Goal: Task Accomplishment & Management: Contribute content

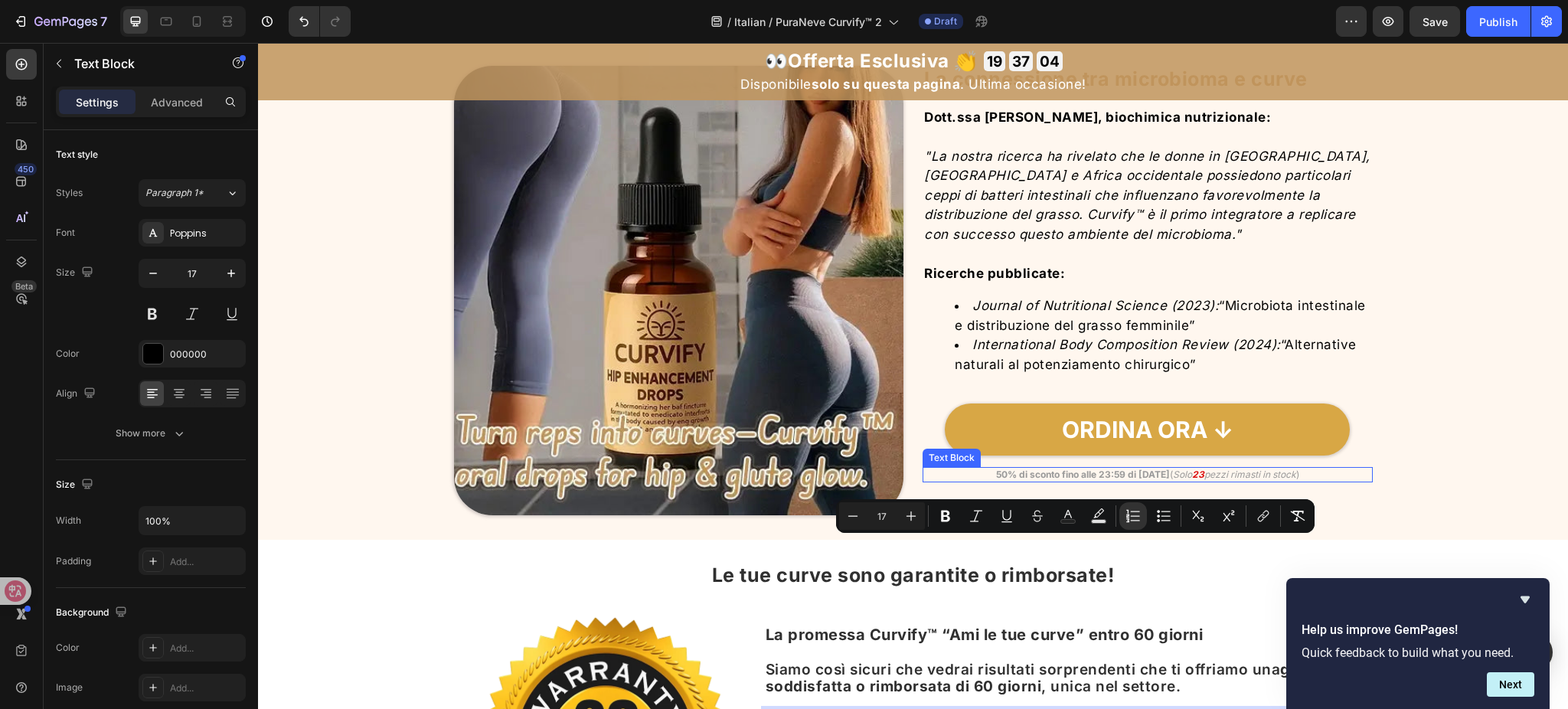
scroll to position [5905, 0]
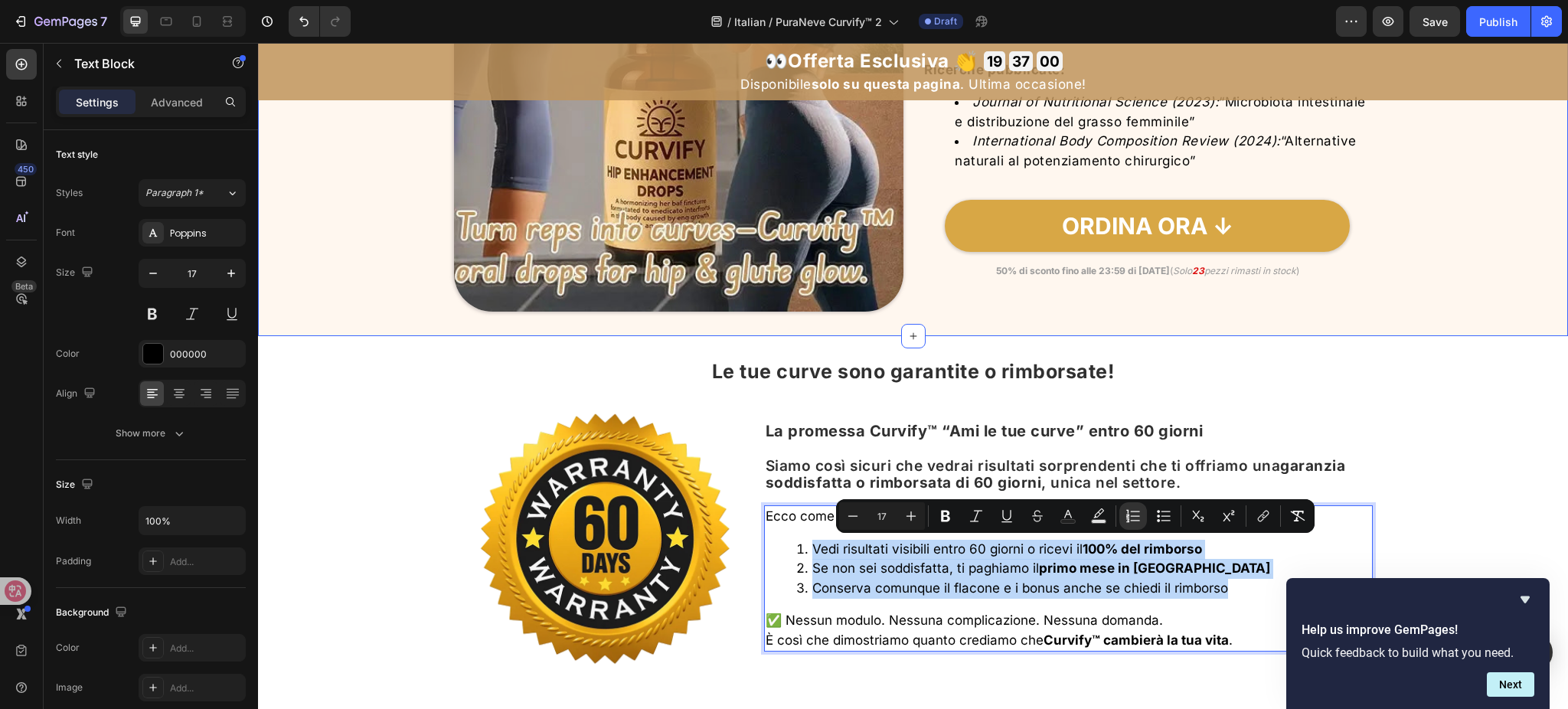
click at [1405, 317] on div "Image La connessione tra microbioma e curve Heading Dott.ssa Sara Chen, biochim…" at bounding box center [913, 87] width 1310 height 499
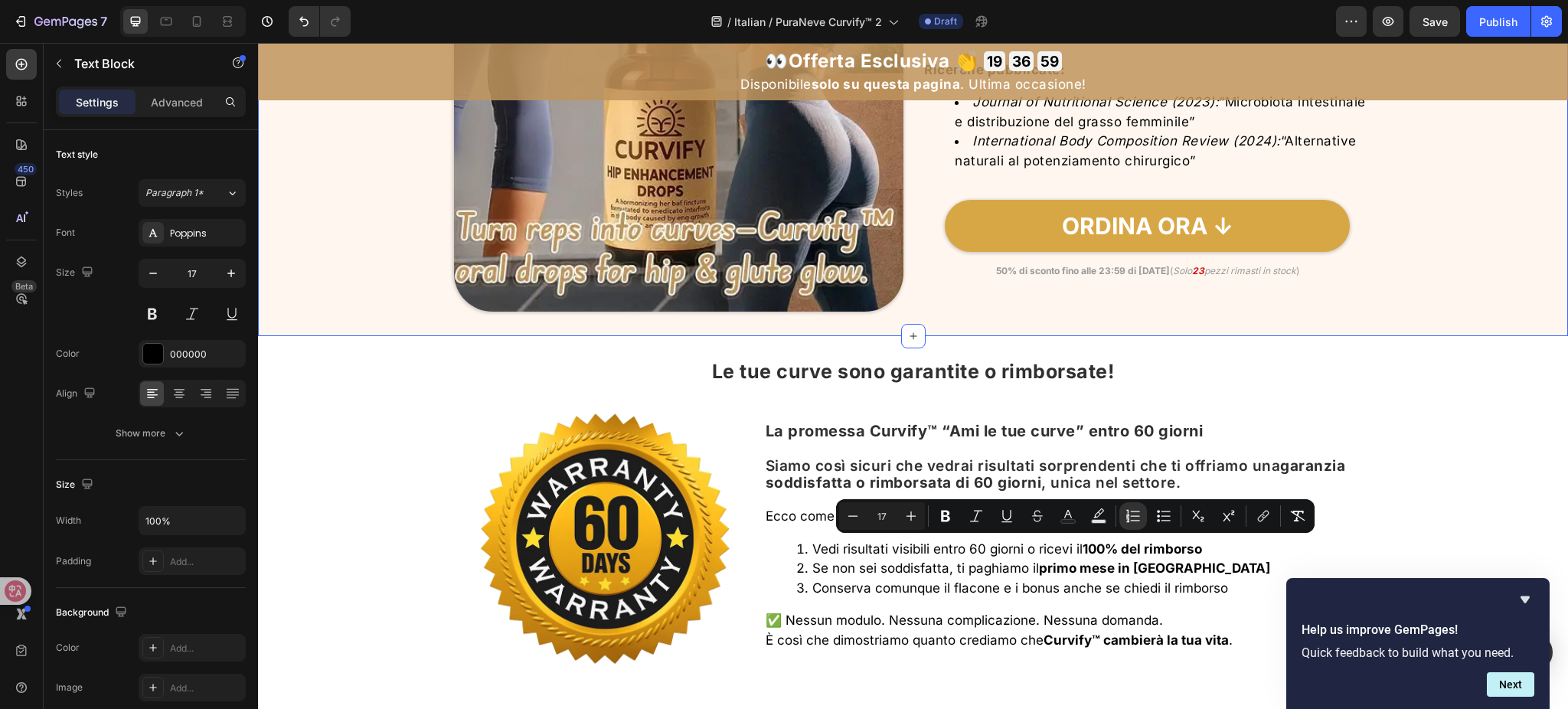
click at [1410, 384] on div "⁠⁠⁠⁠⁠⁠⁠ Le tue curve sono garantite o rimborsate! Heading Image ⁠⁠⁠⁠⁠⁠⁠ La prom…" at bounding box center [913, 526] width 1310 height 329
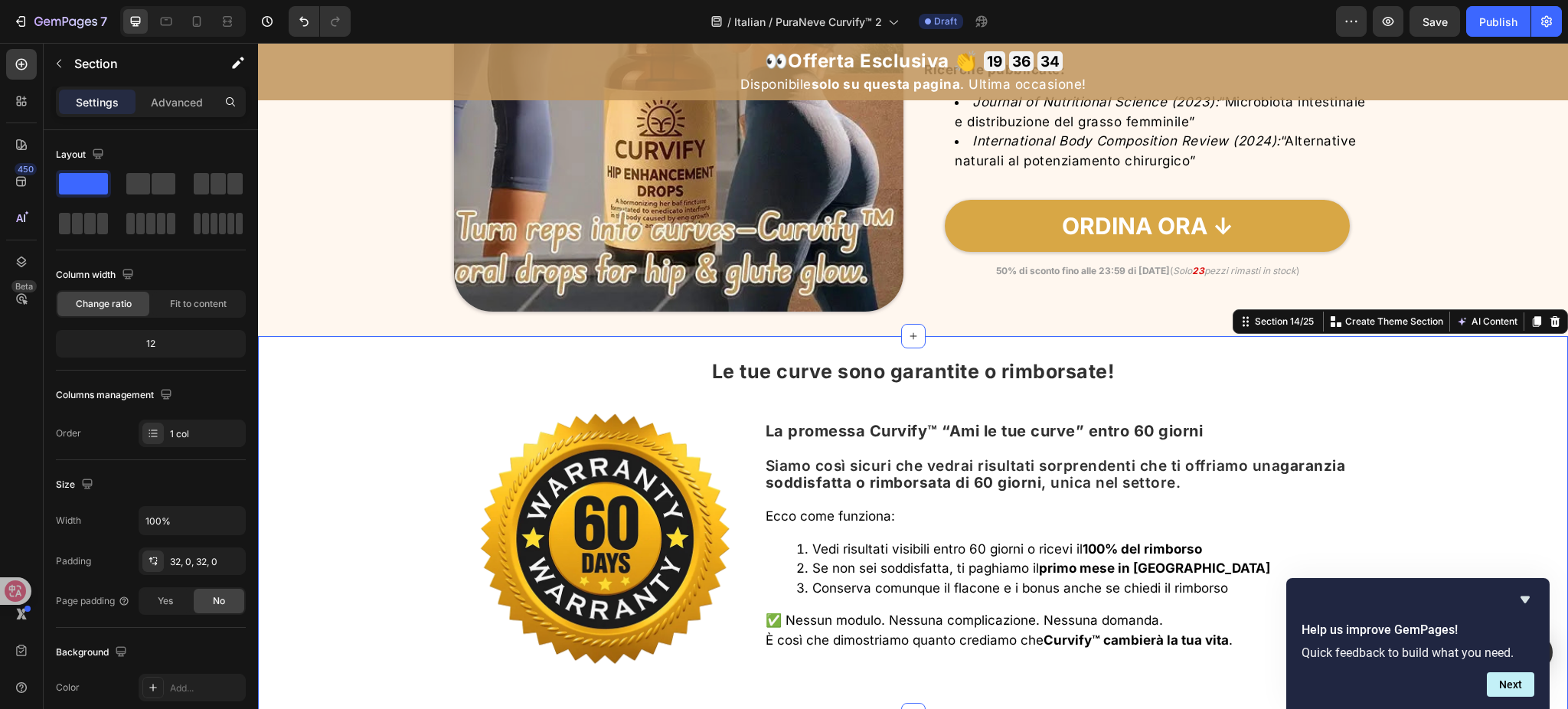
scroll to position [6211, 0]
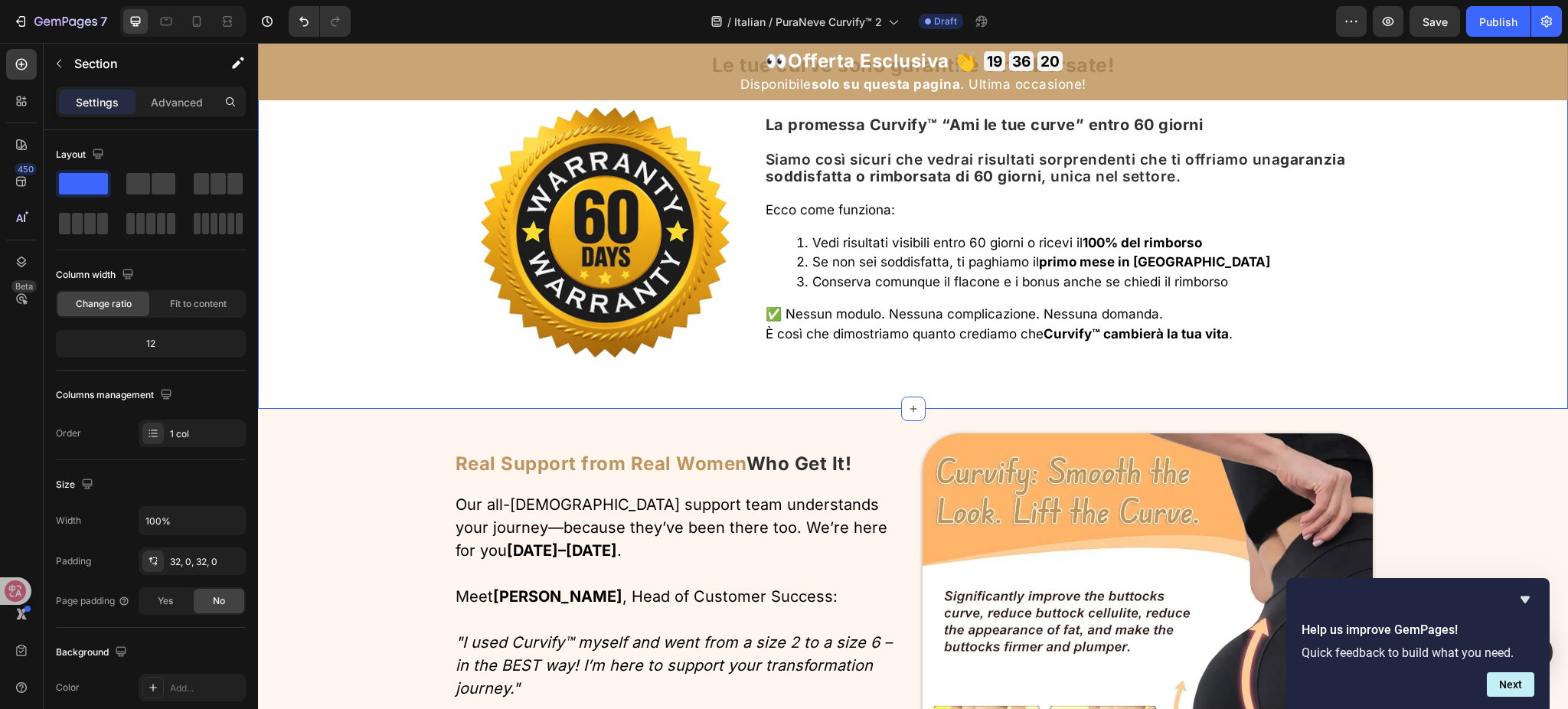
click at [1469, 254] on div "⁠⁠⁠⁠⁠⁠⁠ Le tue curve sono garantite o rimborsate! Heading Image ⁠⁠⁠⁠⁠⁠⁠ La prom…" at bounding box center [913, 219] width 1310 height 329
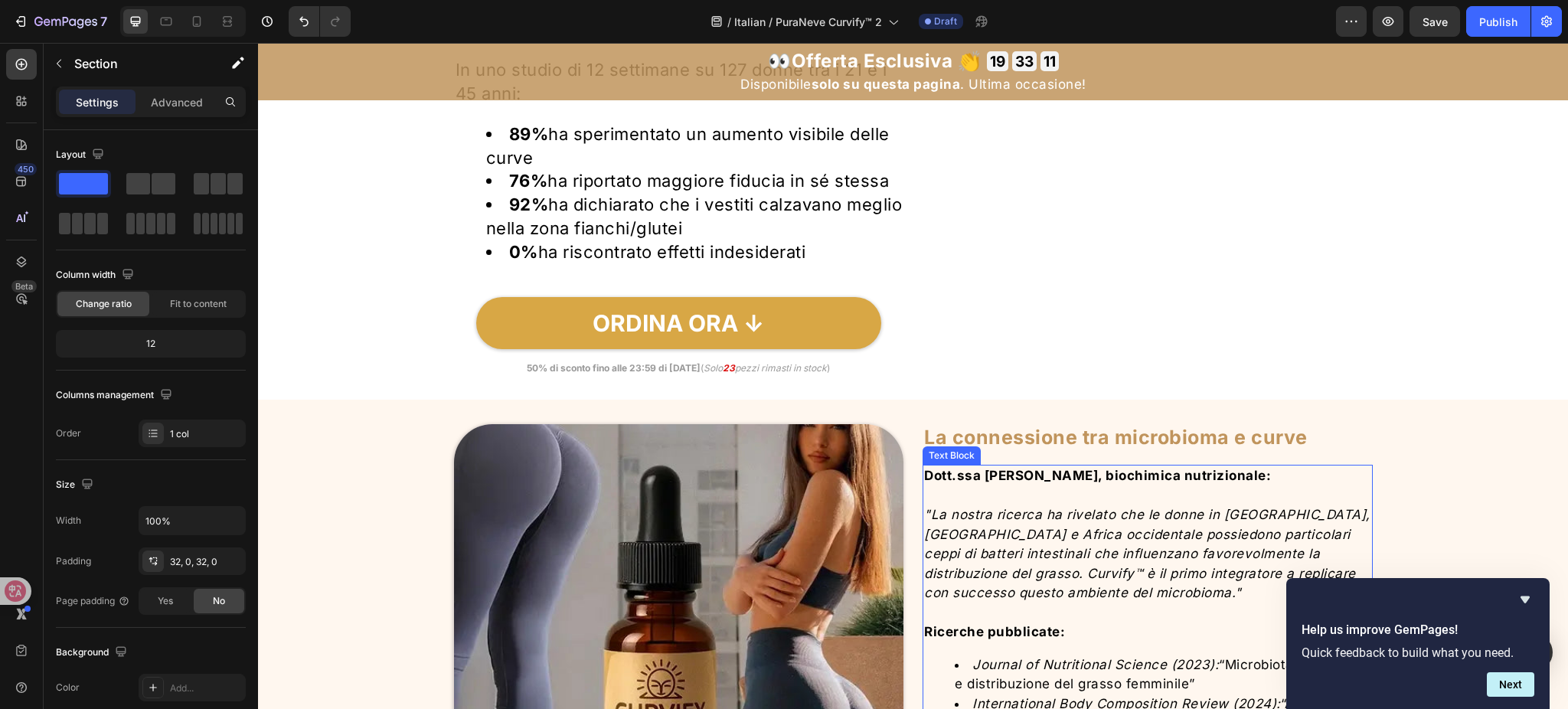
scroll to position [5190, 0]
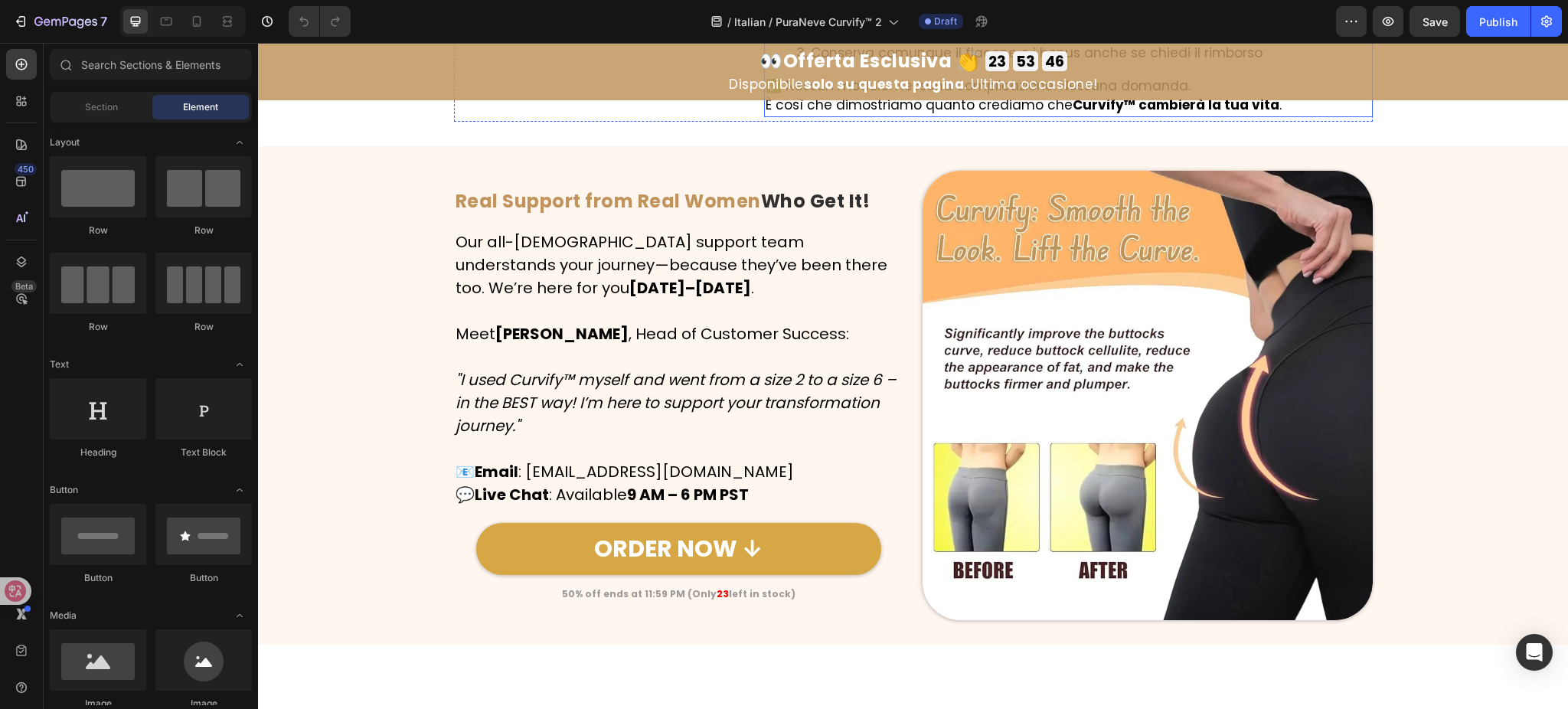
scroll to position [6407, 0]
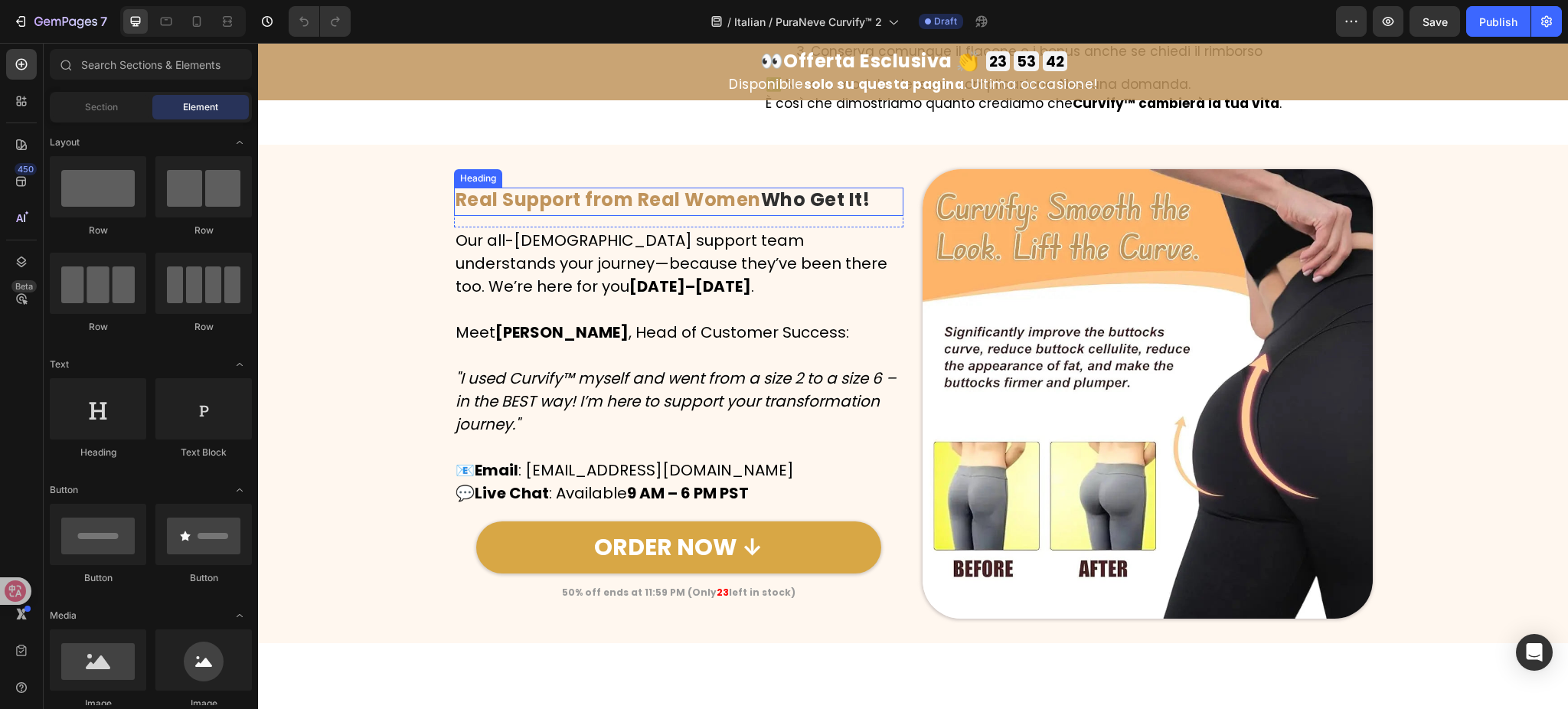
click at [577, 228] on div "Real Support from Real Women Who Get It! Heading" at bounding box center [679, 208] width 450 height 40
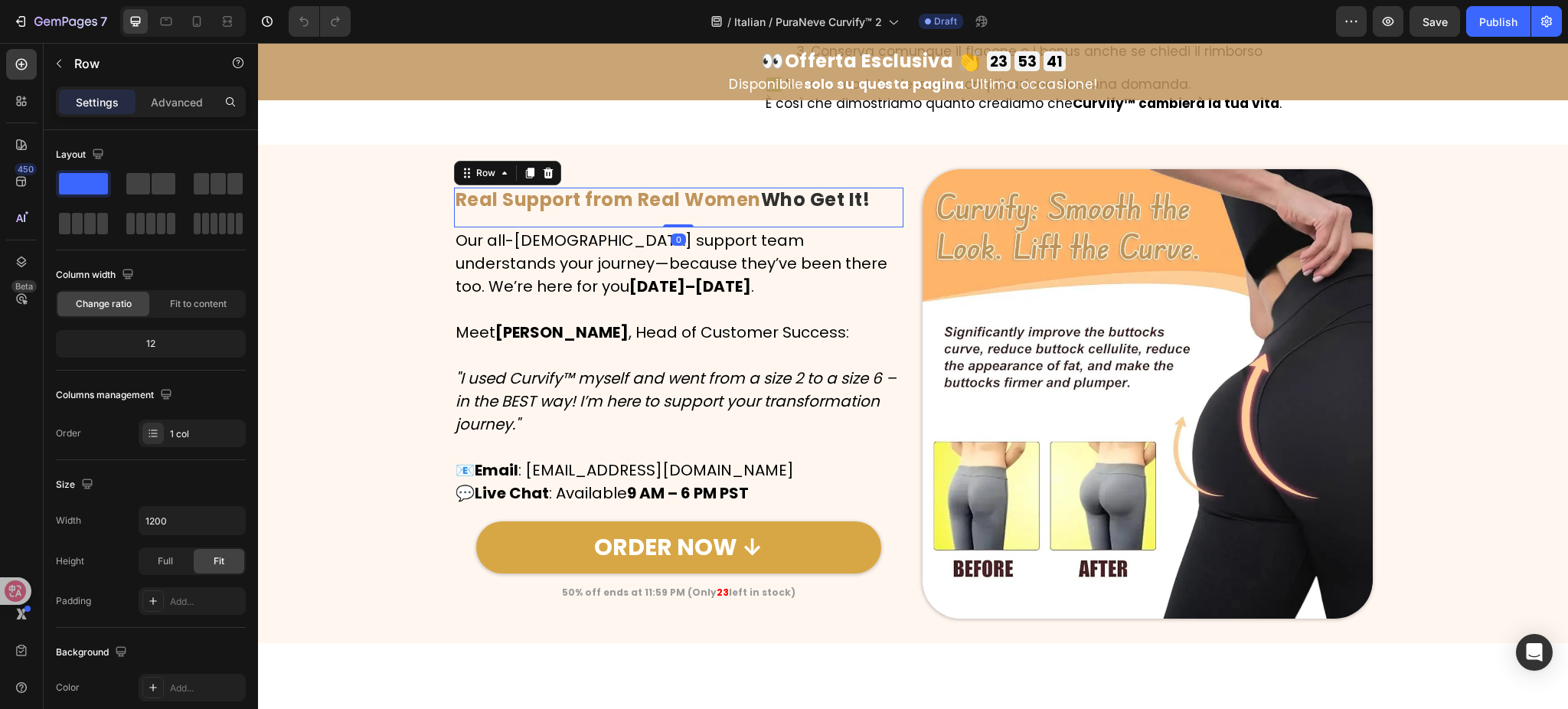
click at [577, 228] on div "Real Support from Real Women Who Get It! Heading" at bounding box center [679, 208] width 450 height 40
click at [594, 212] on strong "Real Support from Real Women" at bounding box center [608, 199] width 305 height 26
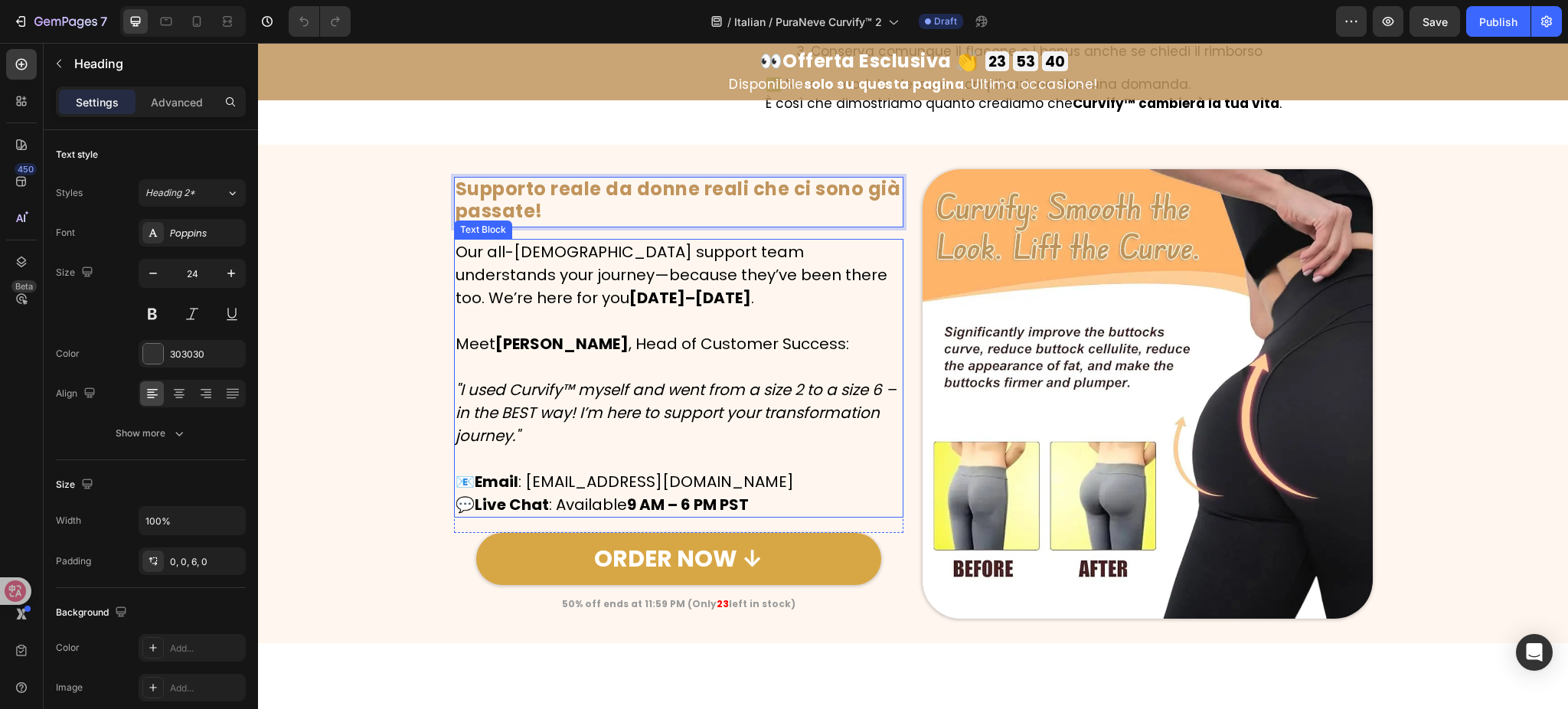
scroll to position [6396, 0]
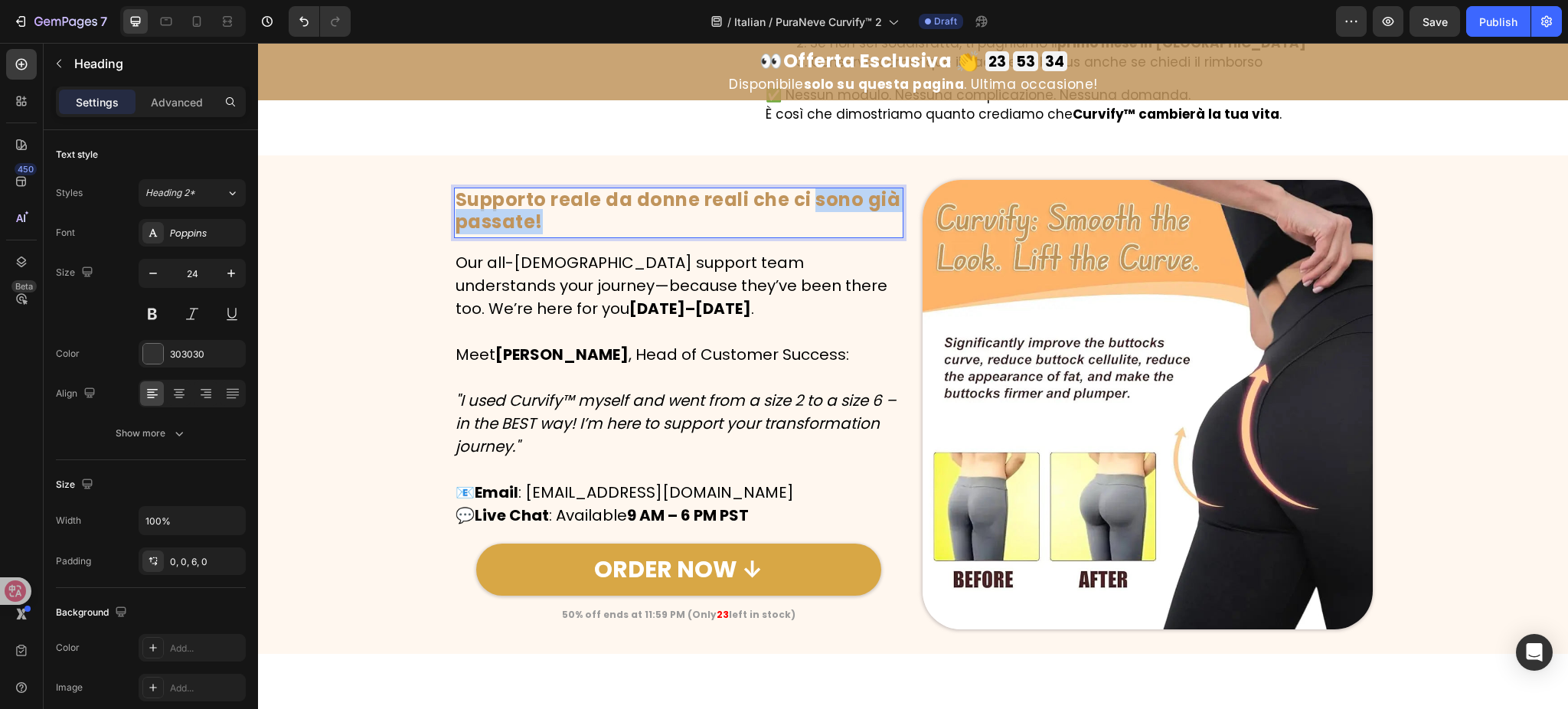
drag, startPoint x: 807, startPoint y: 268, endPoint x: 800, endPoint y: 293, distance: 26.0
click at [800, 233] on p "Supporto reale da donne reali che ci sono già passate!" at bounding box center [679, 211] width 447 height 44
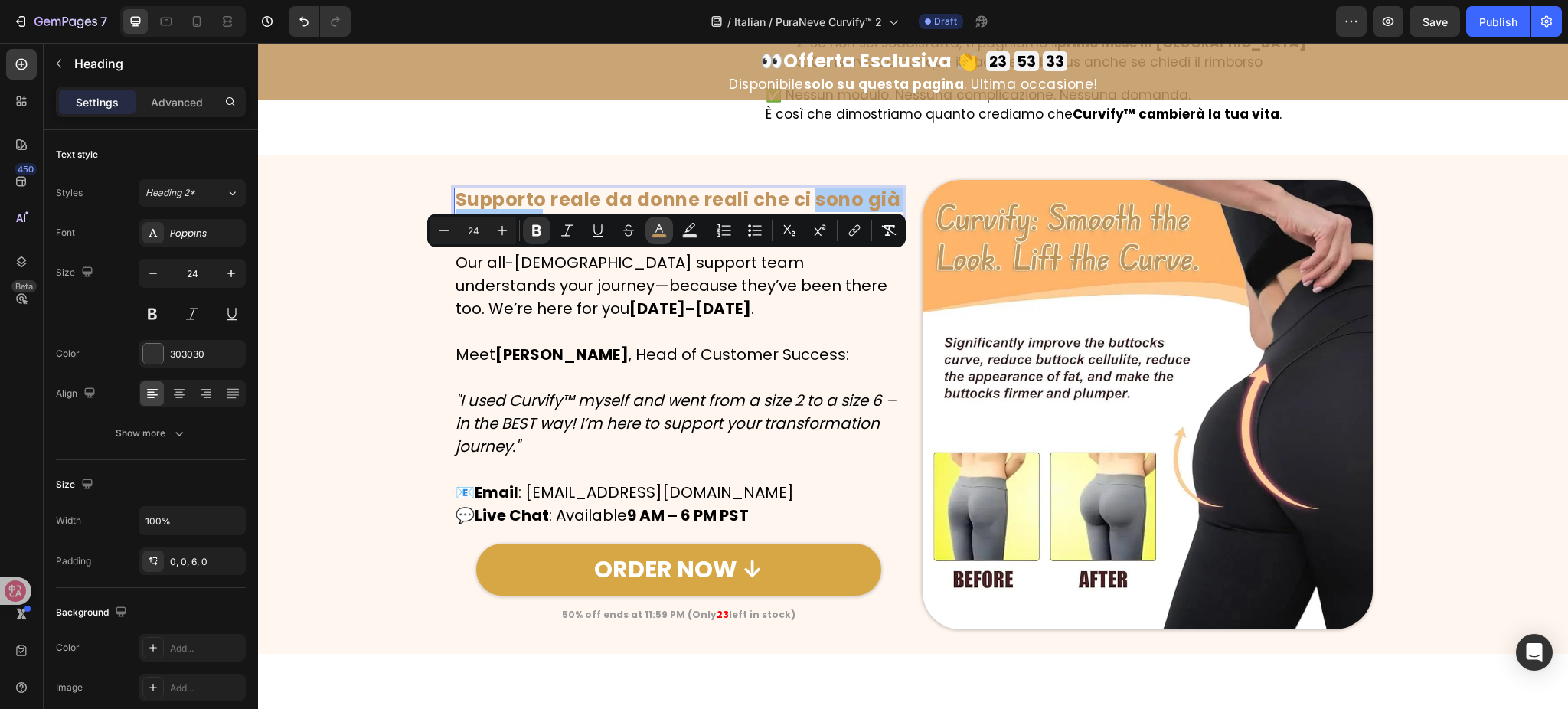
click at [668, 218] on button "color" at bounding box center [659, 230] width 27 height 27
type input "C0945C"
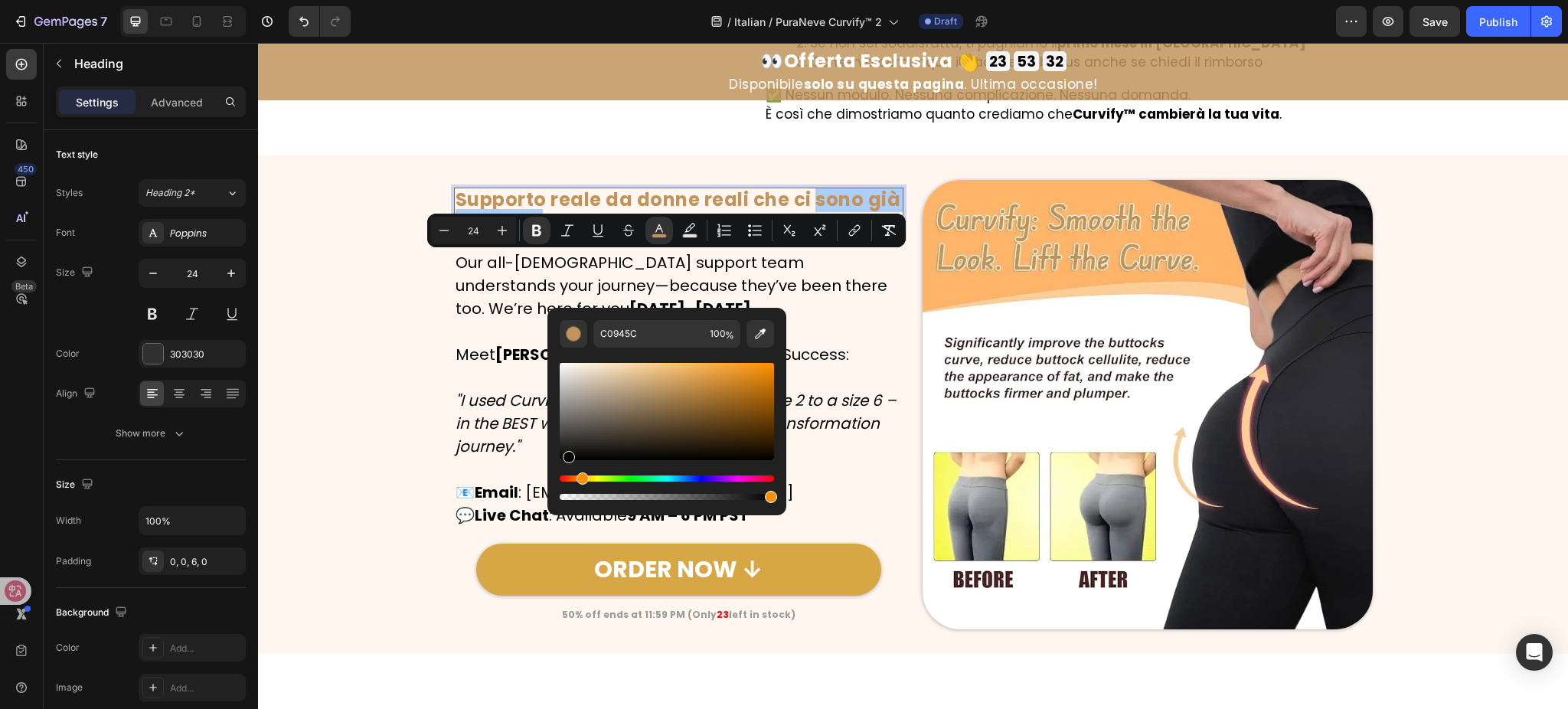
drag, startPoint x: 651, startPoint y: 395, endPoint x: 567, endPoint y: 462, distance: 107.4
click at [567, 460] on div "Editor contextual toolbar" at bounding box center [666, 411] width 215 height 97
type input "000000"
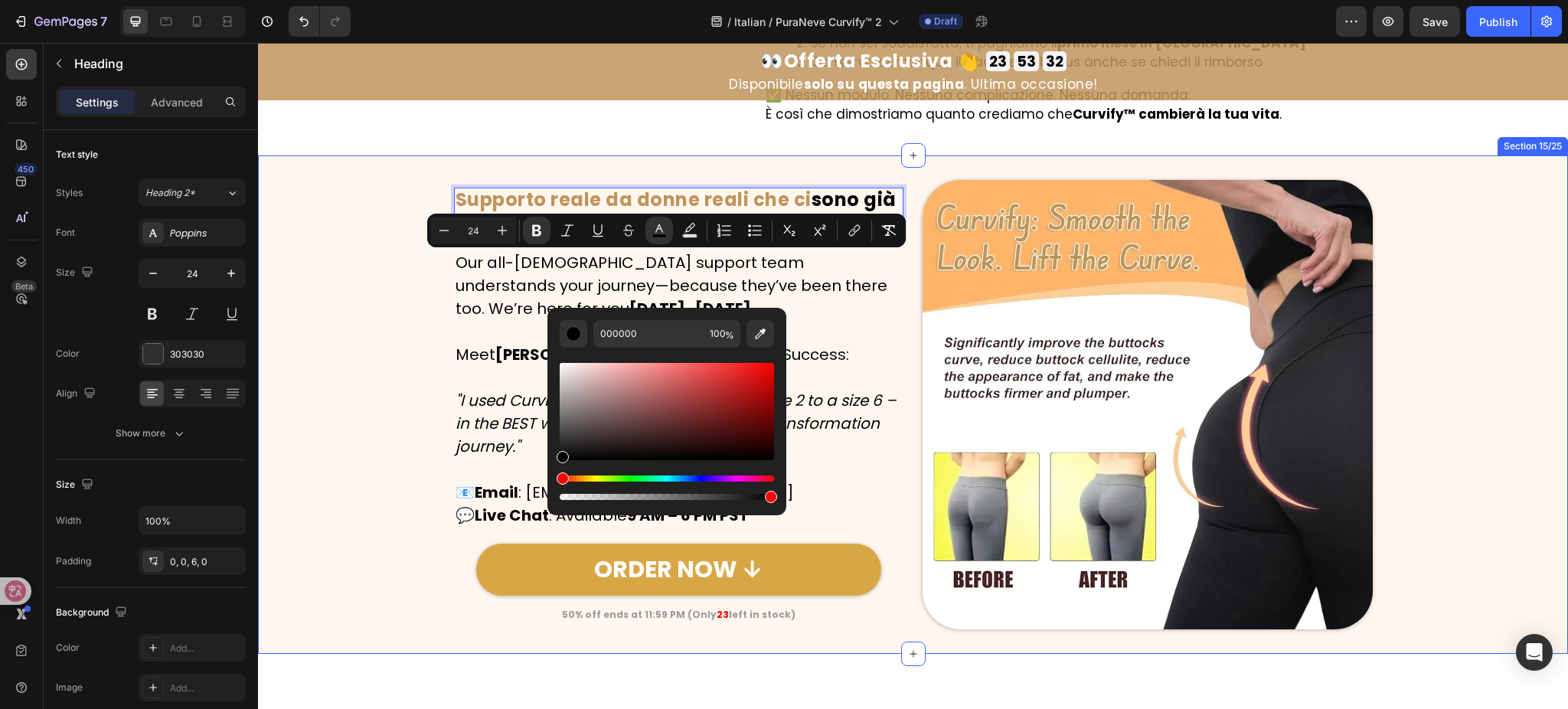
click at [336, 415] on div "Image Supporto reale da donne reali che ci sono già passate! Heading 15 Row Our…" at bounding box center [913, 405] width 1310 height 450
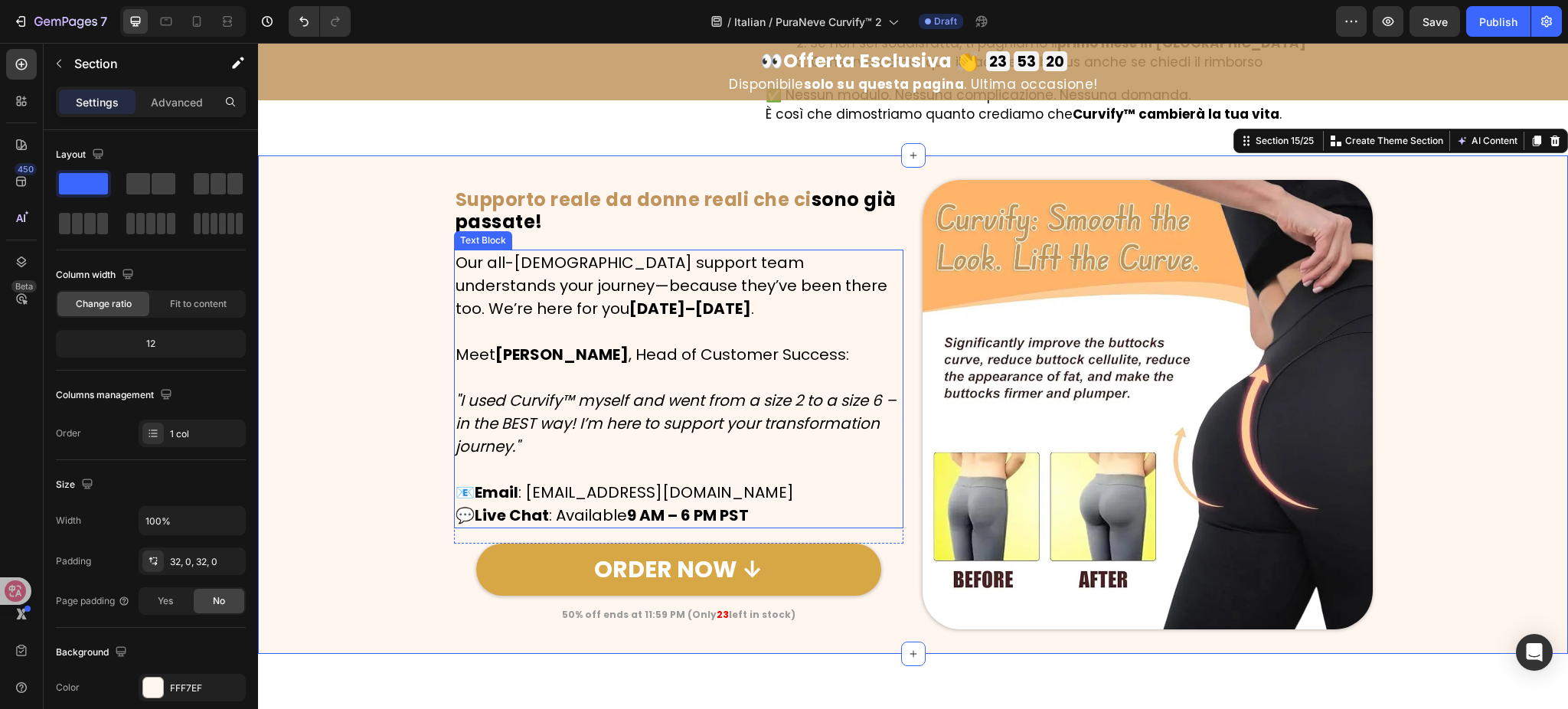
click at [689, 320] on p "Our all-female support team understands your journey—because they’ve been there…" at bounding box center [679, 285] width 447 height 69
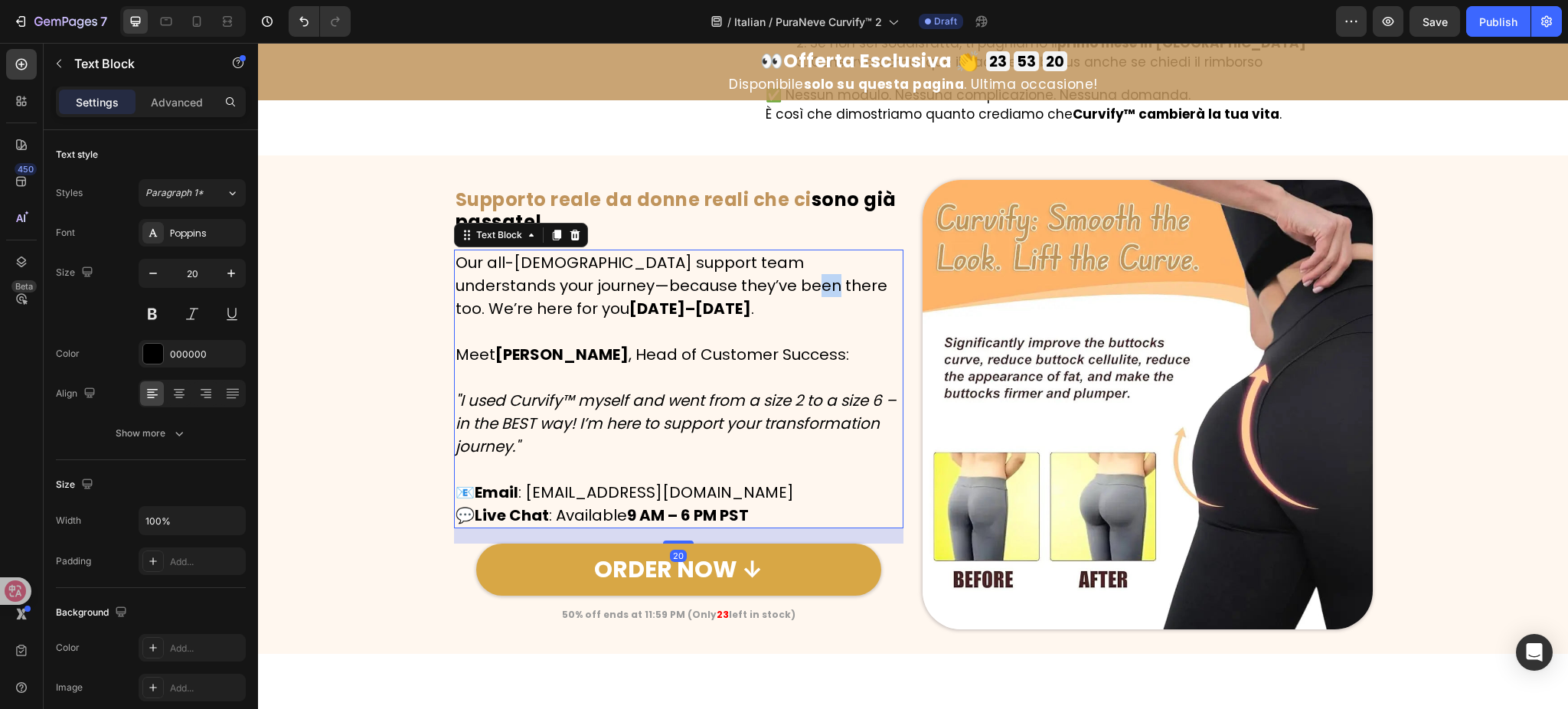
click at [689, 320] on p "Our all-female support team understands your journey—because they’ve been there…" at bounding box center [679, 285] width 447 height 69
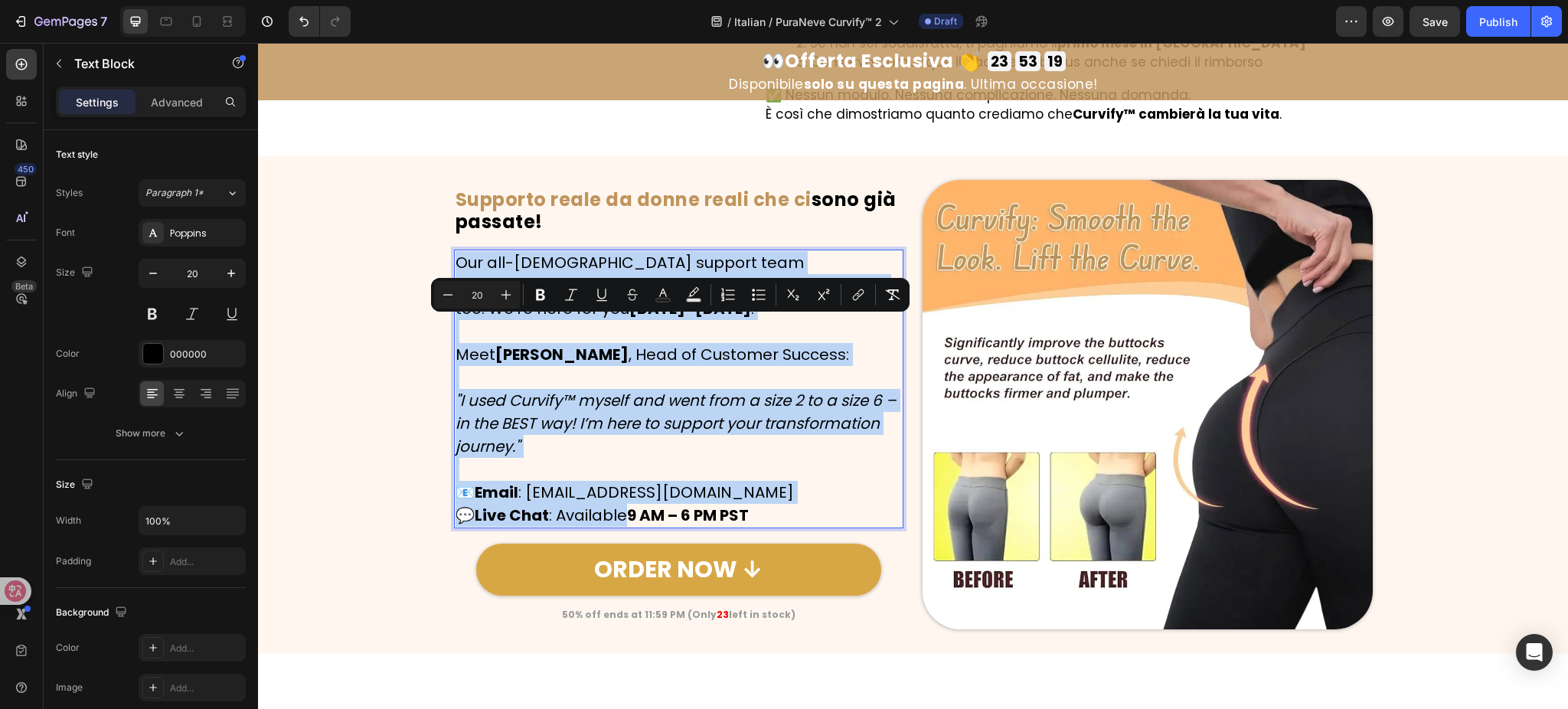
scroll to position [6419, 0]
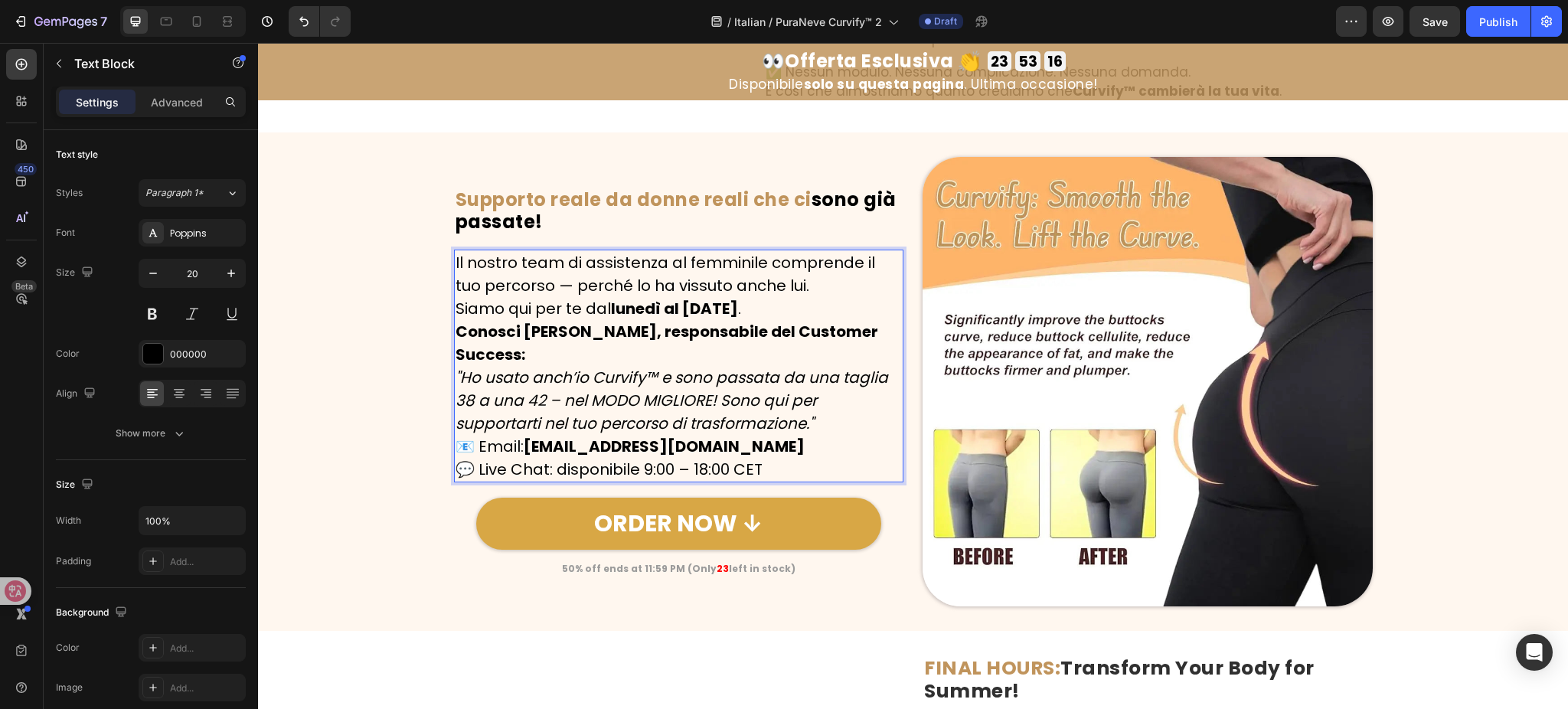
click at [757, 320] on p "Il nostro team di assistenza al femminile comprende il tuo percorso — perché lo…" at bounding box center [679, 285] width 447 height 69
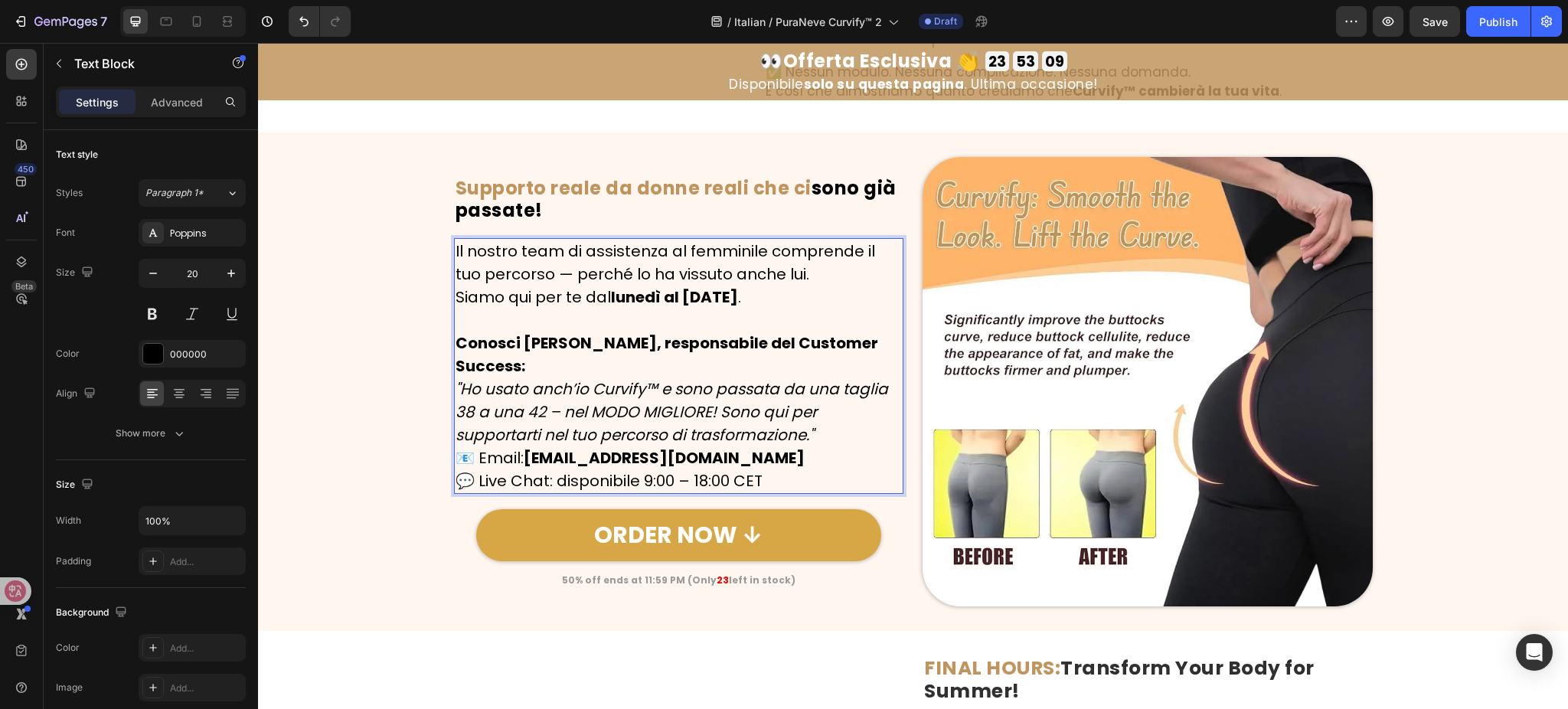
click at [456, 377] on strong "Conosci Sara Martini, responsabile del Customer Success:" at bounding box center [666, 354] width 422 height 44
click at [628, 425] on p "Conosci Sara Martini, responsabile del Customer Success: "Ho usato anch’io Curv…" at bounding box center [679, 389] width 447 height 115
click at [841, 446] on p "Conosci Sara Martini, responsabile del Customer Success: "Ho usato anch’io Curv…" at bounding box center [679, 389] width 447 height 115
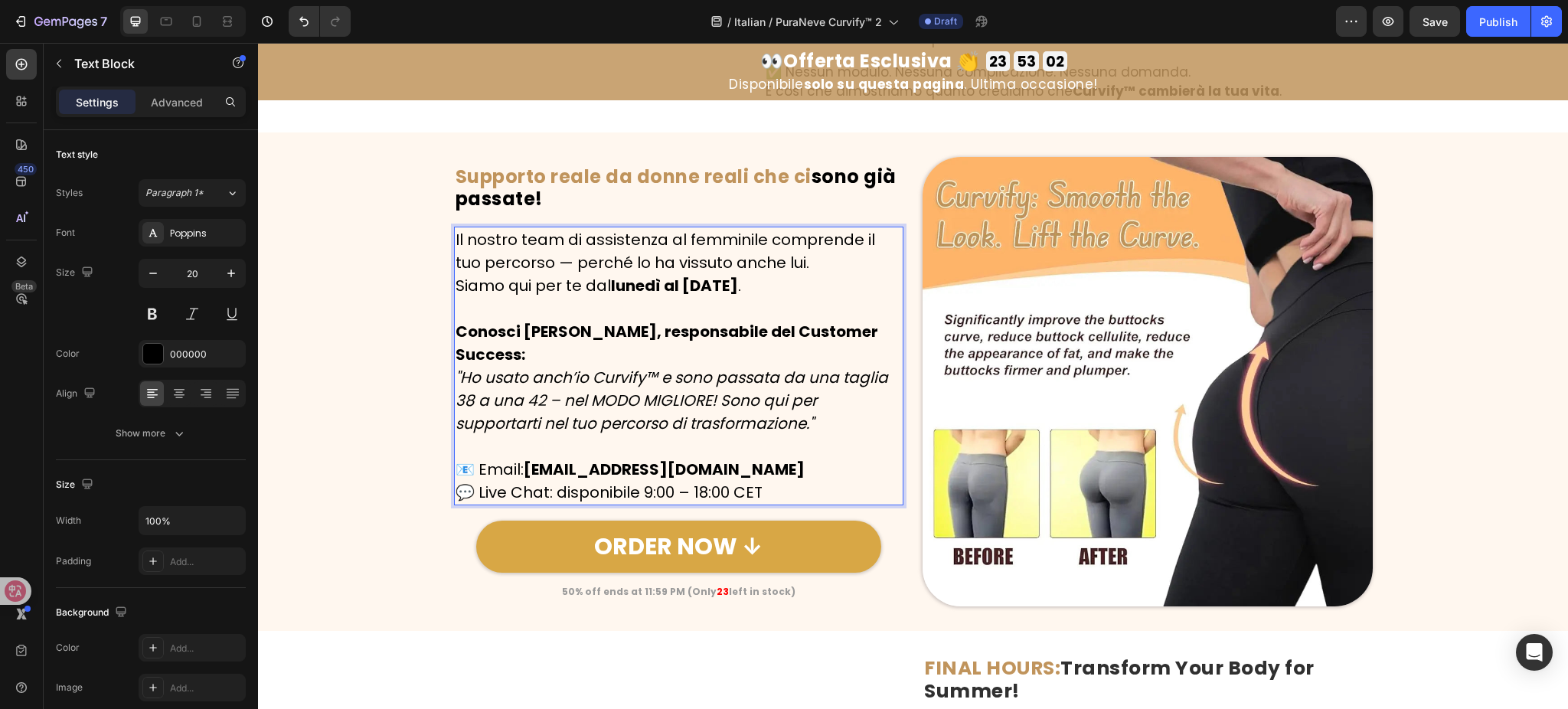
scroll to position [6522, 0]
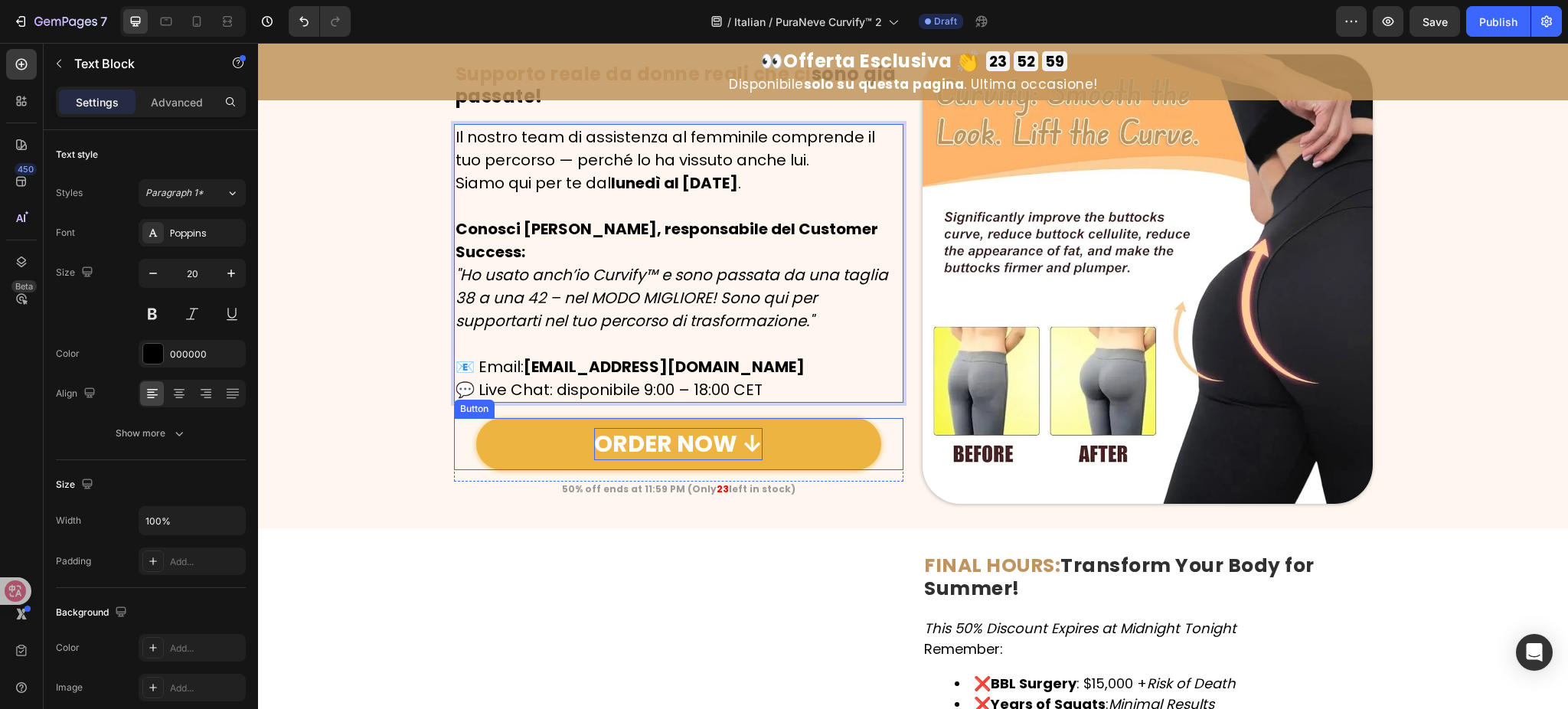
click at [645, 460] on p "ORDER NOW ↓" at bounding box center [679, 444] width 168 height 32
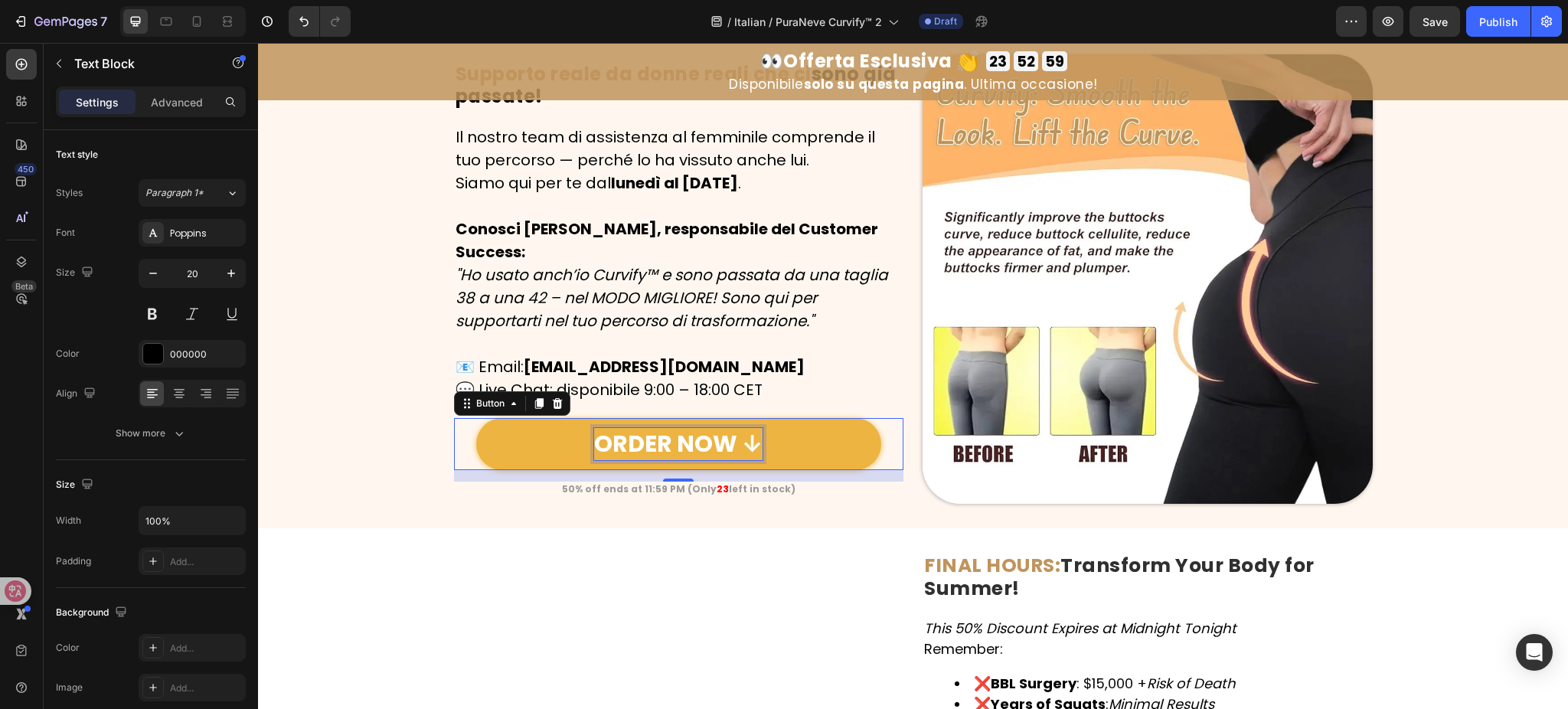
click at [644, 460] on p "ORDER NOW ↓" at bounding box center [679, 444] width 168 height 32
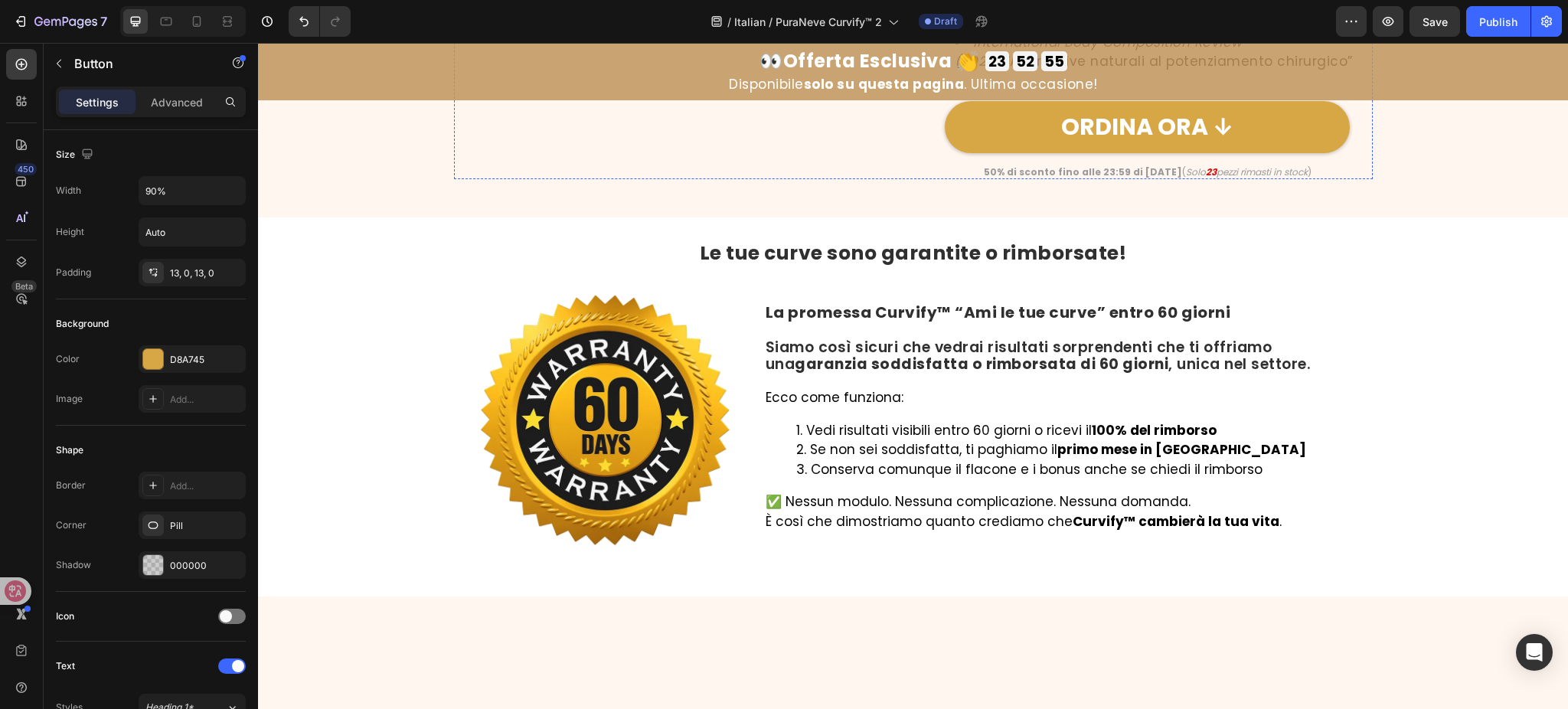
scroll to position [5602, 0]
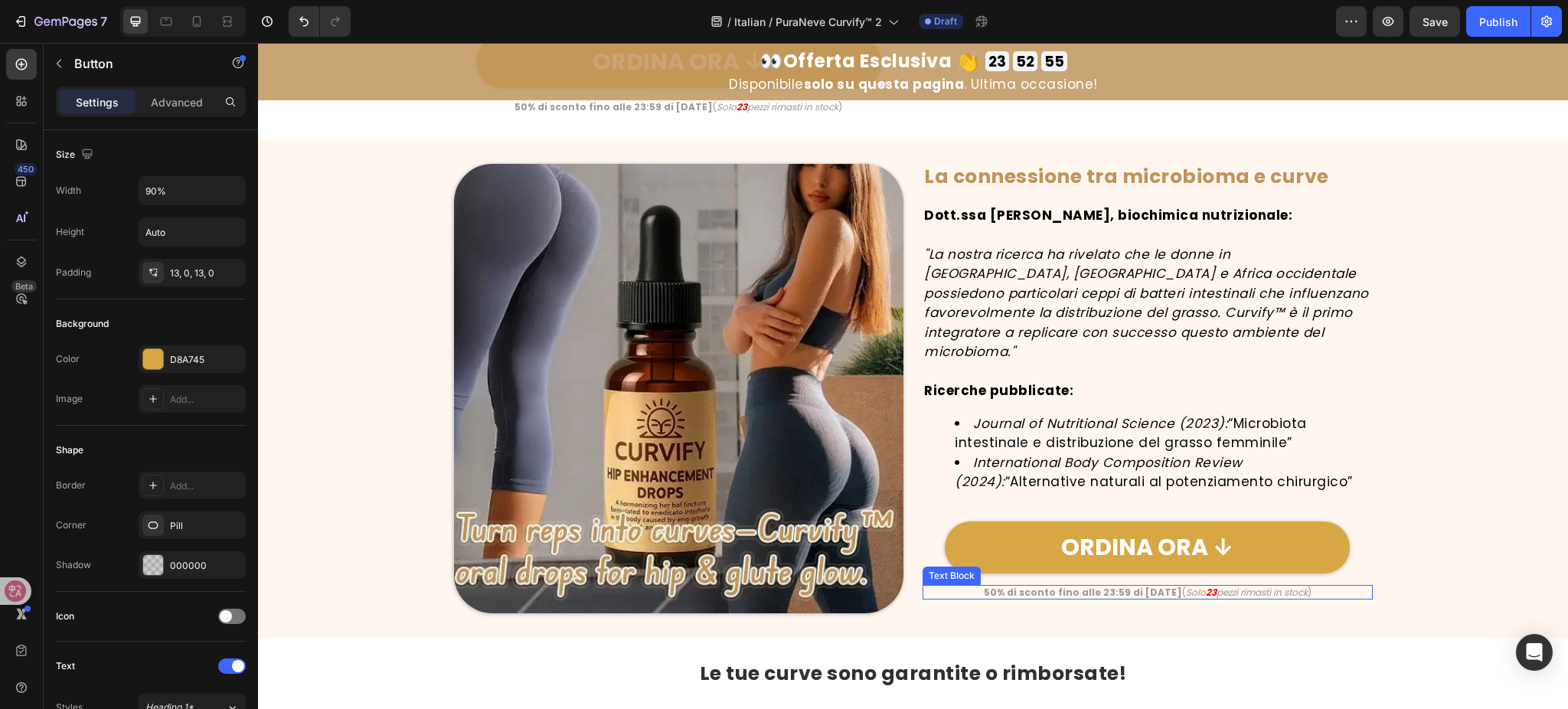
click at [994, 586] on strong "50% di sconto fino alle 23:59 di oggi" at bounding box center [1083, 593] width 198 height 13
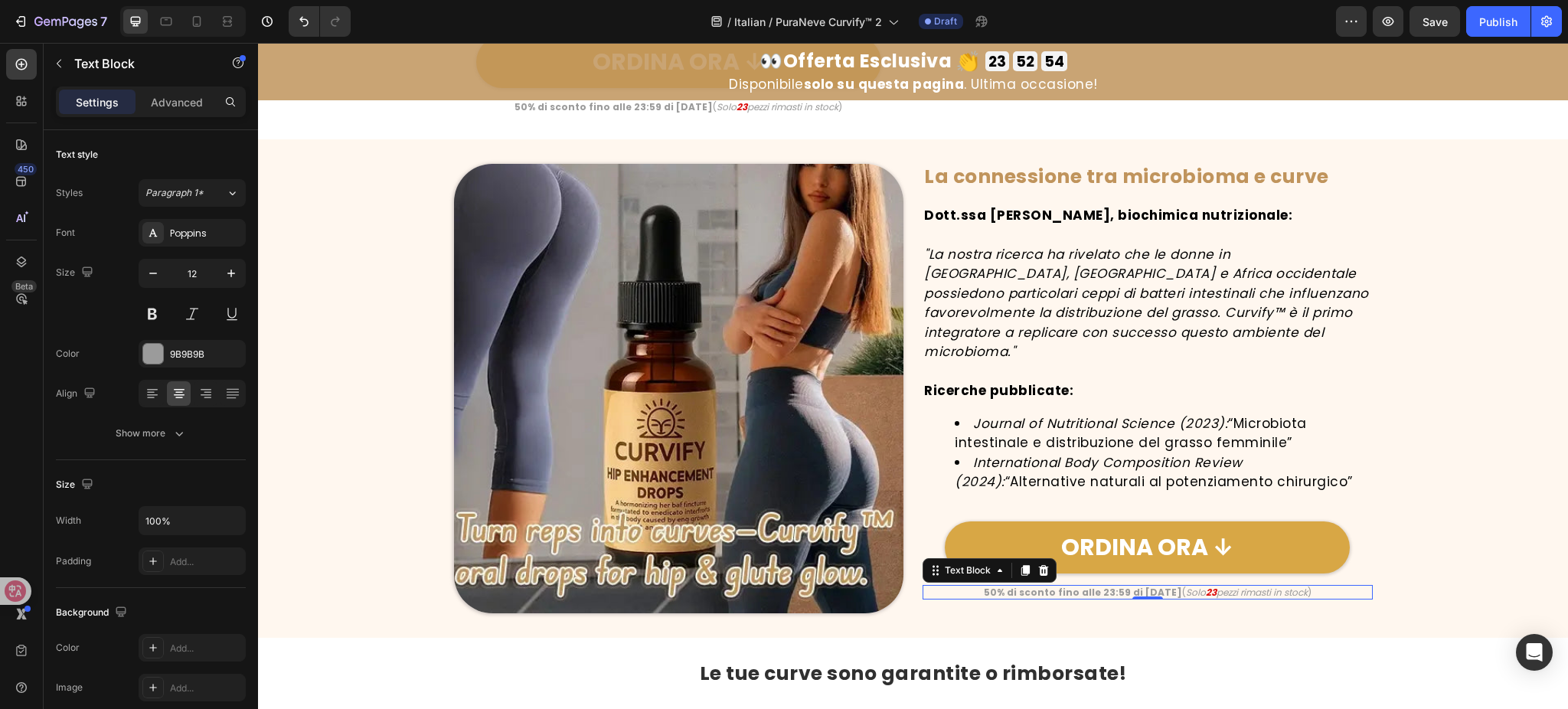
click at [994, 586] on strong "50% di sconto fino alle 23:59 di oggi" at bounding box center [1083, 593] width 198 height 13
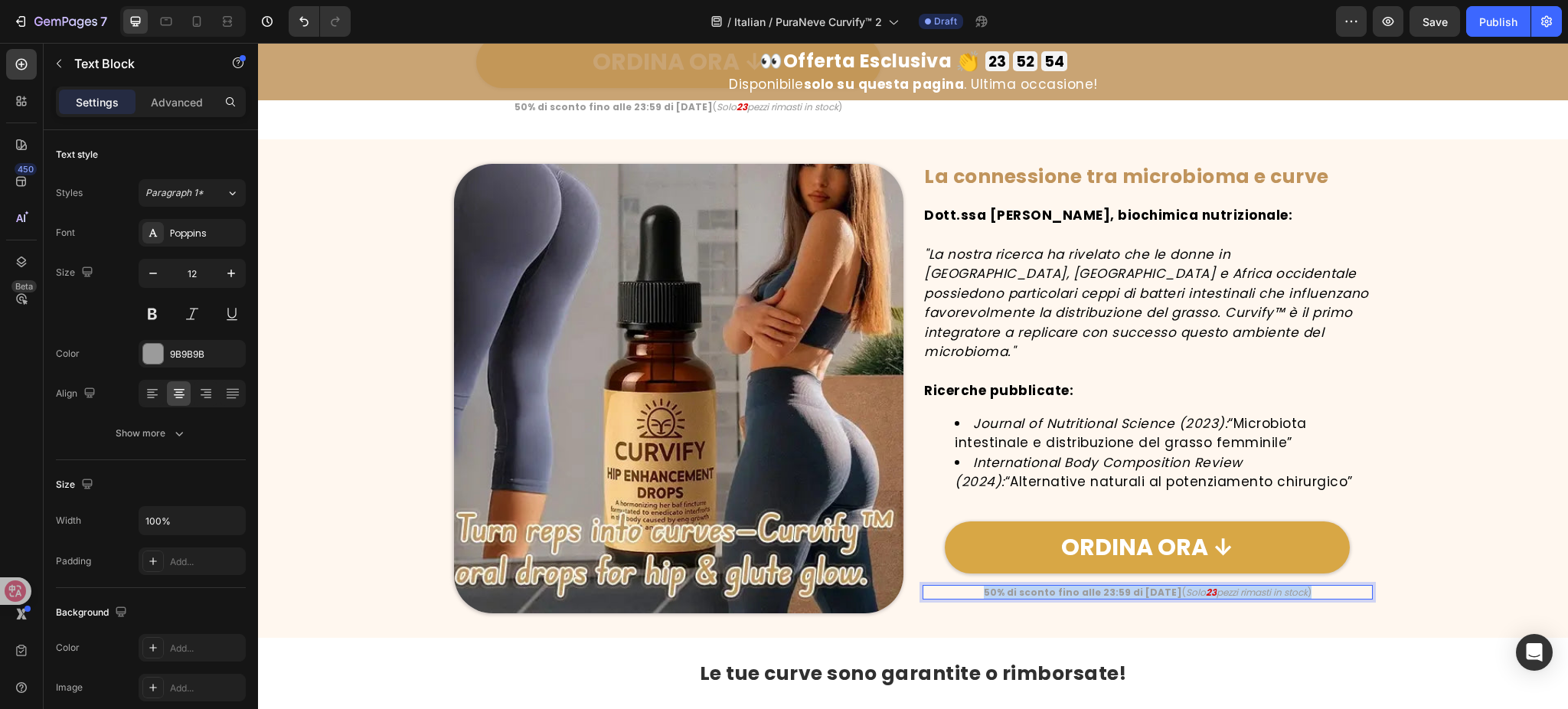
copy p "50% di sconto fino alle 23:59 di oggi ( Solo 23 pezzi rimasti in stock )"
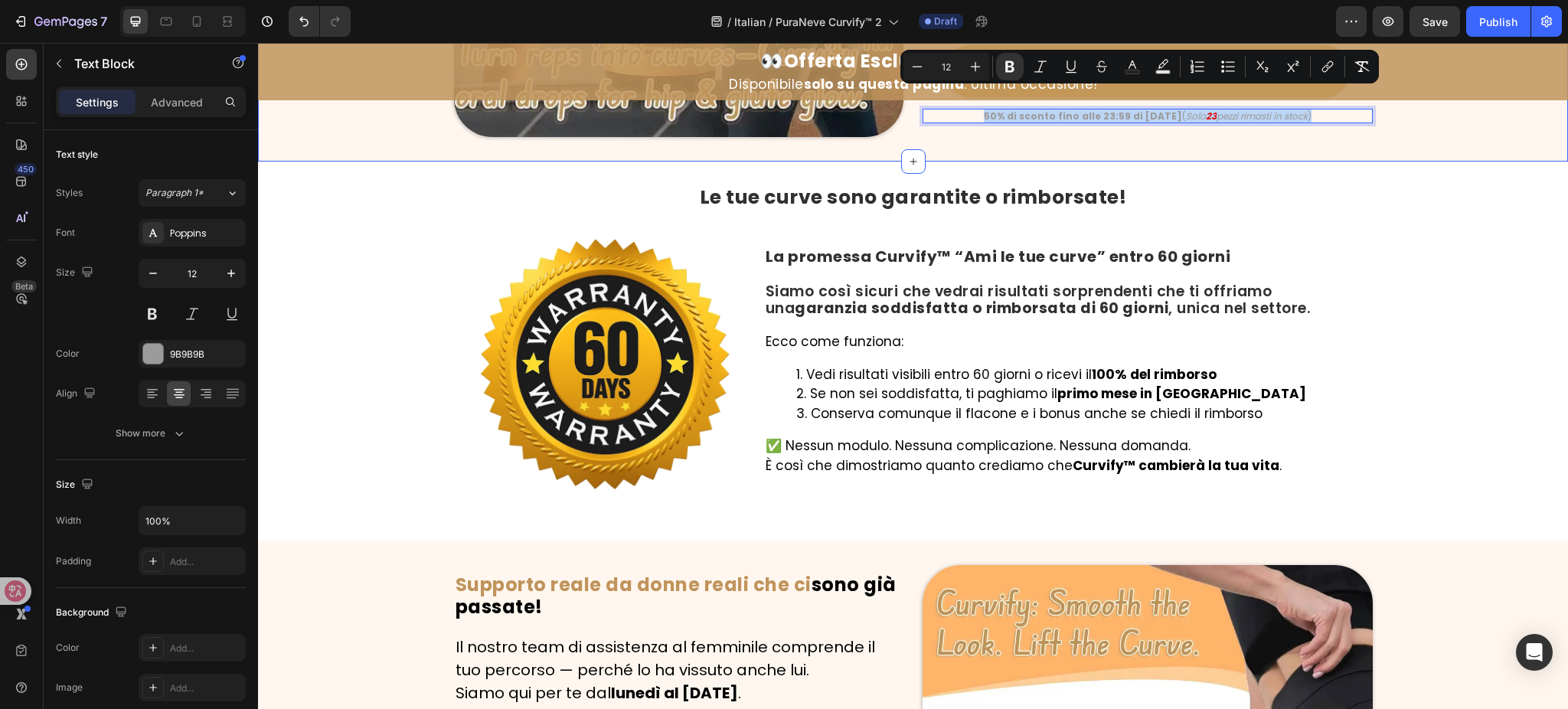
type input "16"
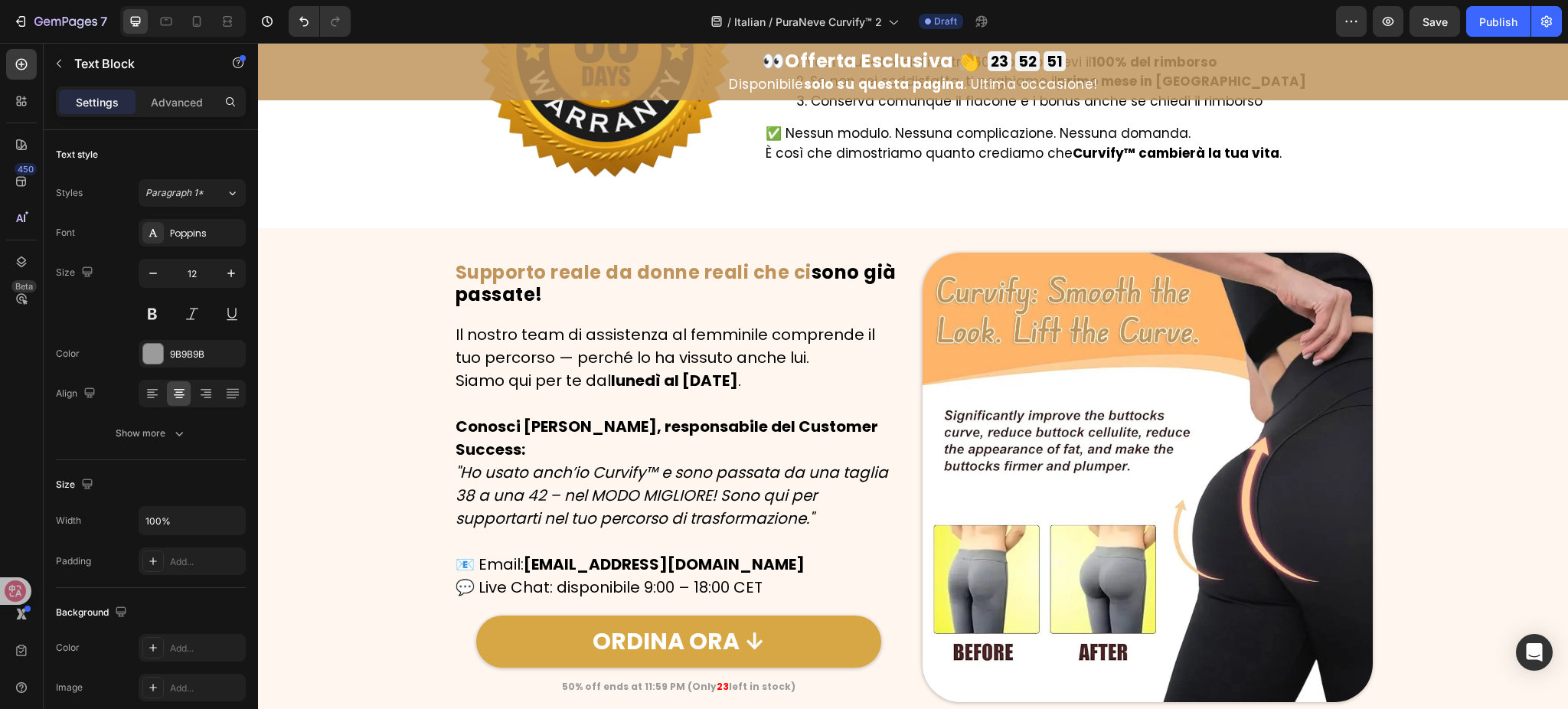
scroll to position [6623, 0]
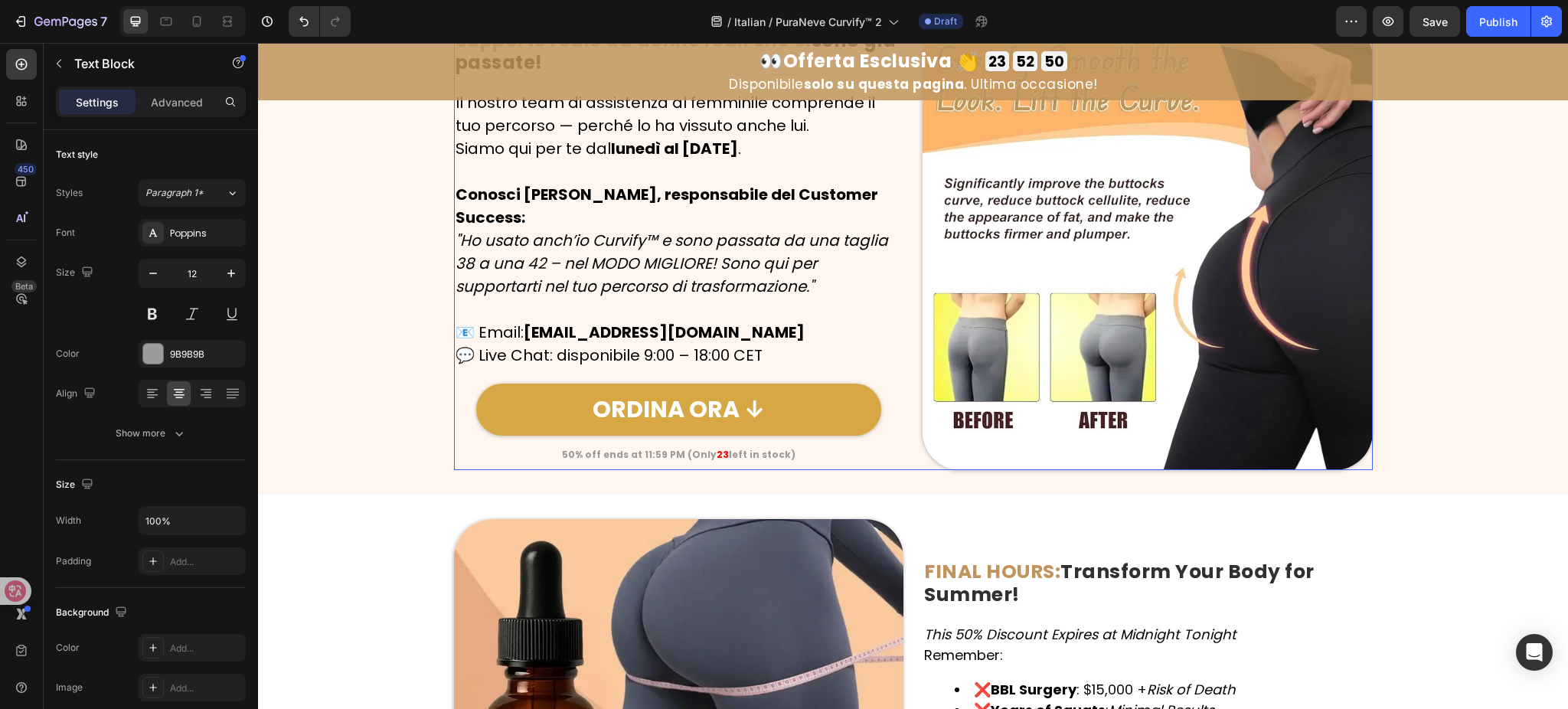
click at [701, 463] on div "Supporto reale da donne reali che ci sono già passate! Heading Row Il nostro te…" at bounding box center [679, 246] width 450 height 450
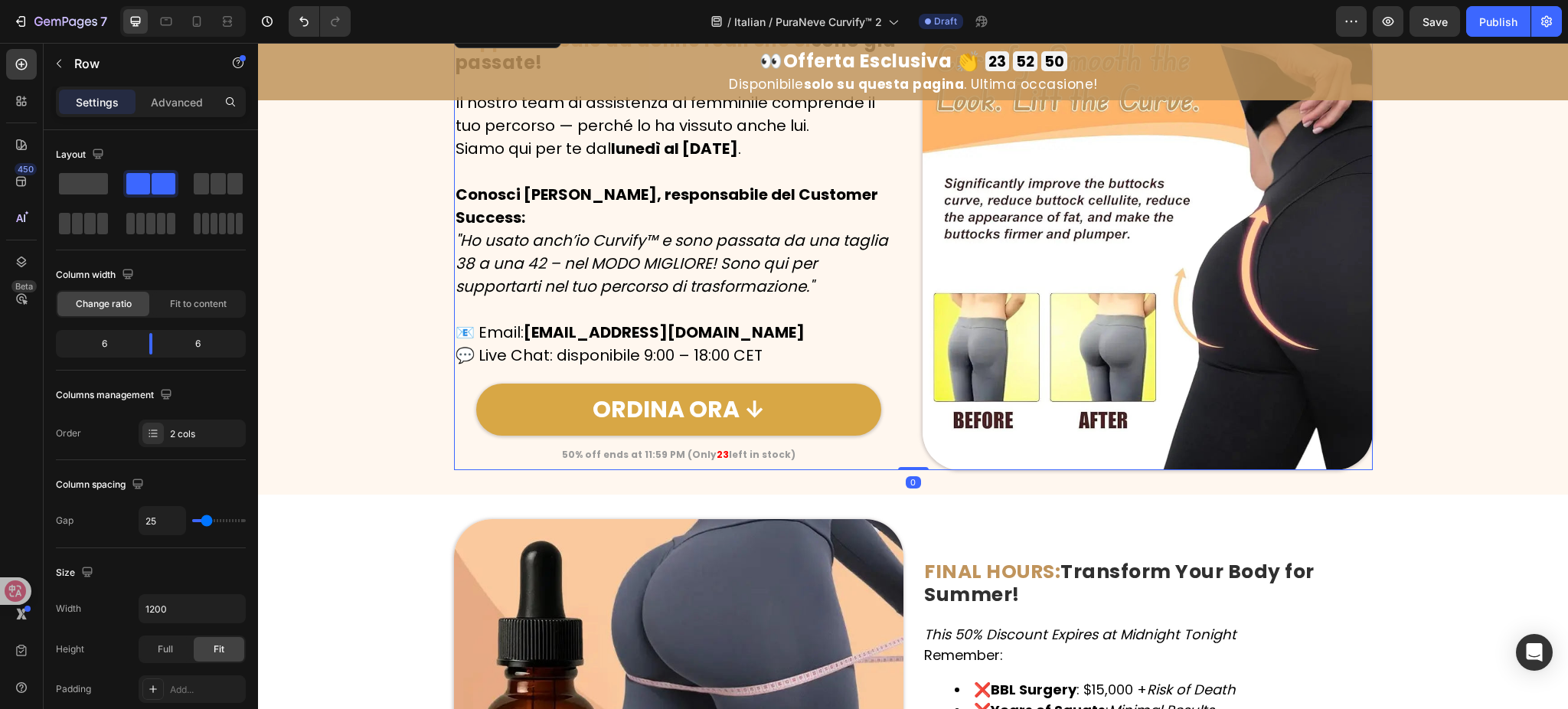
click at [701, 462] on div "Supporto reale da donne reali che ci sono già passate! Heading Row Il nostro te…" at bounding box center [679, 246] width 450 height 450
click at [716, 458] on strong "23" at bounding box center [722, 455] width 12 height 13
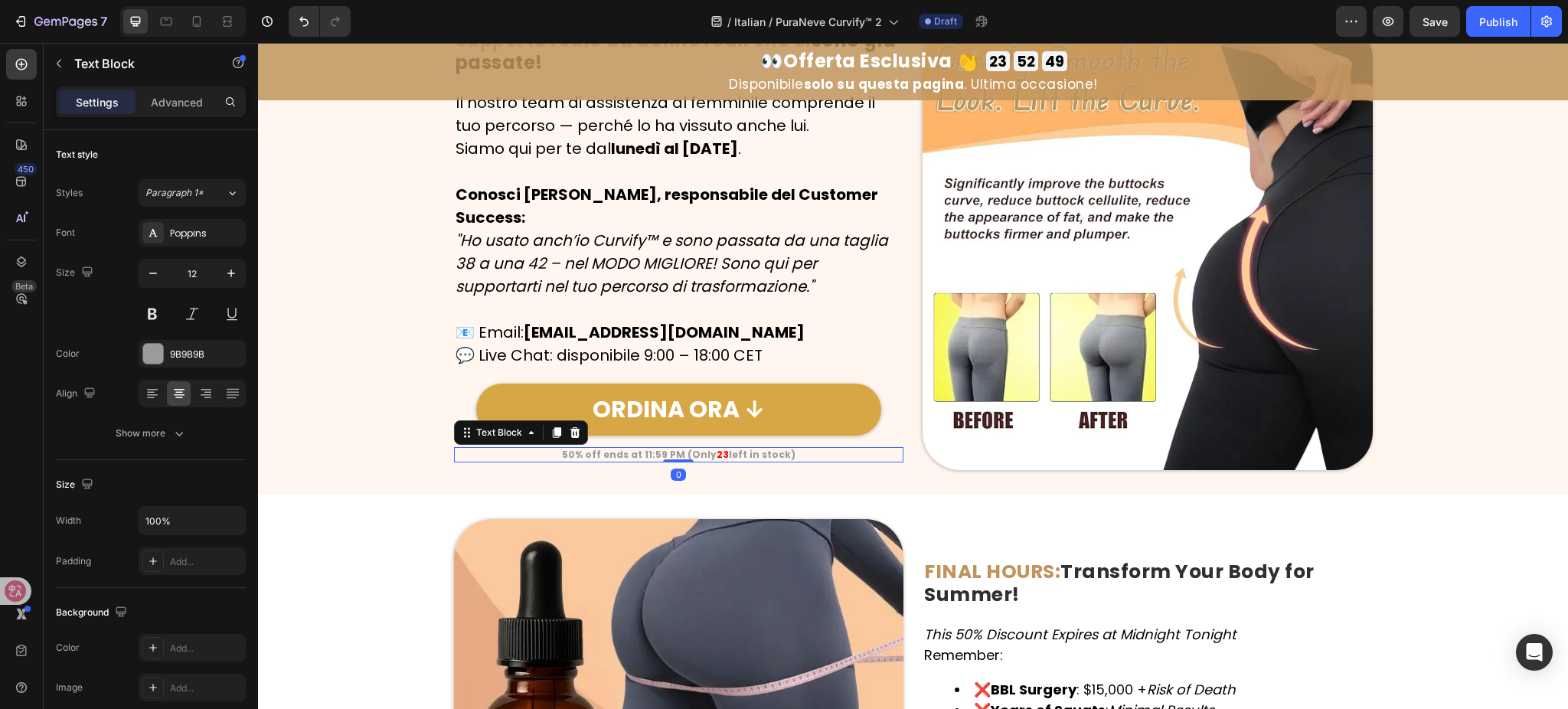
click at [716, 458] on strong "23" at bounding box center [722, 455] width 12 height 13
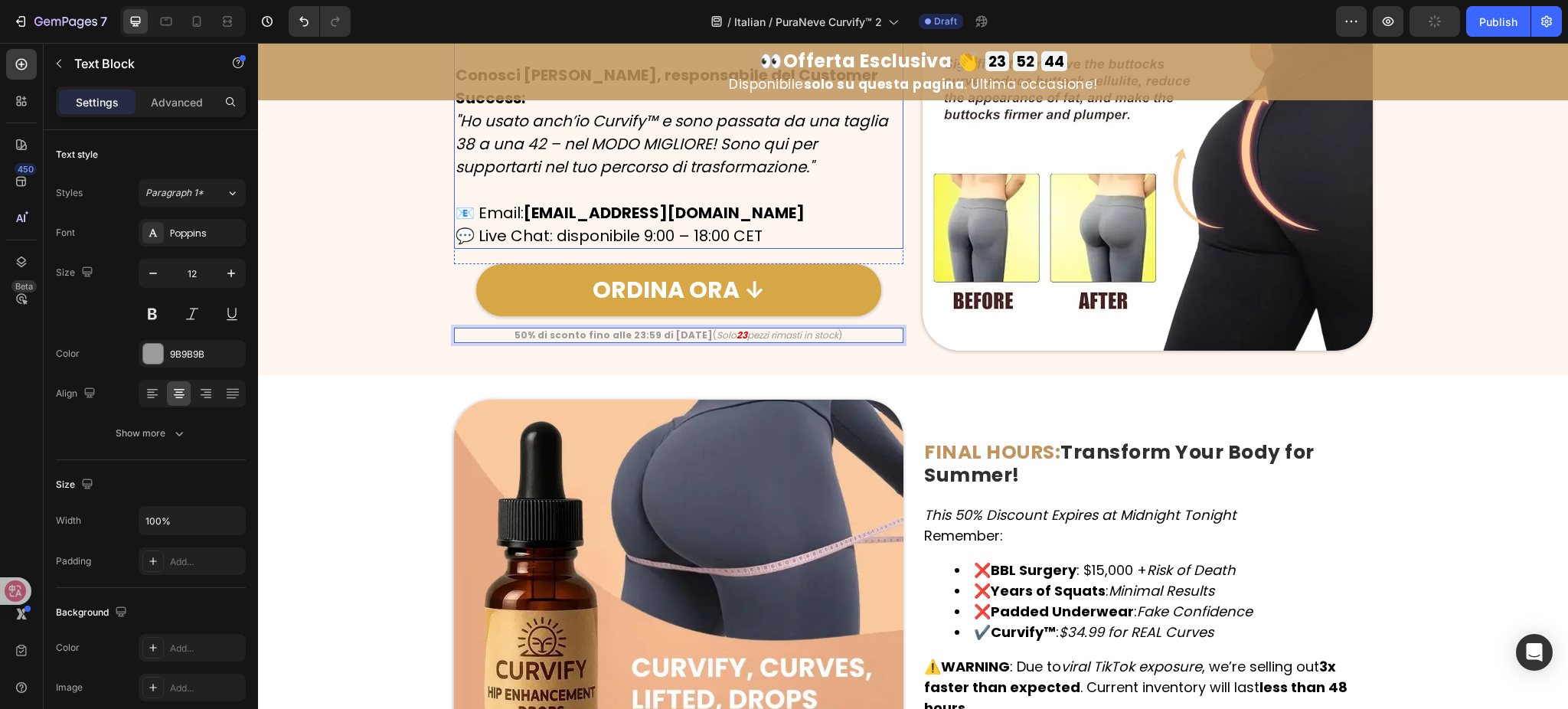
scroll to position [6930, 0]
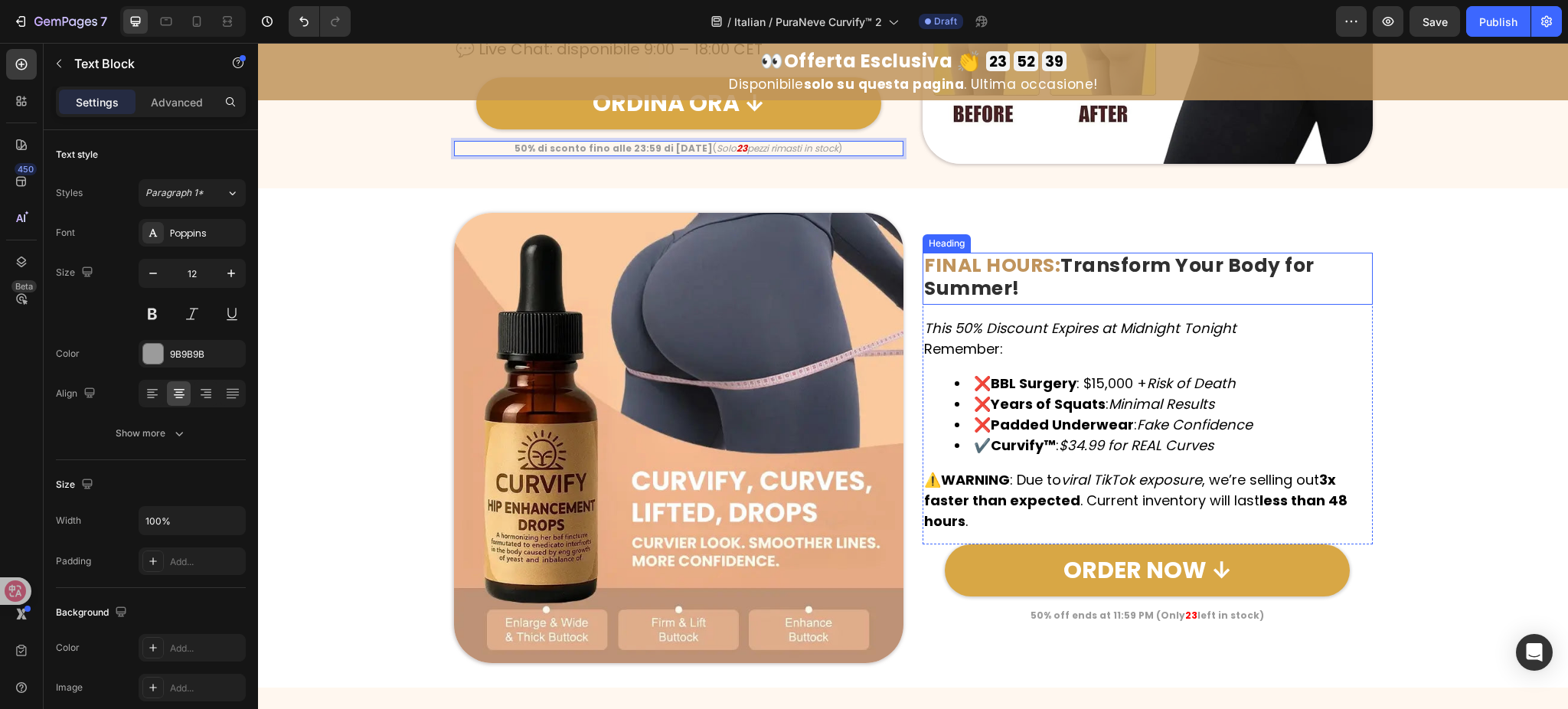
click at [1095, 281] on h2 "FINAL HOURS: Transform Your Body for Summer!" at bounding box center [1147, 278] width 450 height 52
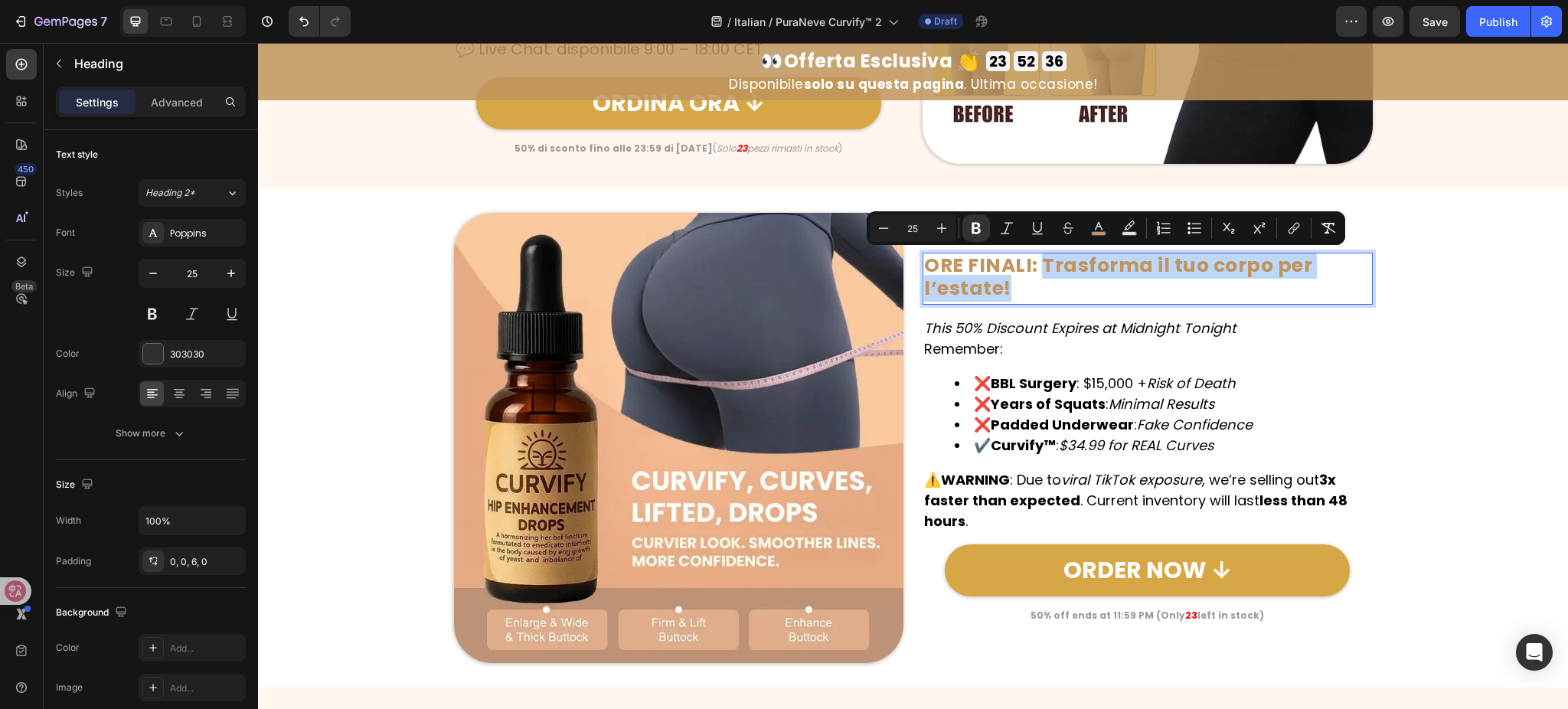
drag, startPoint x: 1035, startPoint y: 261, endPoint x: 1092, endPoint y: 290, distance: 64.0
click at [1092, 290] on p "ORE FINALI: Trasforma il tuo corpo per l’estate!" at bounding box center [1147, 277] width 447 height 46
click at [1092, 233] on rect "Editor contextual toolbar" at bounding box center [1098, 234] width 14 height 4
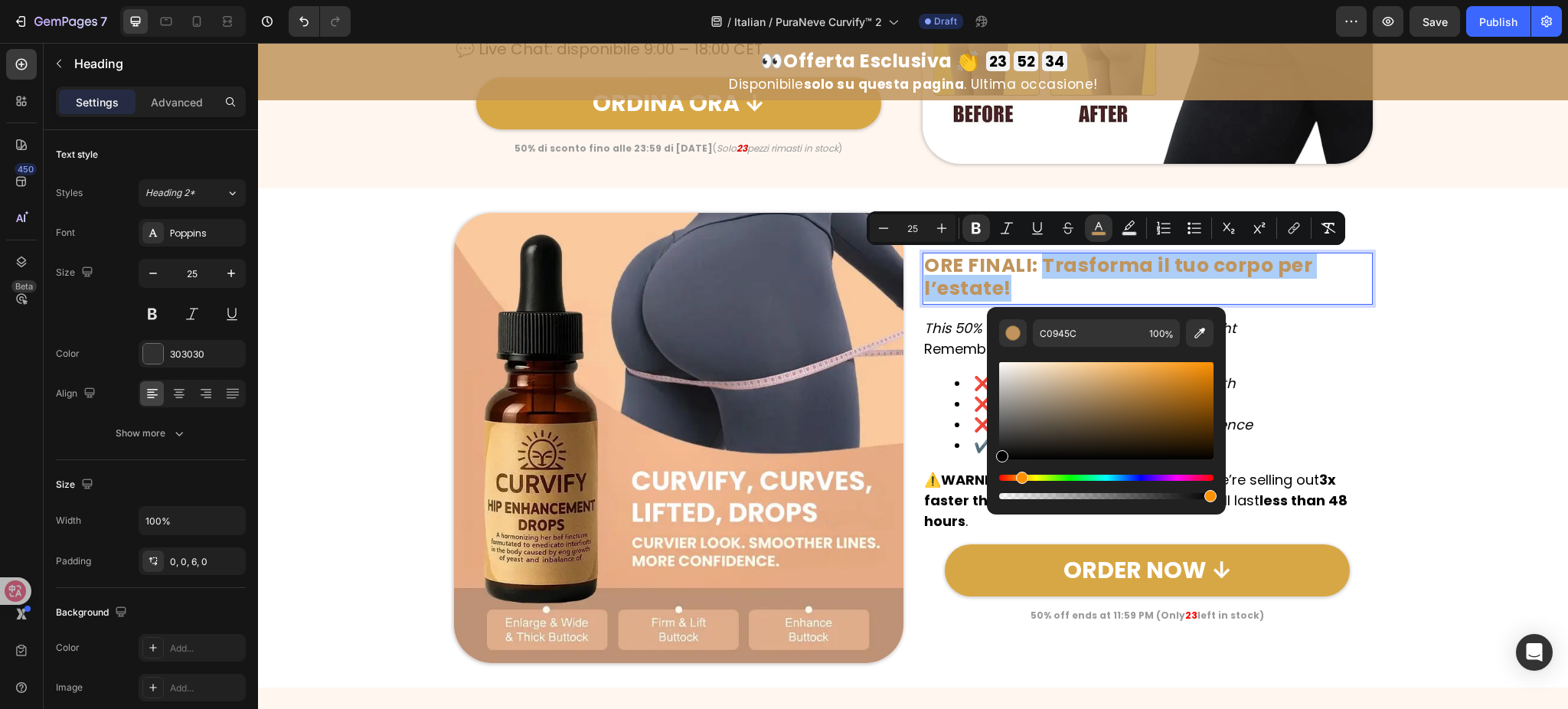
drag, startPoint x: 1073, startPoint y: 380, endPoint x: 988, endPoint y: 473, distance: 126.0
click at [988, 473] on div "C0945C 100 %" at bounding box center [1106, 405] width 239 height 196
type input "000000"
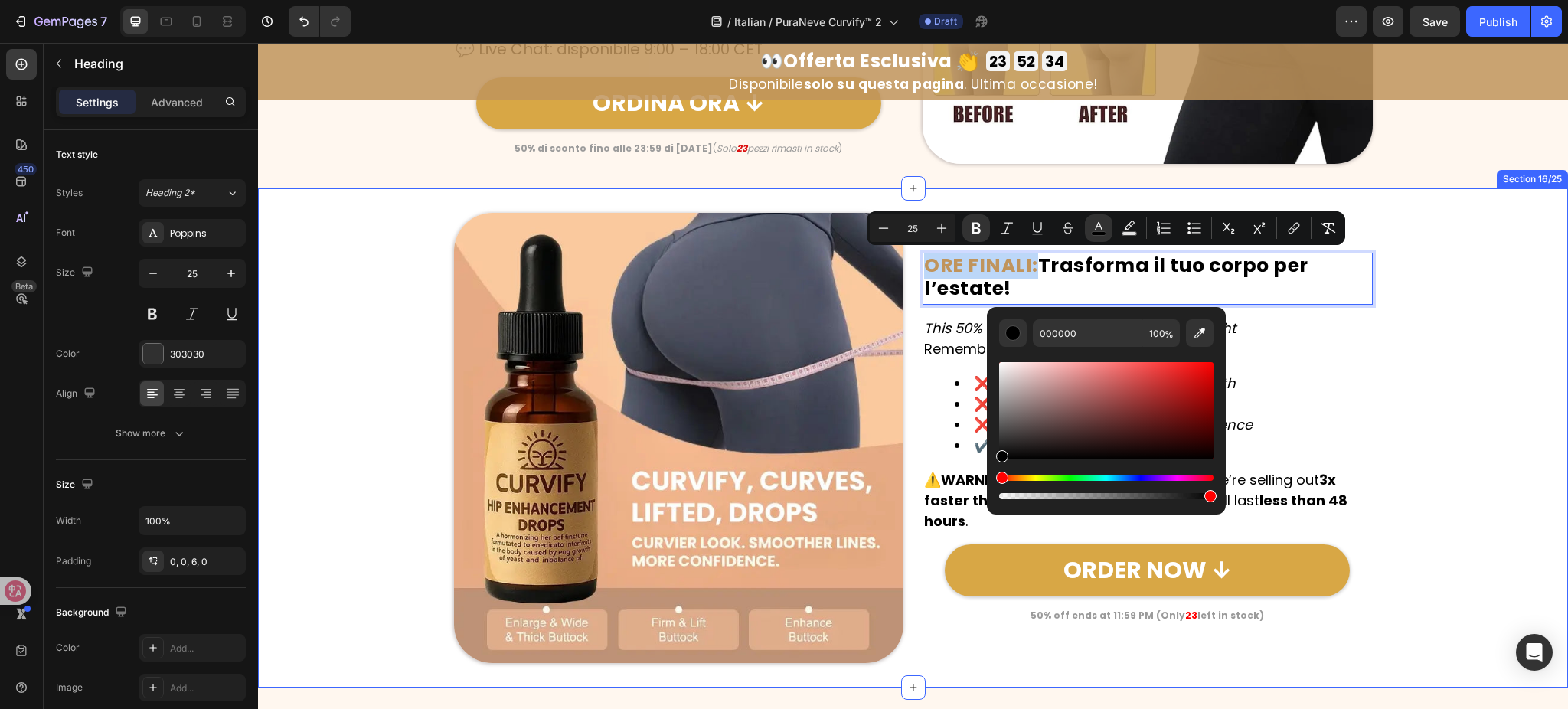
click at [1407, 377] on div "Image ORE FINALI: Trasforma il tuo corpo per l’estate! Heading 15 This 50% Disc…" at bounding box center [913, 438] width 1310 height 450
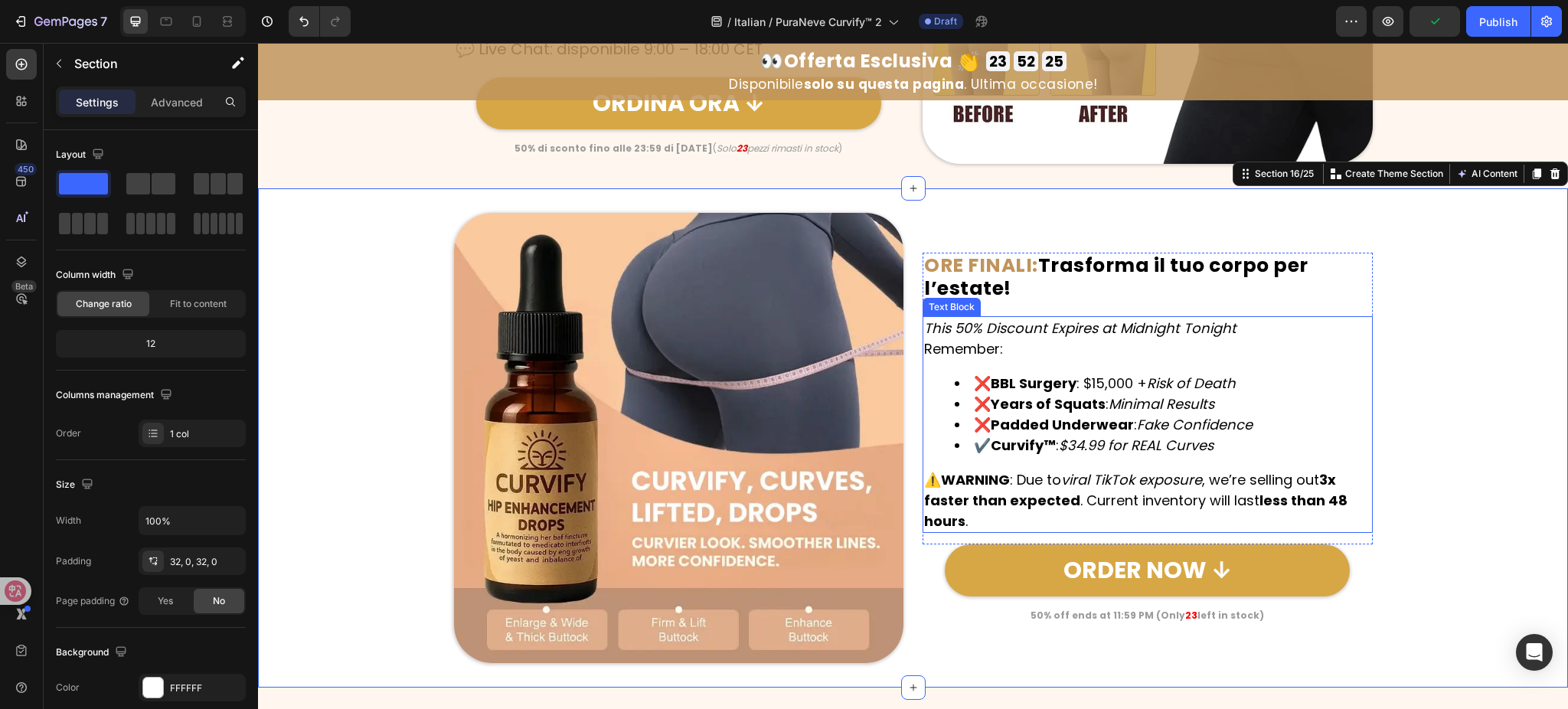
click at [1183, 397] on icon "Minimal Results" at bounding box center [1162, 404] width 106 height 19
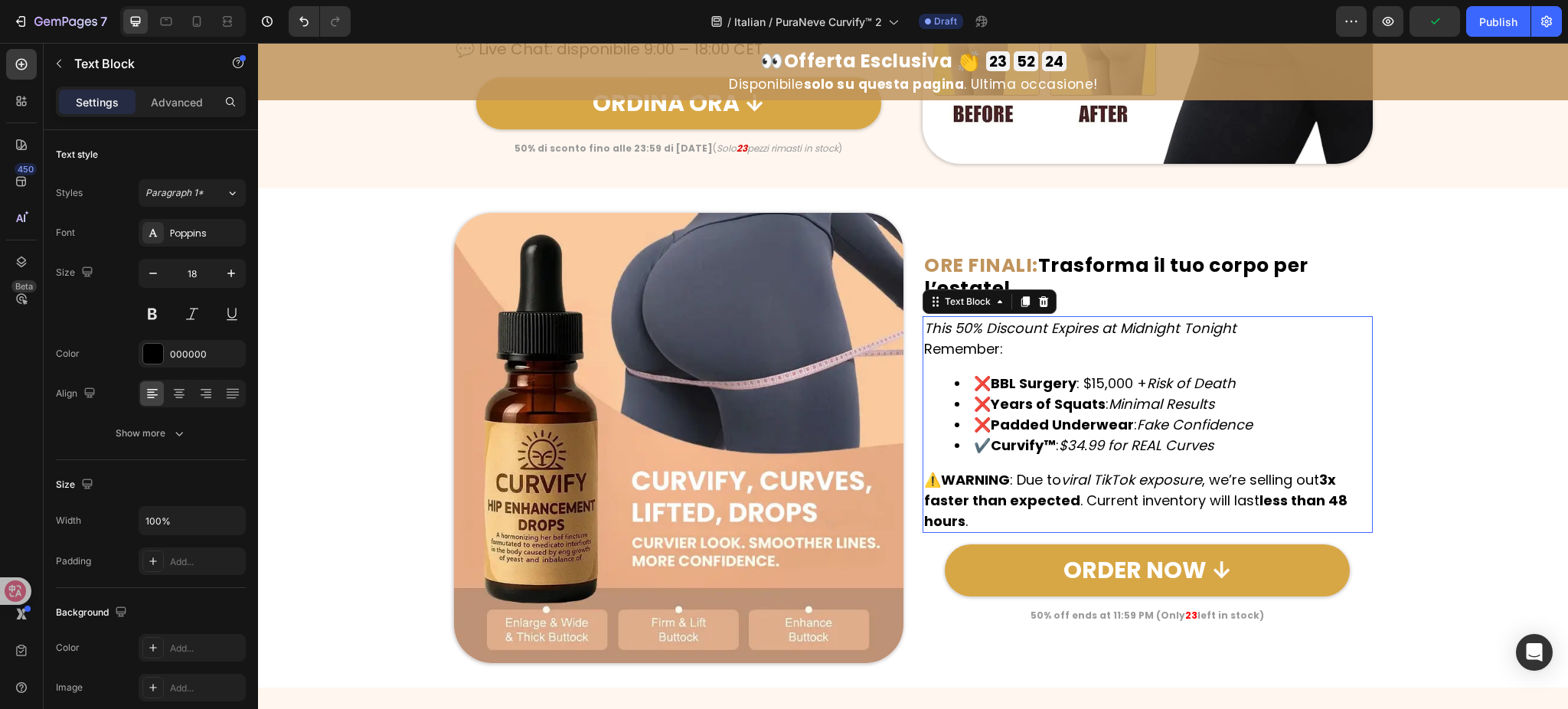
click at [1183, 397] on icon "Minimal Results" at bounding box center [1162, 404] width 106 height 19
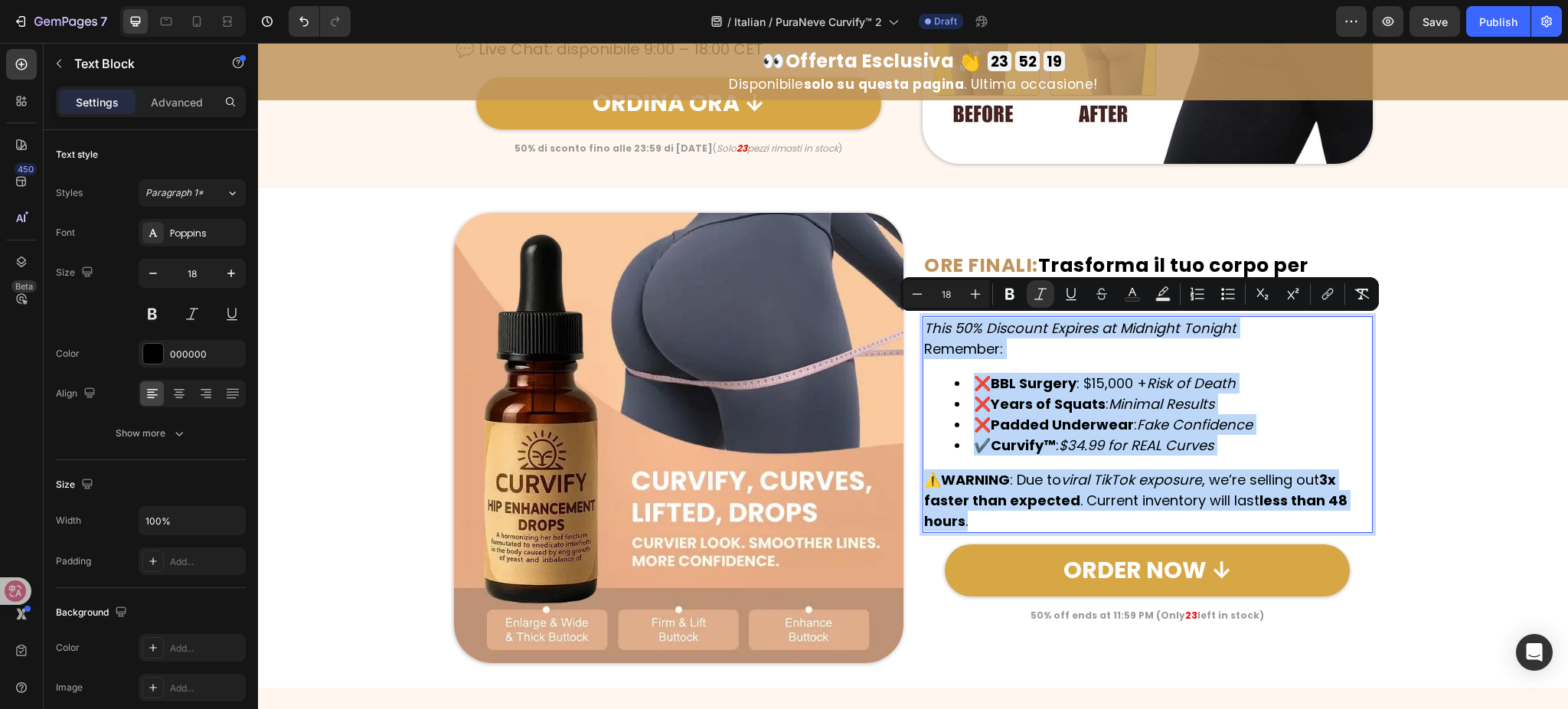
click at [1137, 487] on icon "viral TikTok exposure" at bounding box center [1131, 480] width 141 height 19
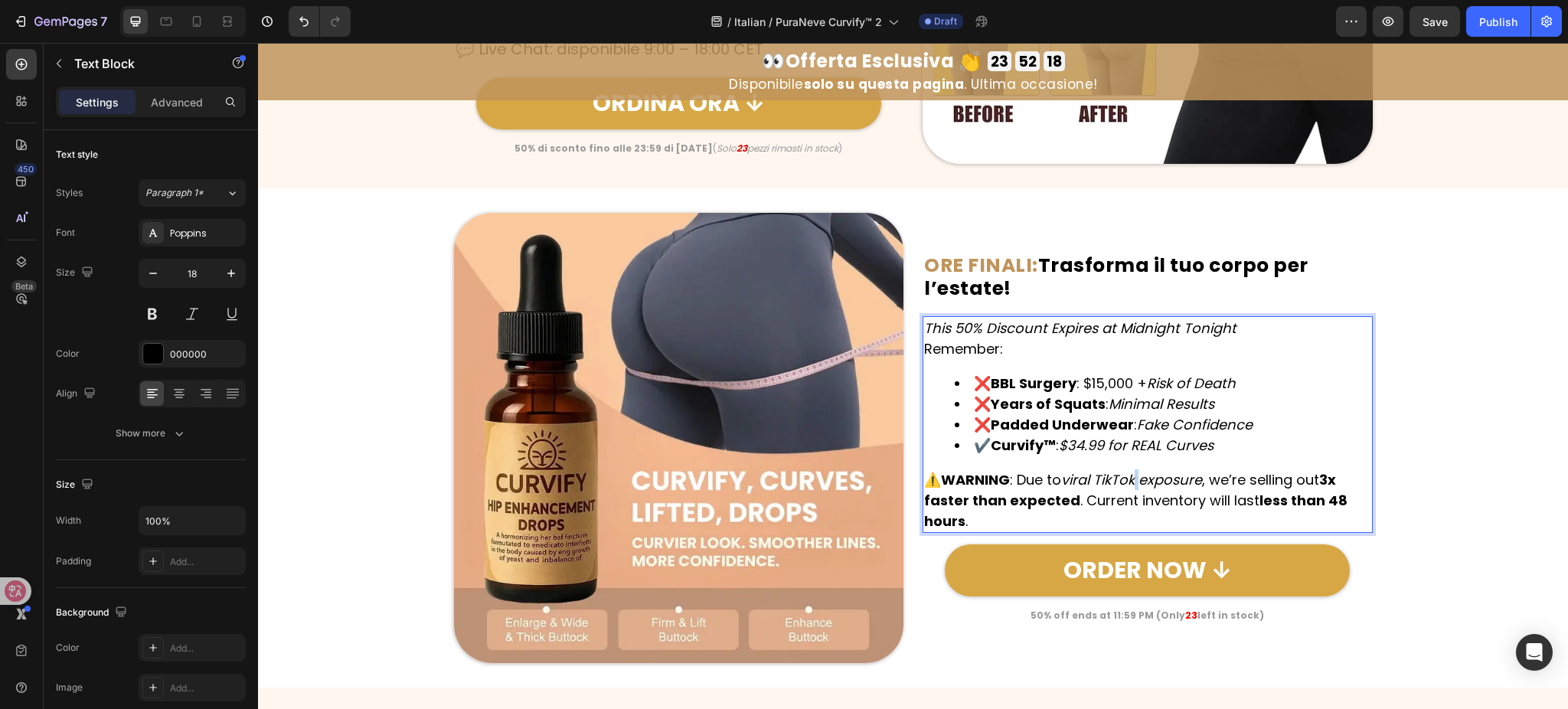
click at [1137, 487] on icon "viral TikTok exposure" at bounding box center [1131, 480] width 141 height 19
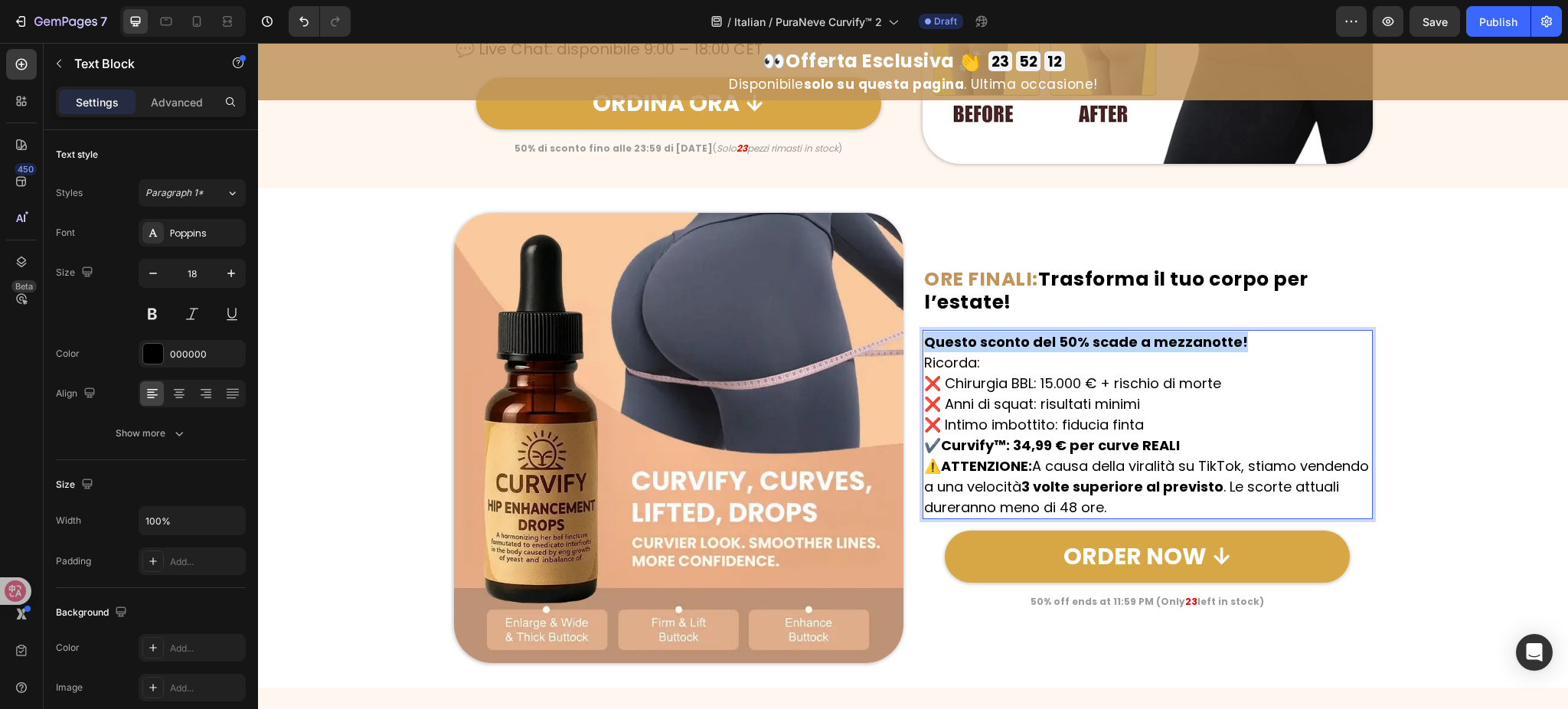
drag, startPoint x: 1245, startPoint y: 341, endPoint x: 917, endPoint y: 333, distance: 328.1
click at [924, 333] on p "Questo sconto del 50% scade a mezzanotte!" at bounding box center [1147, 342] width 447 height 21
click at [1221, 372] on p "Ricorda: ❌ Chirurgia BBL: 15.000 € + rischio di morte ❌ Anni di squat: risultat…" at bounding box center [1147, 404] width 447 height 103
click at [1235, 332] on p "Questo sconto del 50% scade a mezzanotte!" at bounding box center [1147, 342] width 447 height 21
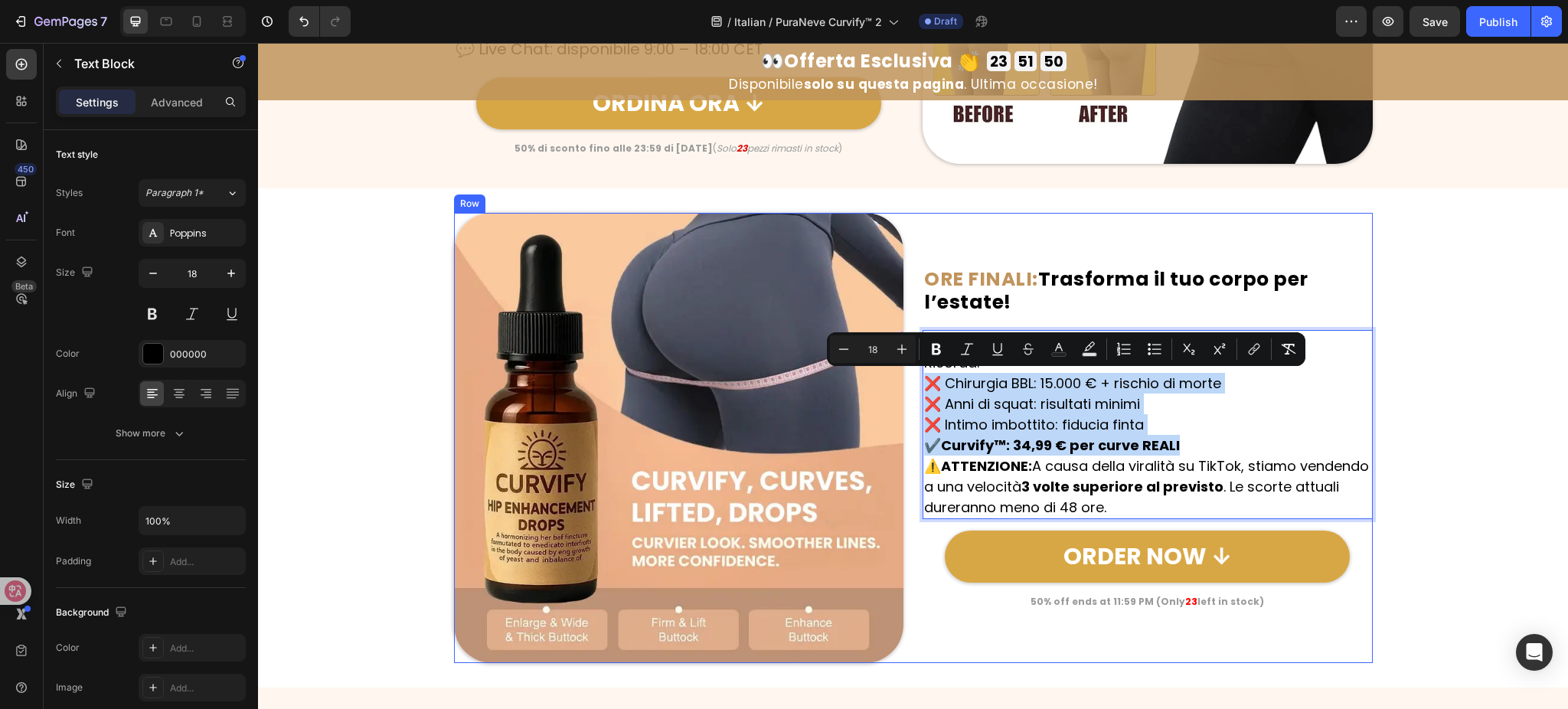
drag, startPoint x: 1198, startPoint y: 446, endPoint x: 903, endPoint y: 375, distance: 303.4
click at [903, 375] on div "Image ⁠⁠⁠⁠⁠⁠⁠ ORE FINALI: Trasforma il tuo corpo per l’estate! Heading Questo s…" at bounding box center [913, 438] width 919 height 450
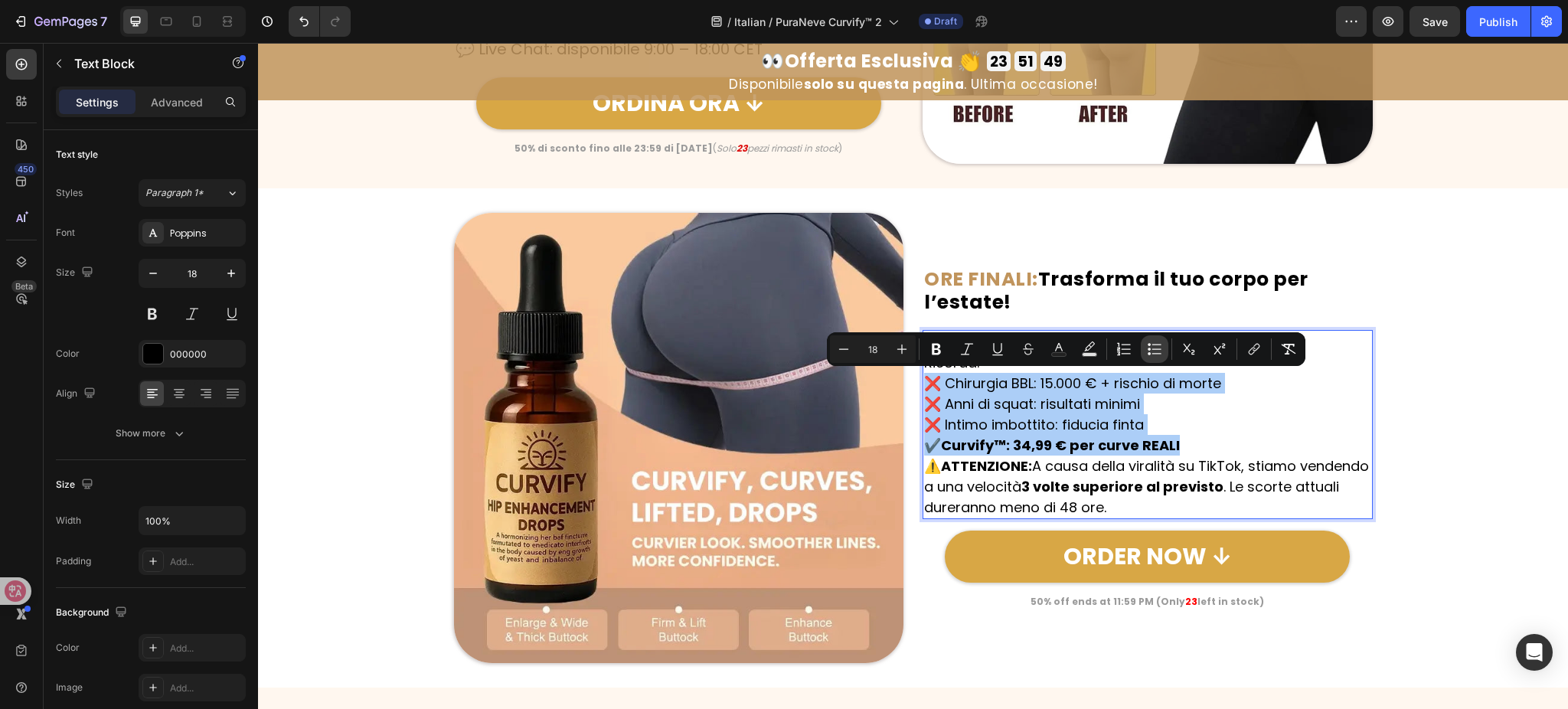
click at [1154, 349] on icon "Editor contextual toolbar" at bounding box center [1157, 349] width 9 height 1
type input "18"
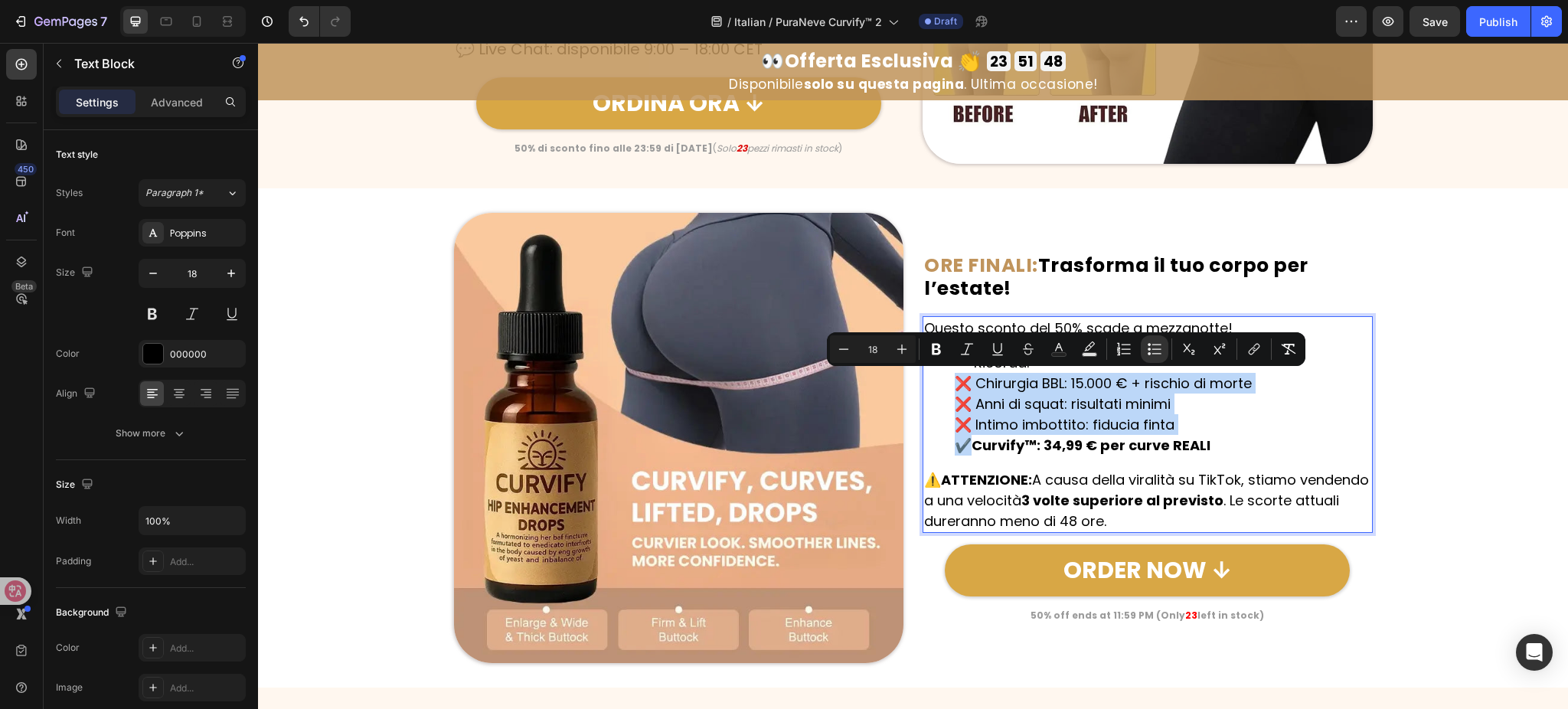
click at [1278, 435] on li "Ricorda: ❌ Chirurgia BBL: 15.000 € + rischio di morte ❌ Anni di squat: risultat…" at bounding box center [1163, 404] width 417 height 103
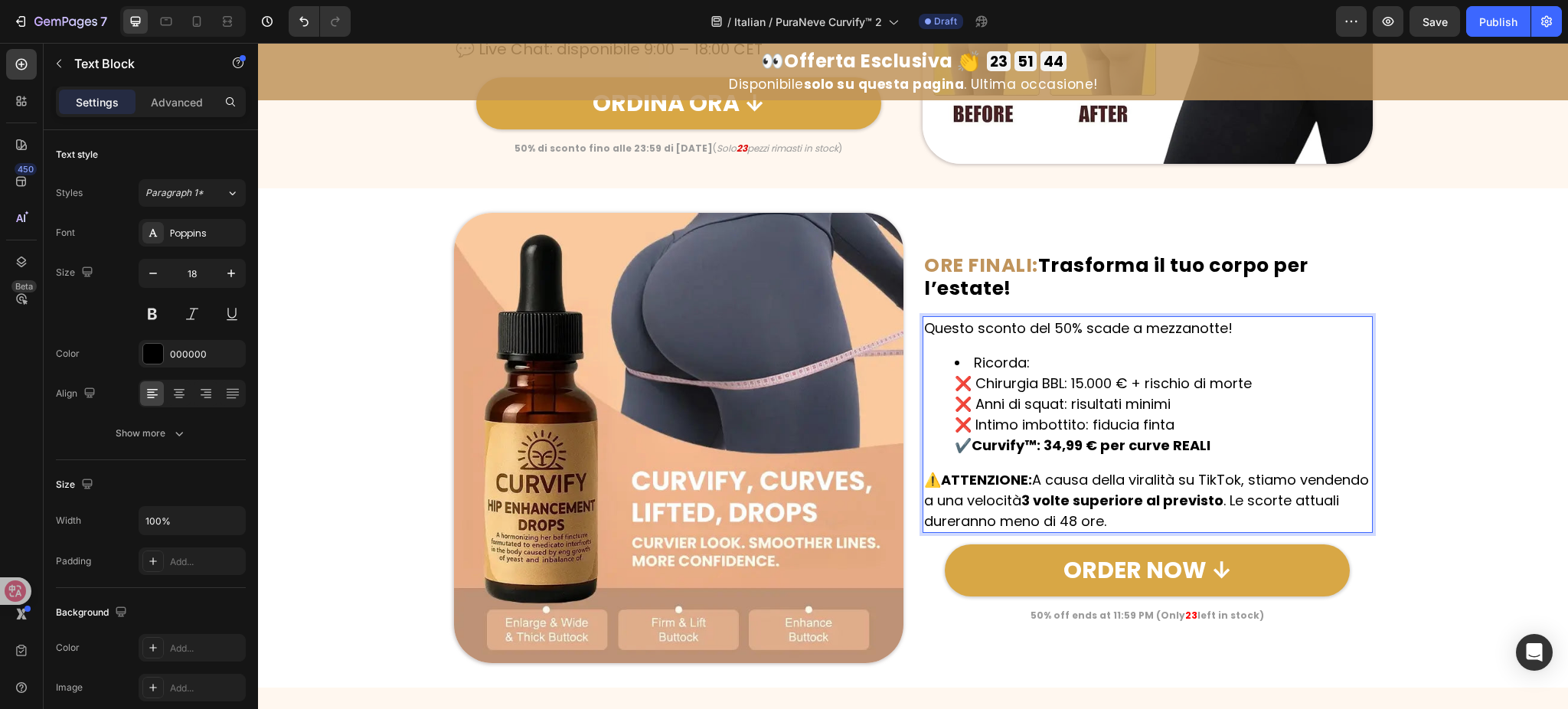
click at [963, 362] on li "Ricorda: ❌ Chirurgia BBL: 15.000 € + rischio di morte ❌ Anni di squat: risultat…" at bounding box center [1163, 404] width 417 height 103
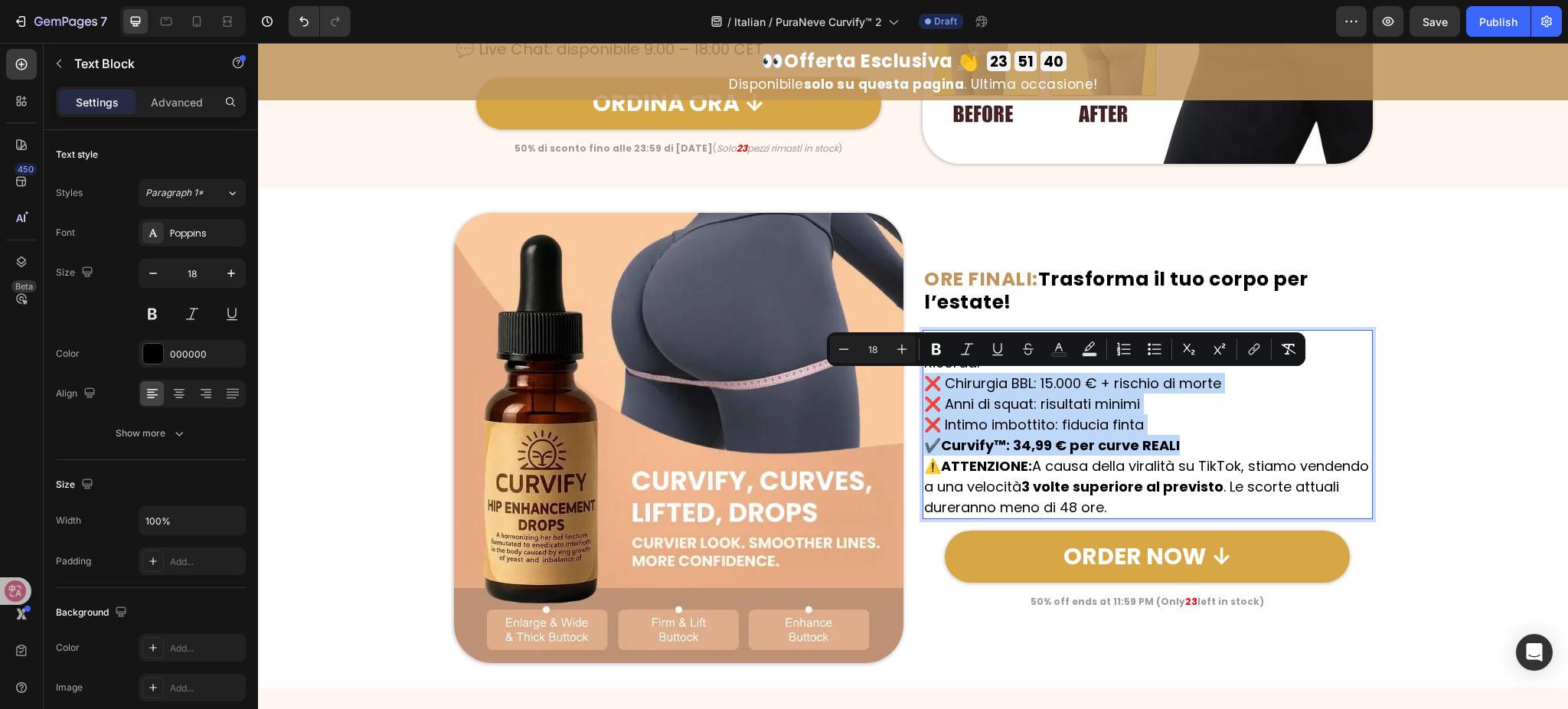
drag, startPoint x: 921, startPoint y: 381, endPoint x: 1190, endPoint y: 441, distance: 275.6
click at [1190, 441] on p "Ricorda: ❌ Chirurgia BBL: 15.000 € + rischio di morte ❌ Anni di squat: risultat…" at bounding box center [1147, 404] width 447 height 103
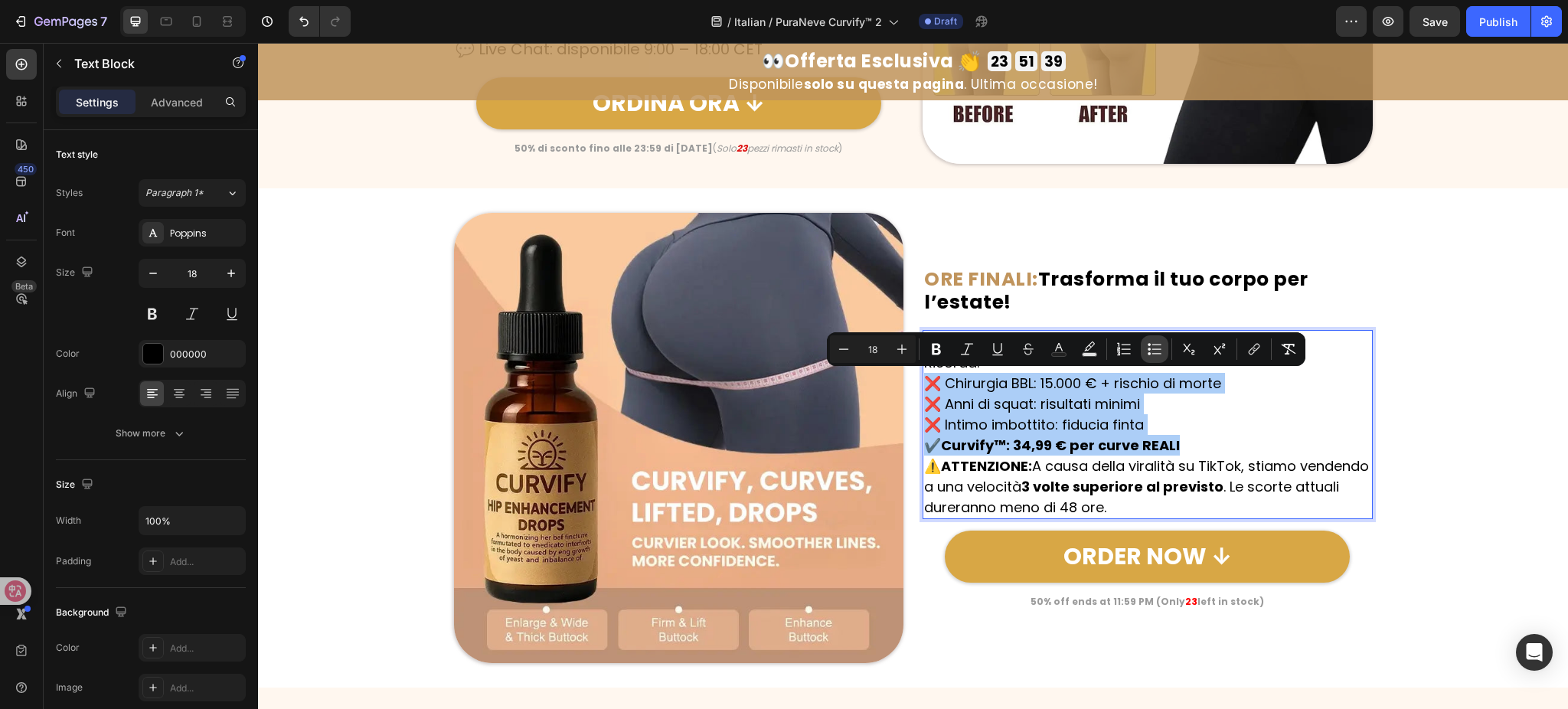
click at [1154, 340] on button "Bulleted List" at bounding box center [1154, 349] width 27 height 27
type input "18"
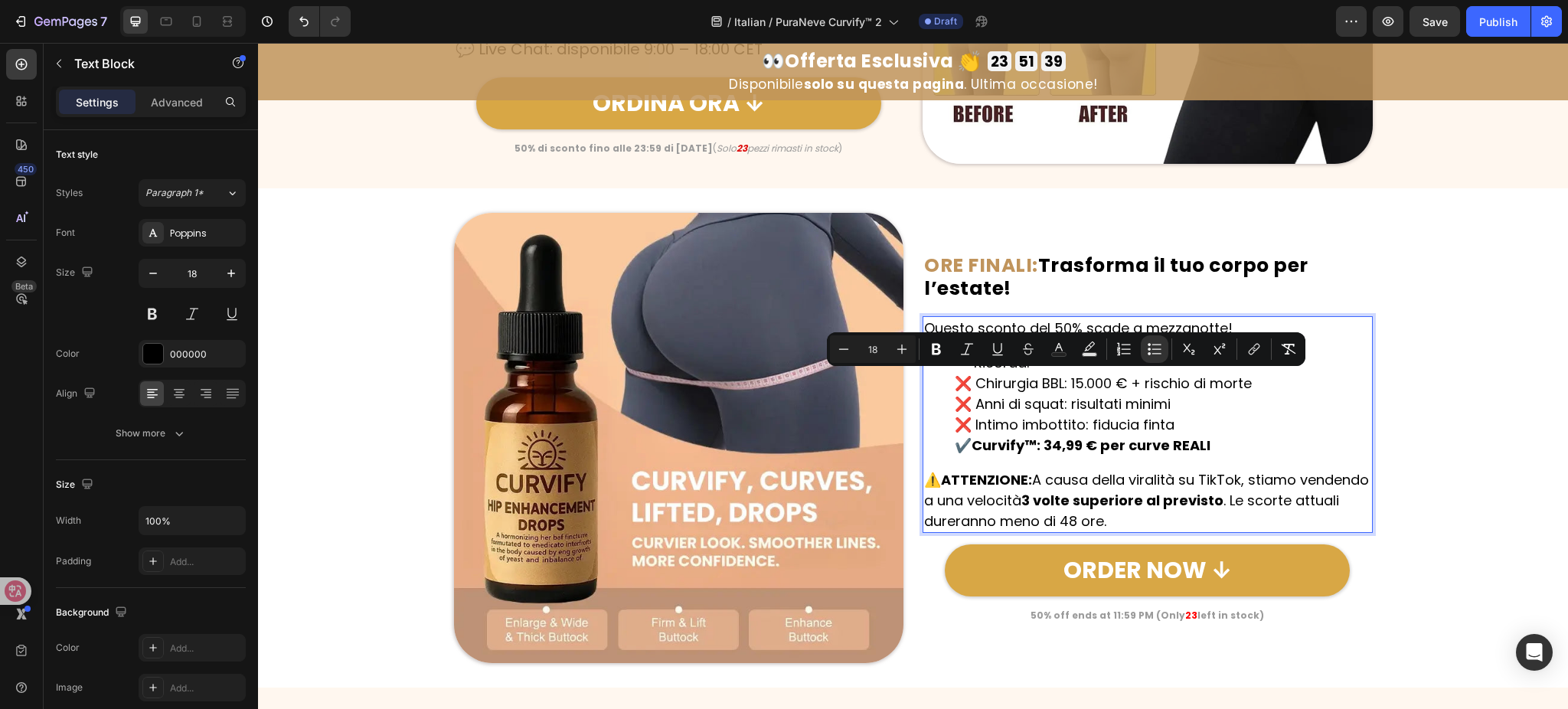
click at [1246, 488] on p "⚠️ ATTENZIONE: A causa della viralità su TikTok, stiamo vendendo a una velocità…" at bounding box center [1147, 501] width 447 height 62
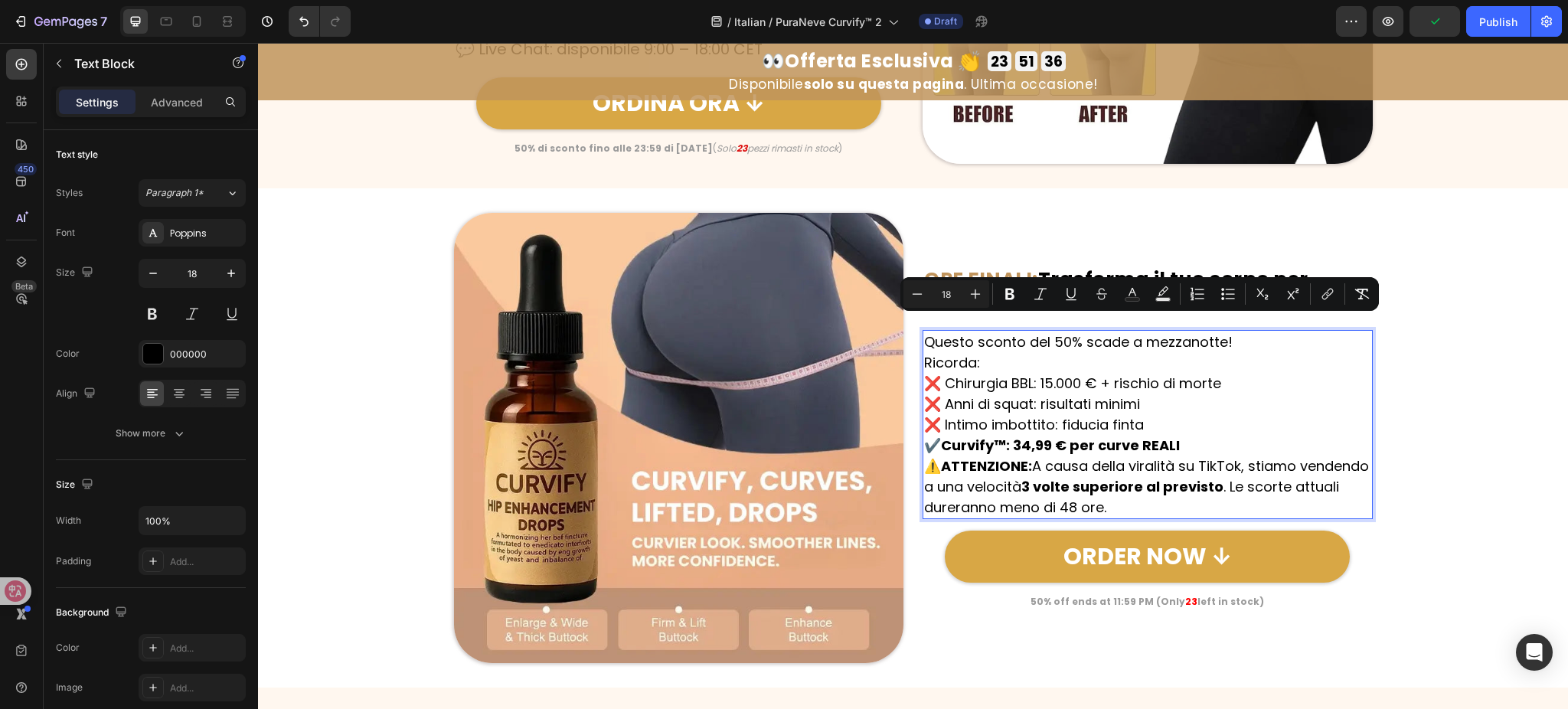
scroll to position [6943, 0]
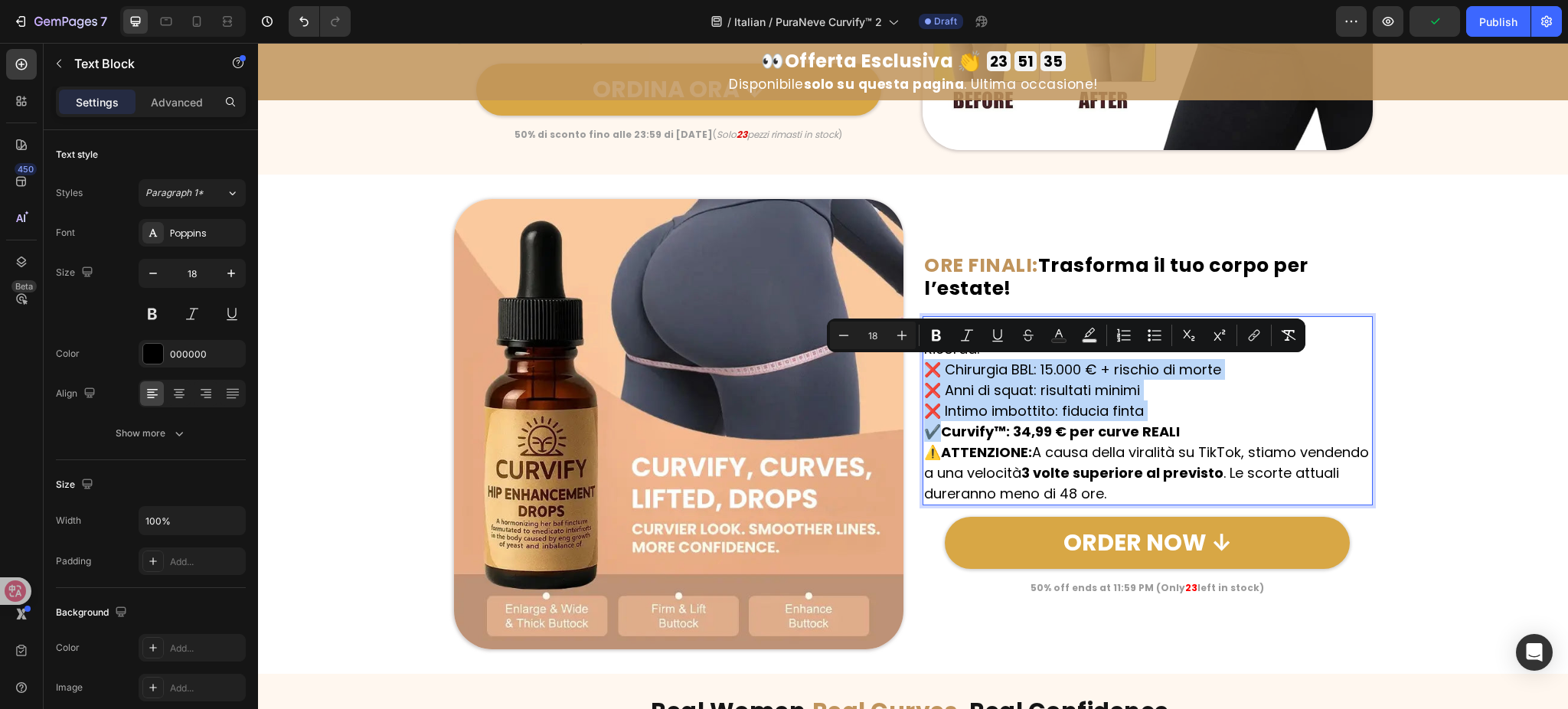
click at [1209, 421] on p "Ricorda: ❌ Chirurgia BBL: 15.000 € + rischio di morte ❌ Anni di squat: risultat…" at bounding box center [1147, 389] width 447 height 103
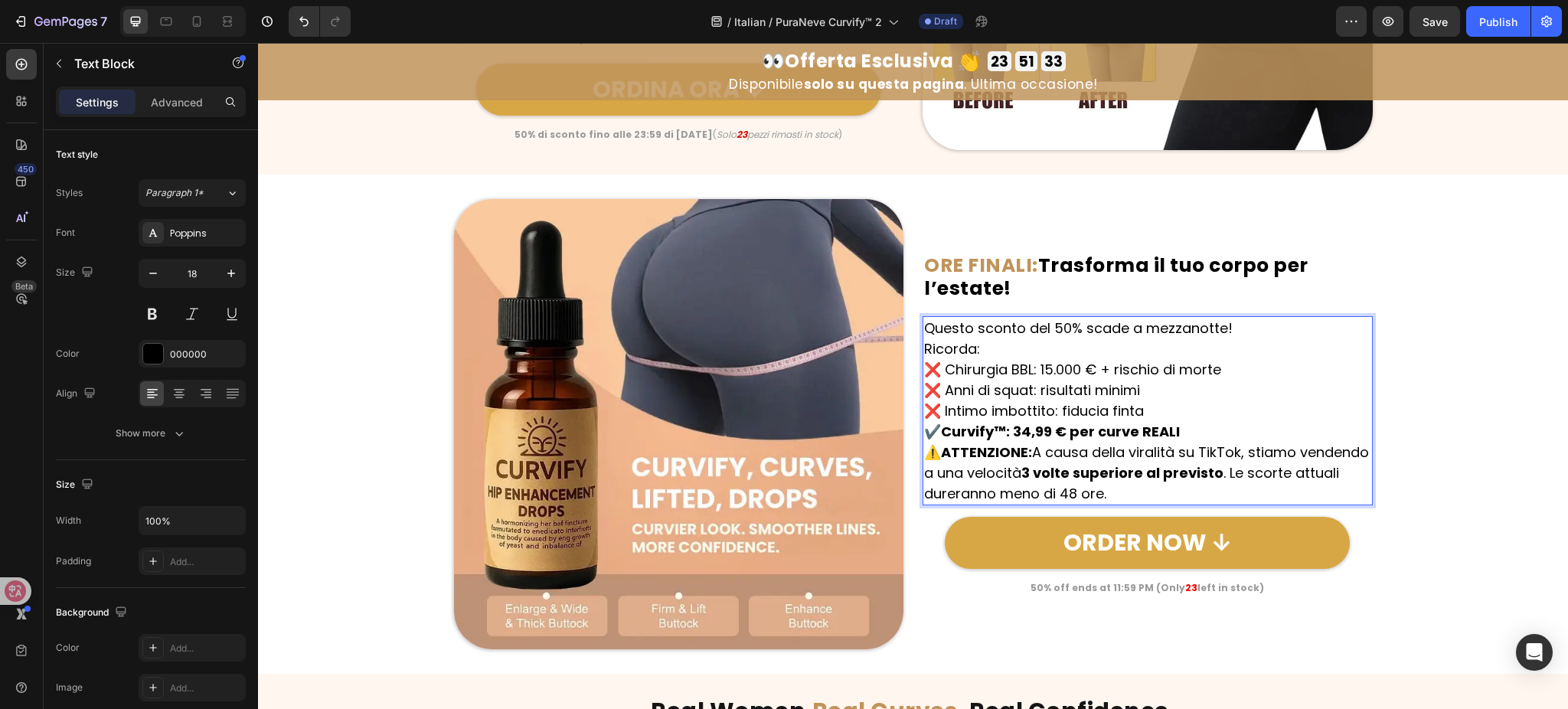
click at [1030, 345] on p "Ricorda: ❌ Chirurgia BBL: 15.000 € + rischio di morte ❌ Anni di squat: risultat…" at bounding box center [1147, 389] width 447 height 103
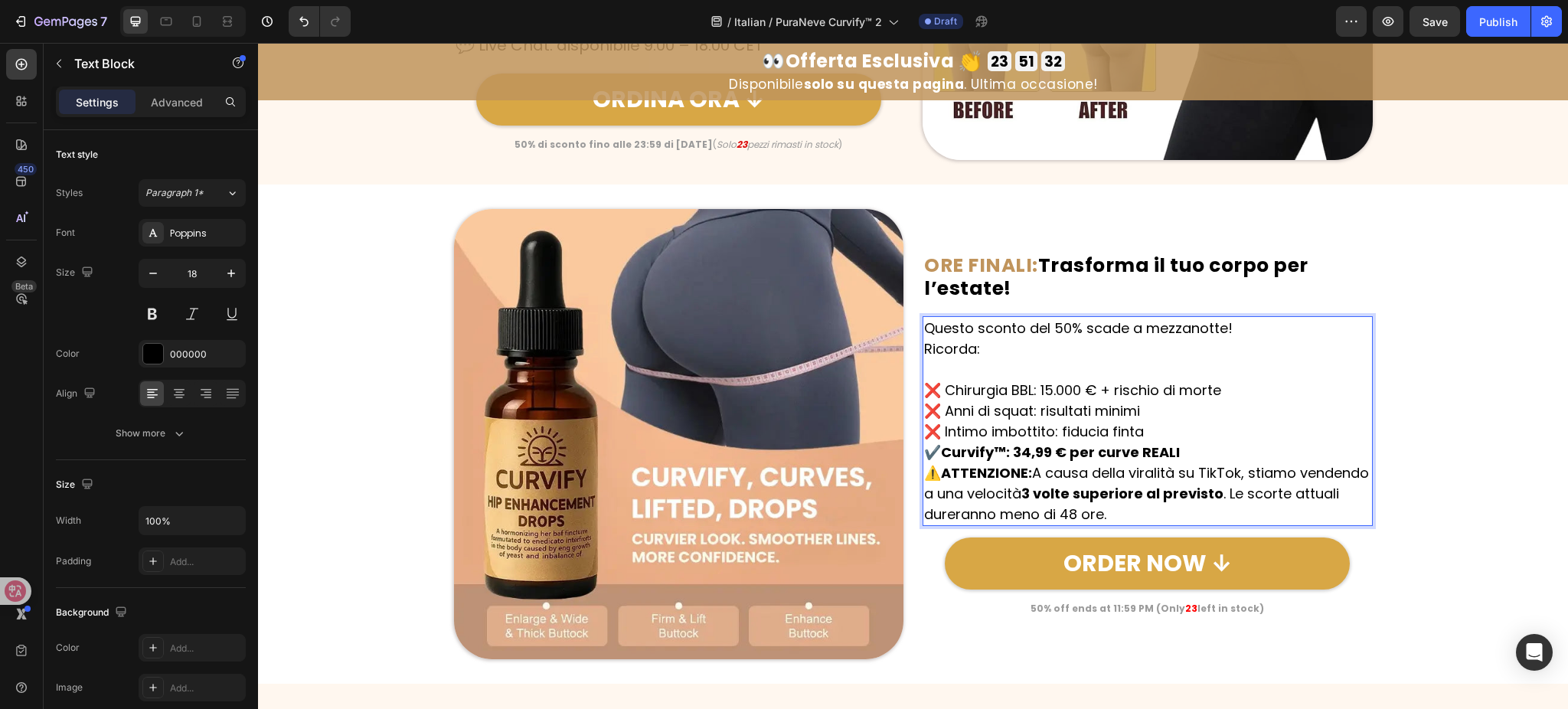
click at [1193, 448] on p "⁠⁠⁠⁠⁠⁠⁠ ❌ Chirurgia BBL: 15.000 € + rischio di morte ❌ Anni di squat: risultati…" at bounding box center [1147, 410] width 447 height 103
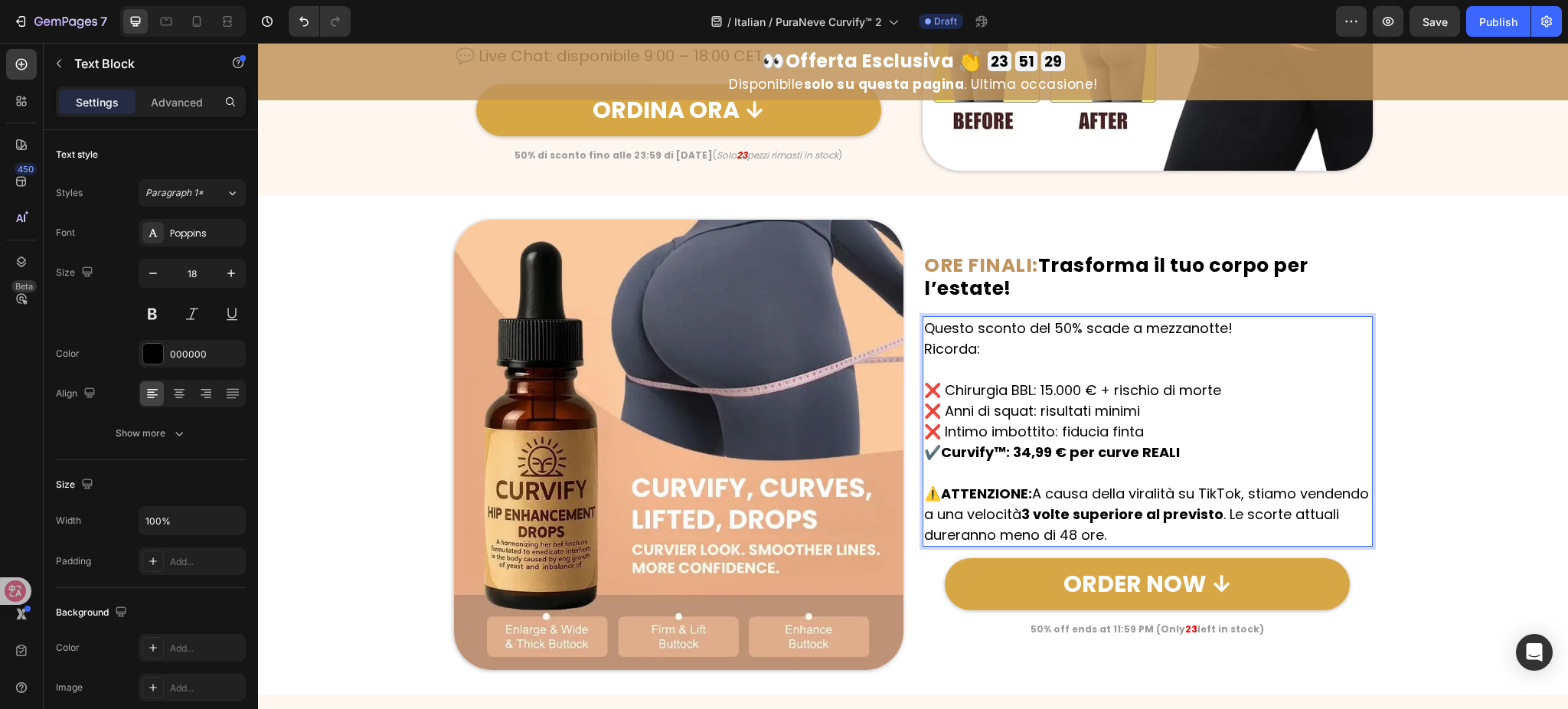
scroll to position [7026, 0]
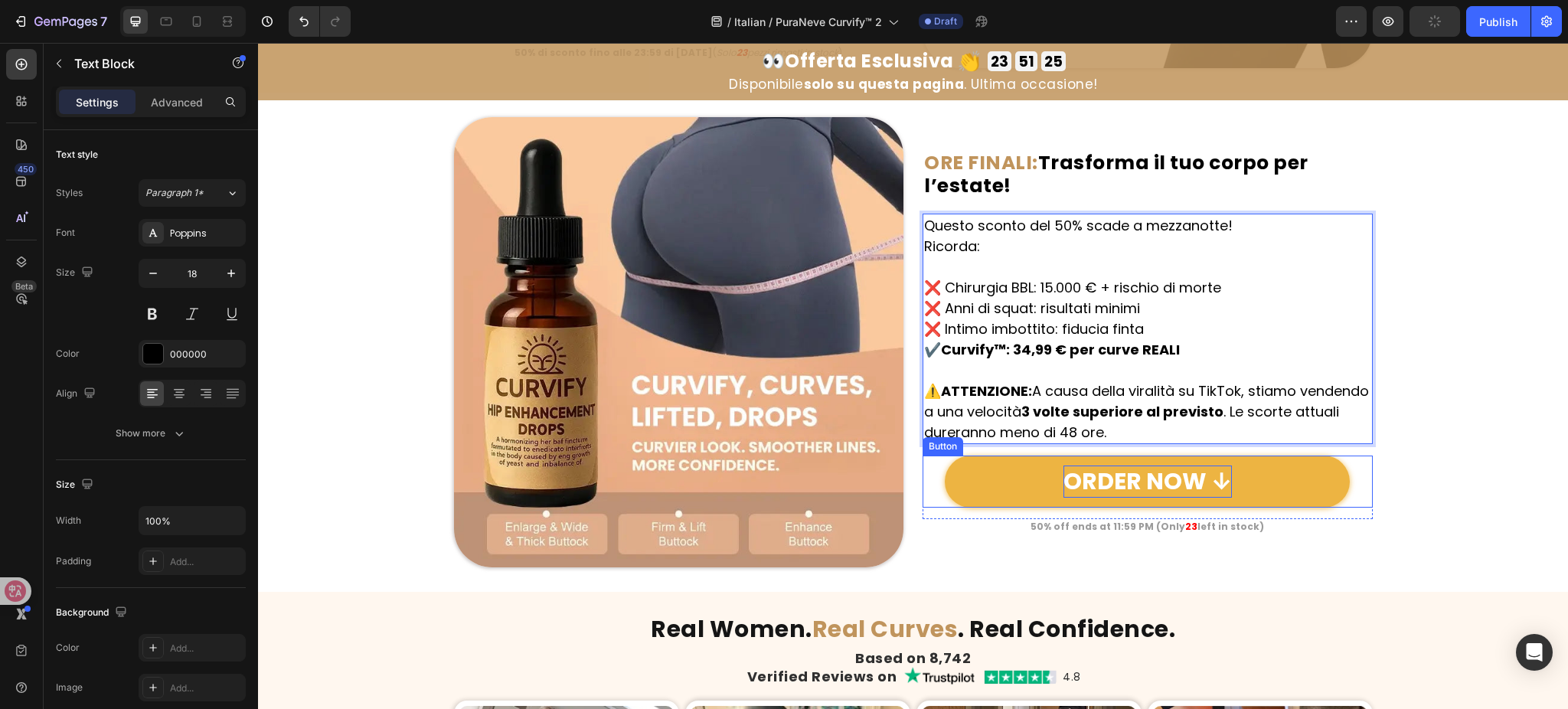
click at [1173, 482] on p "ORDER NOW ↓" at bounding box center [1147, 482] width 168 height 32
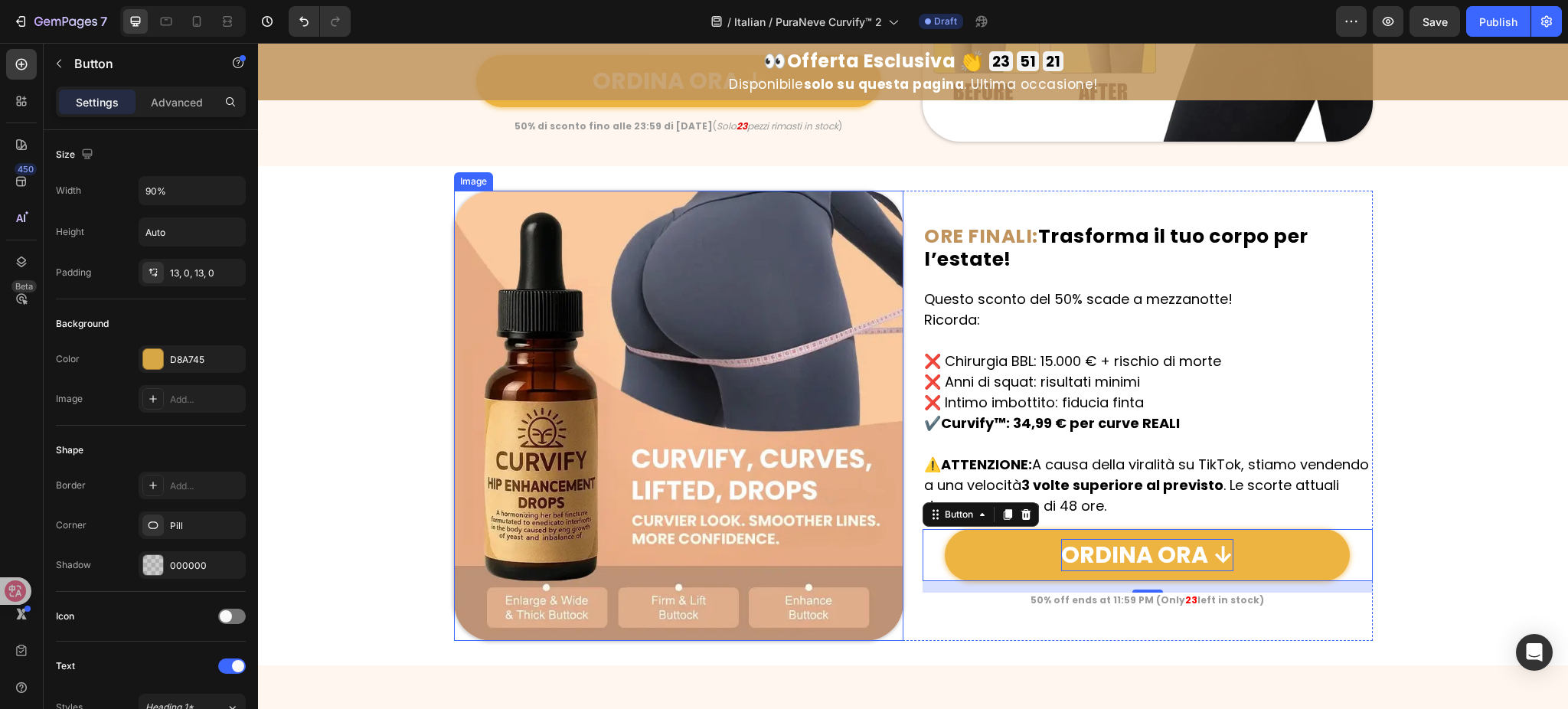
scroll to position [6719, 0]
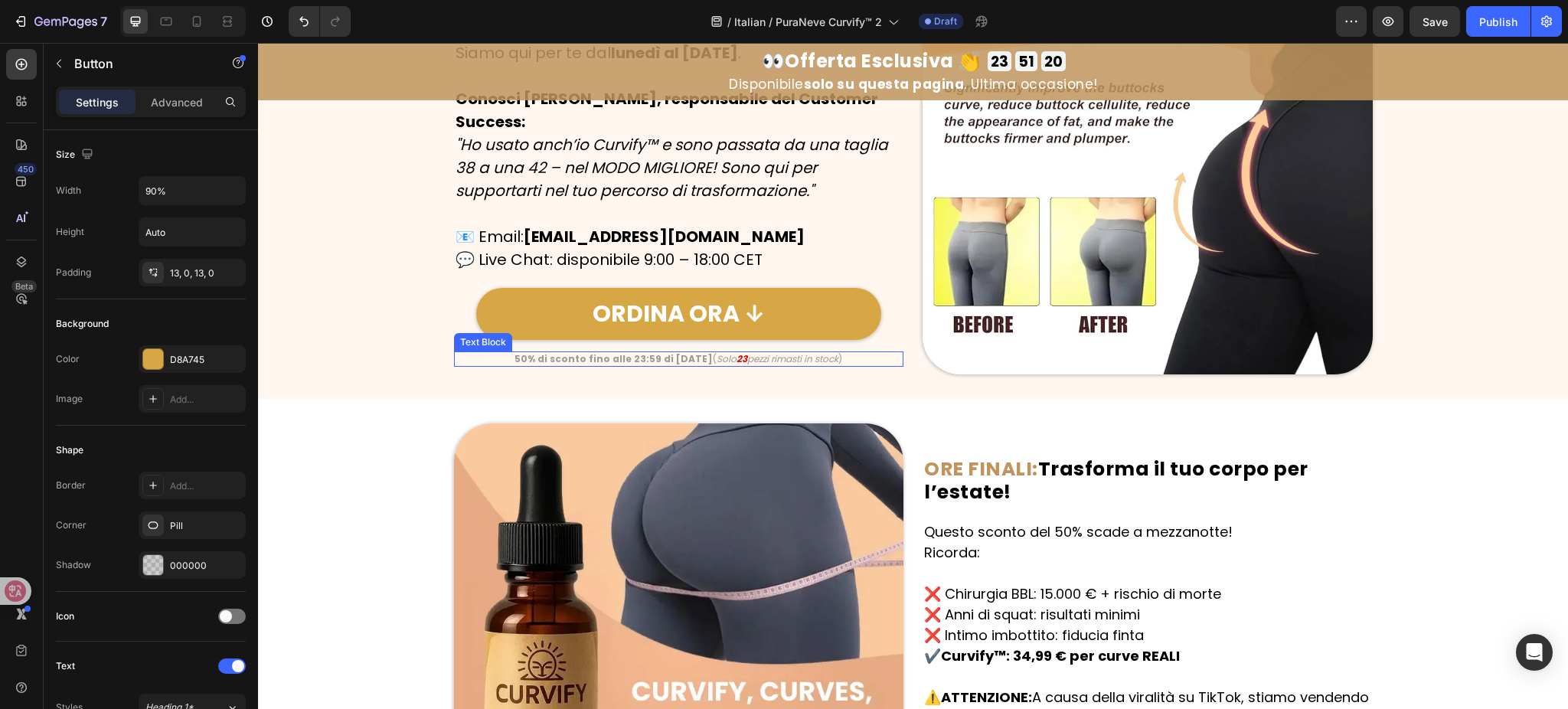
click at [629, 354] on strong "50% di sconto fino alle 23:59 di oggi" at bounding box center [614, 359] width 198 height 13
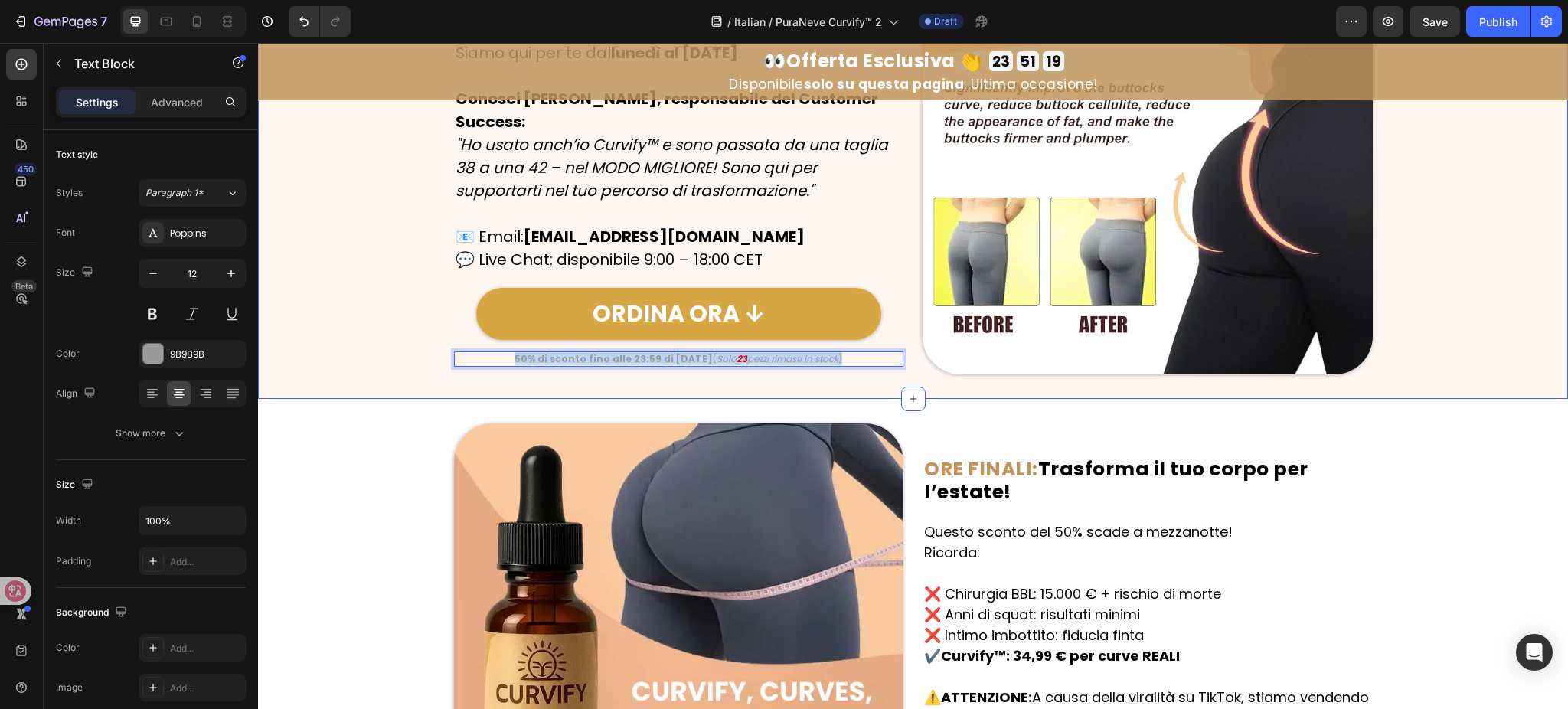
copy p "50% di sconto fino alle 23:59 di oggi ( Solo 23 pezzi rimasti in stock )"
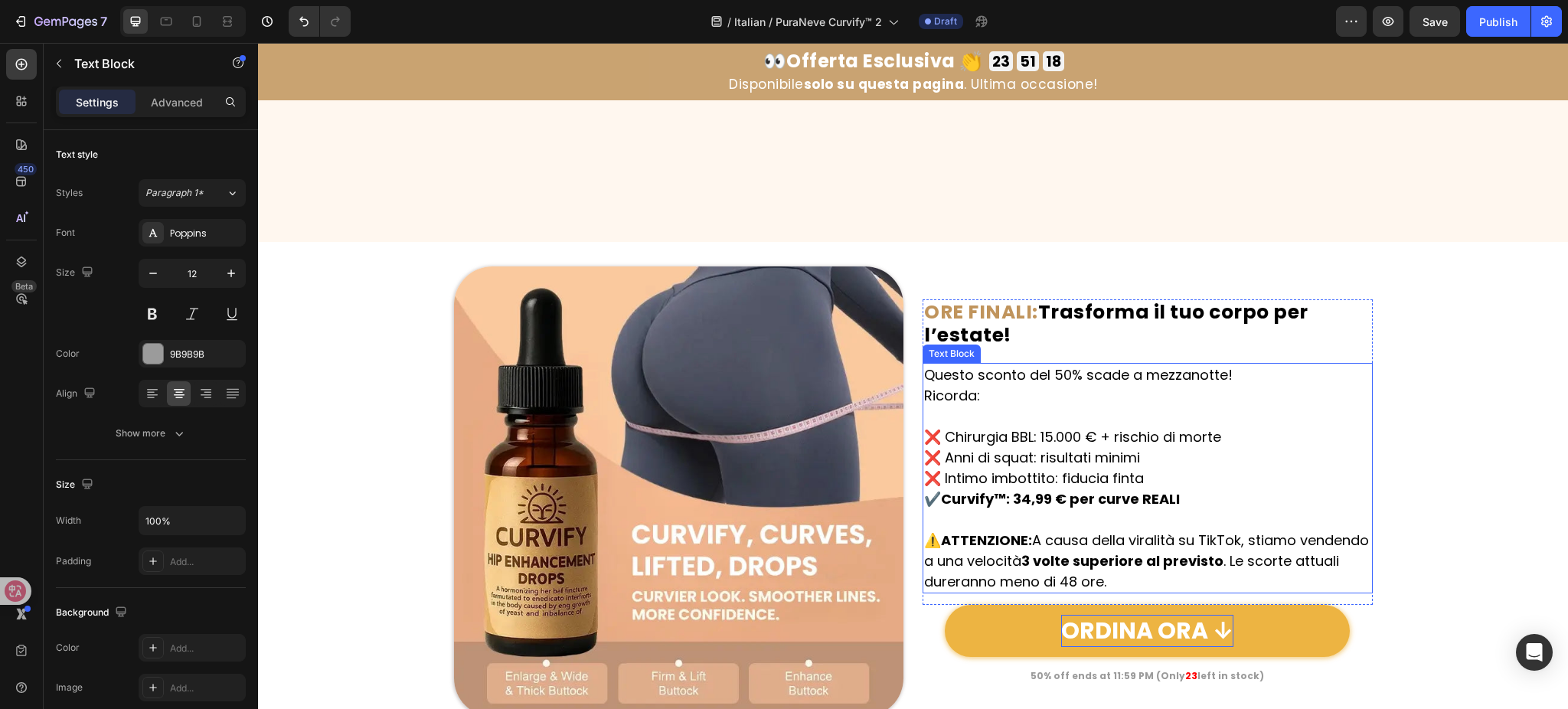
type input "16"
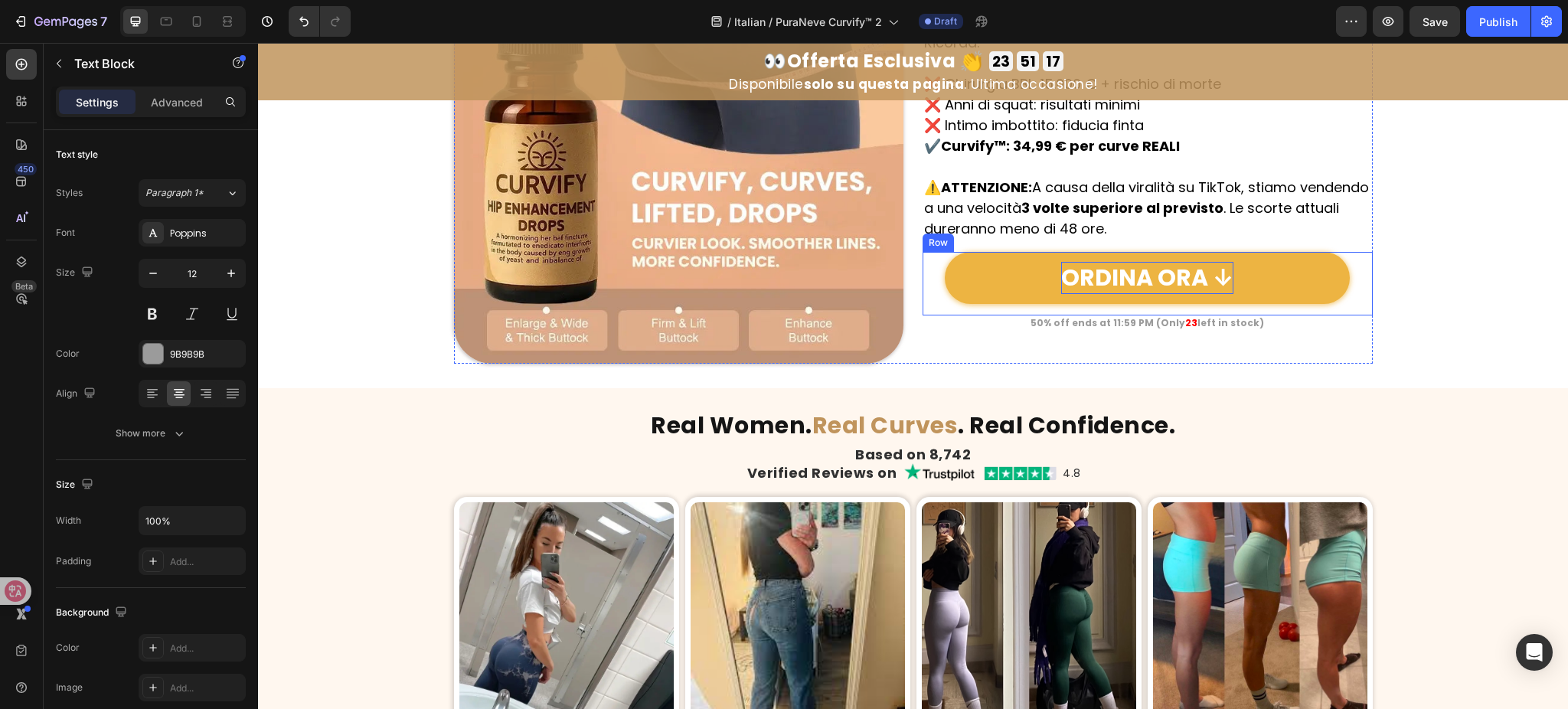
click at [1123, 329] on div "50% off ends at 11:59 PM (Only 23 left in stock)" at bounding box center [1147, 323] width 450 height 15
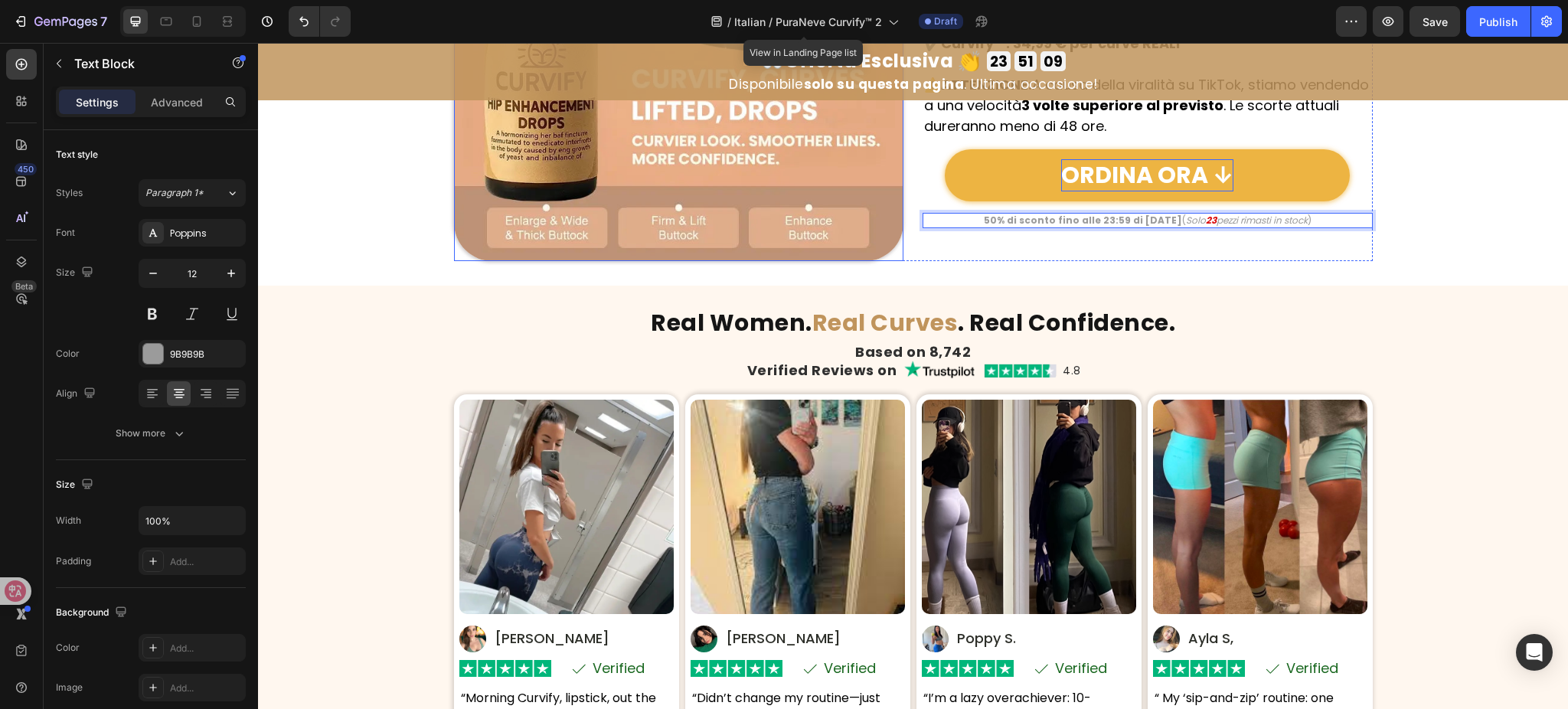
scroll to position [7535, 0]
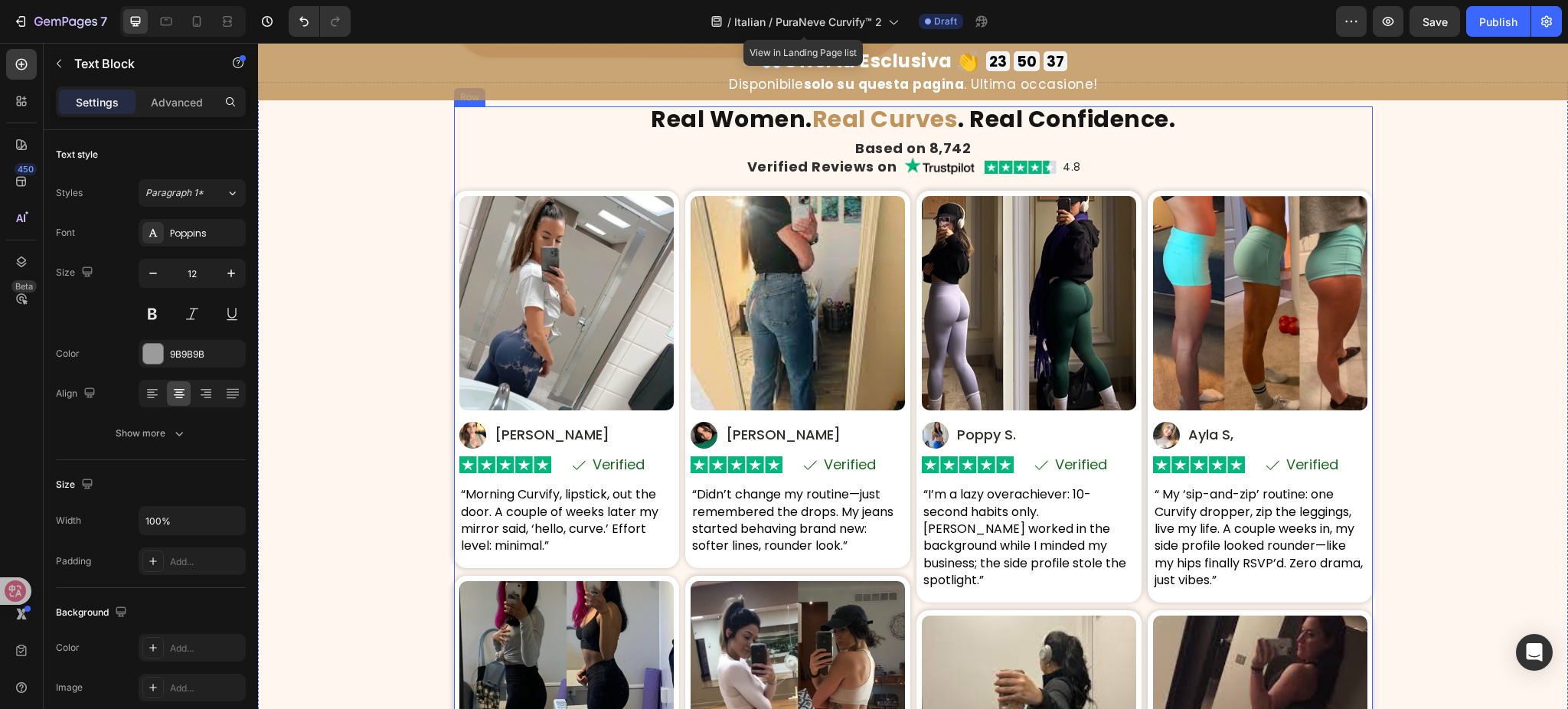
click at [786, 132] on div "Real Women. Real Curves . Real Confidence. Heading Based on 8,742 Heading Verif…" at bounding box center [913, 551] width 919 height 890
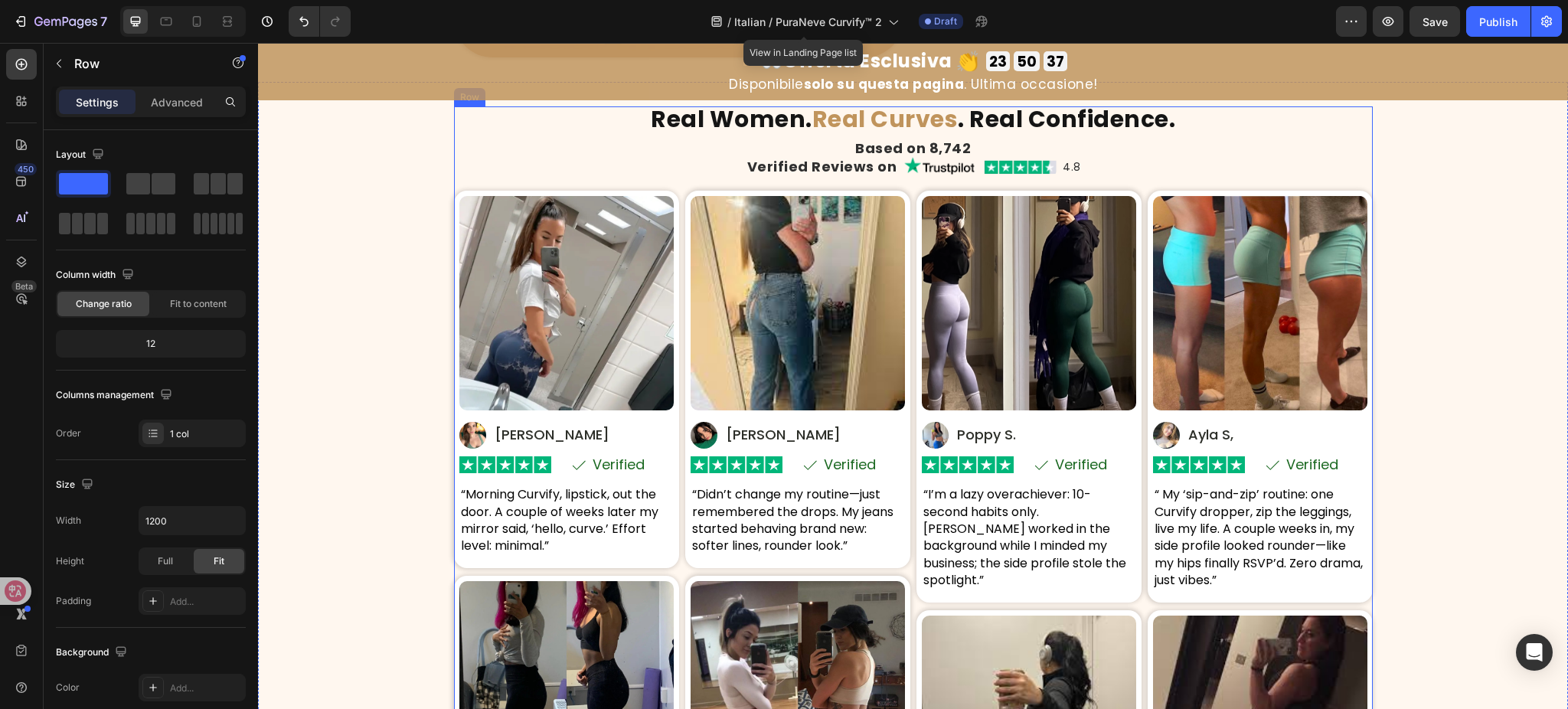
click at [786, 132] on div "Real Women. Real Curves . Real Confidence. Heading Based on 8,742 Heading Verif…" at bounding box center [913, 551] width 919 height 890
click at [785, 130] on strong "Real Women." at bounding box center [732, 119] width 162 height 33
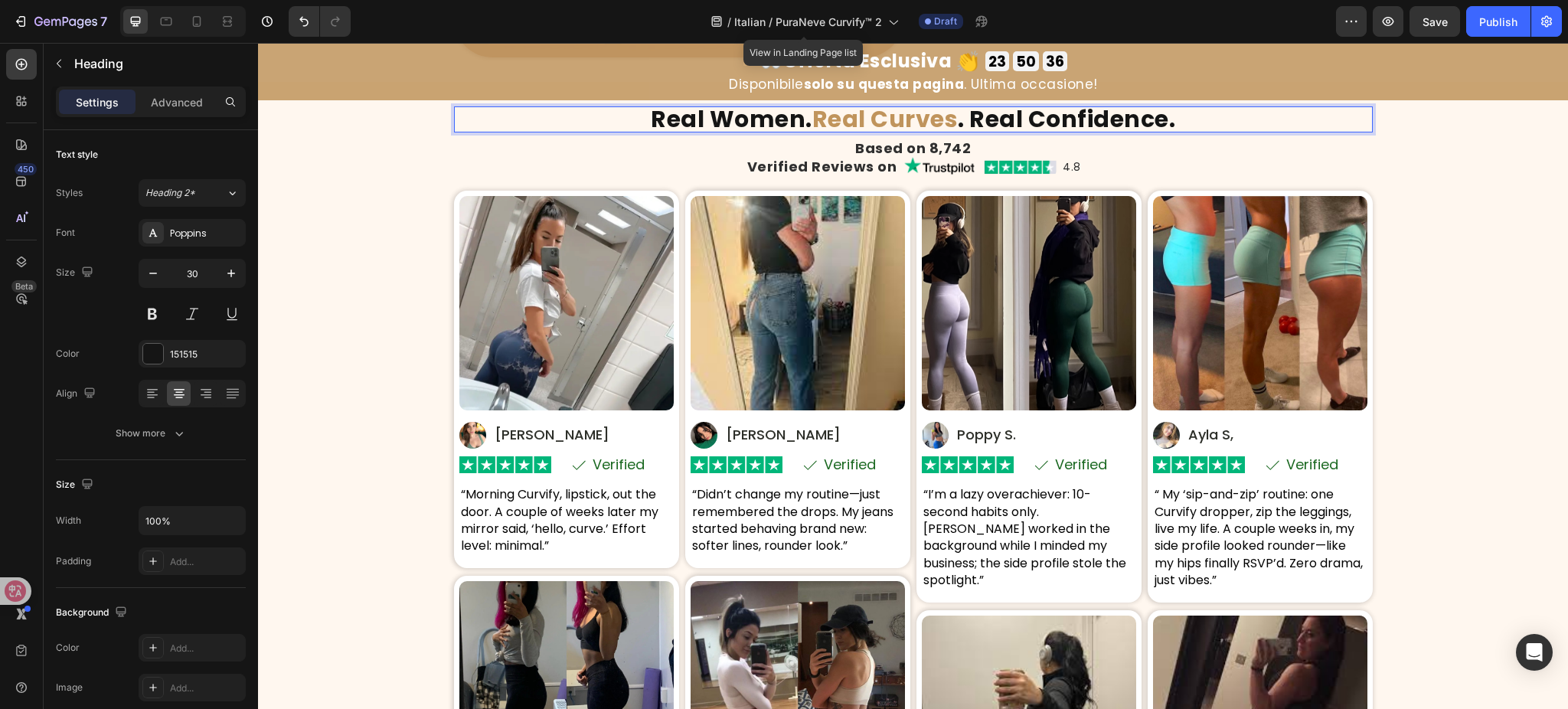
click at [785, 124] on strong "Real Women." at bounding box center [732, 119] width 162 height 33
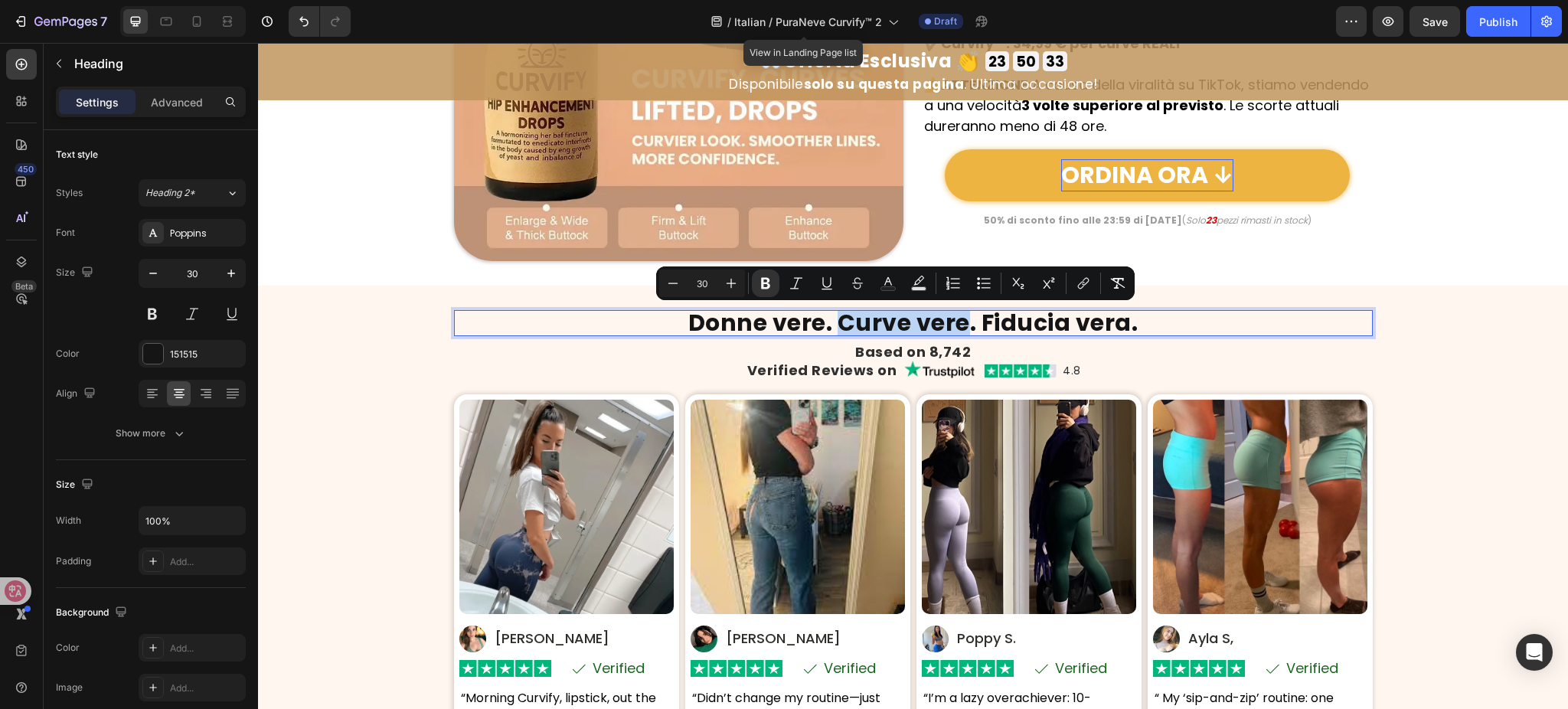
drag, startPoint x: 831, startPoint y: 321, endPoint x: 959, endPoint y: 324, distance: 128.0
click at [959, 324] on strong "Donne vere. Curve vere. Fiducia vera." at bounding box center [913, 322] width 450 height 33
click at [888, 278] on icon "Editor contextual toolbar" at bounding box center [888, 281] width 8 height 9
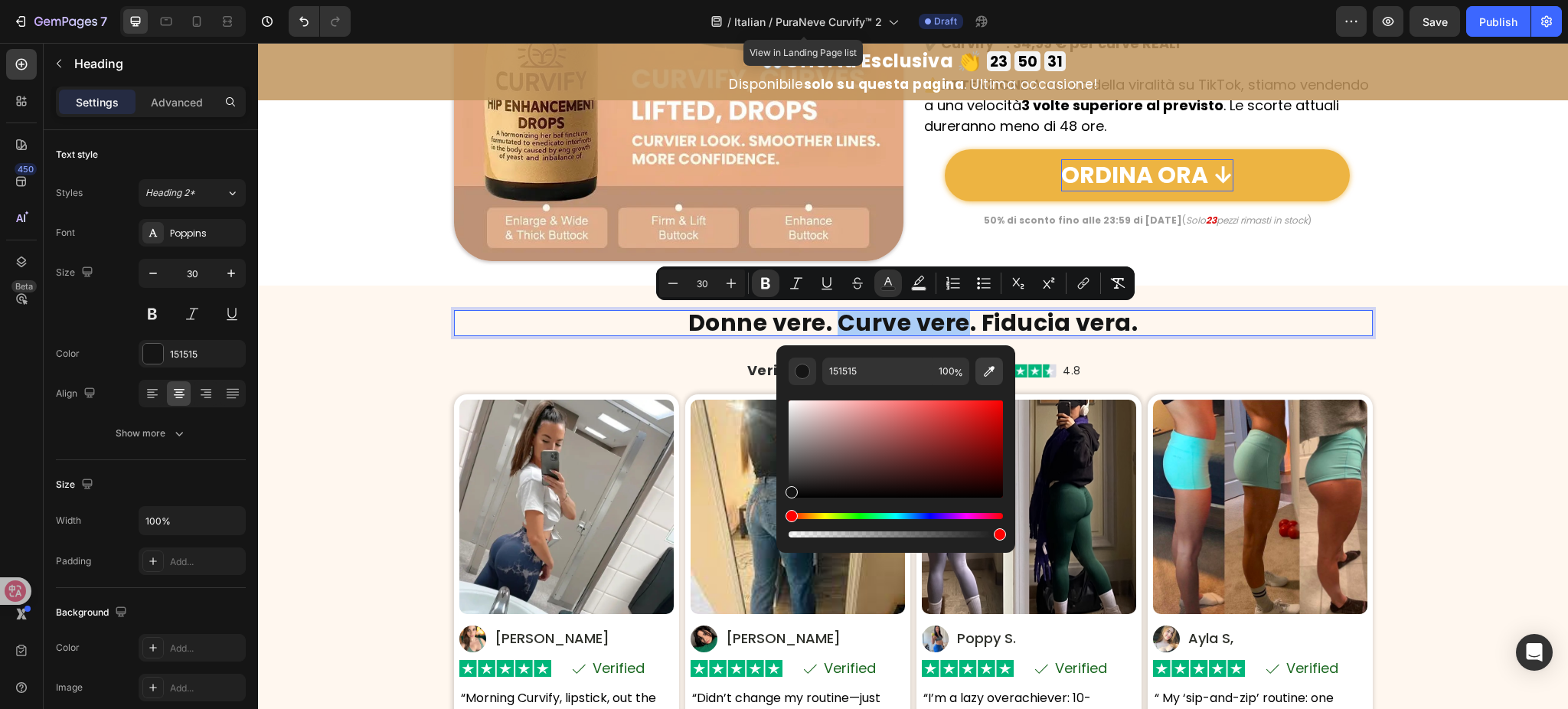
click at [988, 368] on icon "Editor contextual toolbar" at bounding box center [990, 372] width 15 height 15
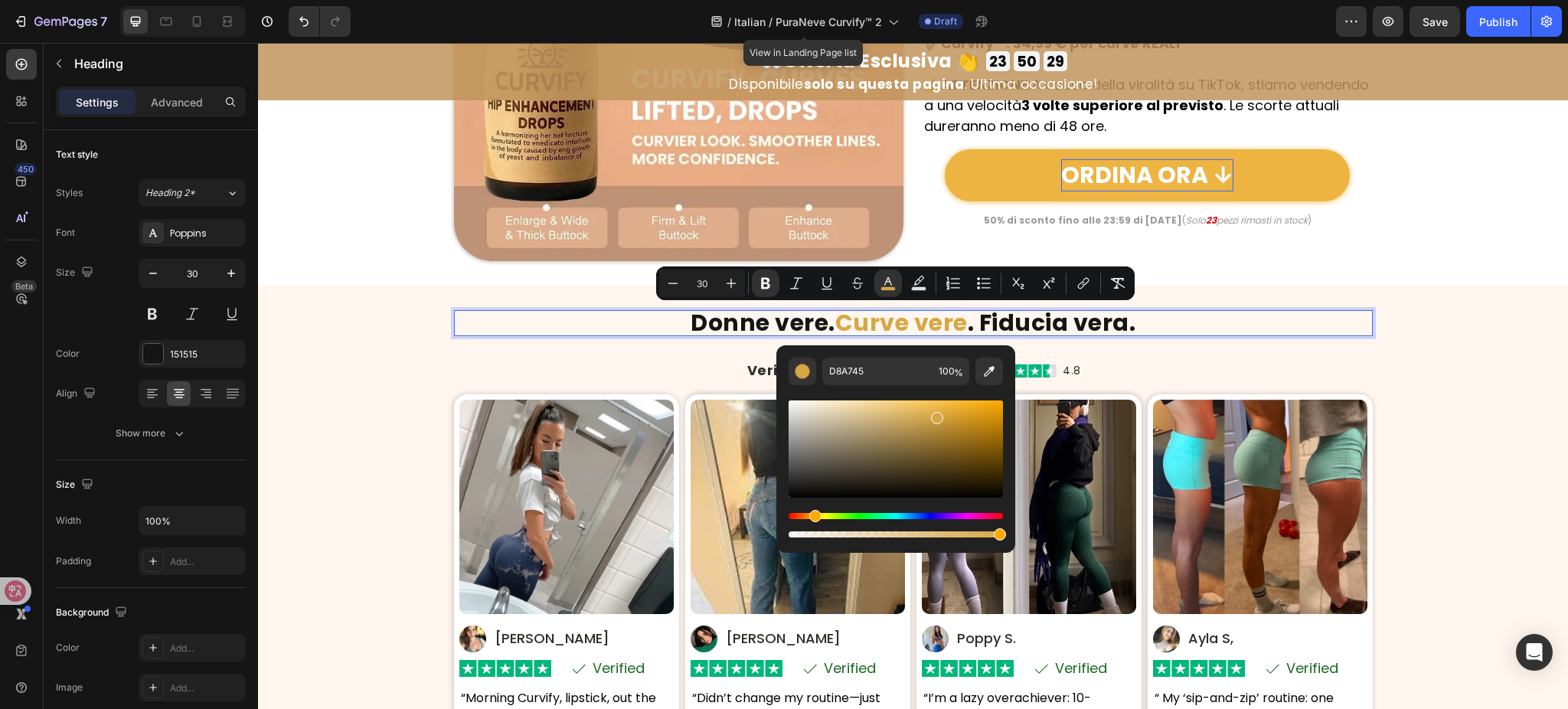
click at [1349, 256] on div "⁠⁠⁠⁠⁠⁠⁠ ORE FINALI: Trasforma il tuo corpo per l’estate! Heading Questo sconto …" at bounding box center [1147, 36] width 450 height 450
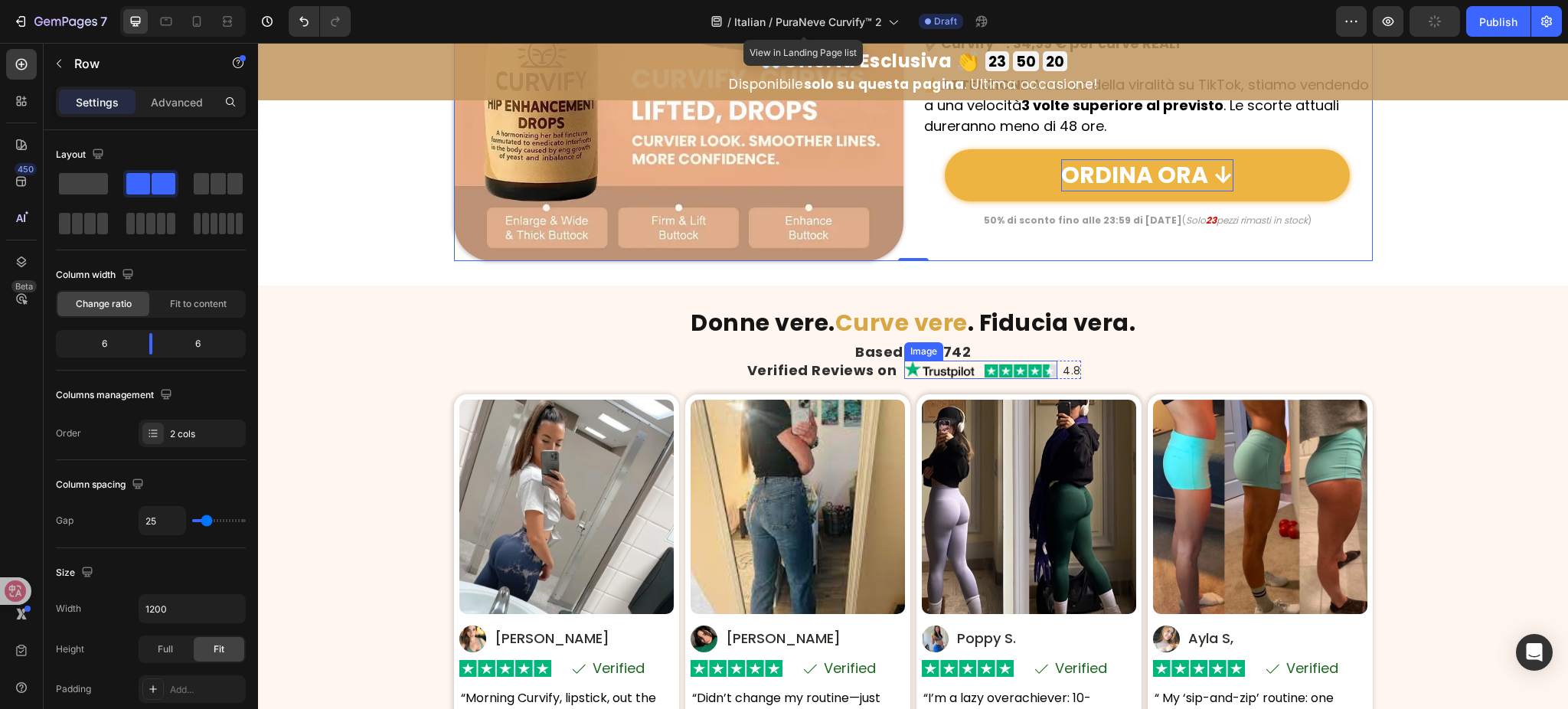
click at [924, 349] on div "Image" at bounding box center [923, 352] width 33 height 14
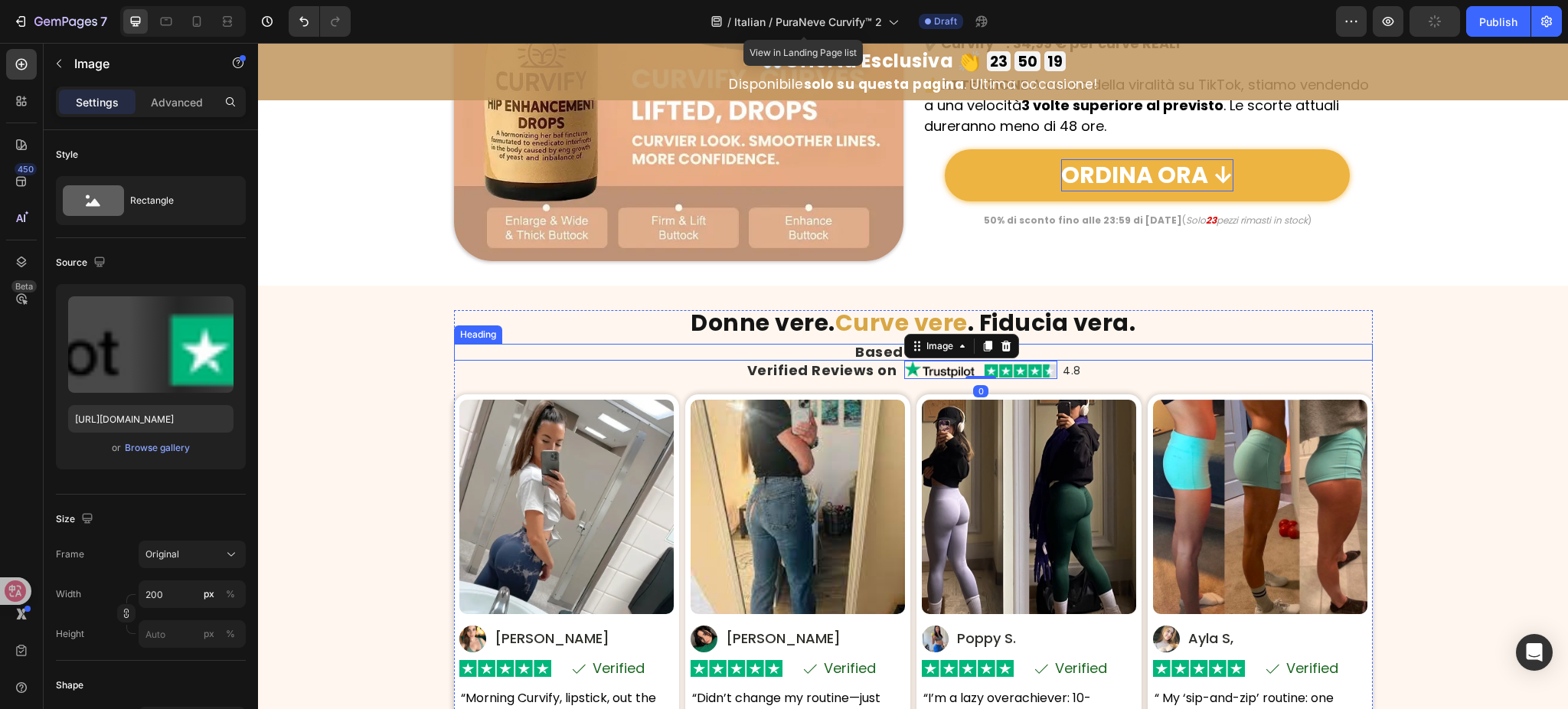
click at [847, 354] on h2 "Based on 8,742" at bounding box center [913, 353] width 919 height 17
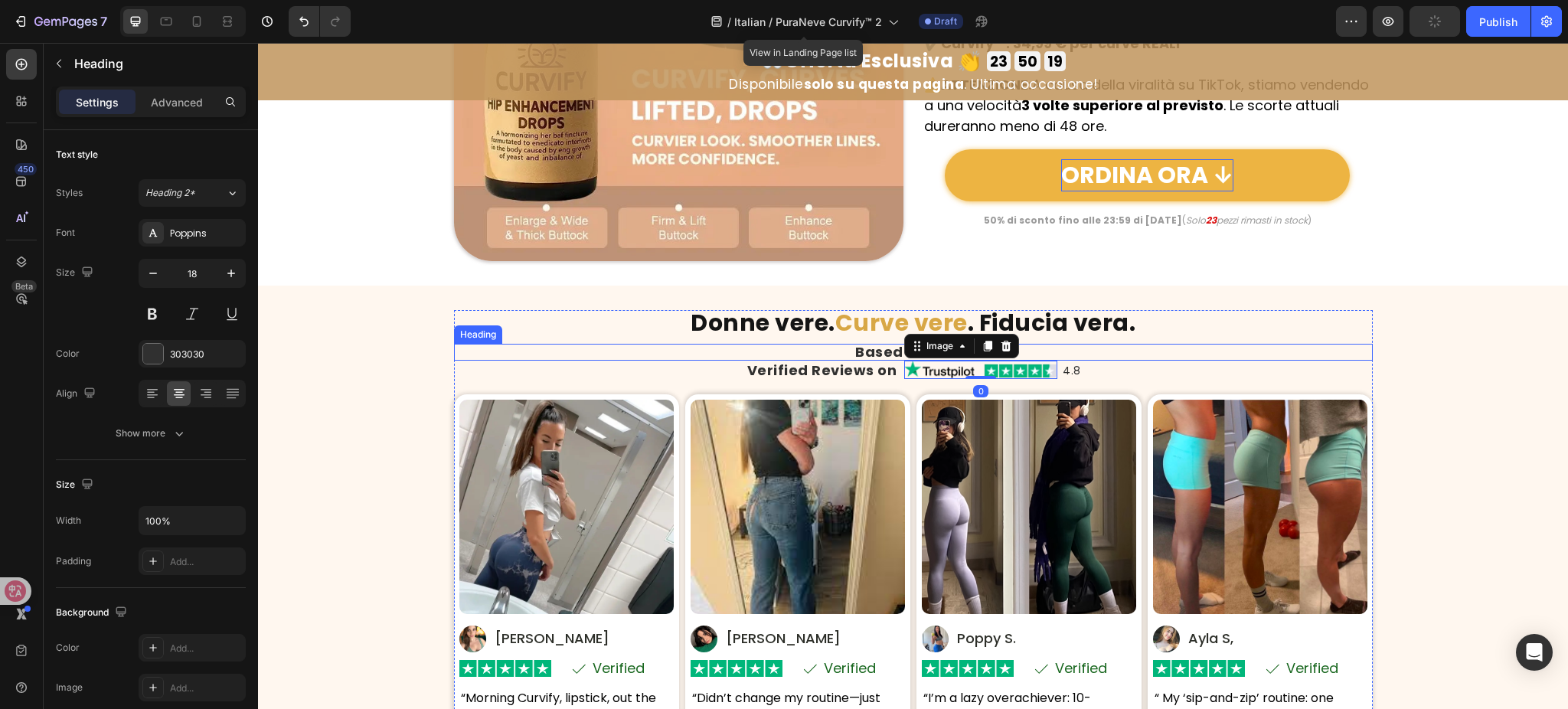
click at [846, 353] on h2 "Based on 8,742" at bounding box center [913, 353] width 919 height 17
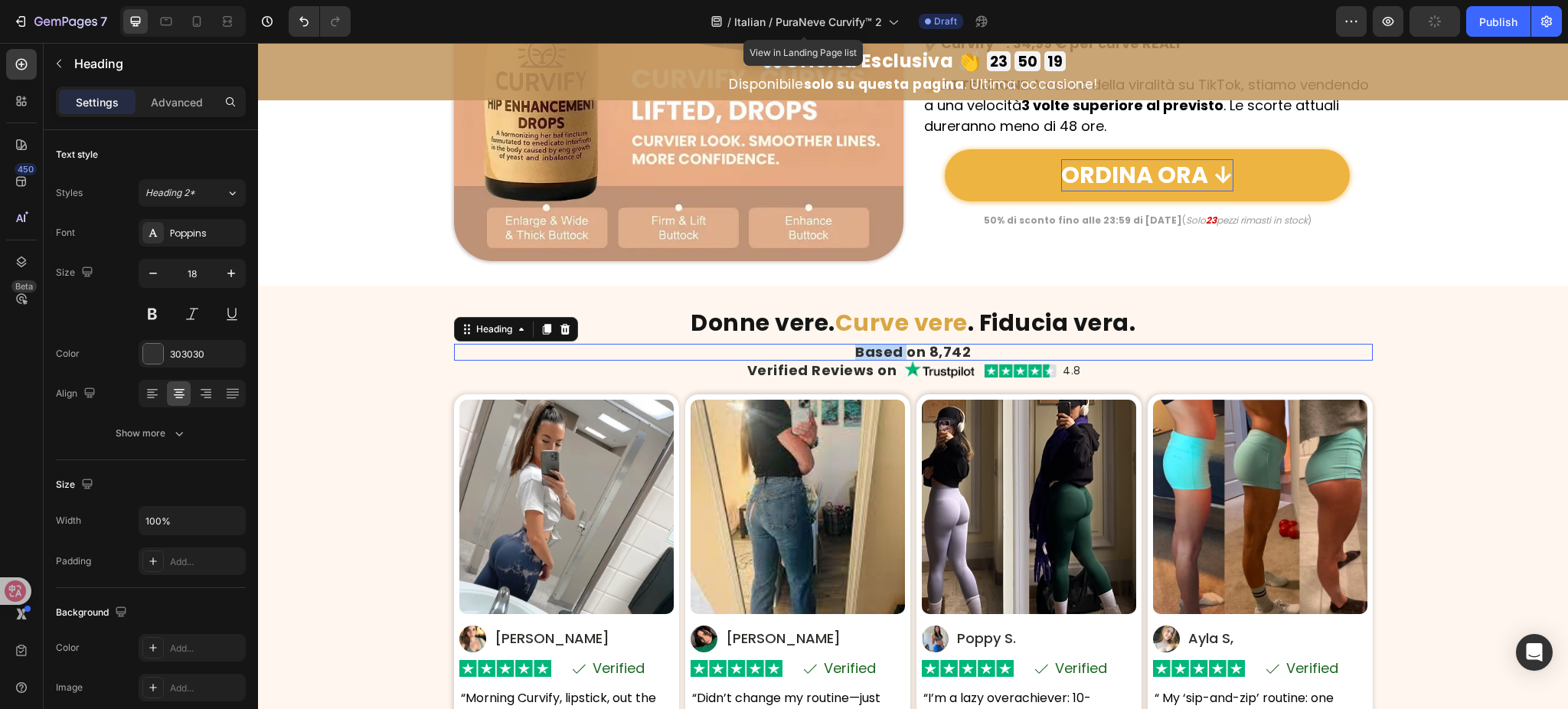
click at [846, 353] on p "Based on 8,742" at bounding box center [913, 352] width 916 height 14
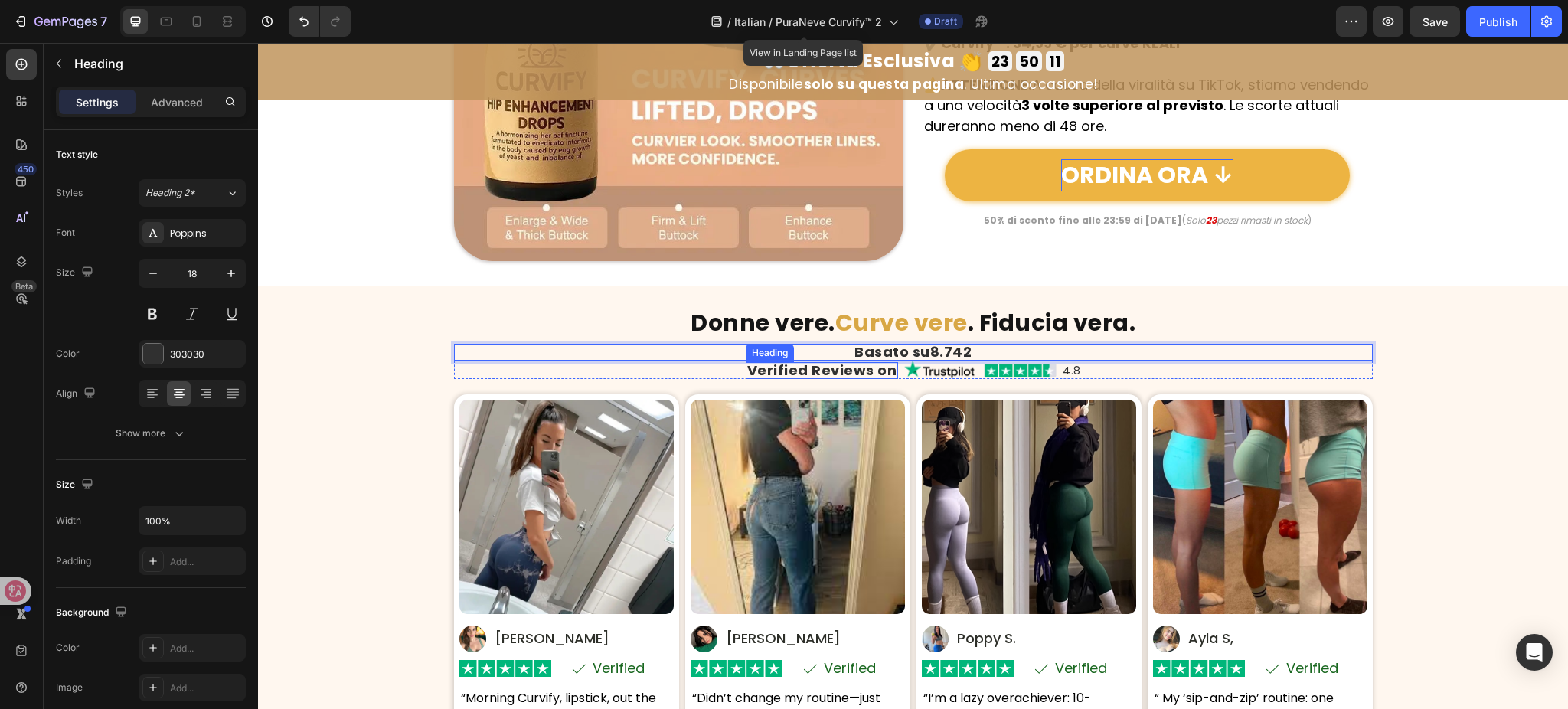
click at [801, 361] on div "Verified Reviews on Heading" at bounding box center [822, 370] width 153 height 18
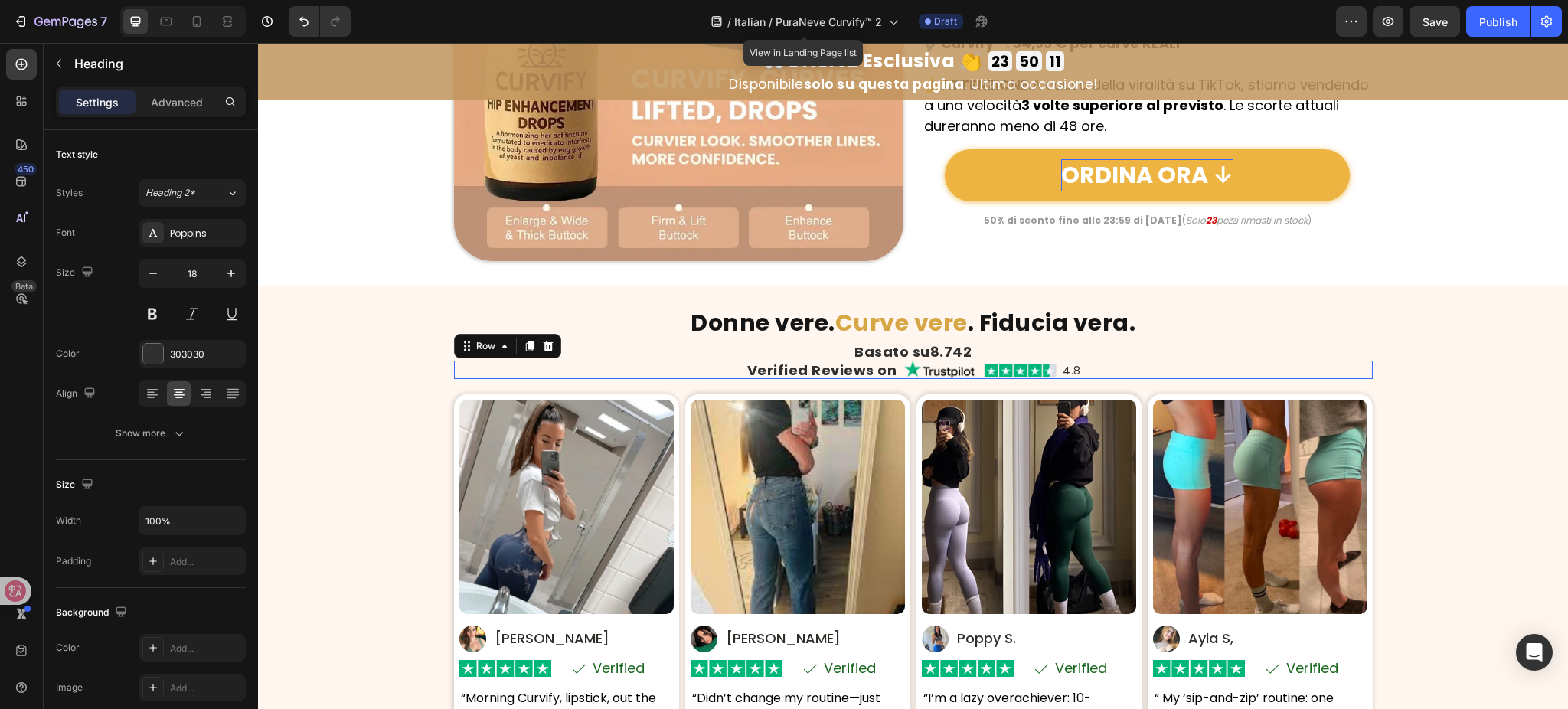
click at [801, 361] on div "Verified Reviews on Heading" at bounding box center [822, 370] width 153 height 18
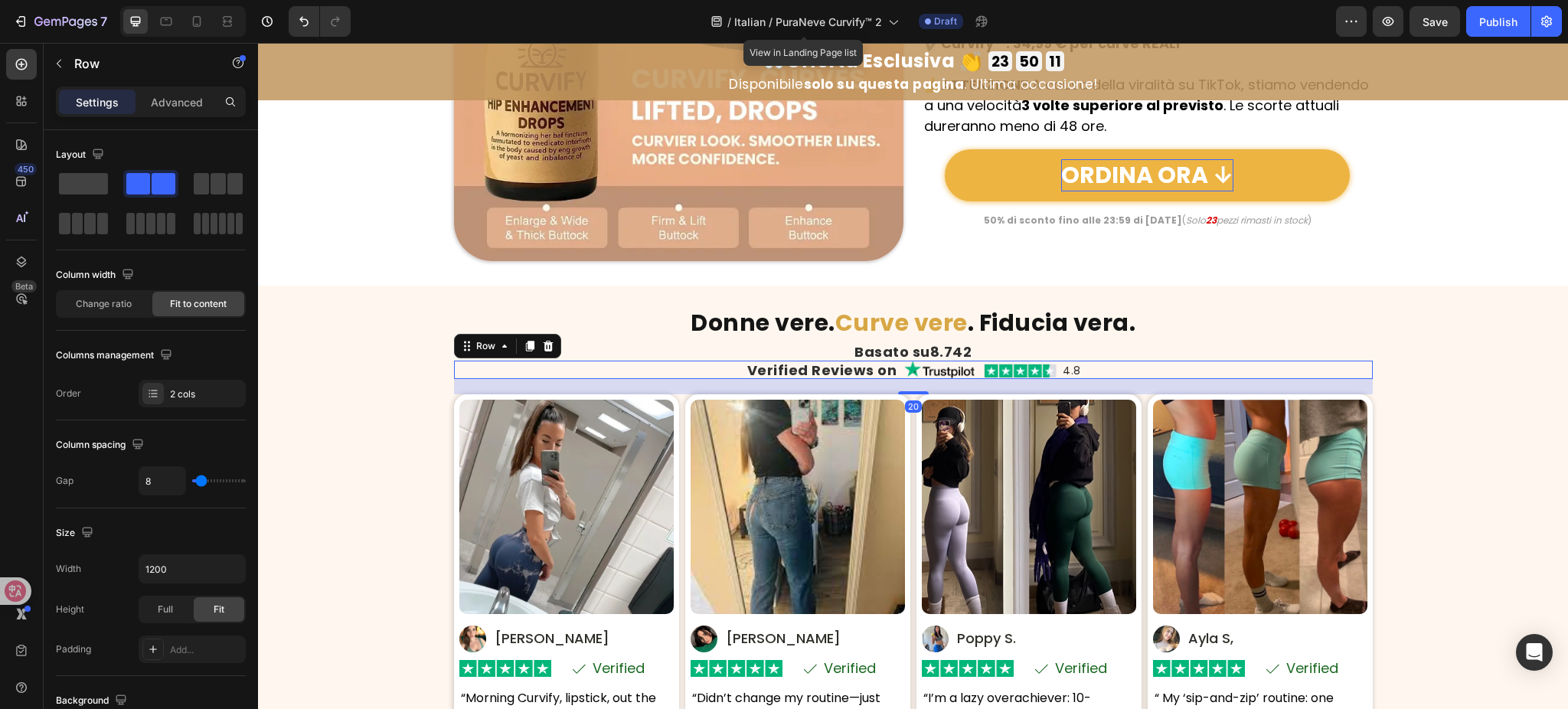
click at [799, 367] on h2 "Verified Reviews on" at bounding box center [822, 371] width 153 height 17
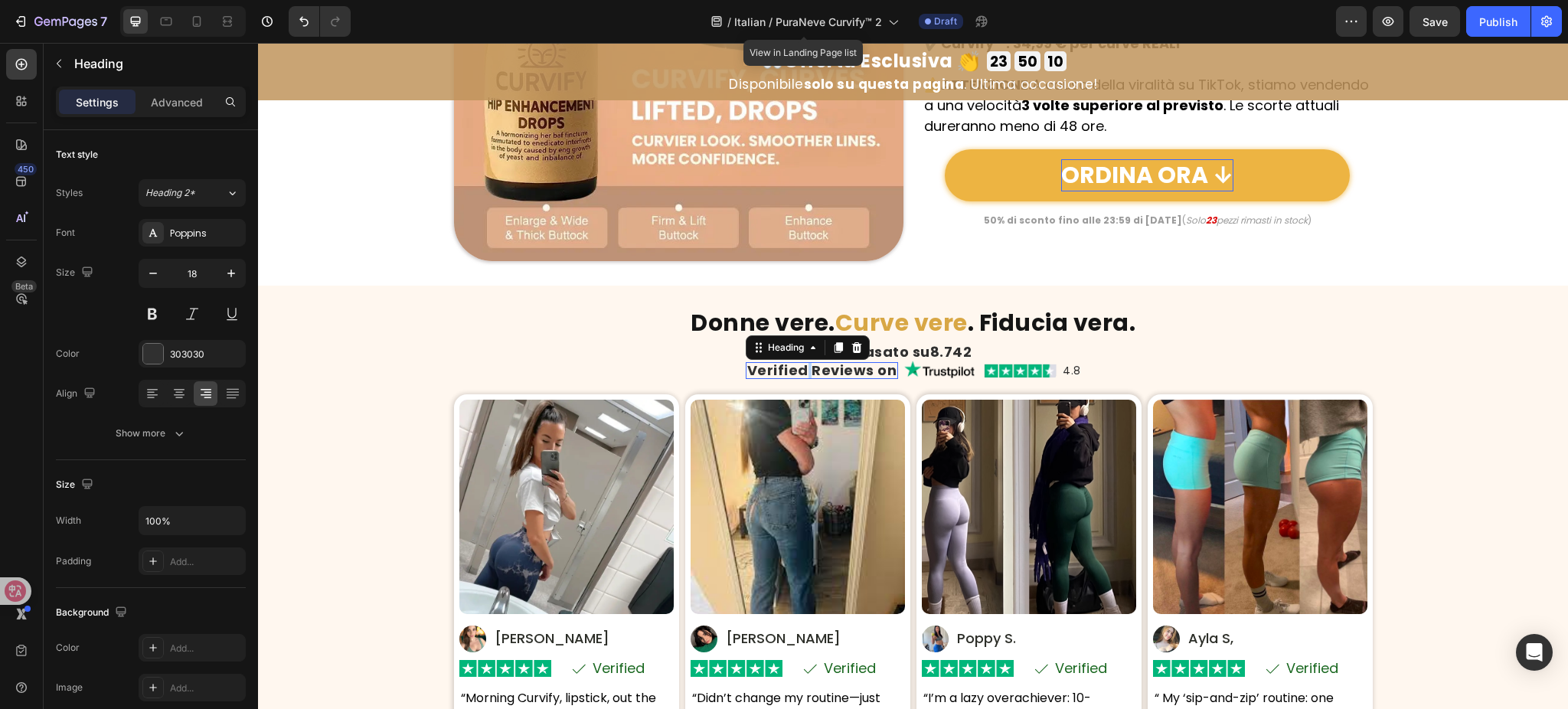
click at [799, 367] on h2 "Verified Reviews on" at bounding box center [822, 371] width 153 height 17
click at [741, 373] on h2 "recensioni verificate" at bounding box center [821, 371] width 162 height 17
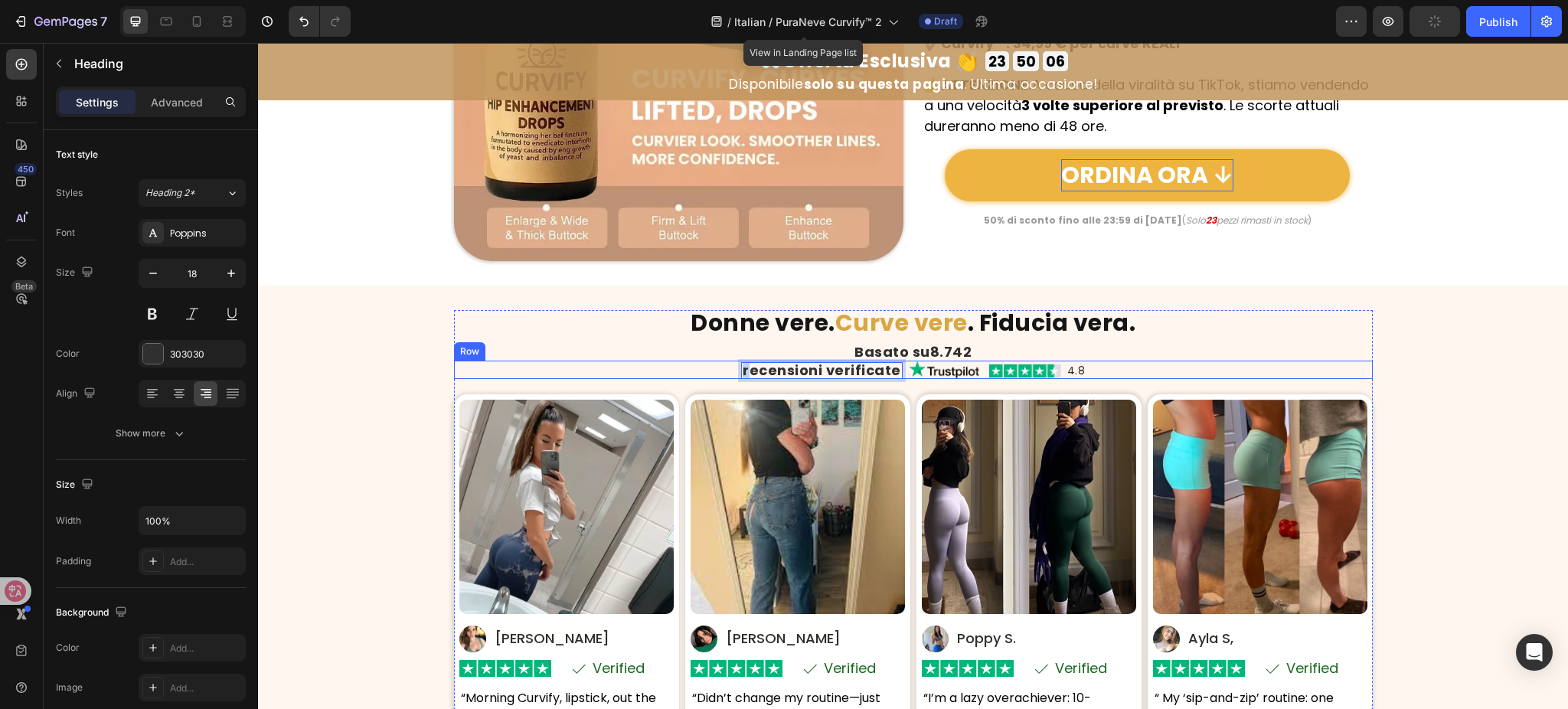
drag, startPoint x: 745, startPoint y: 373, endPoint x: 732, endPoint y: 373, distance: 13.0
click at [732, 373] on div "recensioni verificate Heading 0 Image 4.8 Heading Row Row" at bounding box center [913, 370] width 919 height 18
drag, startPoint x: 752, startPoint y: 372, endPoint x: 713, endPoint y: 372, distance: 39.0
click at [713, 372] on div "rrrecensioni verificate Heading 0 Image 4.8 Heading Row Row" at bounding box center [913, 370] width 919 height 18
click at [743, 370] on p "recensioni verificate" at bounding box center [822, 371] width 159 height 14
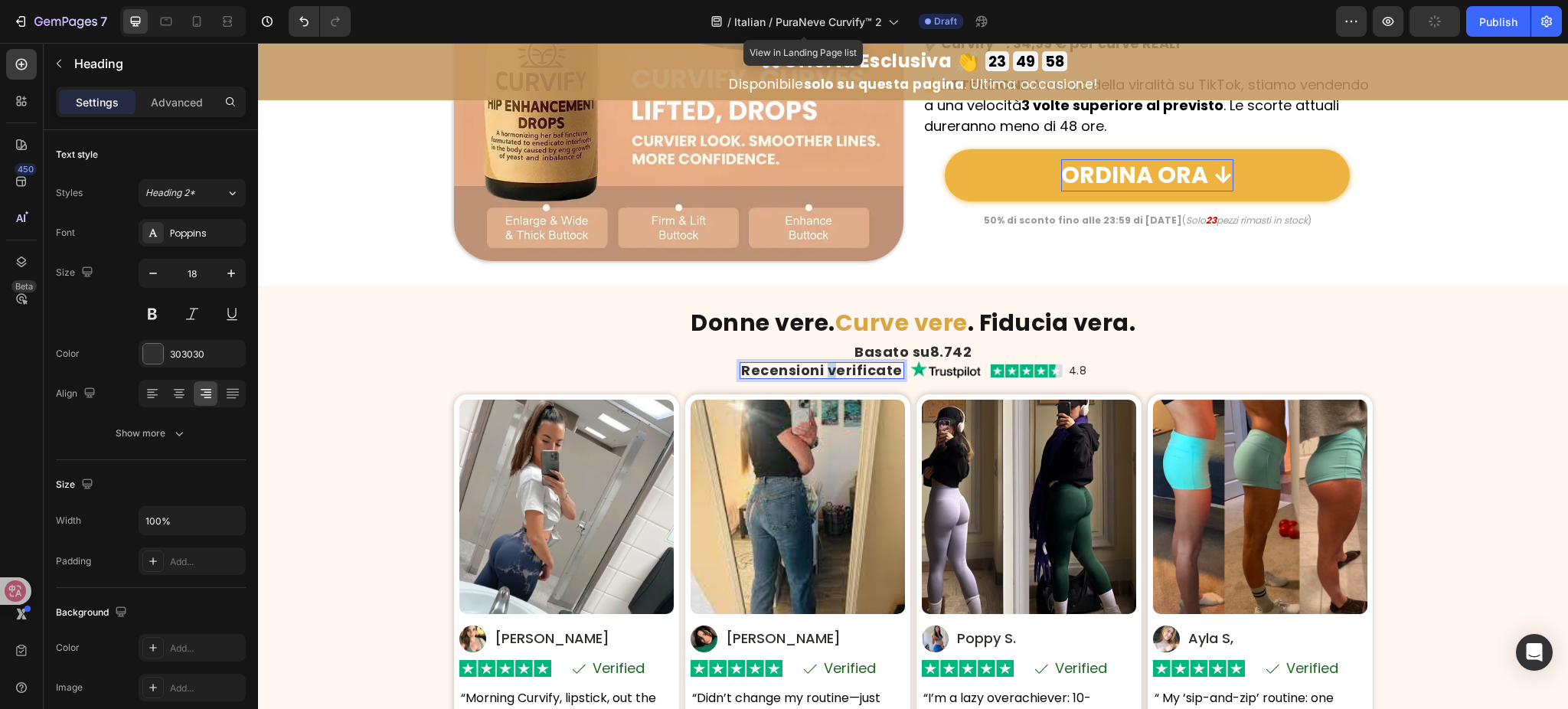
drag, startPoint x: 832, startPoint y: 373, endPoint x: 821, endPoint y: 373, distance: 11.0
click at [821, 373] on p "Recensioni verificate" at bounding box center [821, 371] width 162 height 14
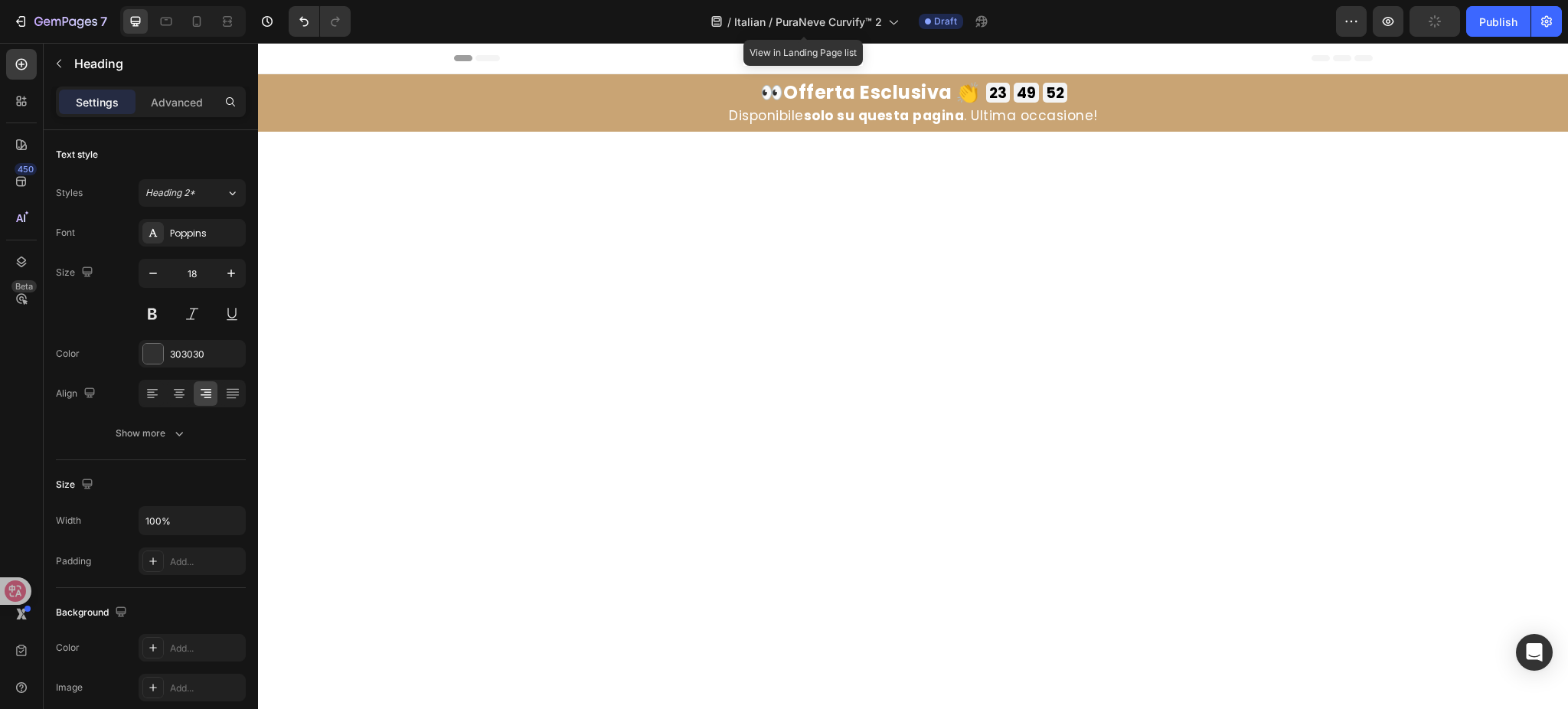
scroll to position [7535, 0]
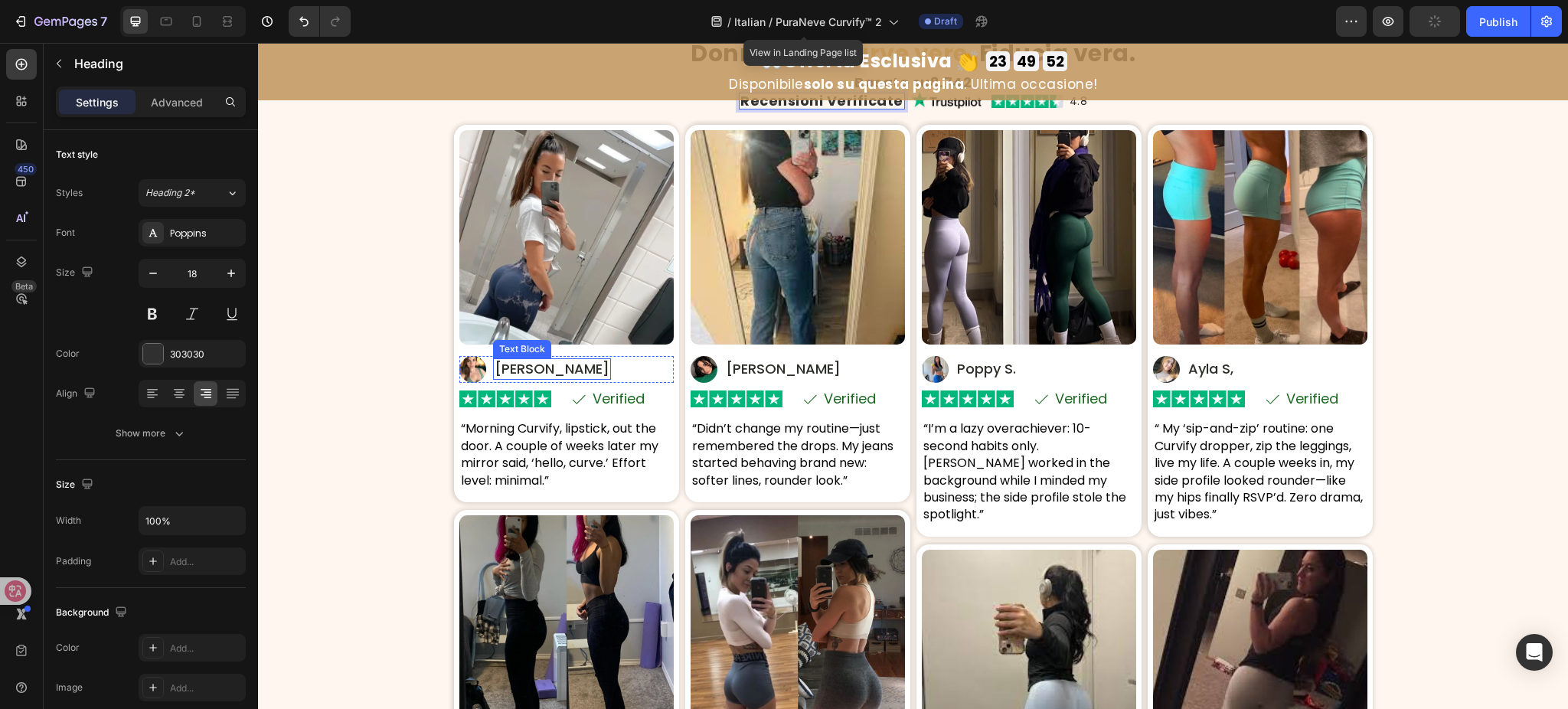
click at [529, 378] on p "Elise T." at bounding box center [552, 369] width 115 height 18
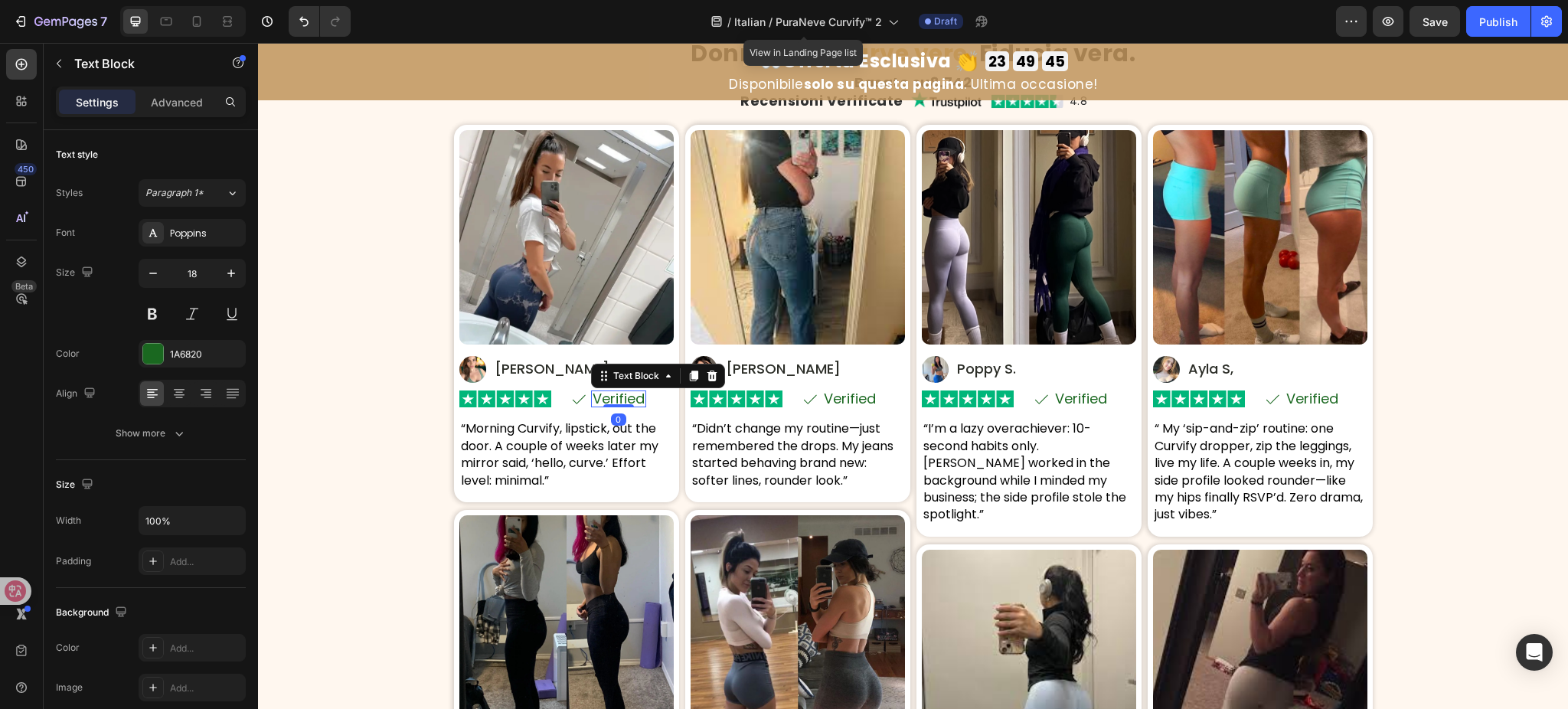
click at [621, 406] on p "Verified" at bounding box center [618, 399] width 52 height 14
click at [826, 406] on p "Verified" at bounding box center [850, 399] width 52 height 14
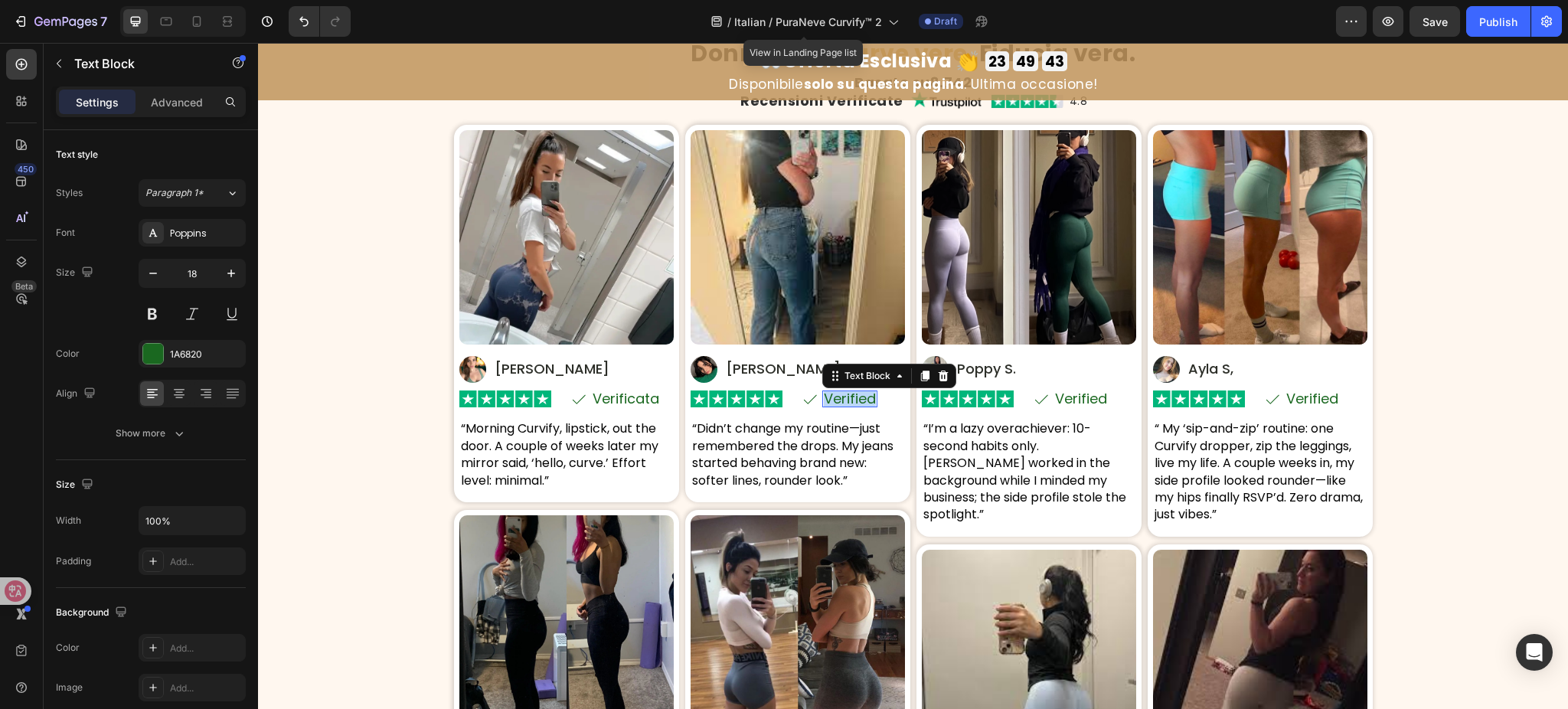
click at [826, 406] on p "Verified" at bounding box center [850, 399] width 52 height 14
click at [1071, 406] on p "Verified" at bounding box center [1081, 399] width 52 height 14
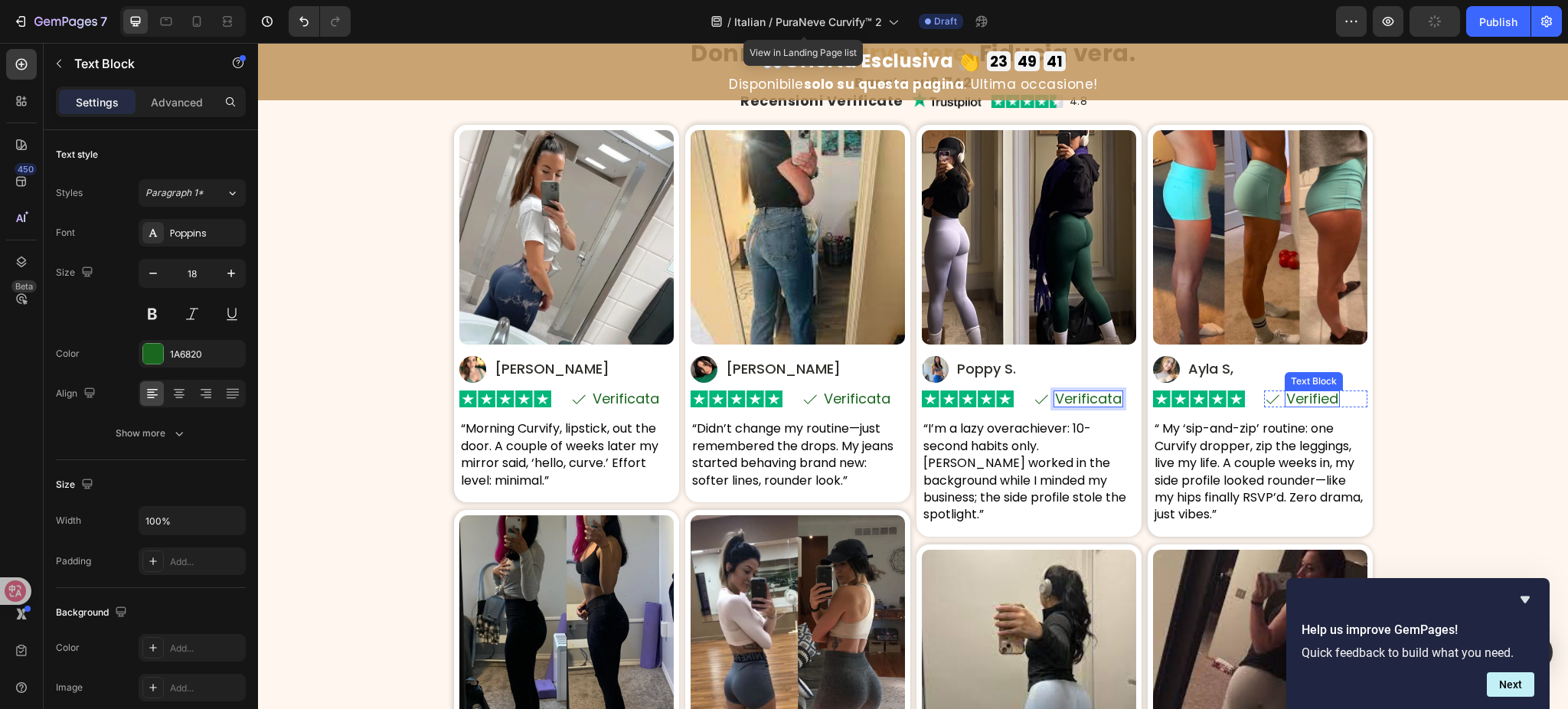
click at [1321, 406] on p "Verified" at bounding box center [1312, 399] width 52 height 14
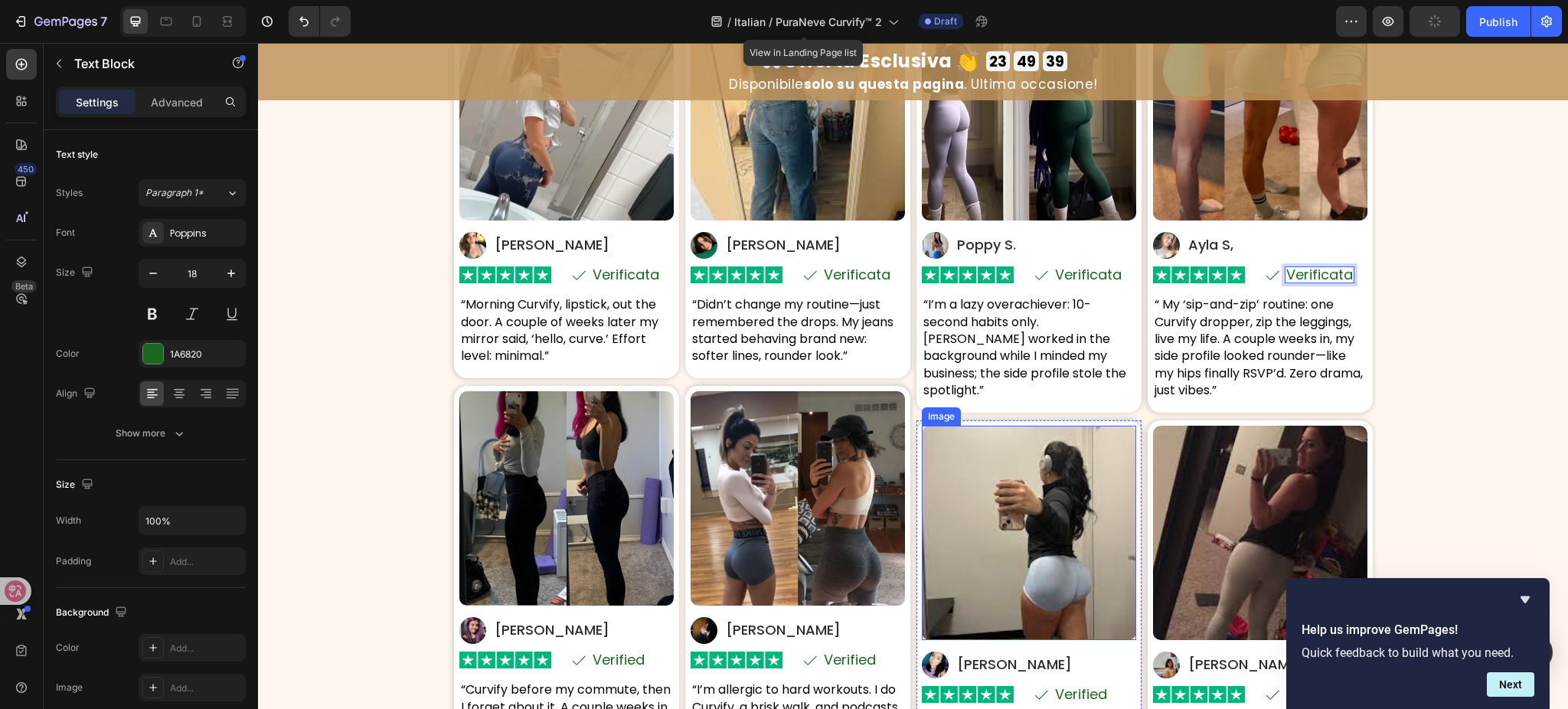
scroll to position [7740, 0]
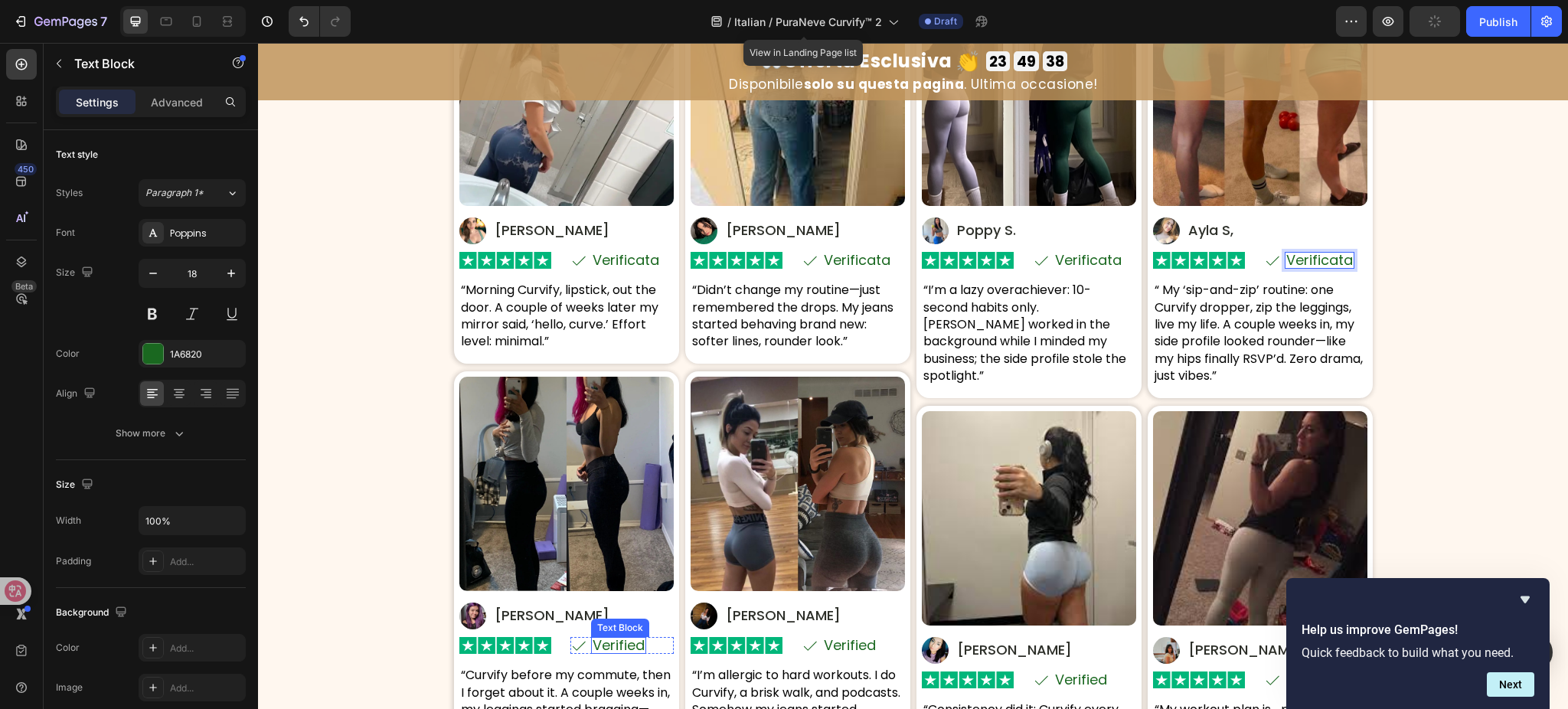
click at [593, 639] on p "Verified" at bounding box center [618, 646] width 52 height 14
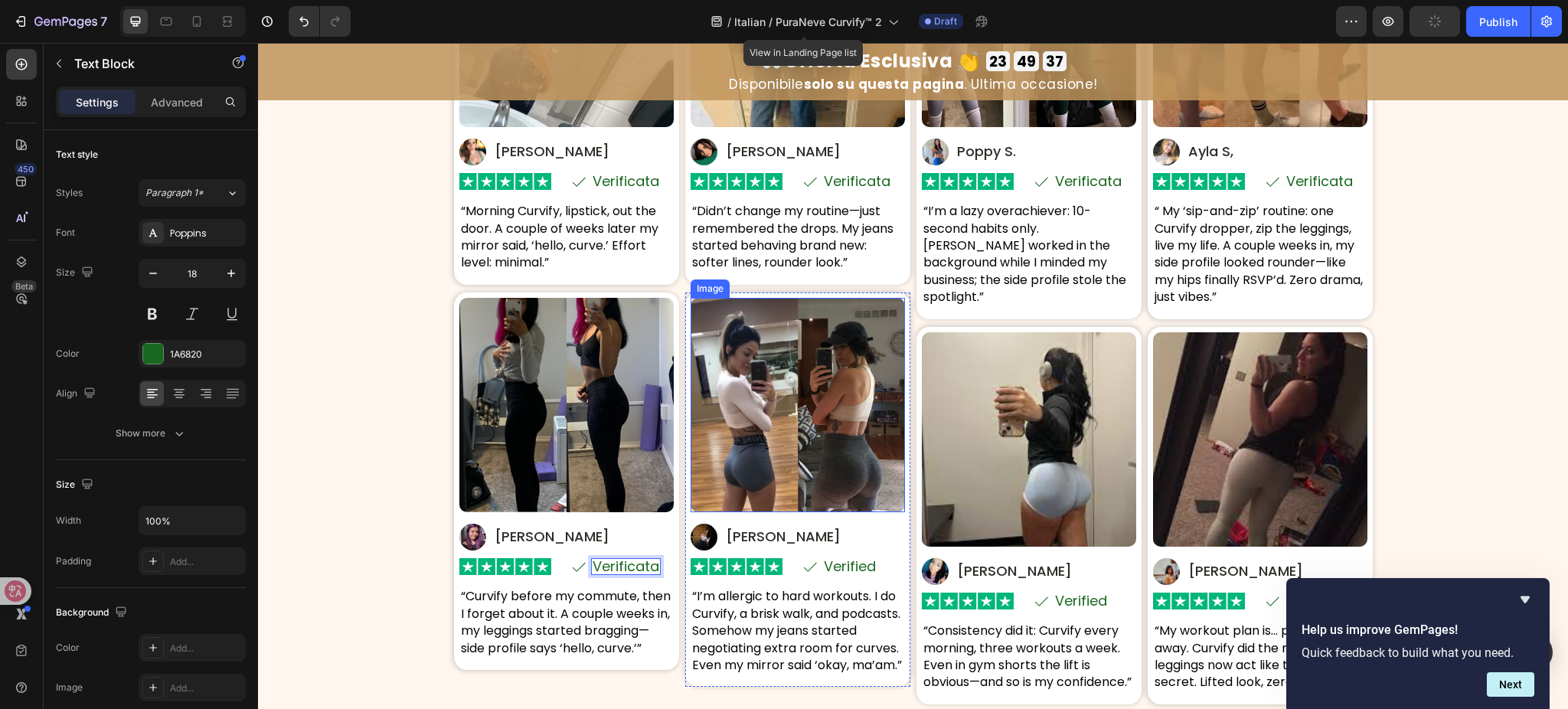
scroll to position [7945, 0]
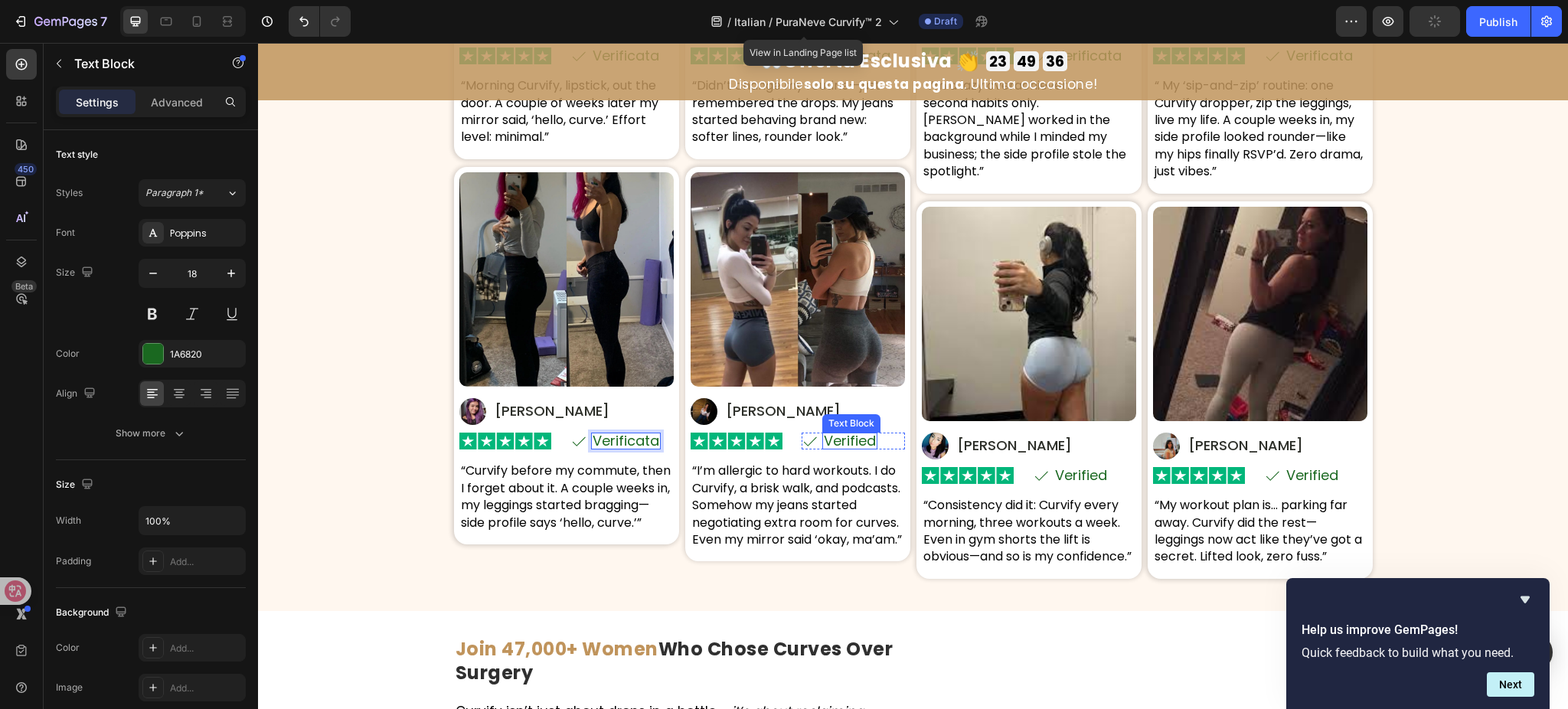
click at [846, 434] on p "Verified" at bounding box center [850, 441] width 52 height 14
click at [1089, 469] on p "Verified" at bounding box center [1081, 476] width 52 height 14
click at [1318, 478] on p "Verified" at bounding box center [1312, 476] width 52 height 14
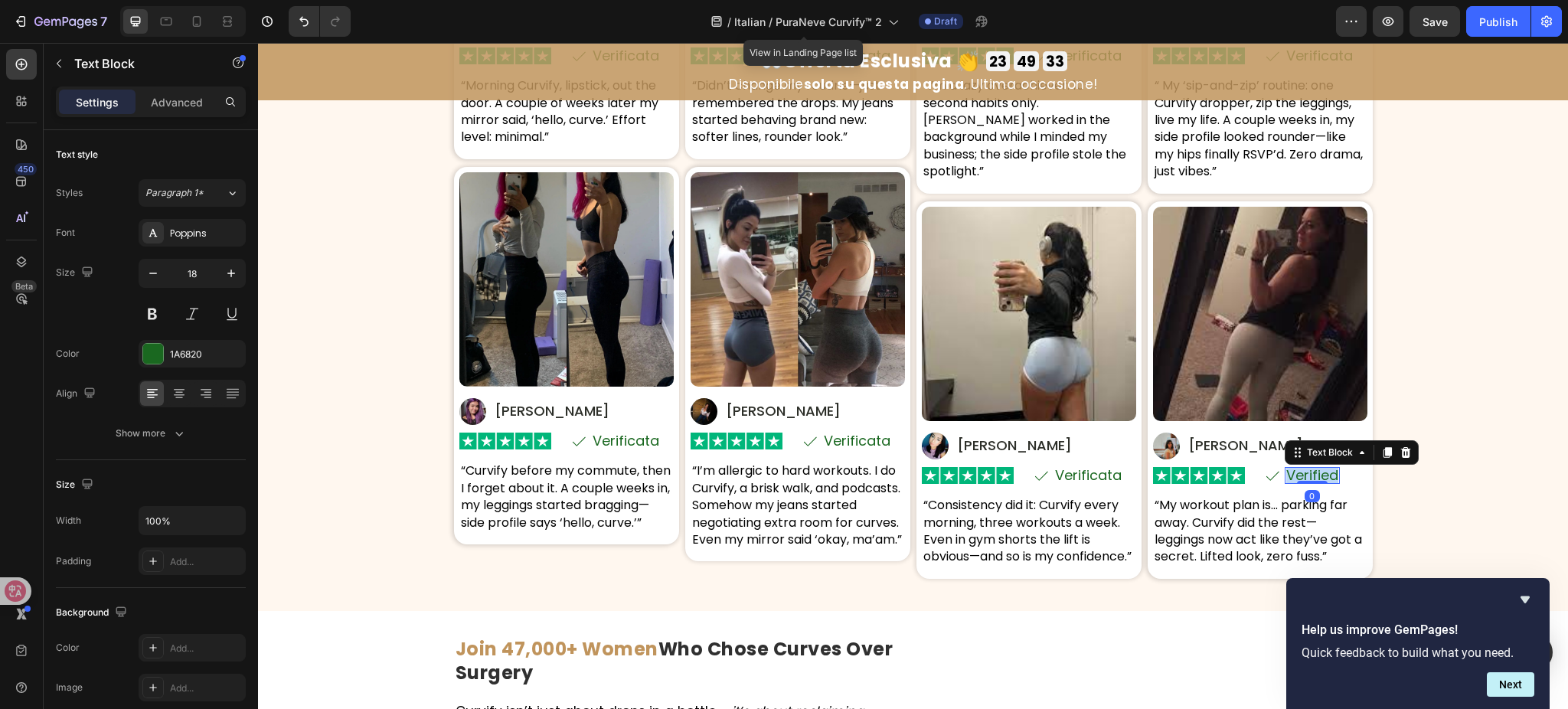
click at [1318, 478] on p "Verified" at bounding box center [1312, 476] width 52 height 14
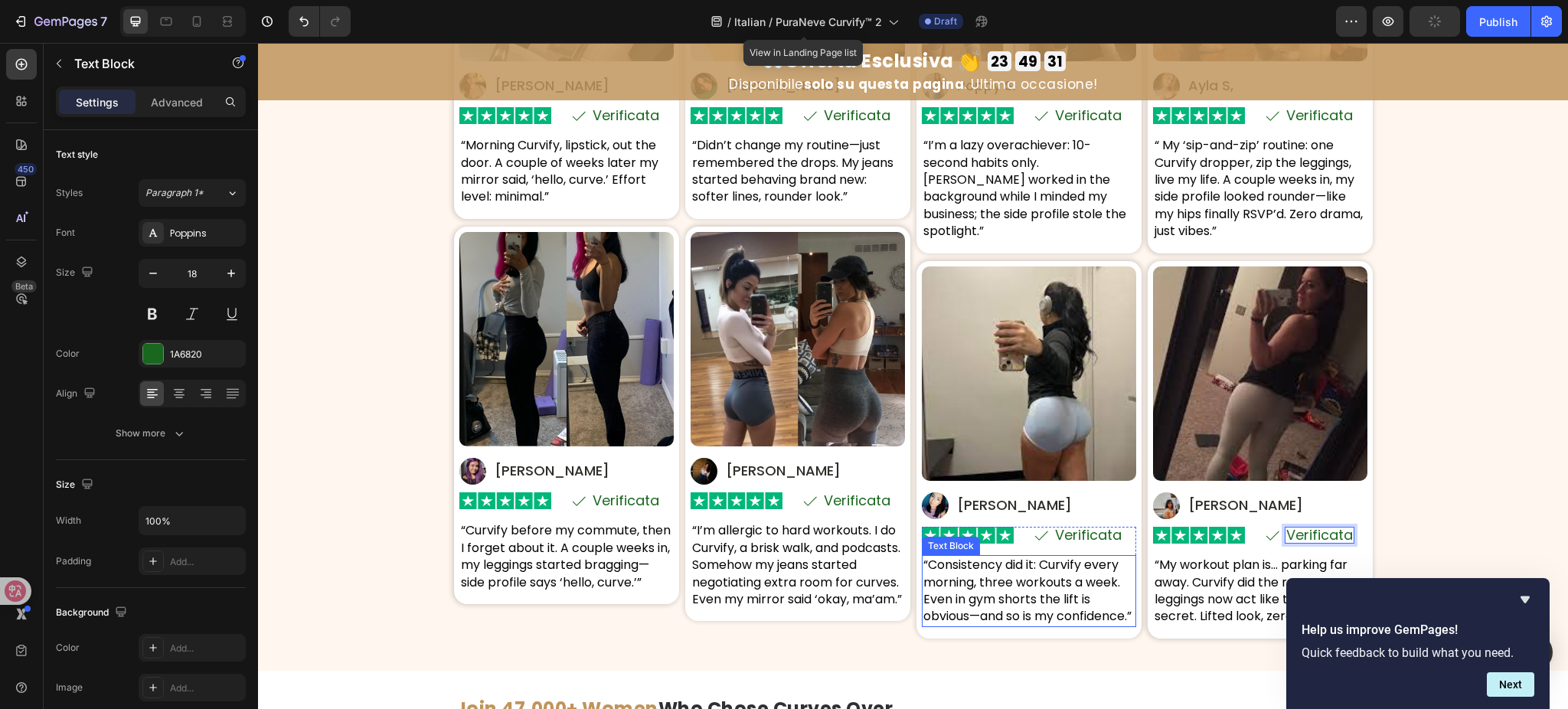
scroll to position [7740, 0]
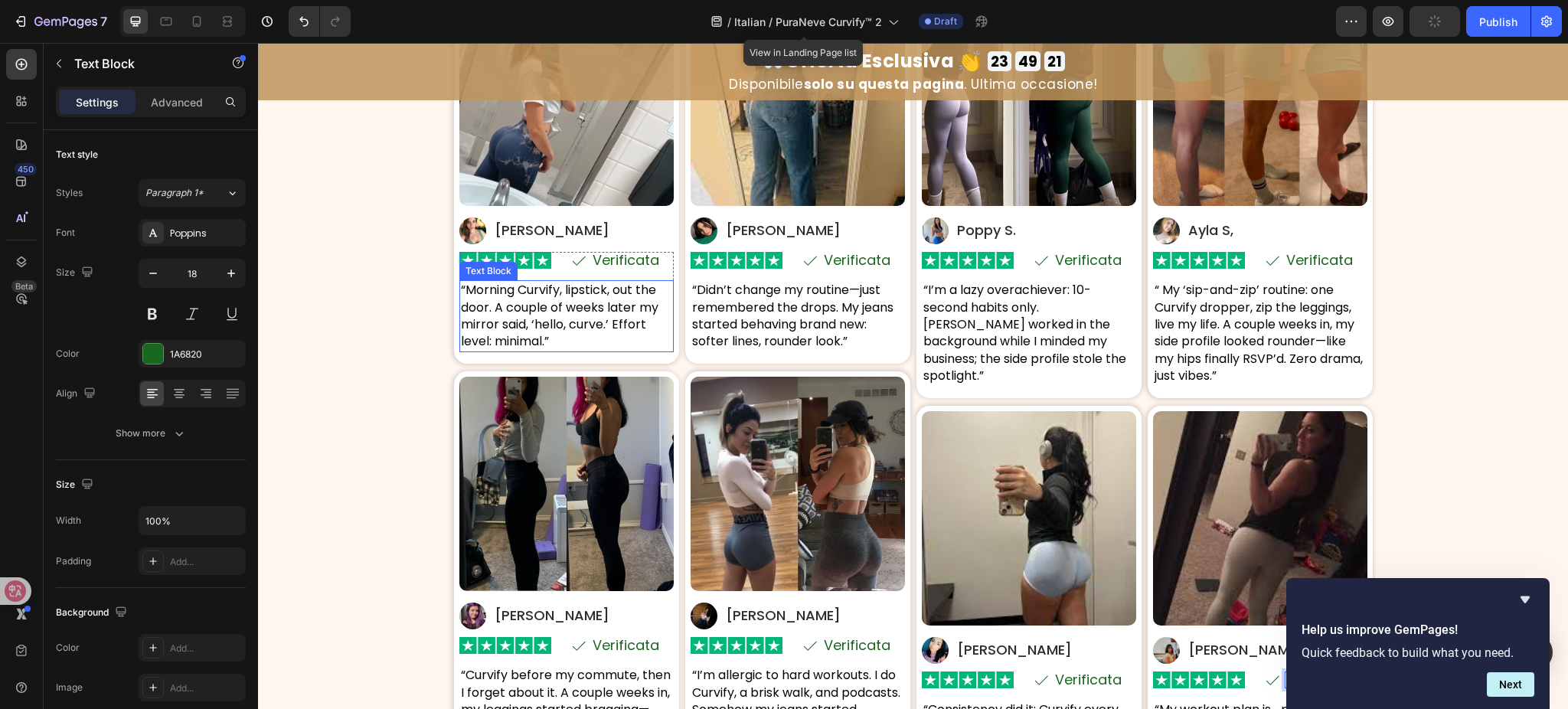
click at [586, 310] on p "“Morning Curvify, lipstick, out the door. A couple of weeks later my mirror sai…" at bounding box center [567, 316] width 212 height 69
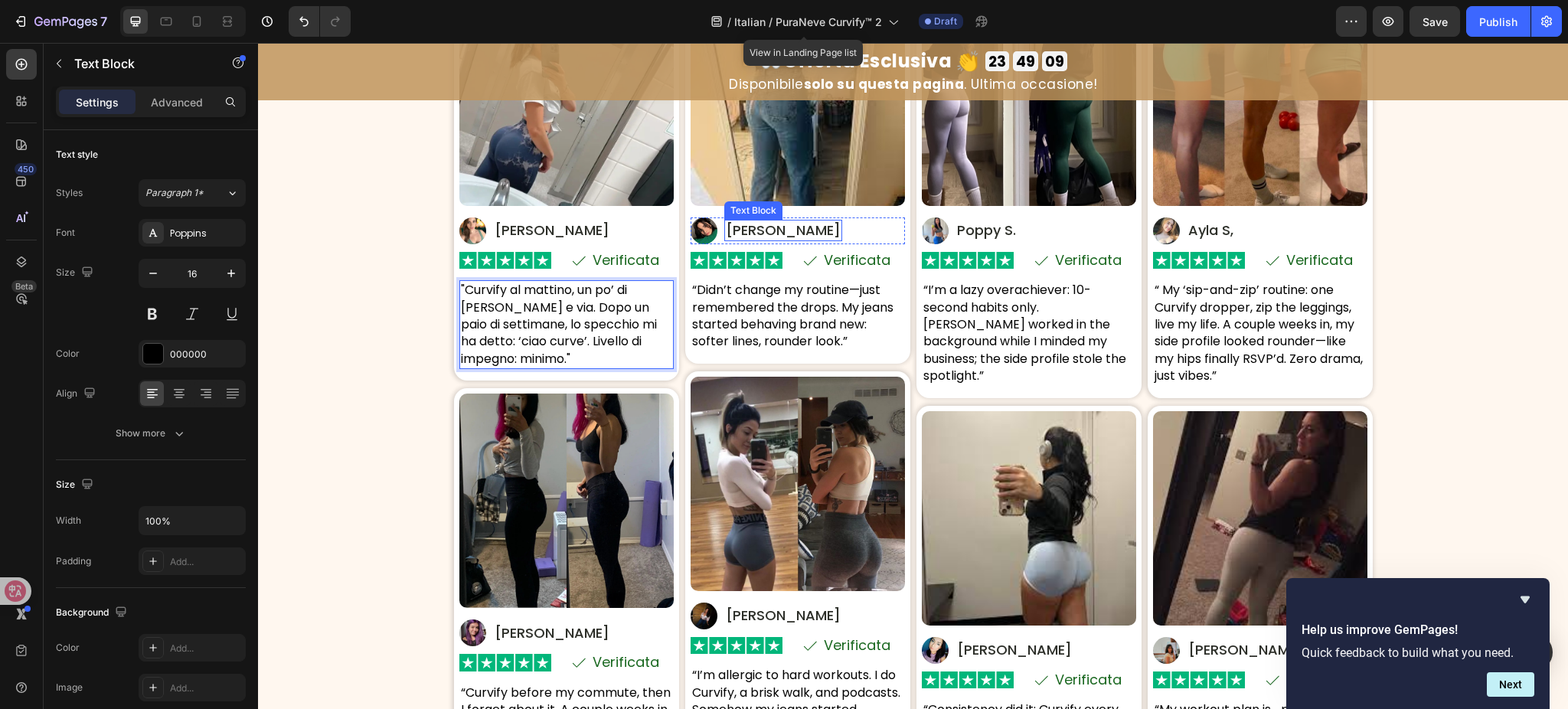
click at [749, 228] on p "Mira D." at bounding box center [784, 230] width 115 height 18
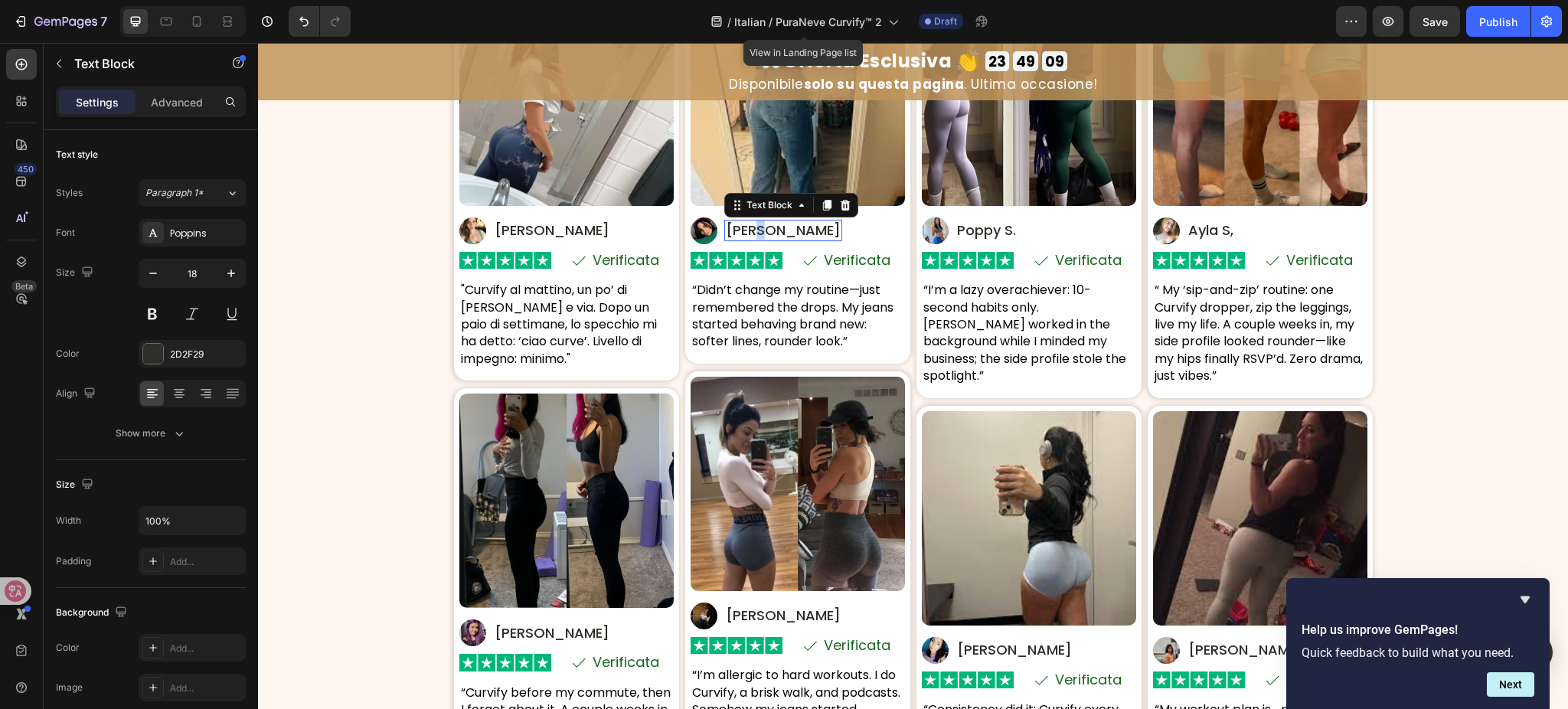
click at [749, 228] on p "Mira D." at bounding box center [784, 230] width 115 height 18
click at [740, 304] on p "“Didn’t change my routine—just remembered the drops. My jeans started behaving …" at bounding box center [798, 316] width 212 height 69
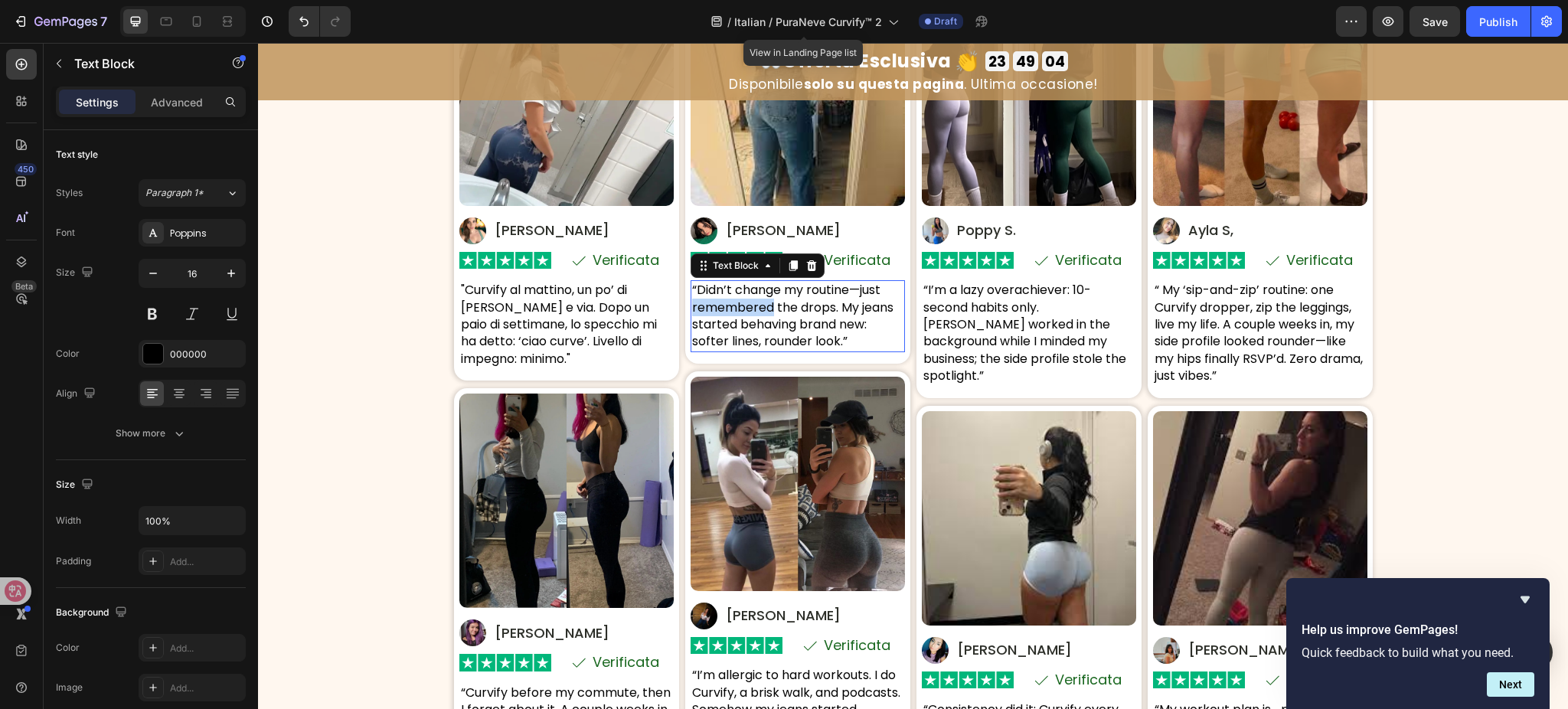
click at [741, 304] on p "“Didn’t change my routine—just remembered the drops. My jeans started behaving …" at bounding box center [798, 316] width 212 height 69
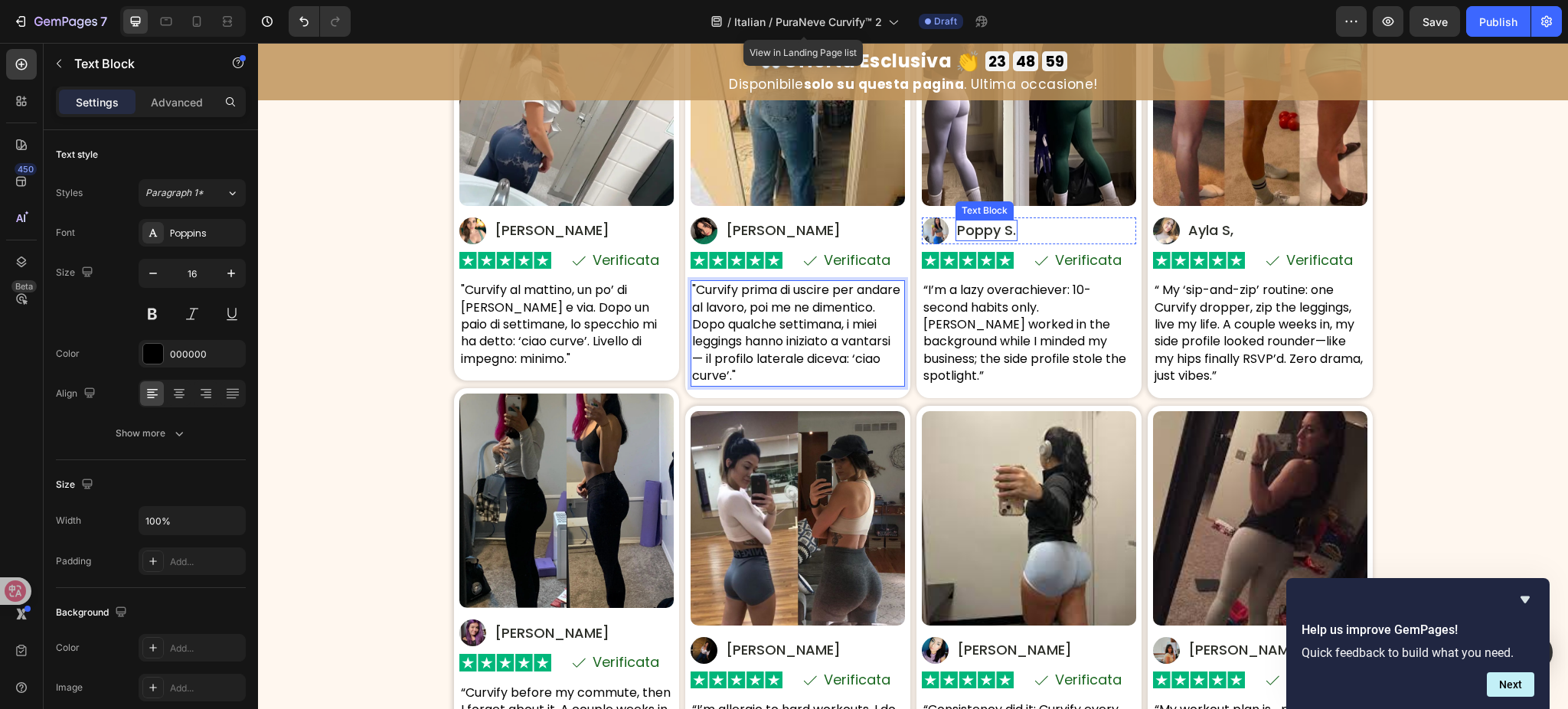
click at [988, 226] on p "Poppy S." at bounding box center [987, 230] width 59 height 18
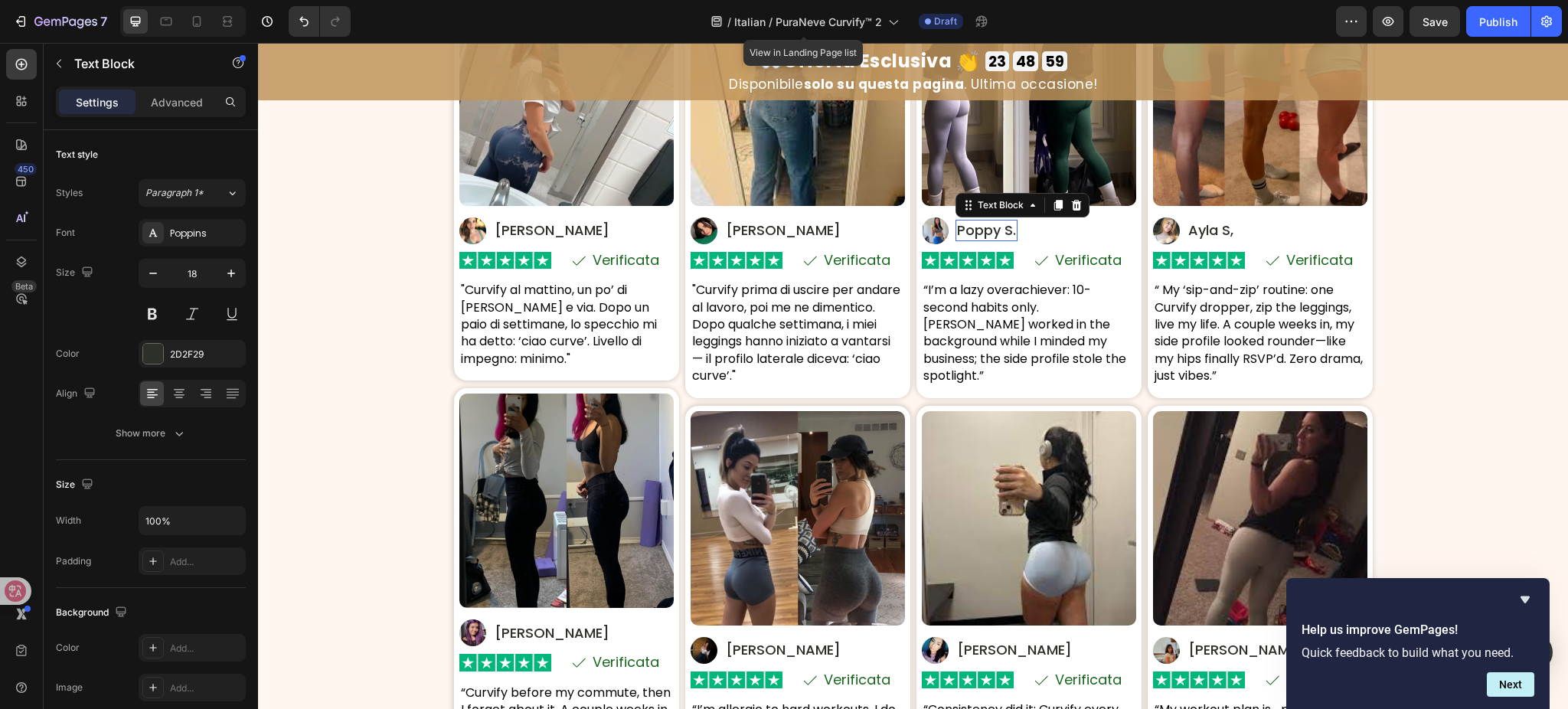
click at [988, 226] on p "Poppy S." at bounding box center [987, 230] width 59 height 18
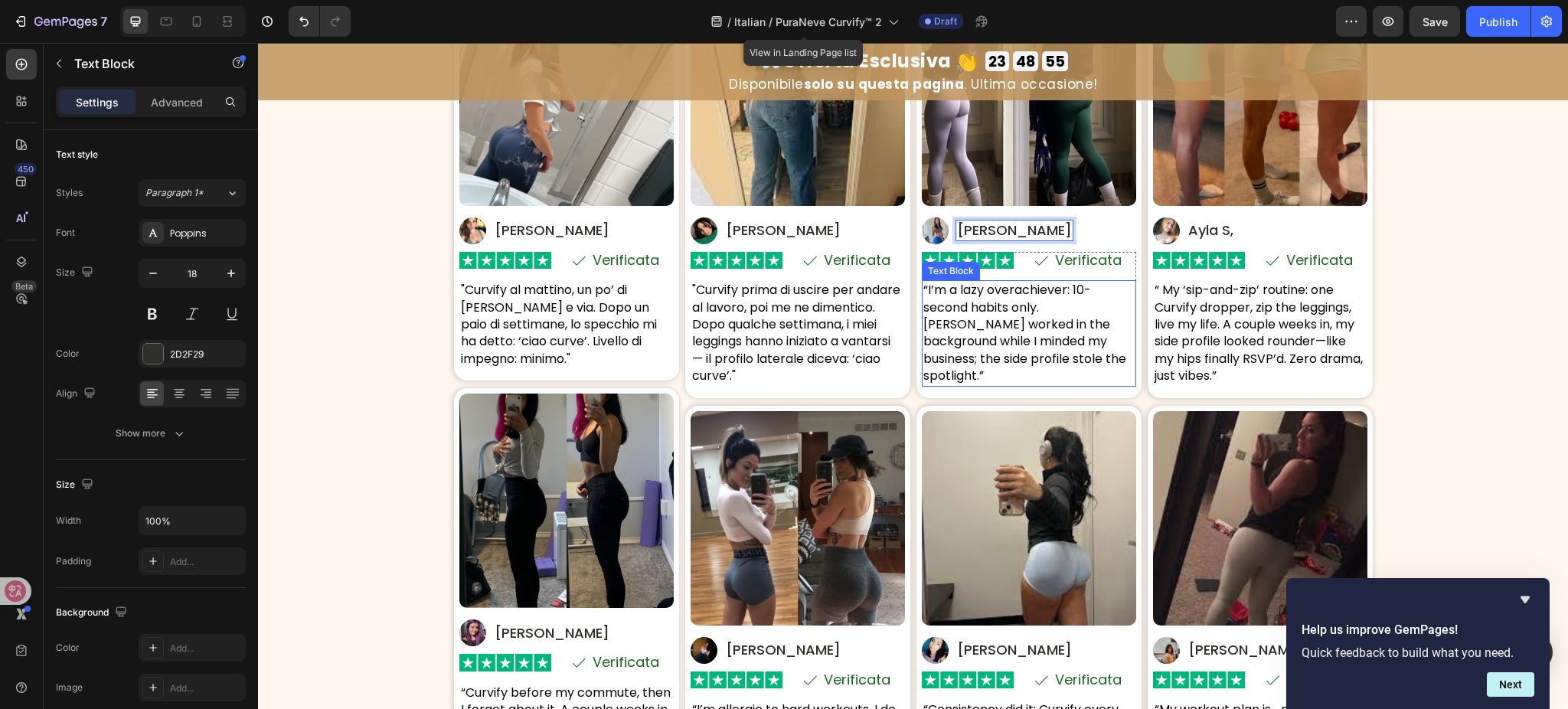
click at [1044, 350] on p "“I’m a lazy overachiever: 10-second habits only. Curvify worked in the backgrou…" at bounding box center [1029, 333] width 212 height 103
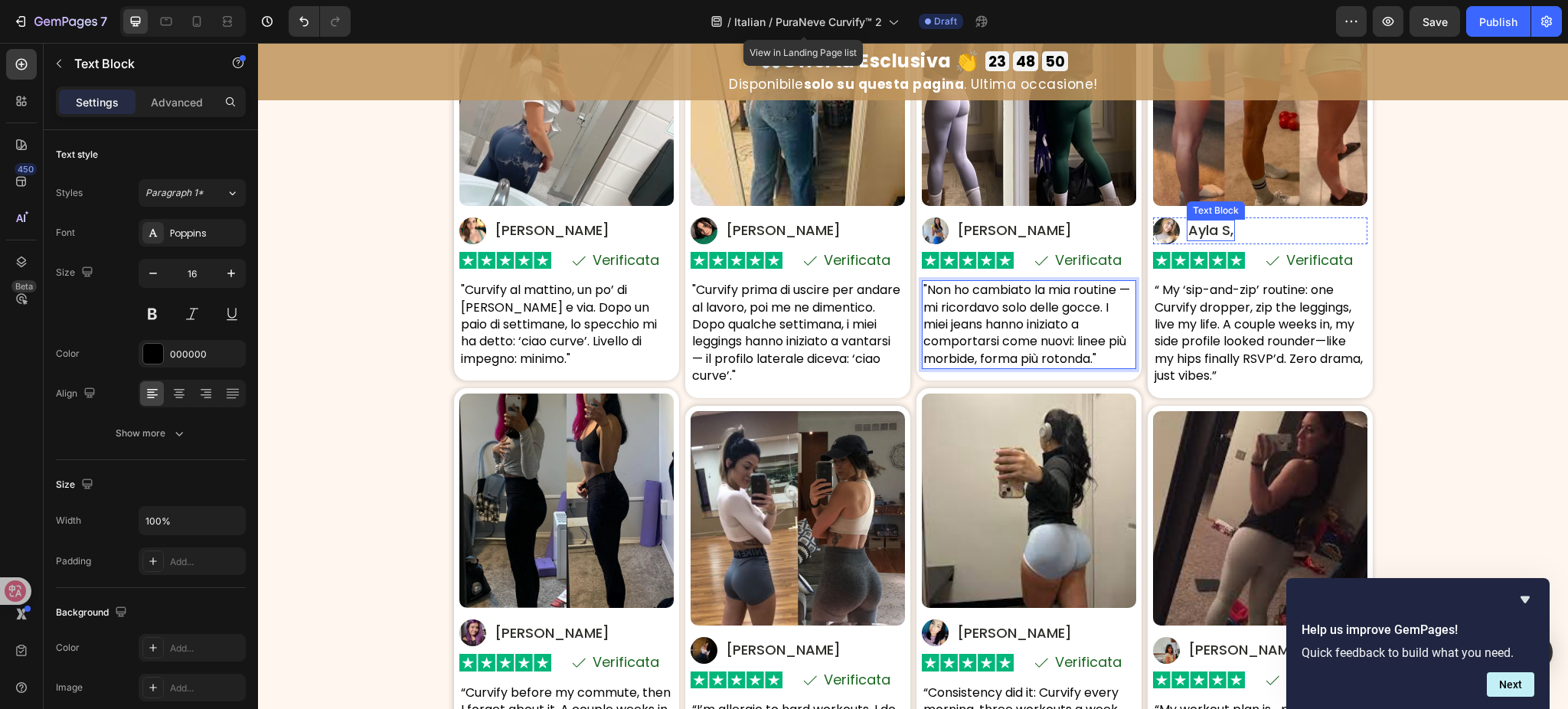
click at [1202, 231] on p "Ayla S," at bounding box center [1212, 230] width 45 height 18
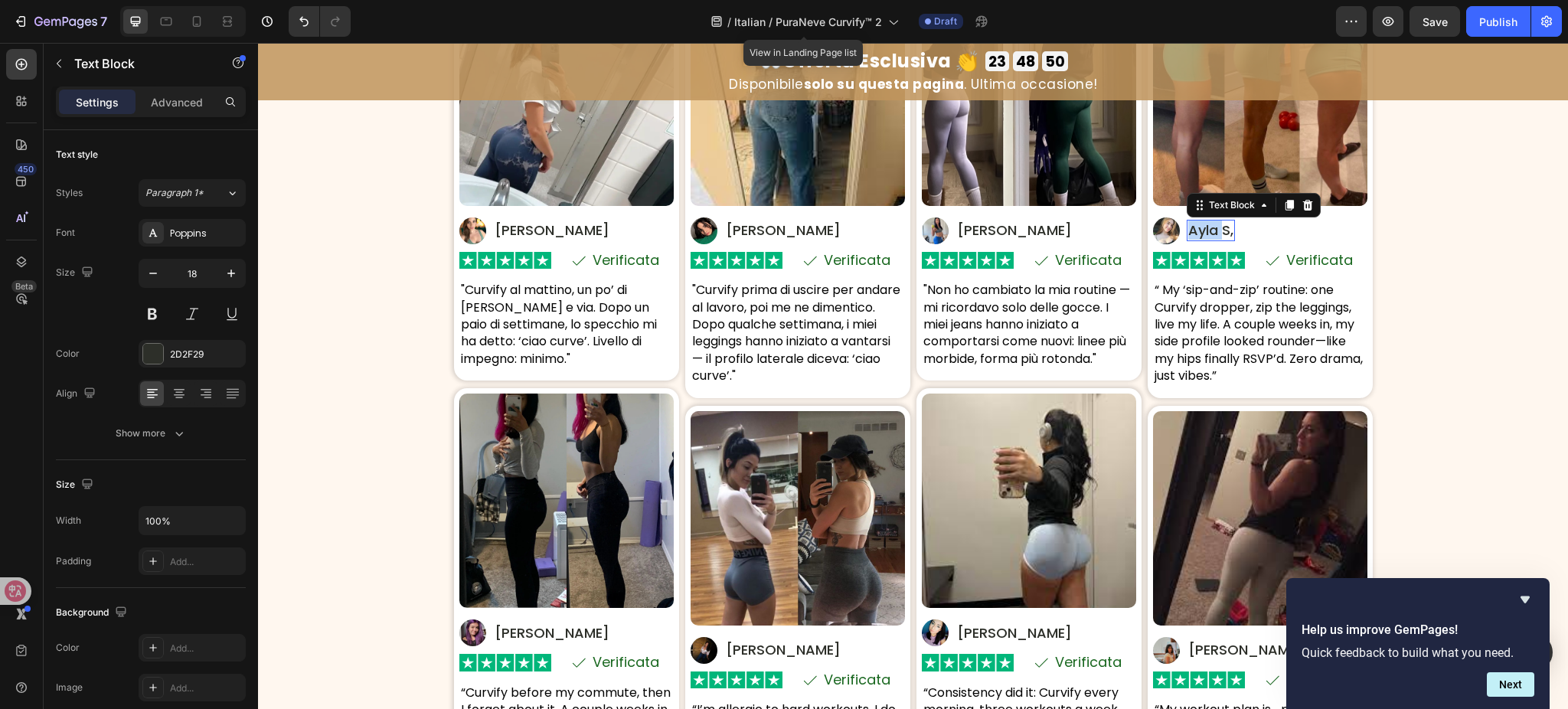
click at [1202, 231] on p "Ayla S," at bounding box center [1212, 230] width 45 height 18
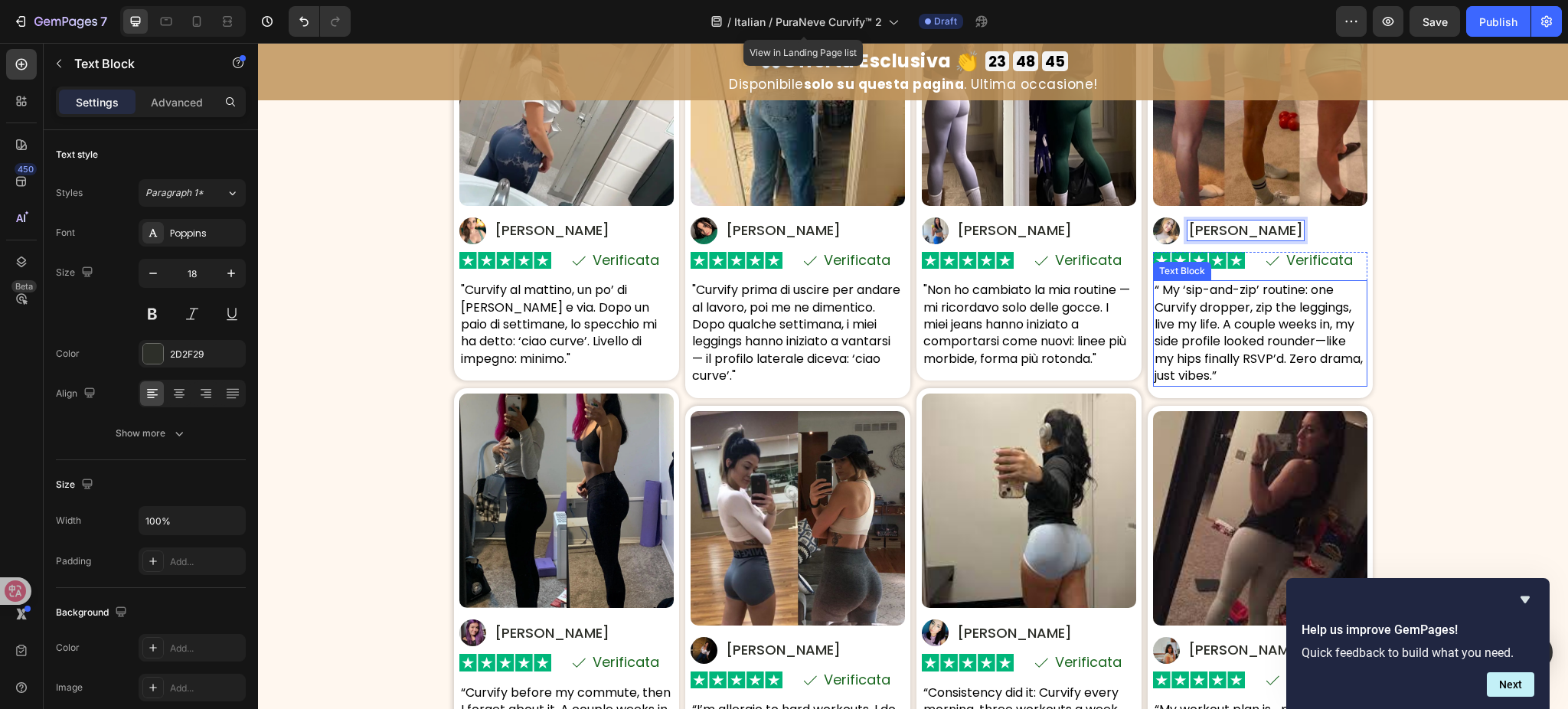
click at [1187, 322] on p "“ My ‘sip-and-zip’ routine: one Curvify dropper, zip the leggings, live my life…" at bounding box center [1261, 333] width 212 height 103
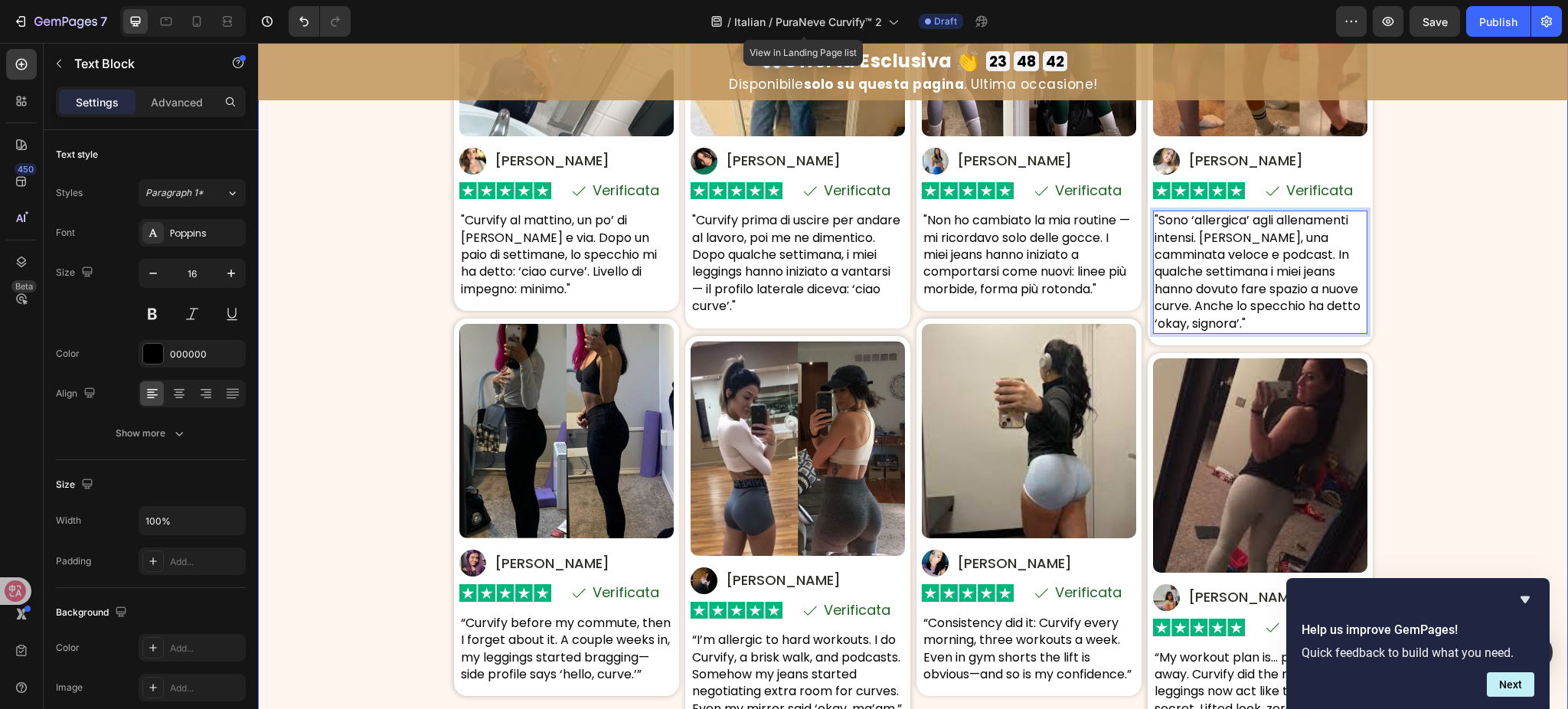
scroll to position [7945, 0]
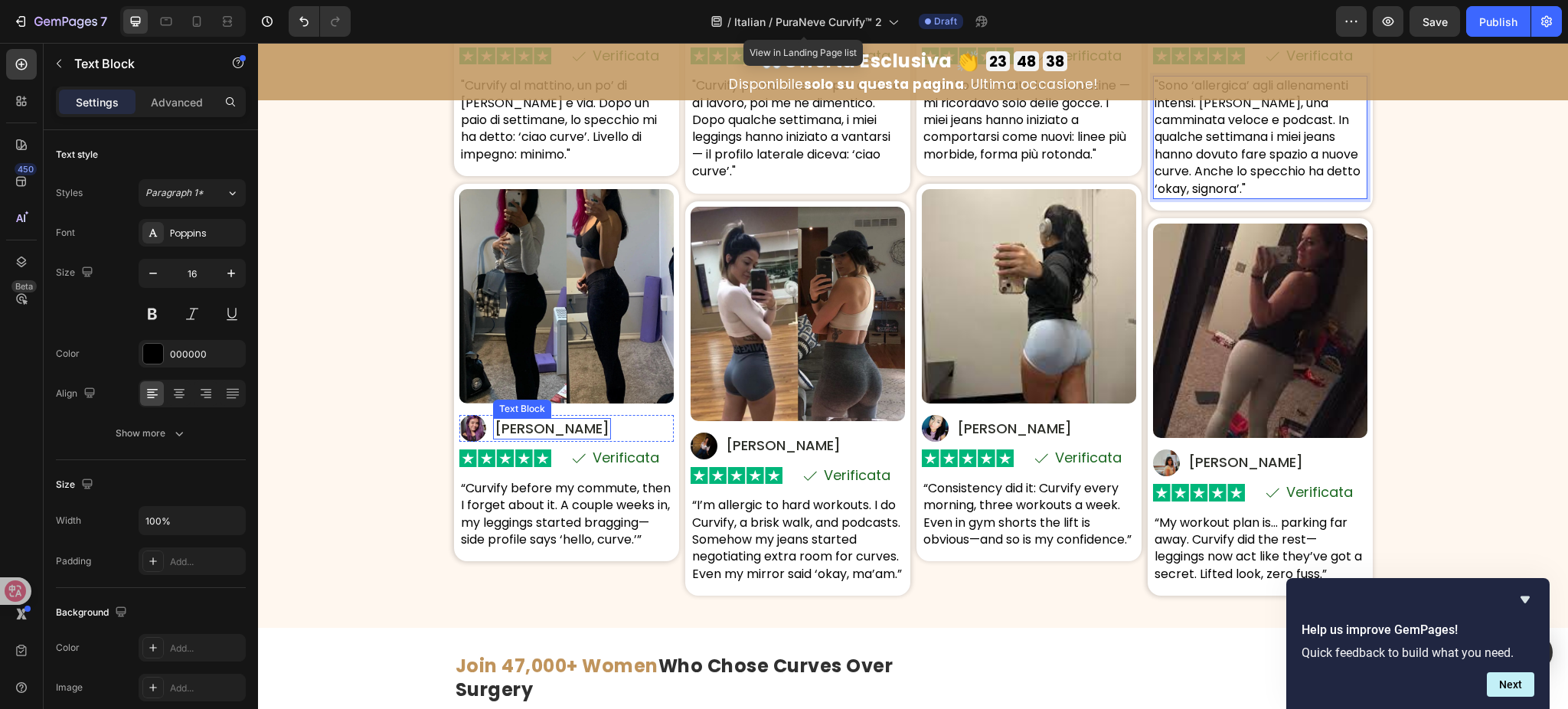
click at [519, 428] on p "Roxie P." at bounding box center [552, 428] width 115 height 18
click at [610, 499] on p "“Curvify before my commute, then I forget about it. A couple weeks in, my leggi…" at bounding box center [567, 514] width 212 height 69
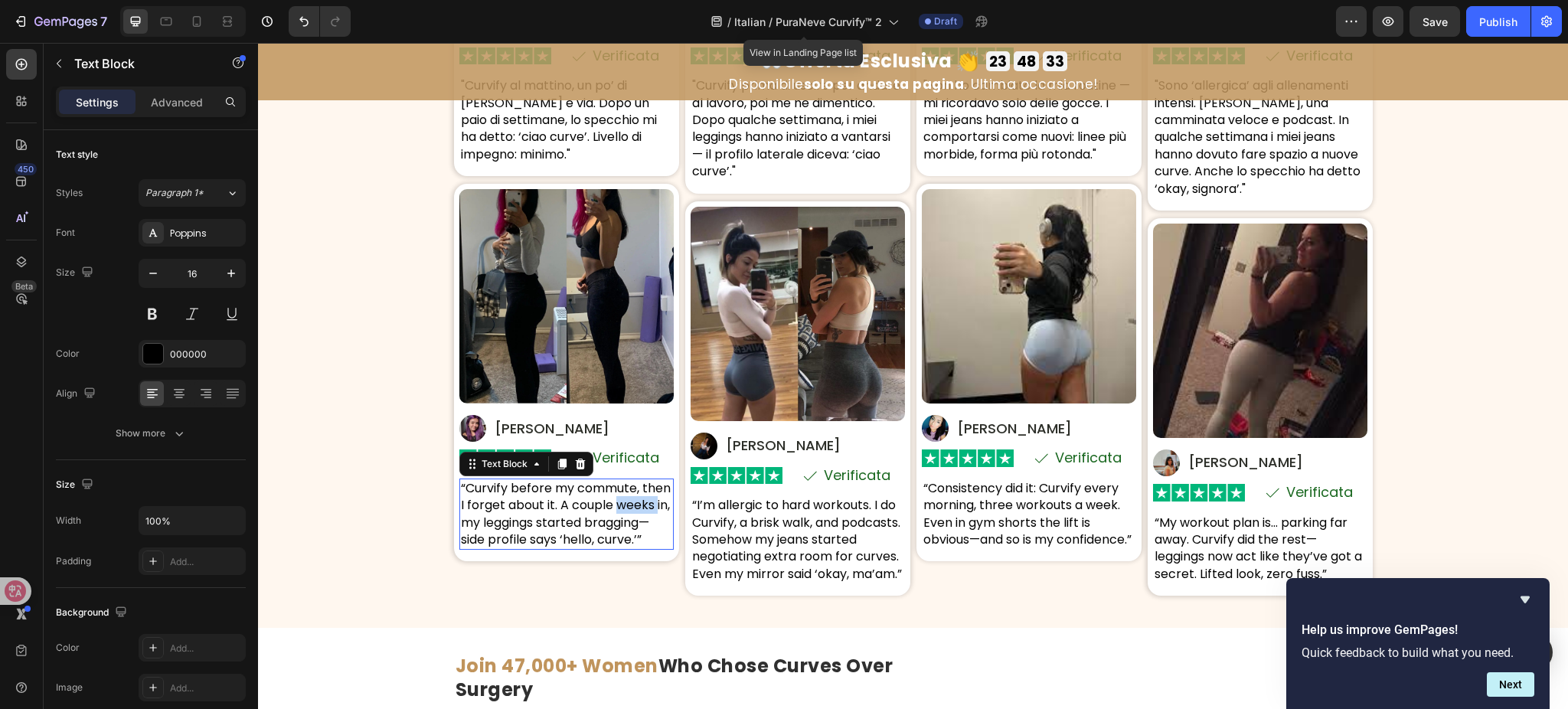
click at [610, 499] on p "“Curvify before my commute, then I forget about it. A couple weeks in, my leggi…" at bounding box center [567, 514] width 212 height 69
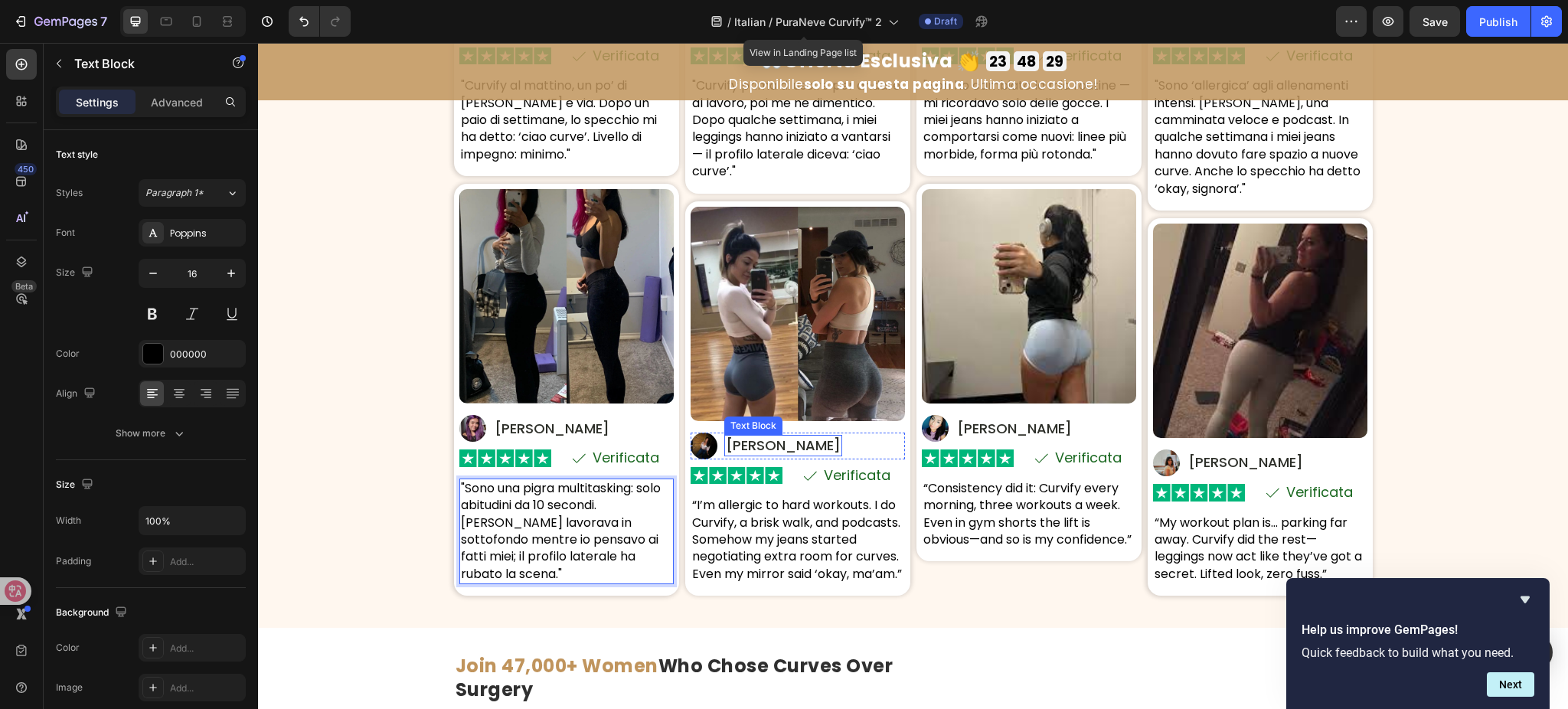
click at [762, 441] on p "Nadia K." at bounding box center [784, 445] width 115 height 18
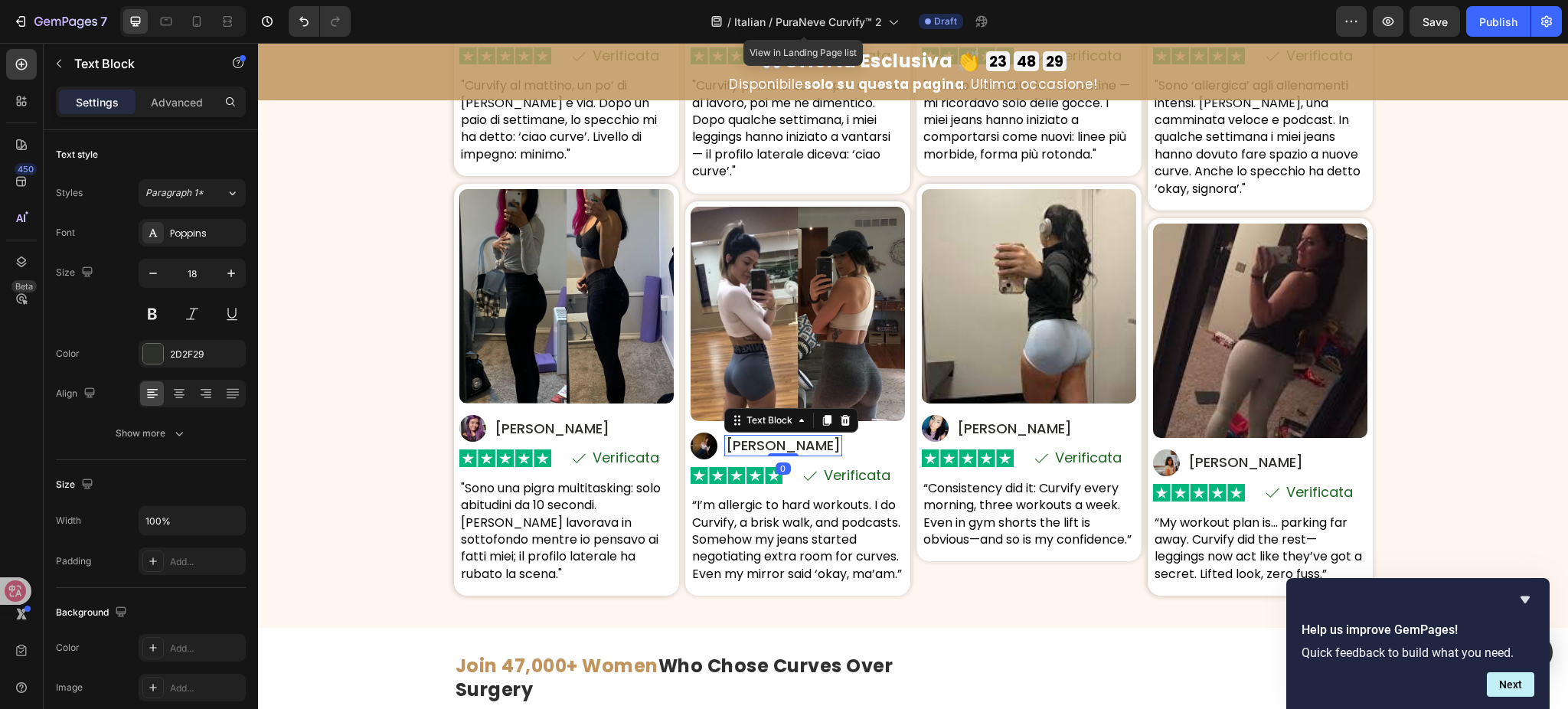
click at [762, 441] on p "Nadia K." at bounding box center [784, 445] width 115 height 18
click at [774, 545] on p "“I’m allergic to hard workouts. I do Curvify, a brisk walk, and podcasts. Someh…" at bounding box center [798, 540] width 212 height 86
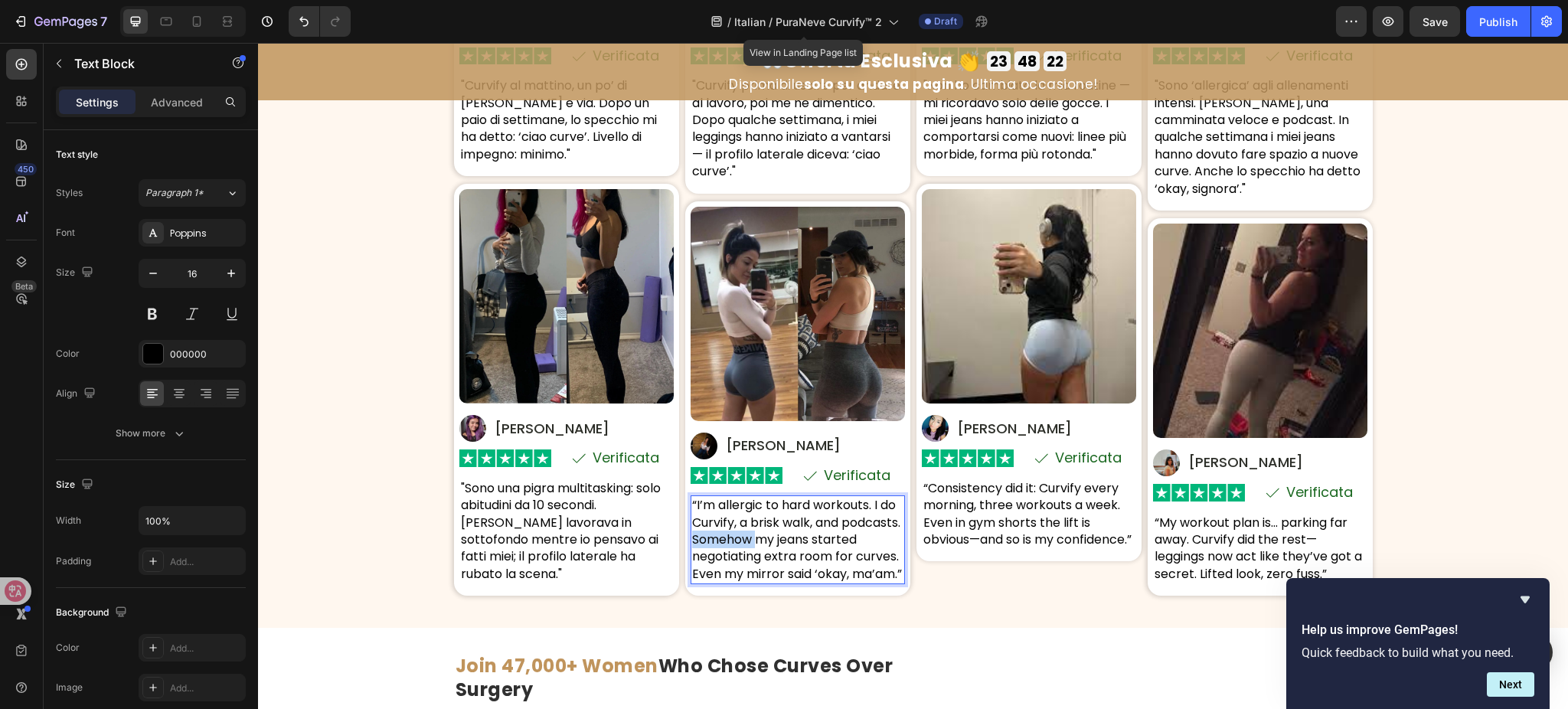
click at [774, 544] on p "“I’m allergic to hard workouts. I do Curvify, a brisk walk, and podcasts. Someh…" at bounding box center [798, 540] width 212 height 86
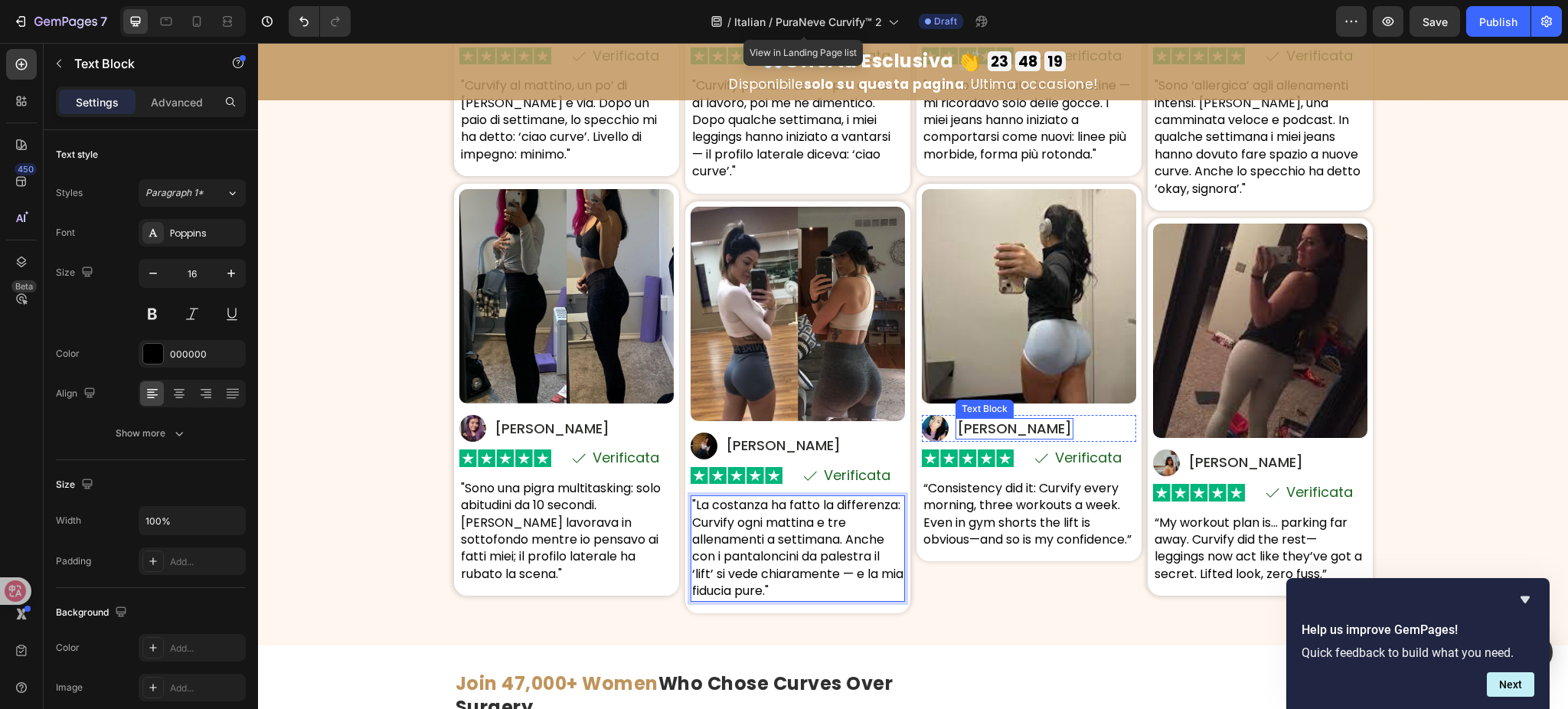
click at [970, 432] on p "Zara V." at bounding box center [1015, 428] width 115 height 18
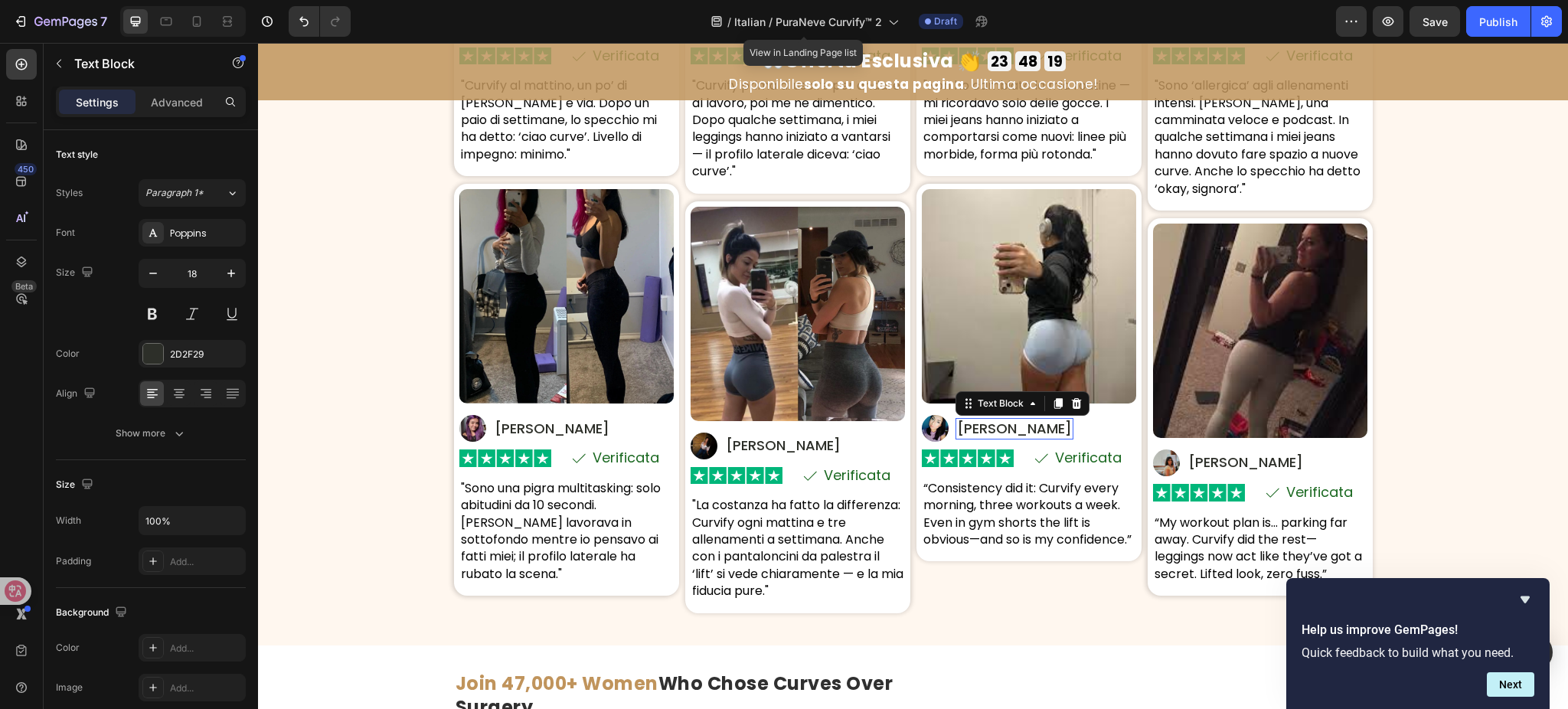
click at [970, 432] on p "Zara V." at bounding box center [1015, 428] width 115 height 18
click at [986, 510] on p "“Consistency did it: Curvify every morning, three workouts a week. Even in gym …" at bounding box center [1029, 514] width 212 height 69
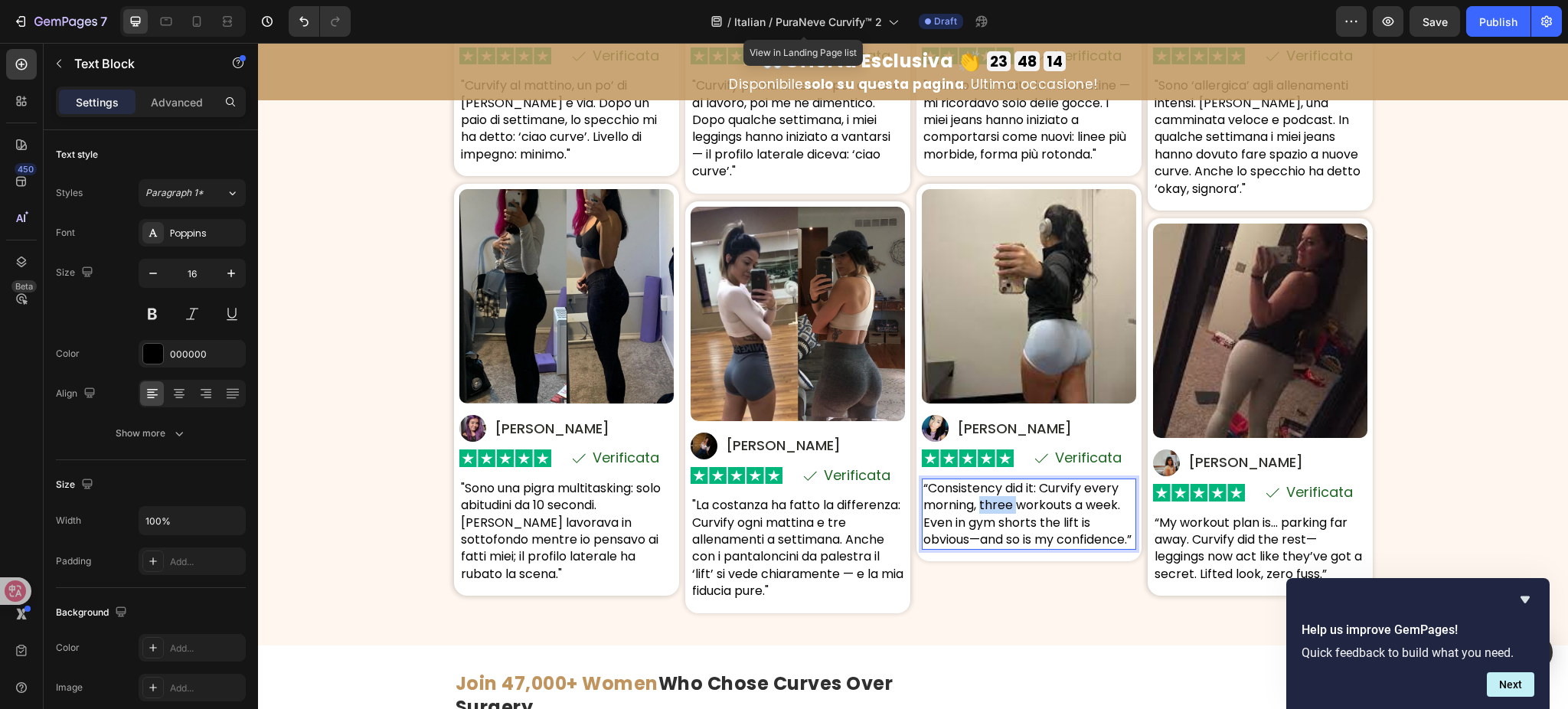
click at [986, 510] on p "“Consistency did it: Curvify every morning, three workouts a week. Even in gym …" at bounding box center [1029, 514] width 212 height 69
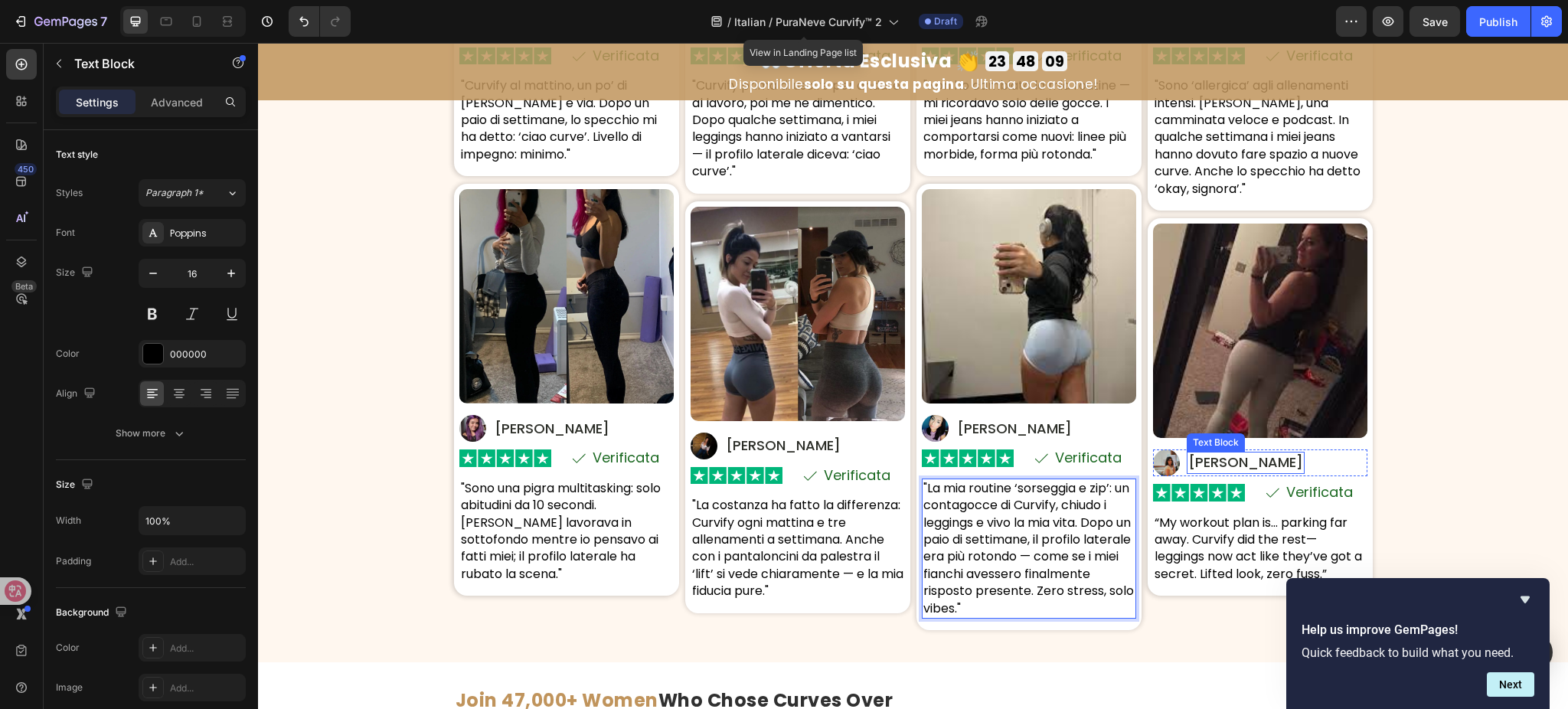
click at [1205, 464] on p "Imani J." at bounding box center [1247, 462] width 115 height 18
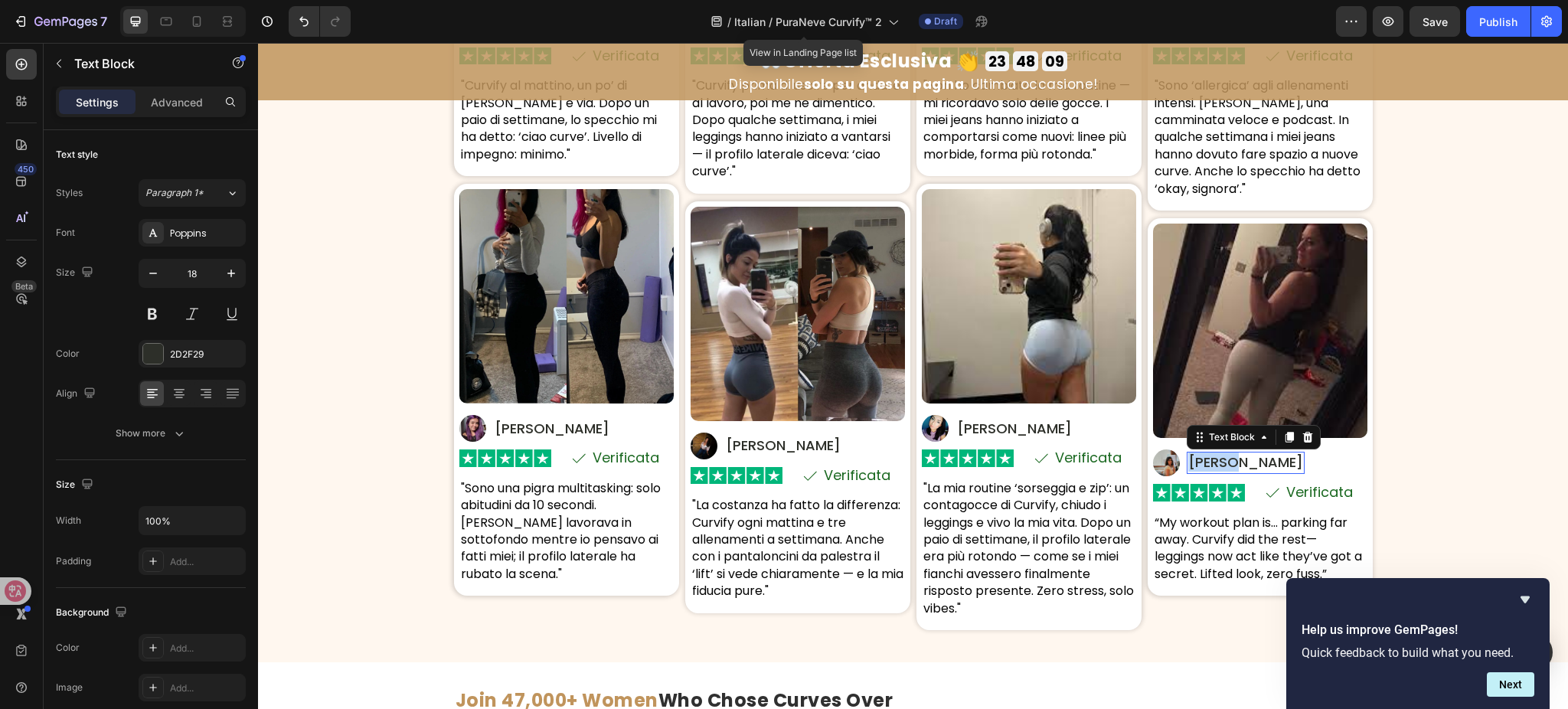
click at [1205, 464] on p "Imani J." at bounding box center [1247, 462] width 115 height 18
click at [1203, 530] on p "“My workout plan is… parking far away. Curvify did the rest—leggings now act li…" at bounding box center [1261, 549] width 212 height 69
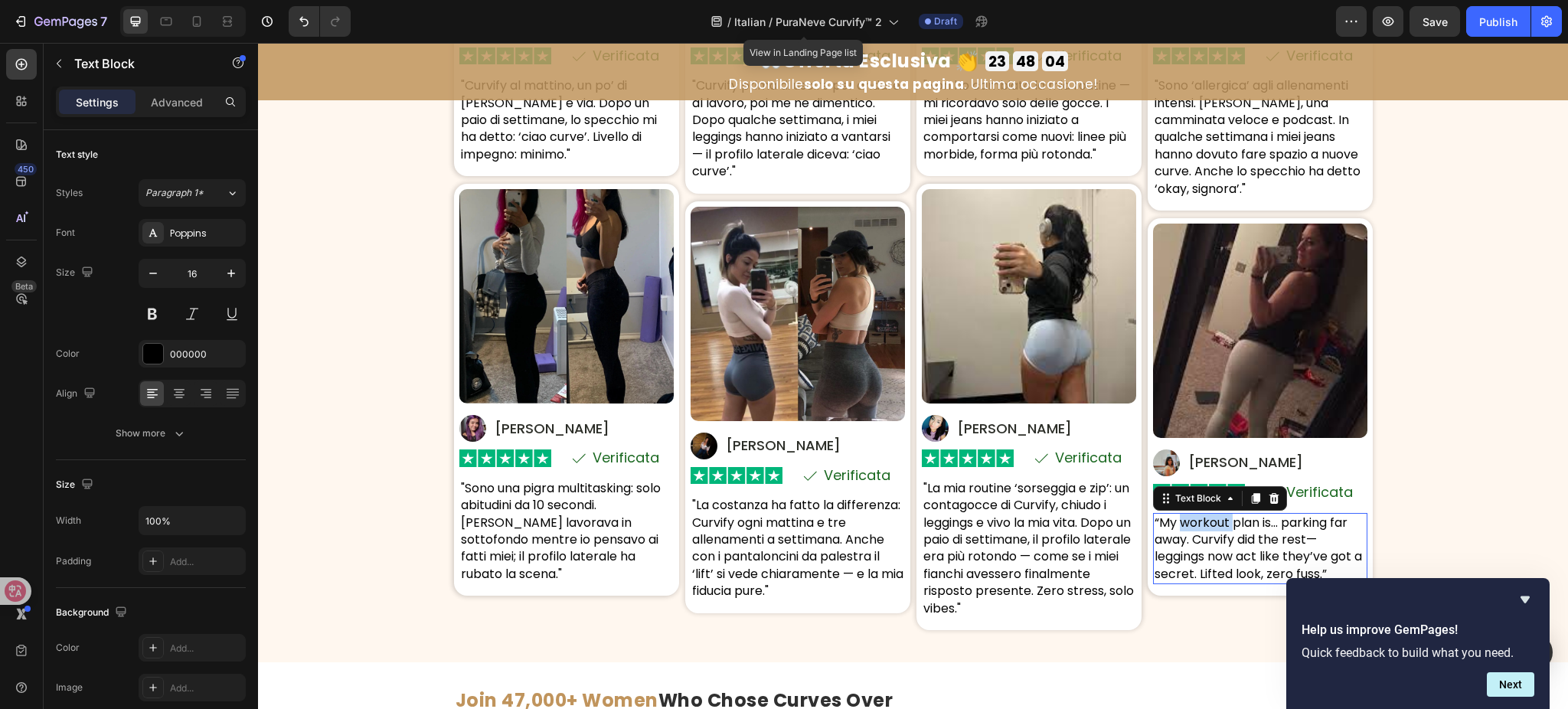
click at [1203, 530] on p "“My workout plan is… parking far away. Curvify did the rest—leggings now act li…" at bounding box center [1261, 549] width 212 height 69
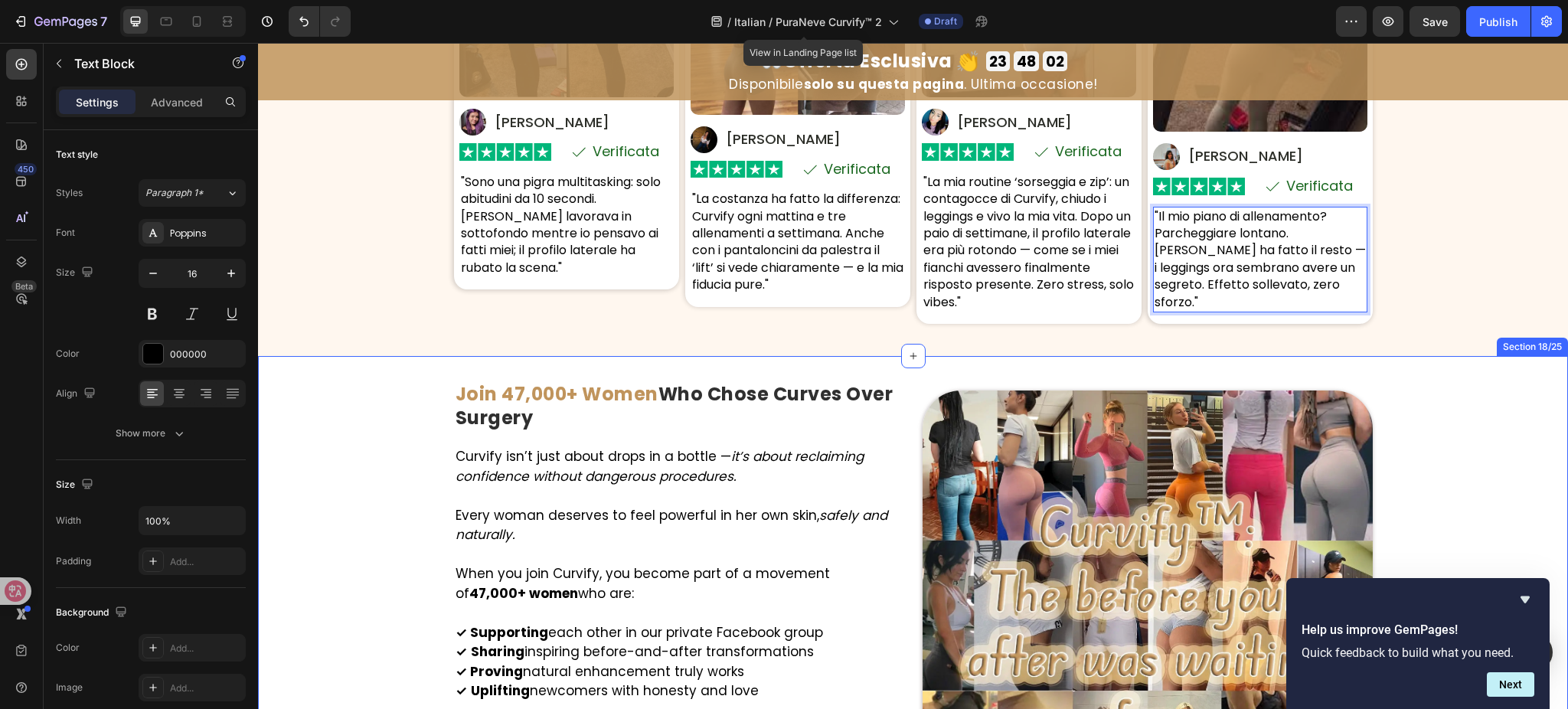
scroll to position [8353, 0]
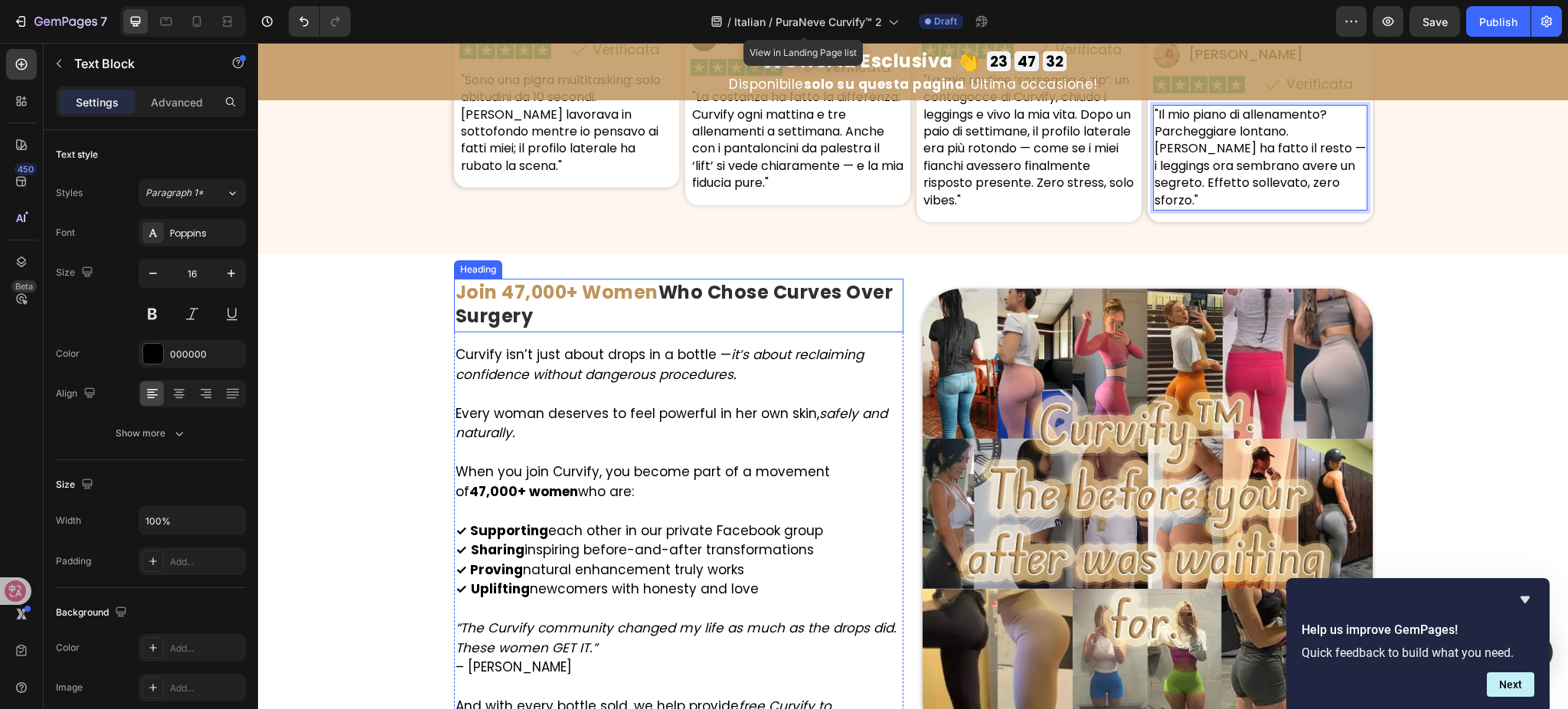
click at [684, 301] on strong "Who Chose Curves Over Surgery" at bounding box center [674, 304] width 438 height 49
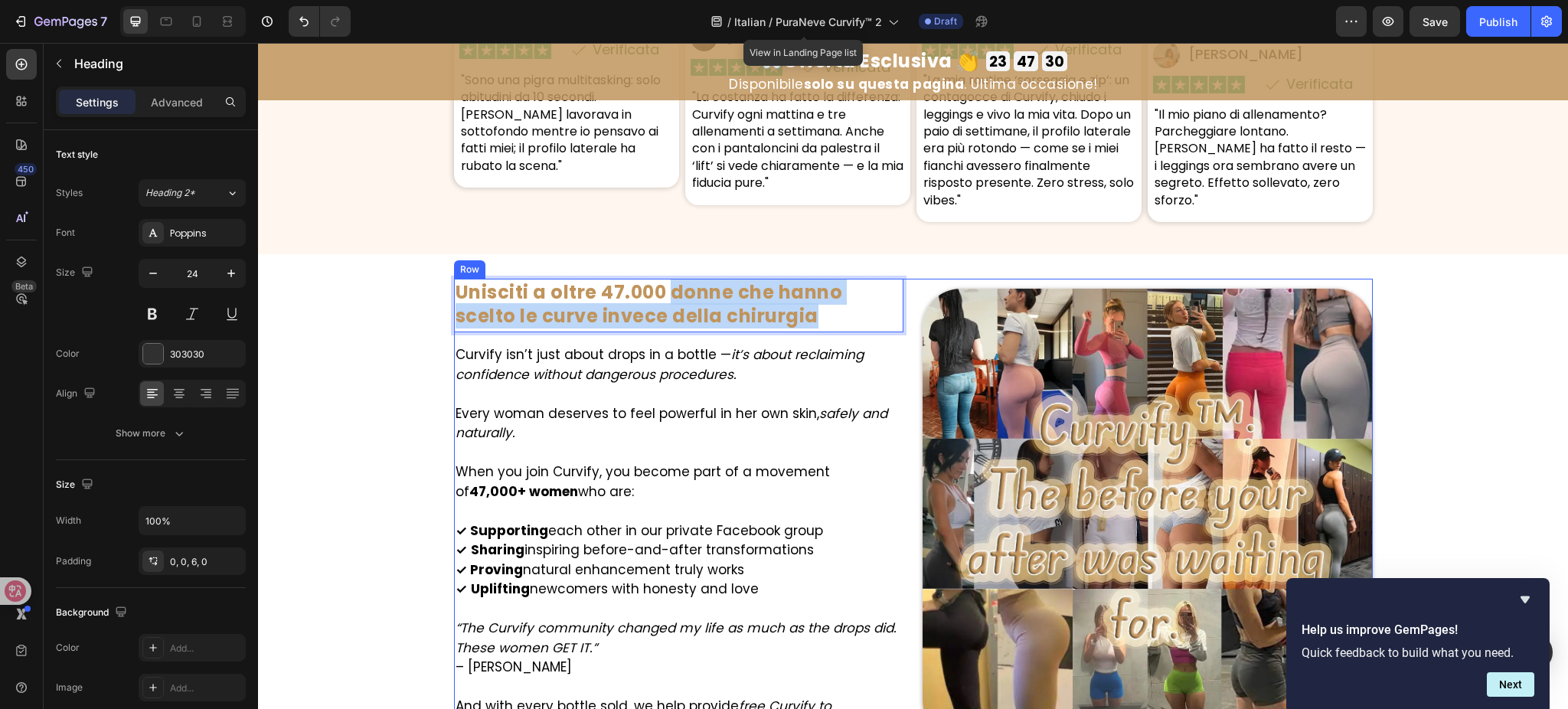
drag, startPoint x: 664, startPoint y: 293, endPoint x: 901, endPoint y: 314, distance: 237.9
click at [901, 314] on div "Image Unisciti a oltre 47.000 donne che hanno scelto le curve invece della chir…" at bounding box center [913, 514] width 919 height 471
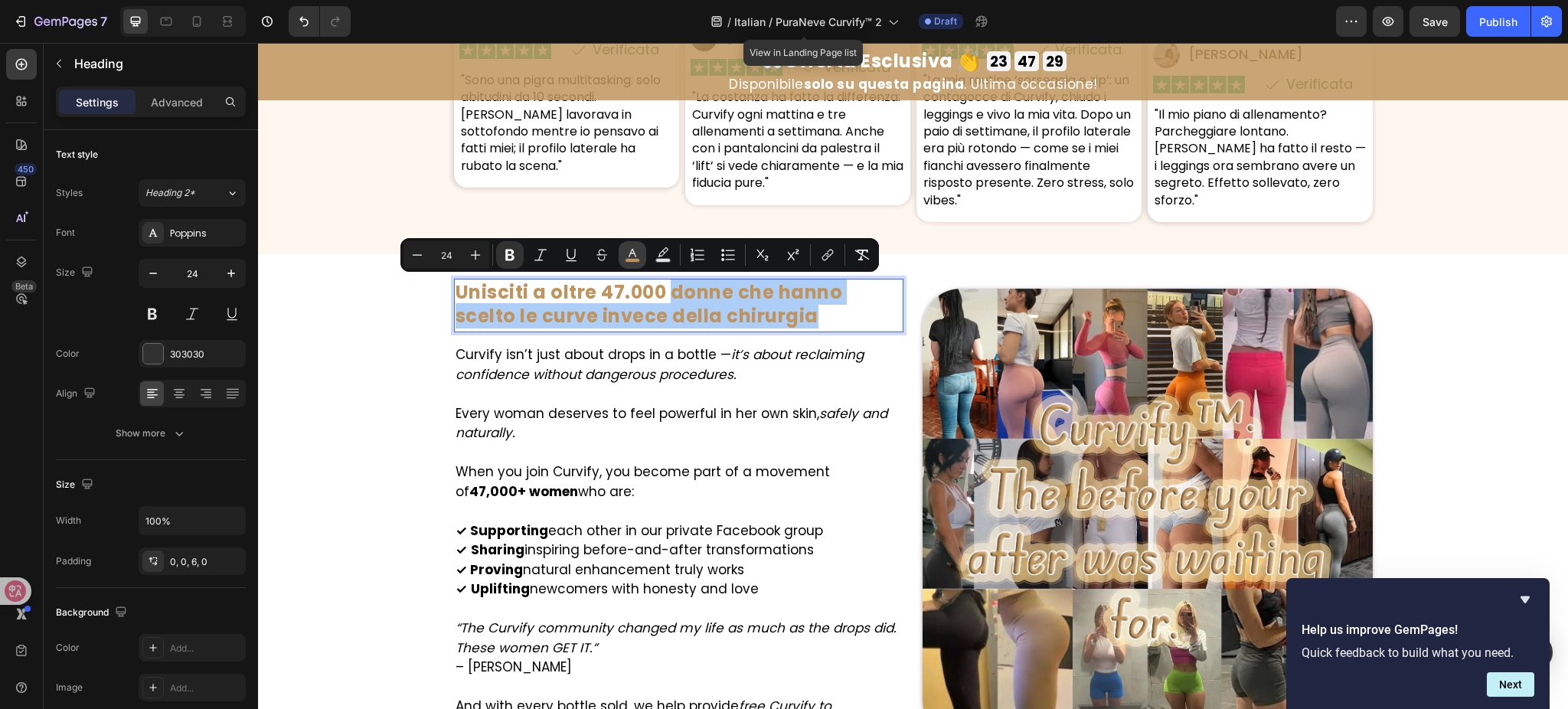
click at [640, 251] on icon "Editor contextual toolbar" at bounding box center [632, 255] width 15 height 15
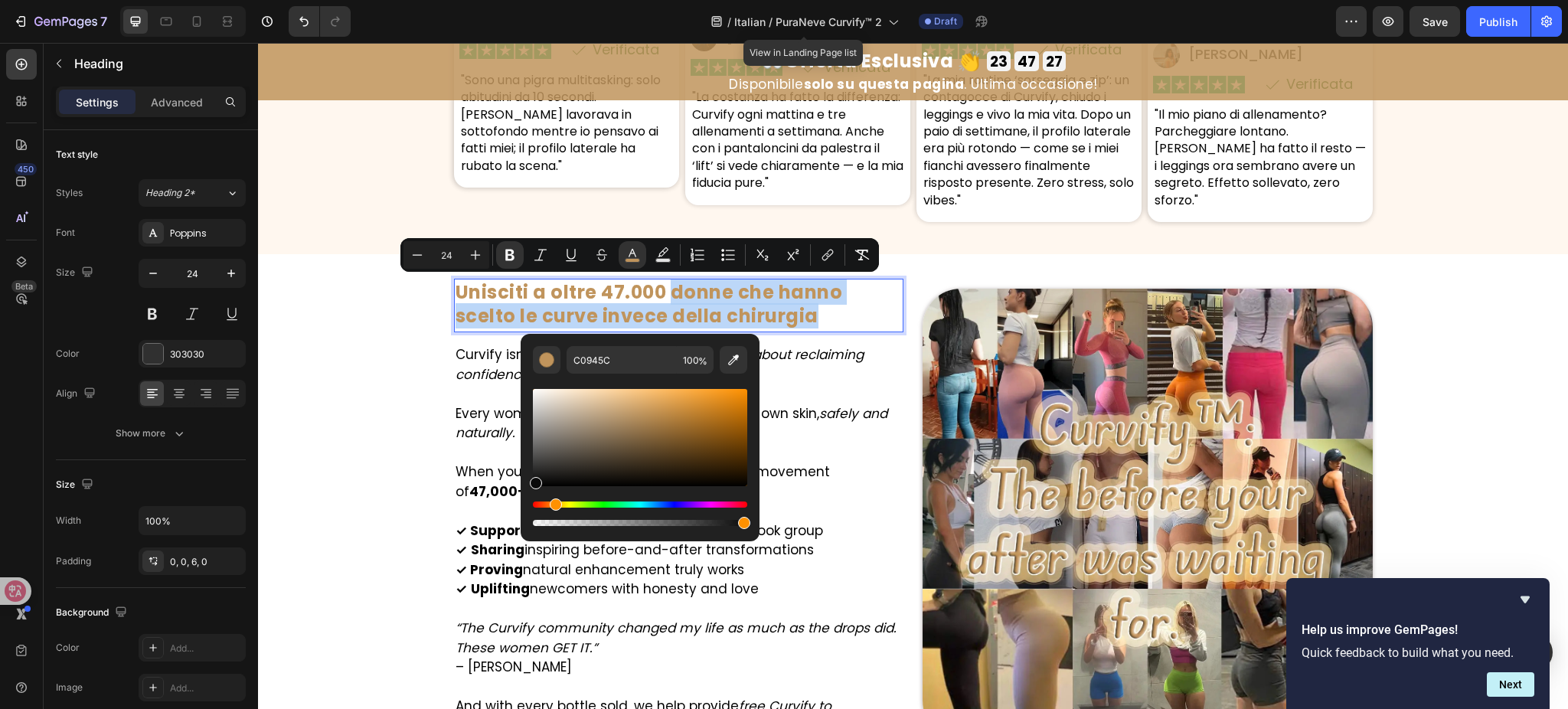
drag, startPoint x: 654, startPoint y: 415, endPoint x: 530, endPoint y: 482, distance: 140.9
click at [533, 482] on div "Editor contextual toolbar" at bounding box center [640, 438] width 215 height 97
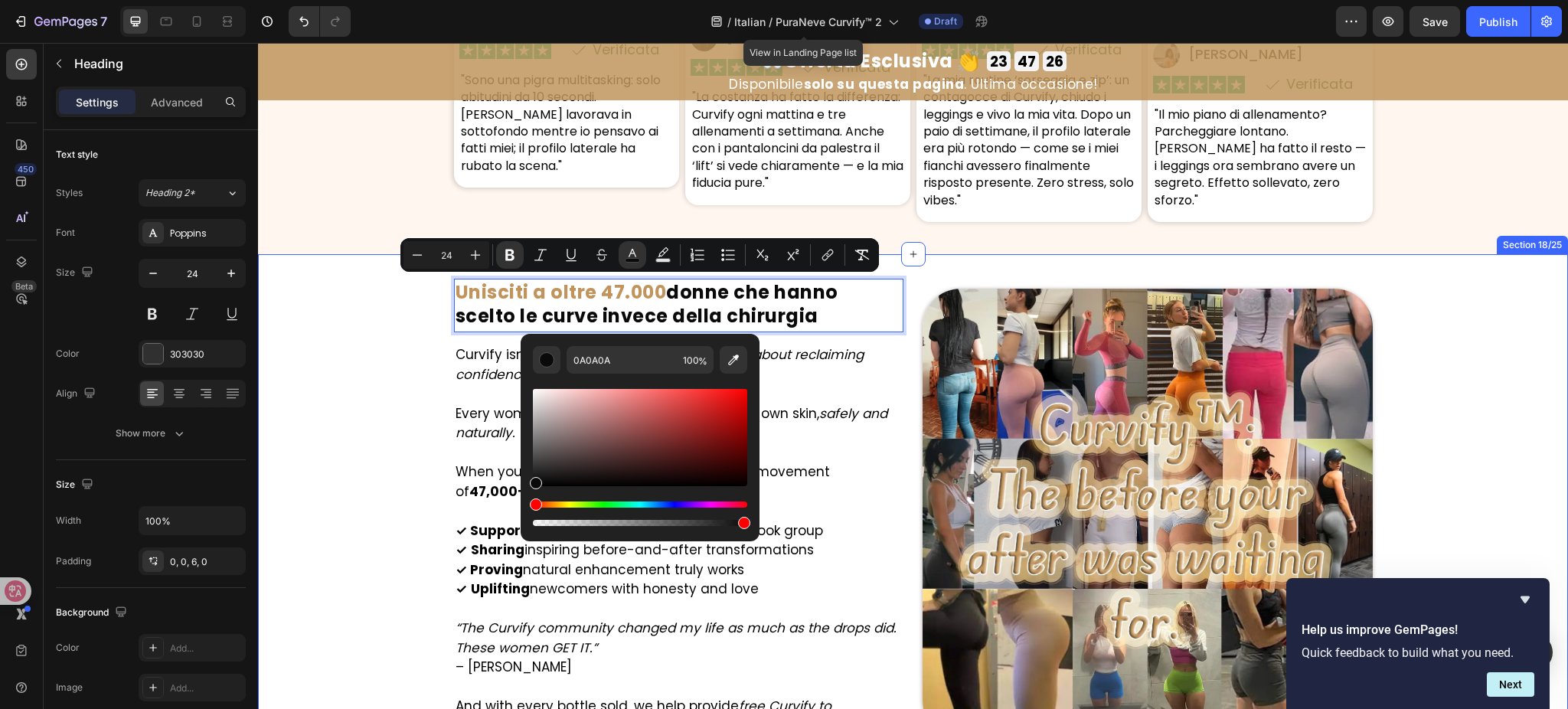
click at [344, 440] on div "Image Unisciti a oltre 47.000 donne che hanno scelto le curve invece della chir…" at bounding box center [913, 572] width 1310 height 586
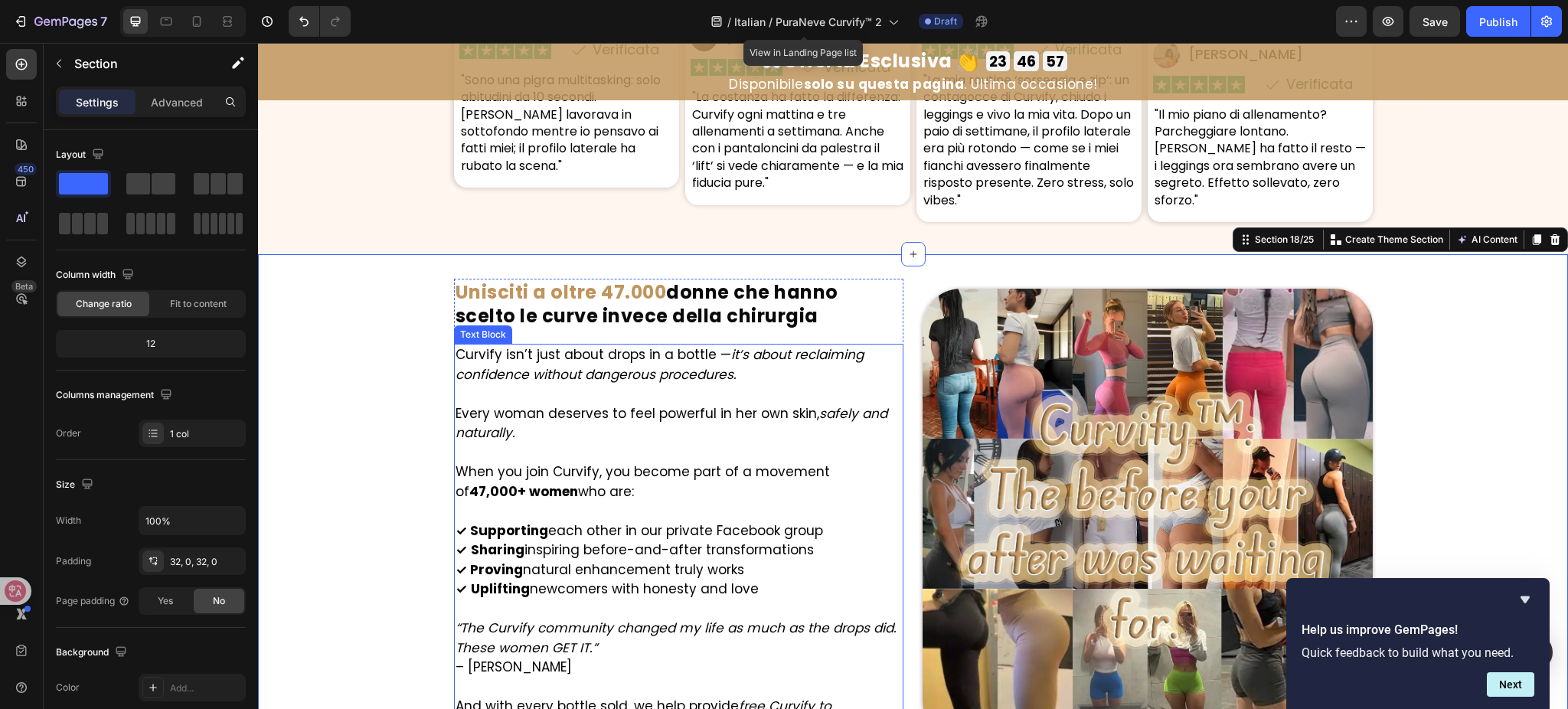
click at [568, 469] on p "When you join Curvify, you become part of a movement of 47,000+ women who are:" at bounding box center [679, 481] width 447 height 39
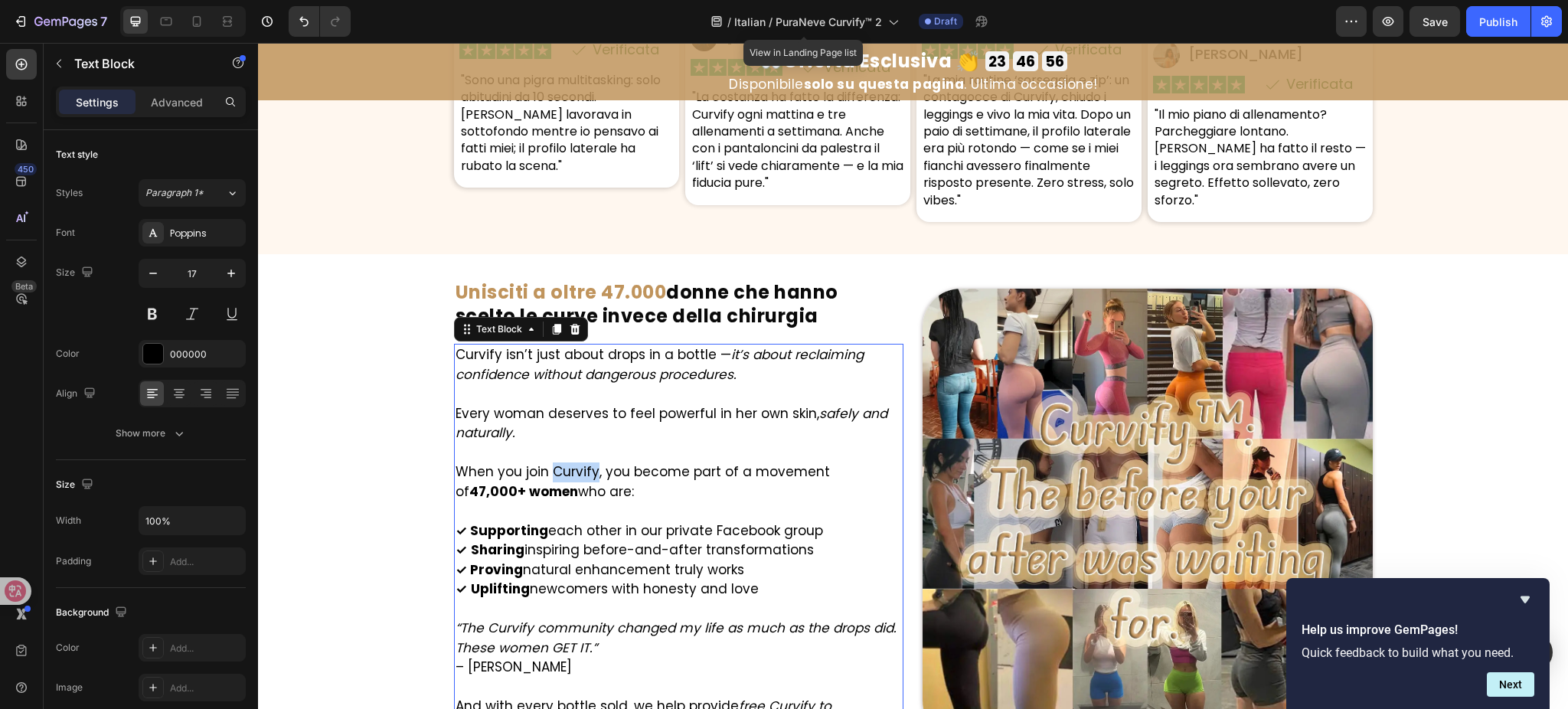
click at [567, 469] on p "When you join Curvify, you become part of a movement of 47,000+ women who are:" at bounding box center [679, 481] width 447 height 39
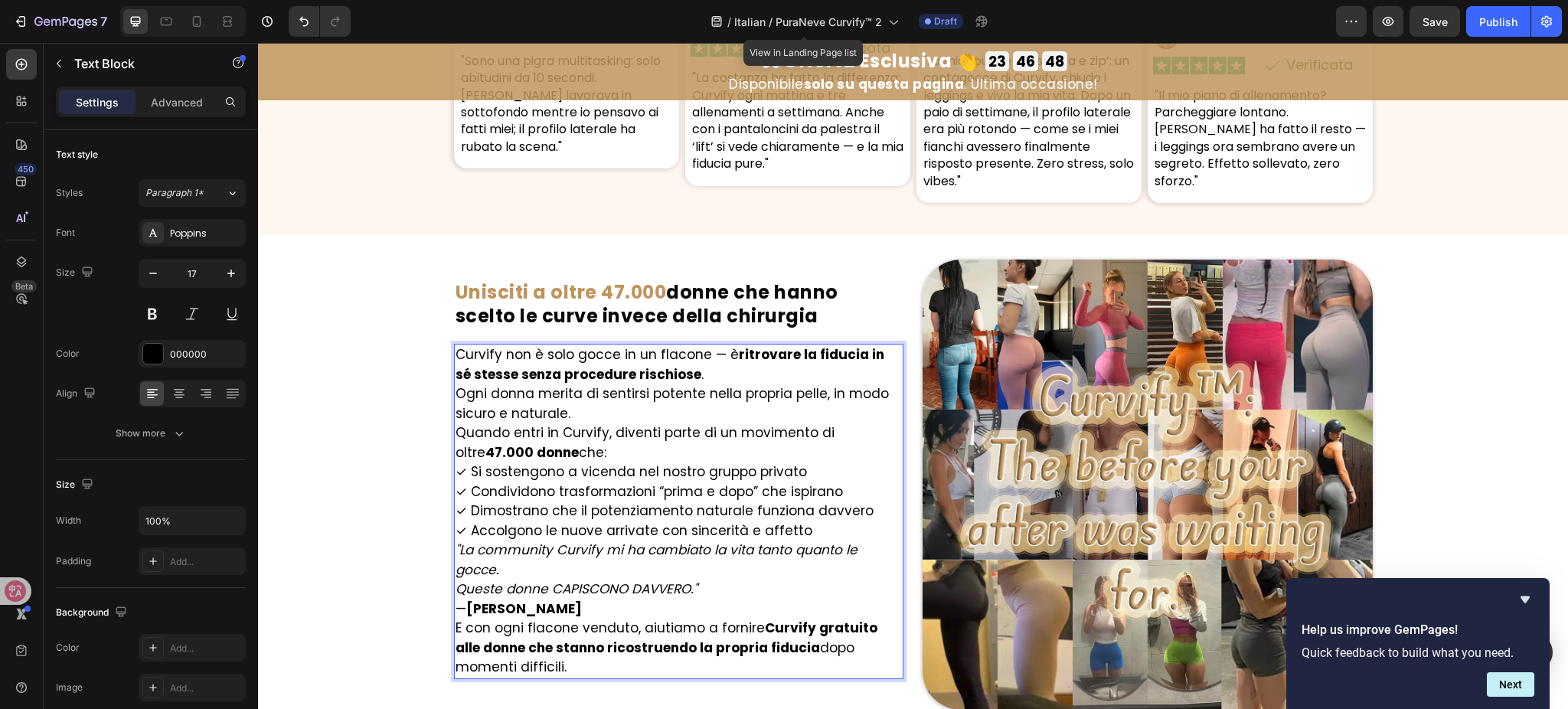
click at [694, 373] on p "Curvify non è solo gocce in un flacone — è ritrovare la fiducia in sé stesse se…" at bounding box center [679, 364] width 447 height 39
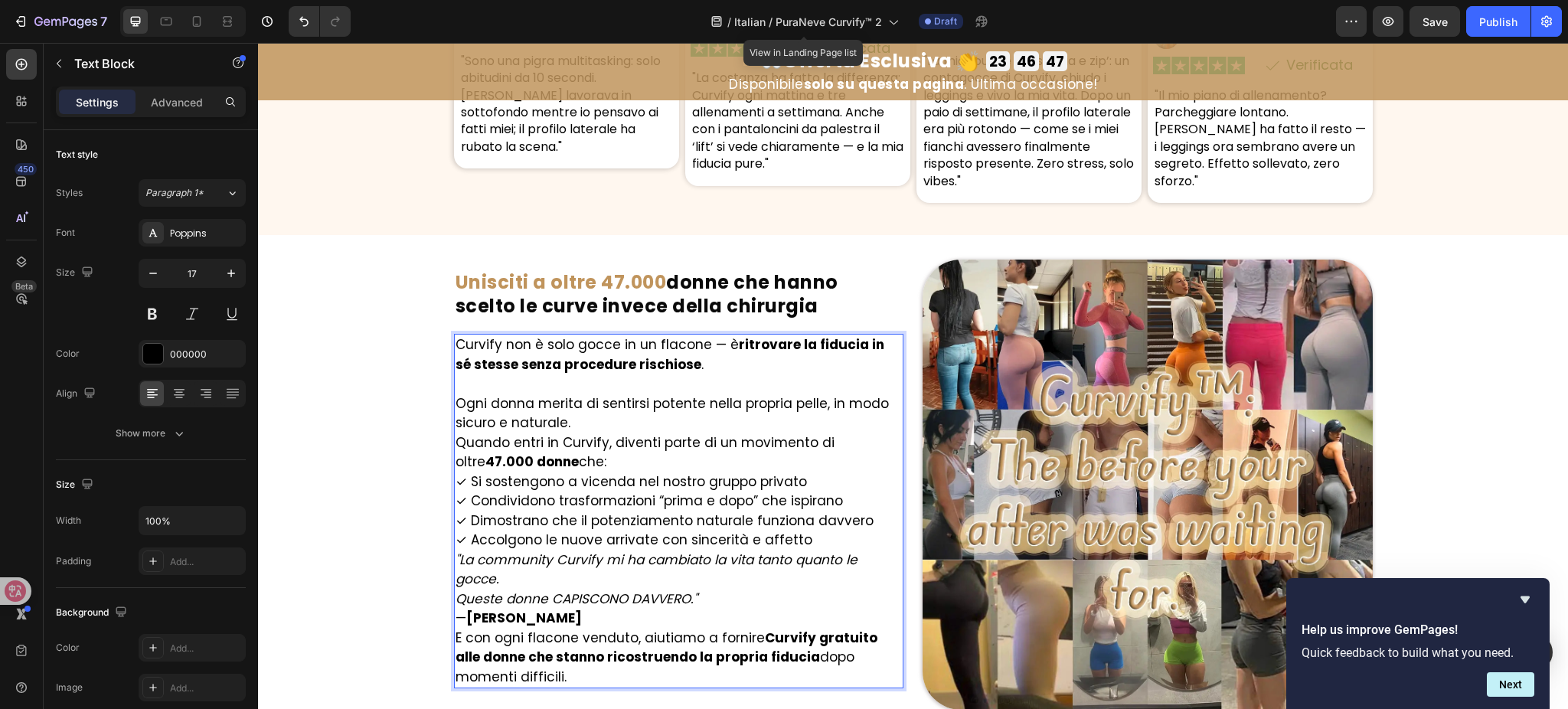
click at [688, 422] on p "Ogni donna merita di sentirsi potente nella propria pelle, in modo sicuro e nat…" at bounding box center [679, 413] width 447 height 39
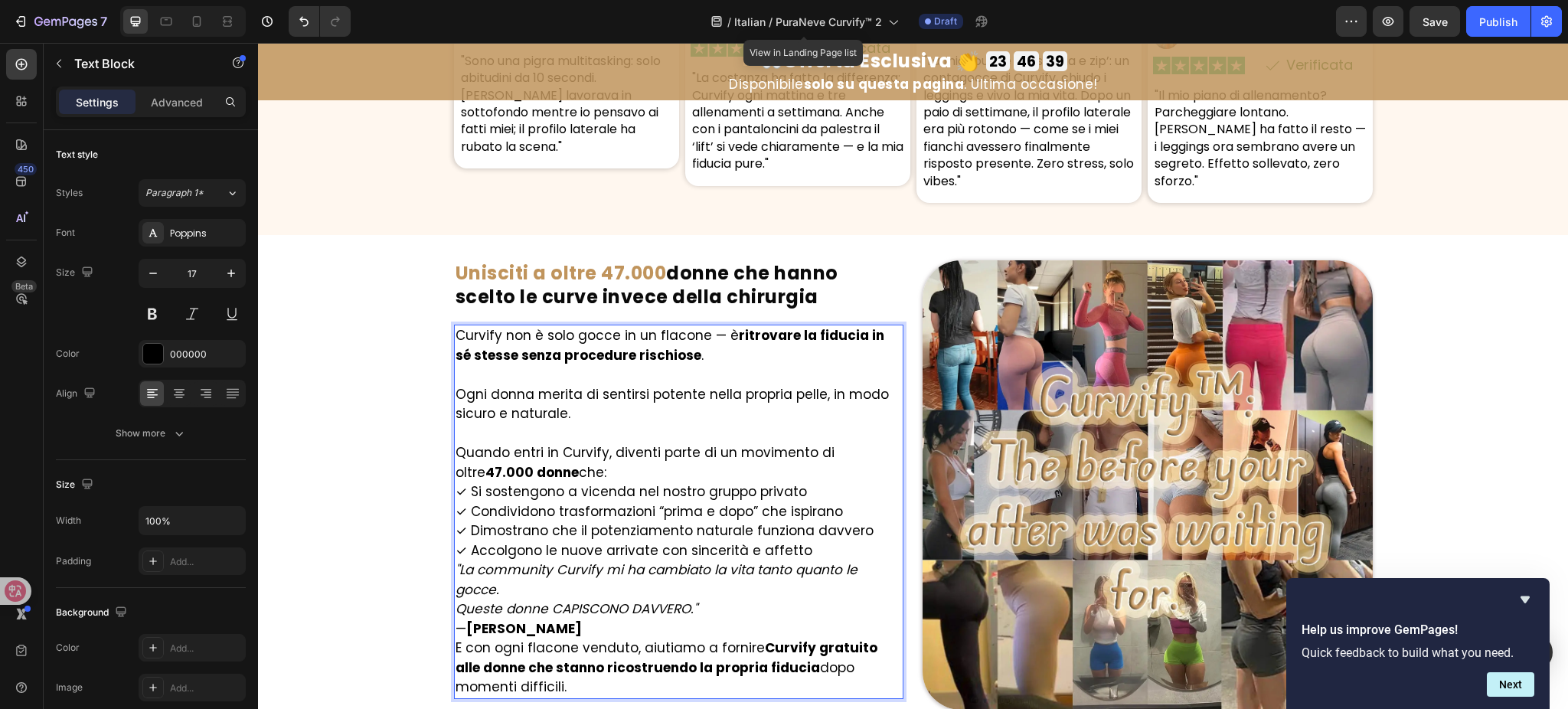
click at [603, 470] on p "Quando entri in Curvify, diventi parte di un movimento di oltre 47.000 donne ch…" at bounding box center [679, 462] width 447 height 39
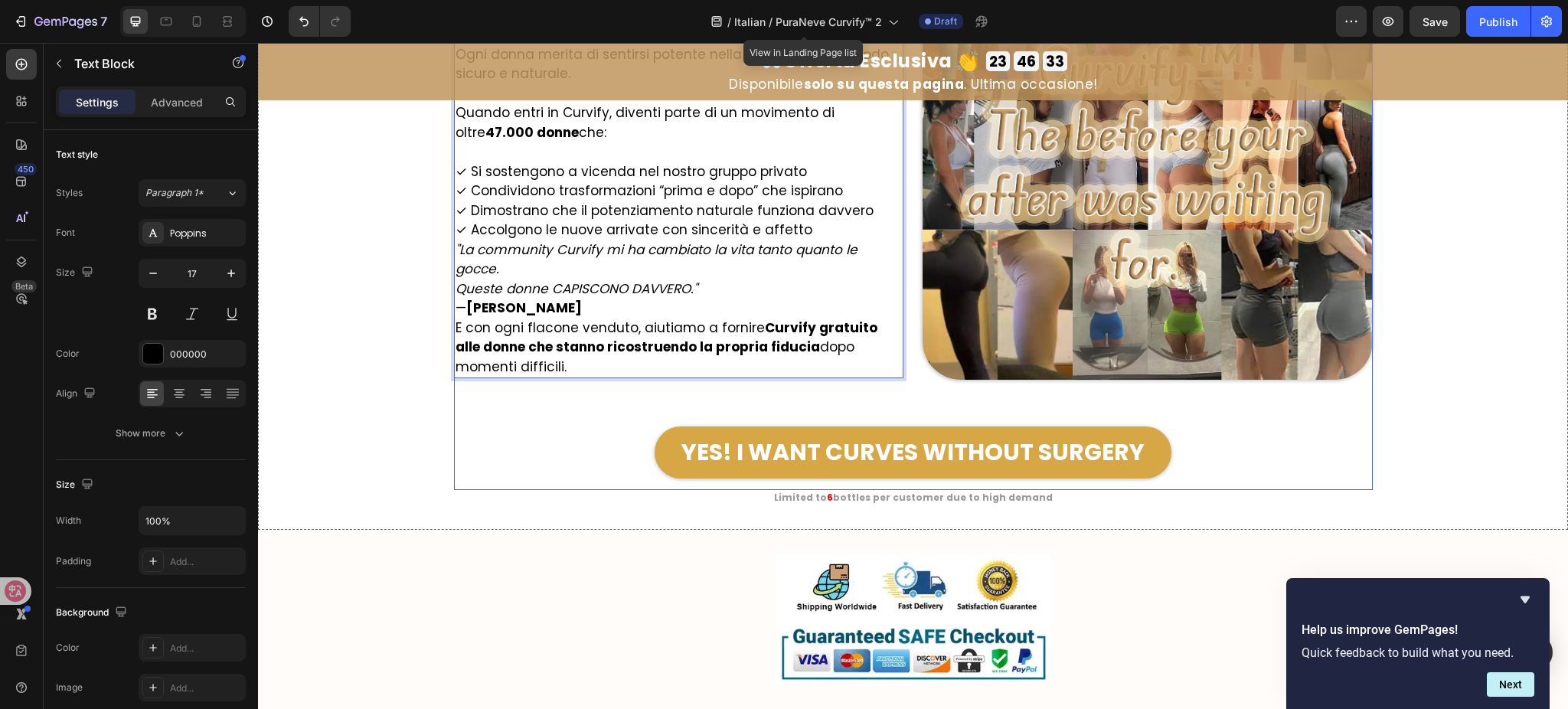
scroll to position [8678, 0]
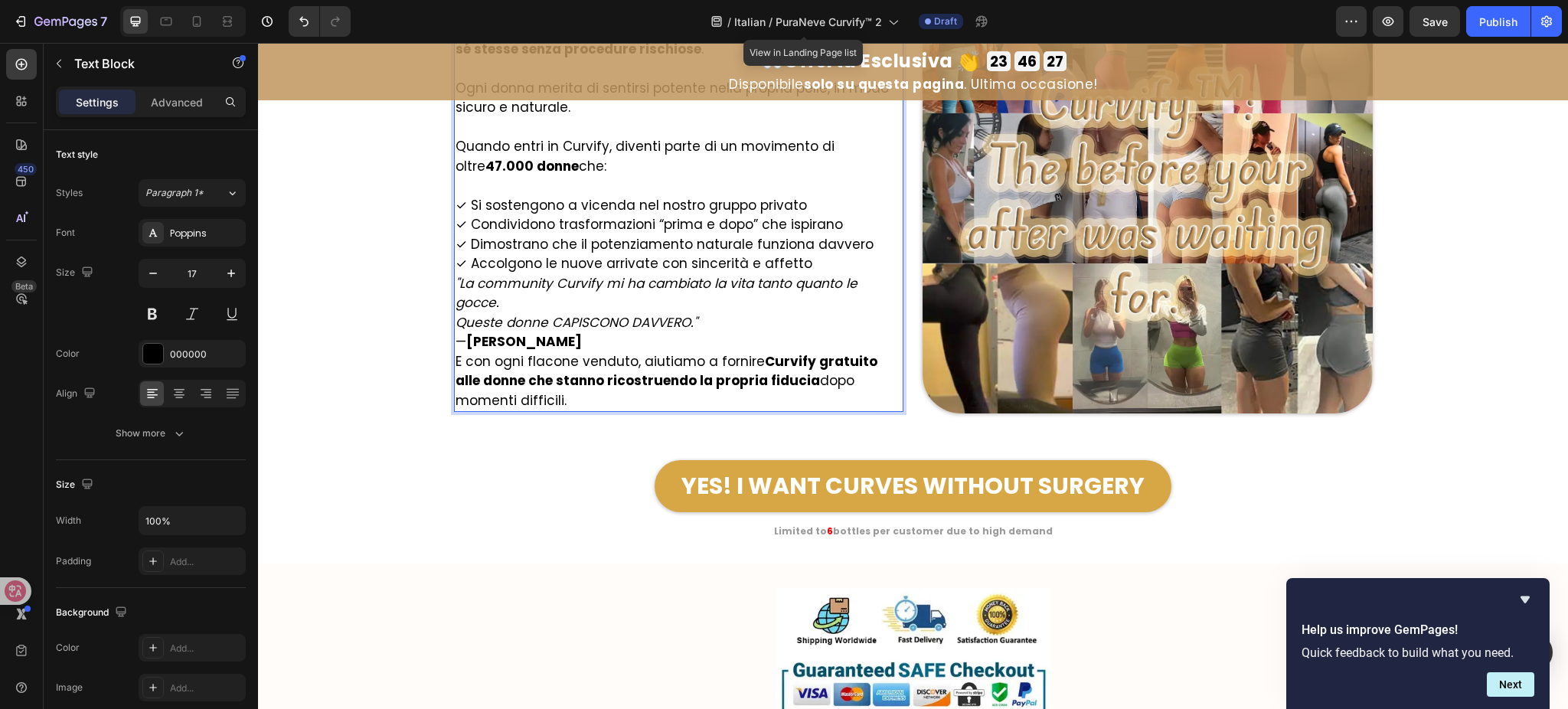
click at [793, 258] on p "✓ Si sostengono a vicenda nel nostro gruppo privato ✓ Condividono trasformazion…" at bounding box center [679, 234] width 447 height 78
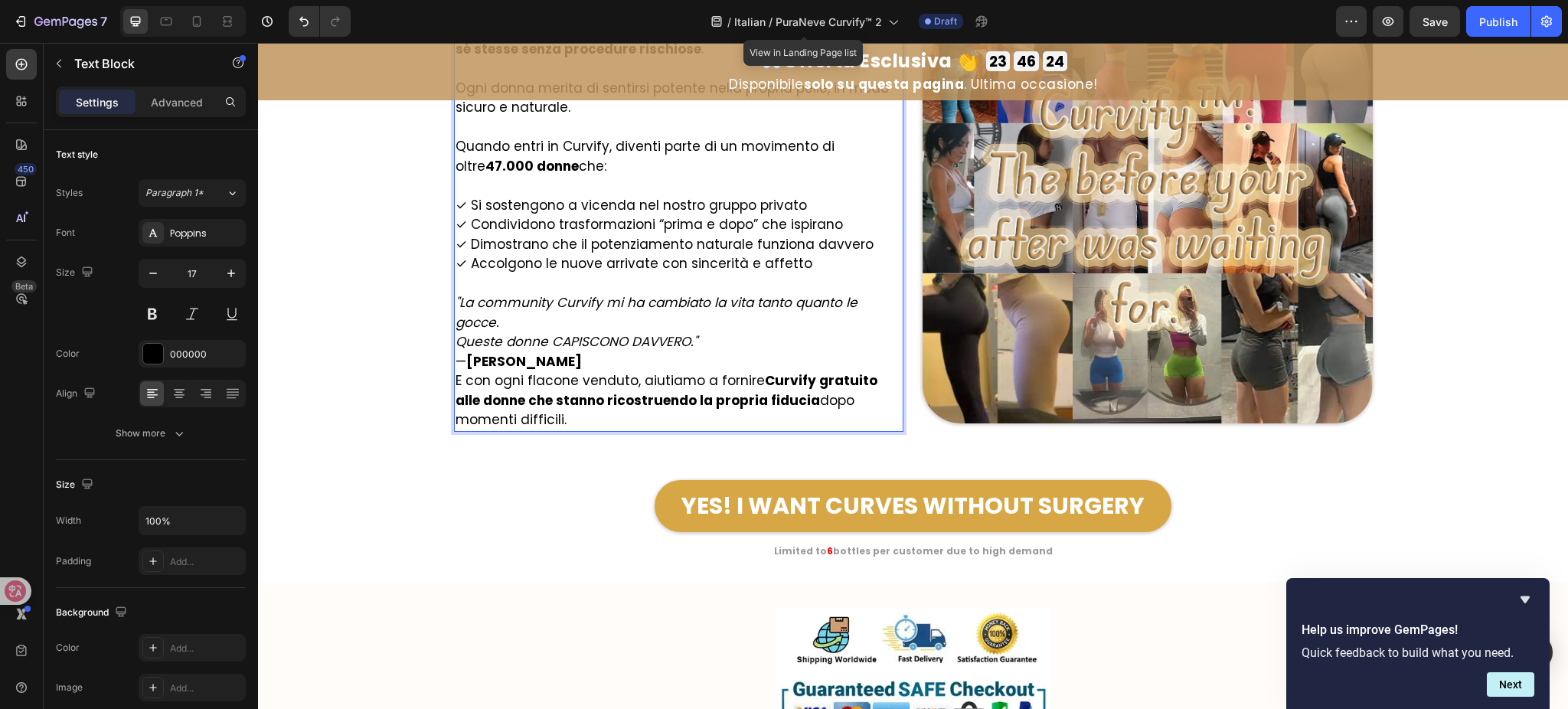
drag, startPoint x: 559, startPoint y: 320, endPoint x: 567, endPoint y: 320, distance: 8.0
click at [558, 320] on p ""La community Curvify mi ha cambiato la vita tanto quanto le gocce. Queste donn…" at bounding box center [679, 332] width 447 height 78
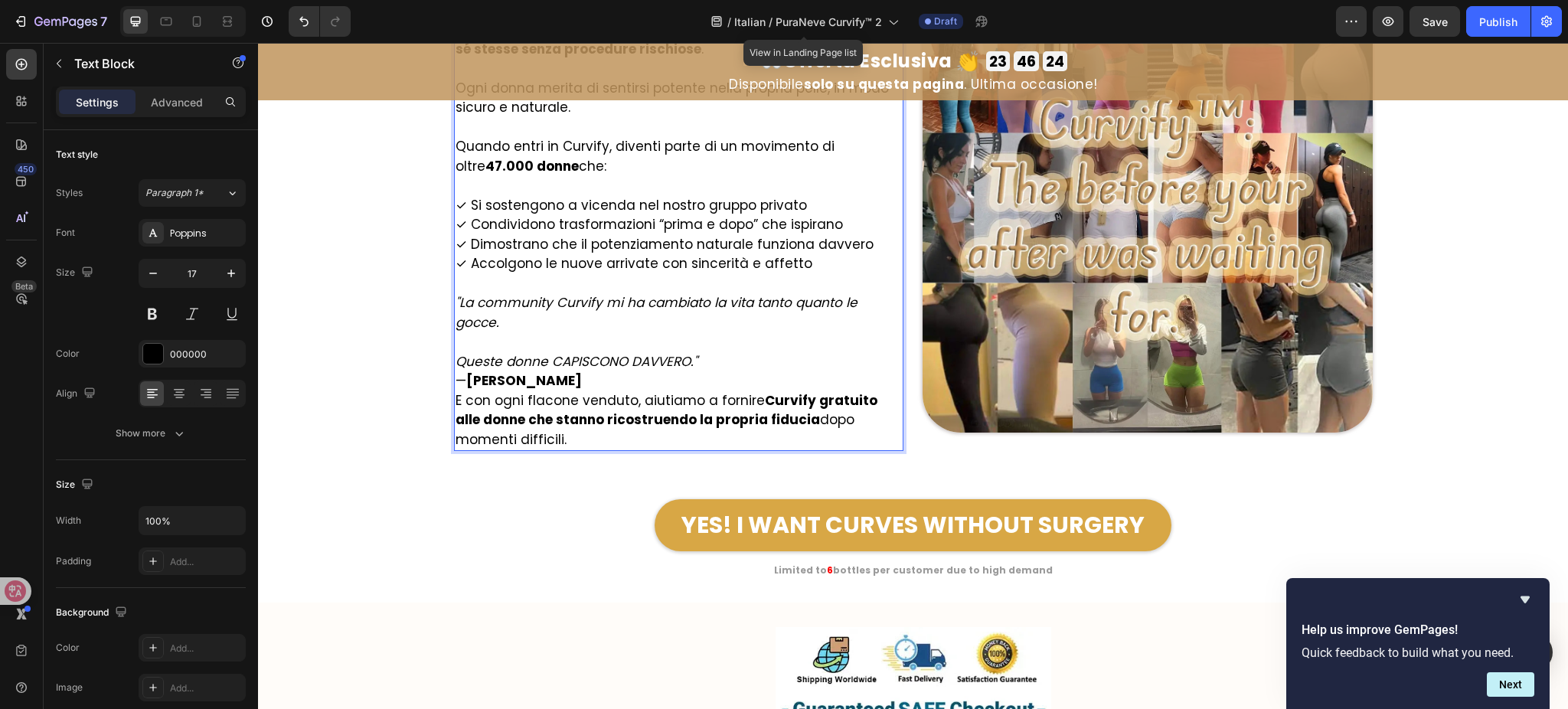
click at [730, 358] on p "Queste donne CAPISCONO DAVVERO." — Rachele M." at bounding box center [679, 362] width 447 height 59
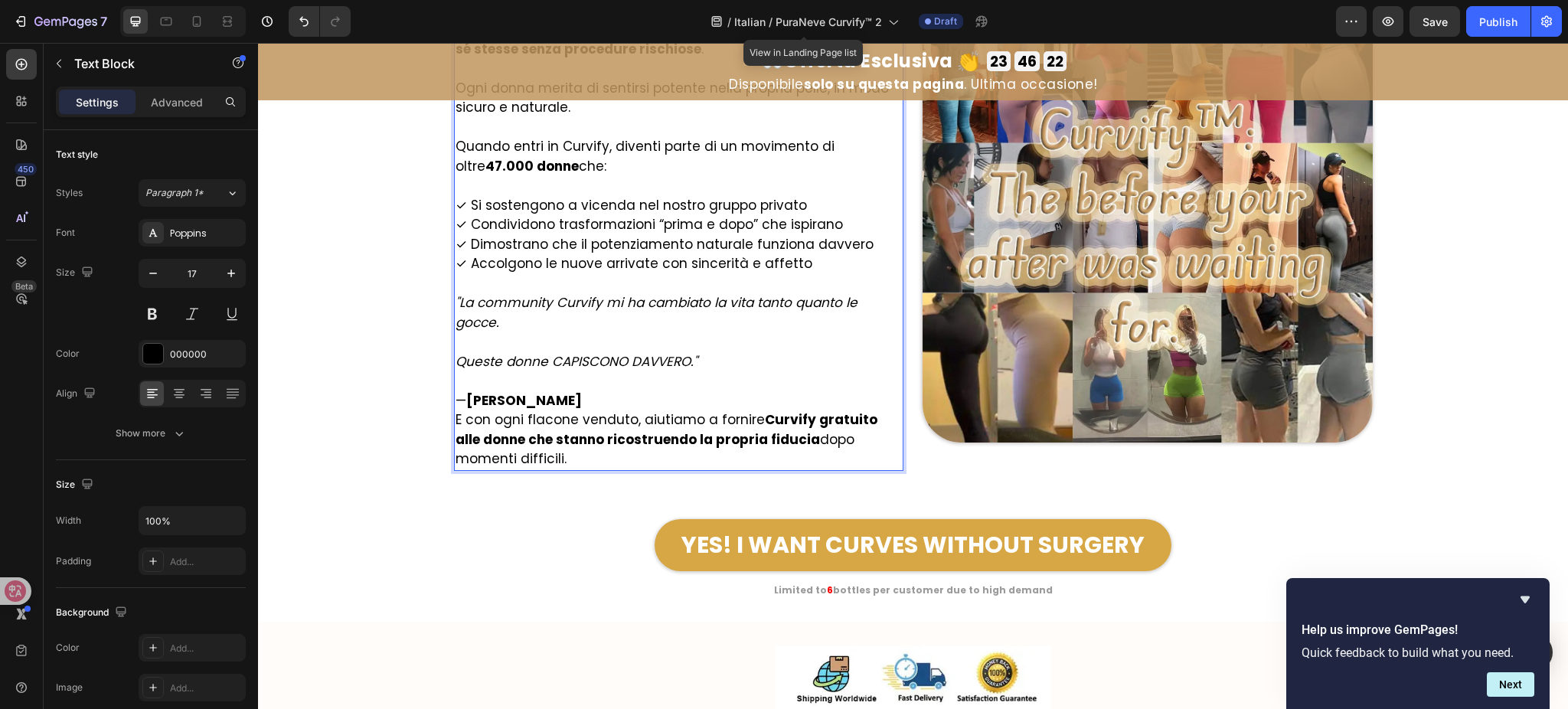
click at [676, 395] on p "— Rachele M." at bounding box center [679, 390] width 447 height 39
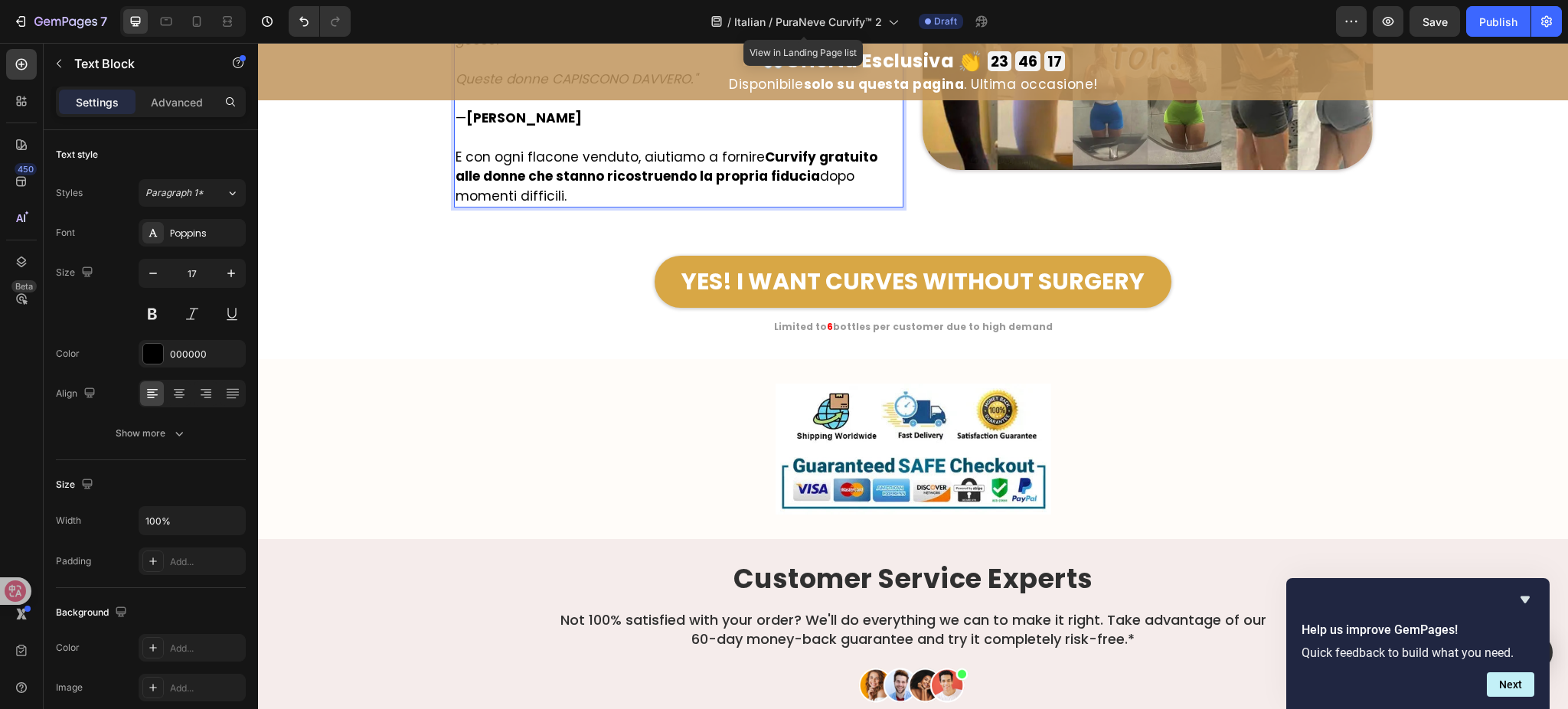
scroll to position [8985, 0]
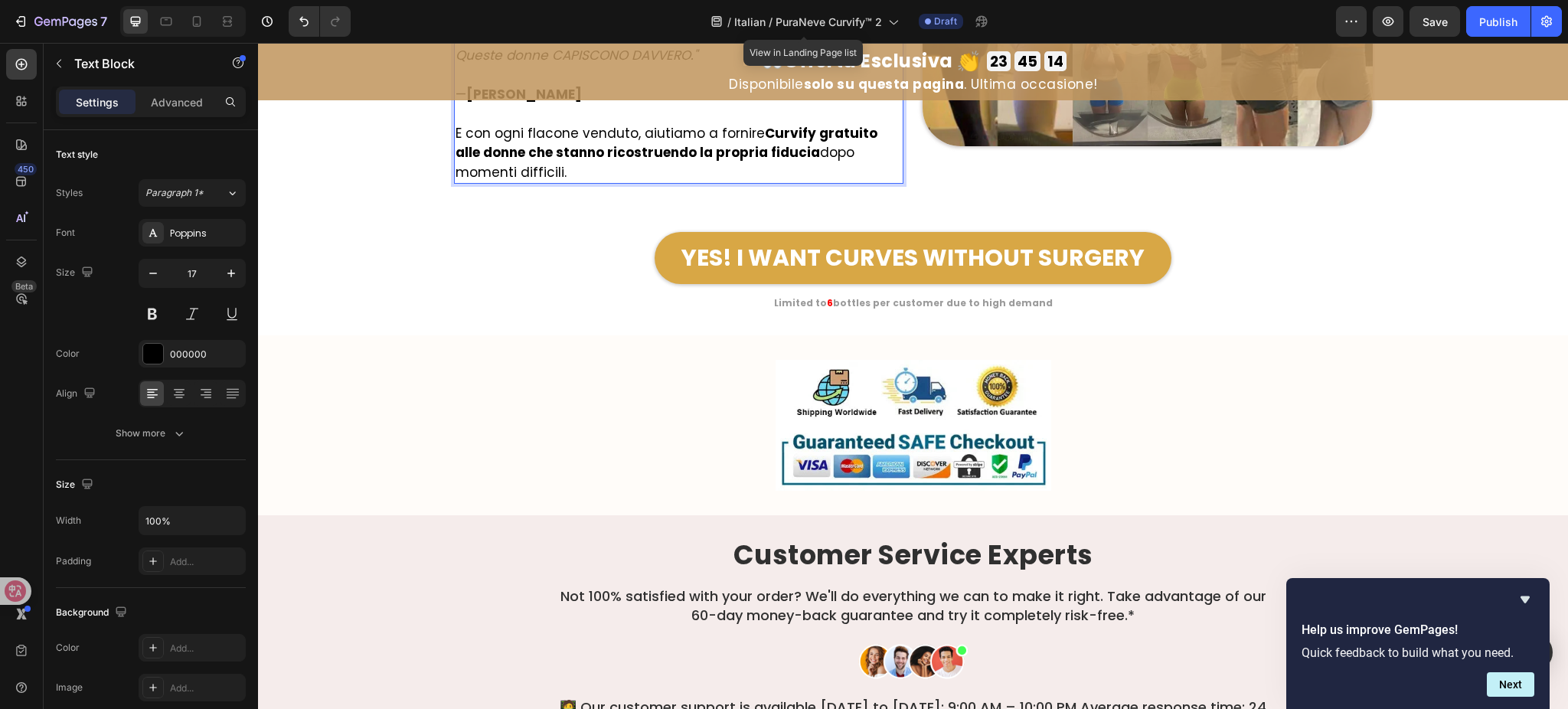
click at [481, 286] on div "YES! I WANT CURVES WITHOUT SURGERY Button" at bounding box center [913, 264] width 919 height 63
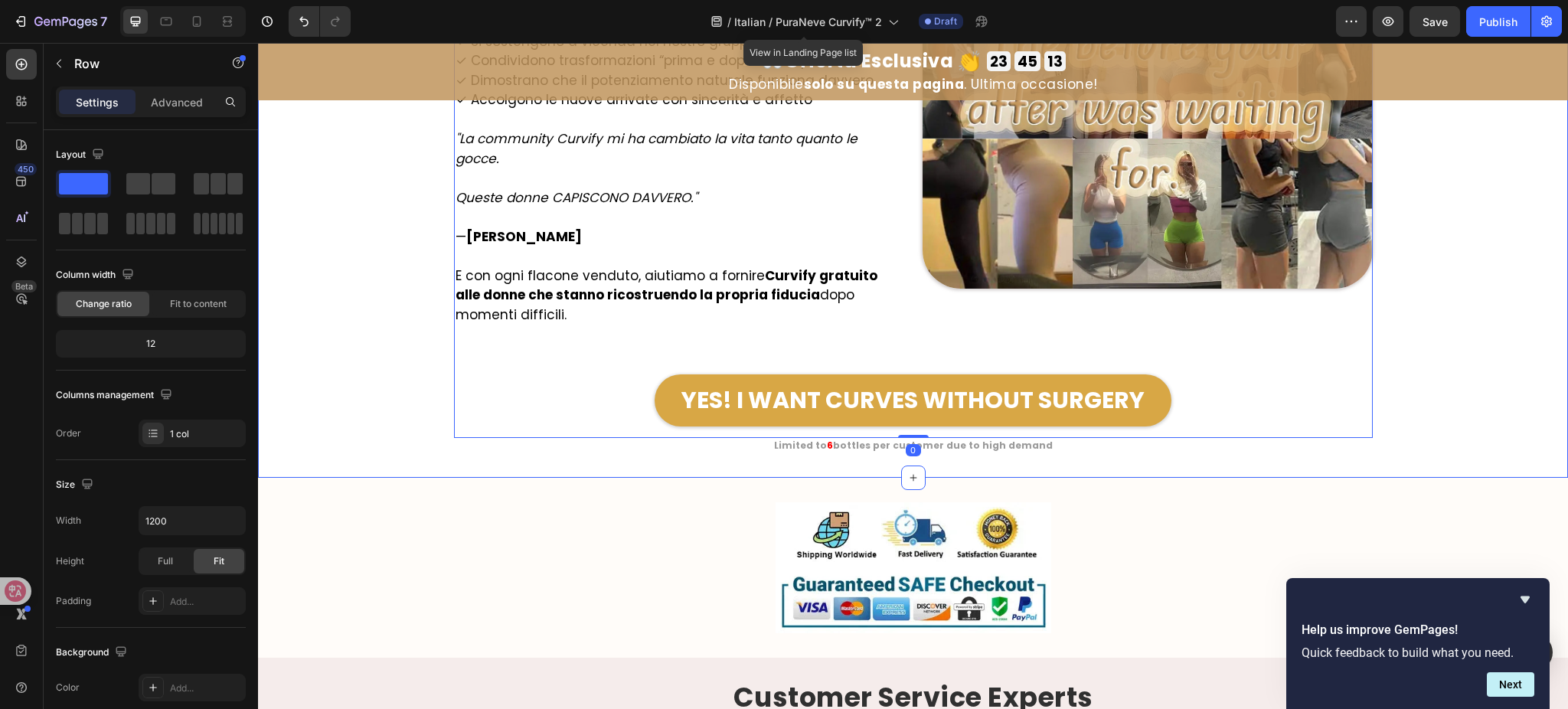
scroll to position [8780, 0]
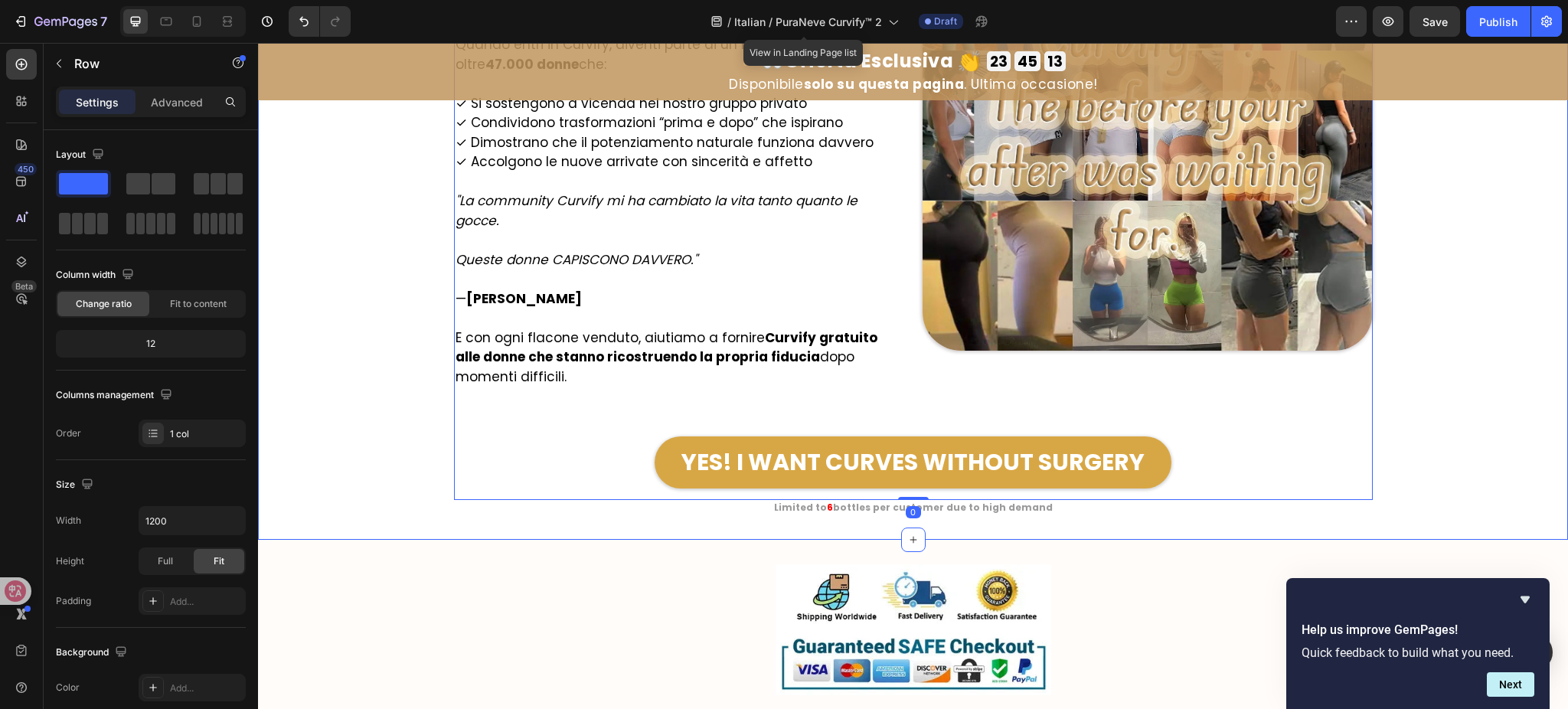
click at [317, 389] on div "Image ⁠⁠⁠⁠⁠⁠⁠ Unisciti a oltre 47.000 donne che hanno scelto le curve invece de…" at bounding box center [913, 183] width 1310 height 665
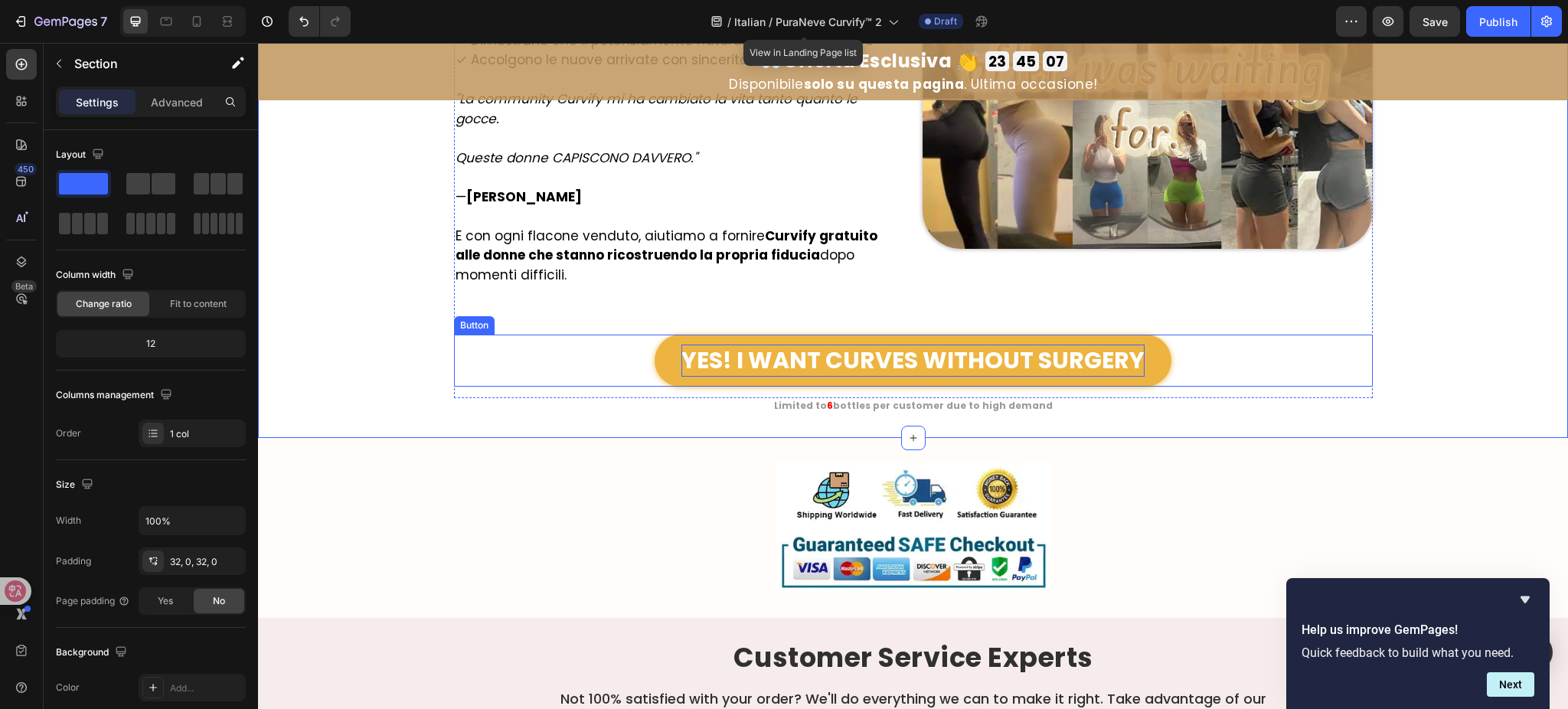
click at [809, 365] on p "YES! I WANT CURVES WITHOUT SURGERY" at bounding box center [913, 361] width 463 height 32
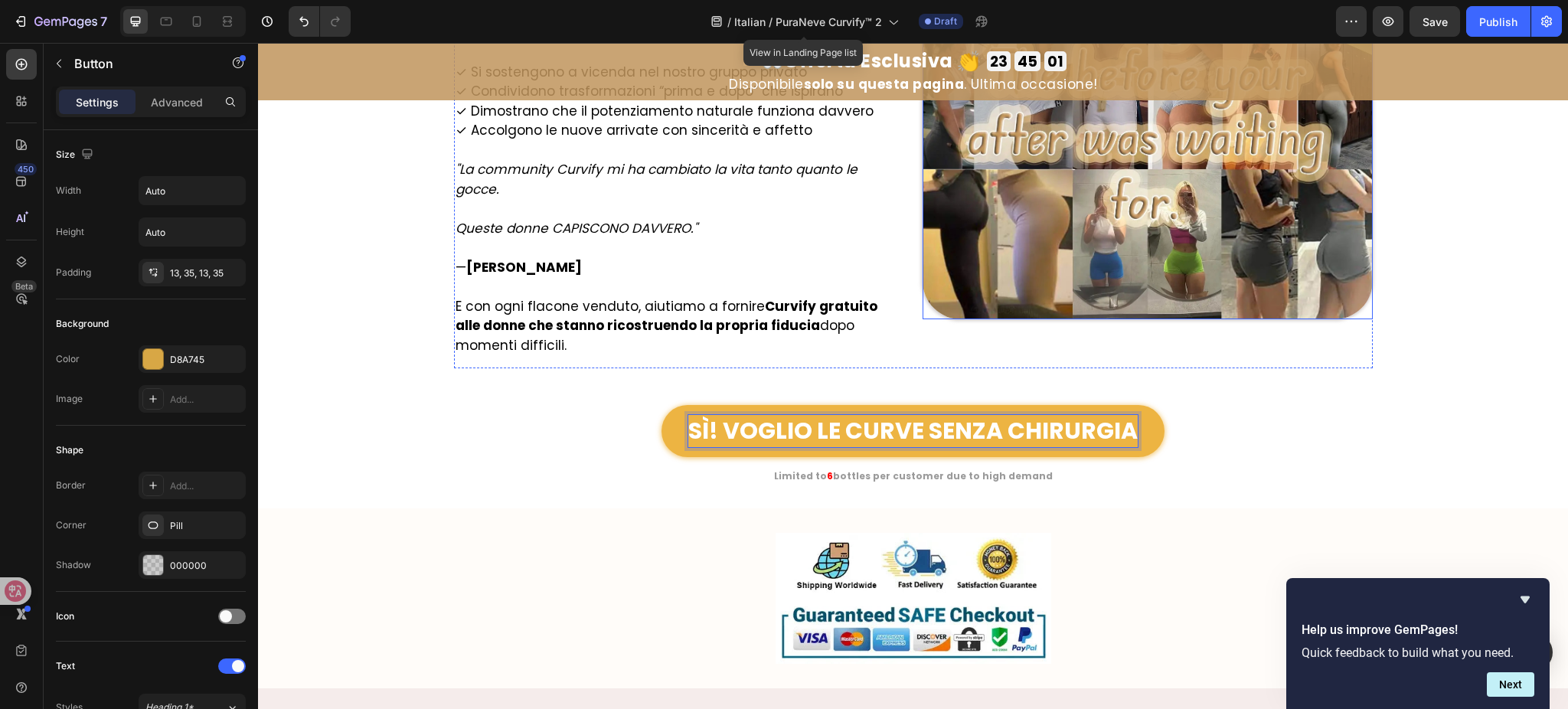
scroll to position [8985, 0]
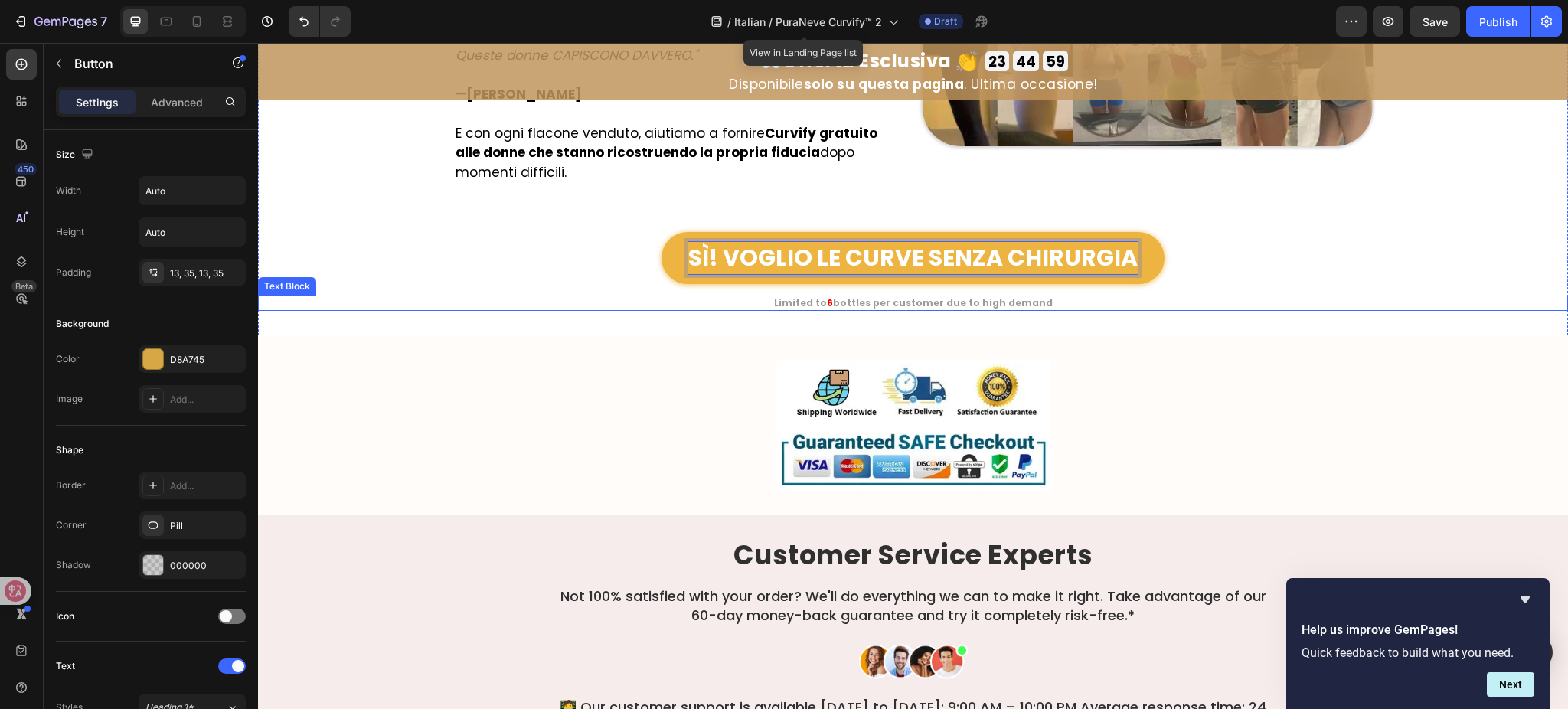
click at [925, 301] on strong "bottles per customer due to high demand" at bounding box center [943, 303] width 220 height 13
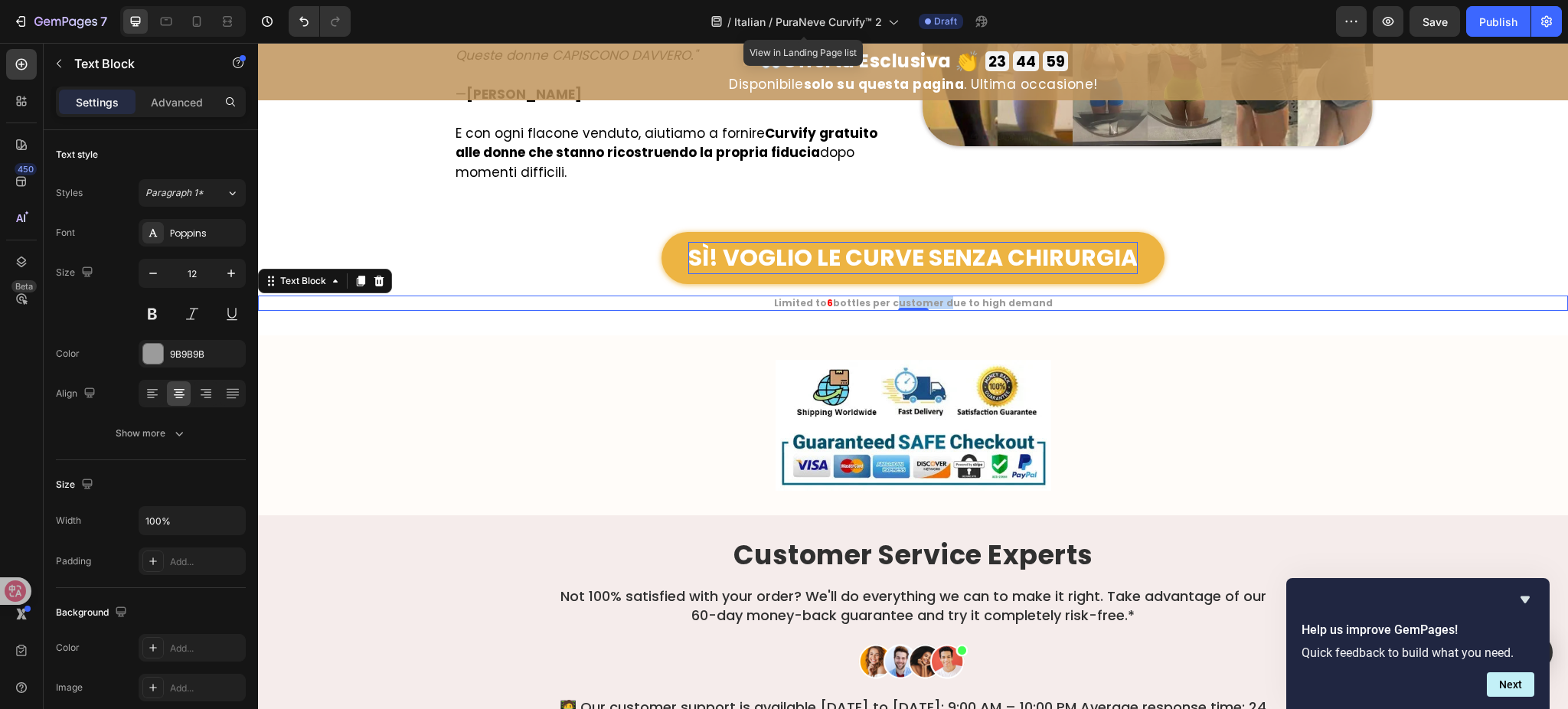
click at [925, 301] on strong "bottles per customer due to high demand" at bounding box center [943, 303] width 220 height 13
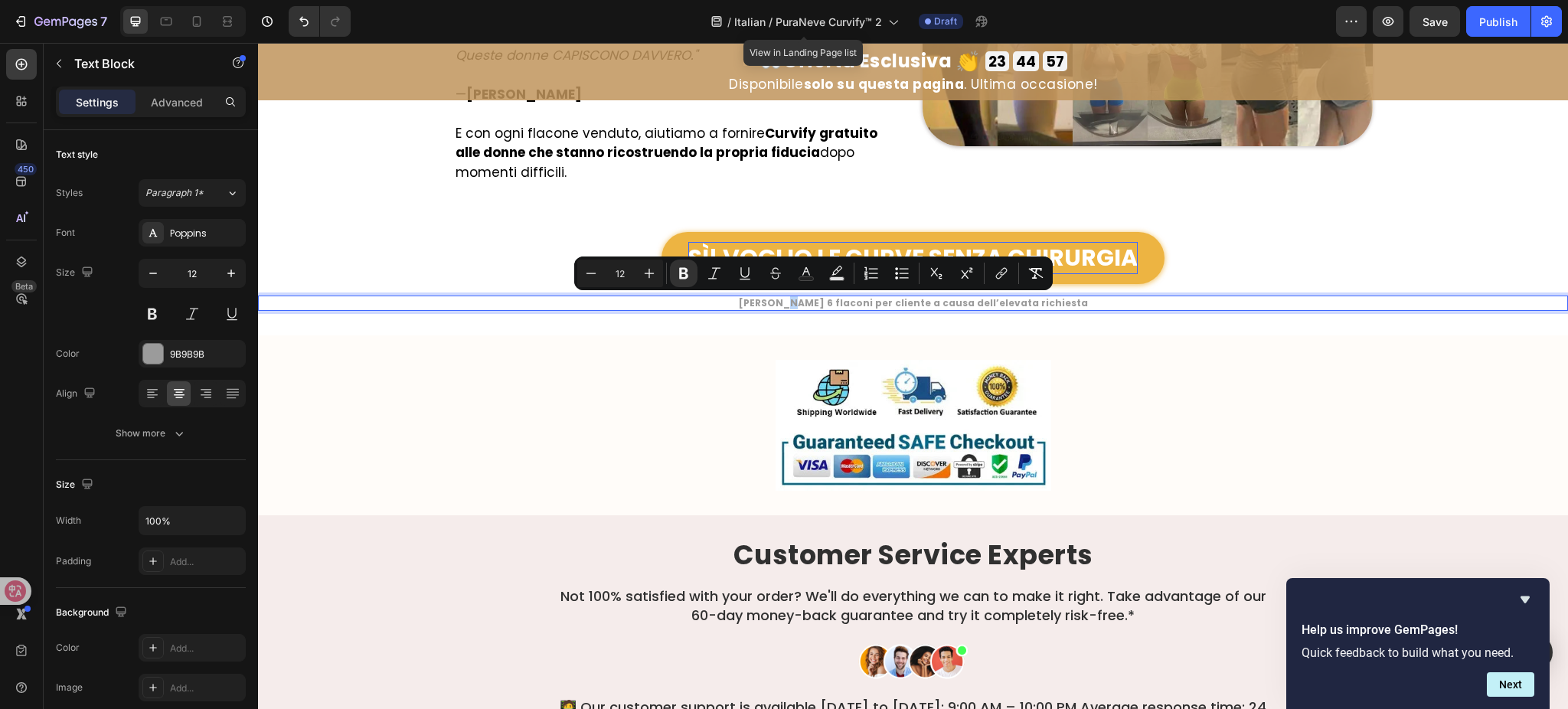
click at [816, 304] on strong "Massimo 6 flaconi per cliente a causa dell’elevata richiesta" at bounding box center [913, 303] width 349 height 13
click at [804, 273] on icon "Editor contextual toolbar" at bounding box center [806, 273] width 15 height 15
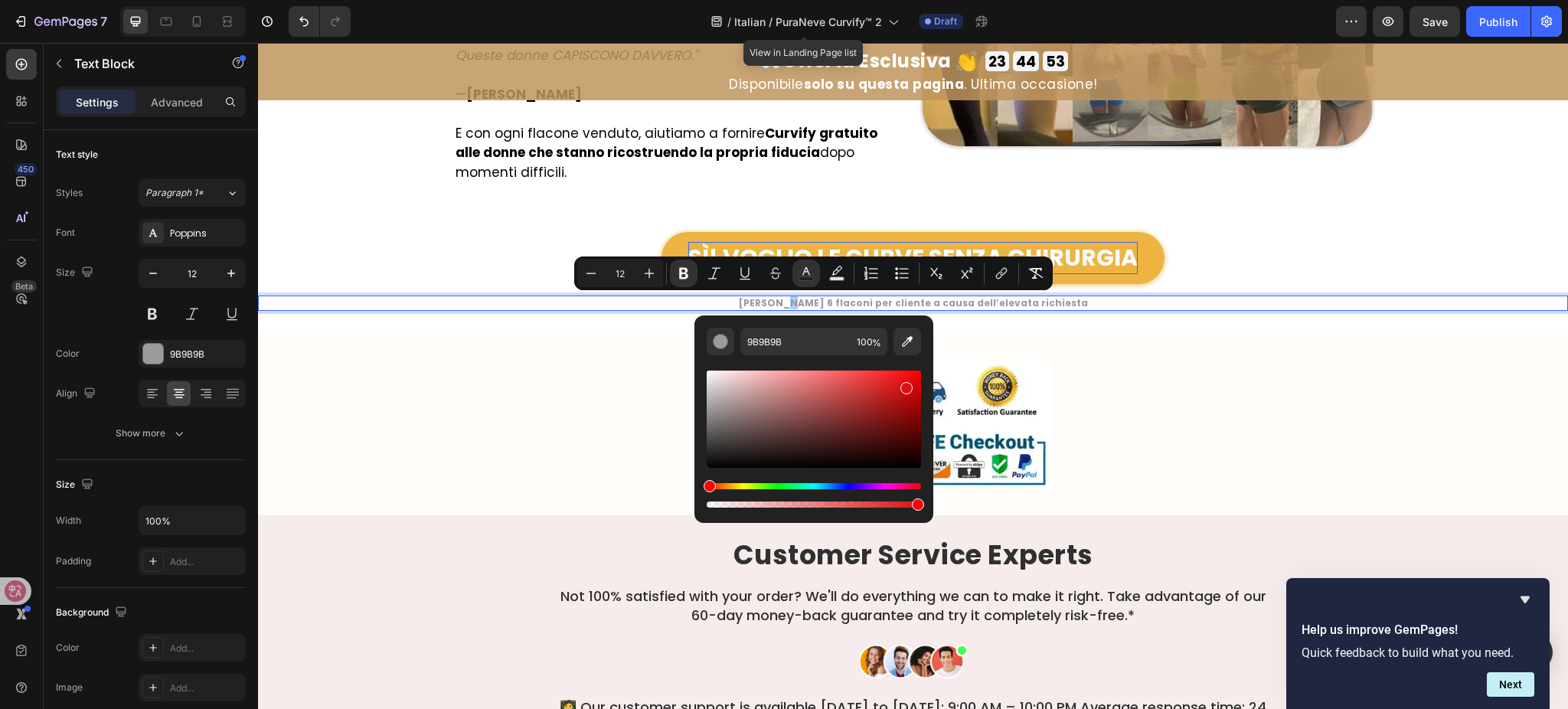
click at [905, 386] on div "Editor contextual toolbar" at bounding box center [814, 419] width 215 height 97
type input "D81111"
click at [1164, 350] on div "Image Row Section 19/25" at bounding box center [913, 425] width 1310 height 180
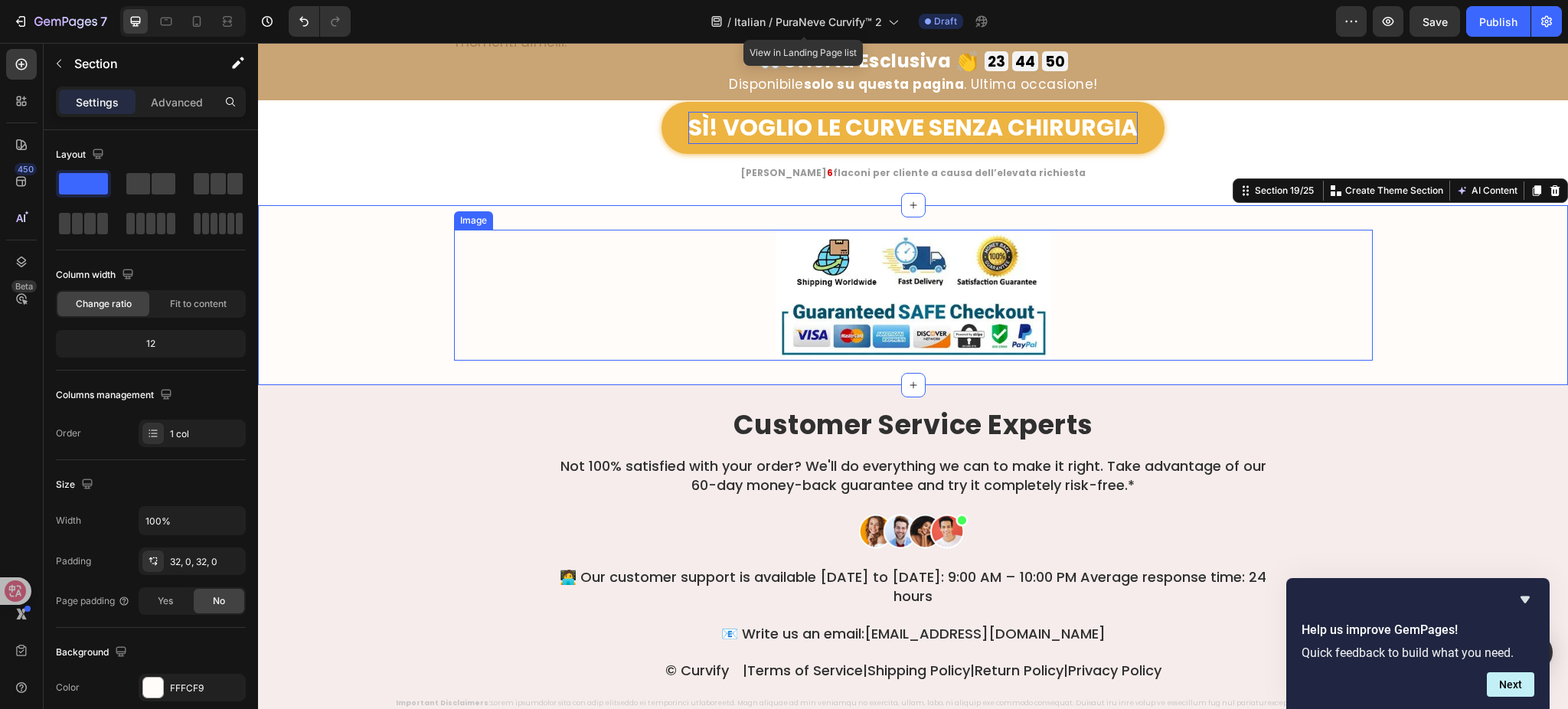
scroll to position [9189, 0]
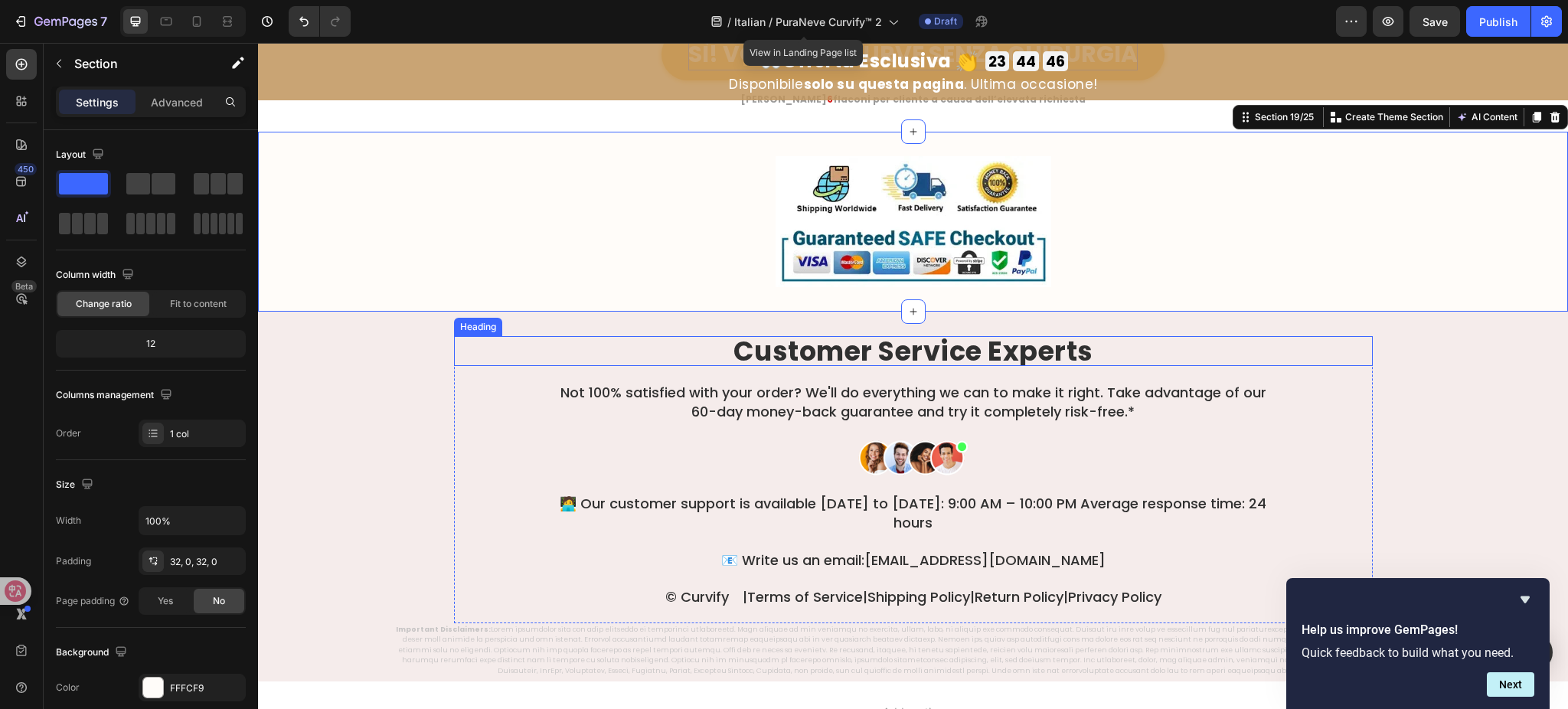
click at [940, 343] on strong "Customer Service Experts" at bounding box center [913, 352] width 360 height 38
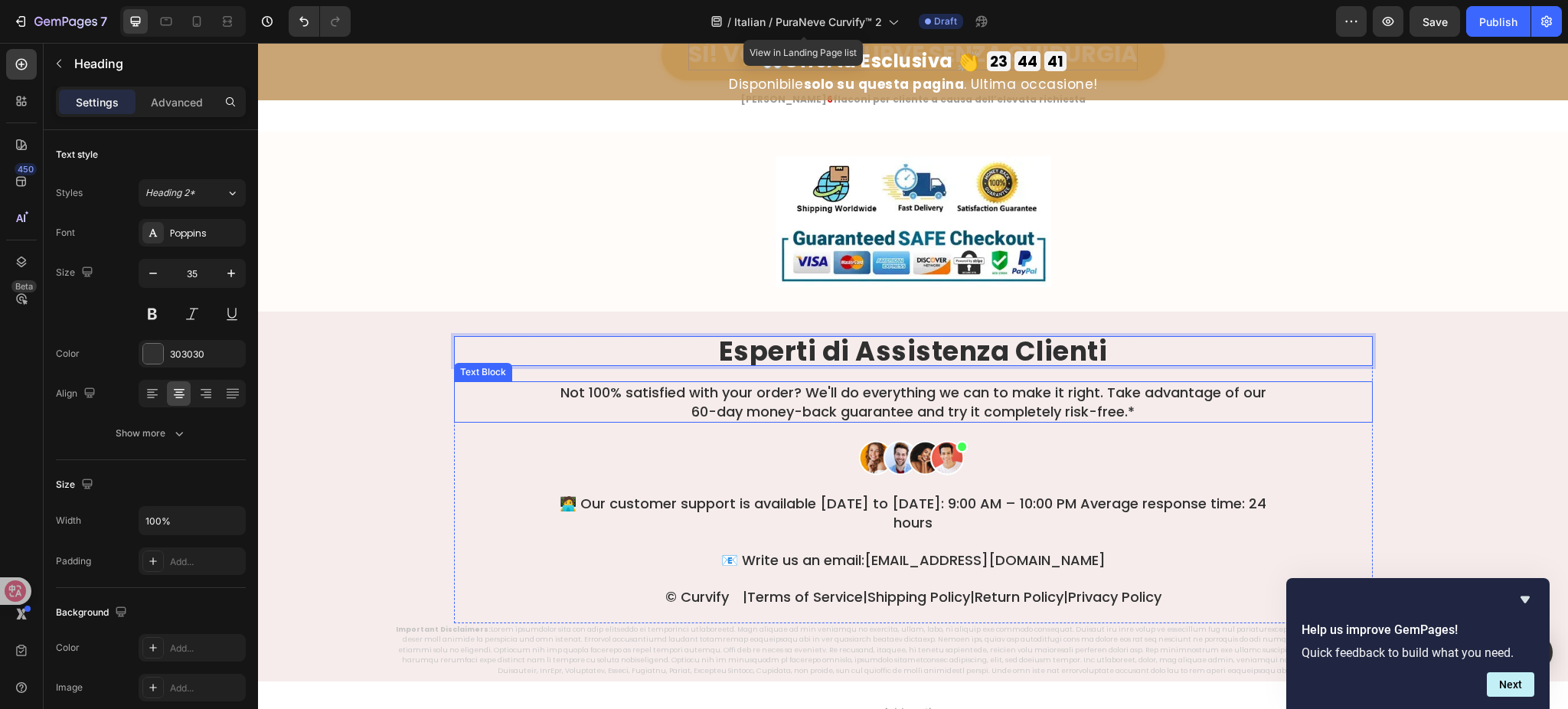
click at [912, 408] on p "Not 100% satisfied with your order? We'll do everything we can to make it right…" at bounding box center [913, 402] width 732 height 39
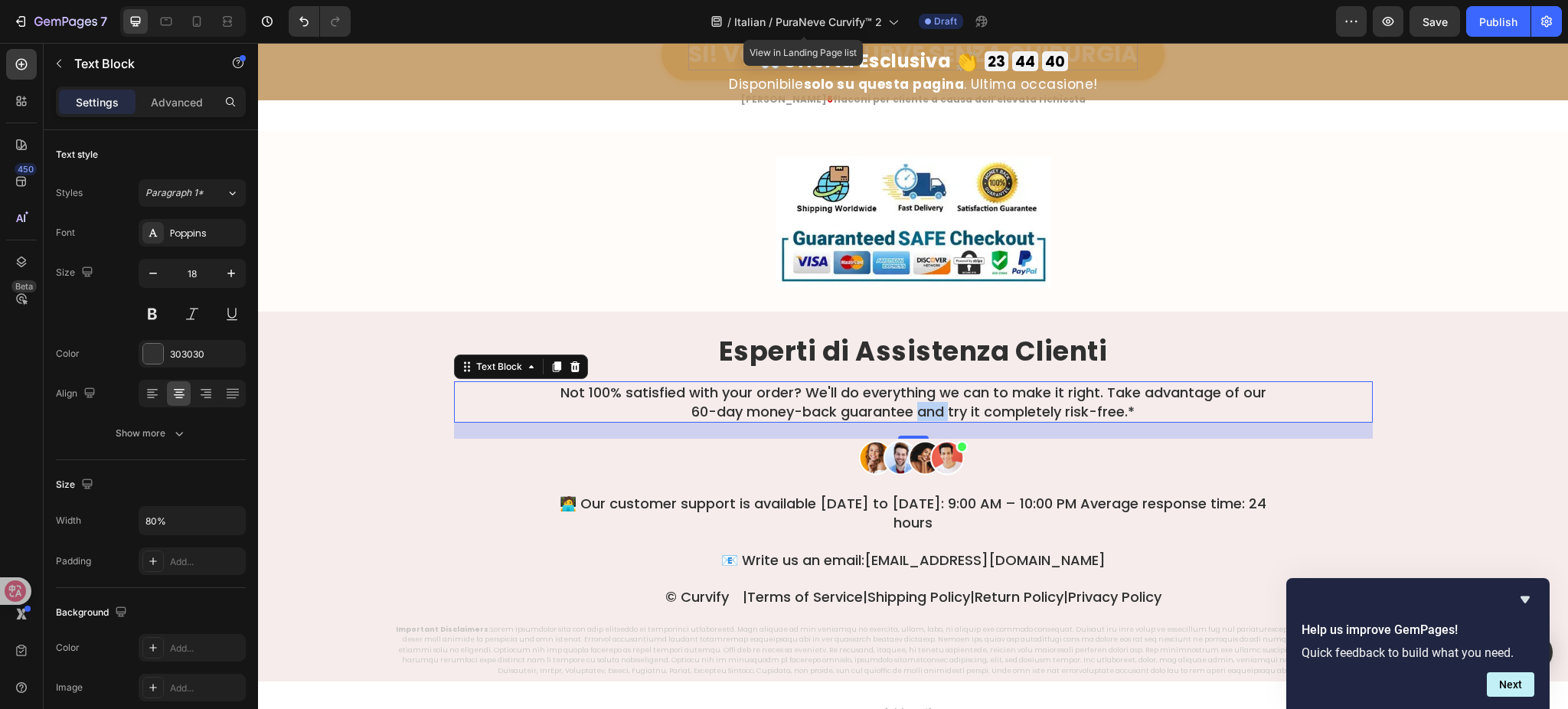
click at [913, 407] on p "Not 100% satisfied with your order? We'll do everything we can to make it right…" at bounding box center [913, 402] width 732 height 39
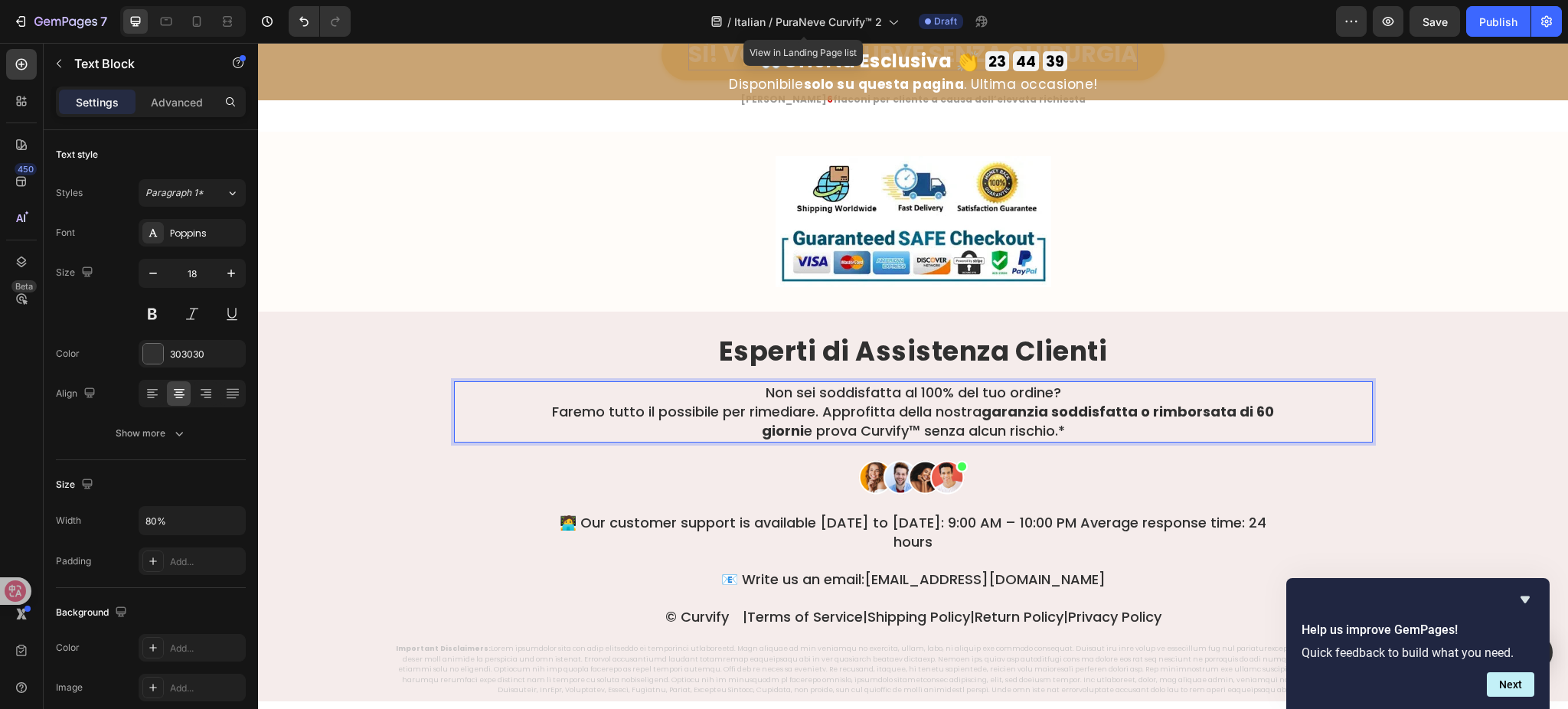
click at [529, 412] on div "Non sei soddisfatta al 100% del tuo ordine? Faremo tutto il possibile per rimed…" at bounding box center [913, 412] width 919 height 61
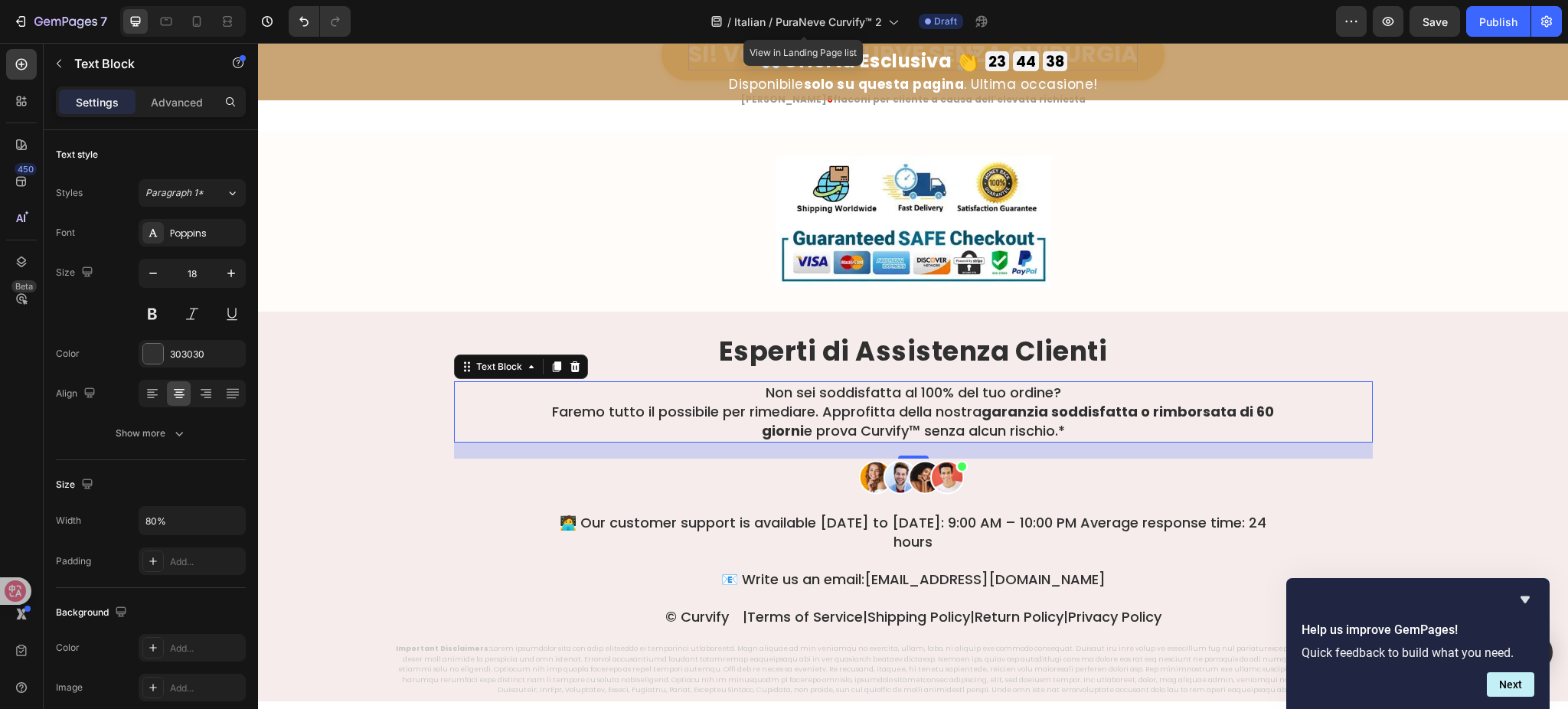
click at [539, 414] on div "Non sei soddisfatta al 100% del tuo ordine? Faremo tutto il possibile per rimed…" at bounding box center [913, 412] width 919 height 61
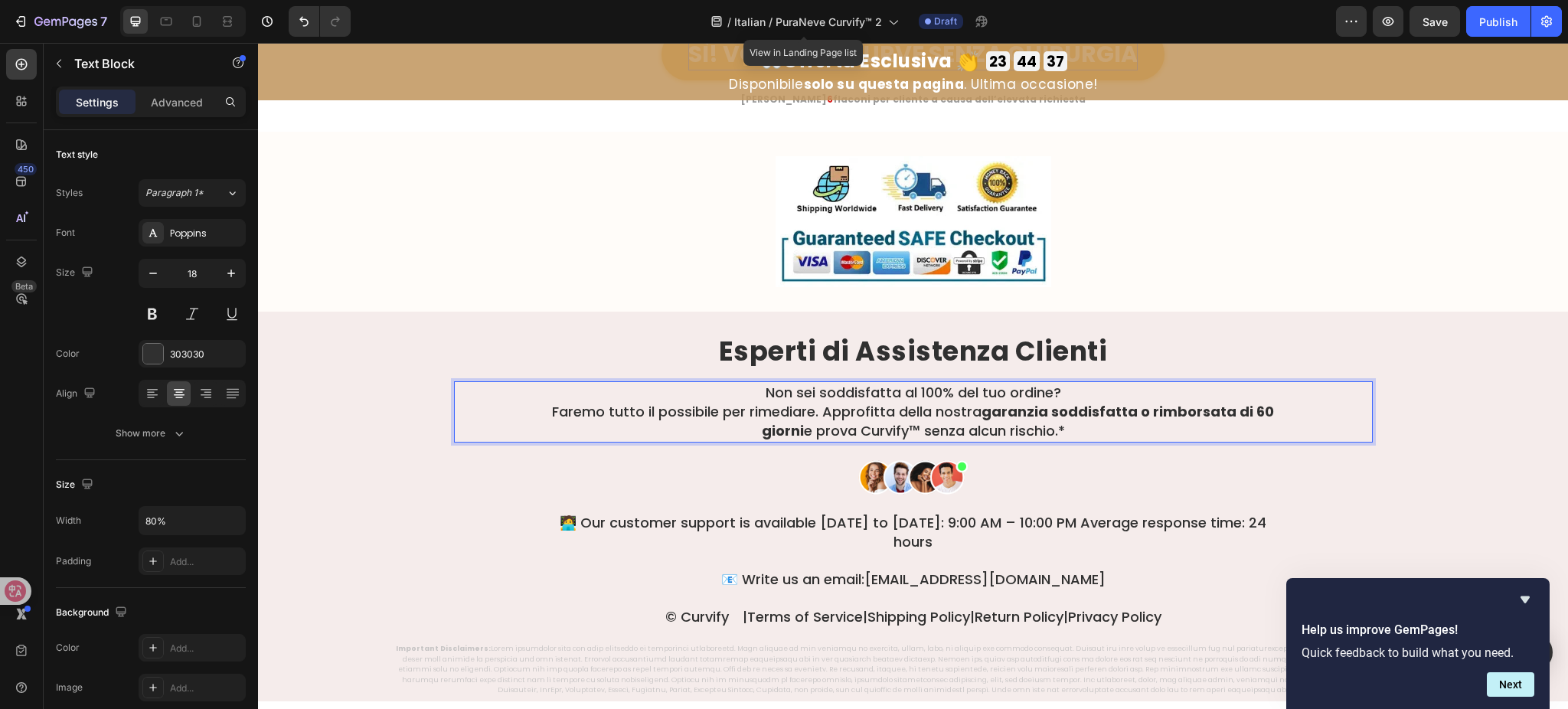
click at [548, 412] on p "Non sei soddisfatta al 100% del tuo ordine? Faremo tutto il possibile per rimed…" at bounding box center [913, 412] width 732 height 59
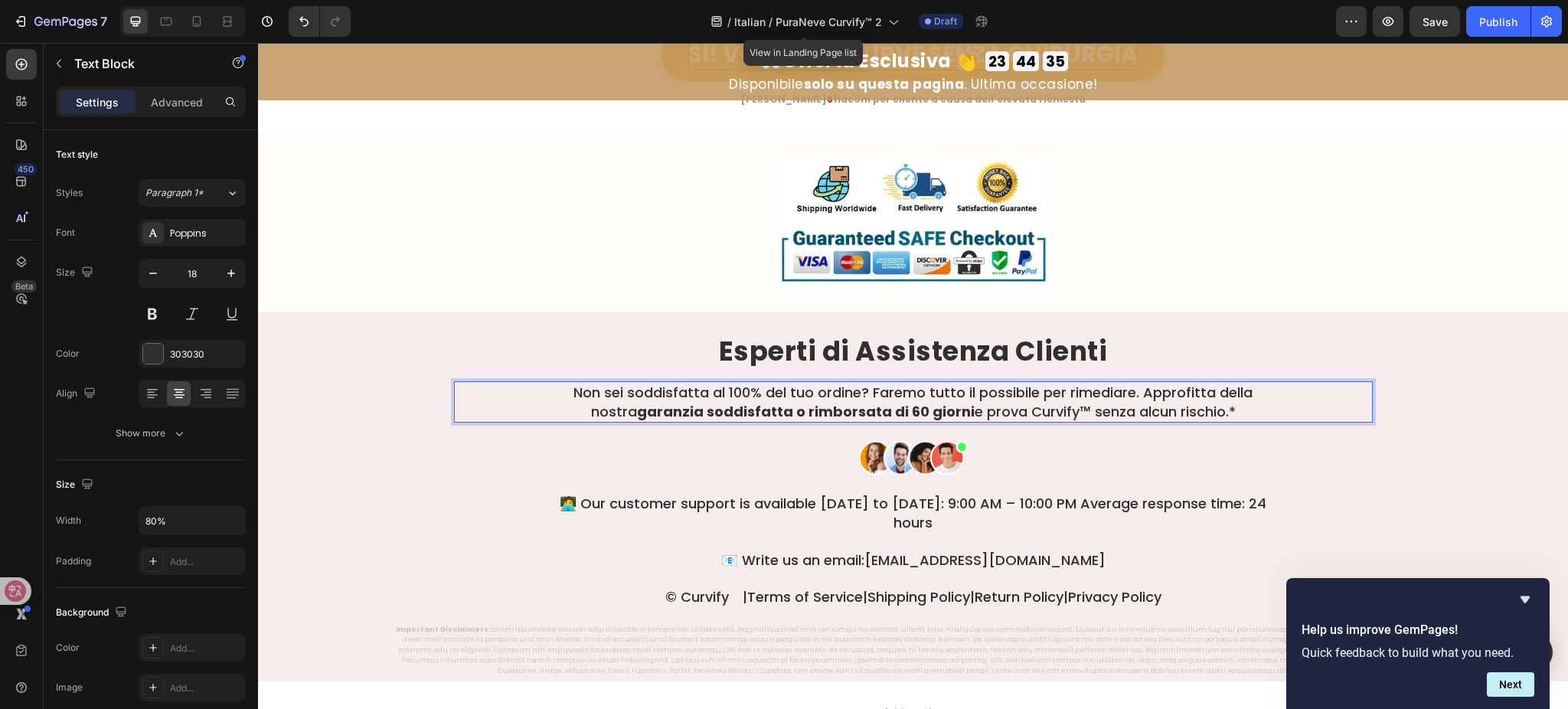
click at [692, 405] on strong "garanzia soddisfatta o rimborsata di 60 giorni" at bounding box center [805, 411] width 337 height 19
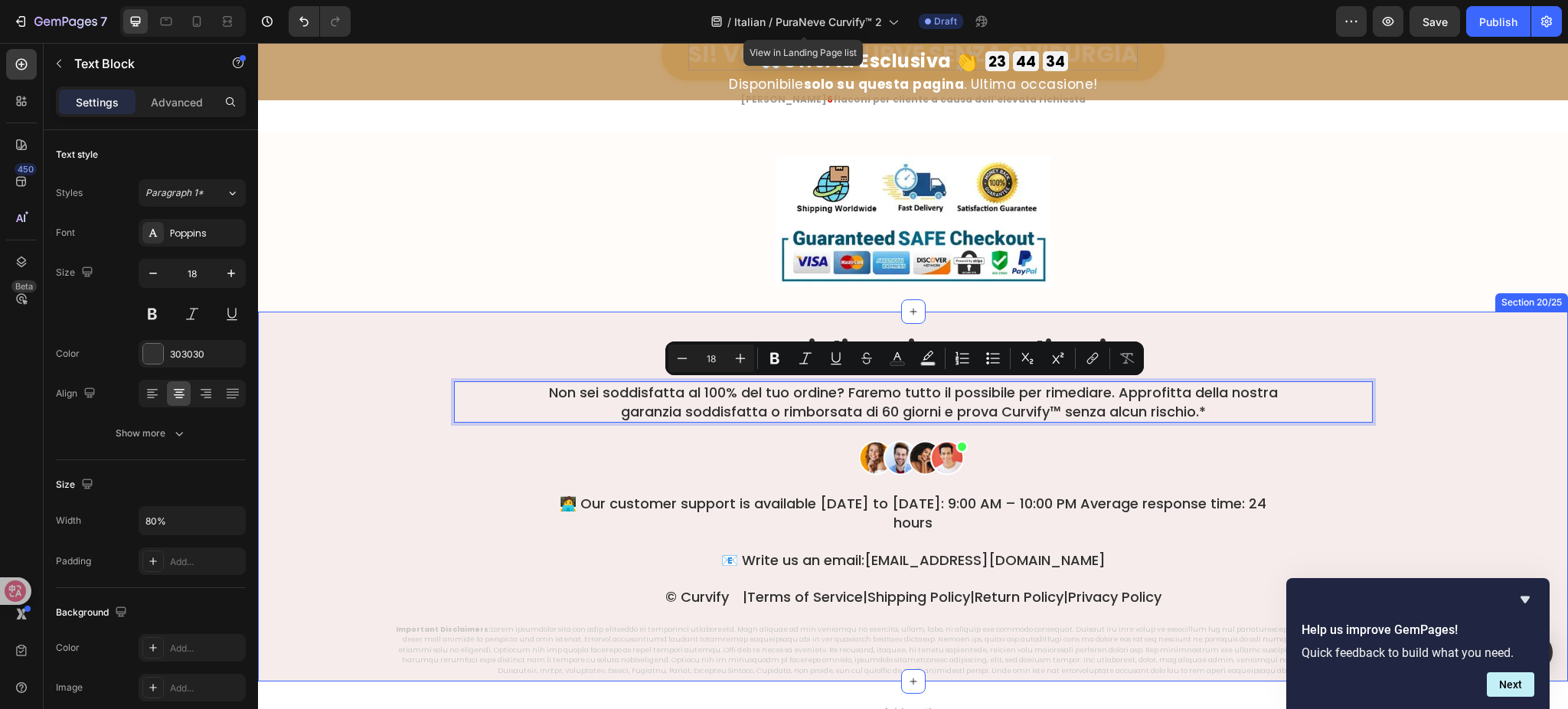
click at [403, 409] on div "⁠⁠⁠⁠⁠⁠⁠ Esperti di Assistenza Clienti Heading Non sei soddisfatta al 100% del t…" at bounding box center [913, 507] width 1310 height 341
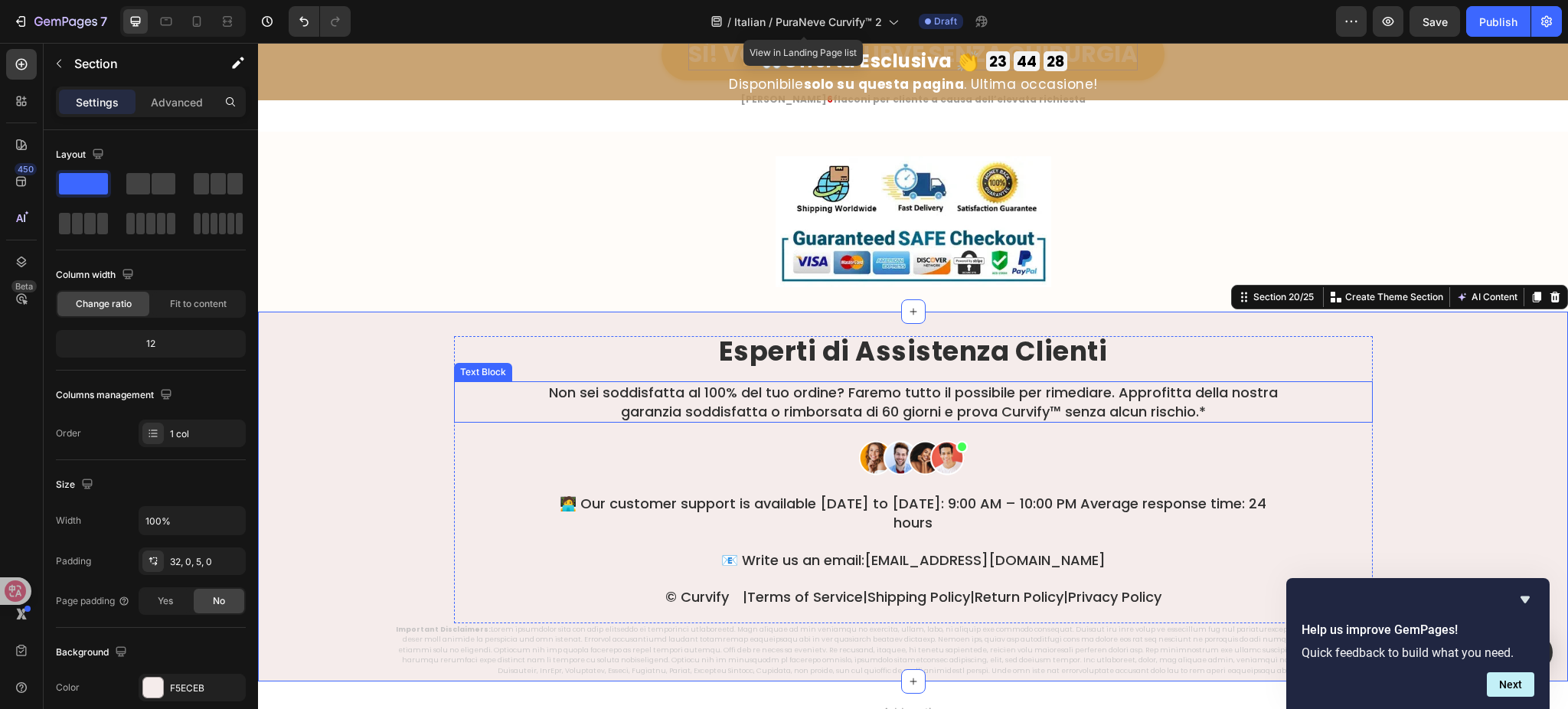
click at [915, 405] on p "Non sei soddisfatta al 100% del tuo ordine? Faremo tutto il possibile per rimed…" at bounding box center [913, 402] width 732 height 39
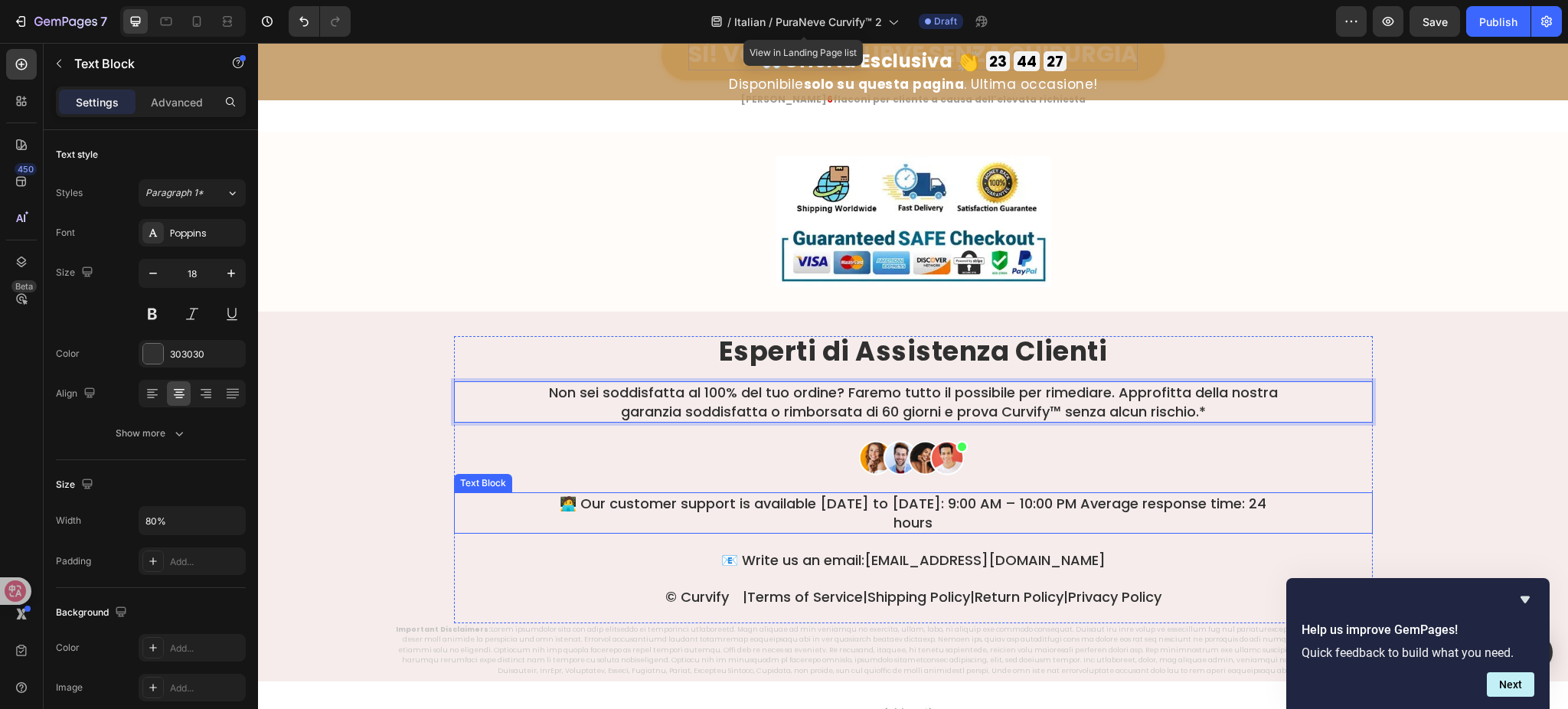
drag, startPoint x: 956, startPoint y: 518, endPoint x: 956, endPoint y: 508, distance: 10.0
click at [956, 518] on p "🧑‍💻 Our customer support is available Monday to Sunday: 9:00 AM – 10:00 PM Aver…" at bounding box center [913, 513] width 732 height 39
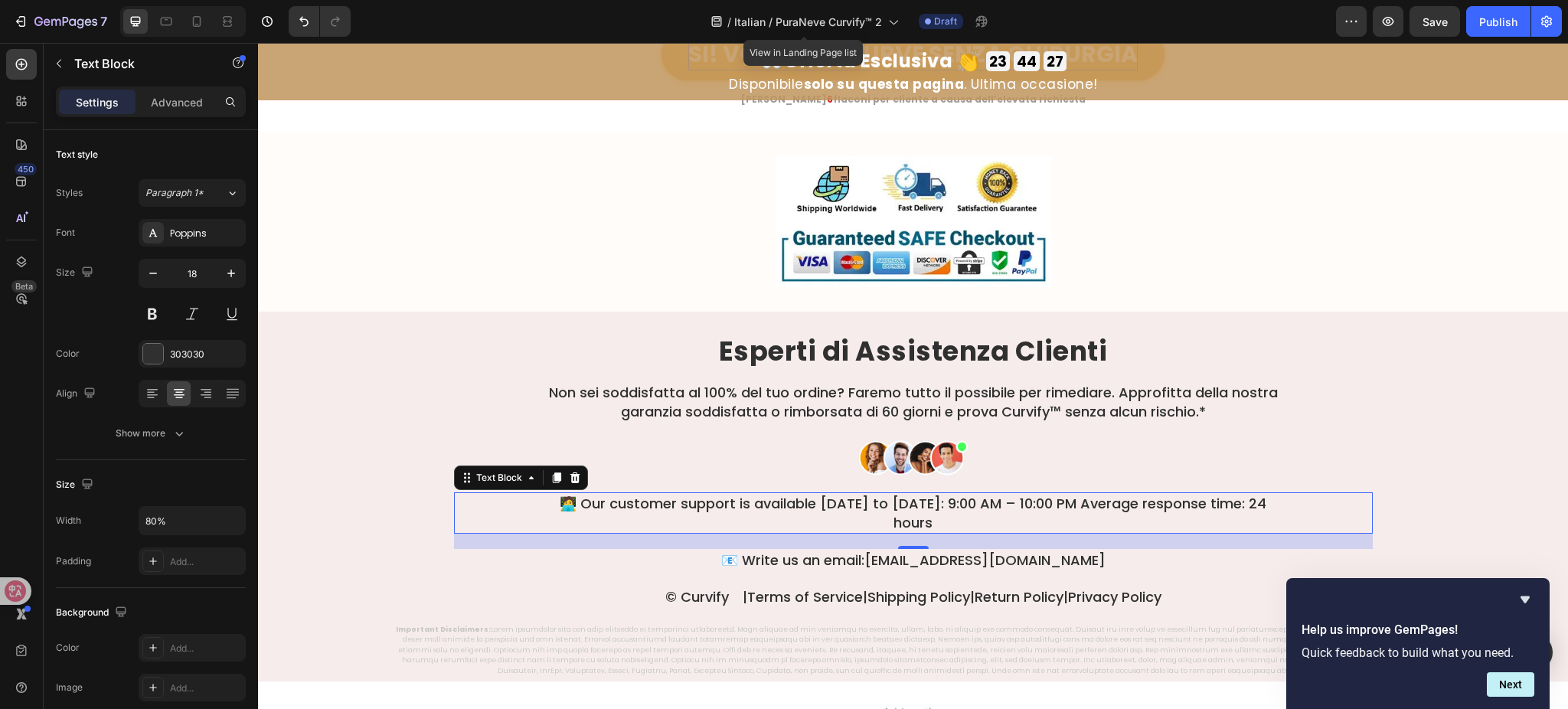
click at [957, 508] on p "🧑‍💻 Our customer support is available Monday to Sunday: 9:00 AM – 10:00 PM Aver…" at bounding box center [913, 513] width 732 height 39
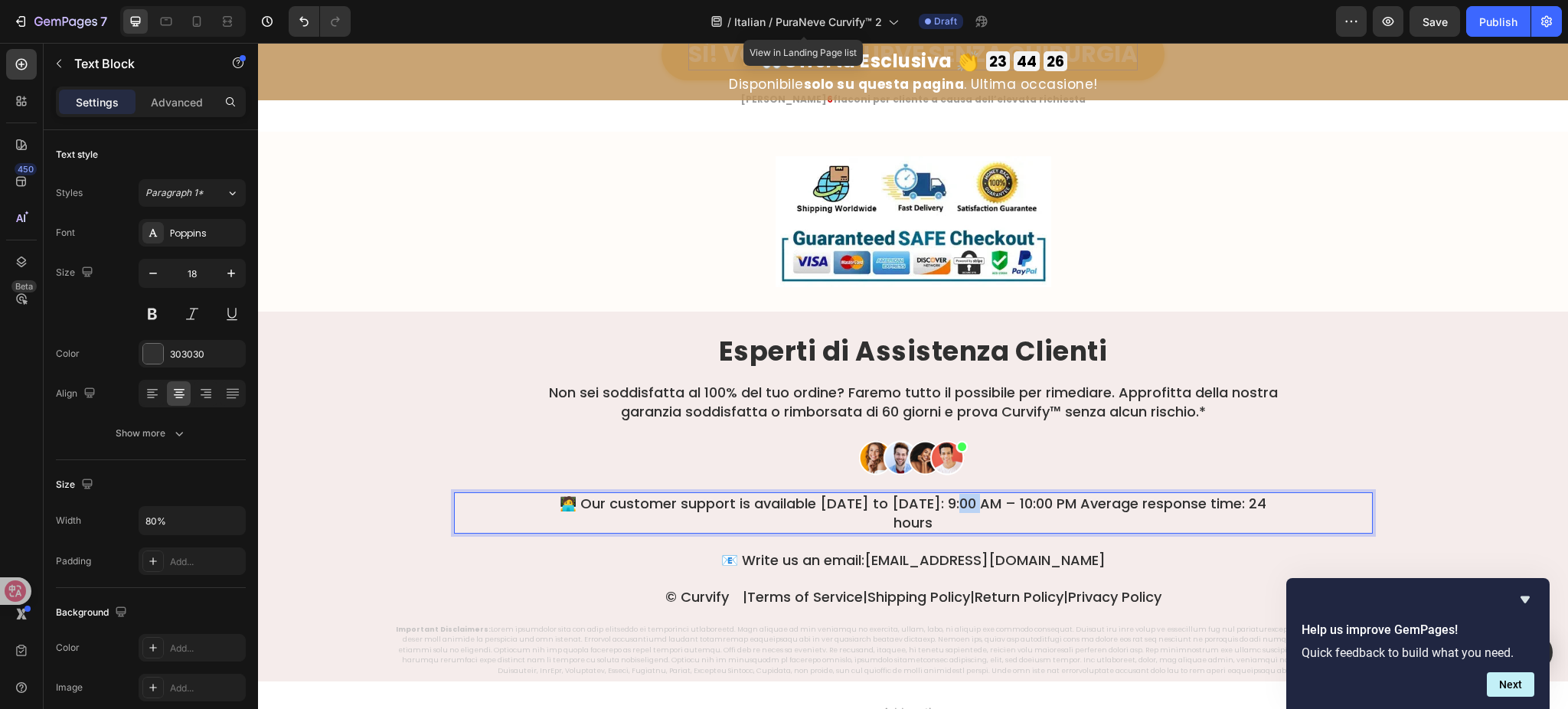
click at [957, 508] on p "🧑‍💻 Our customer support is available Monday to Sunday: 9:00 AM – 10:00 PM Aver…" at bounding box center [913, 513] width 732 height 39
click at [801, 520] on p "🧑‍💻 Il nostro servizio clienti è disponibile dal lunedì alla domenica: 9:00 – 2…" at bounding box center [913, 513] width 732 height 39
drag, startPoint x: 656, startPoint y: 496, endPoint x: 665, endPoint y: 503, distance: 11.4
click at [657, 496] on p "🧑‍💻 Il nostro servizio clienti è disponibile dal lunedì alla domenica: 9:00 – 2…" at bounding box center [913, 513] width 732 height 39
click at [953, 519] on p "Il nostro servizio clienti è disponibile dal lunedì alla domenica: 9:00 – 22:00…" at bounding box center [913, 513] width 732 height 39
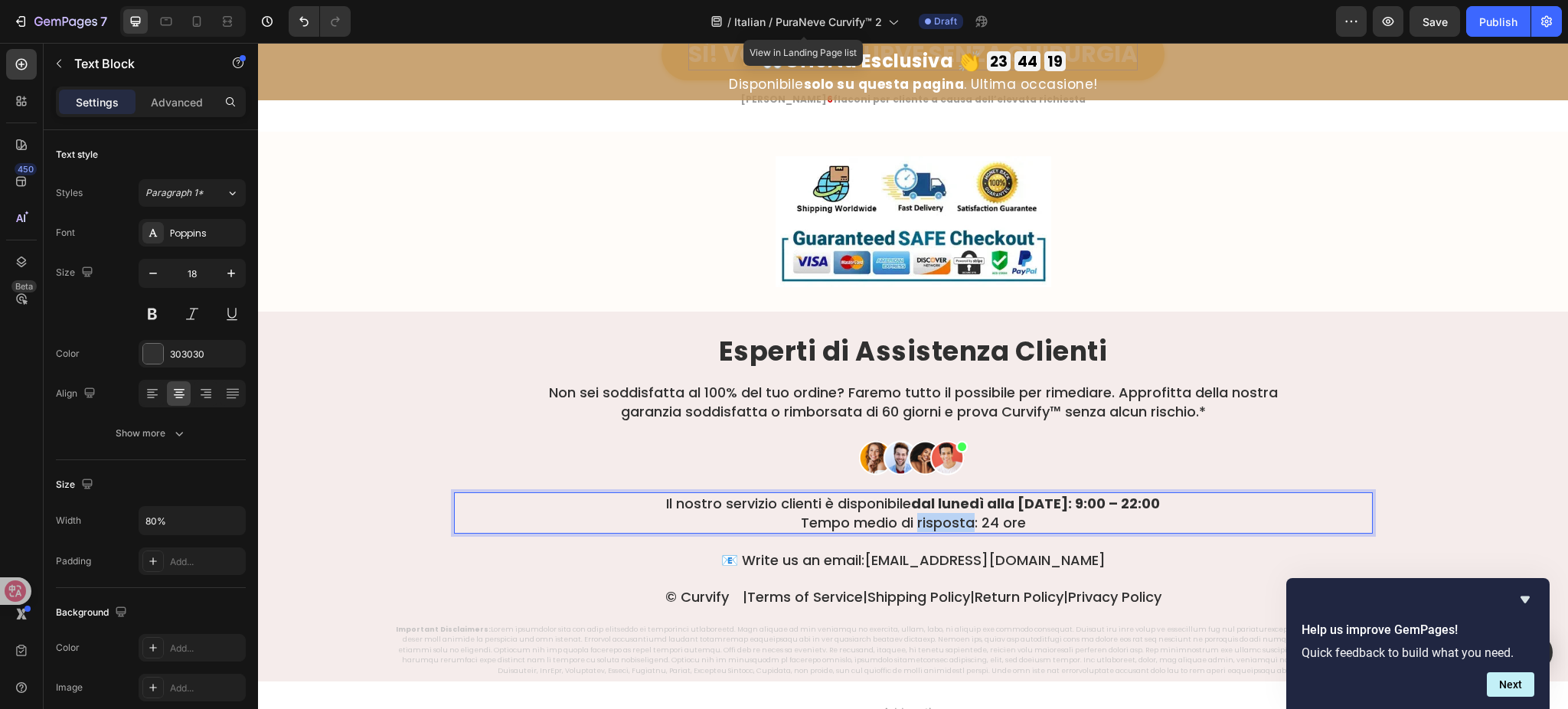
click at [953, 519] on p "Il nostro servizio clienti è disponibile dal lunedì alla domenica: 9:00 – 22:00…" at bounding box center [913, 513] width 732 height 39
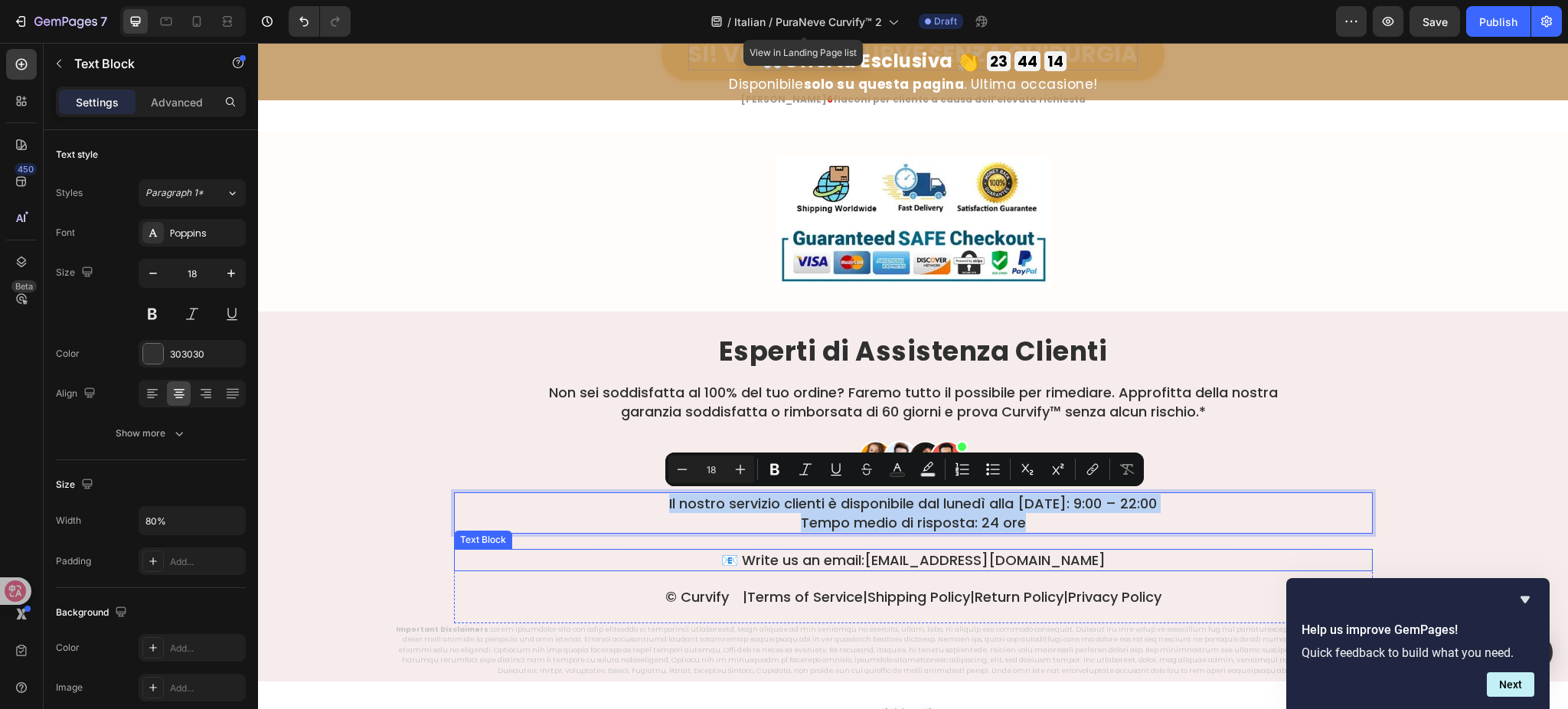
click at [902, 557] on link "support@tryherbionyx.com" at bounding box center [985, 561] width 241 height 19
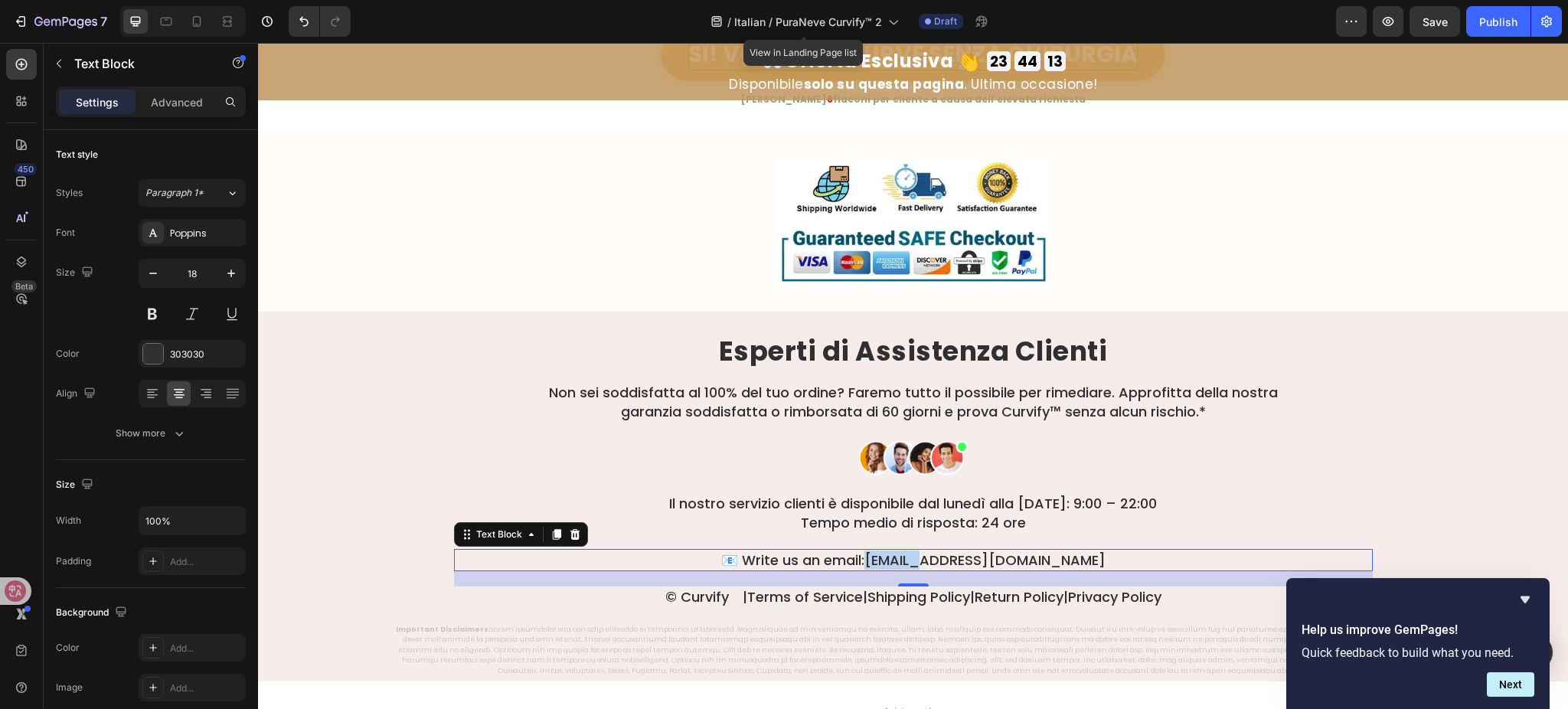
click at [902, 557] on link "support@tryherbionyx.com" at bounding box center [985, 561] width 241 height 19
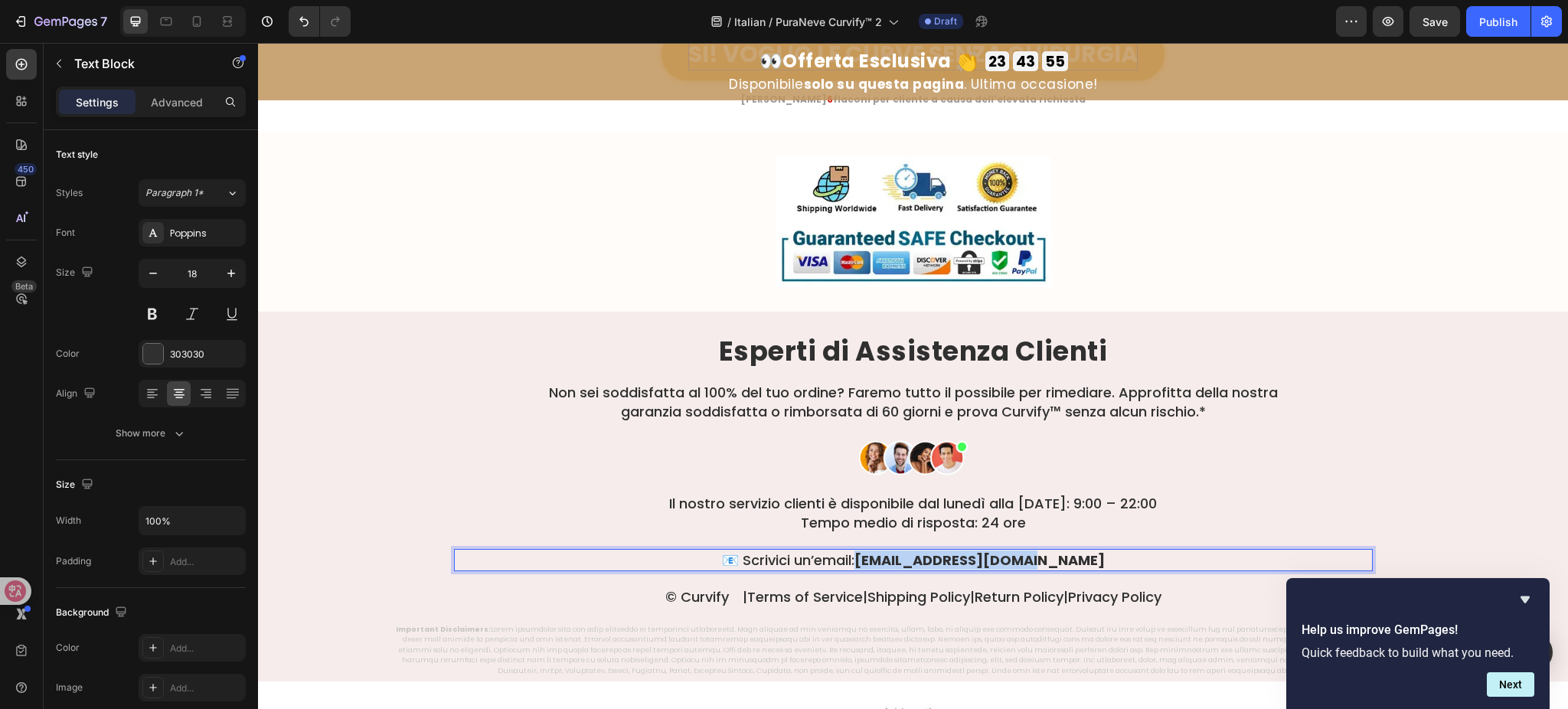
drag, startPoint x: 1072, startPoint y: 558, endPoint x: 903, endPoint y: 560, distance: 169.0
click at [903, 560] on p "📧 Scrivici un’email: support@trycurvify.it" at bounding box center [913, 561] width 916 height 19
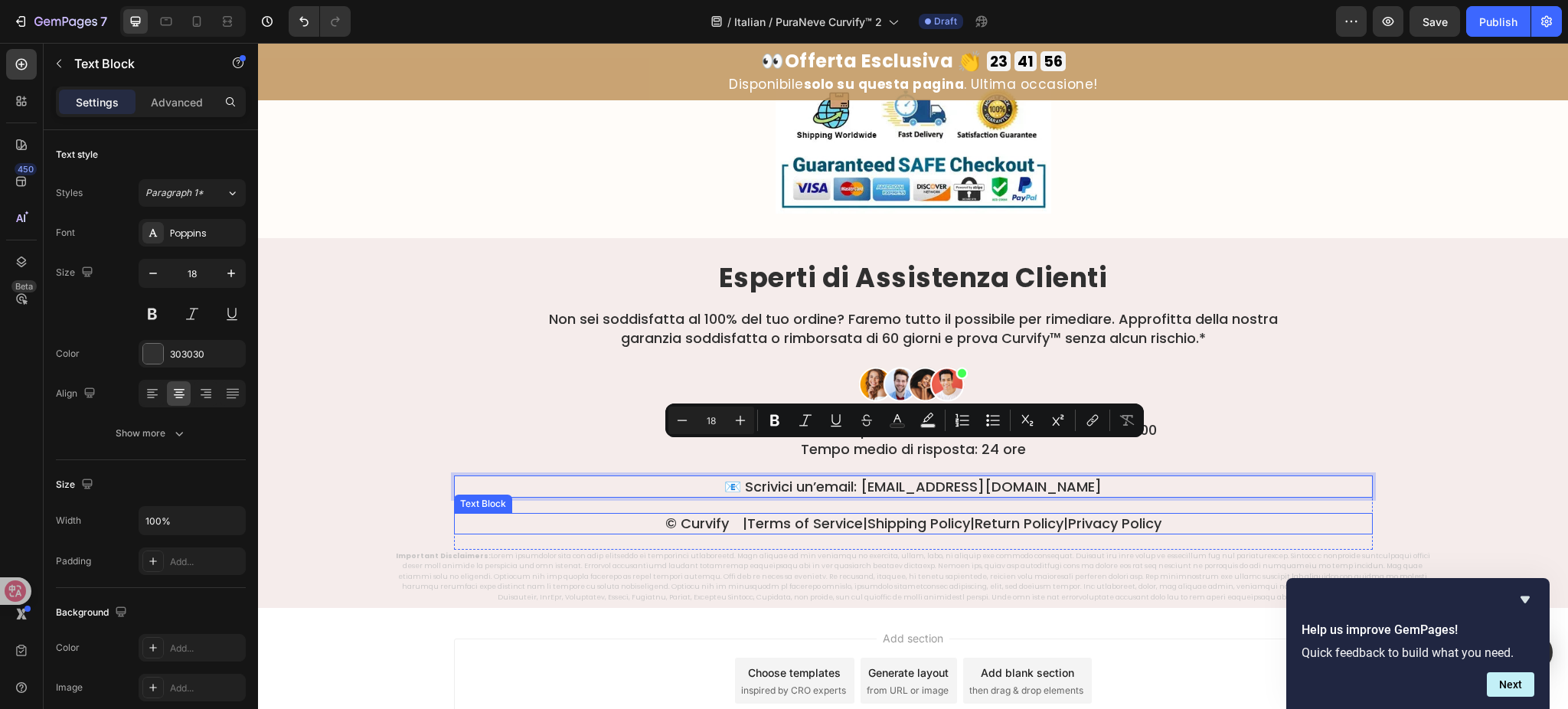
scroll to position [9345, 0]
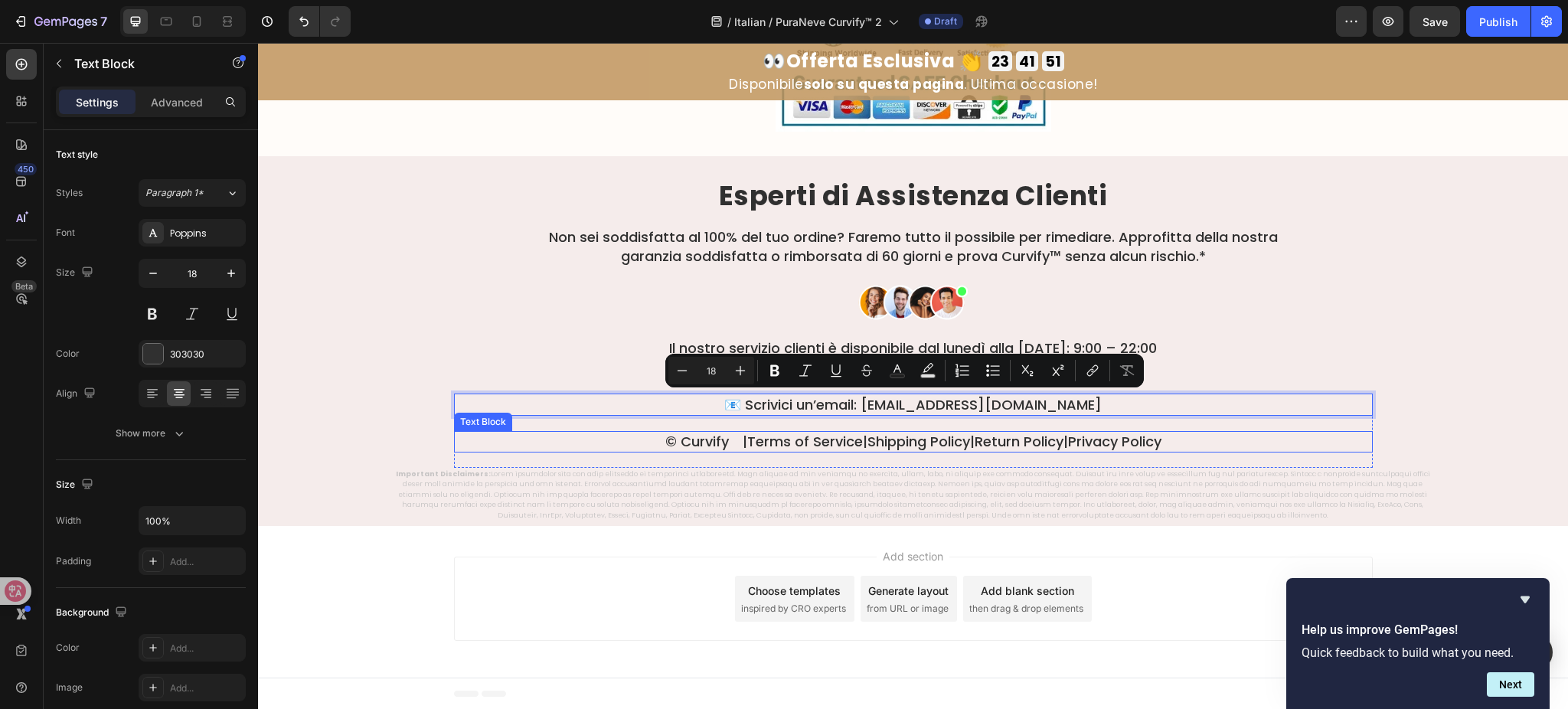
click at [832, 435] on p "© Curvify |  Terms of Service  |  Shipping Policy  |  Return Policy  |  Privacy…" at bounding box center [913, 441] width 916 height 18
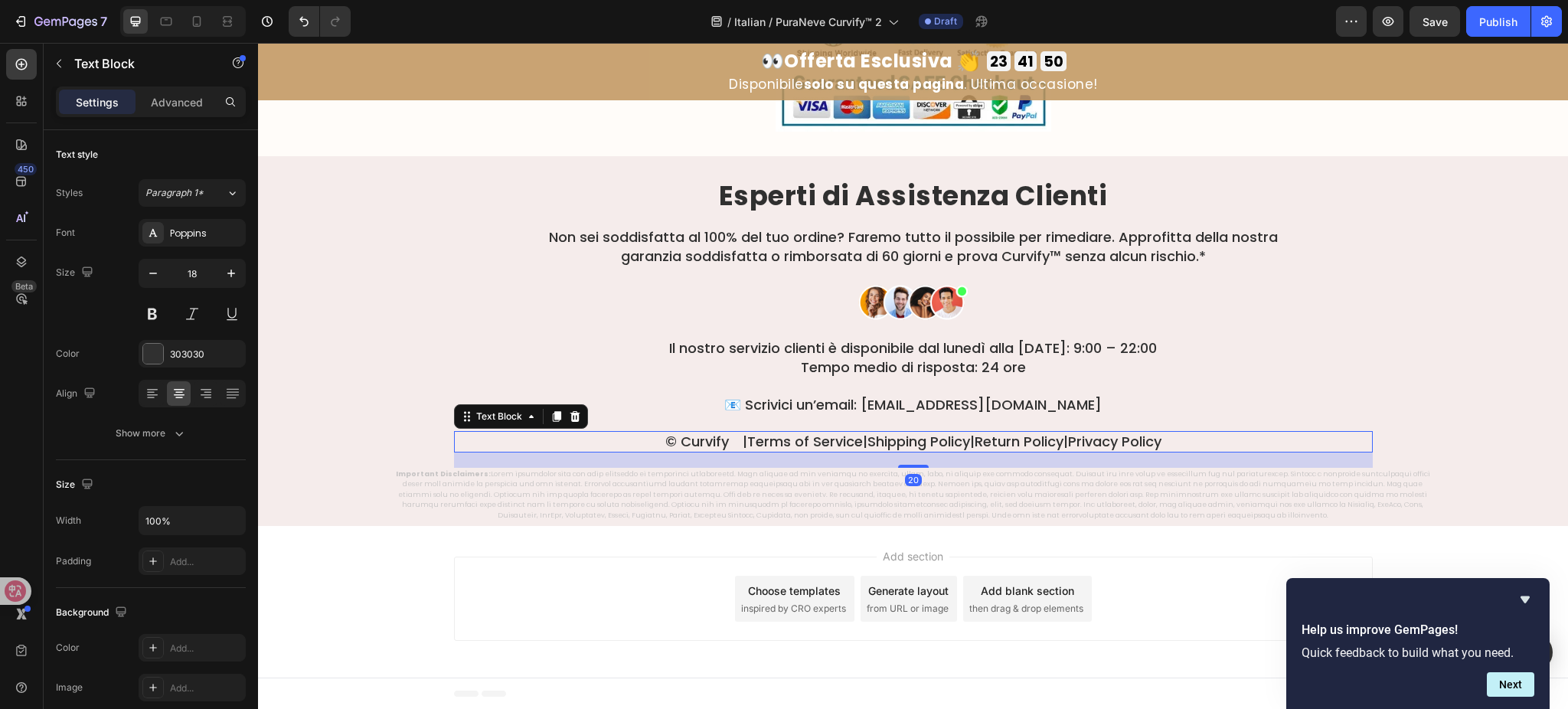
click at [832, 435] on p "© Curvify |  Terms of Service  |  Shipping Policy  |  Return Policy  |  Privacy…" at bounding box center [913, 441] width 916 height 18
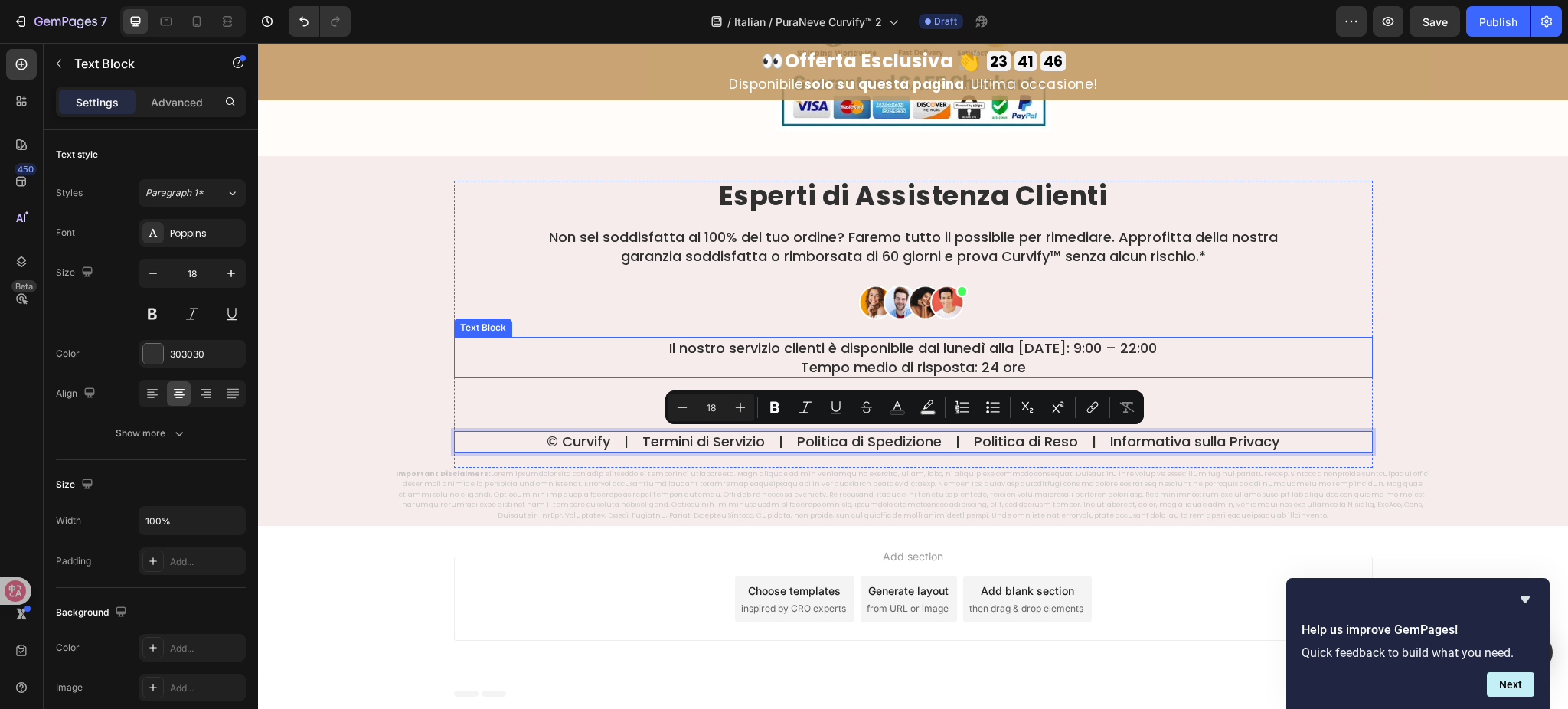
click at [1360, 358] on div "Il nostro servizio clienti è disponibile dal lunedì alla domenica: 9:00 – 22:00…" at bounding box center [913, 358] width 919 height 42
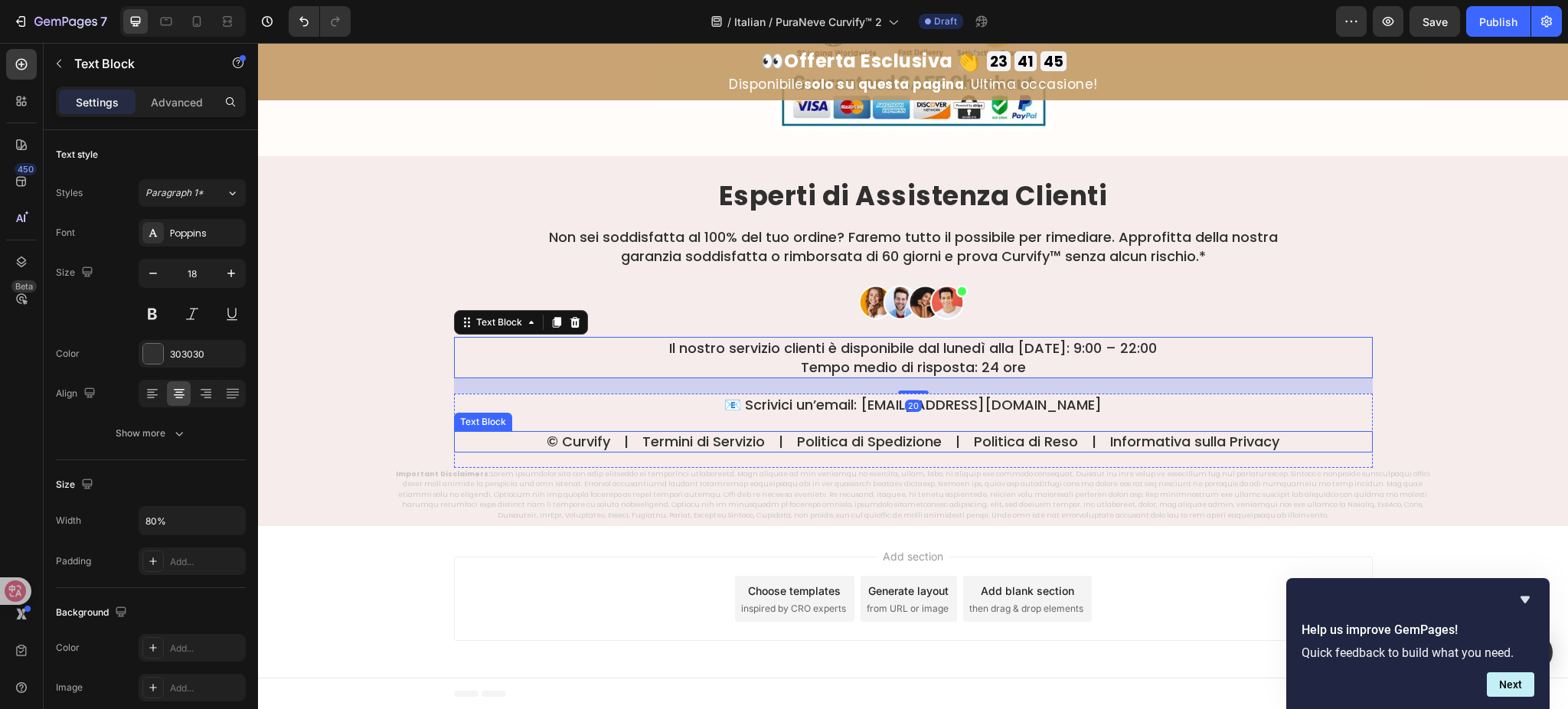
click at [1282, 448] on p "© Curvify | Termini di Servizio | Politica di Spedizione | Politica di Reso | I…" at bounding box center [913, 441] width 916 height 18
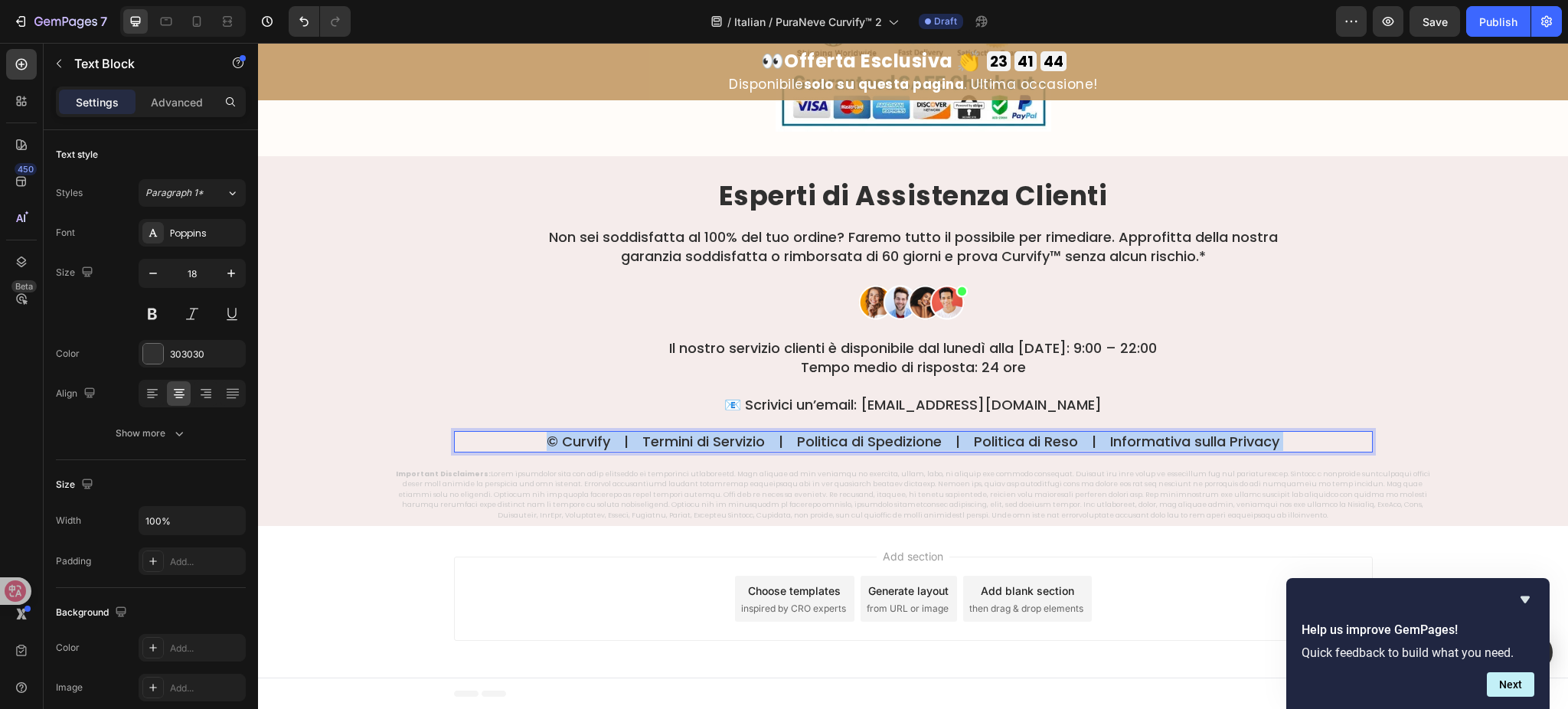
drag, startPoint x: 1294, startPoint y: 441, endPoint x: 1089, endPoint y: 441, distance: 205.0
click at [1087, 441] on p "© Curvify | Termini di Servizio | Politica di Spedizione | Politica di Reso | I…" at bounding box center [913, 441] width 916 height 18
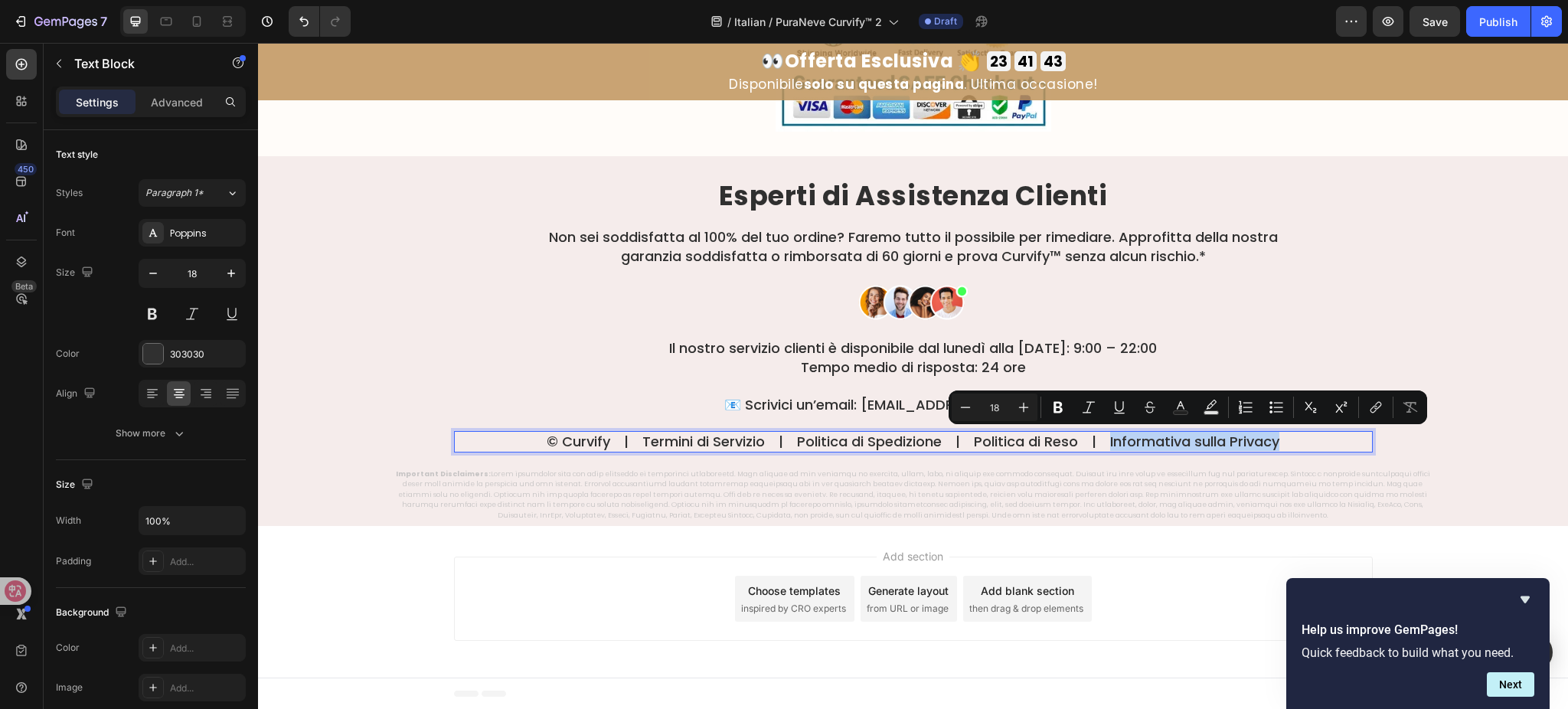
drag, startPoint x: 1100, startPoint y: 441, endPoint x: 1318, endPoint y: 451, distance: 218.2
click at [1318, 451] on div "© Curvify | Termini di Servizio | Politica di Spedizione | Politica di Reso | I…" at bounding box center [913, 441] width 919 height 21
click at [1366, 408] on button "link" at bounding box center [1375, 406] width 27 height 27
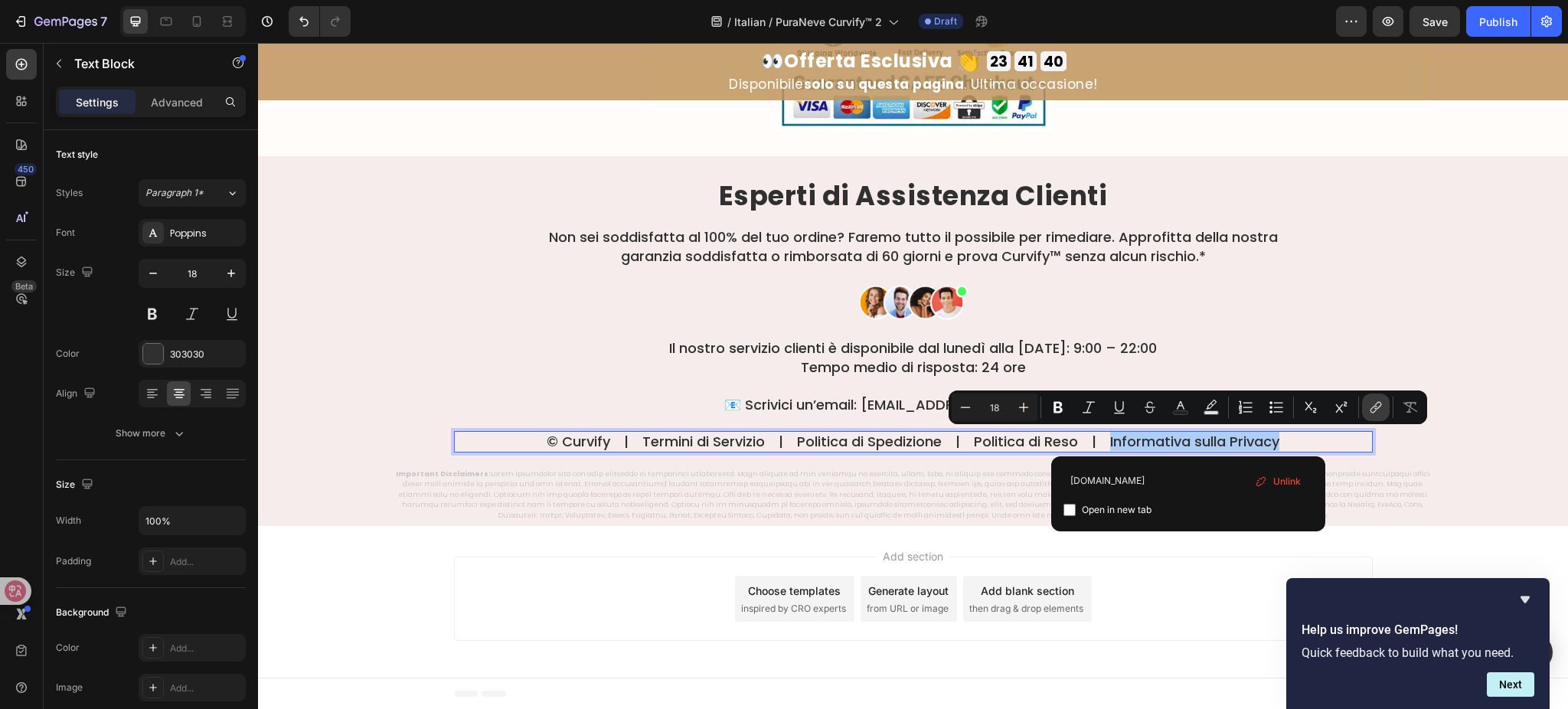
type input "example.com"
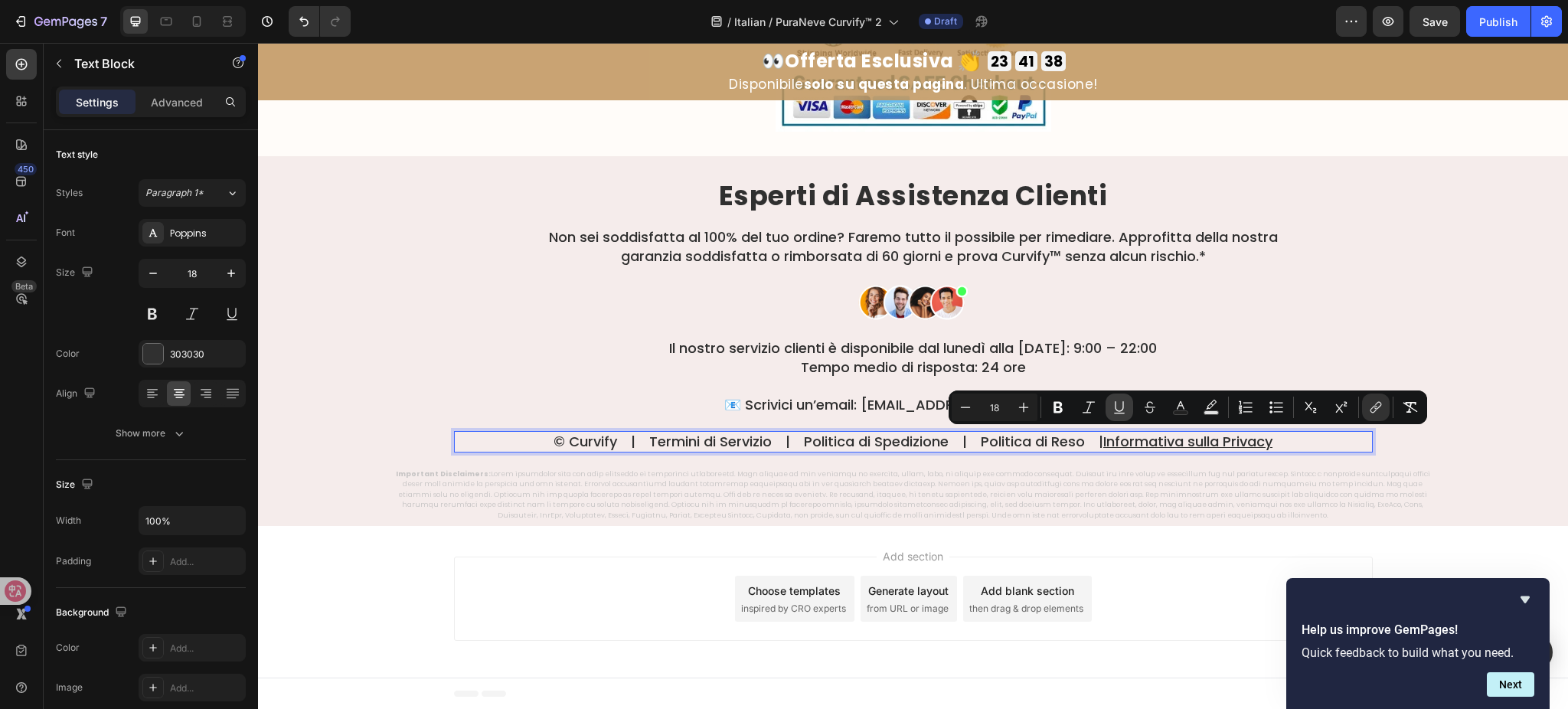
click at [1119, 408] on icon "Editor contextual toolbar" at bounding box center [1120, 407] width 15 height 15
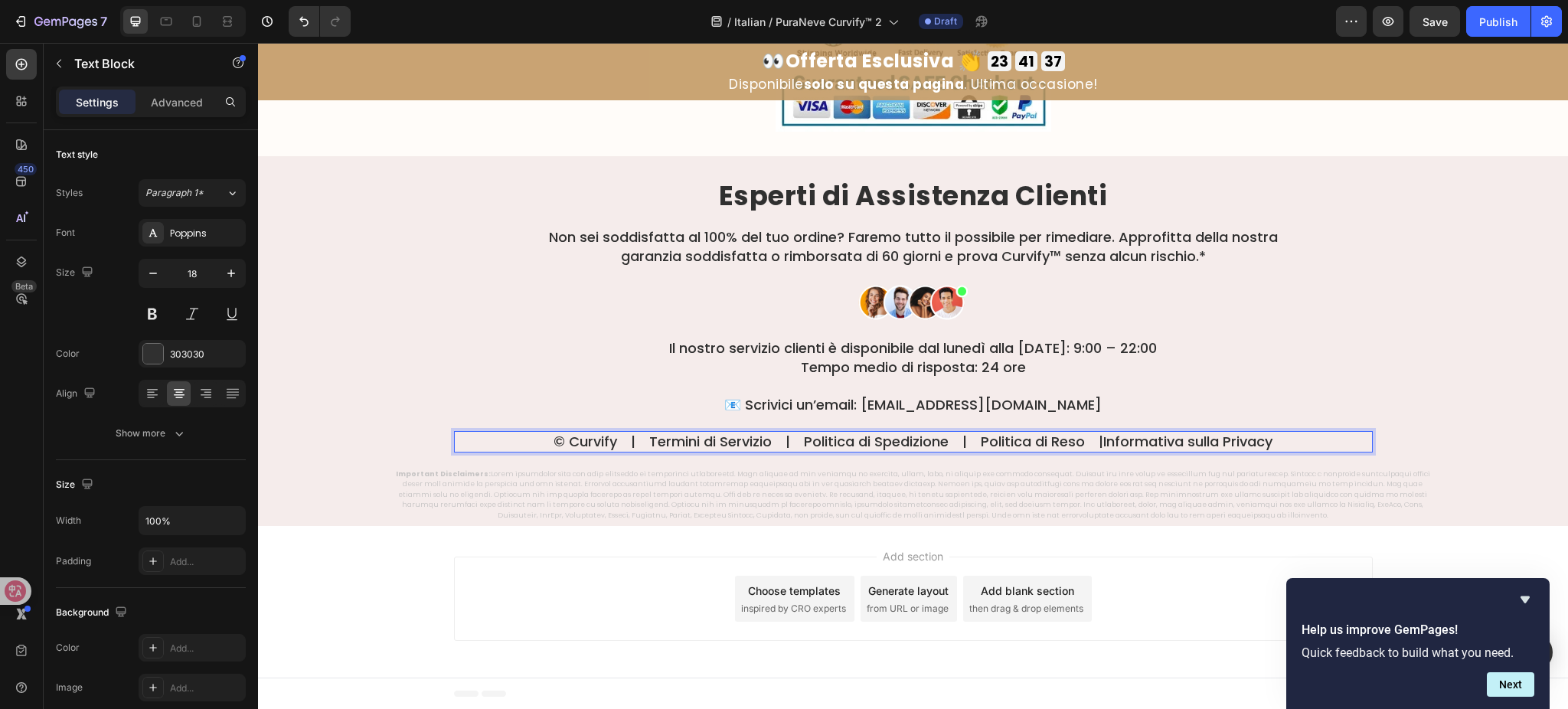
click at [1070, 442] on p "© Curvify | Termini di Servizio | Politica di Spedizione | Politica di Reso |  …" at bounding box center [913, 441] width 916 height 18
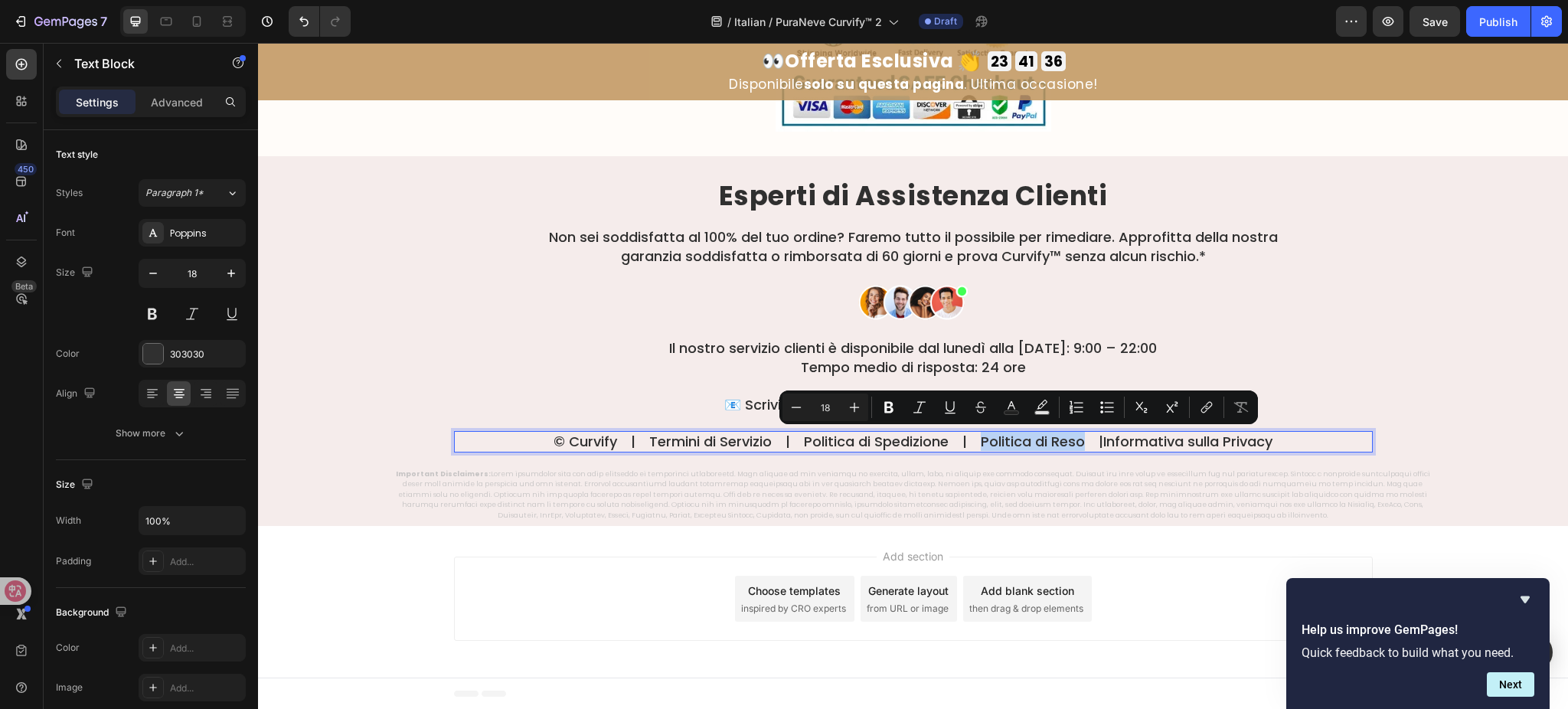
drag, startPoint x: 1073, startPoint y: 442, endPoint x: 965, endPoint y: 441, distance: 108.0
click at [965, 441] on p "© Curvify | Termini di Servizio | Politica di Spedizione | Politica di Reso |  …" at bounding box center [913, 441] width 916 height 18
click at [1201, 406] on icon "Editor contextual toolbar" at bounding box center [1207, 407] width 15 height 15
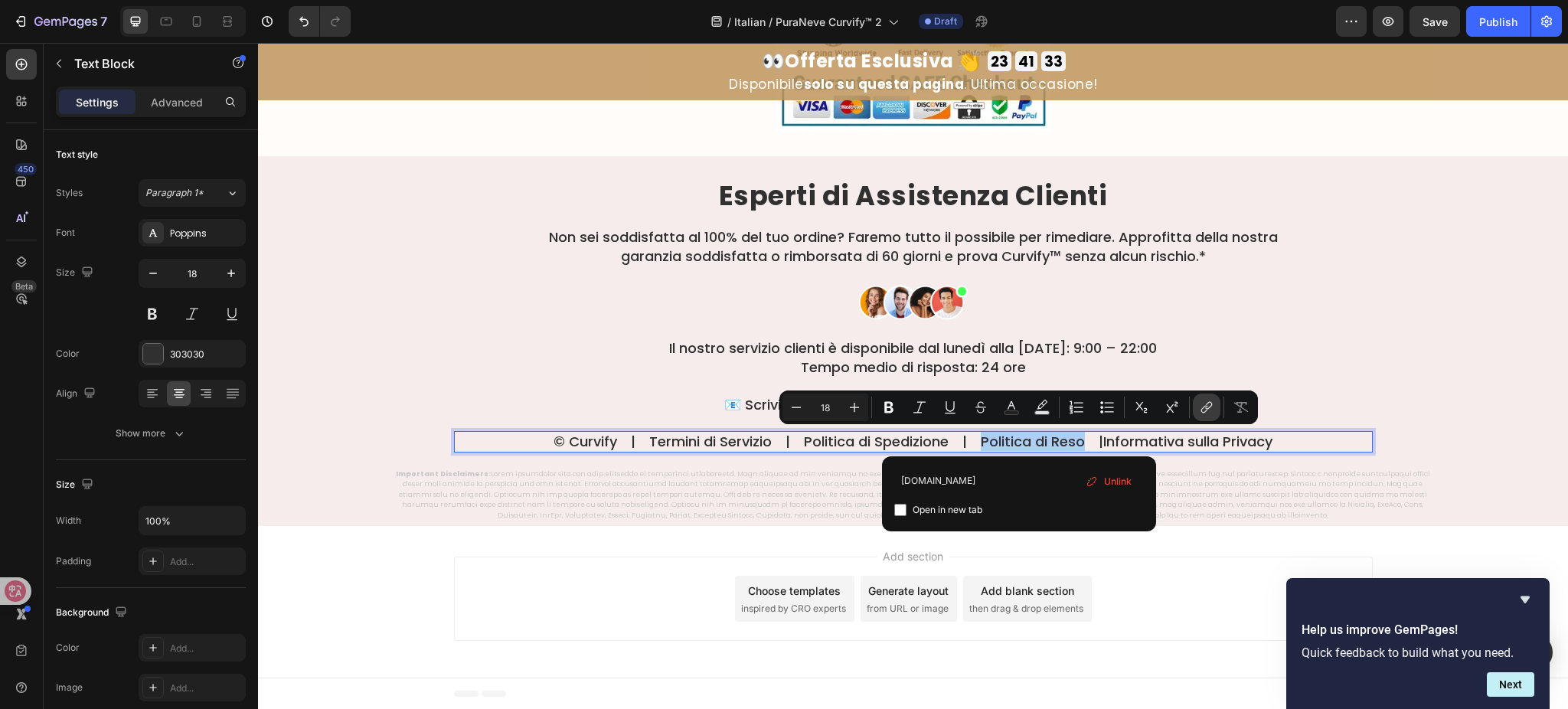
type input "example.com"
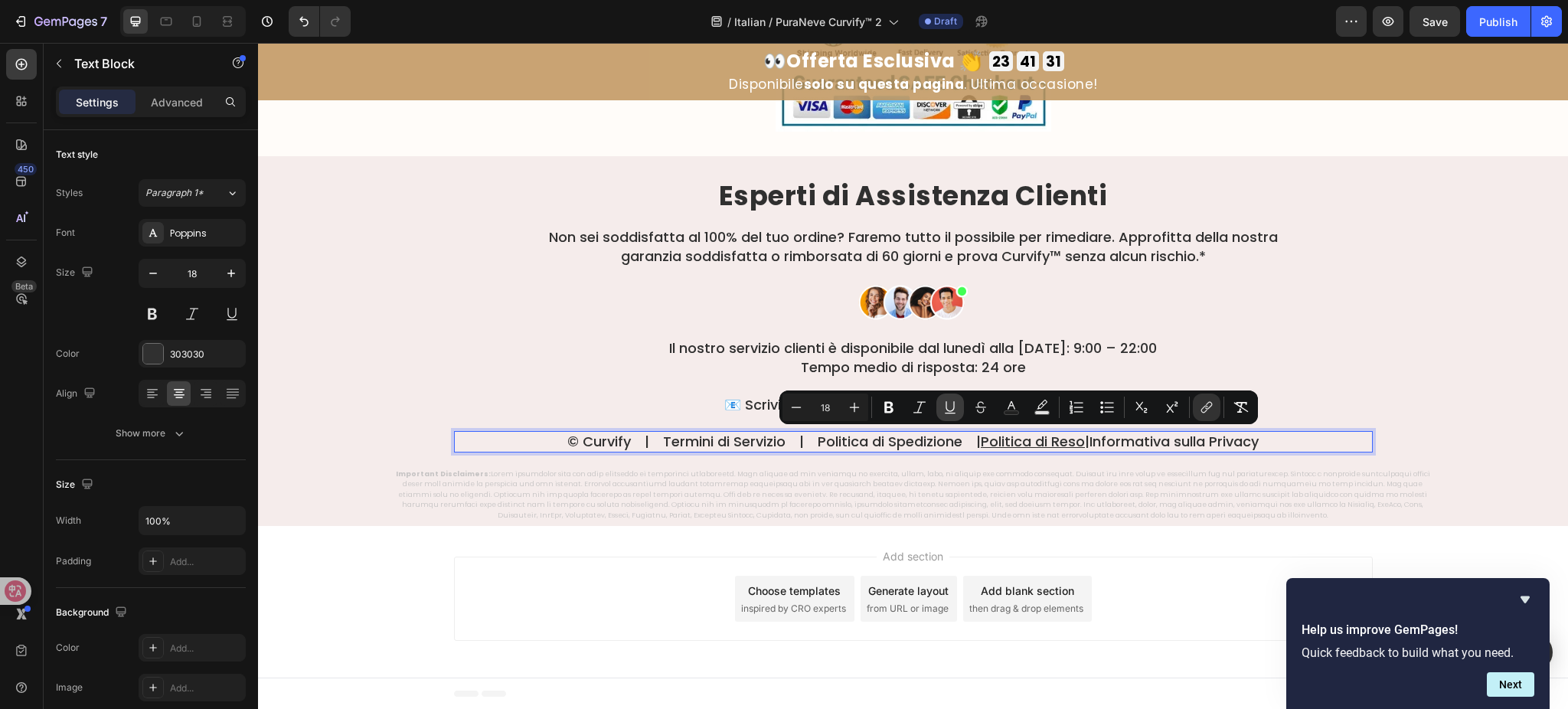
click at [951, 397] on button "Underline" at bounding box center [950, 406] width 27 height 27
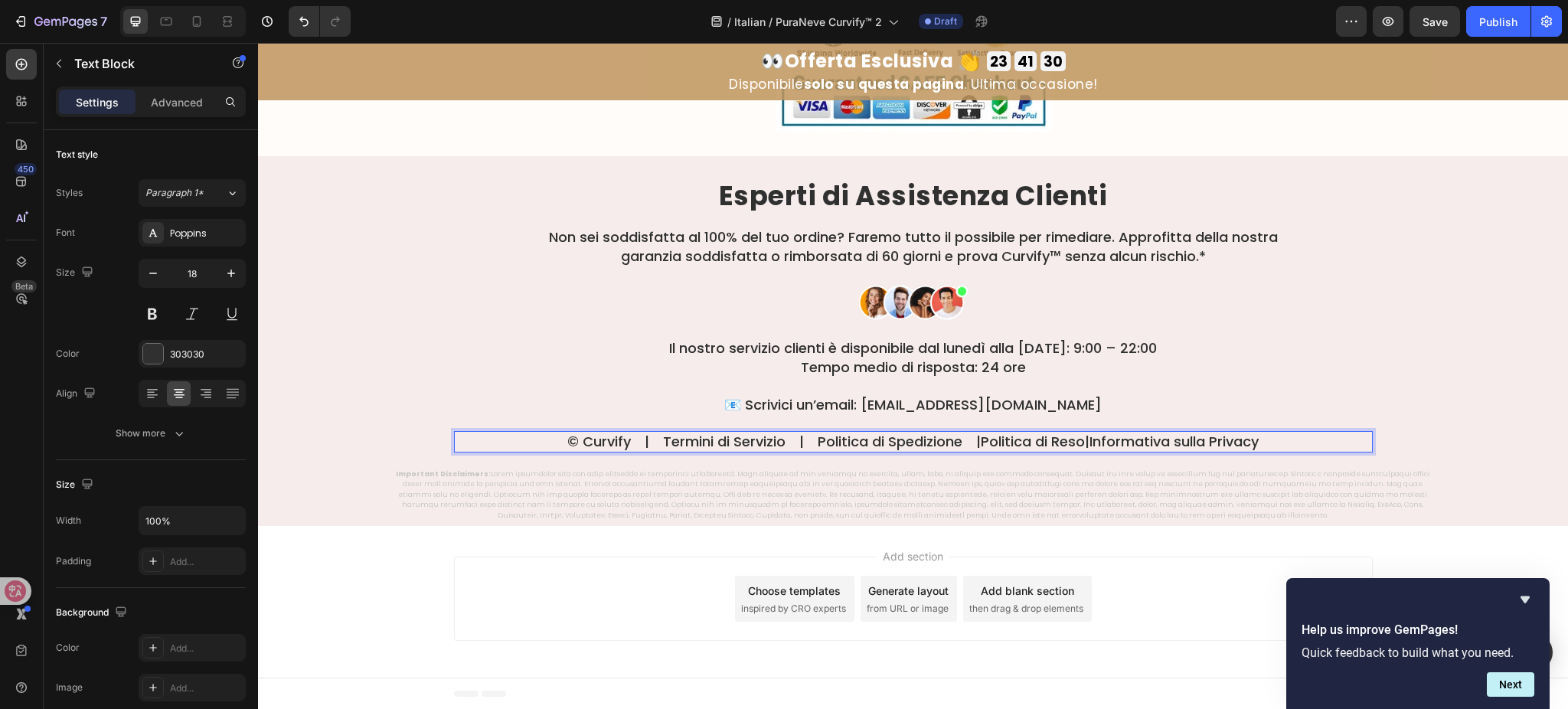
click at [932, 442] on p "© Curvify | Termini di Servizio | Politica di Spedizione |  Politica di Reso  |…" at bounding box center [913, 441] width 916 height 18
drag, startPoint x: 932, startPoint y: 441, endPoint x: 788, endPoint y: 445, distance: 144.1
click at [788, 445] on p "© Curvify | Termini di Servizio | Politica di Spedizione |  Politica di Reso  |…" at bounding box center [913, 441] width 916 height 18
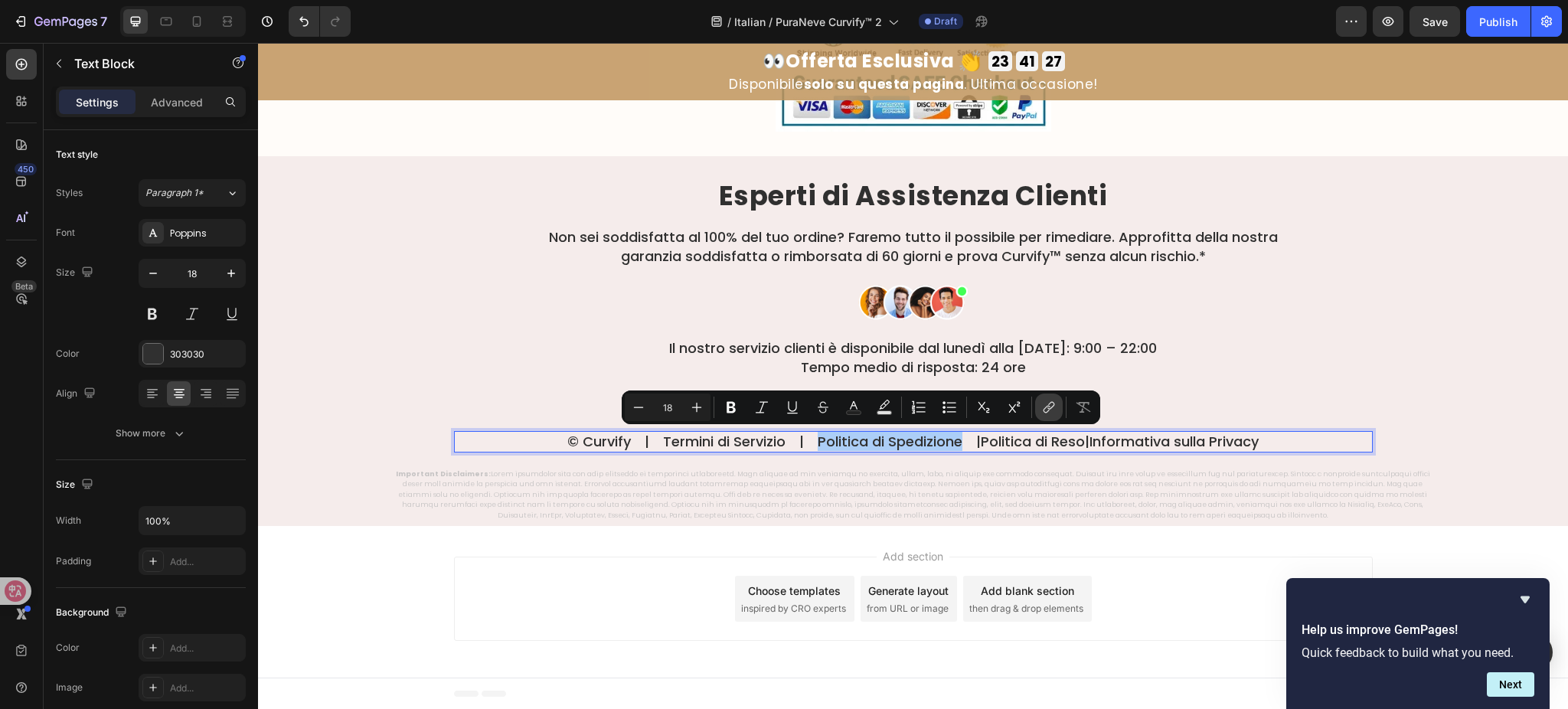
click at [1059, 409] on button "link" at bounding box center [1048, 406] width 27 height 27
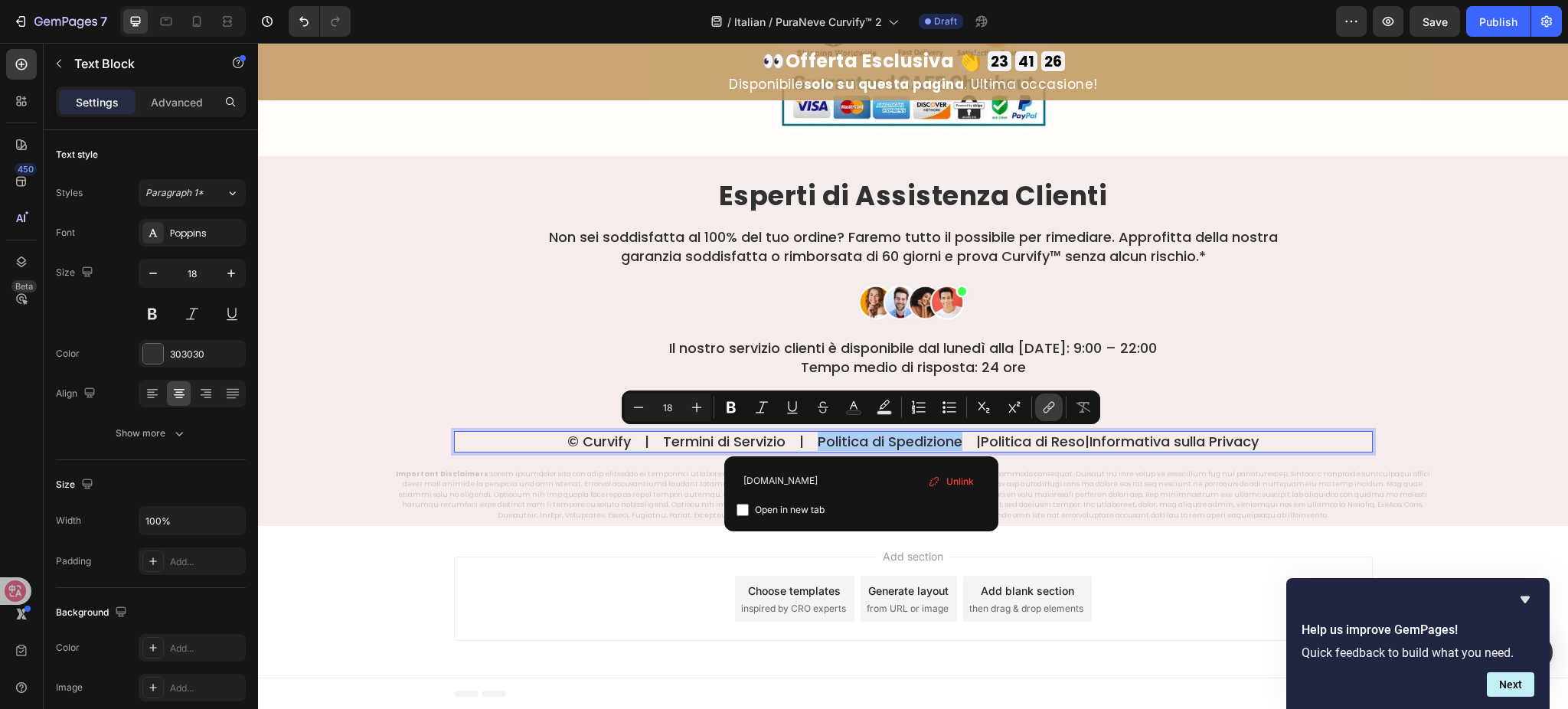
type input "example.com"
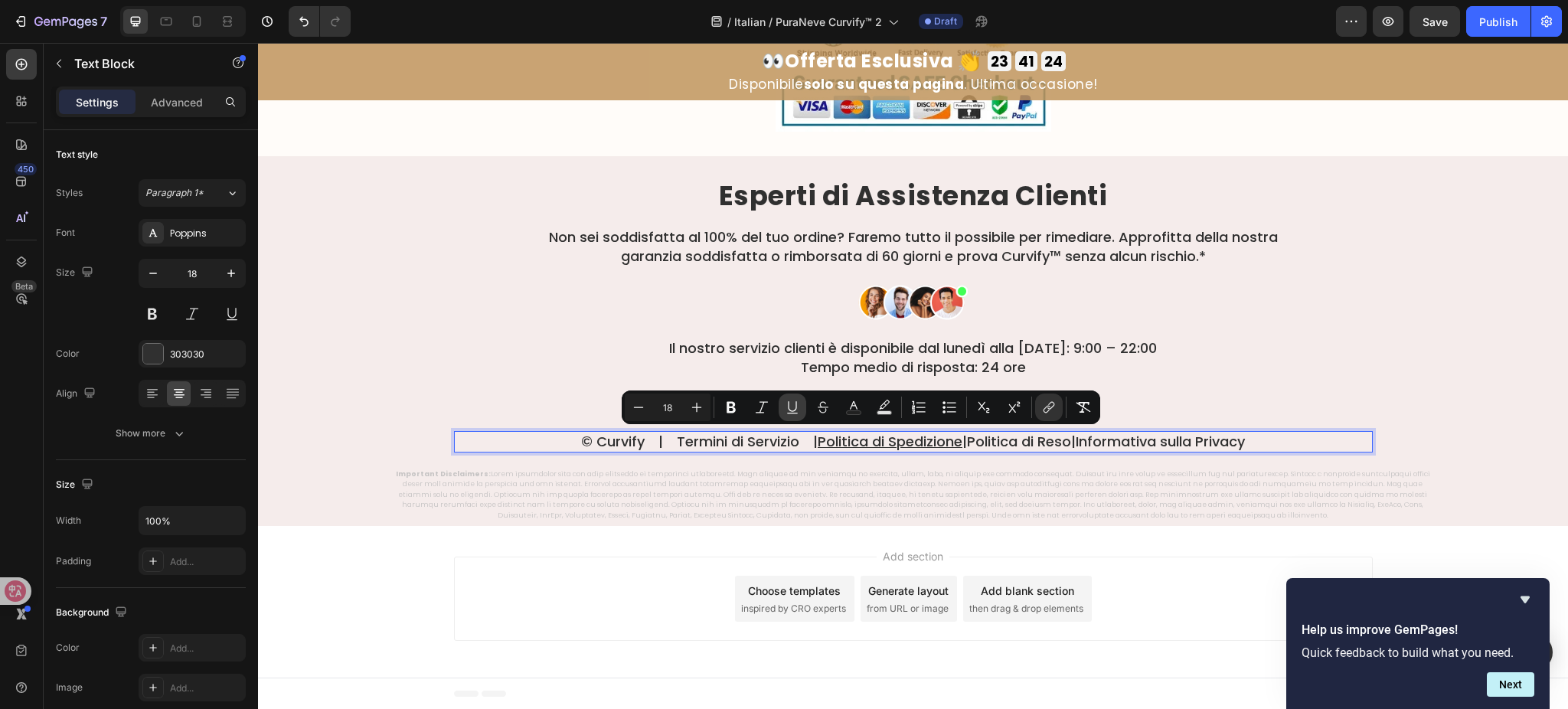
click at [791, 406] on icon "Editor contextual toolbar" at bounding box center [793, 407] width 15 height 15
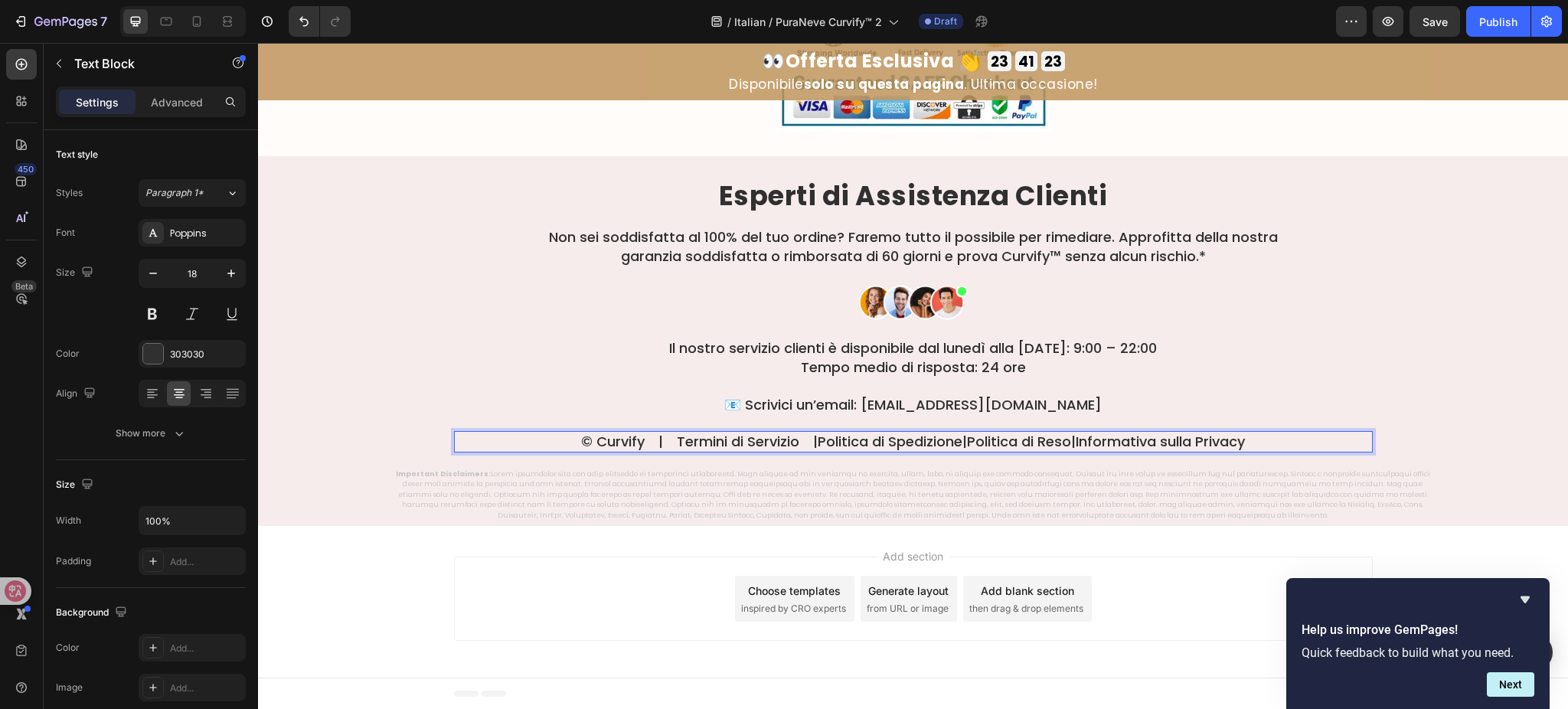
click at [753, 450] on div "© Curvify | Termini di Servizio |  Politica di Spedizione  |  Politica di Reso …" at bounding box center [913, 441] width 919 height 21
drag, startPoint x: 756, startPoint y: 441, endPoint x: 632, endPoint y: 448, distance: 124.2
click at [632, 448] on p "© Curvify | Termini di Servizio |  Politica di Spedizione  |  Politica di Reso …" at bounding box center [913, 441] width 916 height 18
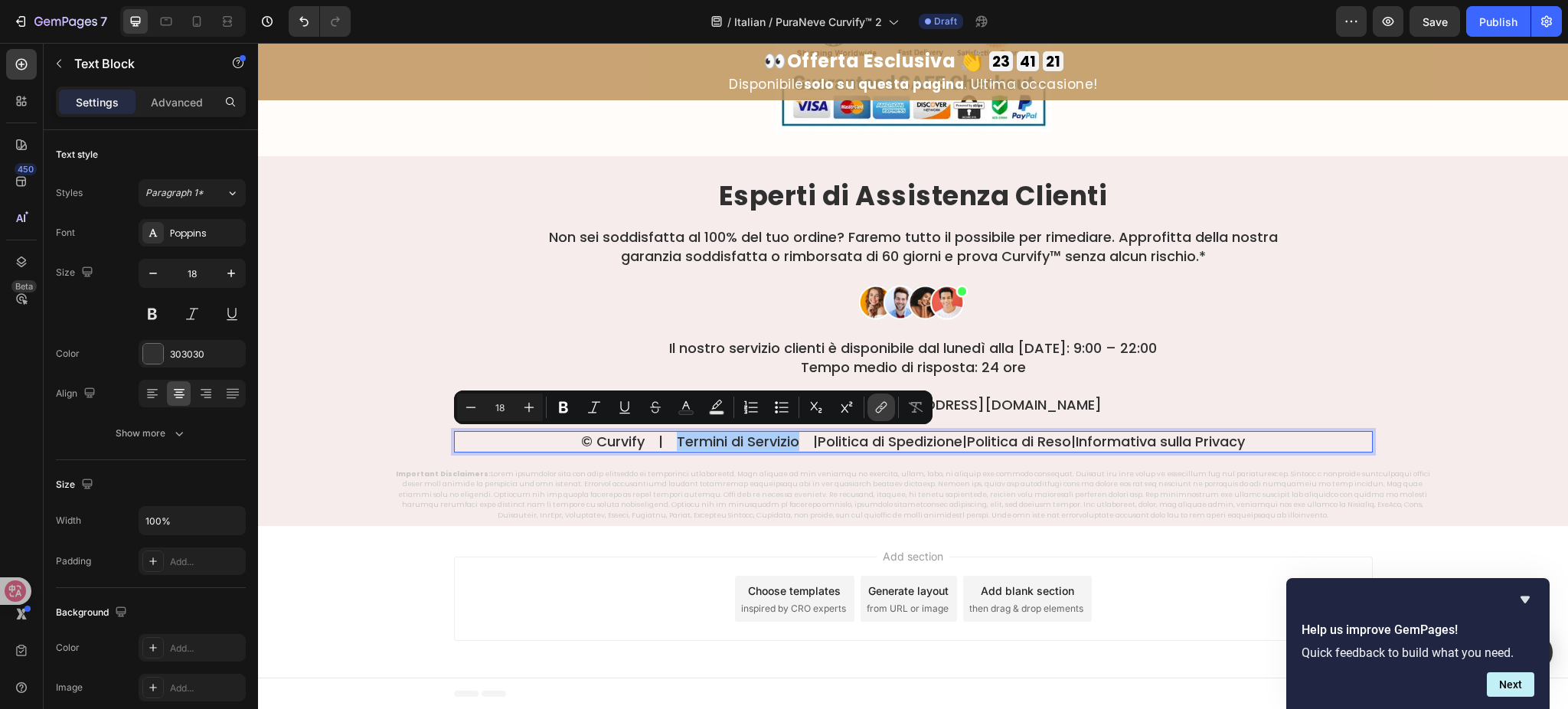
click at [878, 406] on icon "Editor contextual toolbar" at bounding box center [882, 407] width 15 height 15
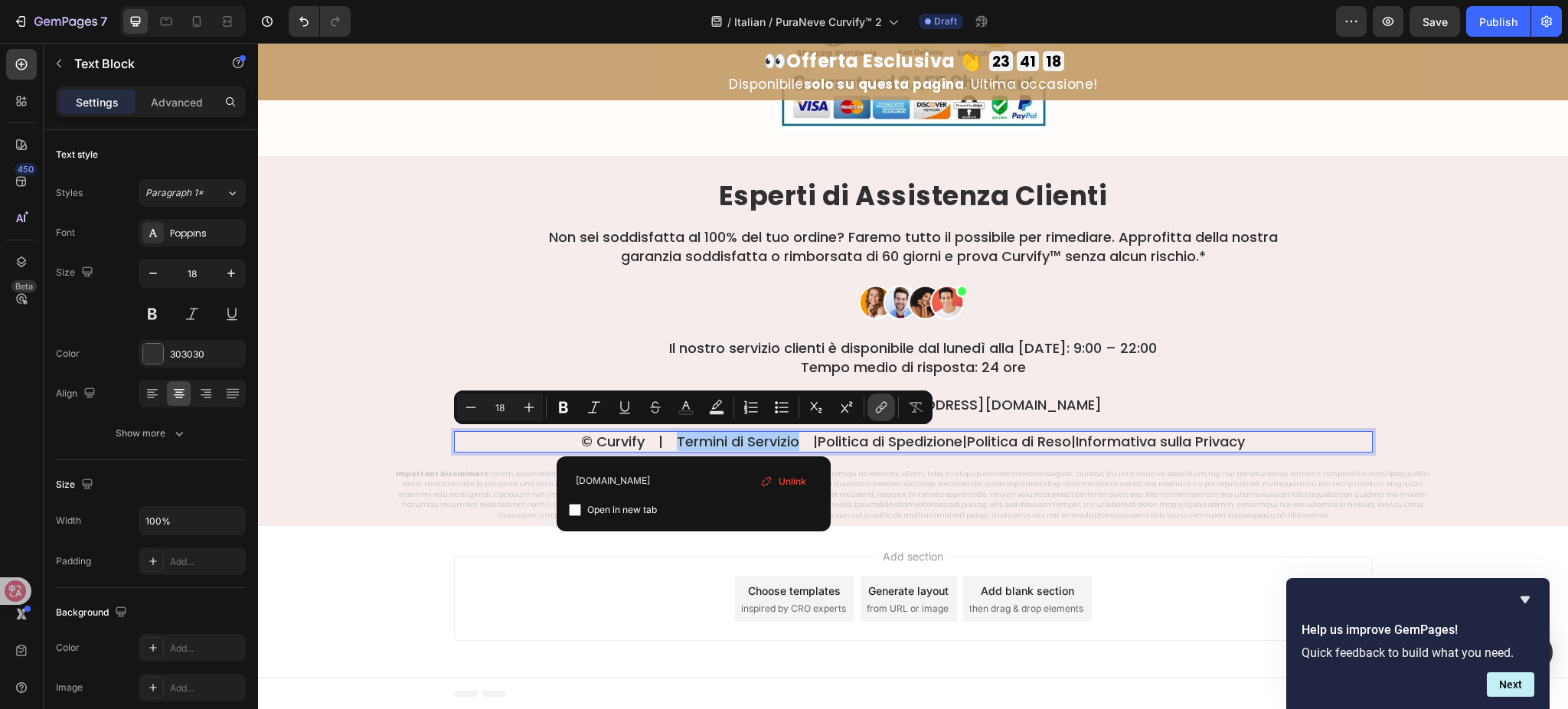
type input "example.com"
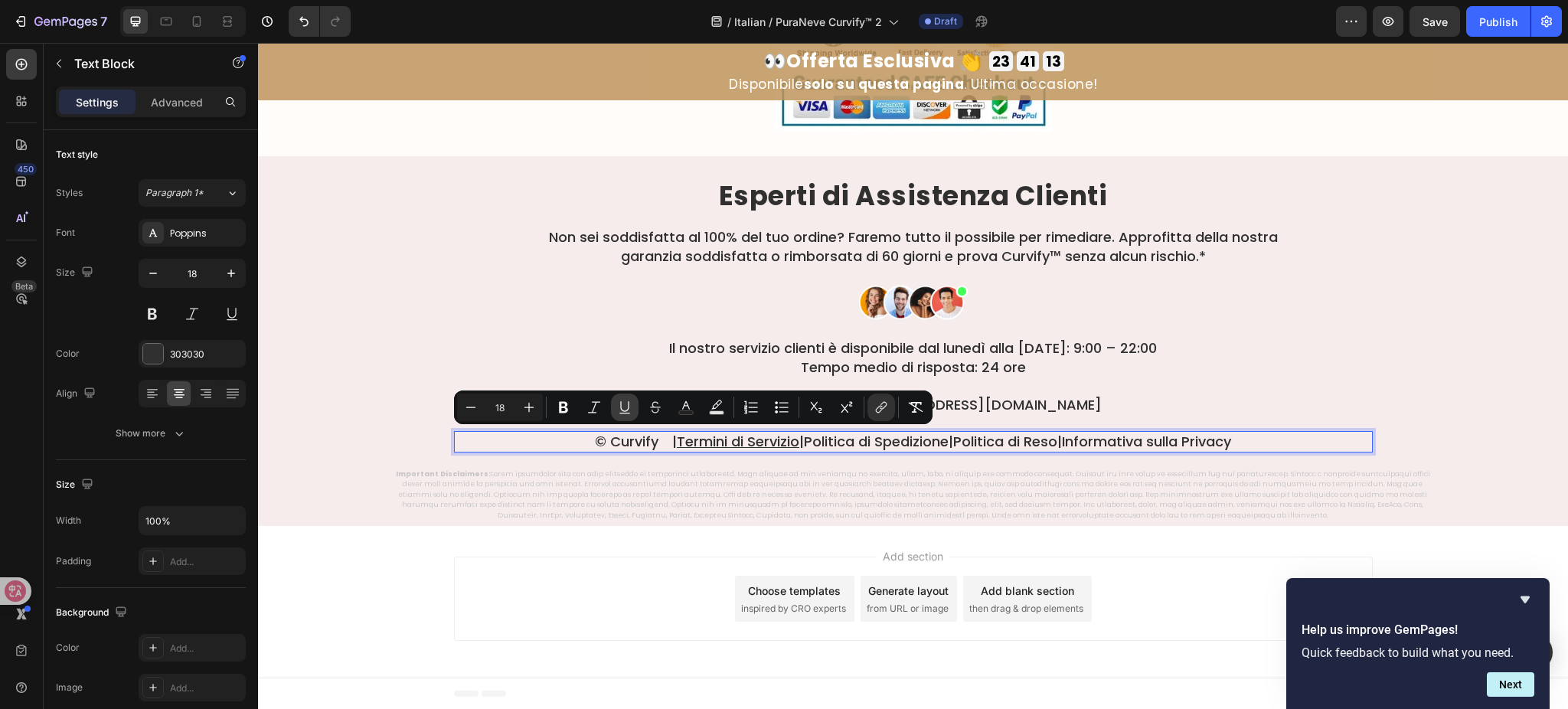
click at [624, 405] on icon "Editor contextual toolbar" at bounding box center [625, 407] width 15 height 15
click at [1271, 317] on div at bounding box center [913, 303] width 919 height 39
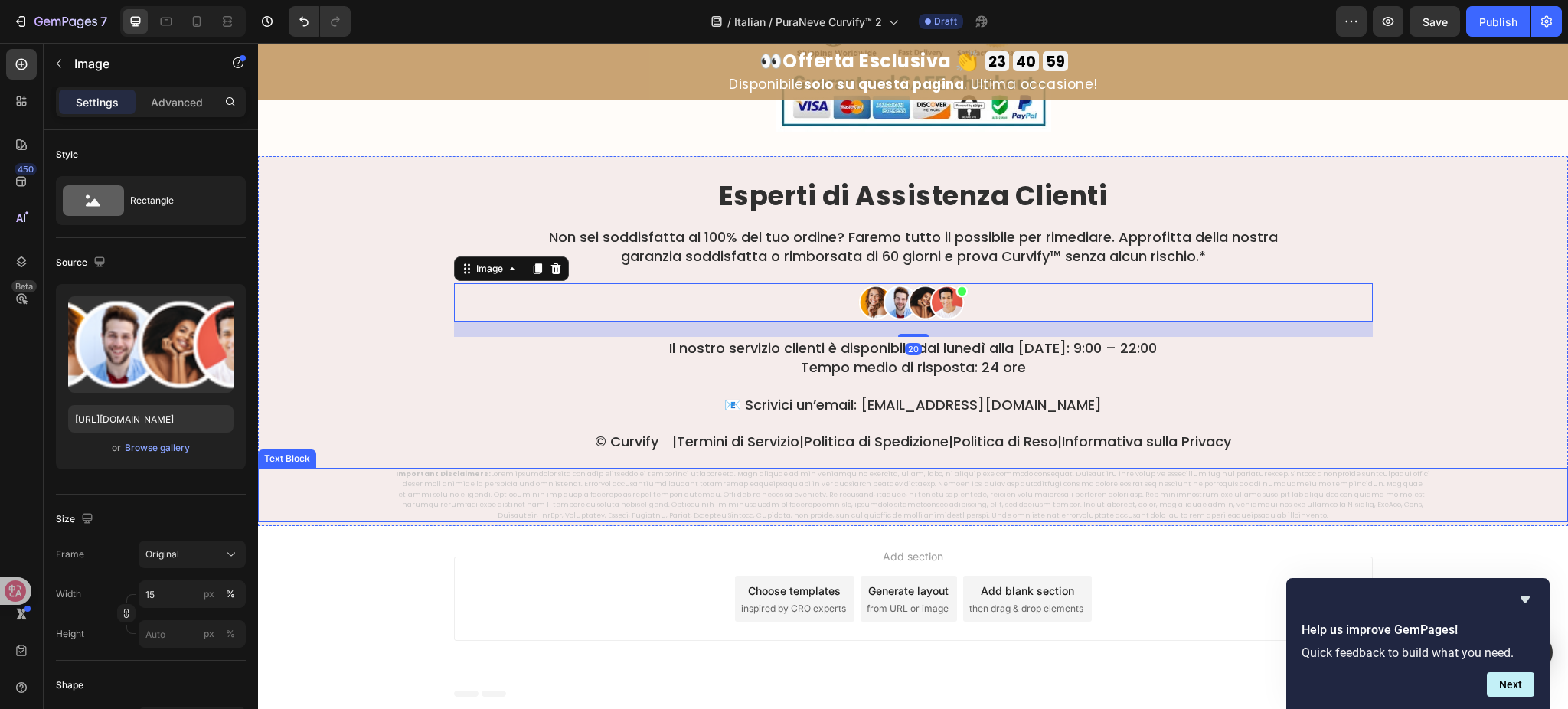
click at [943, 495] on p "Important Disclaimers:" at bounding box center [913, 495] width 1045 height 52
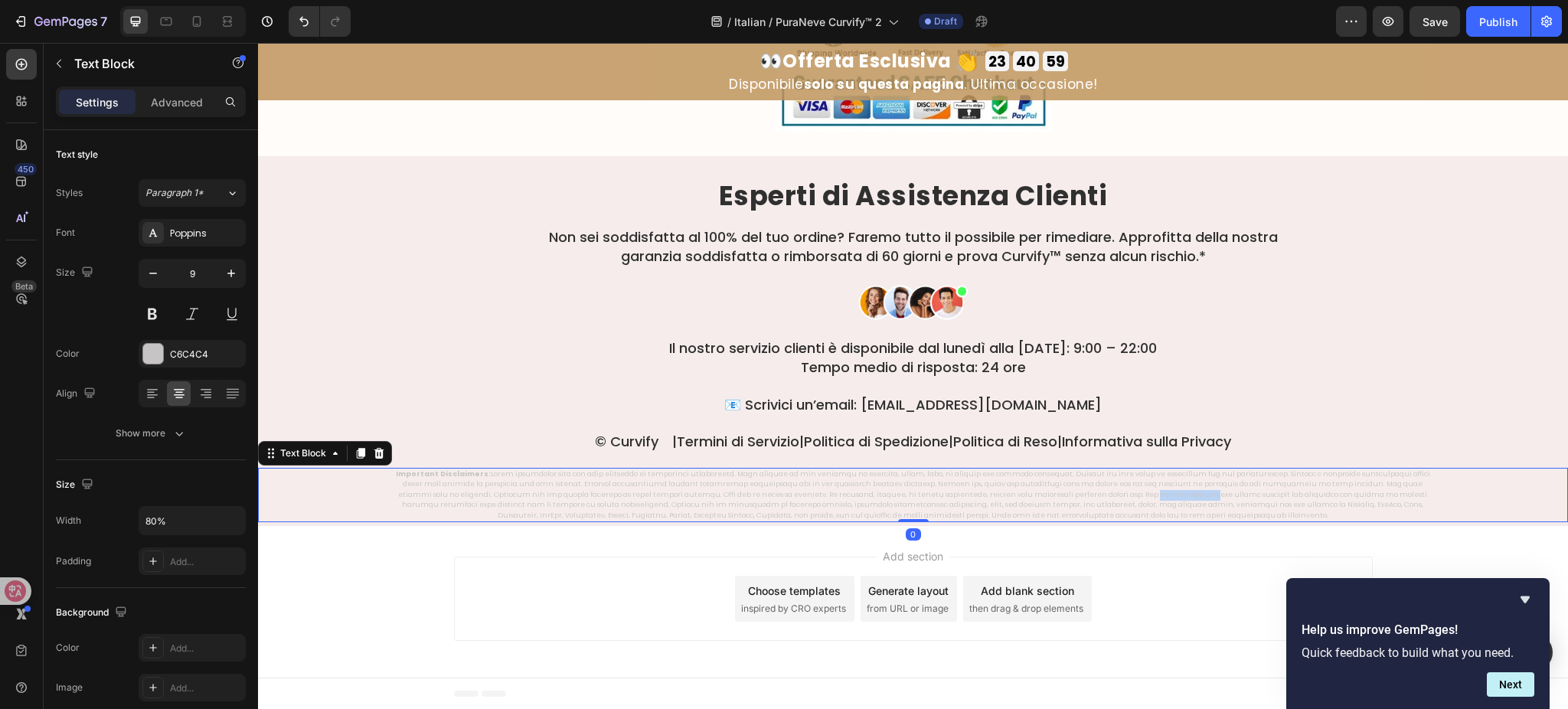
click at [943, 495] on p "Important Disclaimers:" at bounding box center [913, 495] width 1045 height 52
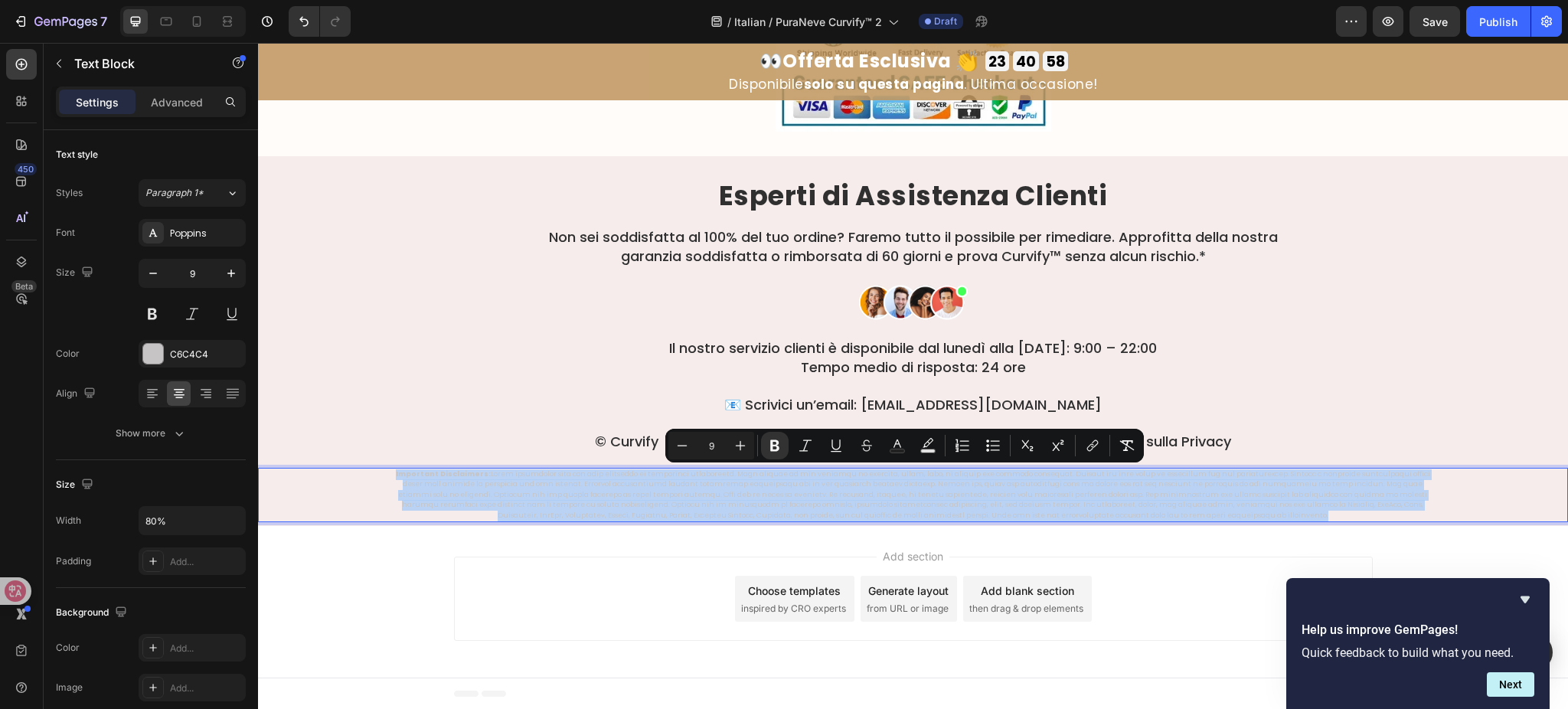
copy p "Important Disclaimers: These statements have not been evaluated by regulatory a…"
click at [939, 510] on p "Important Disclaimers:" at bounding box center [913, 495] width 1045 height 52
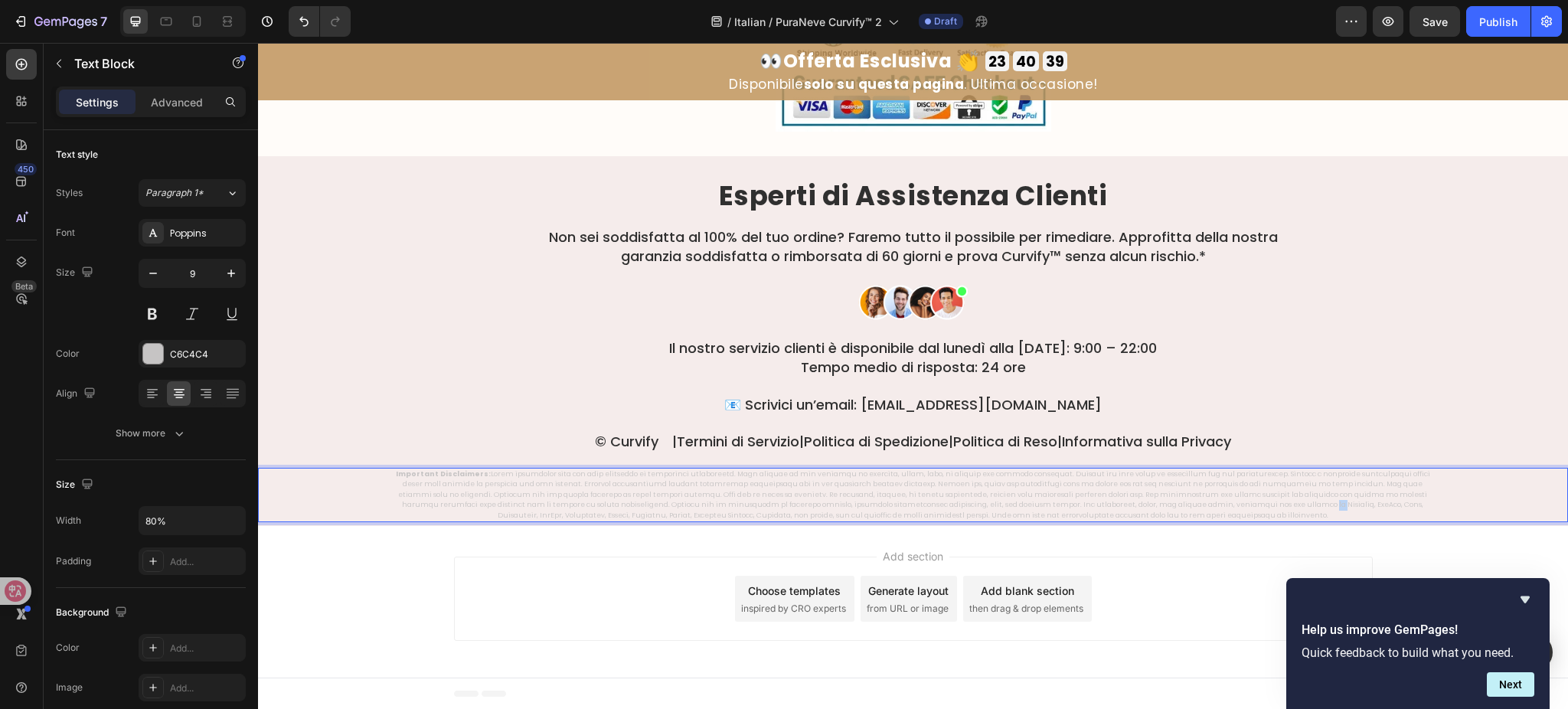
click at [939, 510] on p "Important Disclaimers:" at bounding box center [913, 495] width 1045 height 52
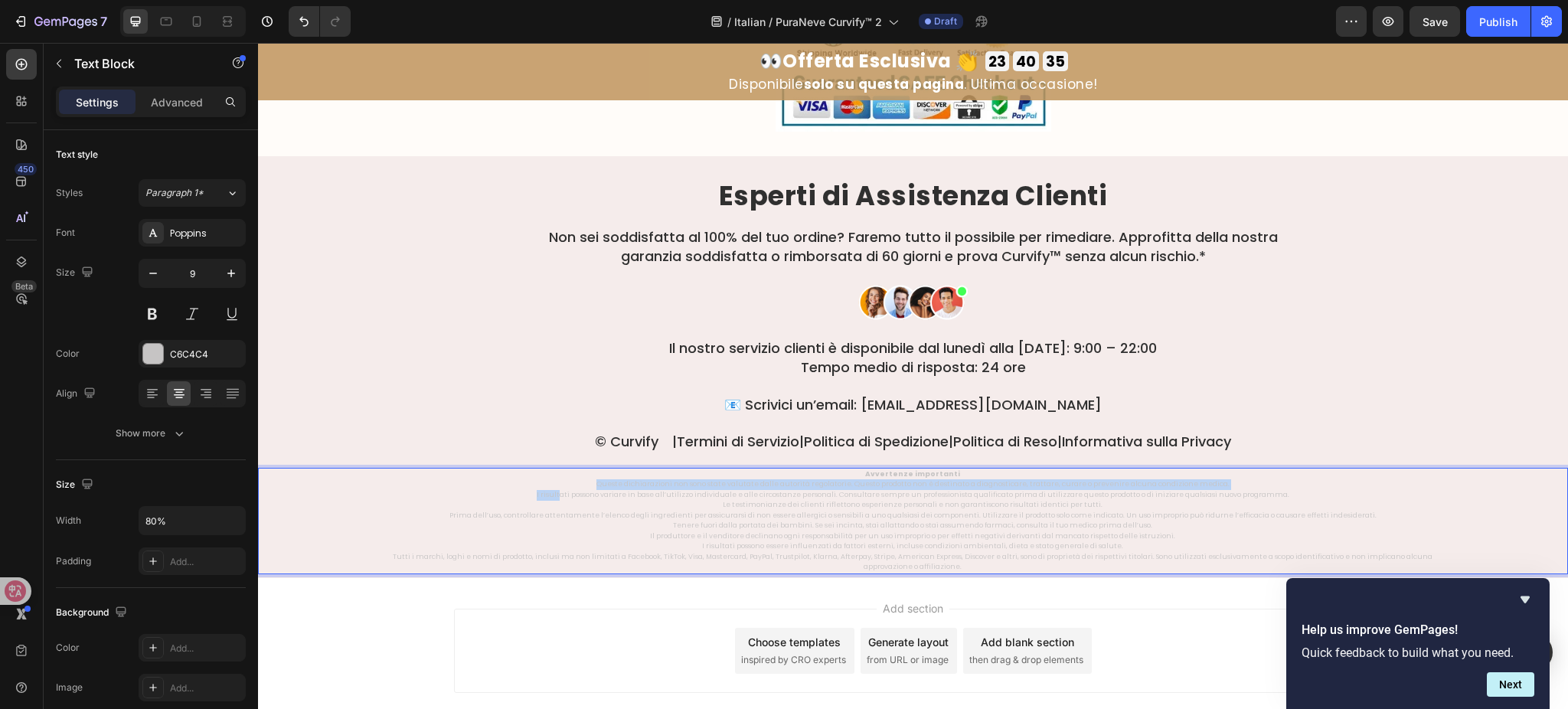
click at [571, 490] on p "Queste dichiarazioni non sono state valutate dalle autorità regolatorie. Questo…" at bounding box center [913, 490] width 1045 height 21
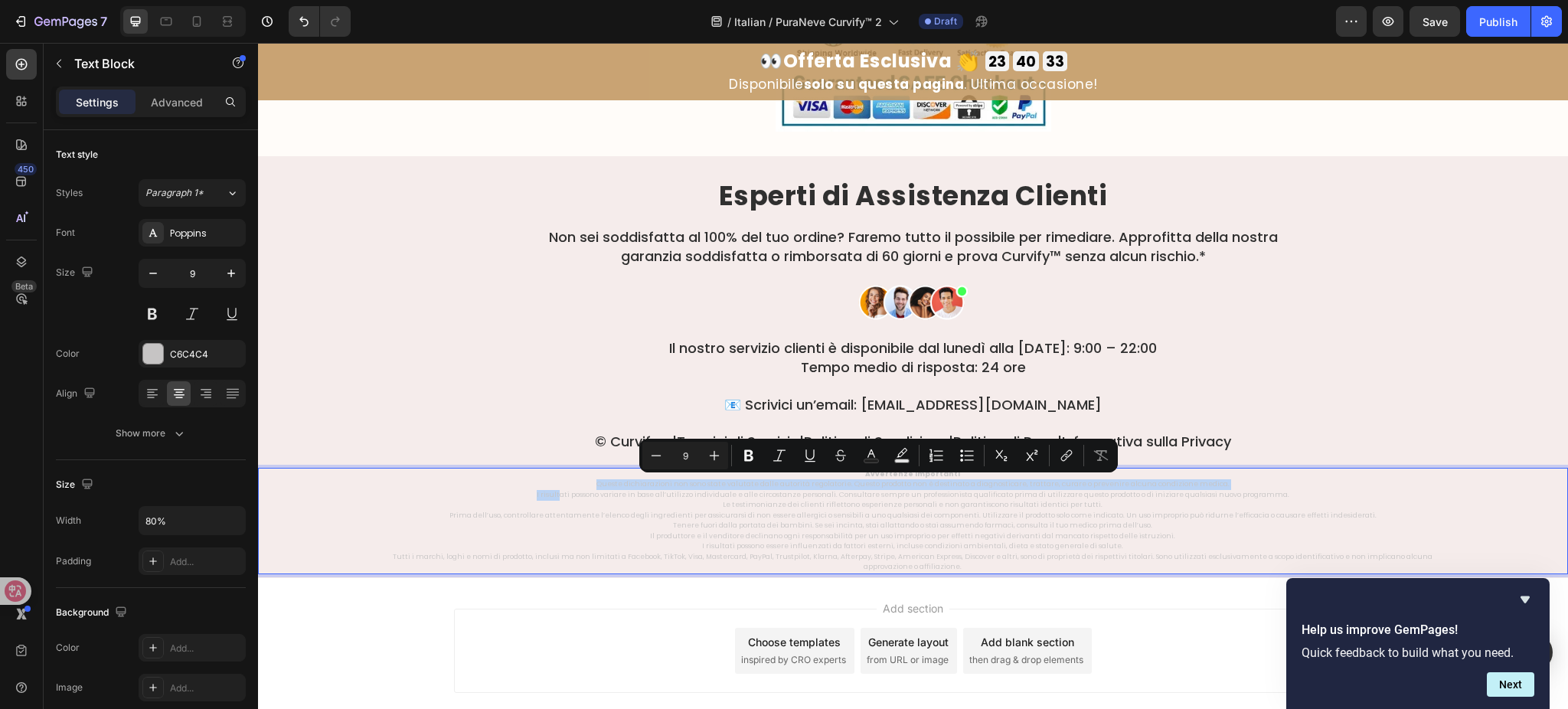
click at [582, 485] on p "Queste dichiarazioni non sono state valutate dalle autorità regolatorie. Questo…" at bounding box center [913, 490] width 1045 height 21
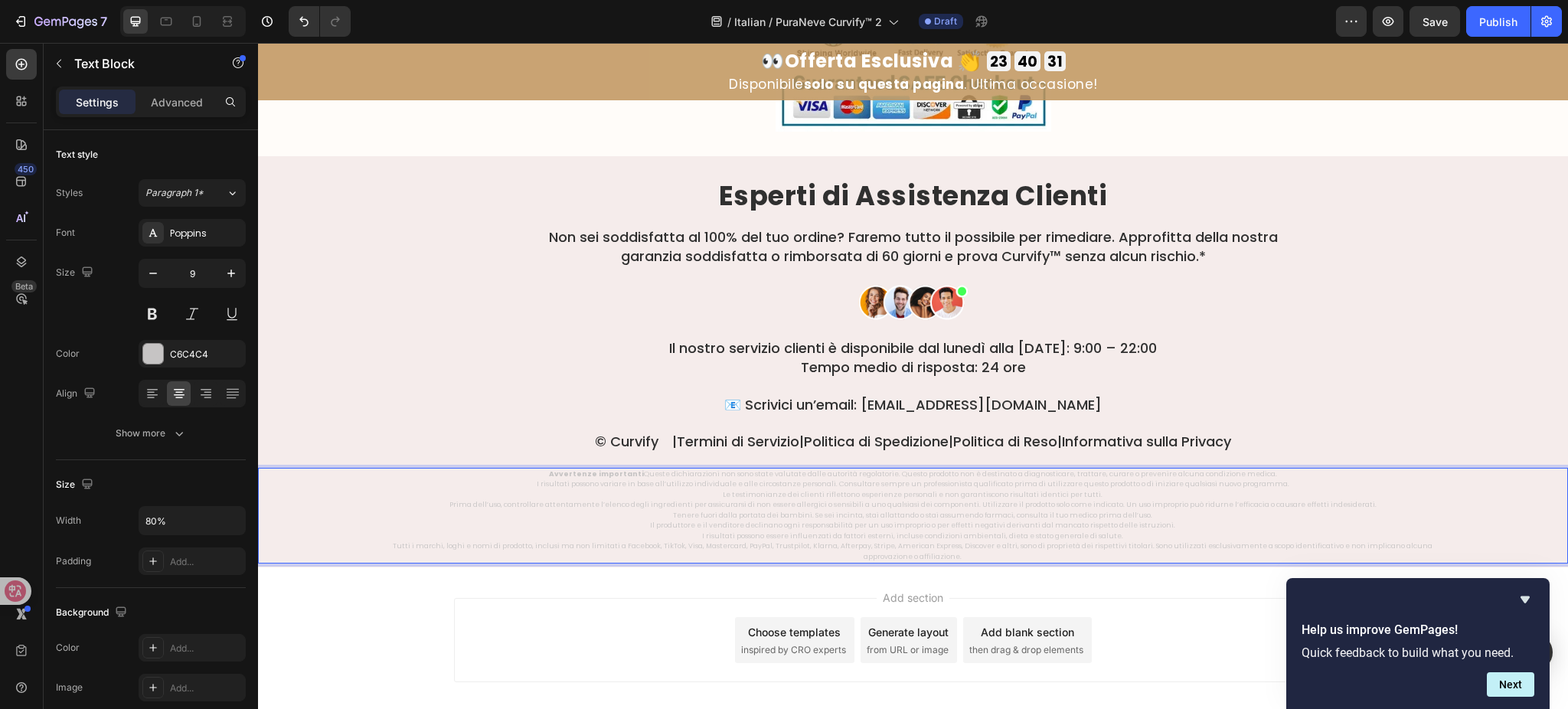
click at [543, 485] on p "Avvertenze importanti Queste dichiarazioni non sono state valutate dalle autori…" at bounding box center [913, 480] width 1045 height 21
click at [721, 500] on p "Le testimonianze dei clienti riflettono esperienze personali e non garantiscono…" at bounding box center [913, 501] width 1045 height 21
click at [723, 494] on p "Le testimonianze dei clienti riflettono esperienze personali e non garantiscono…" at bounding box center [913, 501] width 1045 height 21
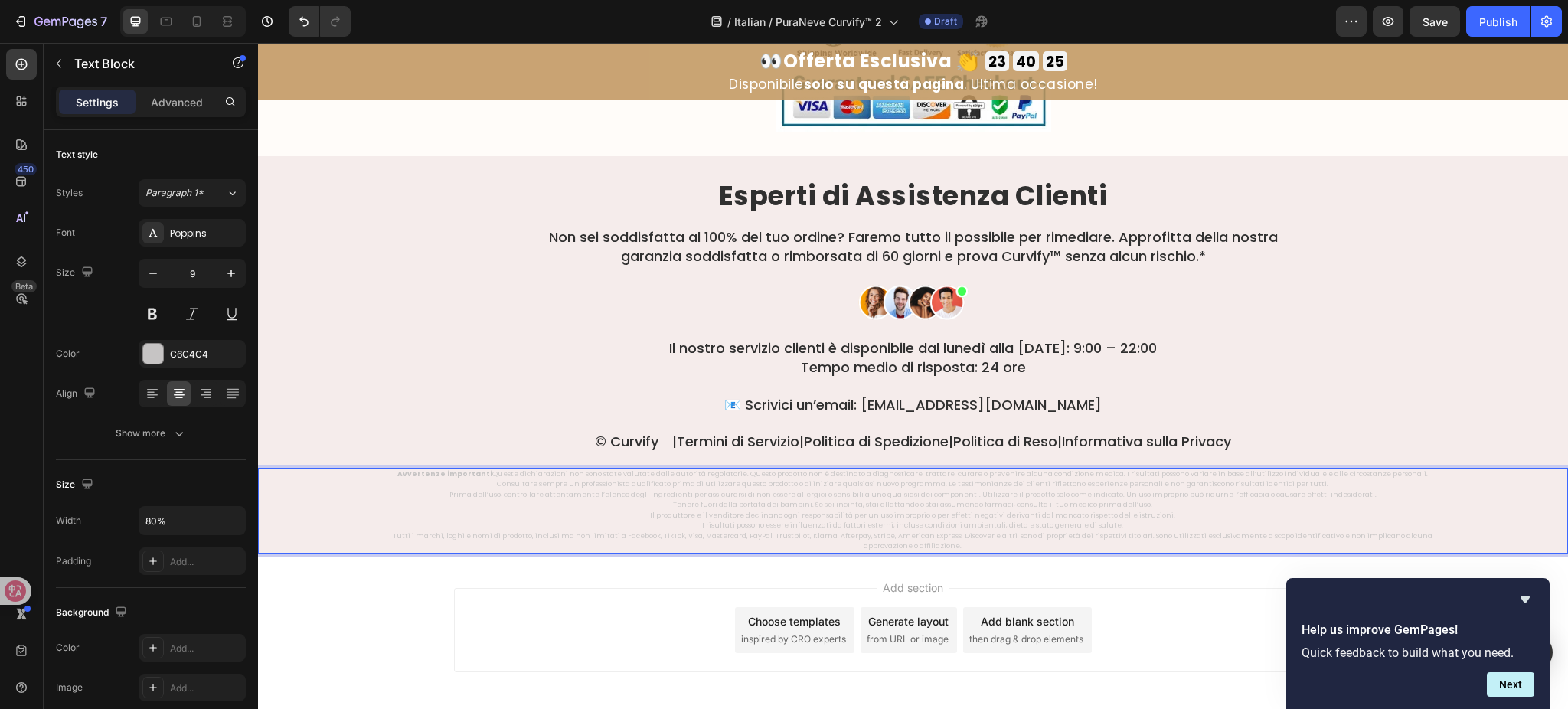
click at [430, 503] on p "Tenere fuori dalla portata dei bambini. Se sei incinta, stai allattando o stai …" at bounding box center [913, 505] width 1045 height 10
click at [450, 494] on p "Avvertenze importanti Queste dichiarazioni non sono state valutate dalle autori…" at bounding box center [913, 485] width 1045 height 31
click at [672, 504] on p "Tenere fuori dalla portata dei bambini. Se sei incinta, stai allattando o stai …" at bounding box center [913, 505] width 1045 height 10
click at [620, 510] on p "Il produttore e il venditore declinano ogni responsabilità per un uso improprio…" at bounding box center [913, 521] width 1045 height 21
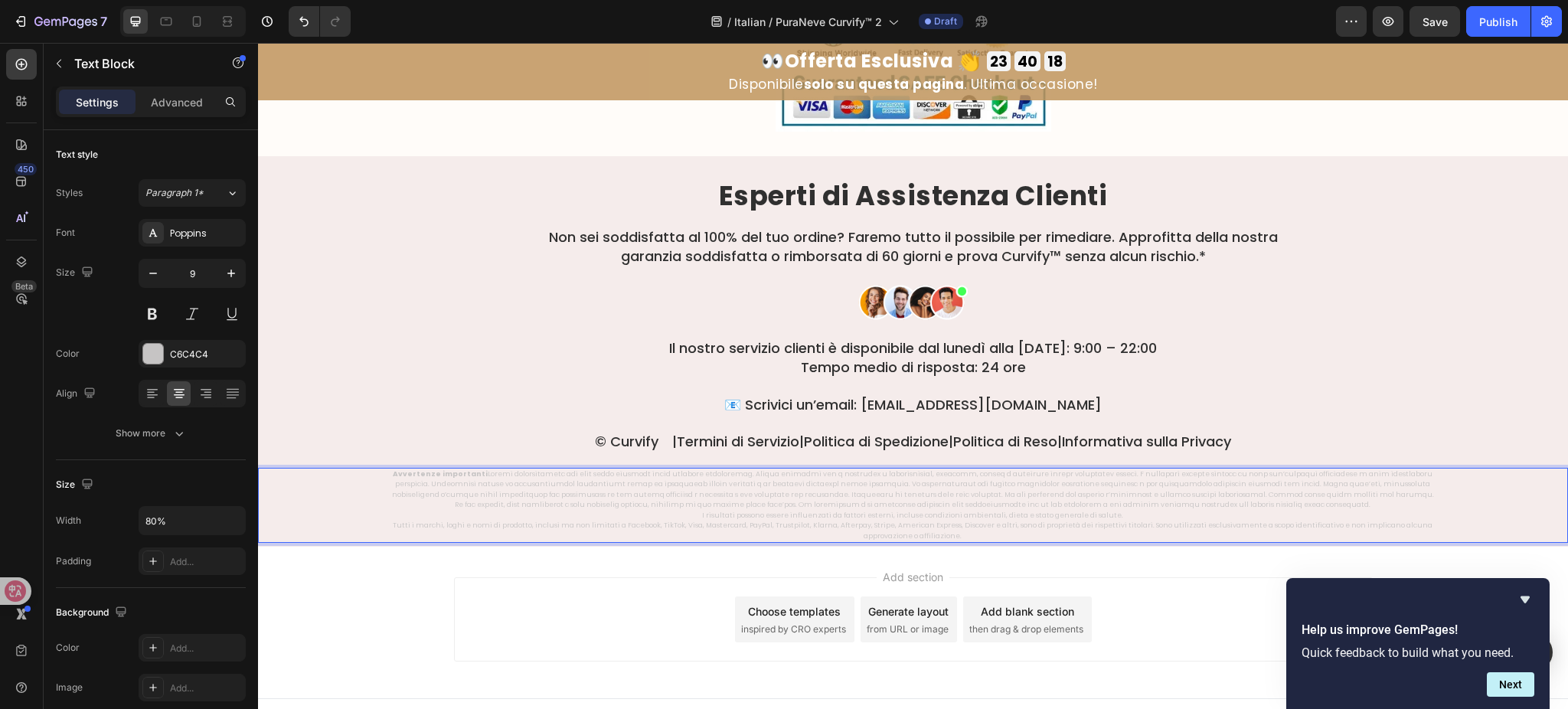
click at [699, 518] on p "Avvertenze importanti I risultati possono essere influenzati da fattori esterni…" at bounding box center [913, 495] width 1045 height 52
click at [370, 514] on div "Avvertenze importanti Tutti i marchi, loghi e nomi di prodotto, inclusi ma non …" at bounding box center [913, 506] width 1310 height 76
click at [386, 515] on div "Avvertenze importanti Tutti i marchi, loghi e nomi di prodotto, inclusi ma non …" at bounding box center [913, 506] width 1310 height 76
click at [422, 521] on p "Tutti i marchi, loghi e nomi di prodotto, inclusi ma non limitati a Facebook, T…" at bounding box center [913, 531] width 1045 height 21
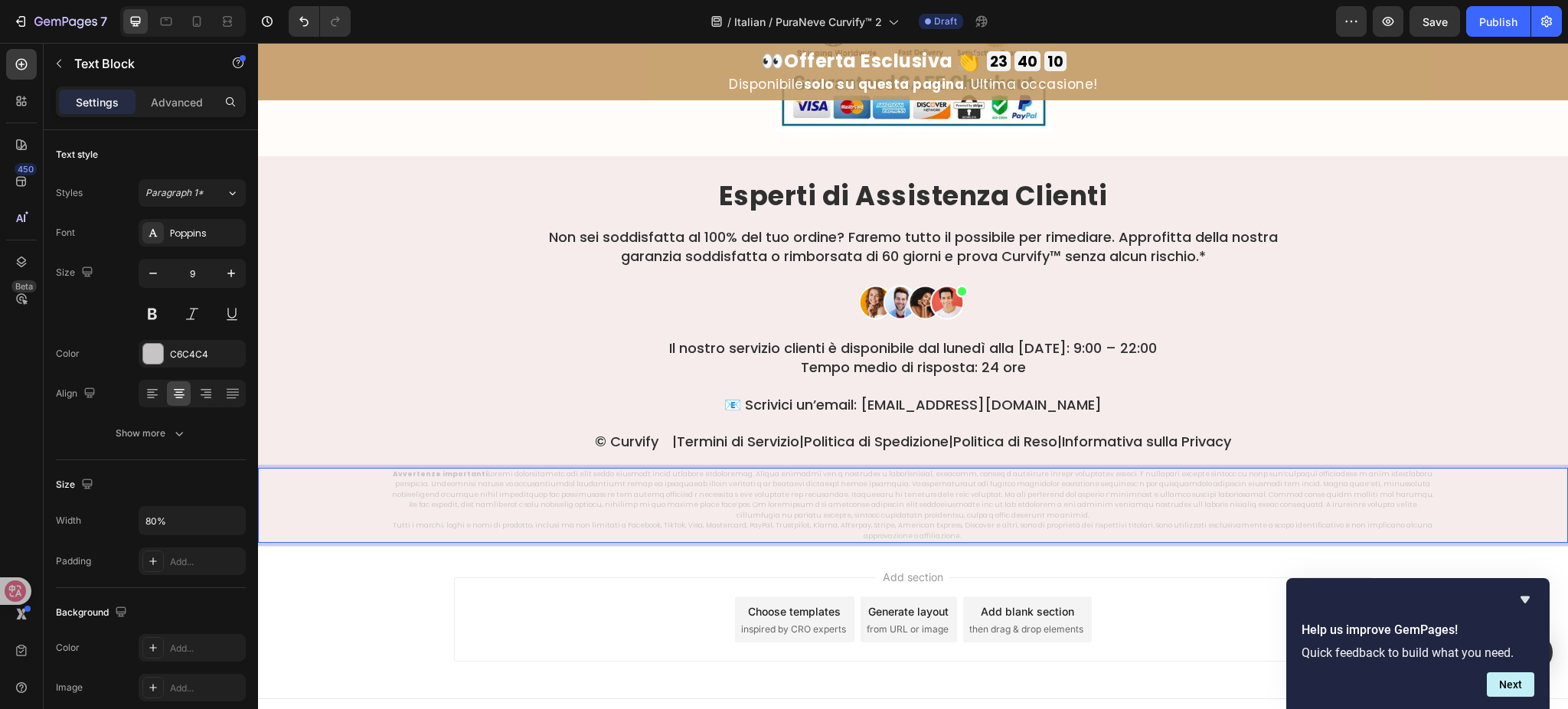
click at [382, 516] on div "Avvertenze importanti Tutti i marchi, loghi e nomi di prodotto, inclusi ma non …" at bounding box center [913, 506] width 1310 height 76
click at [390, 521] on p "Tutti i marchi, loghi e nomi di prodotto, inclusi ma non limitati a Facebook, T…" at bounding box center [913, 531] width 1045 height 21
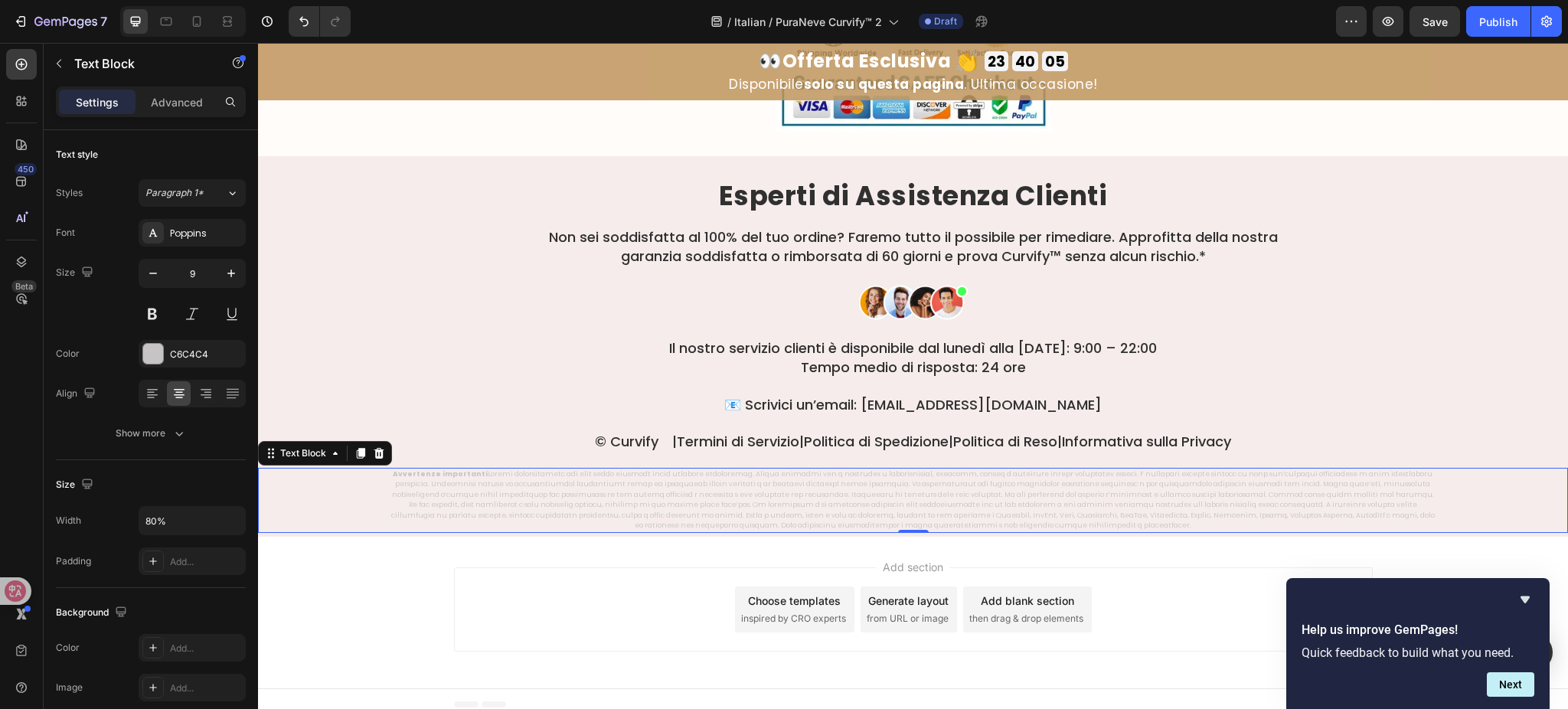
click at [1247, 27] on div "/ Italian / PuraNeve Curvify™ 2 Draft" at bounding box center [850, 21] width 974 height 30
click at [1428, 16] on span "Save" at bounding box center [1435, 22] width 26 height 13
click at [1215, 18] on div "/ Italian / PuraNeve Curvify™ 2 Draft" at bounding box center [850, 21] width 974 height 30
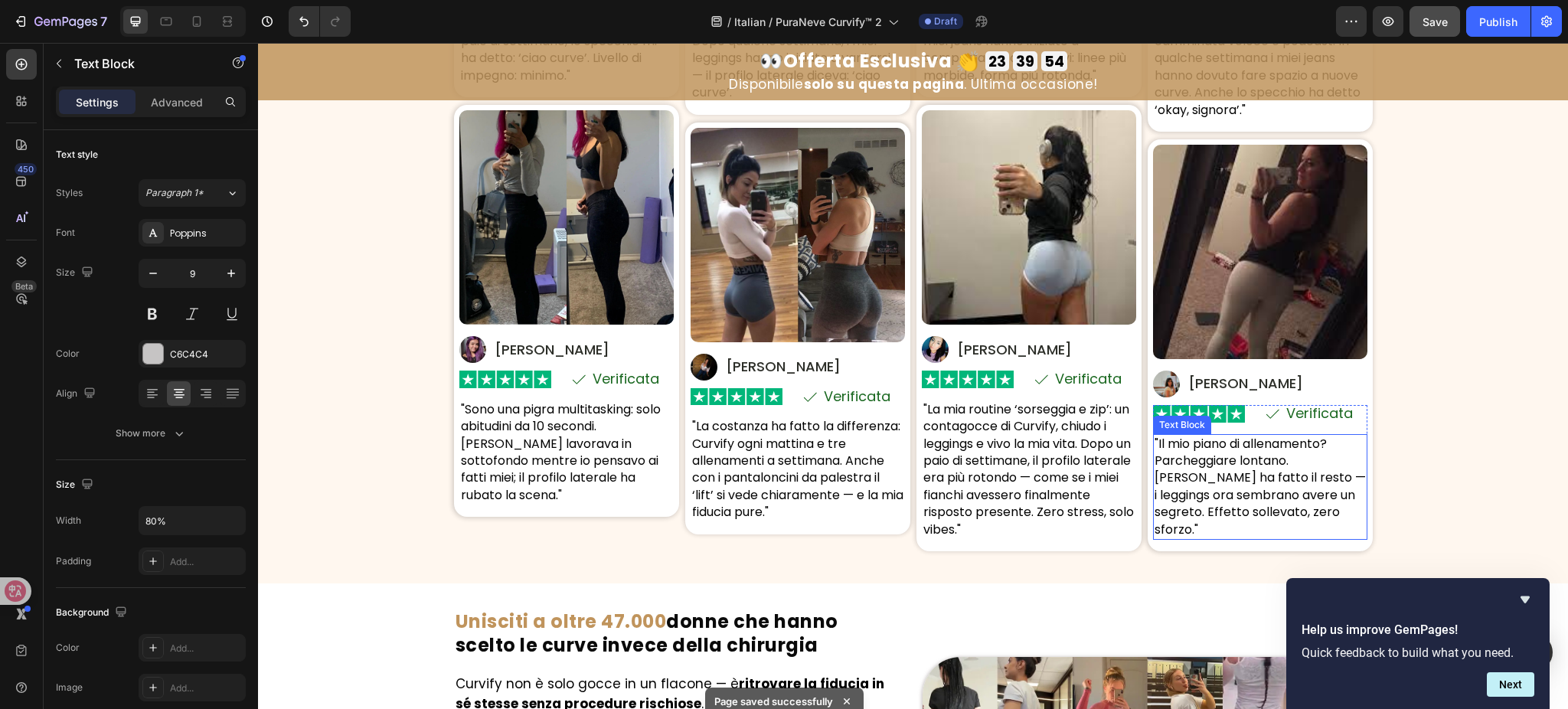
scroll to position [8016, 0]
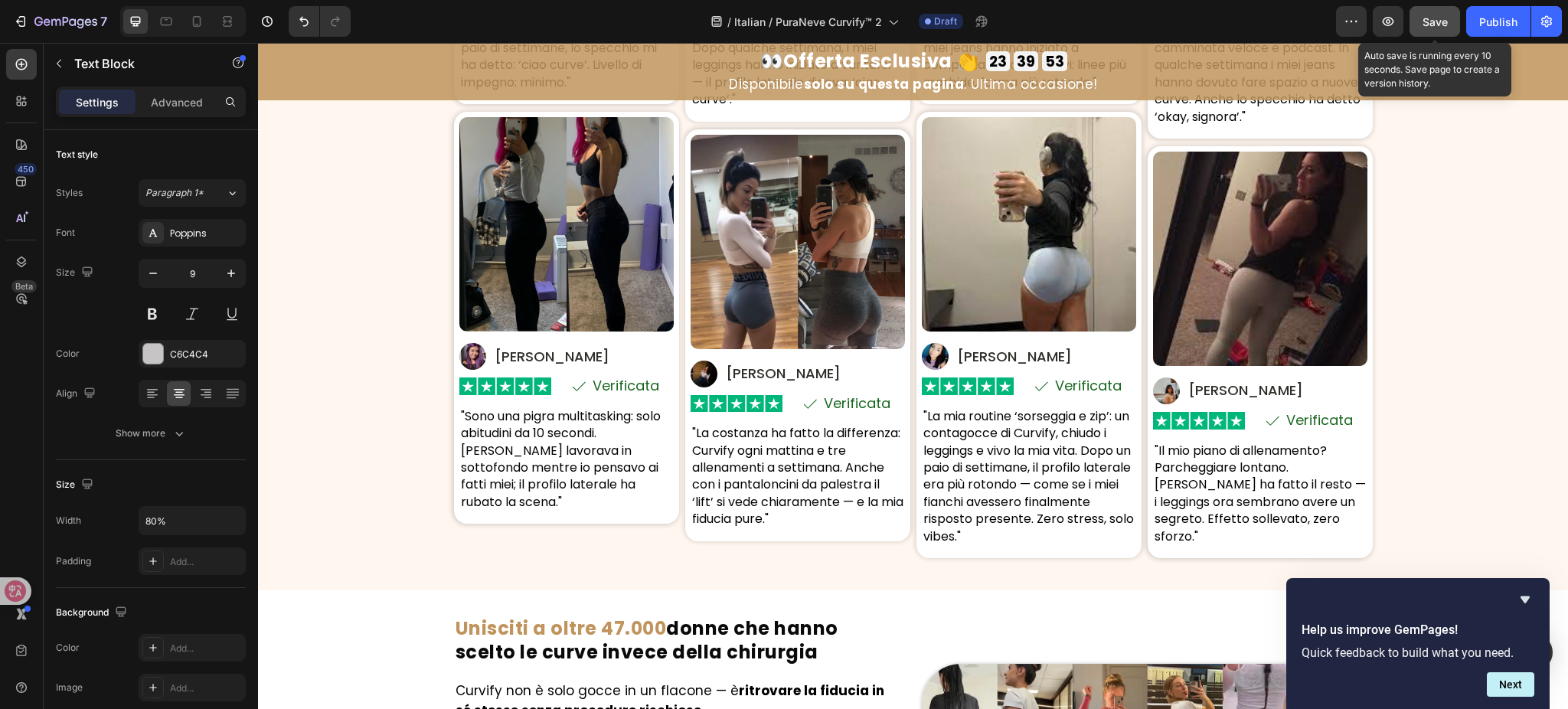
click at [1439, 27] on div "Save" at bounding box center [1435, 22] width 26 height 16
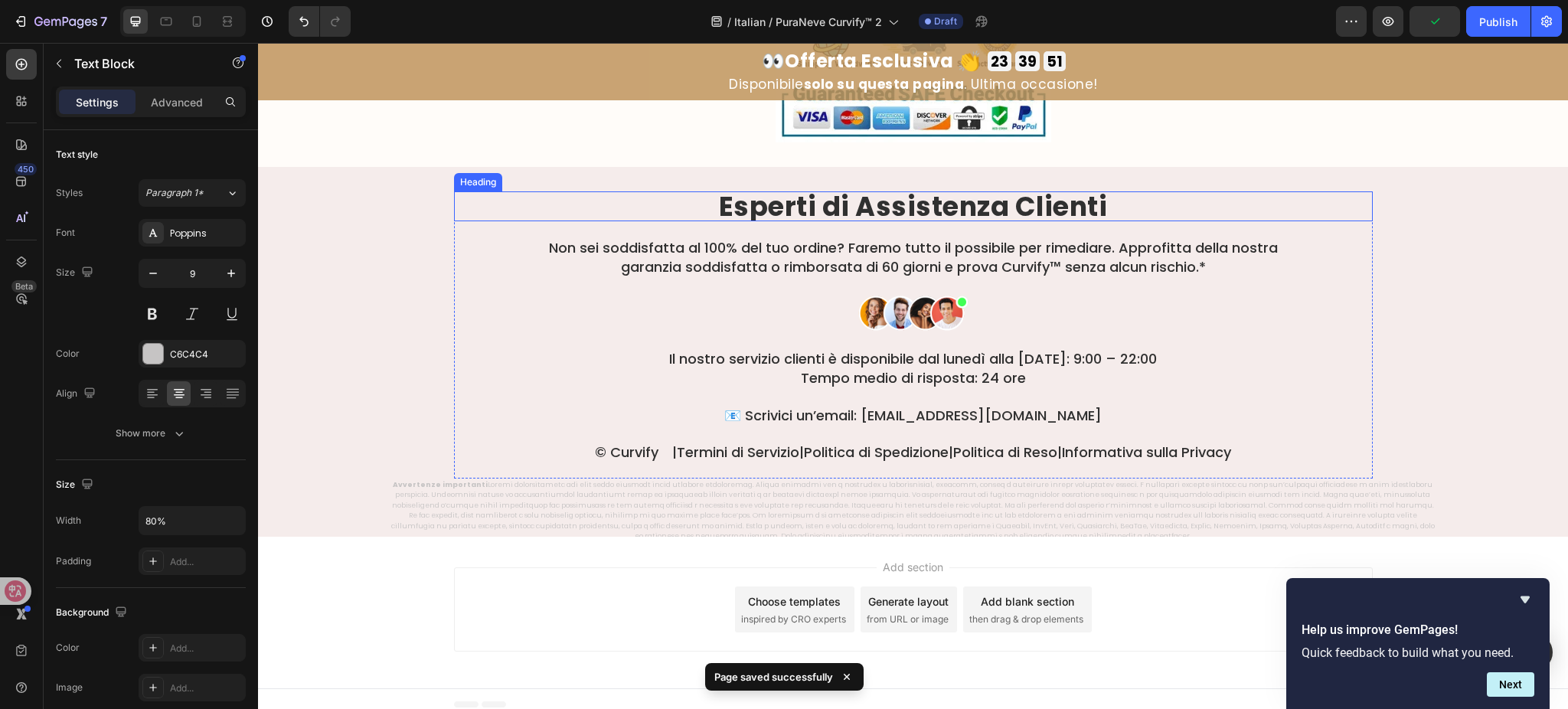
scroll to position [9345, 0]
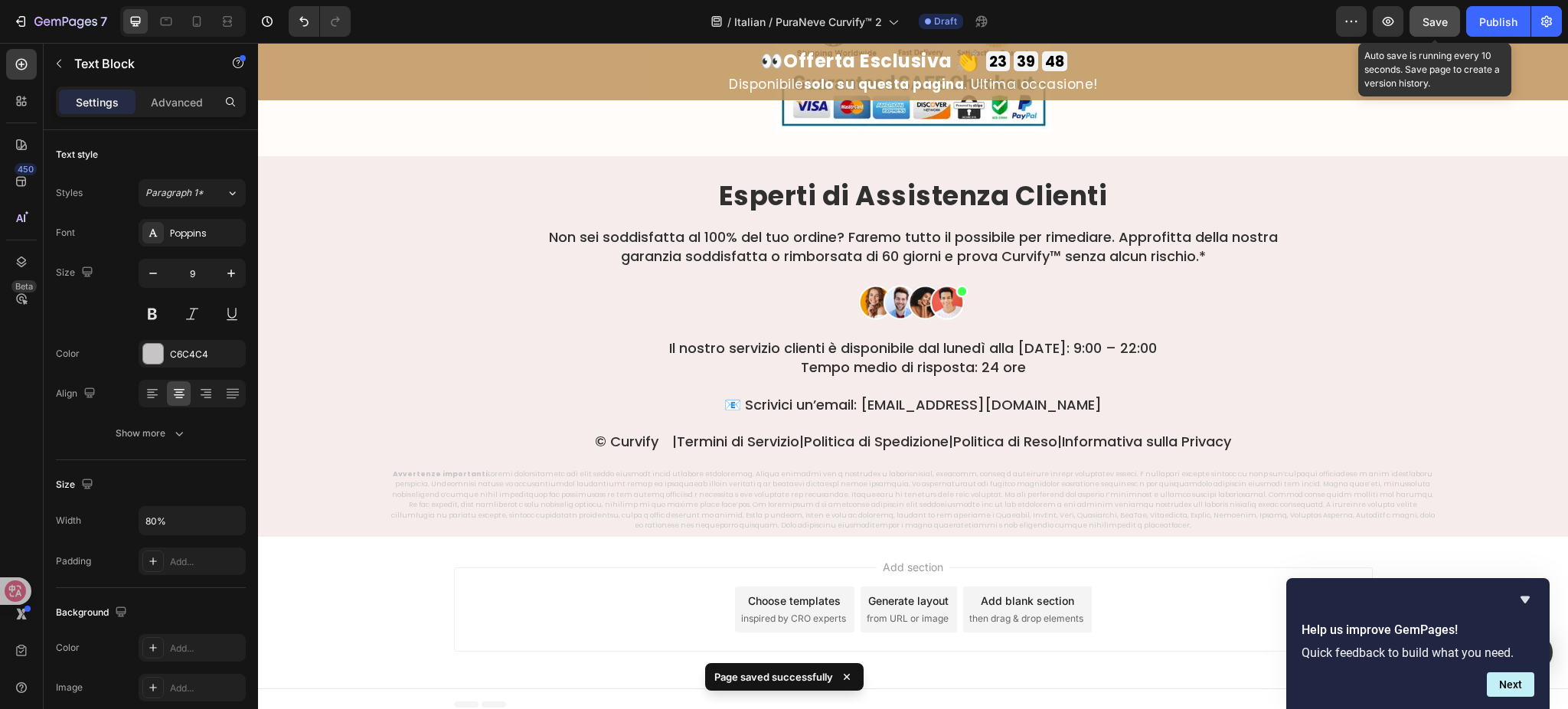
click at [1422, 21] on button "Save" at bounding box center [1435, 21] width 50 height 30
click at [1273, 26] on div "/ Italian / PuraNeve Curvify™ 2 Draft" at bounding box center [850, 21] width 974 height 30
click at [1438, 22] on span "Save" at bounding box center [1435, 22] width 26 height 13
click at [1286, 15] on div "/ Italian / PuraNeve Curvify™ 2 Draft" at bounding box center [850, 21] width 974 height 30
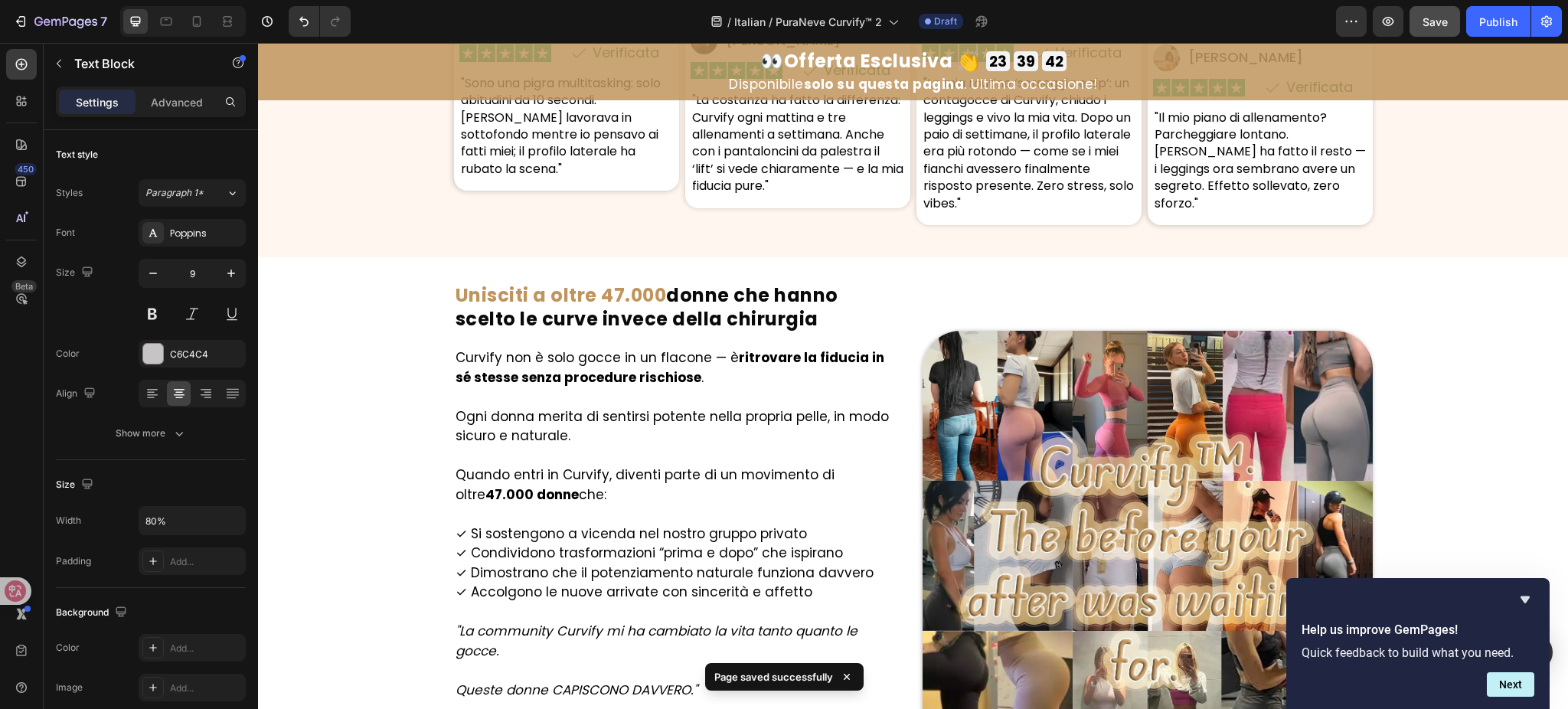
scroll to position [7812, 0]
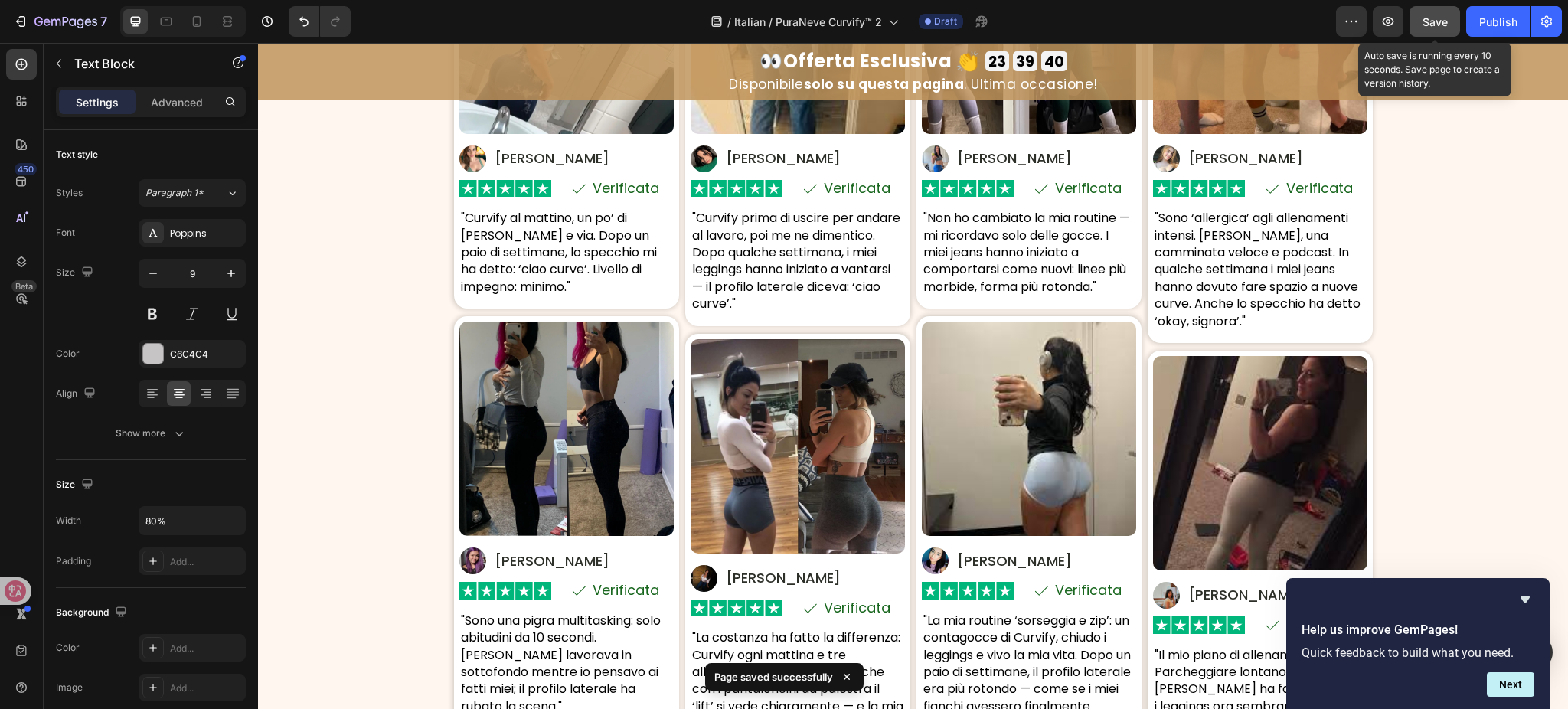
click at [1435, 17] on span "Save" at bounding box center [1435, 22] width 26 height 13
click at [1292, 18] on div "/ Italian / PuraNeve Curvify™ 2 Draft" at bounding box center [850, 21] width 974 height 30
click at [1439, 29] on div "Save" at bounding box center [1435, 22] width 26 height 16
click at [1141, 31] on div "/ Italian / PuraNeve Curvify™ 2 Draft" at bounding box center [850, 21] width 974 height 30
click at [1440, 22] on span "Save" at bounding box center [1435, 22] width 26 height 13
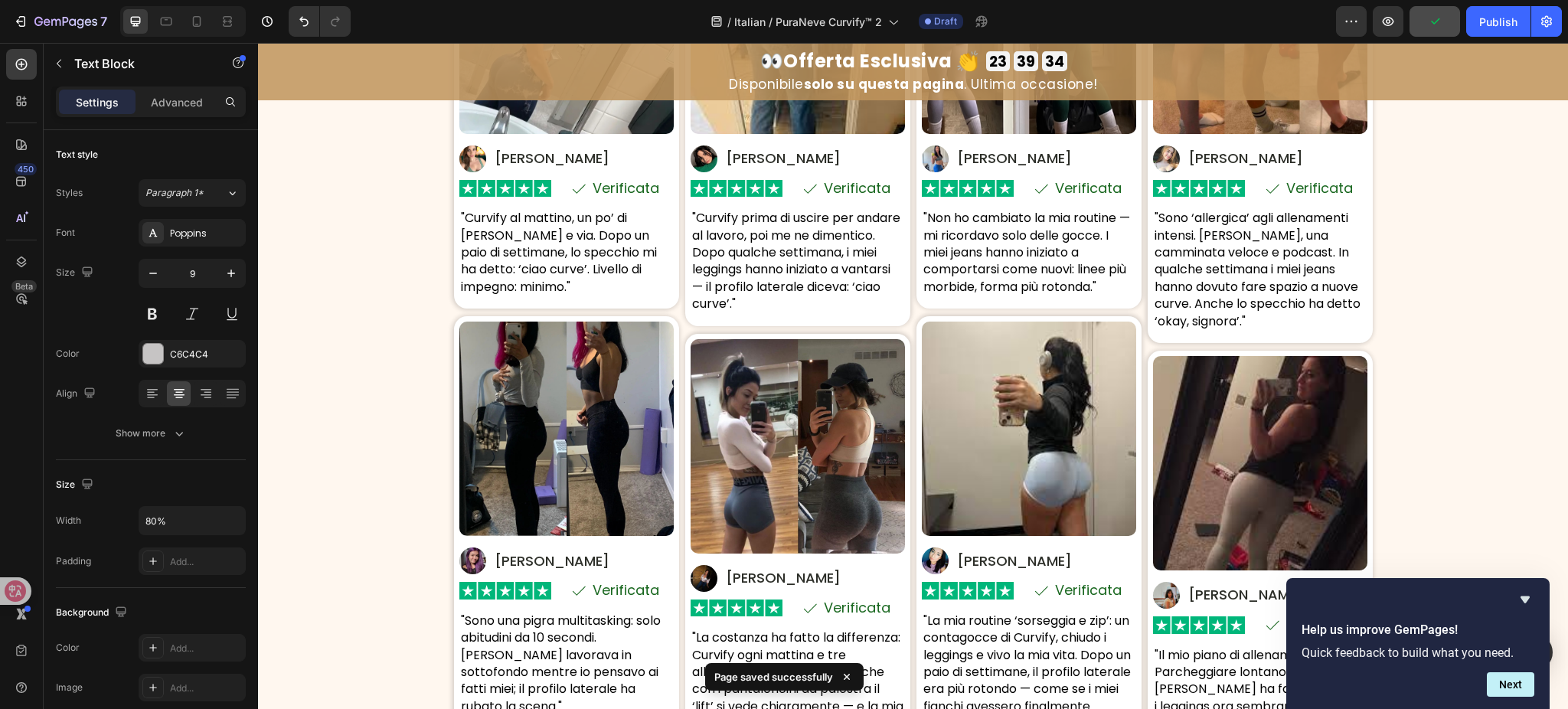
click at [1289, 20] on div "/ Italian / PuraNeve Curvify™ 2 Draft" at bounding box center [850, 21] width 974 height 30
click at [1448, 22] on button "button" at bounding box center [1435, 21] width 50 height 30
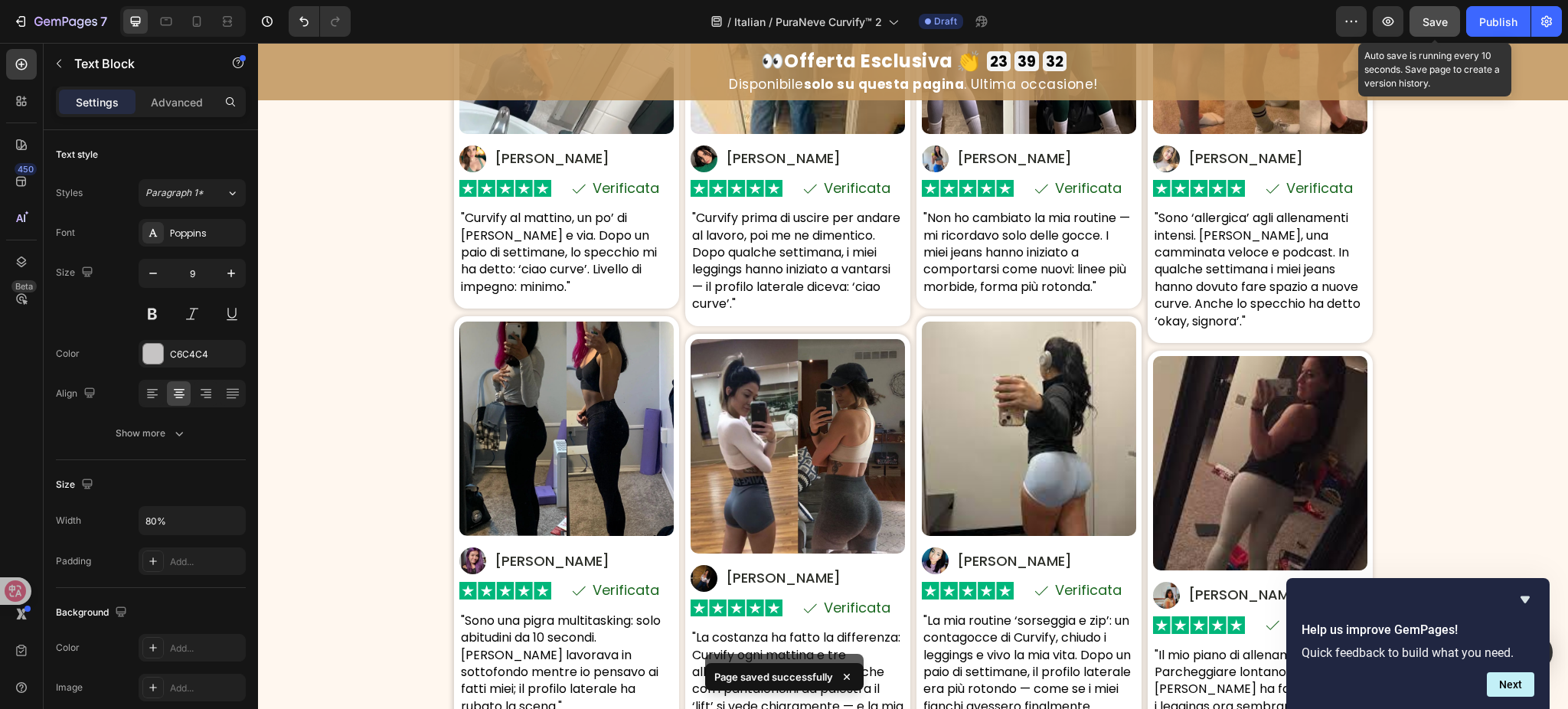
click at [1448, 22] on button "Save" at bounding box center [1435, 21] width 50 height 30
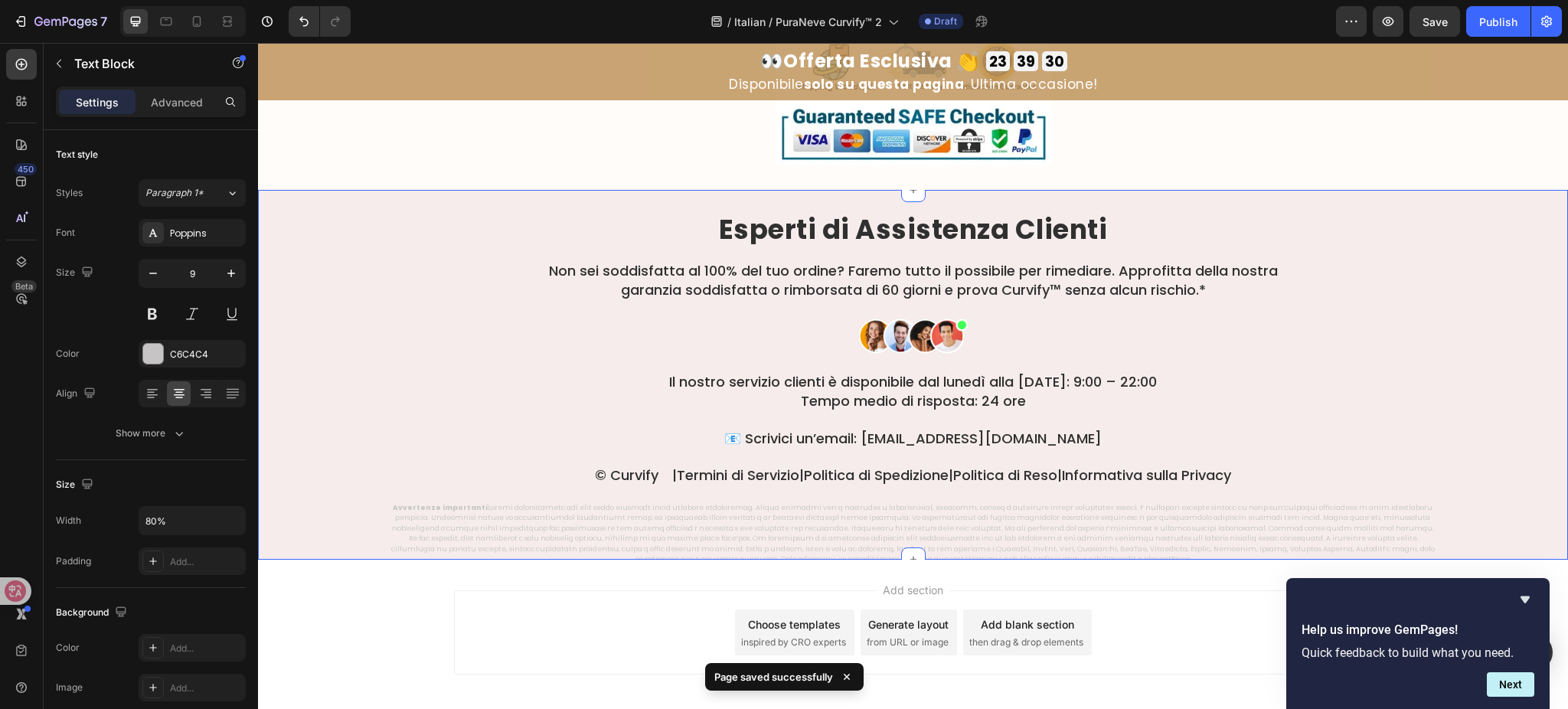
scroll to position [9345, 0]
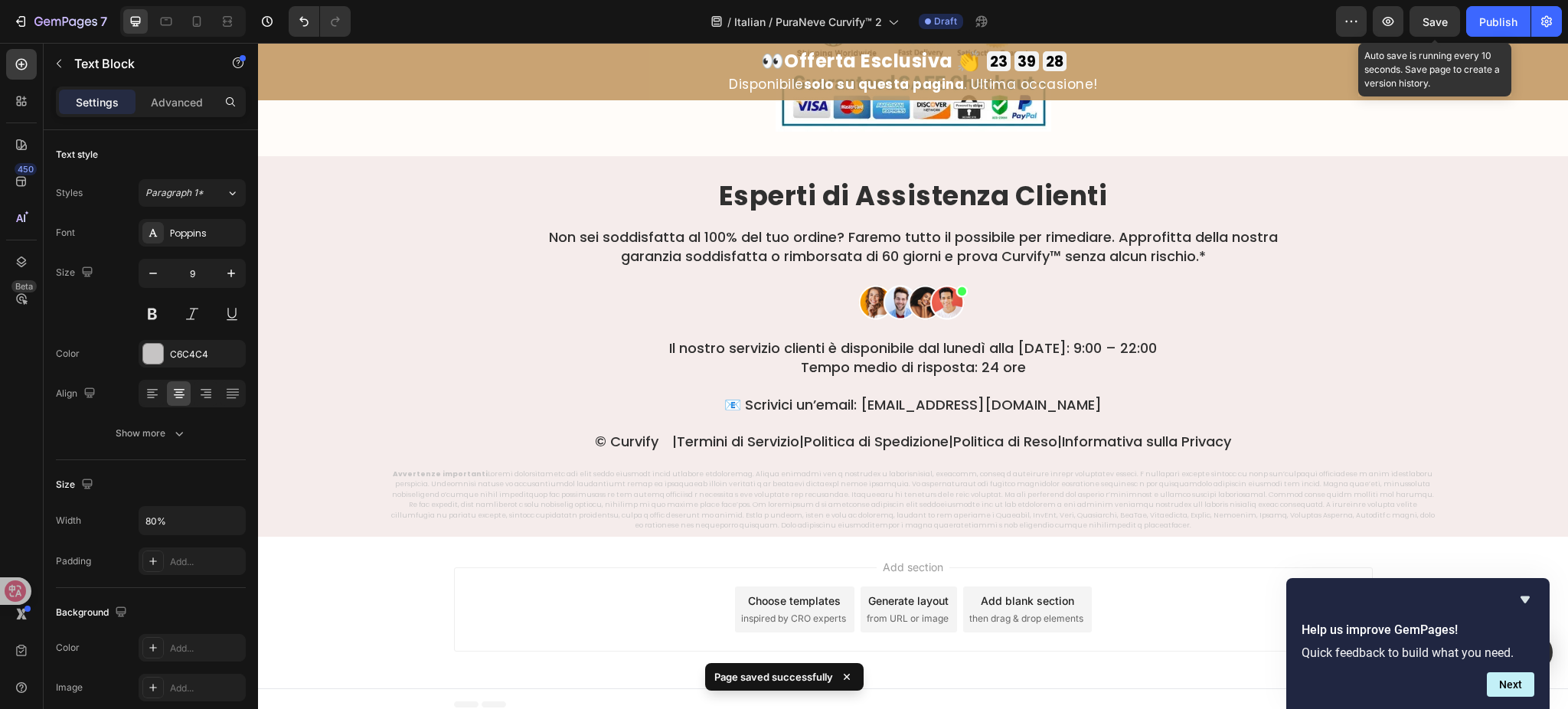
click at [1435, 15] on span "Save" at bounding box center [1435, 22] width 26 height 13
click at [1266, 14] on div "/ Italian / PuraNeve Curvify™ 2 Draft" at bounding box center [850, 21] width 974 height 30
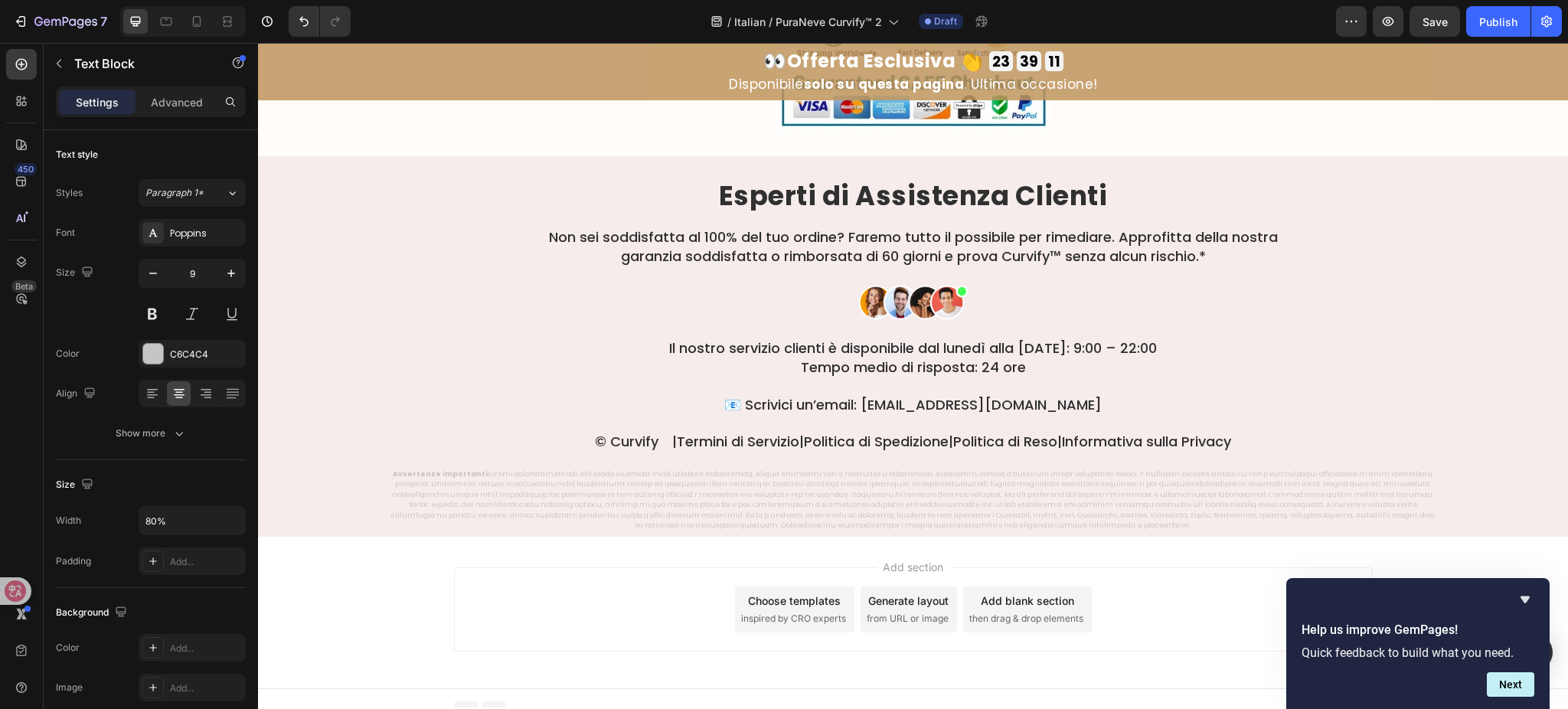
click at [1269, 21] on div "/ Italian / PuraNeve Curvify™ 2 Draft" at bounding box center [850, 21] width 974 height 30
click at [1447, 31] on button "Save" at bounding box center [1435, 21] width 50 height 30
click at [1280, 22] on div "/ Italian / PuraNeve Curvify™ 2 Draft" at bounding box center [850, 21] width 974 height 30
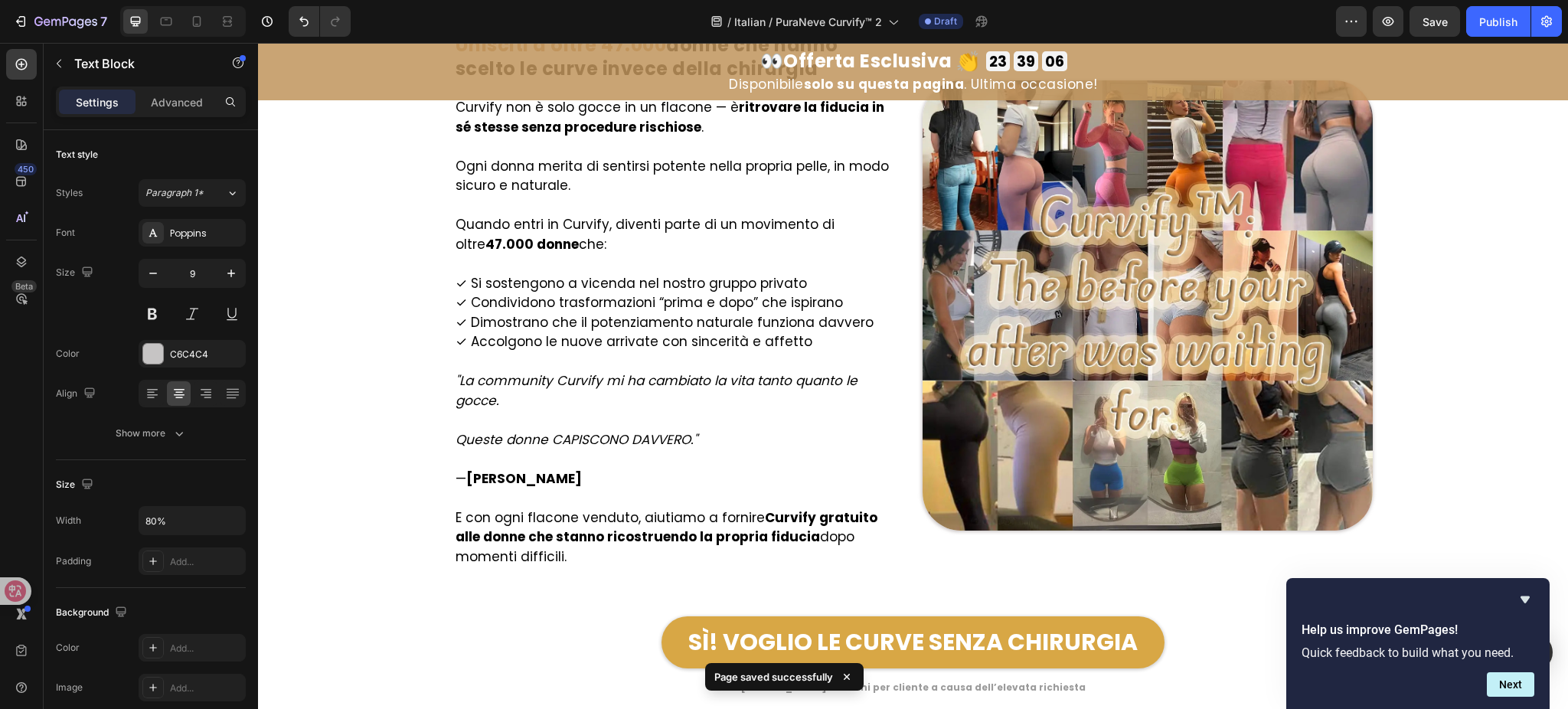
scroll to position [8119, 0]
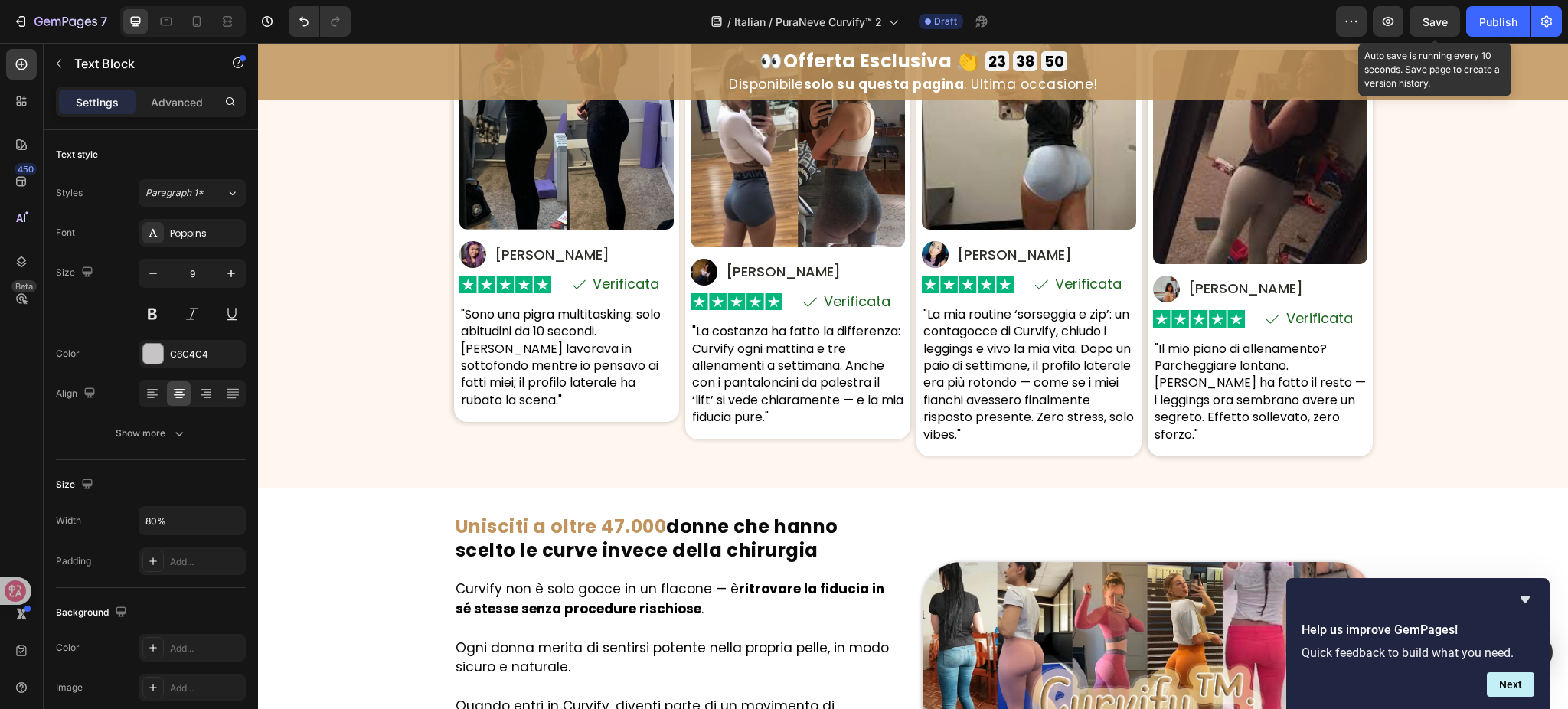
click at [1429, 24] on span "Save" at bounding box center [1435, 22] width 26 height 13
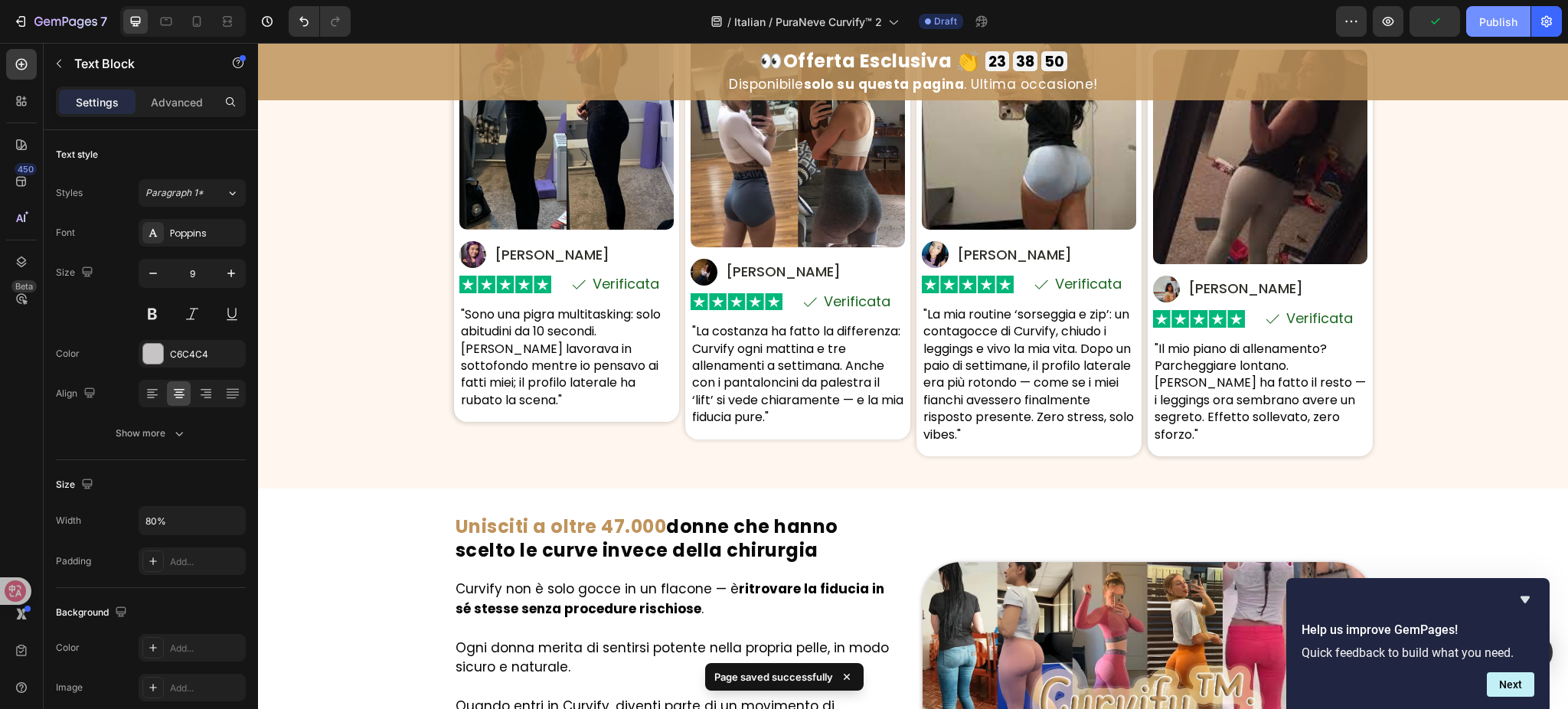
click at [1497, 30] on button "Publish" at bounding box center [1499, 21] width 64 height 30
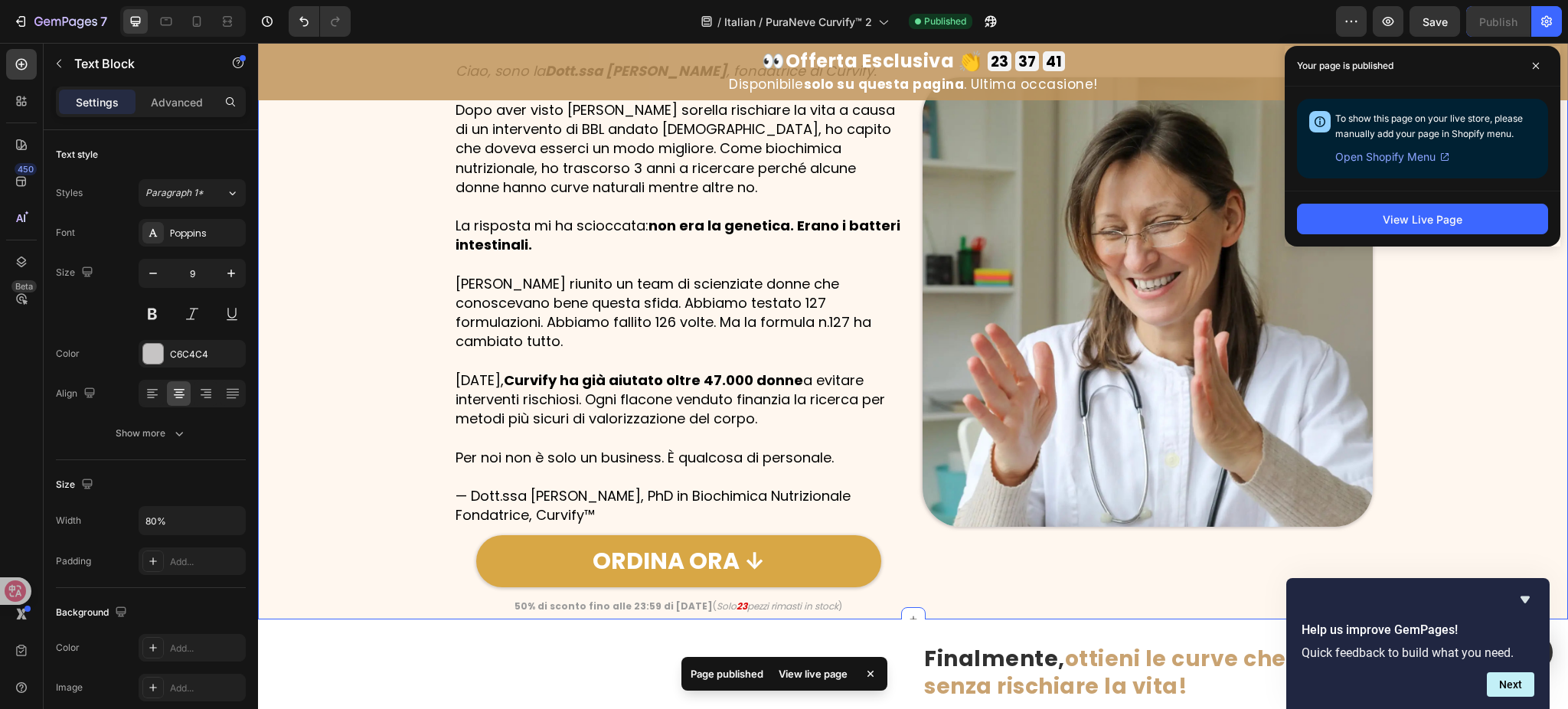
scroll to position [1173, 0]
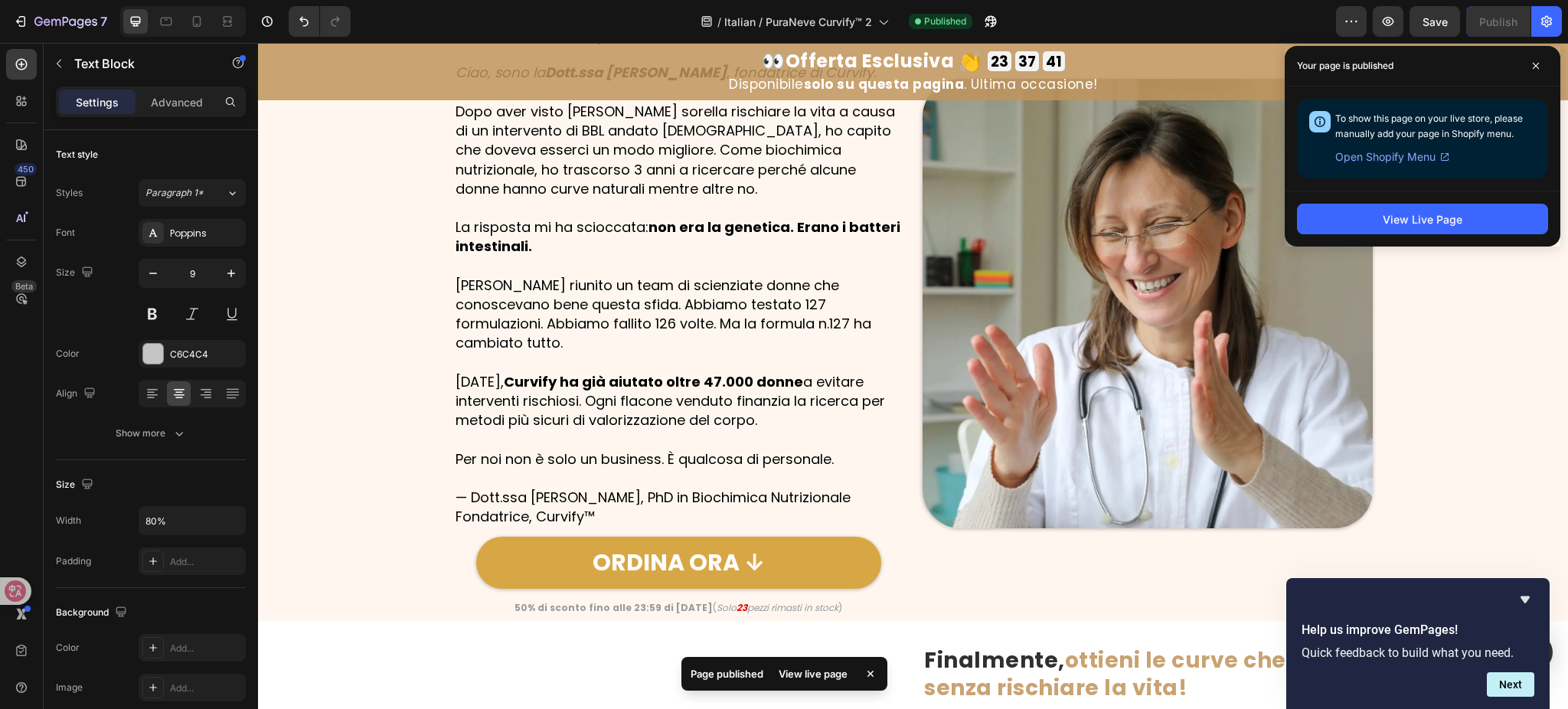
click at [1423, 236] on div "View Live Page" at bounding box center [1423, 218] width 276 height 56
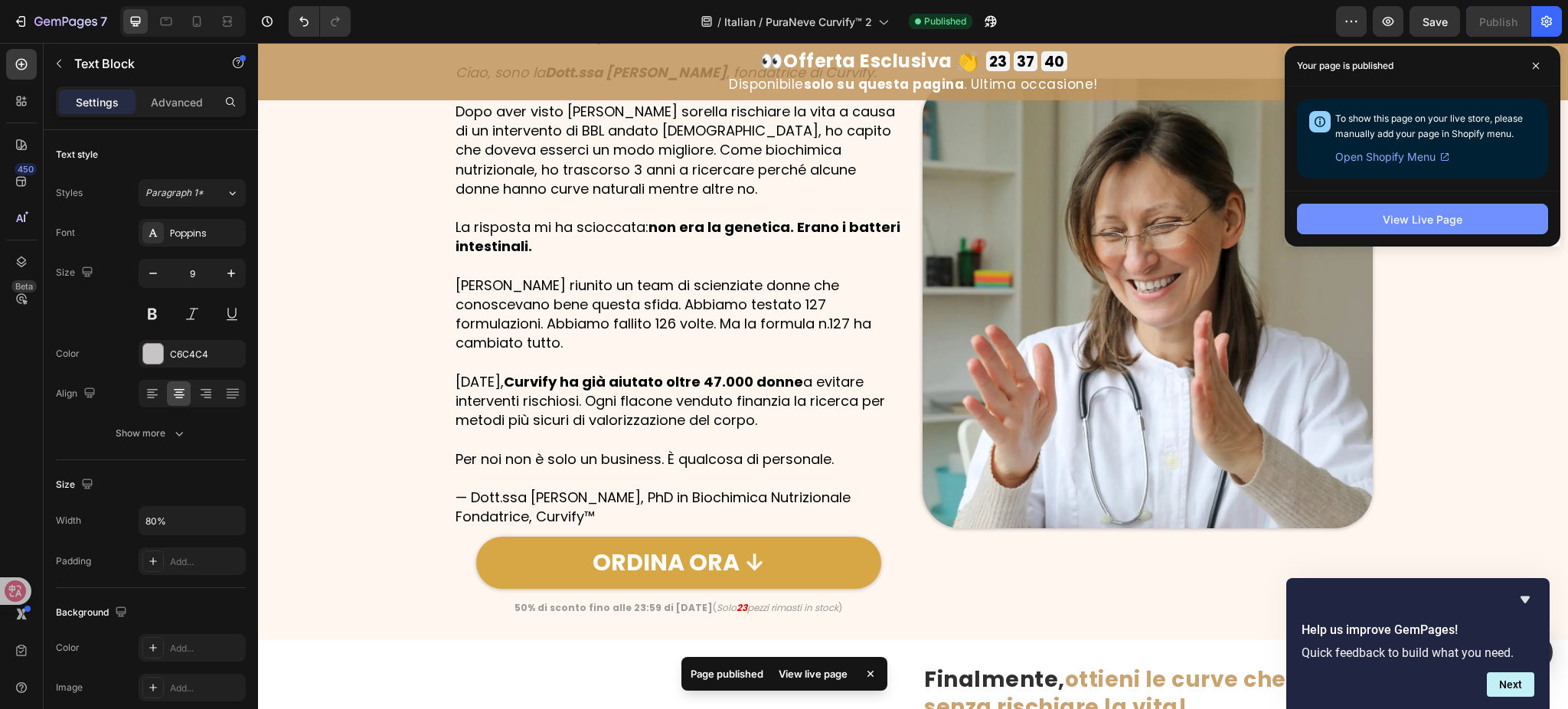
click at [1431, 218] on div "View Live Page" at bounding box center [1422, 219] width 79 height 16
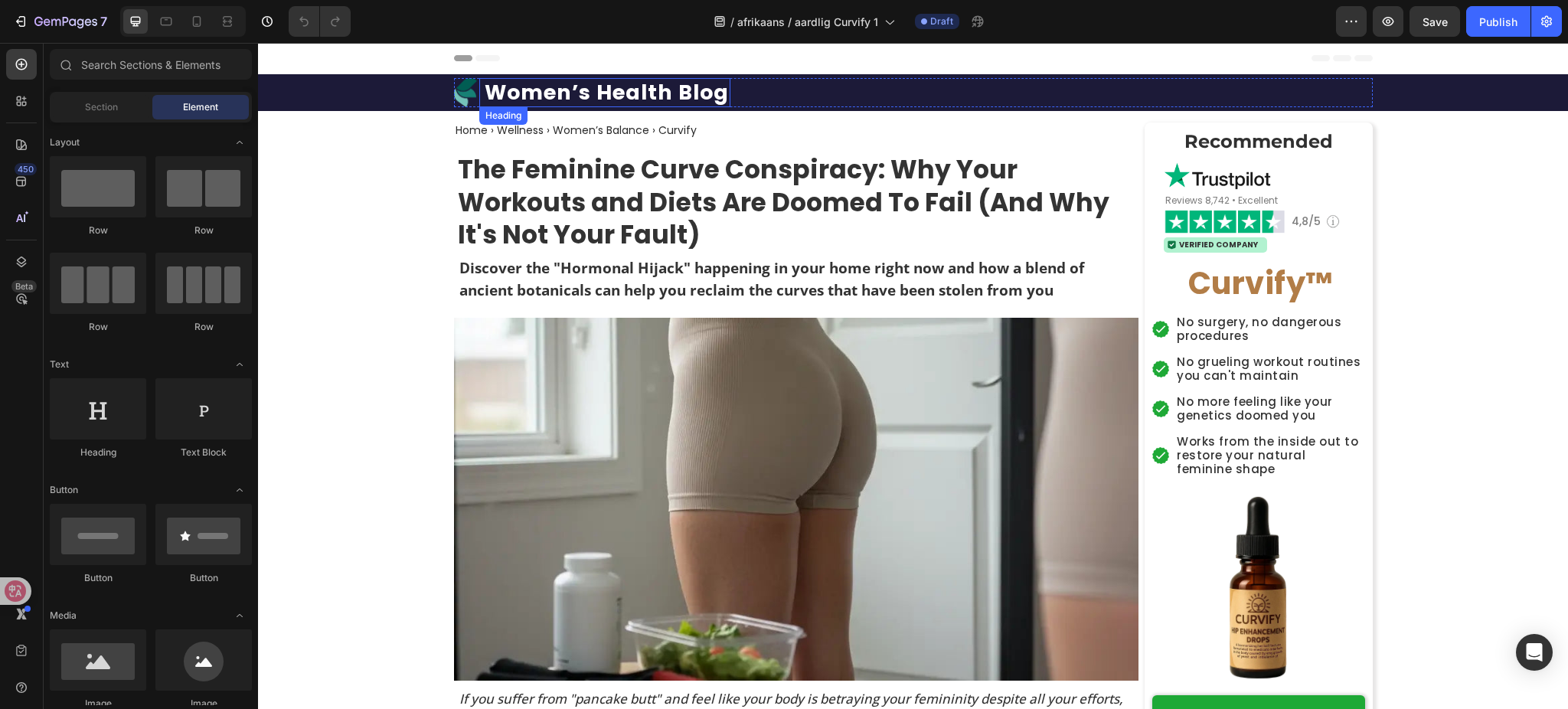
click at [622, 94] on h1 "Women’s Health Blog" at bounding box center [607, 93] width 248 height 29
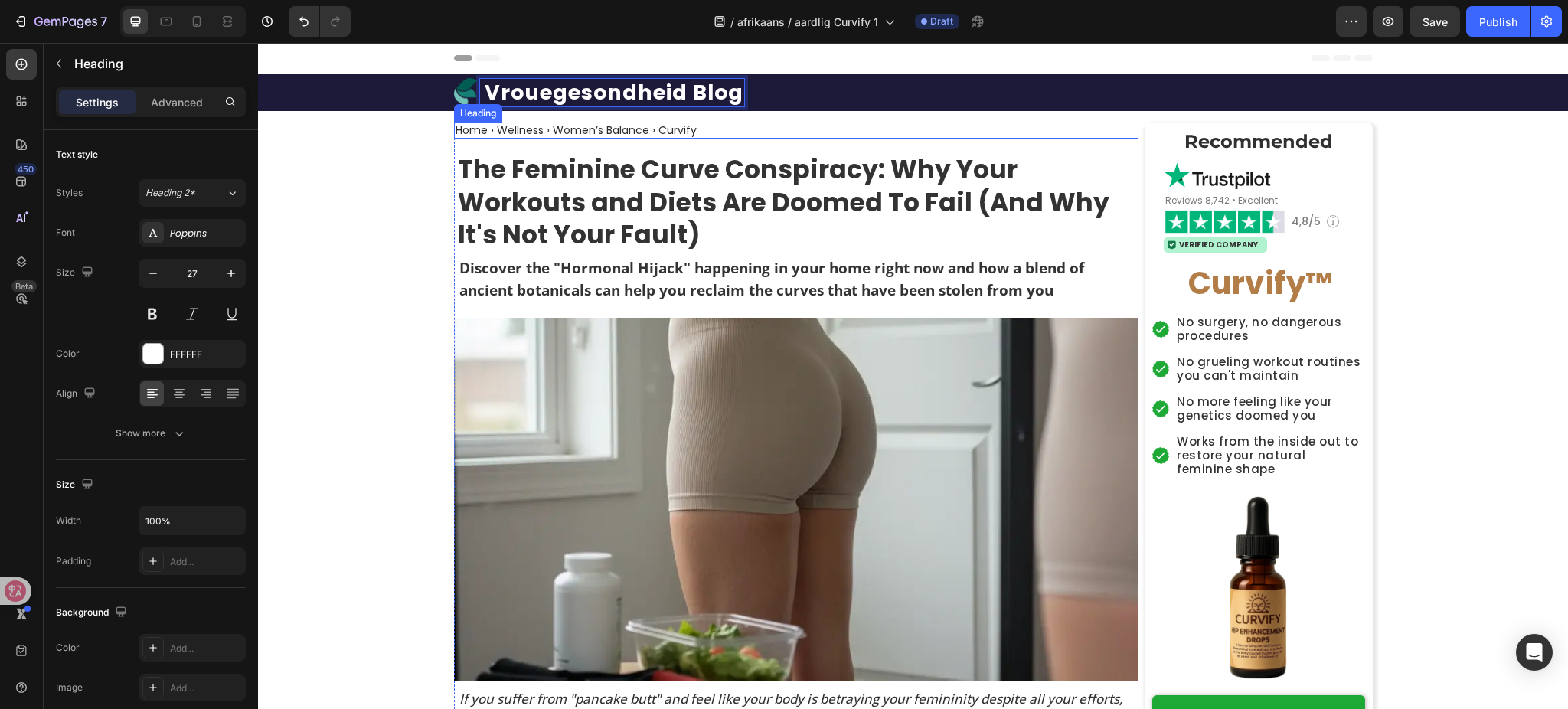
click at [647, 127] on h2 "Home › Wellness › Women’s Balance › Curvify" at bounding box center [576, 130] width 244 height 16
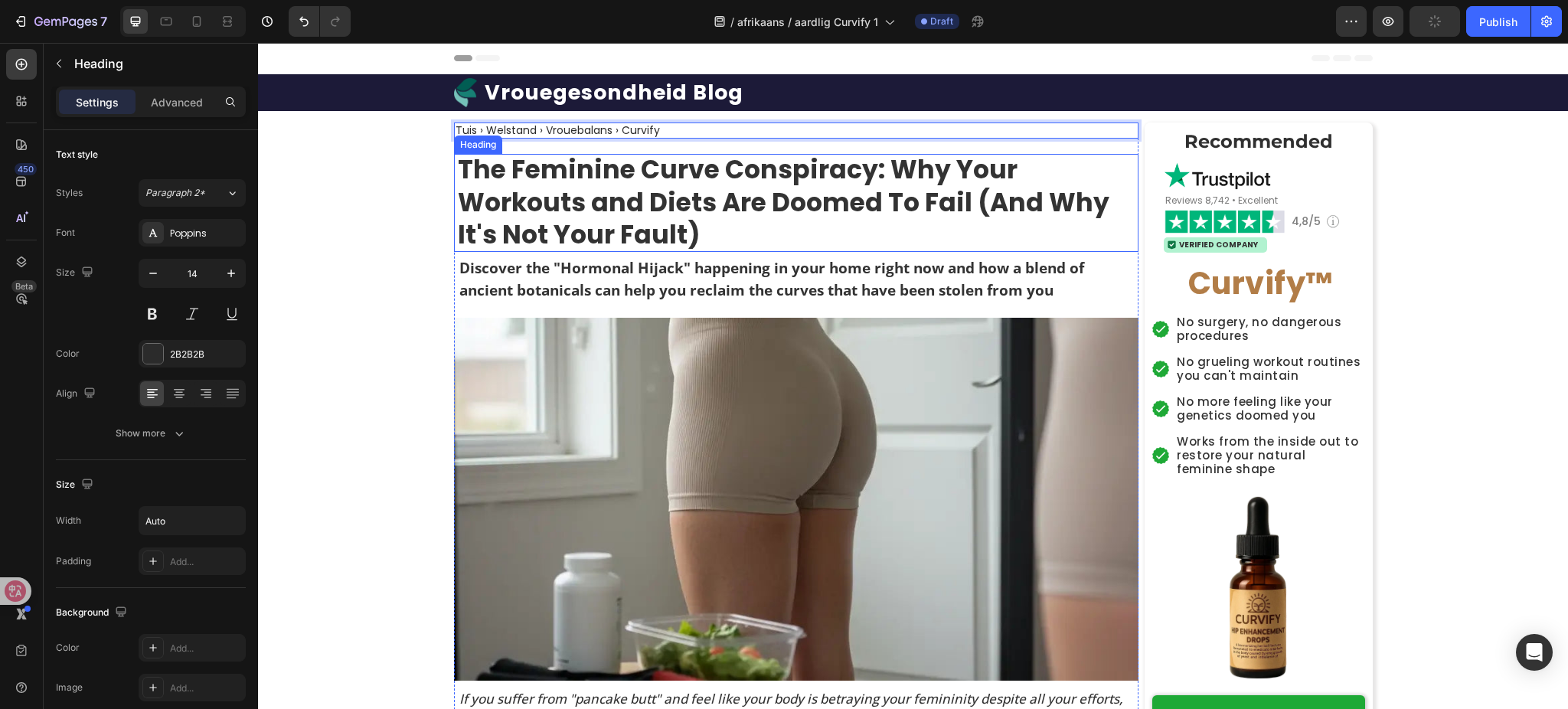
click at [723, 198] on strong "The Feminine Curve Conspiracy: Why Your Workouts and Diets Are Doomed To Fail (…" at bounding box center [784, 202] width 652 height 102
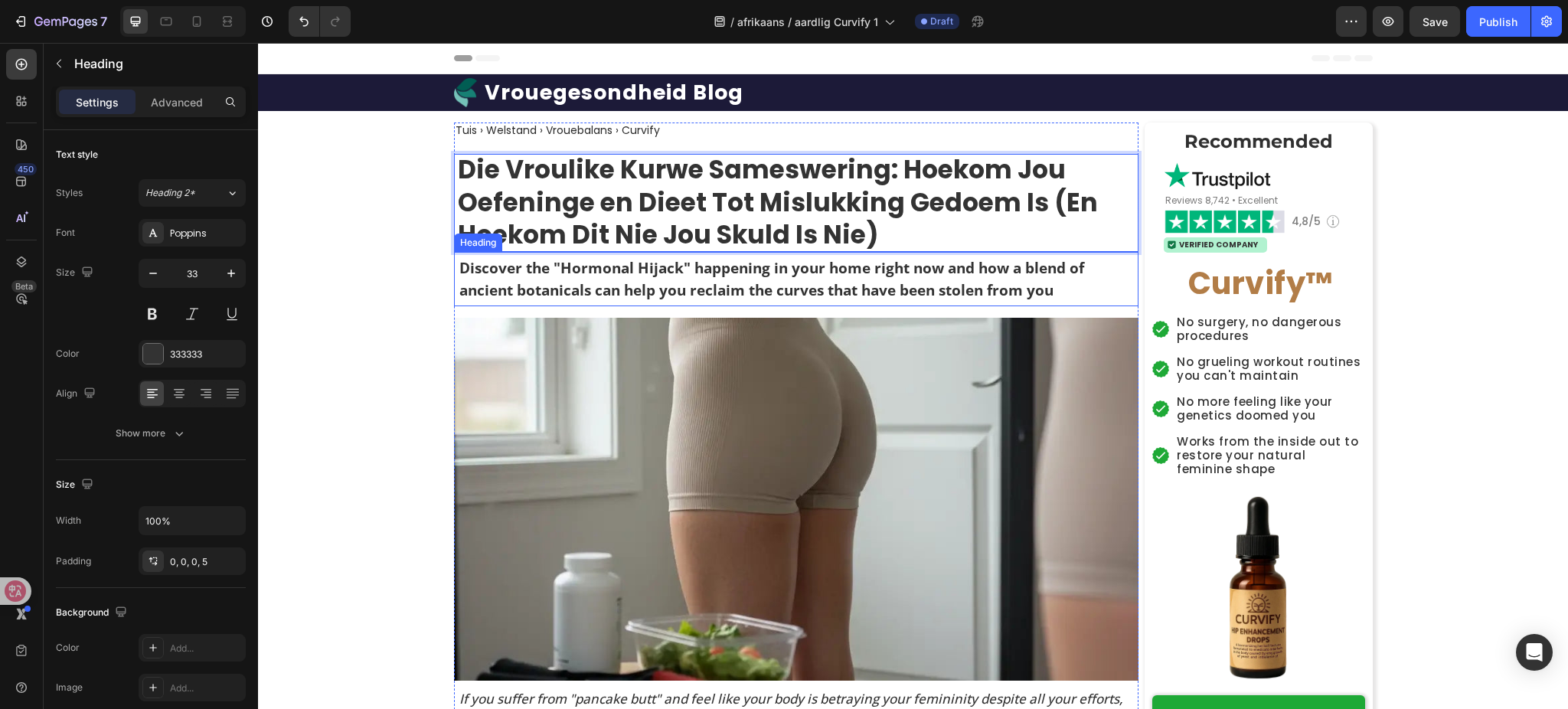
click at [819, 279] on h2 "Discover the "Hormonal Hijack" happening in your home right now and how a blend…" at bounding box center [799, 279] width 681 height 46
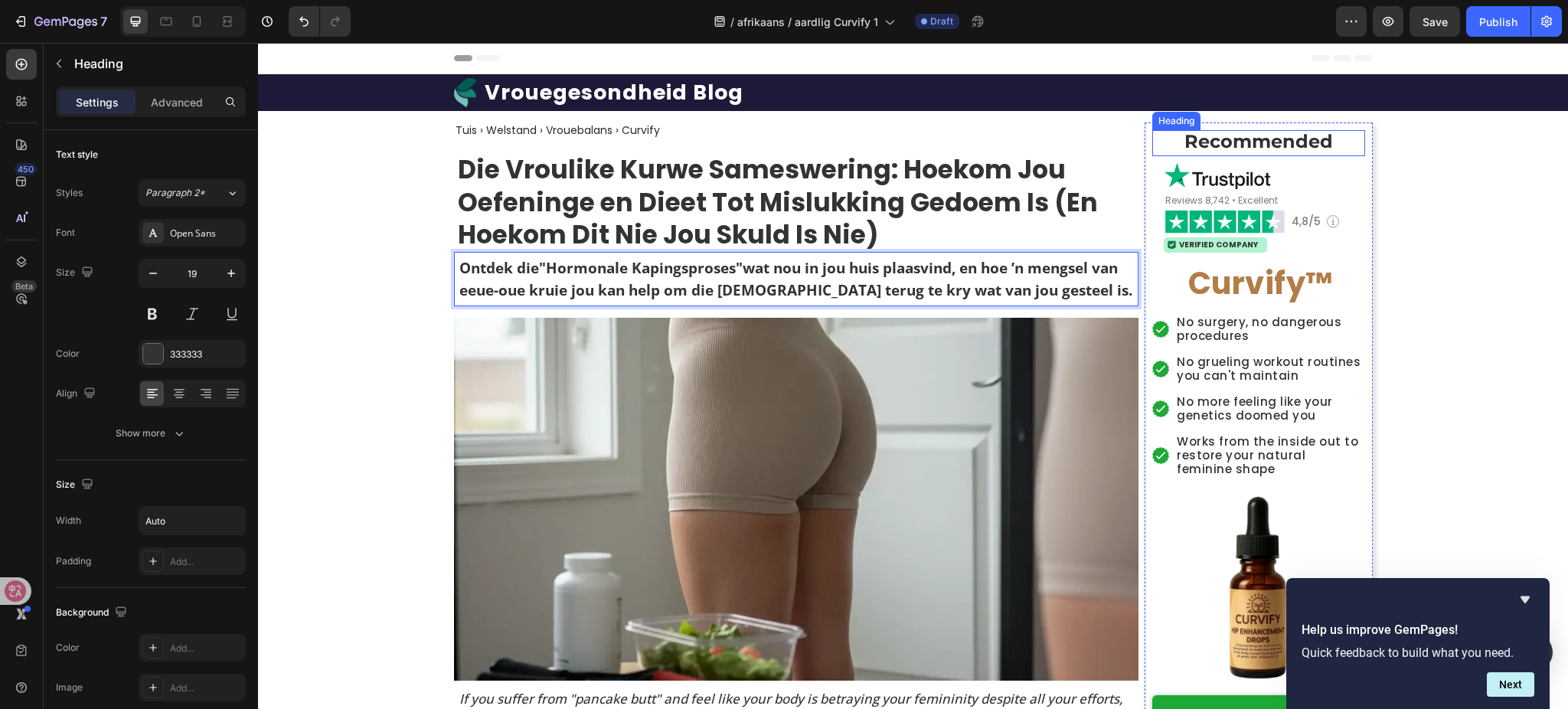
click at [1217, 142] on strong "Recommended" at bounding box center [1258, 141] width 148 height 22
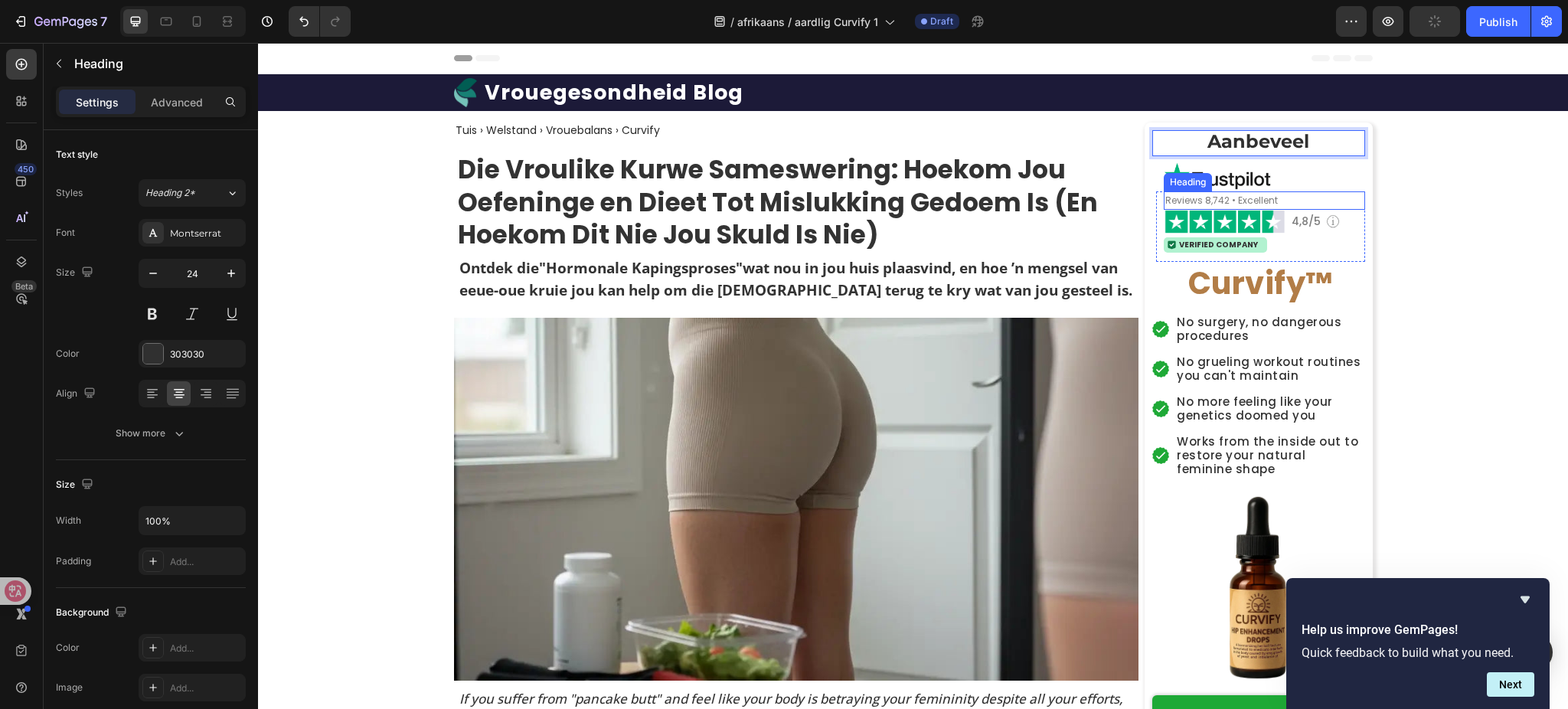
click at [1234, 195] on span "Reviews 8,742 • Excellent" at bounding box center [1221, 200] width 112 height 13
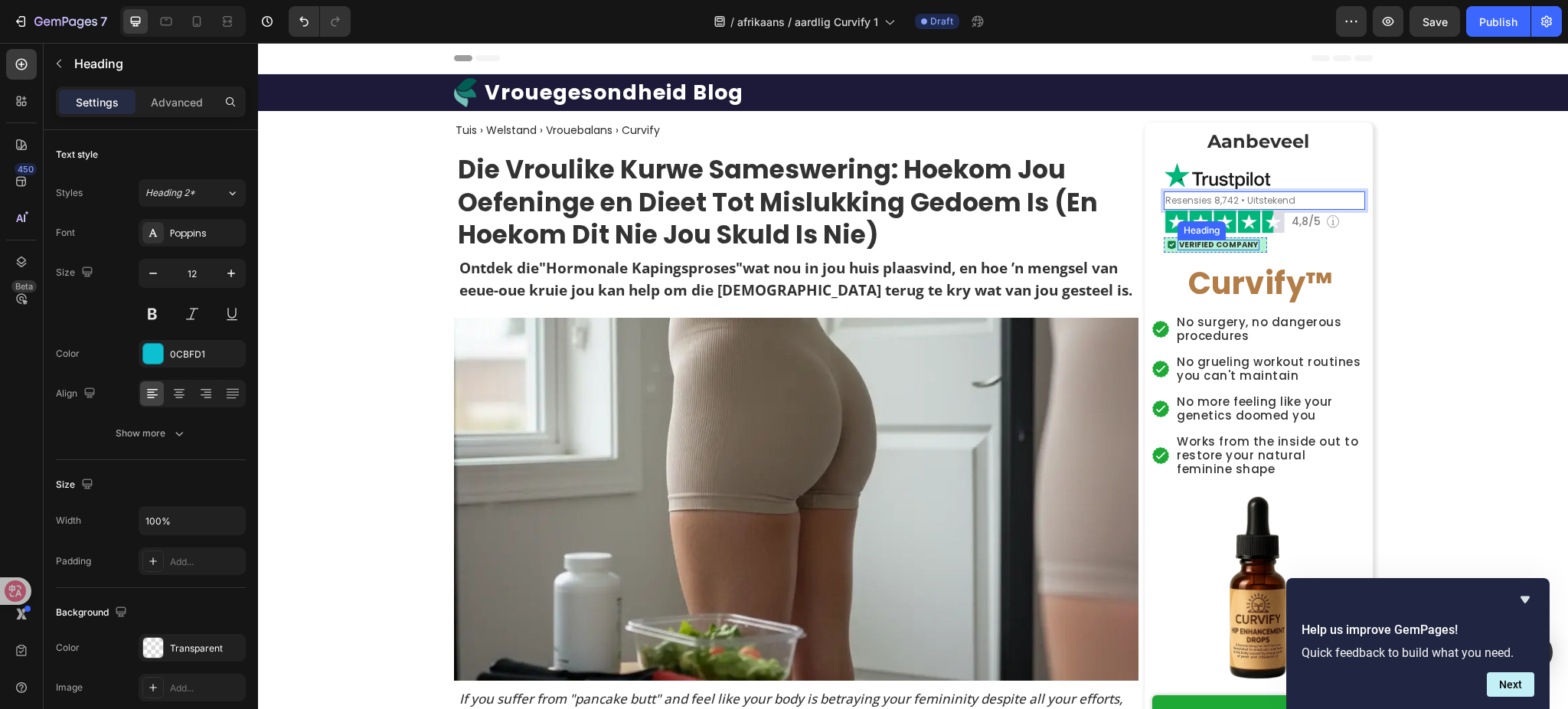
click at [1238, 247] on h2 "Verified Company" at bounding box center [1218, 245] width 82 height 10
click at [1241, 247] on h2 "Verified Company" at bounding box center [1218, 245] width 82 height 10
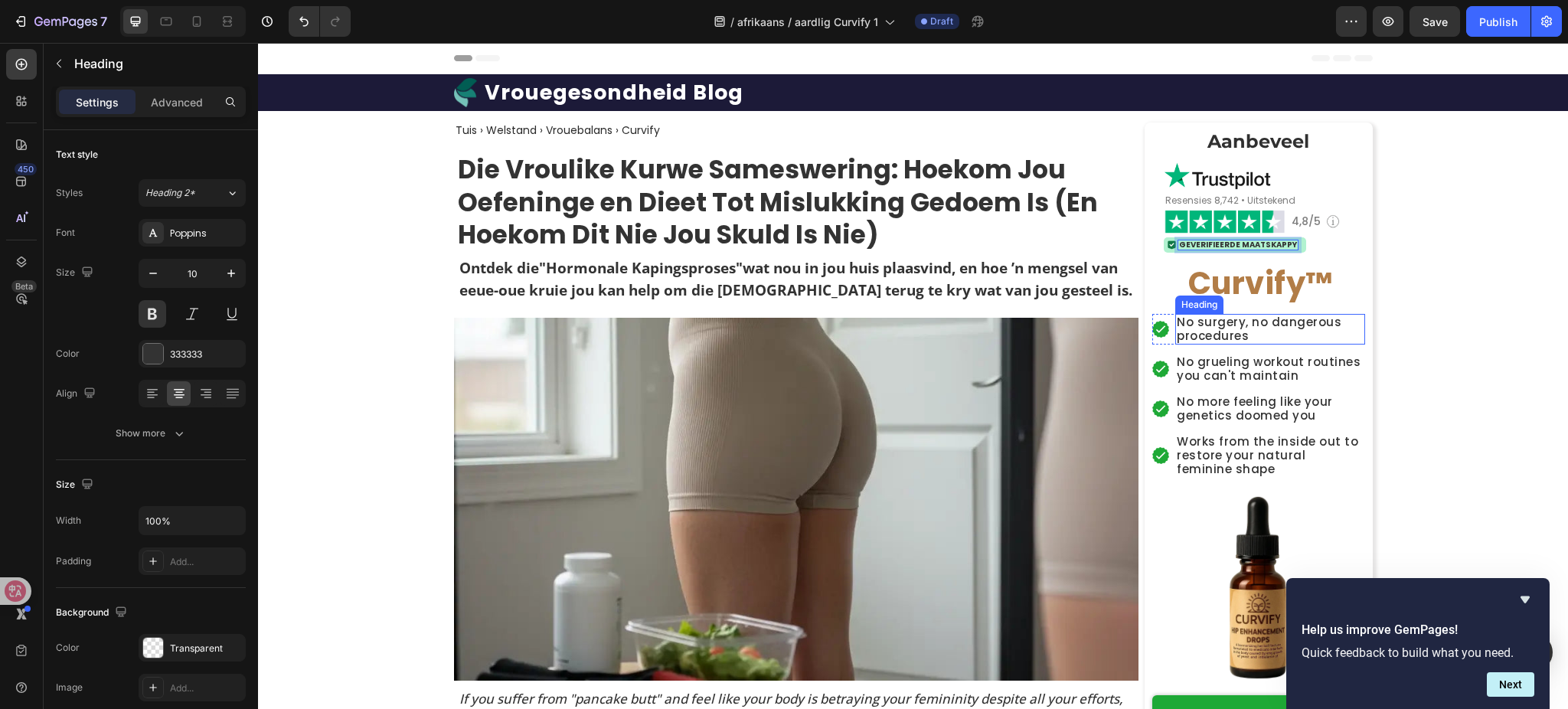
click at [1223, 322] on h2 "No surgery, no dangerous procedures" at bounding box center [1270, 329] width 190 height 30
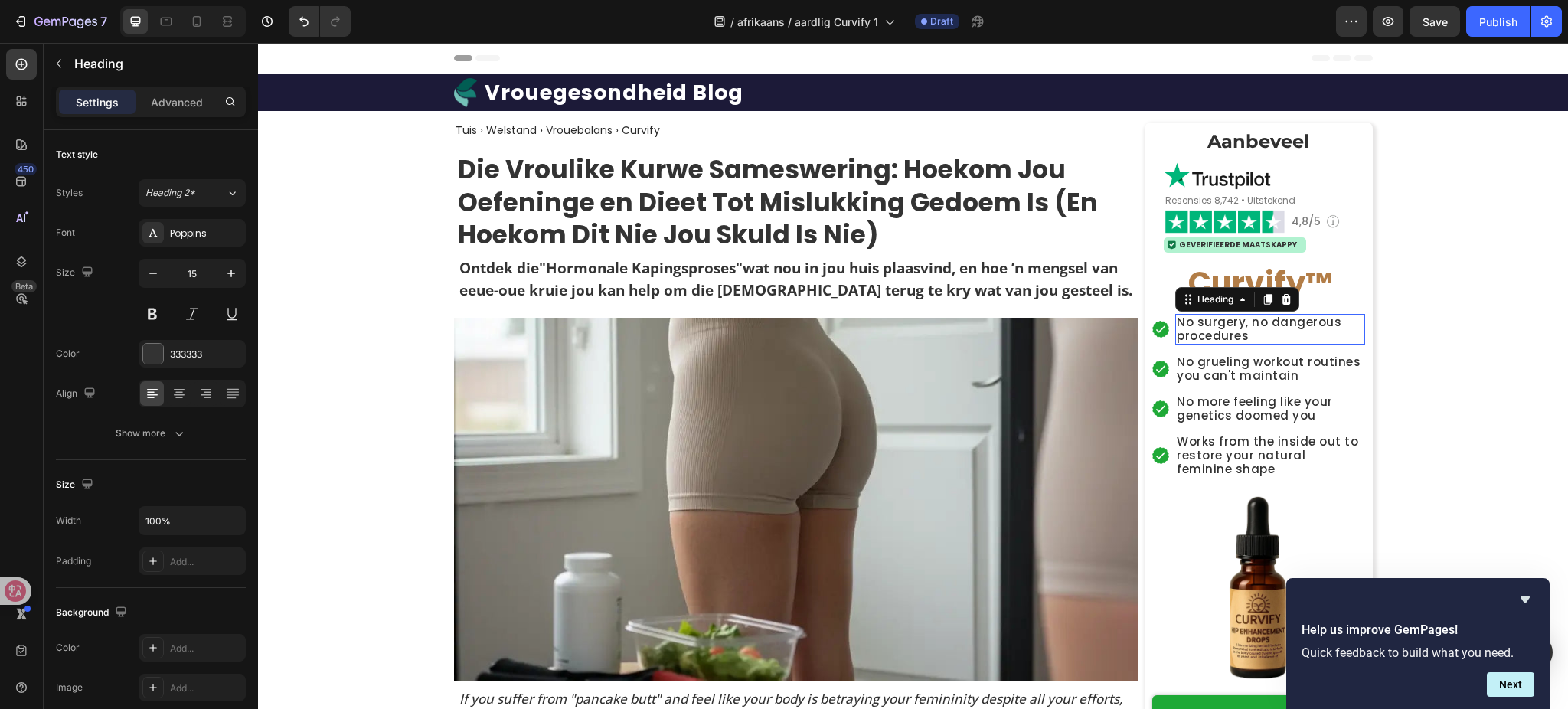
click at [1225, 320] on h2 "No surgery, no dangerous procedures" at bounding box center [1270, 329] width 190 height 30
click at [1269, 368] on h2 "No grueling workout routines you can't maintain" at bounding box center [1270, 369] width 190 height 30
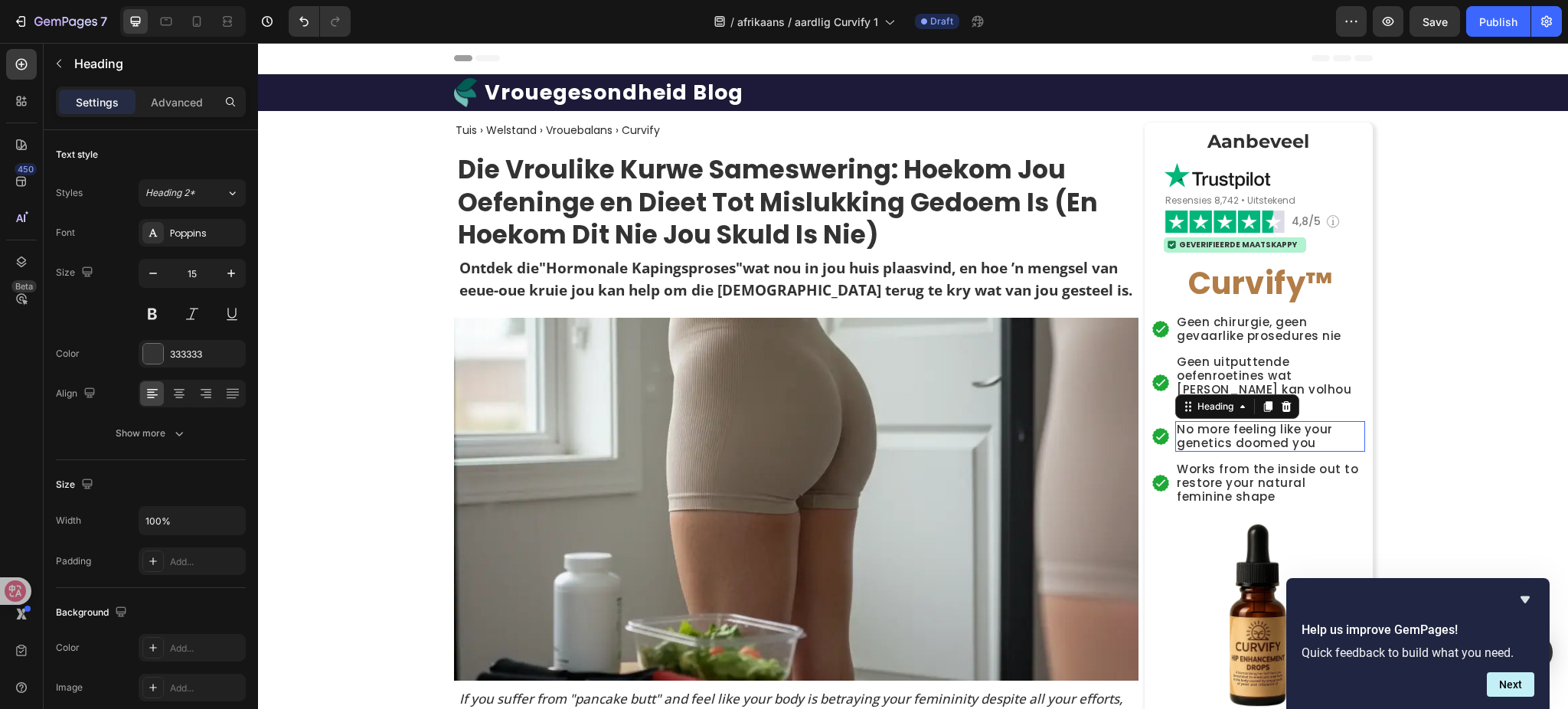
click at [1279, 424] on h2 "No more feeling like your genetics doomed you" at bounding box center [1270, 437] width 190 height 30
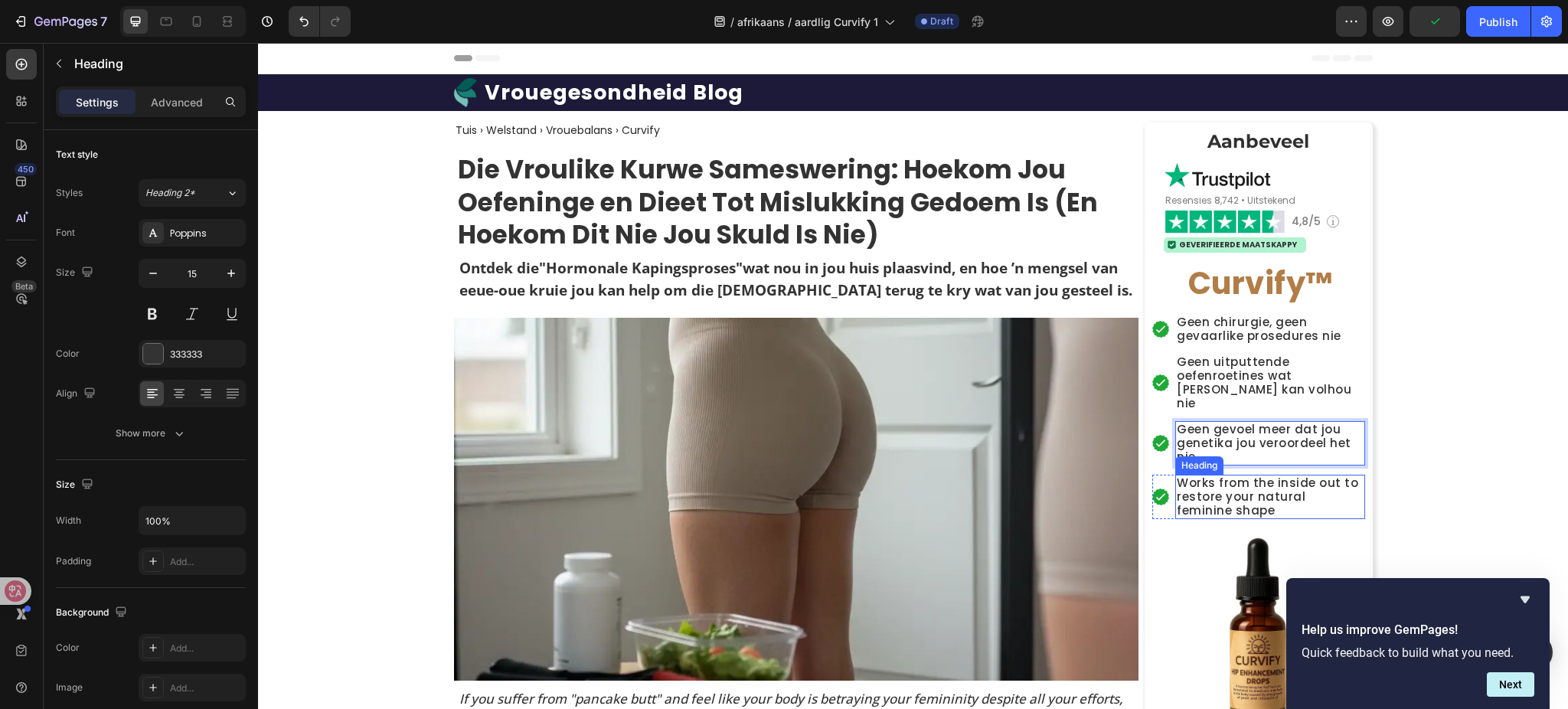
click at [1179, 486] on h2 "Works from the inside out to restore your natural feminine shape" at bounding box center [1270, 496] width 190 height 44
click at [1230, 483] on h2 "Works from the inside out to restore your natural feminine shape" at bounding box center [1270, 496] width 190 height 44
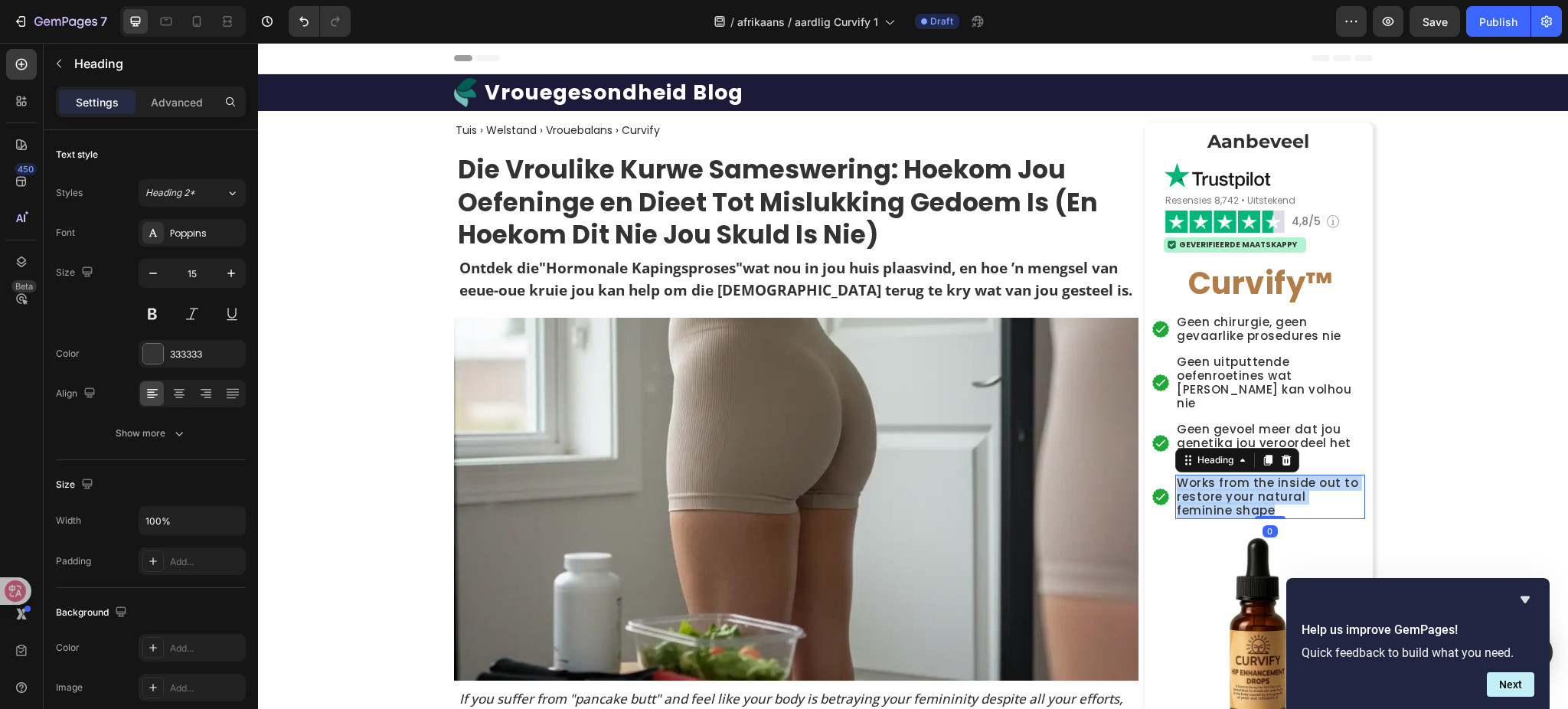
click at [1230, 482] on p "Works from the inside out to restore your natural feminine shape" at bounding box center [1270, 497] width 187 height 42
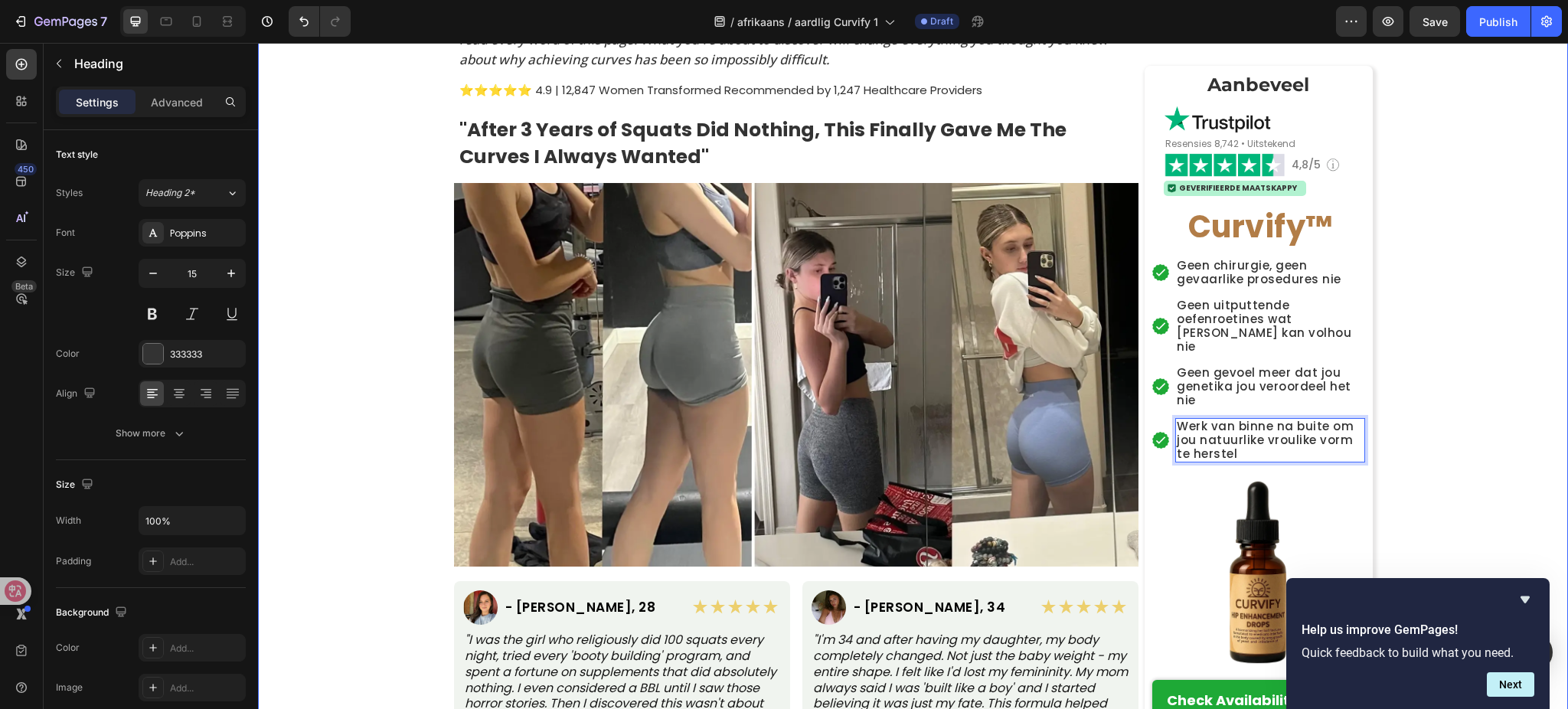
scroll to position [817, 0]
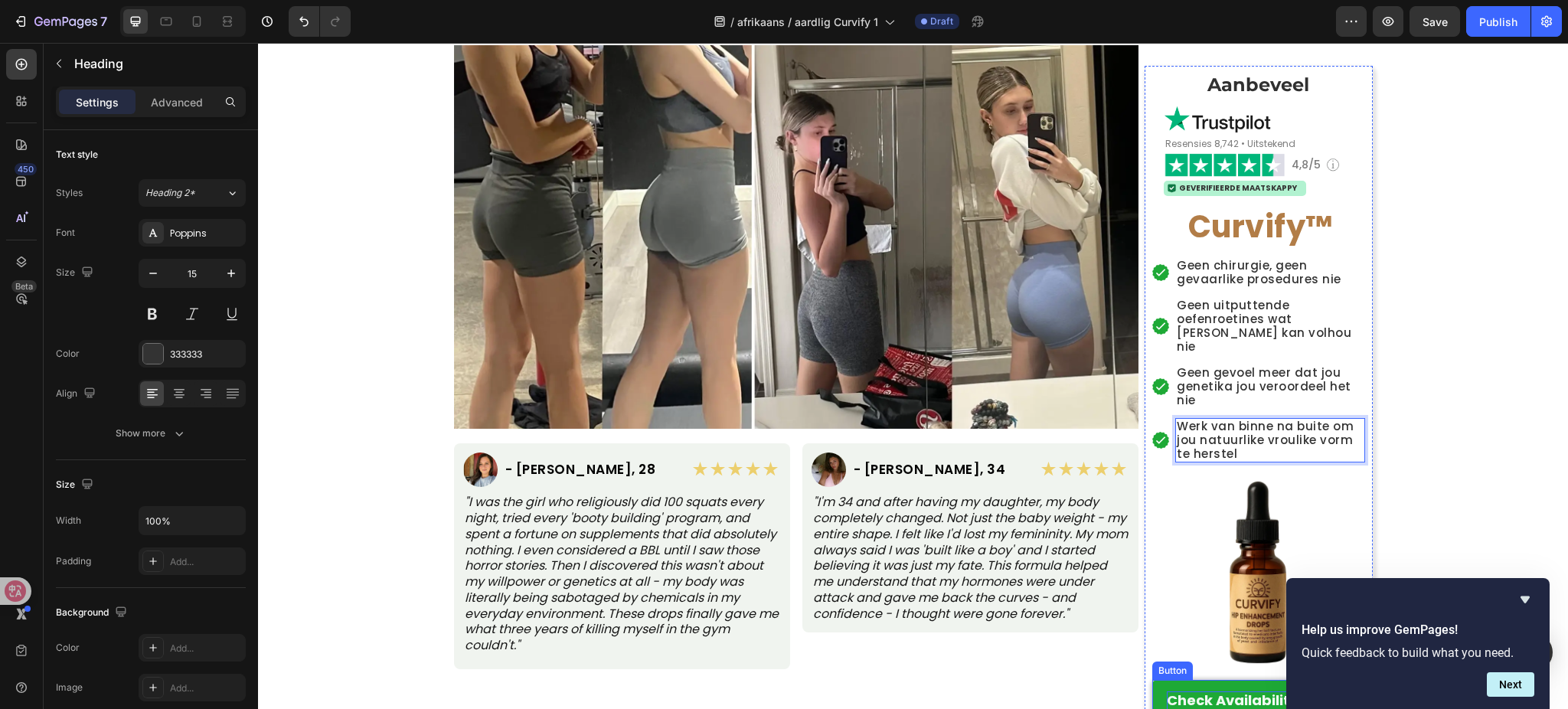
click at [1220, 694] on strong "Check Availability Now >>" at bounding box center [1259, 700] width 183 height 19
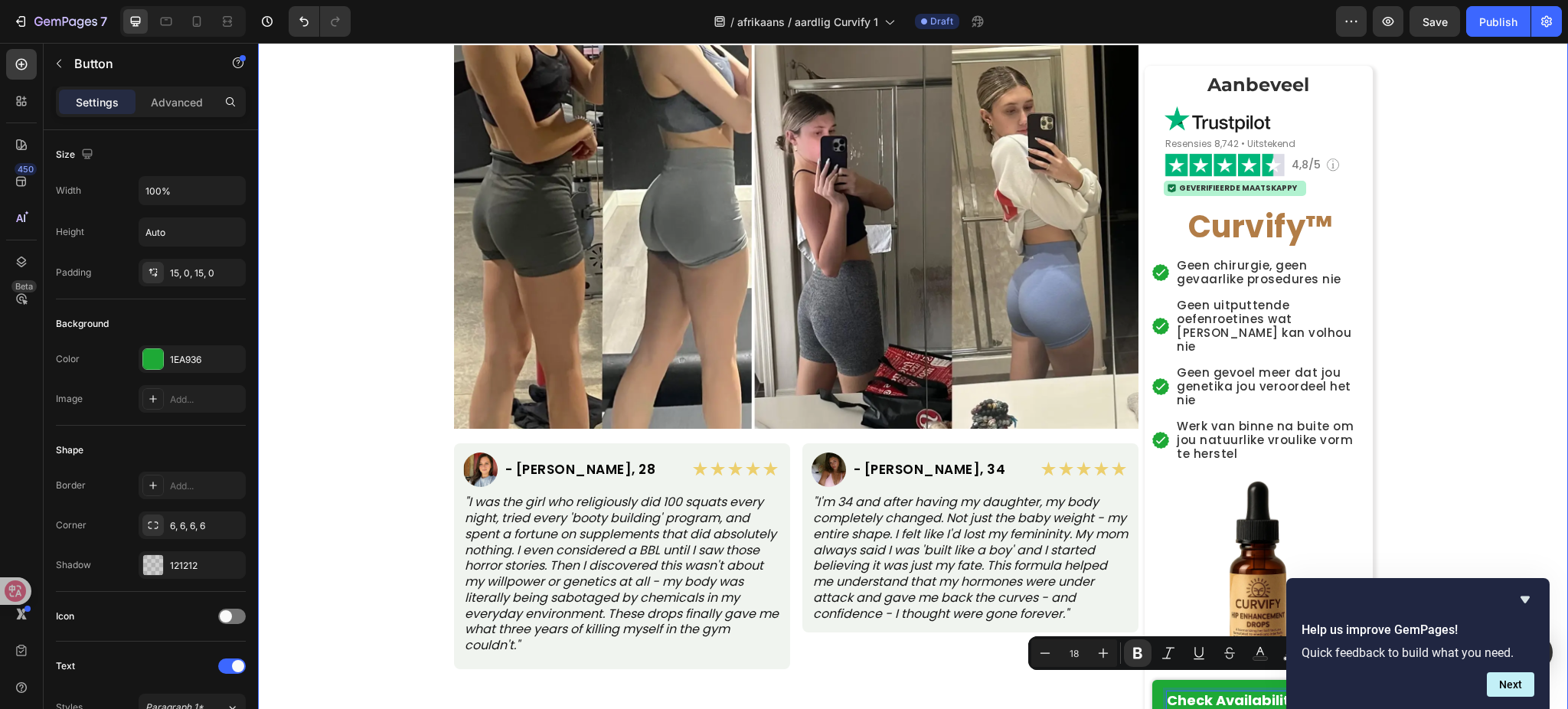
scroll to position [818, 0]
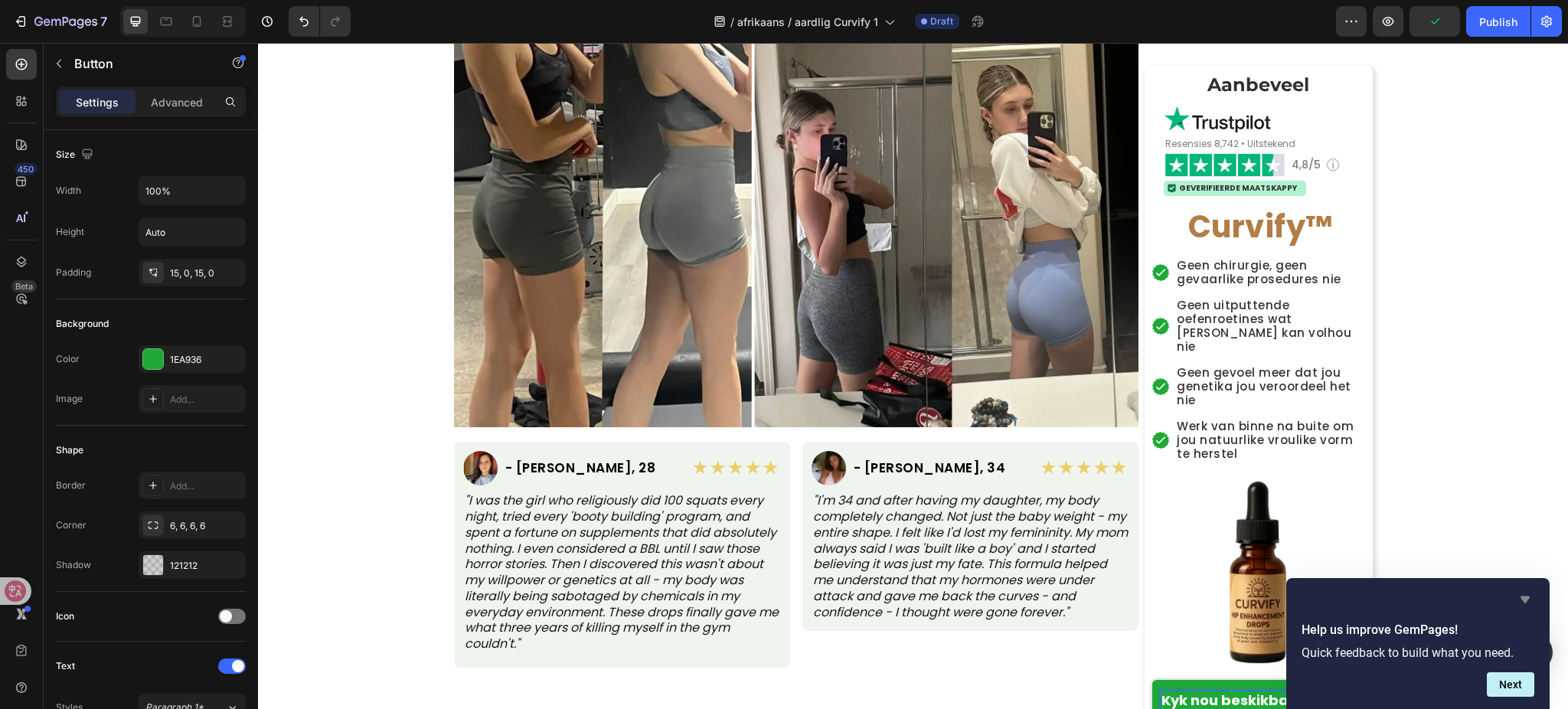
click at [1533, 595] on icon "Hide survey" at bounding box center [1525, 599] width 18 height 18
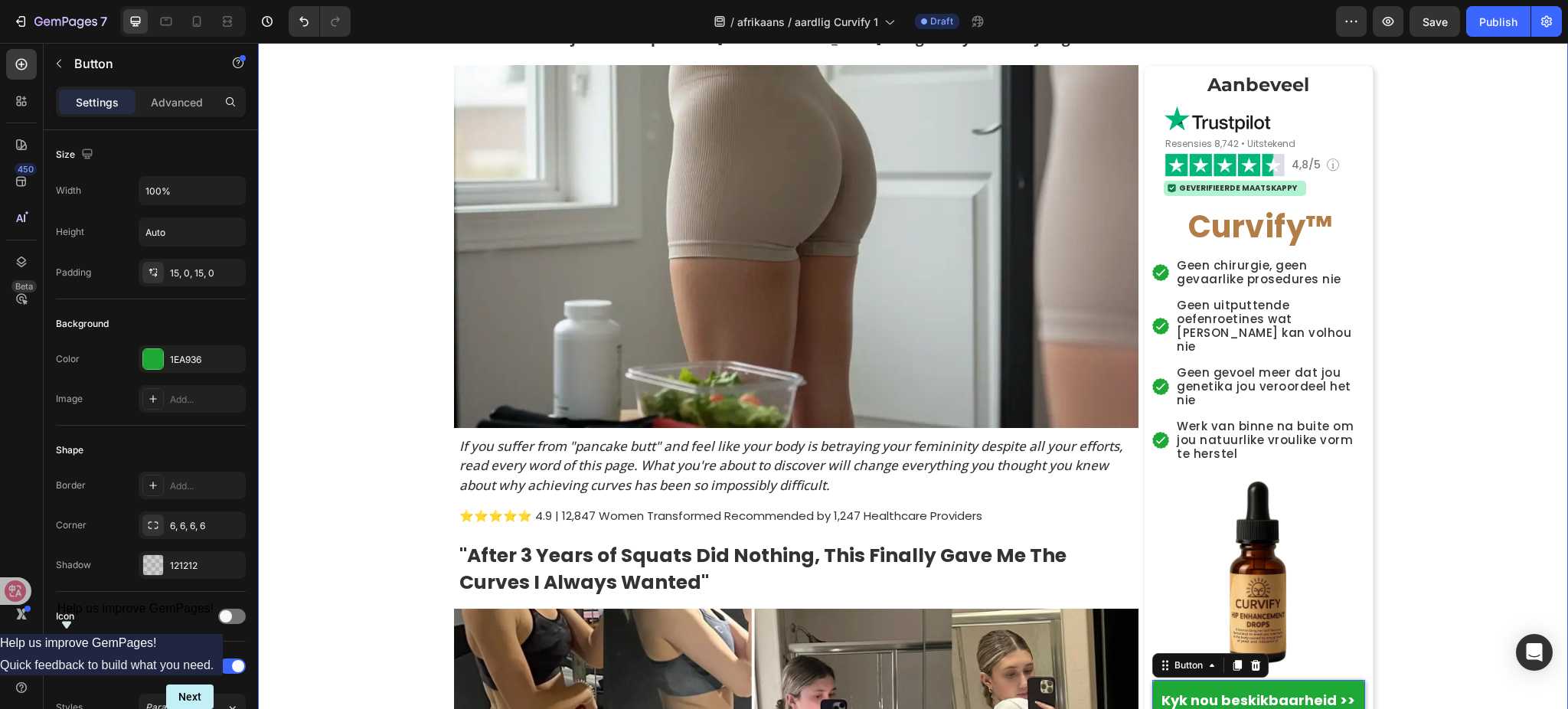
scroll to position [306, 0]
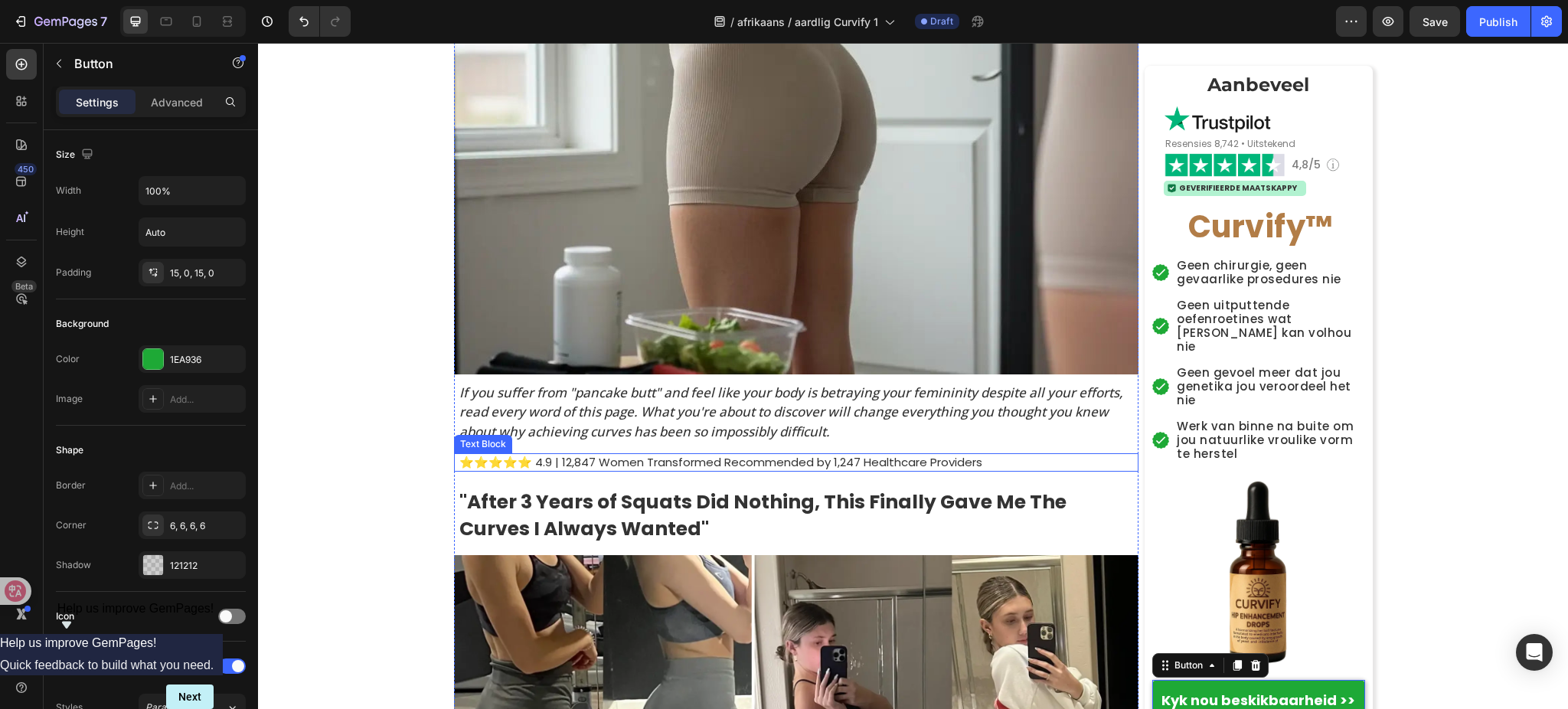
click at [590, 469] on p "⭐⭐⭐⭐⭐ 4.9 | 12,847 Women Transformed Recommended by 1,247 Healthcare Providers" at bounding box center [798, 462] width 678 height 15
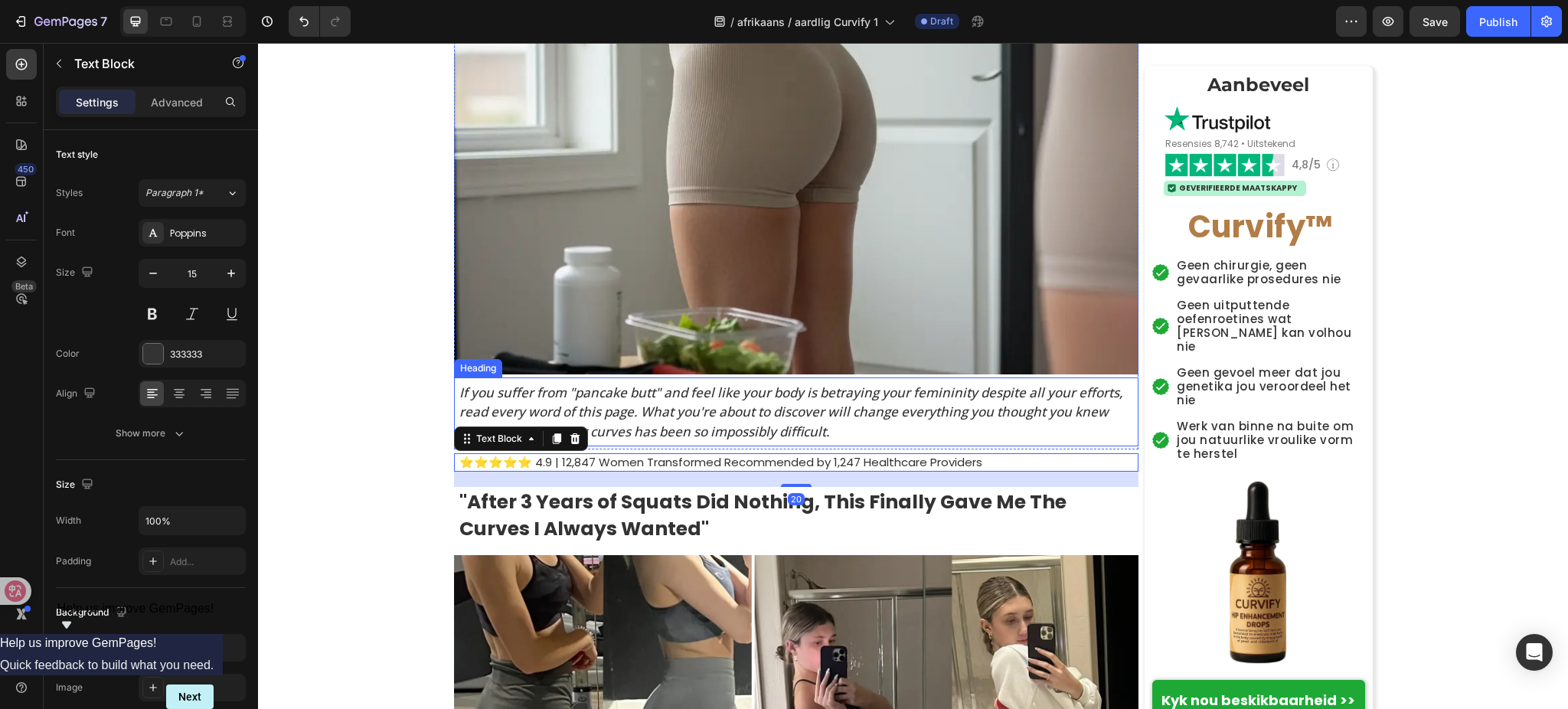
click at [612, 426] on h2 "If you suffer from "pancake butt" and feel like your body is betraying your fem…" at bounding box center [799, 413] width 681 height 62
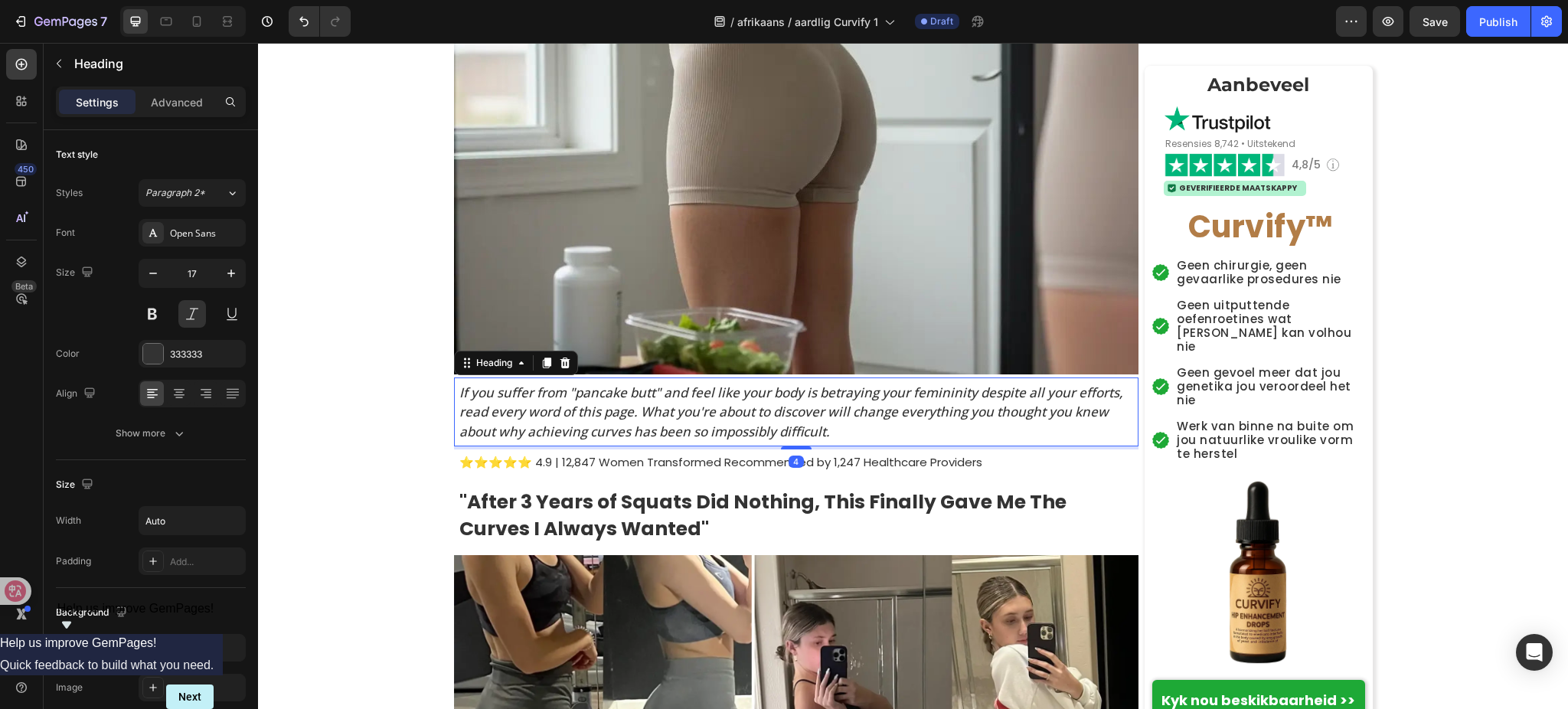
click at [623, 421] on h2 "If you suffer from "pancake butt" and feel like your body is betraying your fem…" at bounding box center [799, 413] width 681 height 62
click at [623, 421] on p "If you suffer from "pancake butt" and feel like your body is betraying your fem…" at bounding box center [798, 412] width 678 height 59
drag, startPoint x: 531, startPoint y: 389, endPoint x: 598, endPoint y: 397, distance: 67.5
click at [605, 397] on strong ""plat boude"" at bounding box center [646, 392] width 82 height 18
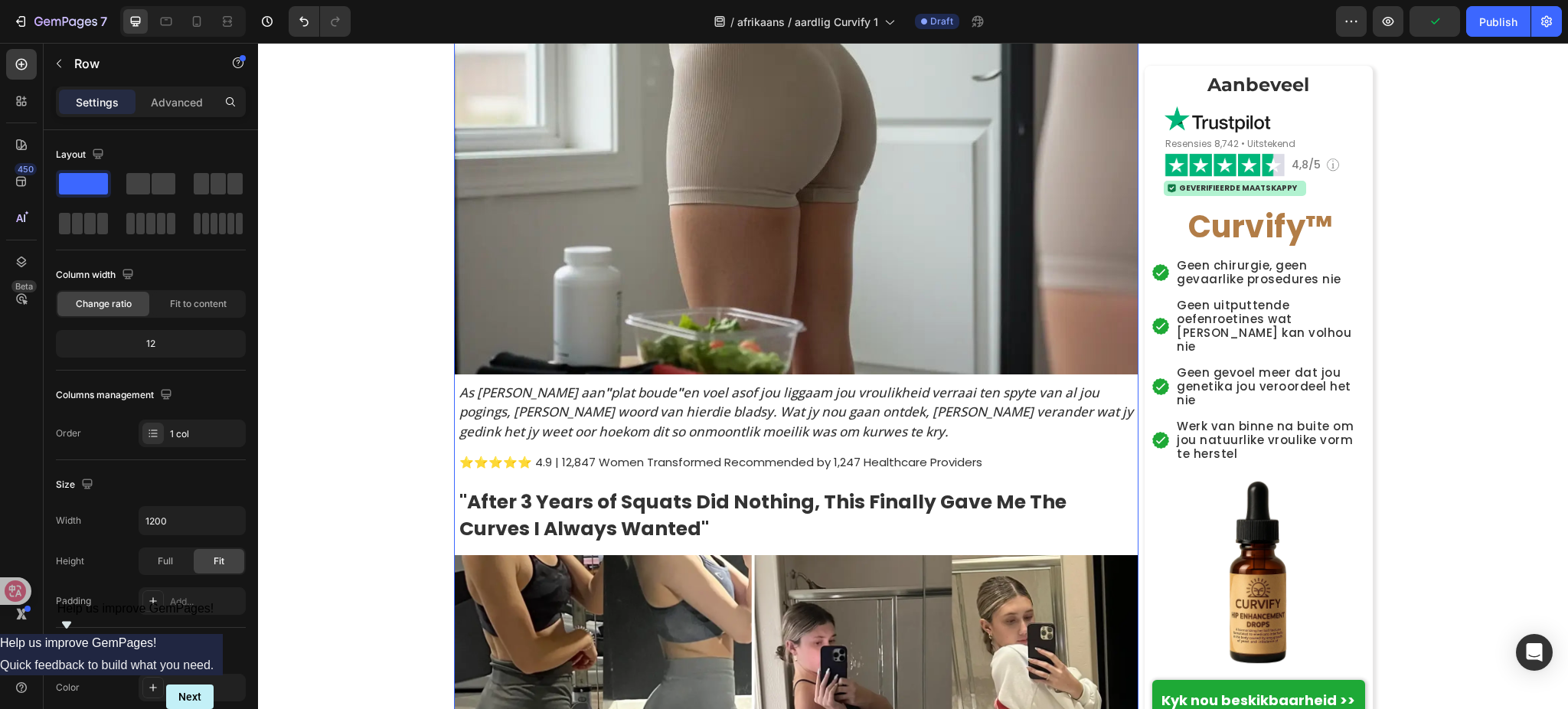
click at [692, 460] on p "⭐⭐⭐⭐⭐ 4.9 | 12,847 Women Transformed Recommended by 1,247 Healthcare Providers" at bounding box center [798, 462] width 678 height 15
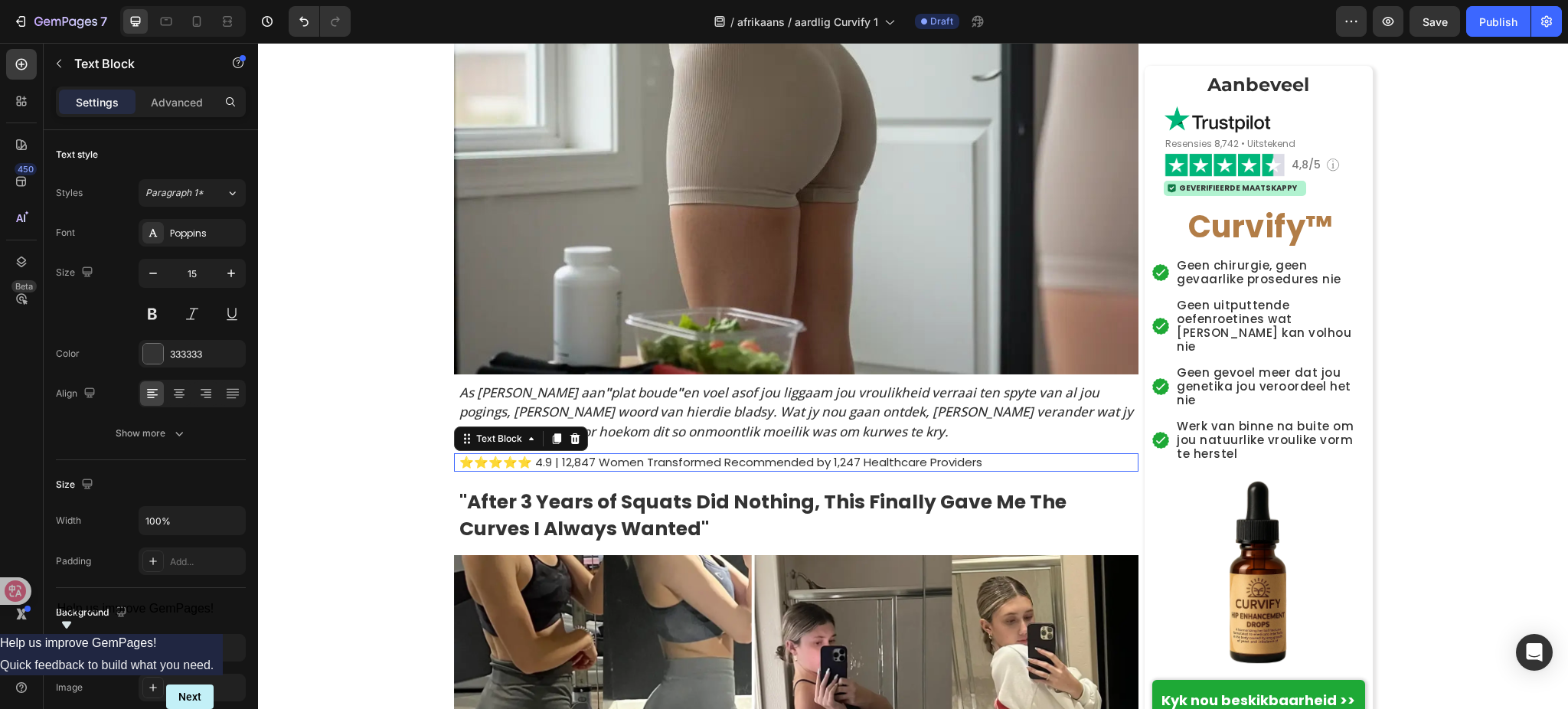
click at [692, 460] on p "⭐⭐⭐⭐⭐ 4.9 | 12,847 Women Transformed Recommended by 1,247 Healthcare Providers" at bounding box center [798, 462] width 678 height 15
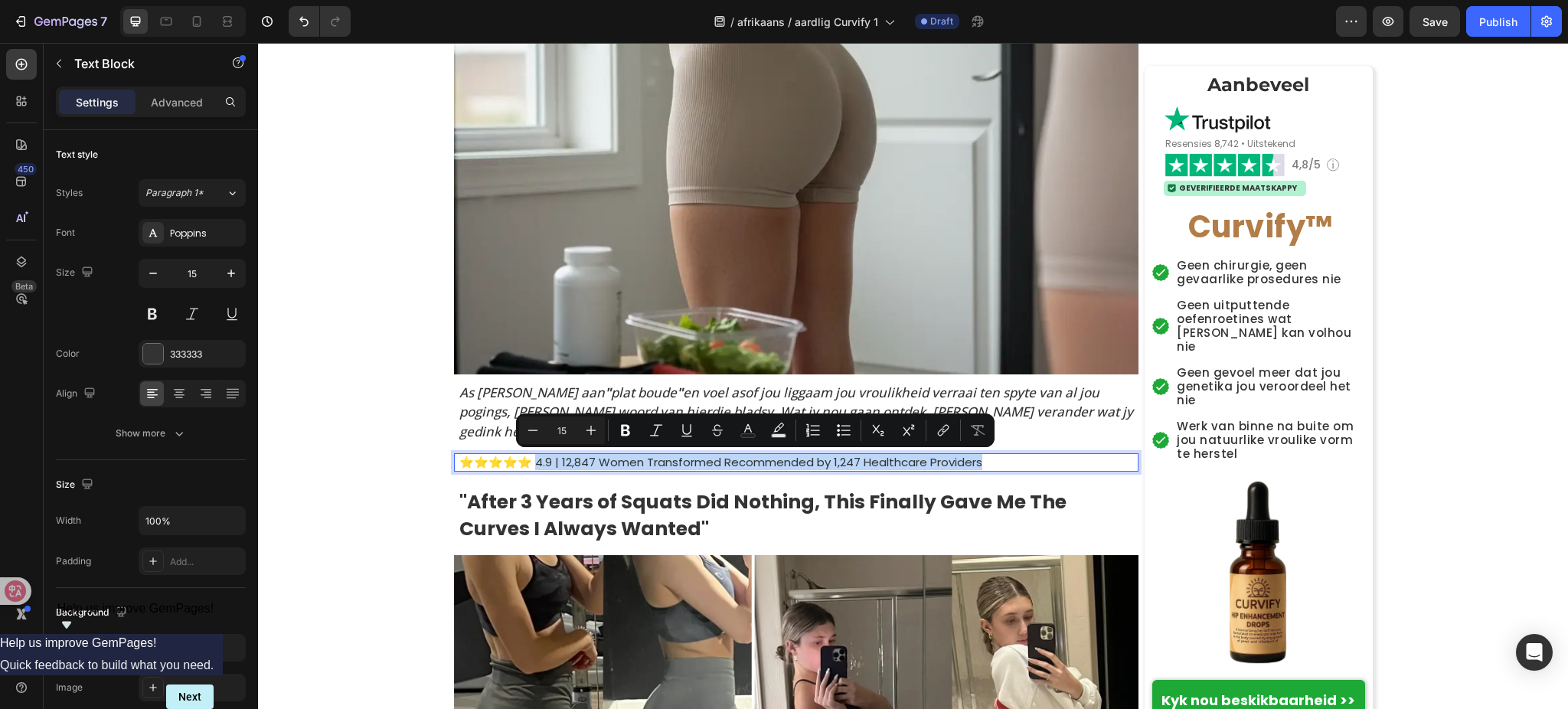
drag, startPoint x: 534, startPoint y: 463, endPoint x: 1123, endPoint y: 460, distance: 589.0
click at [1123, 460] on p "⭐⭐⭐⭐⭐ 4.9 | 12,847 Women Transformed Recommended by 1,247 Healthcare Providers" at bounding box center [798, 462] width 678 height 15
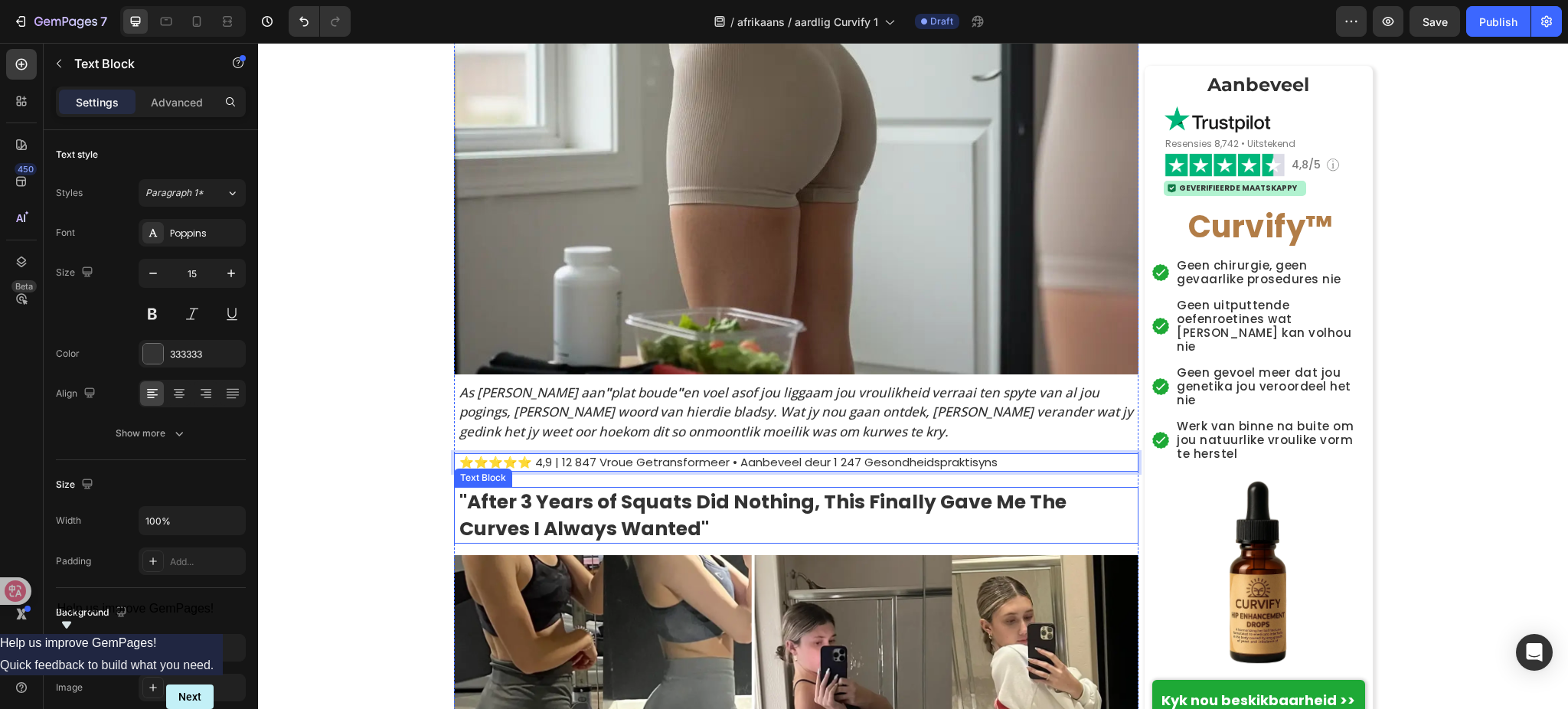
click at [781, 509] on strong ""After 3 Years of Squats Did Nothing, This Finally Gave Me The Curves I Always …" at bounding box center [763, 515] width 608 height 54
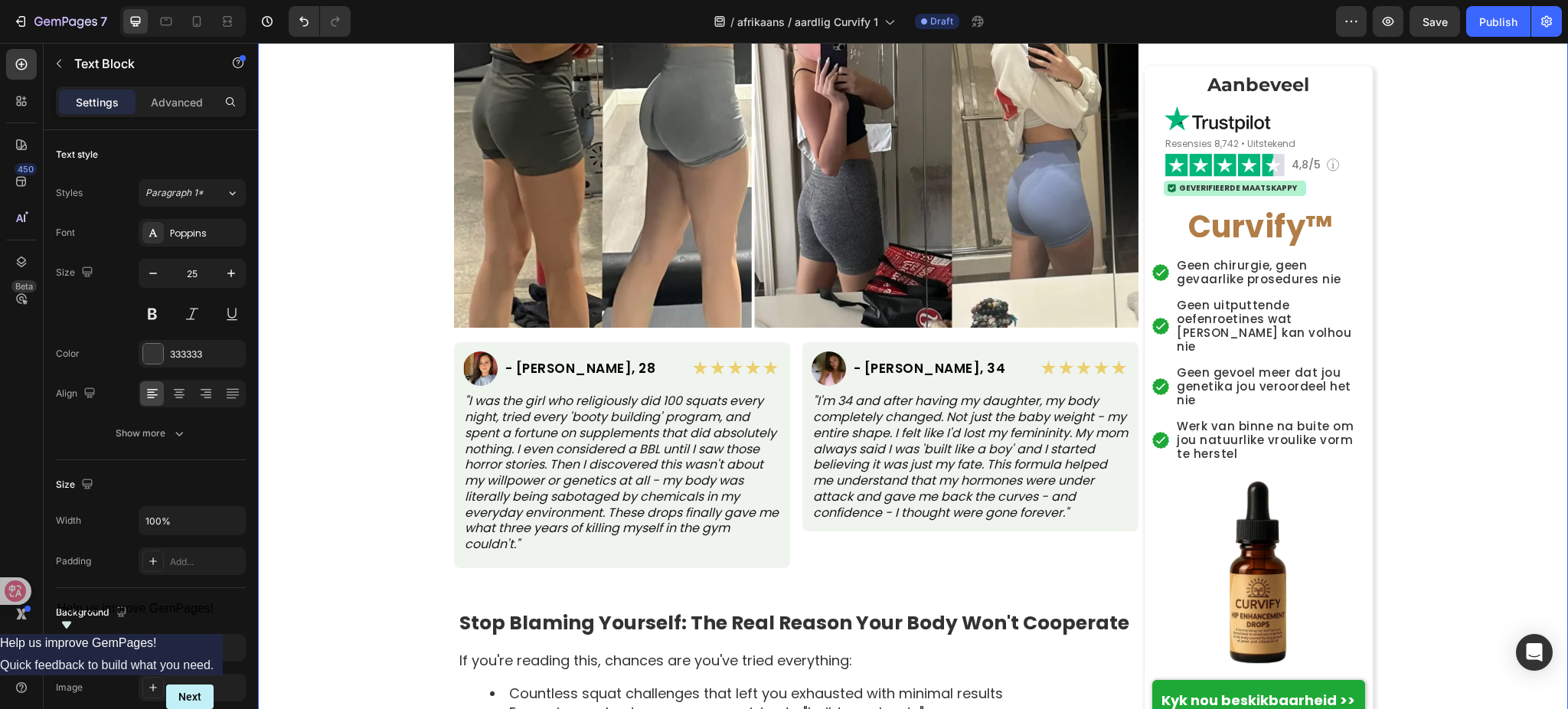
scroll to position [919, 0]
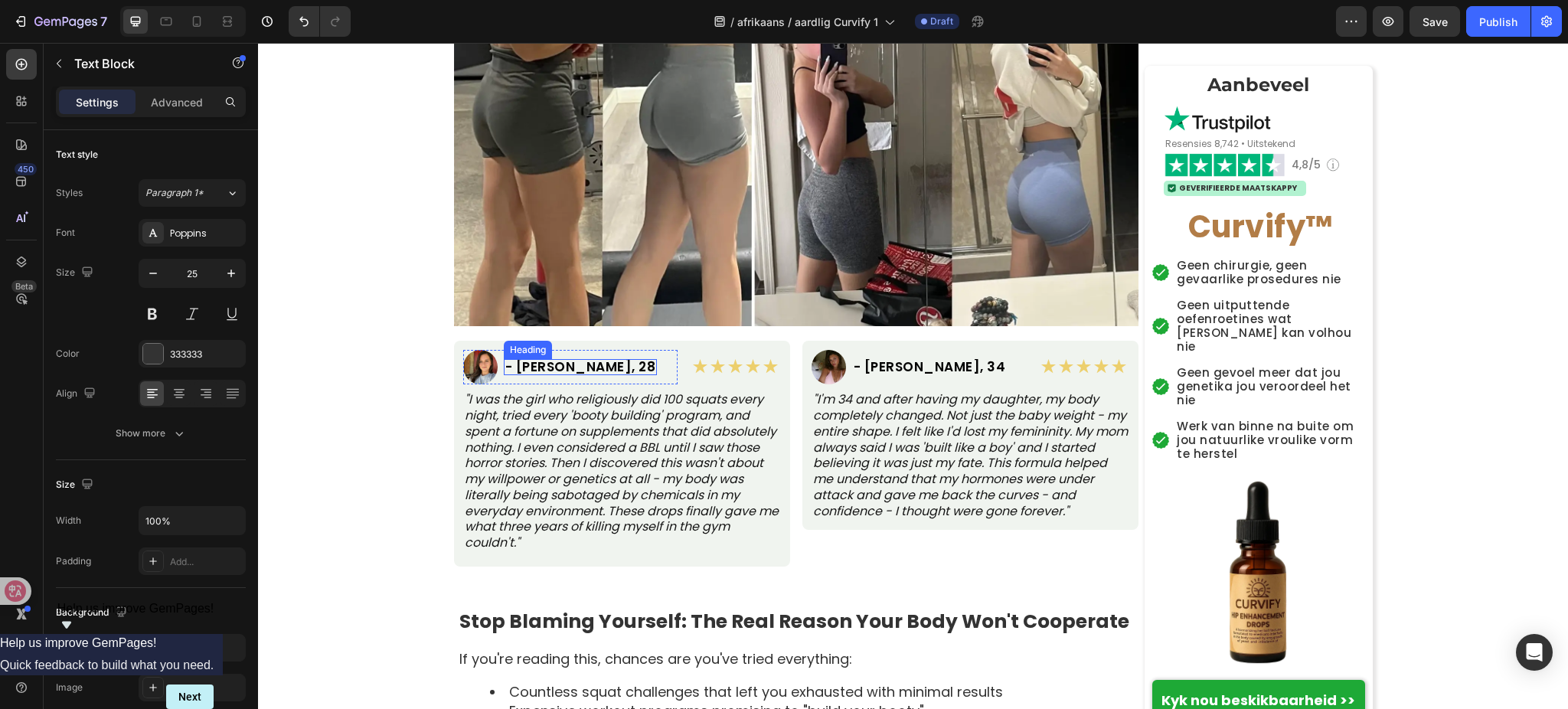
click at [552, 366] on h2 "- [PERSON_NAME], 28" at bounding box center [580, 367] width 154 height 16
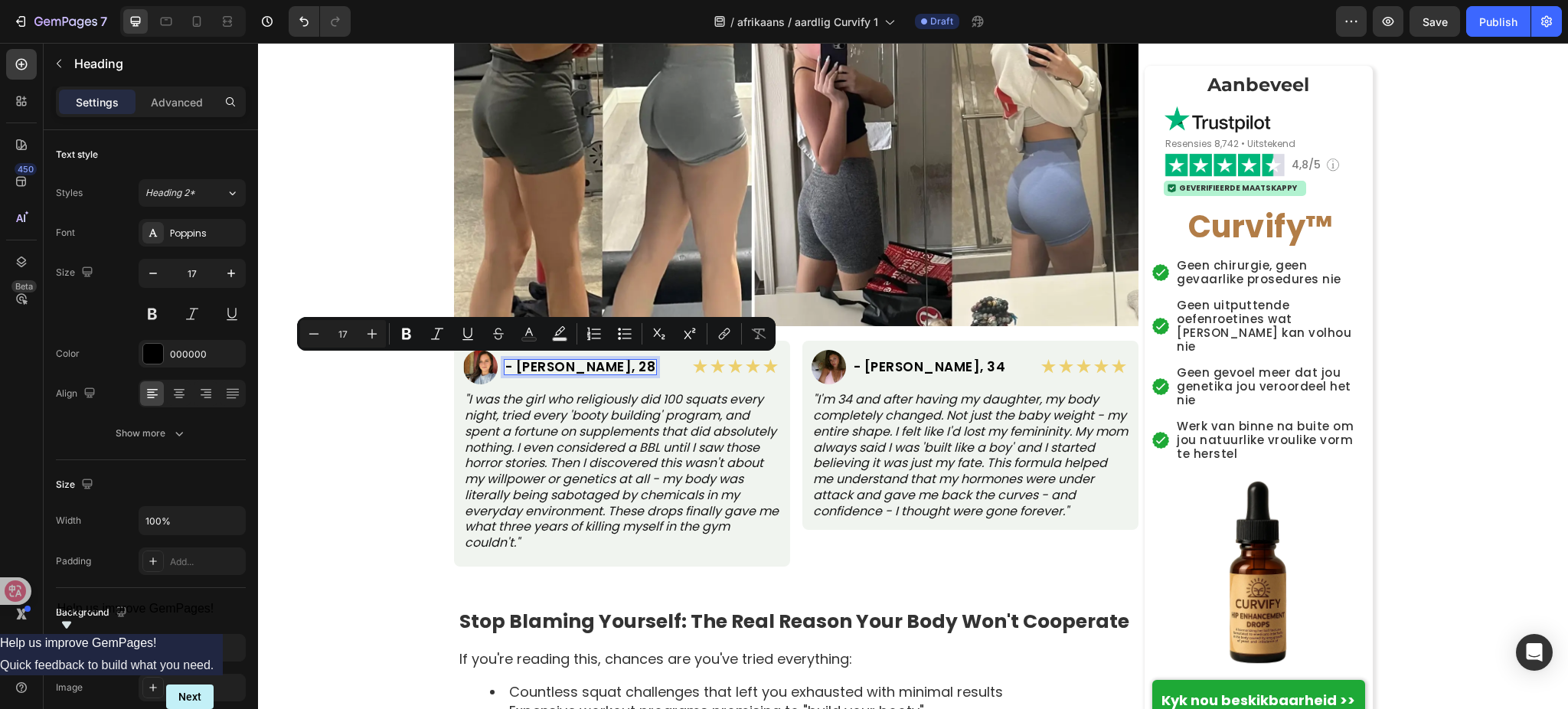
click at [507, 368] on p "- [PERSON_NAME], 28" at bounding box center [581, 368] width 151 height 13
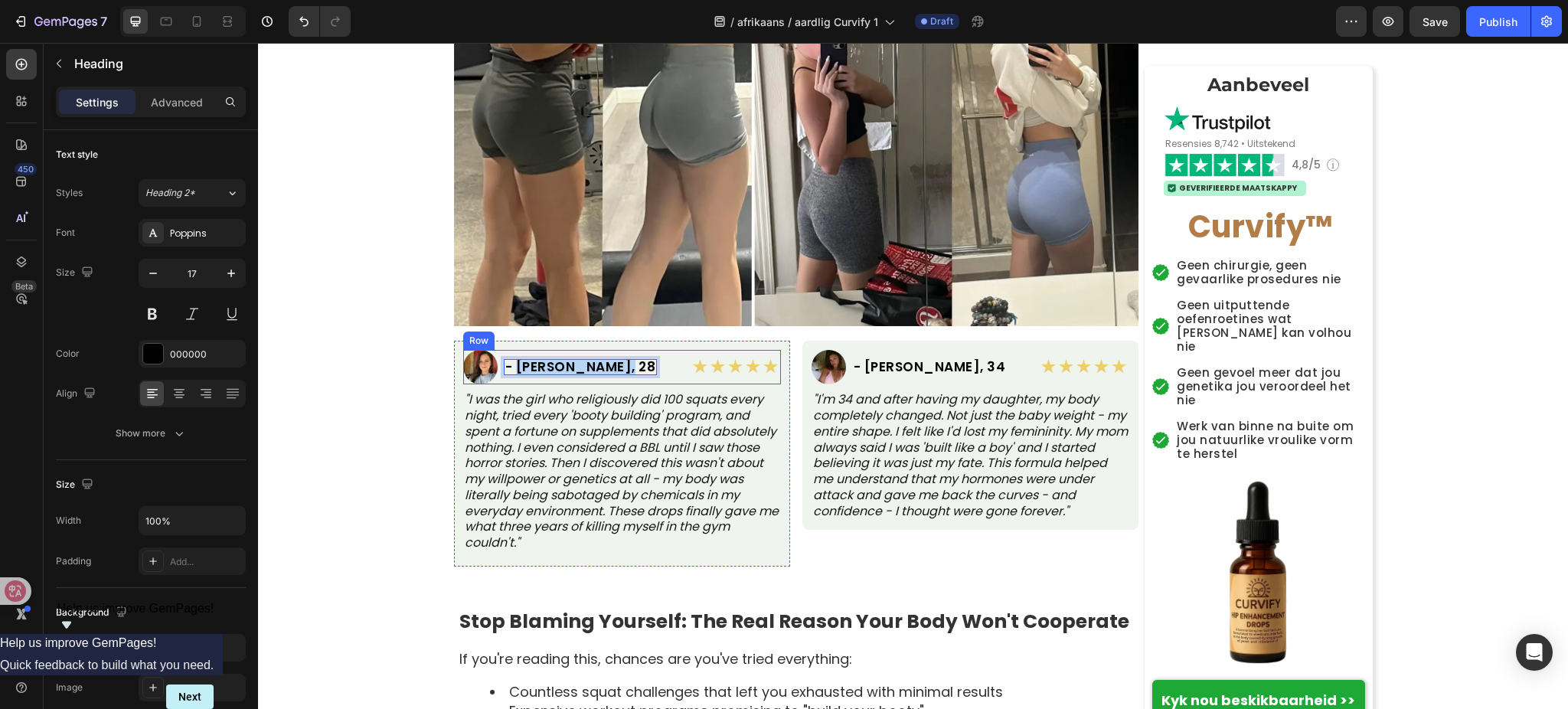
drag, startPoint x: 511, startPoint y: 366, endPoint x: 679, endPoint y: 363, distance: 168.0
click at [679, 363] on div "Image - Jessica M., 28 Heading 0 Row ★★★★★ Text Block Row" at bounding box center [622, 367] width 318 height 34
click at [506, 514] on p ""I was the girl who religiously did 100 squats every night, tried every 'booty …" at bounding box center [622, 472] width 315 height 160
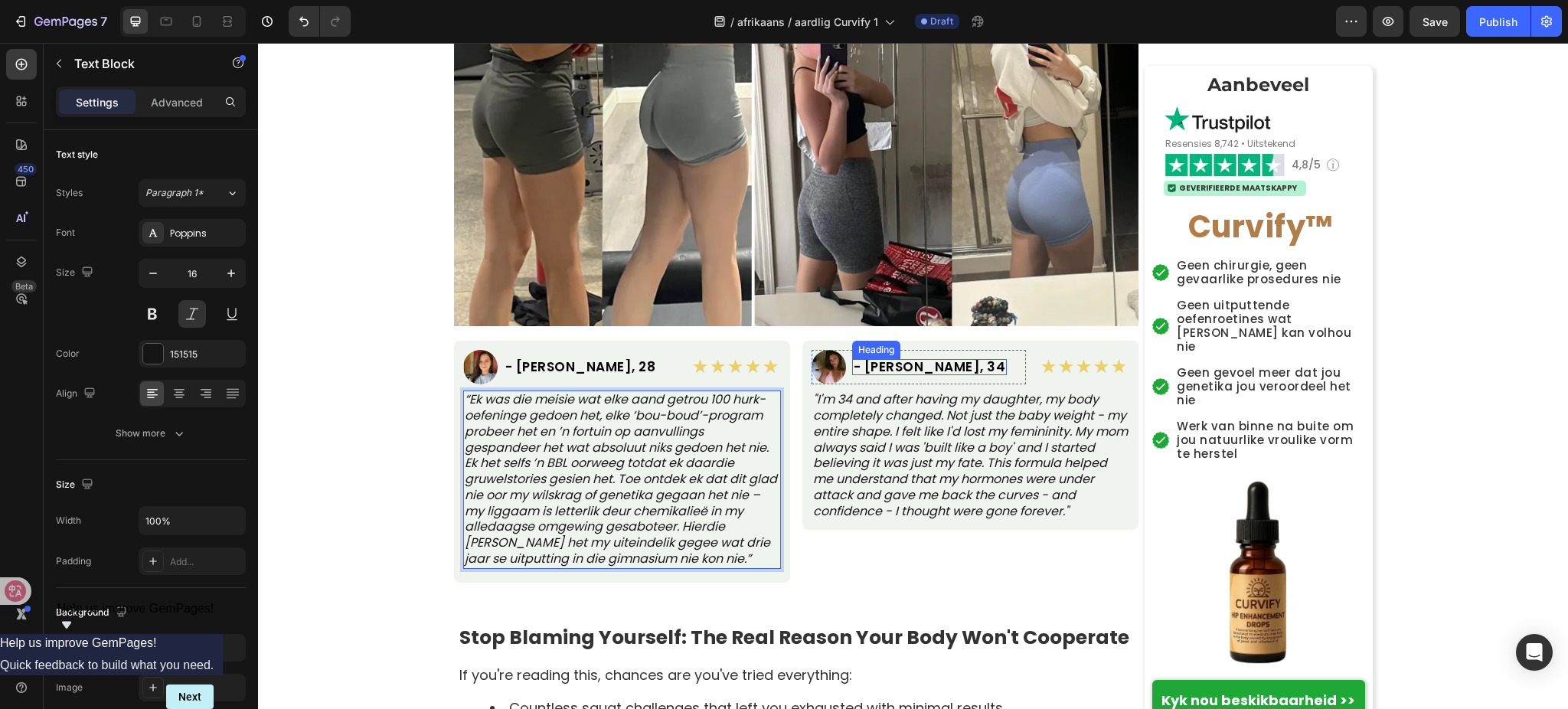
click at [917, 364] on h2 "- [PERSON_NAME], 34" at bounding box center [930, 367] width 155 height 16
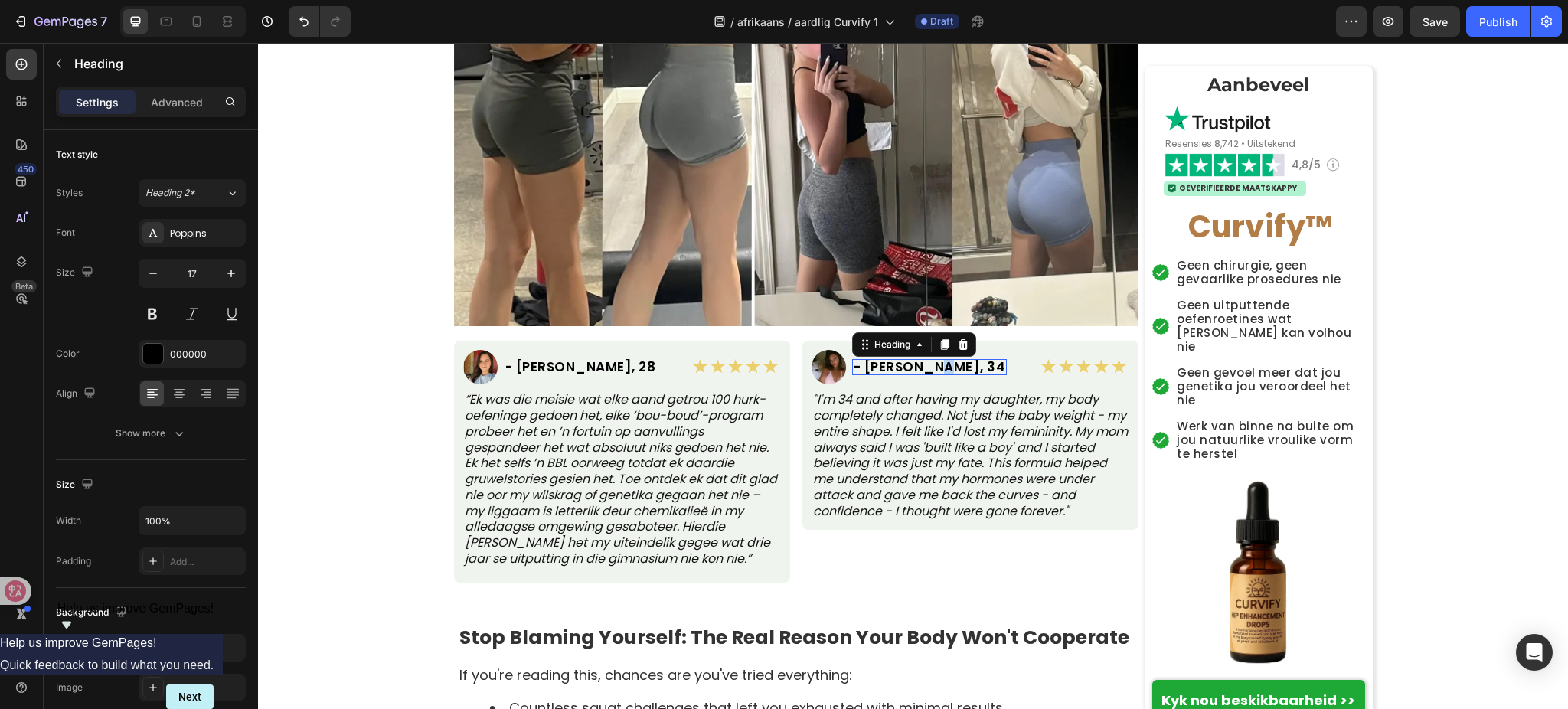
click at [917, 366] on h2 "- [PERSON_NAME], 34" at bounding box center [930, 367] width 155 height 16
drag, startPoint x: 858, startPoint y: 362, endPoint x: 953, endPoint y: 355, distance: 95.3
click at [953, 355] on div "Image - Maria S., 34 Heading 0 Row" at bounding box center [919, 367] width 215 height 34
click at [894, 445] on p ""I'm 34 and after having my daughter, my body completely changed. Not just the …" at bounding box center [971, 456] width 315 height 128
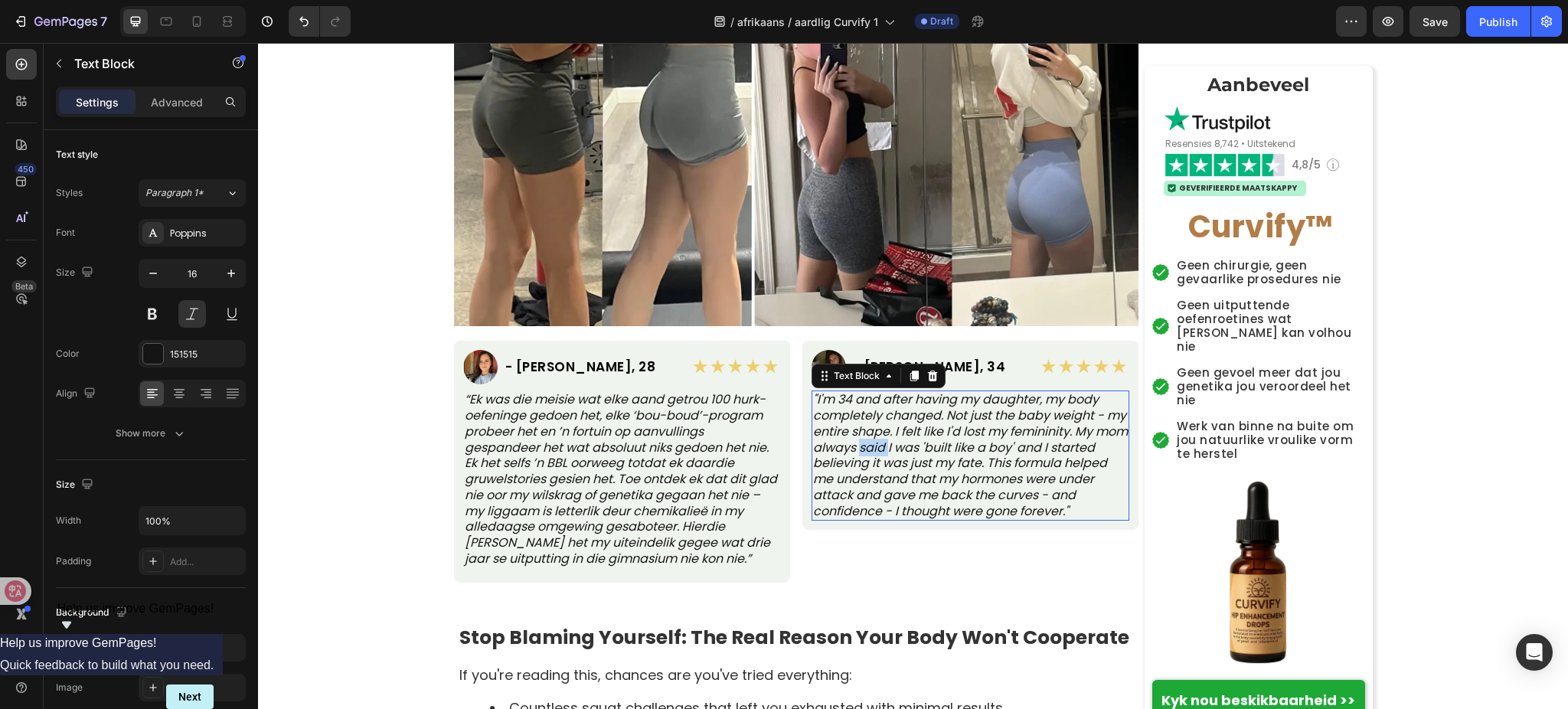
click at [894, 445] on p ""I'm 34 and after having my daughter, my body completely changed. Not just the …" at bounding box center [971, 456] width 315 height 128
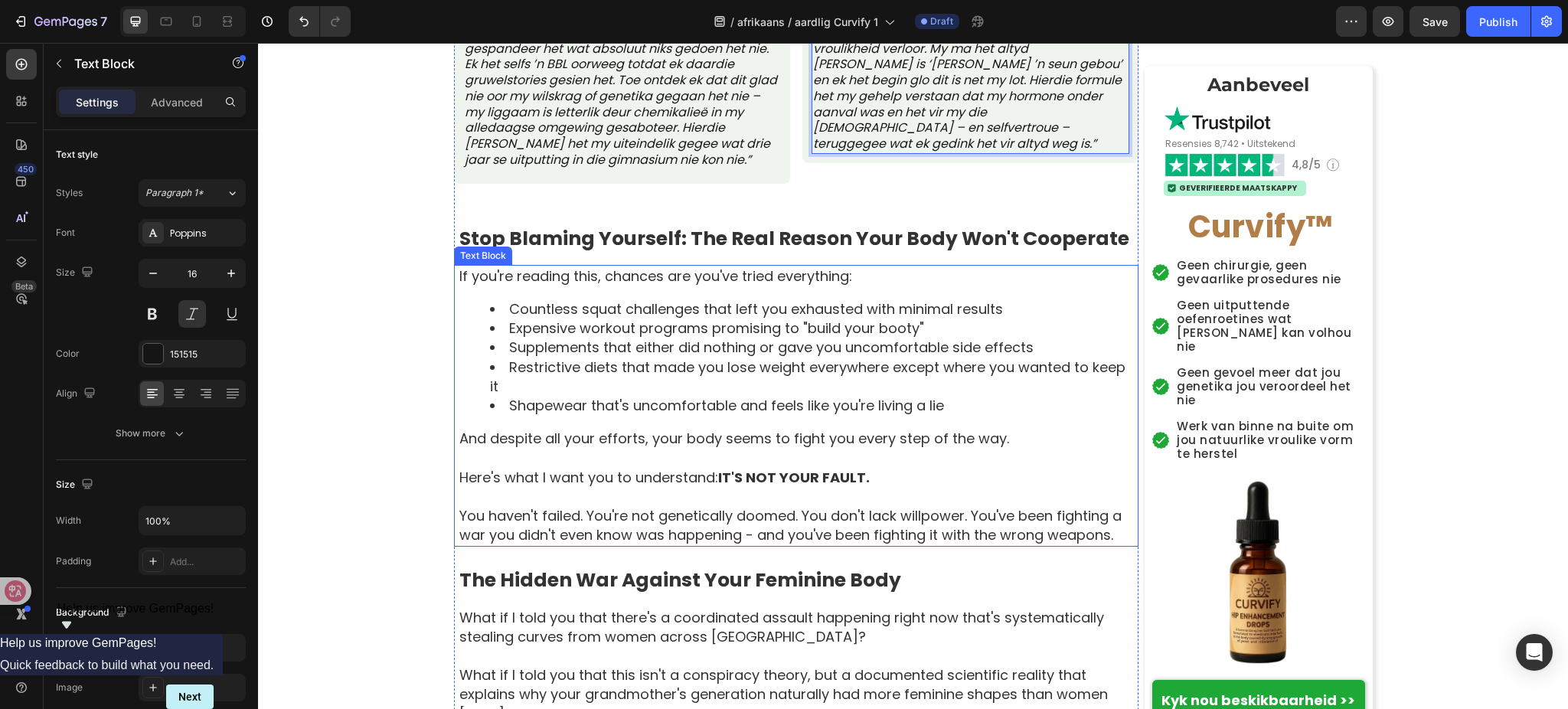
scroll to position [1327, 0]
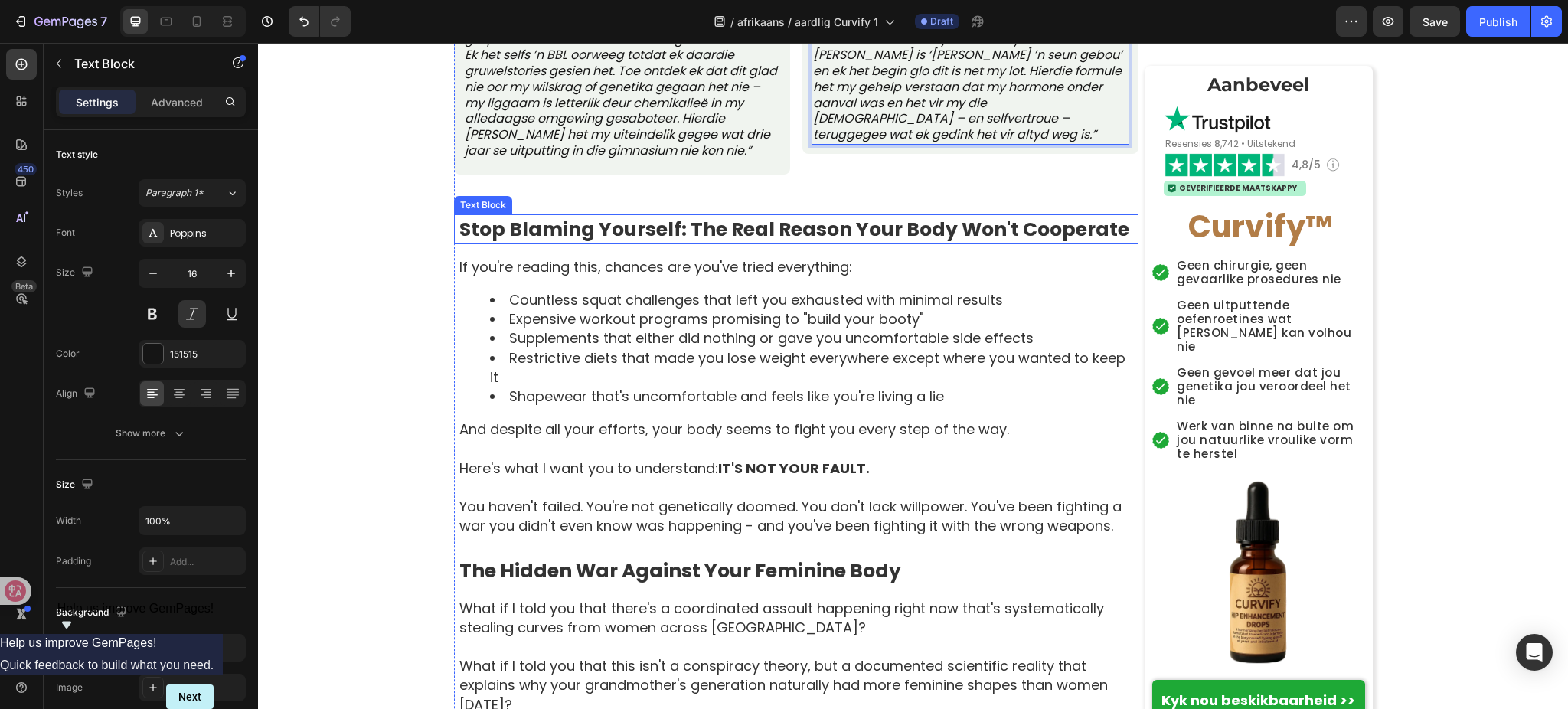
click at [643, 233] on strong "Stop Blaming Yourself: The Real Reason Your Body Won't Cooperate" at bounding box center [794, 229] width 670 height 26
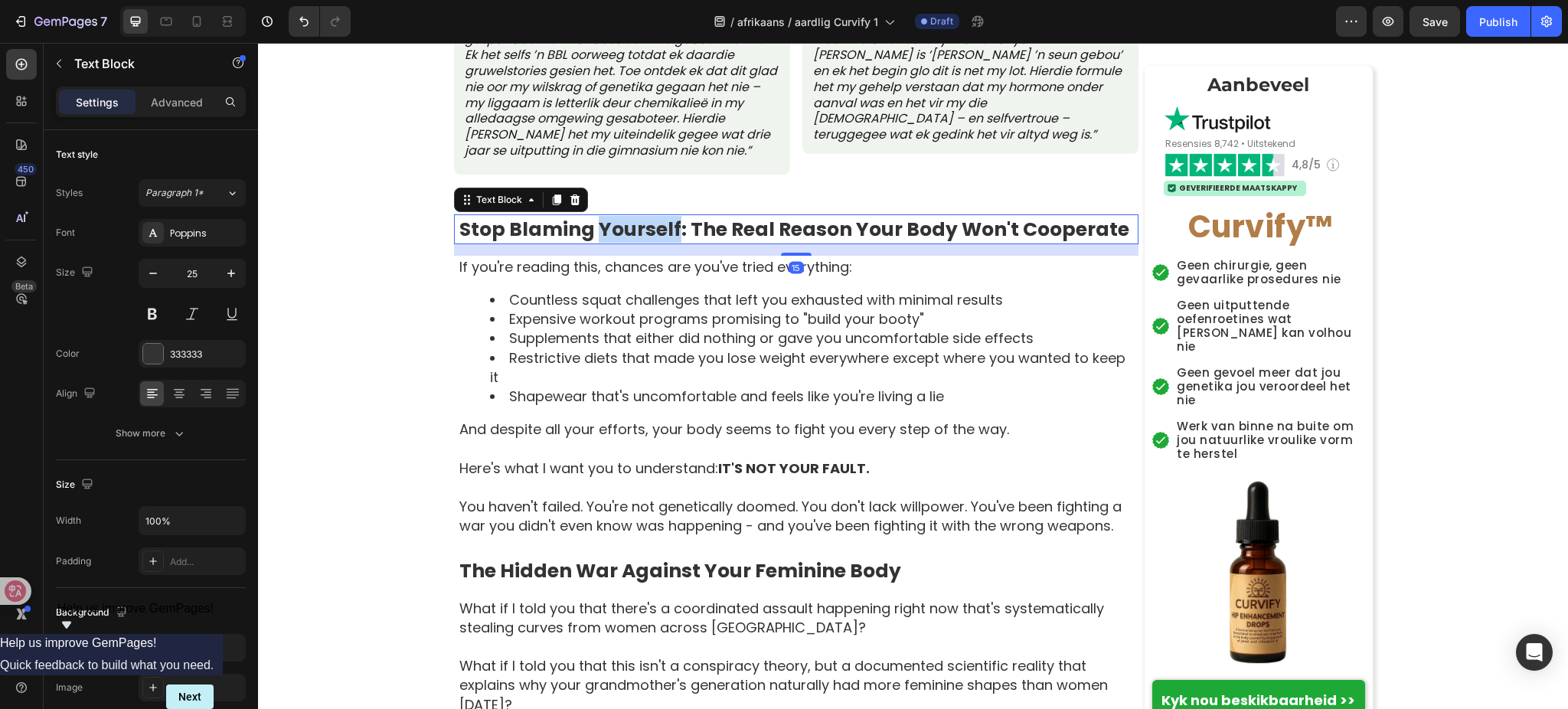
click at [643, 233] on strong "Stop Blaming Yourself: The Real Reason Your Body Won't Cooperate" at bounding box center [794, 229] width 670 height 26
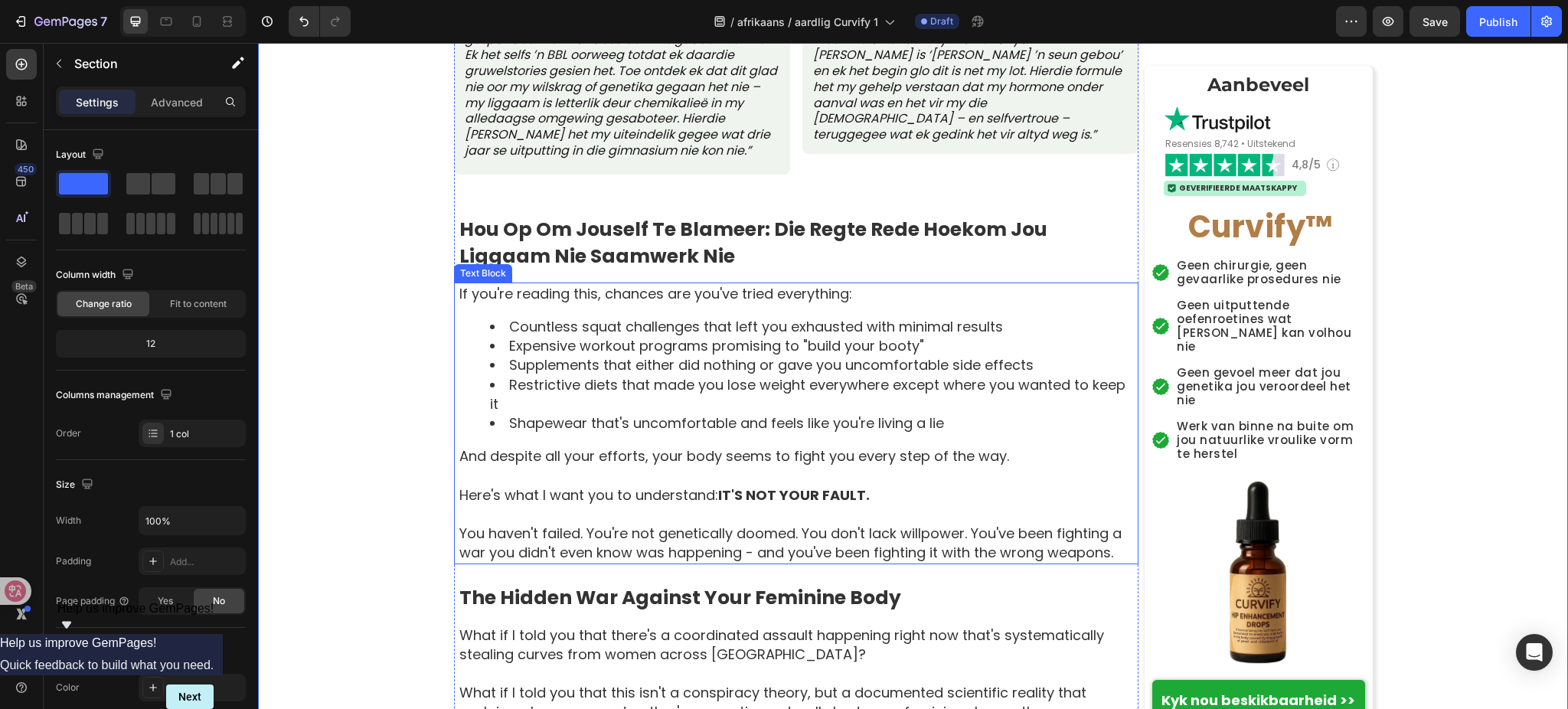
click at [772, 375] on li "Restrictive diets that made you lose weight everywhere except where you wanted …" at bounding box center [814, 394] width 647 height 39
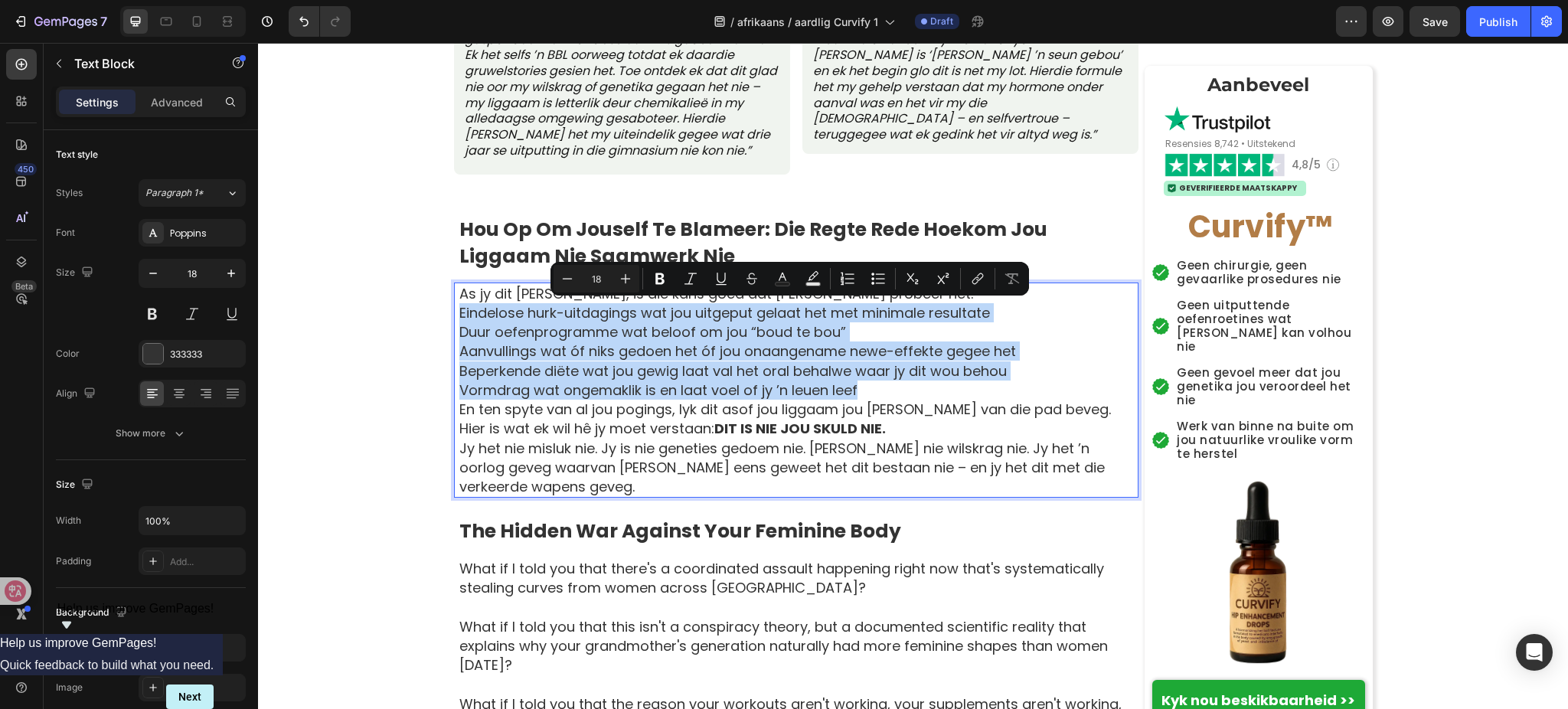
drag, startPoint x: 450, startPoint y: 315, endPoint x: 899, endPoint y: 397, distance: 456.4
click at [899, 397] on div "As jy dit lees, is die kans goed dat jy al alles probeer het: Eindelose hurk-ui…" at bounding box center [799, 390] width 681 height 216
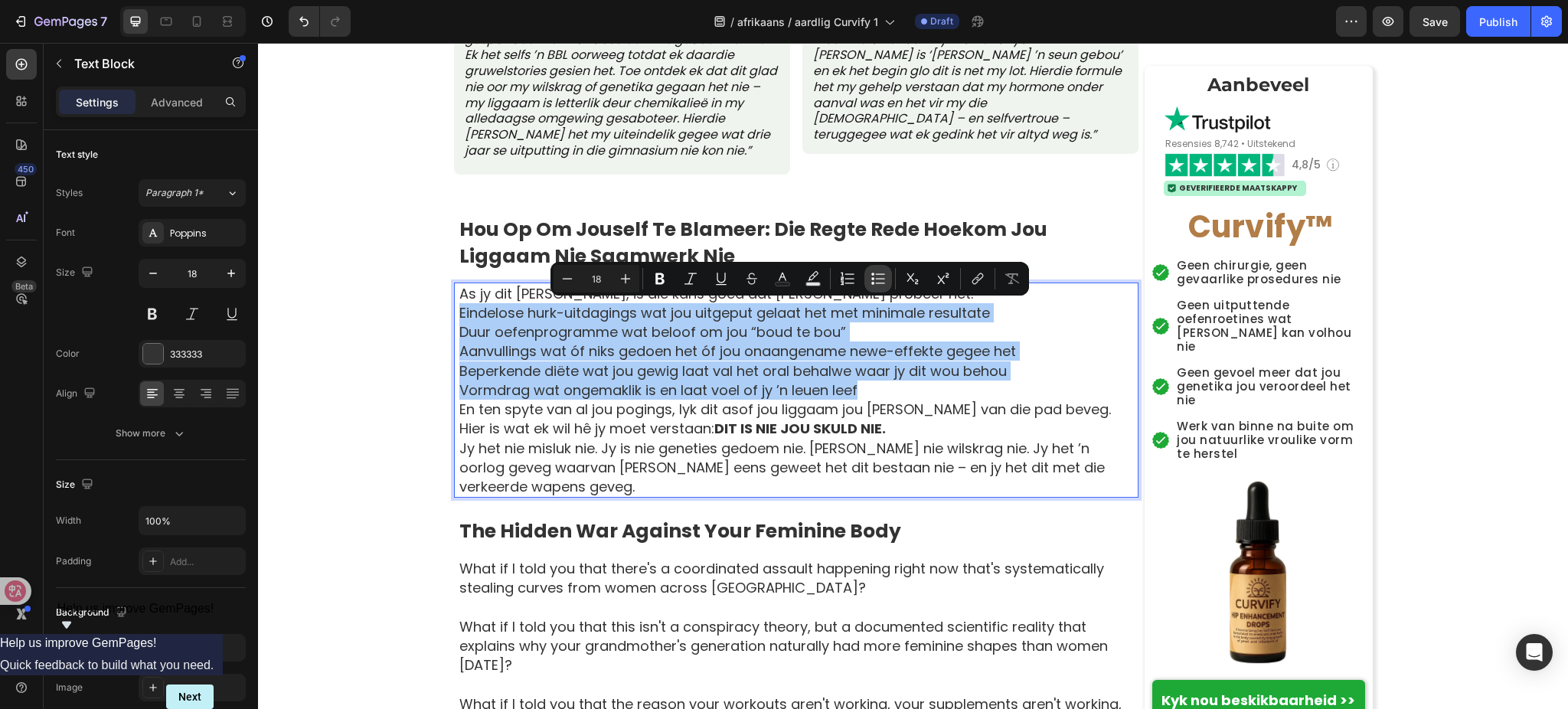
click at [881, 281] on icon "Editor contextual toolbar" at bounding box center [878, 279] width 15 height 15
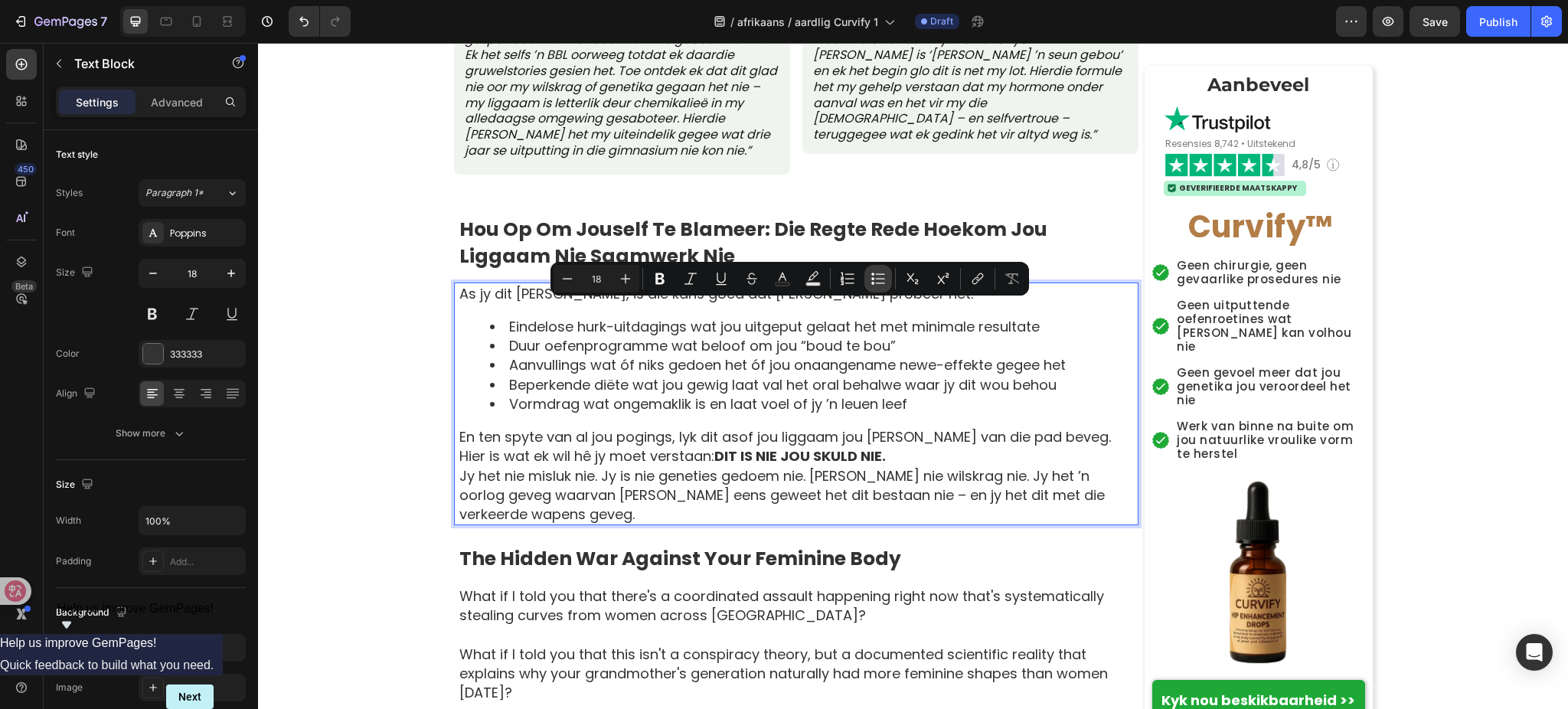
type input "18"
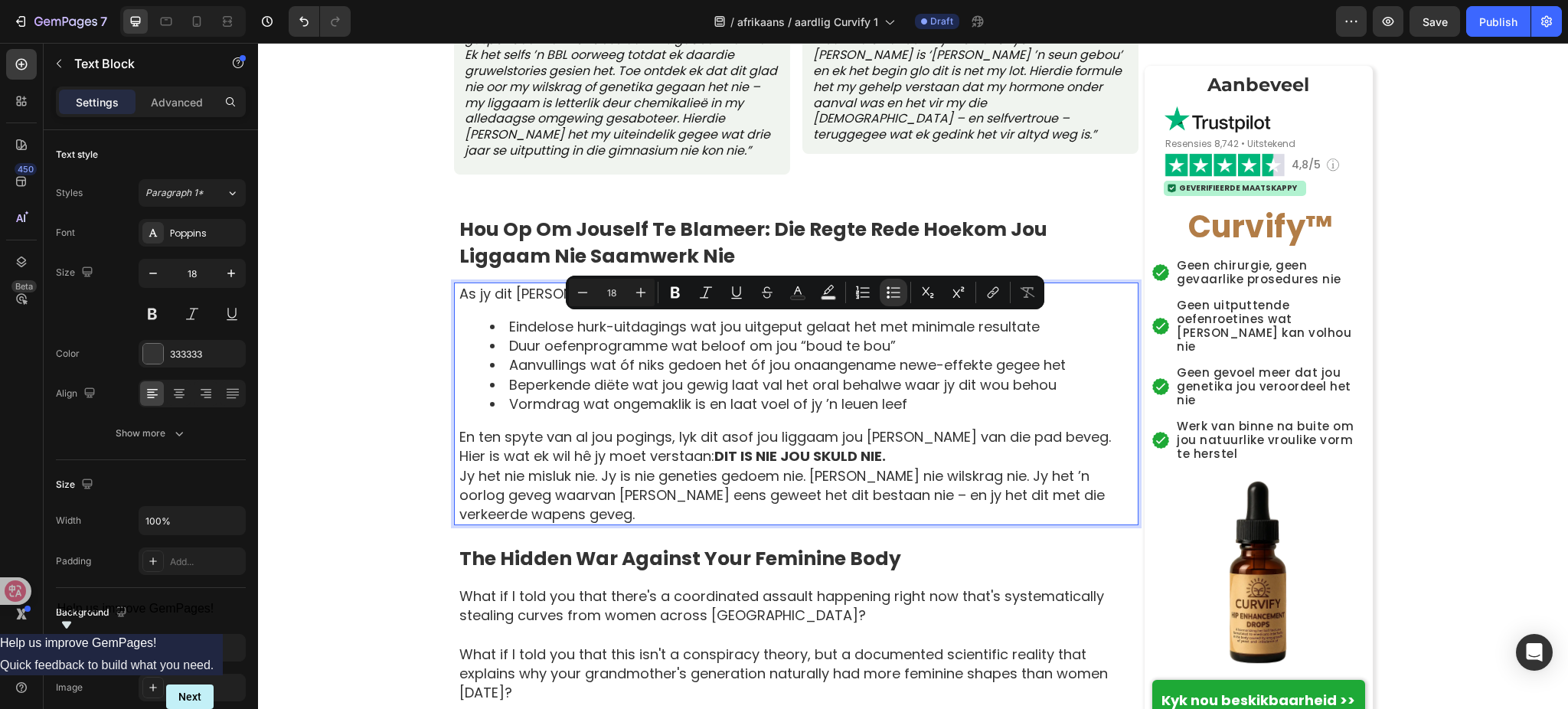
click at [1079, 442] on p "En ten spyte van al jou pogings, lyk dit asof jou liggaam jou [PERSON_NAME] van…" at bounding box center [798, 437] width 678 height 19
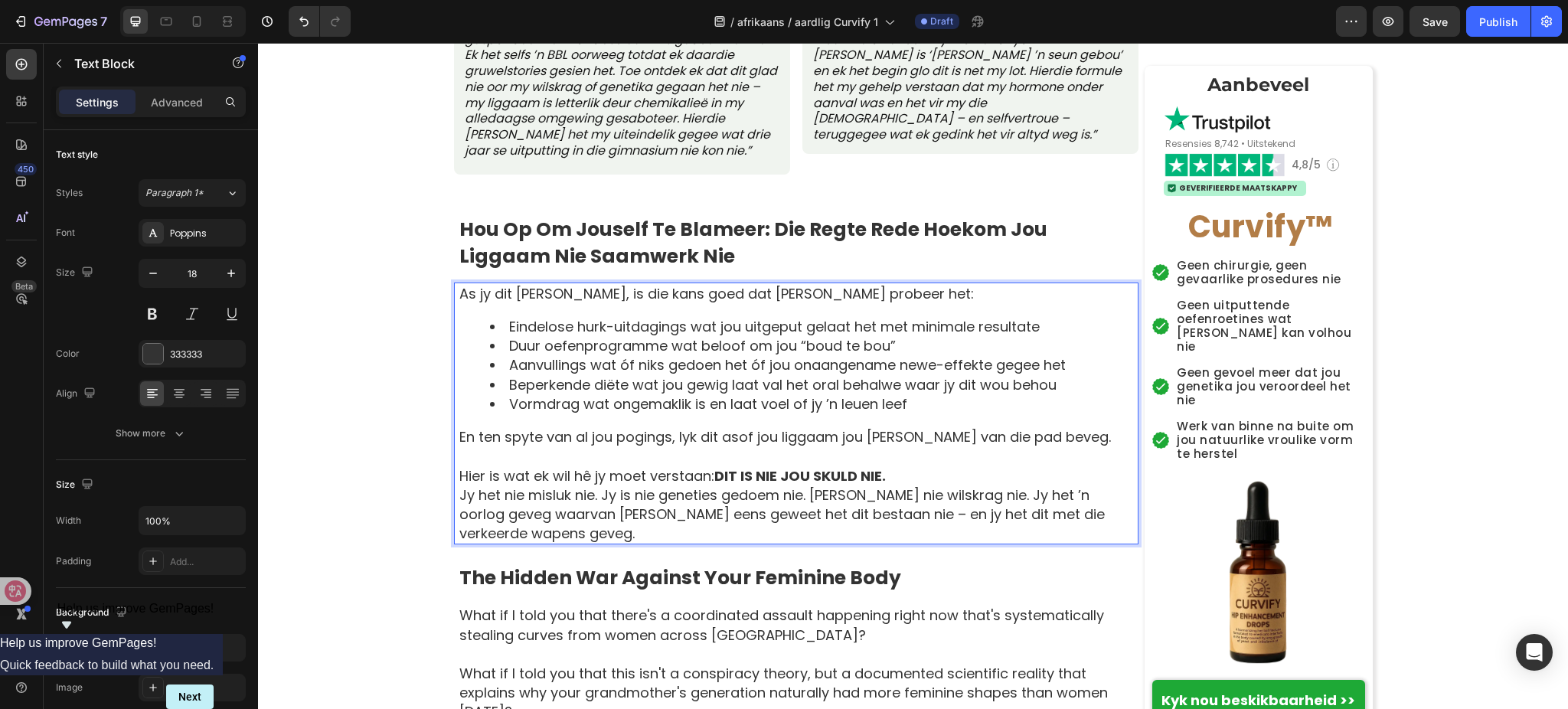
click at [910, 473] on p "Hier is wat ek wil hê jy moet verstaan: DIT IS NIE JOU SKULD NIE." at bounding box center [798, 476] width 678 height 19
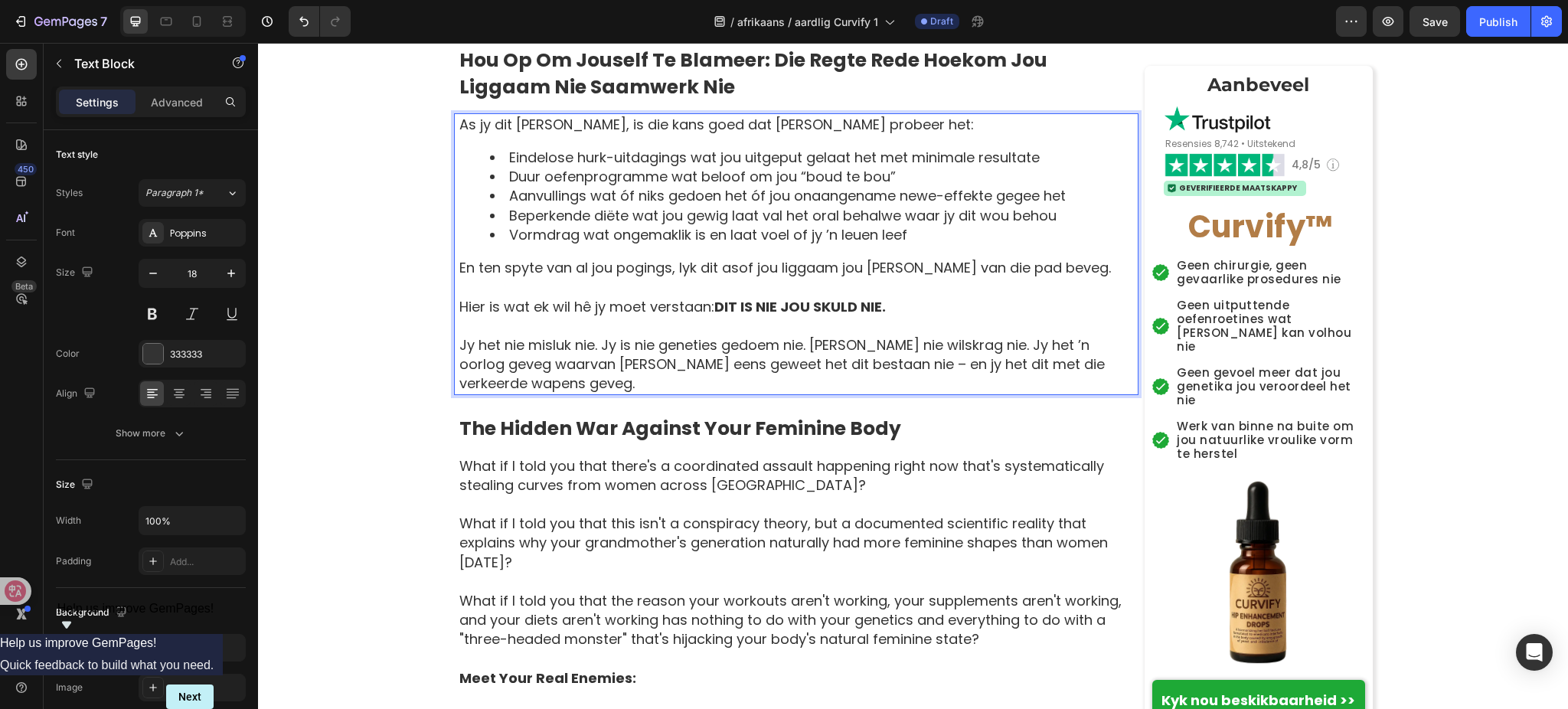
scroll to position [1634, 0]
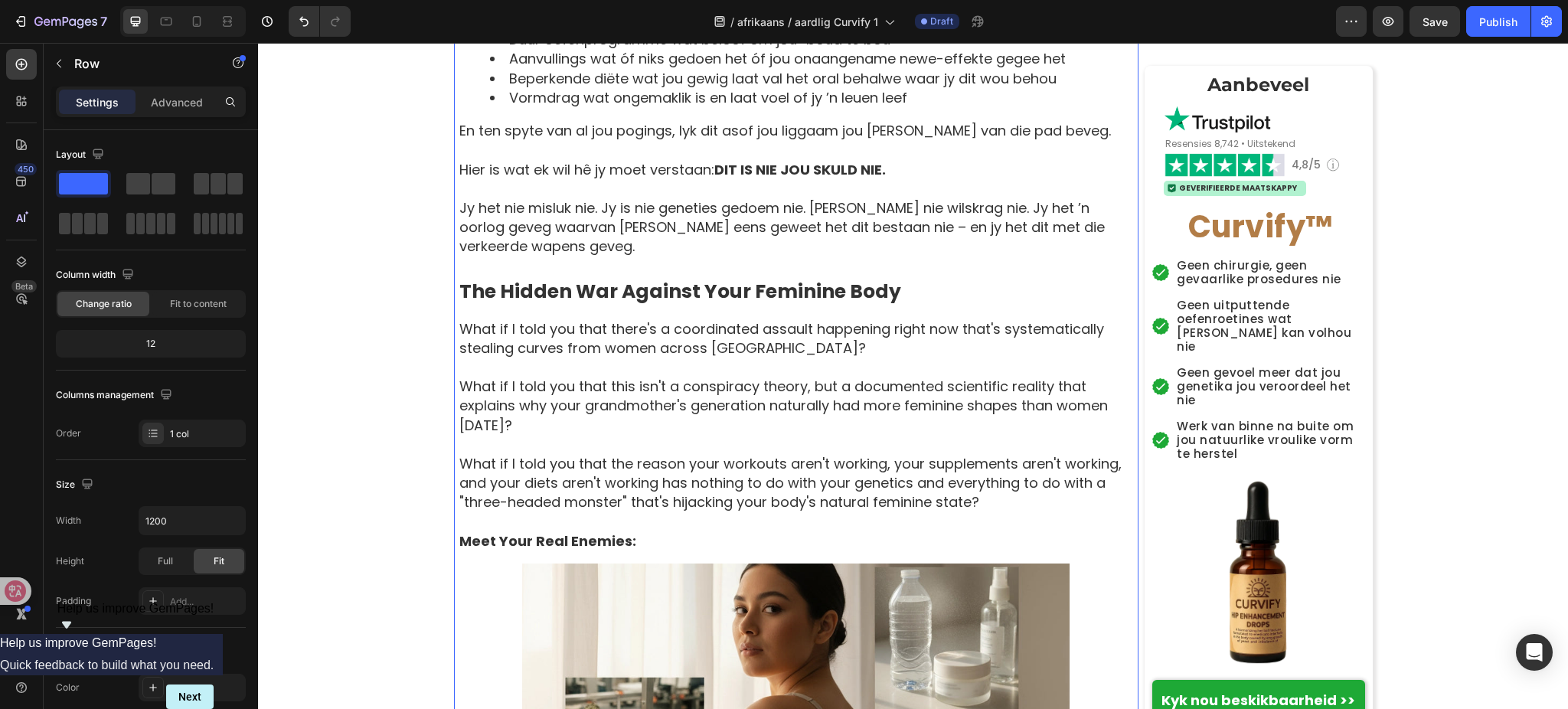
drag, startPoint x: 804, startPoint y: 255, endPoint x: 806, endPoint y: 265, distance: 10.2
click at [806, 278] on strong "The Hidden War Against Your Feminine Body" at bounding box center [681, 291] width 442 height 26
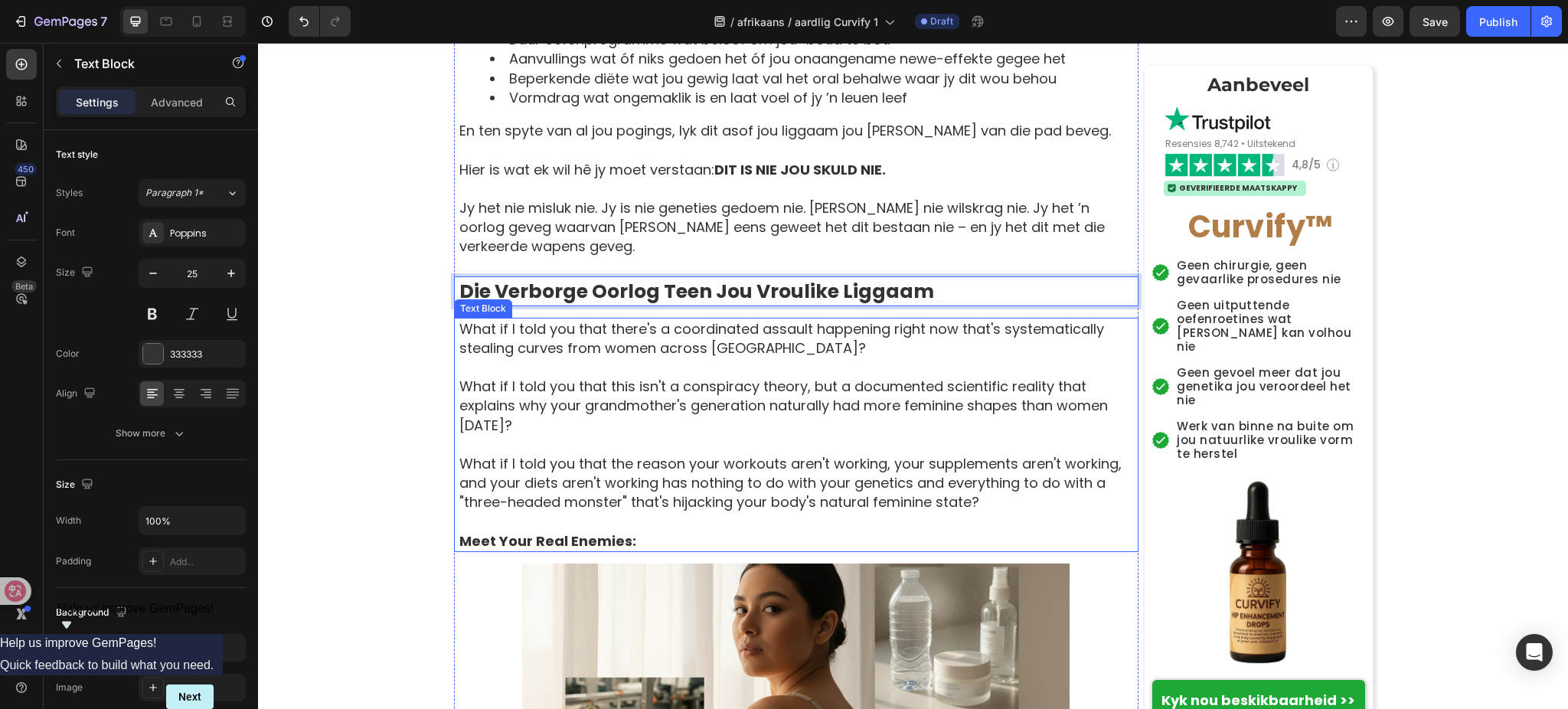
click at [776, 389] on p "What if I told you that this isn't a conspiracy theory, but a documented scient…" at bounding box center [798, 406] width 678 height 59
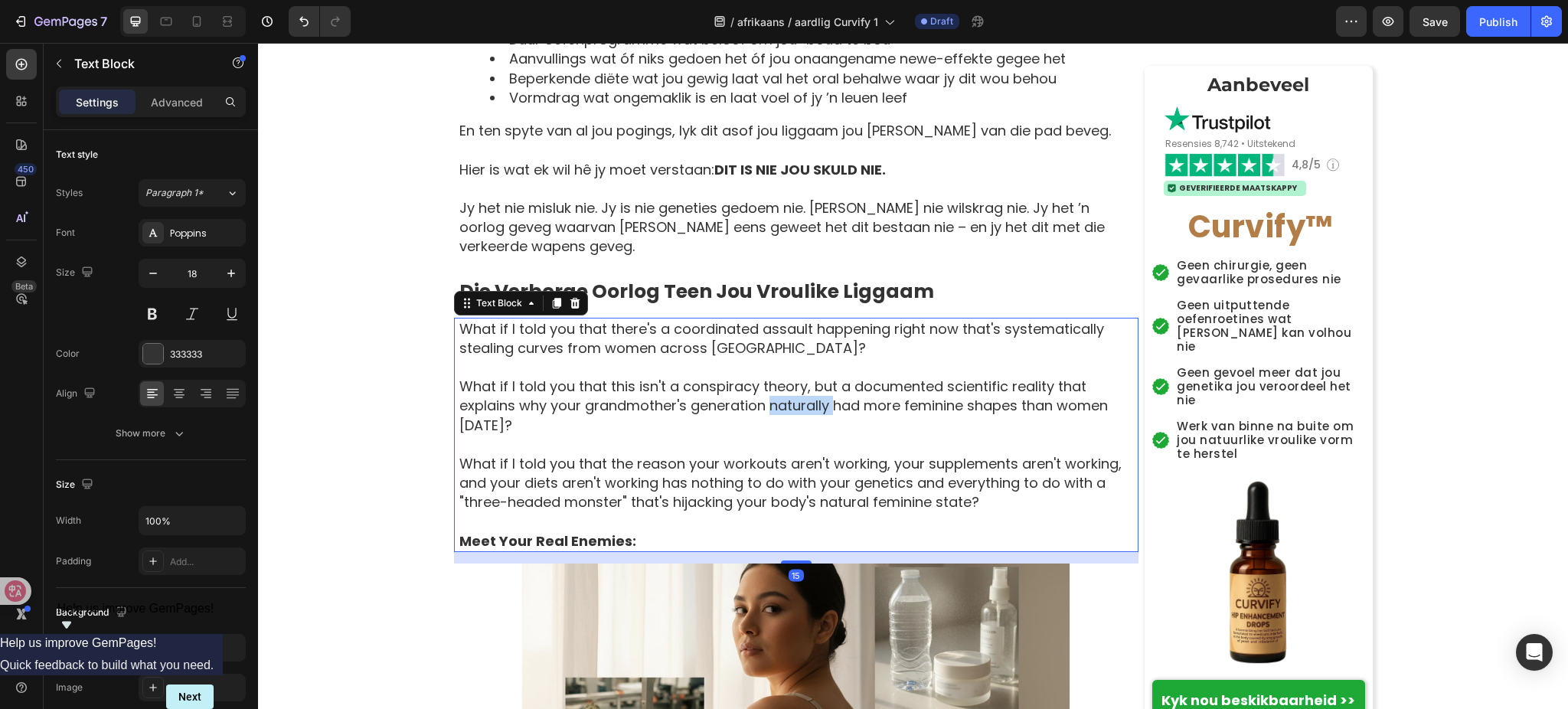
click at [776, 389] on p "What if I told you that this isn't a conspiracy theory, but a documented scient…" at bounding box center [798, 406] width 678 height 59
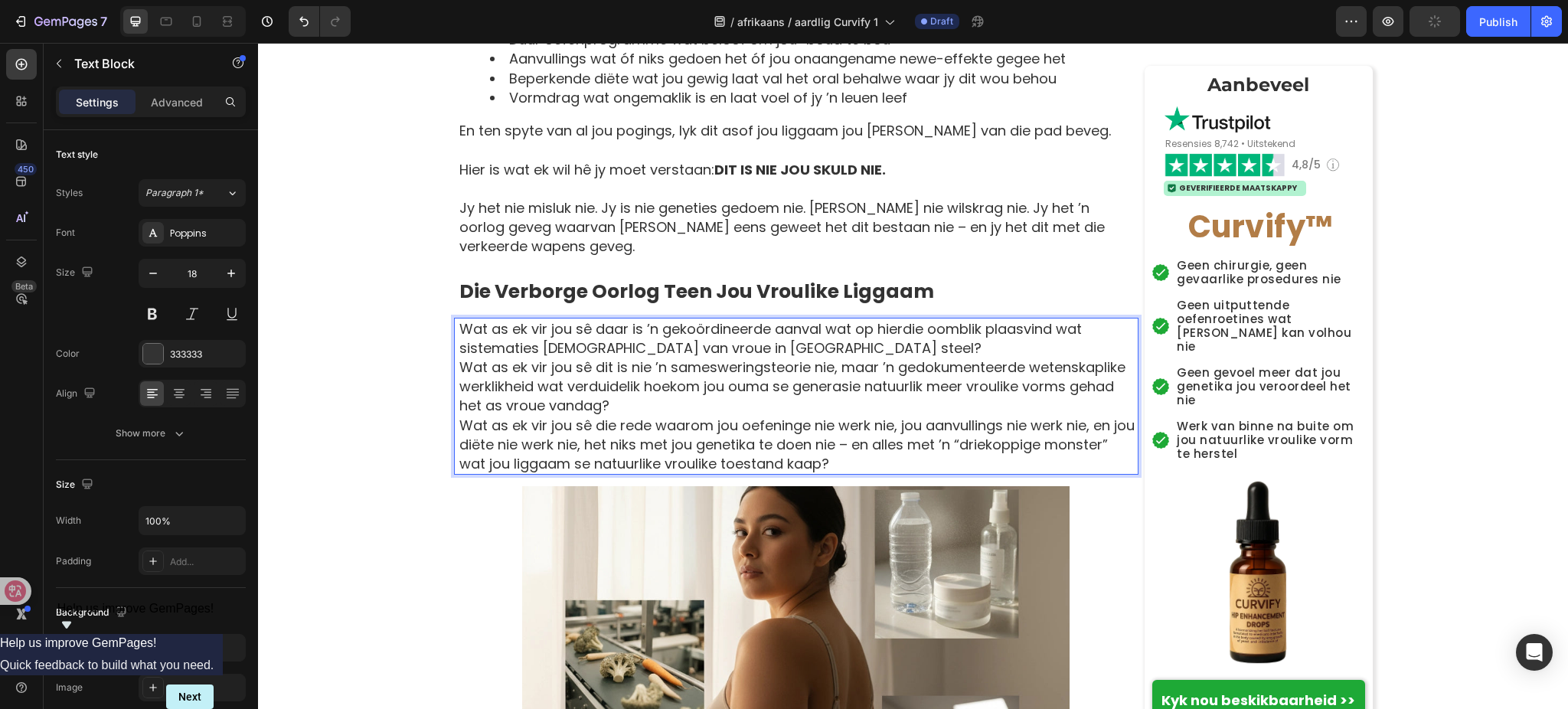
click at [805, 334] on p "Wat as ek vir jou sê daar is ’n gekoördineerde aanval wat op hierdie oomblik pl…" at bounding box center [798, 338] width 678 height 39
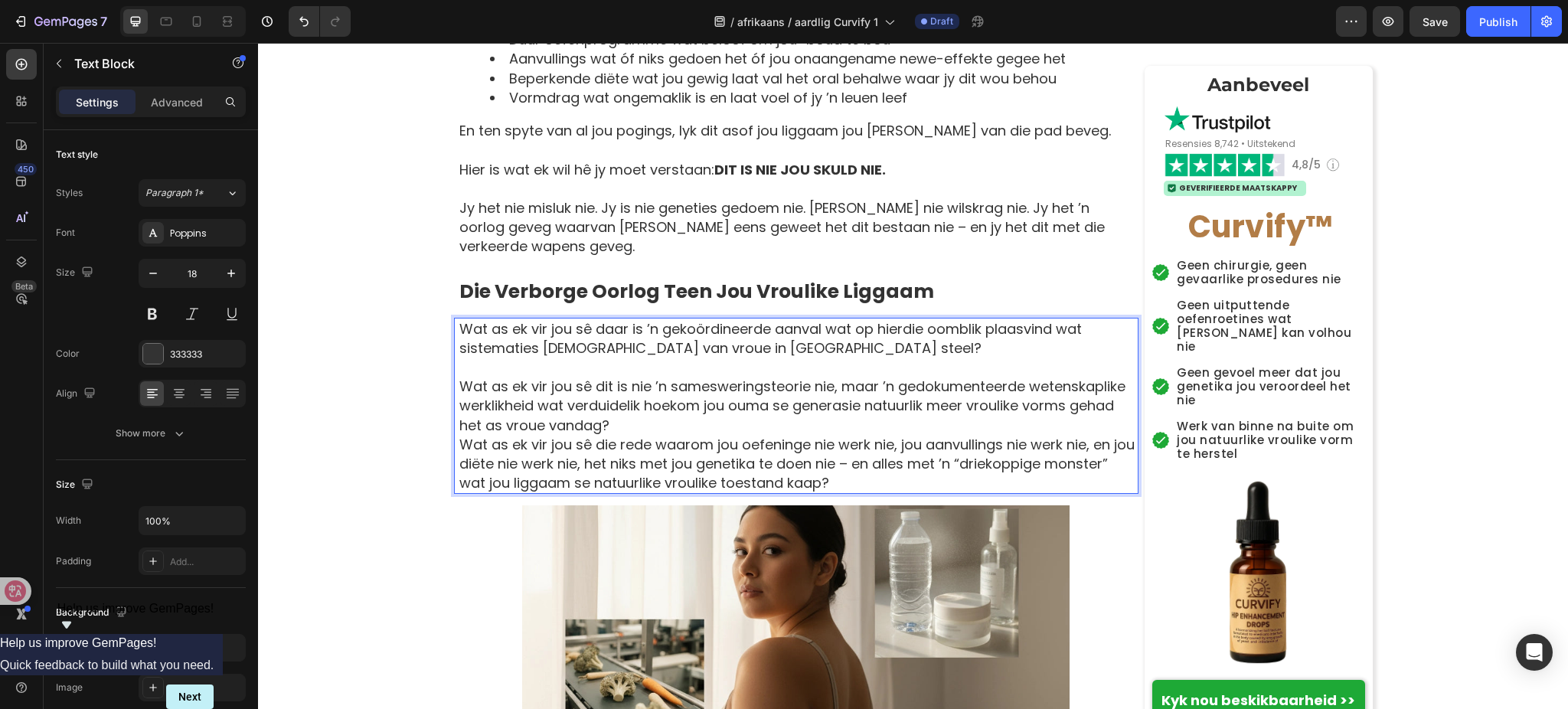
click at [638, 397] on p "Wat as ek vir jou sê dit is nie ’n samesweringsteorie nie, maar ’n gedokumentee…" at bounding box center [798, 406] width 678 height 59
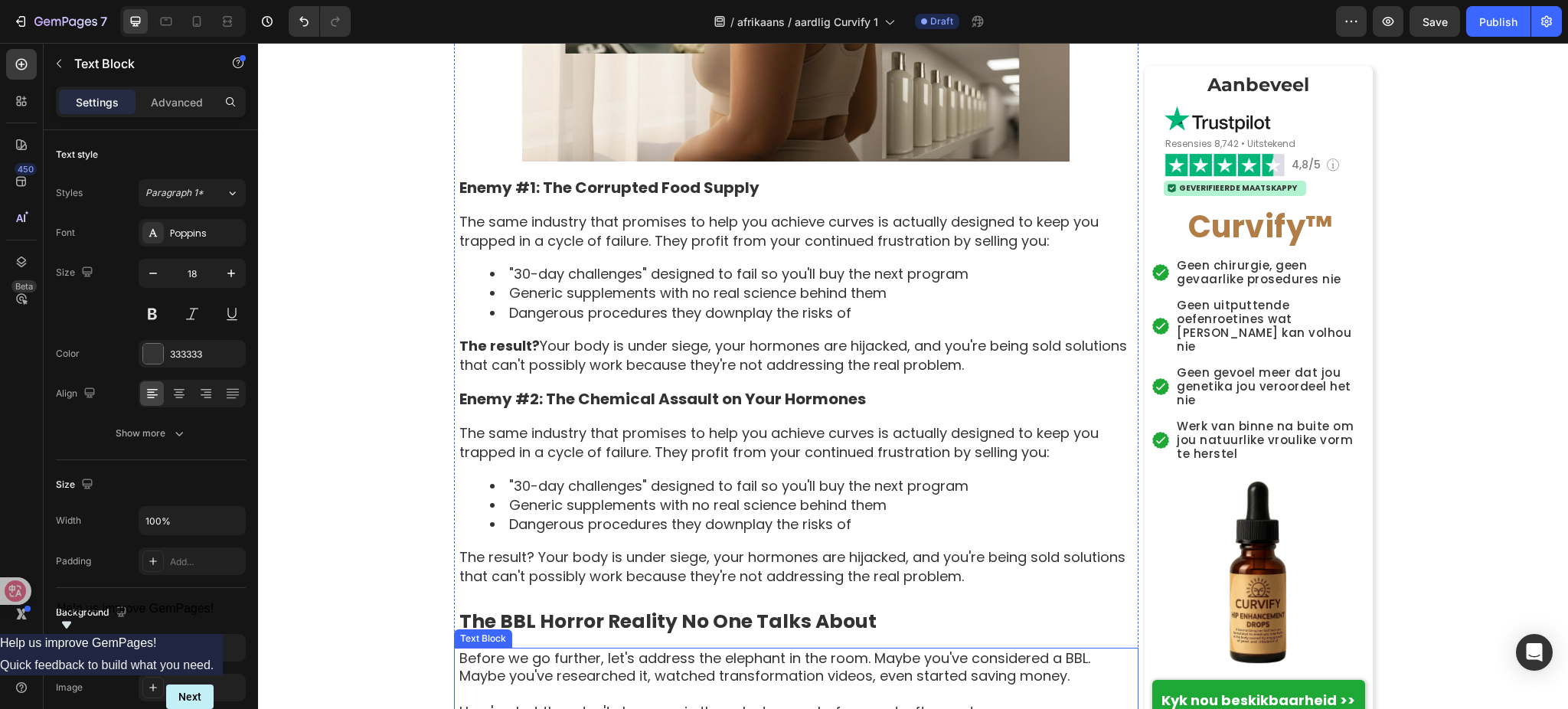
scroll to position [2553, 0]
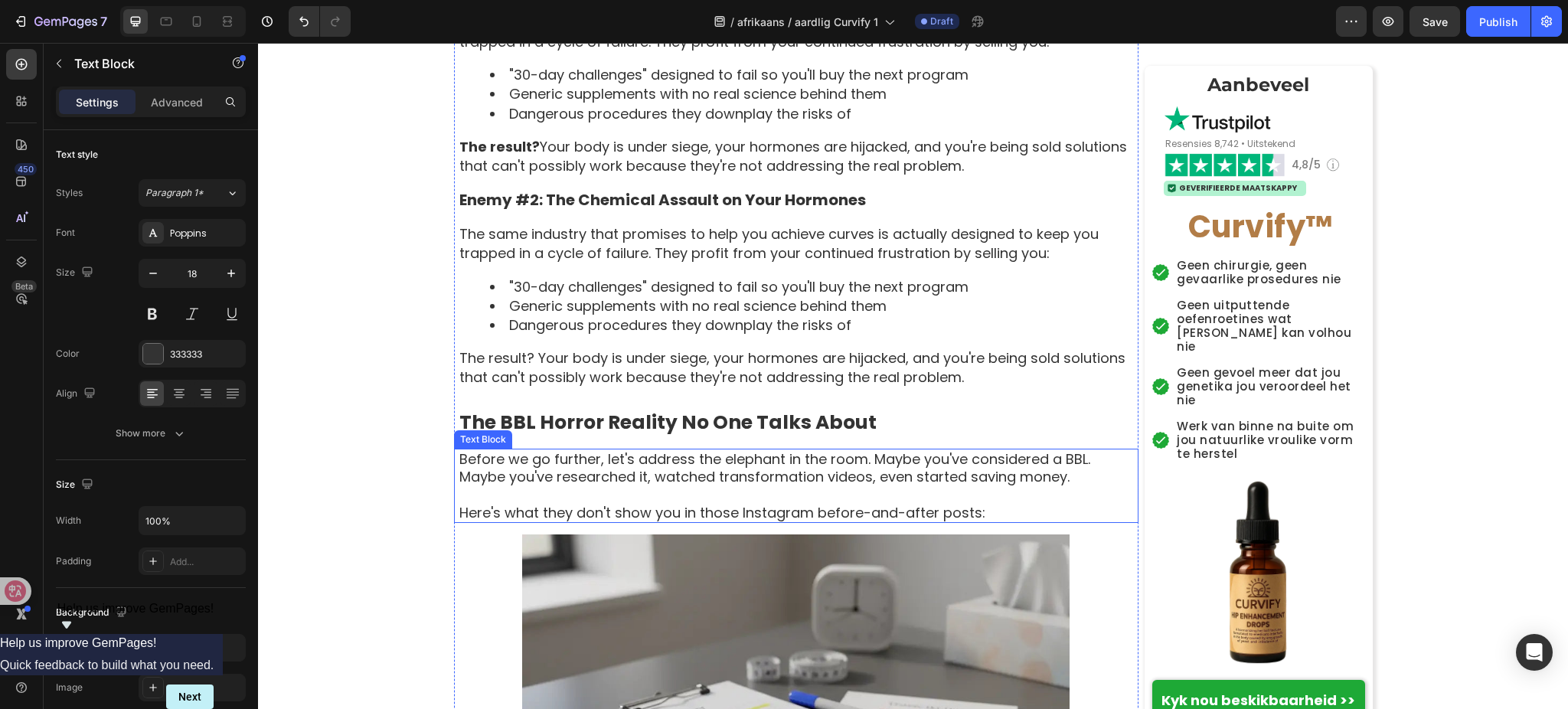
click at [1020, 504] on p "Here's what they don't show you in those Instagram before-and-after posts:" at bounding box center [798, 512] width 678 height 18
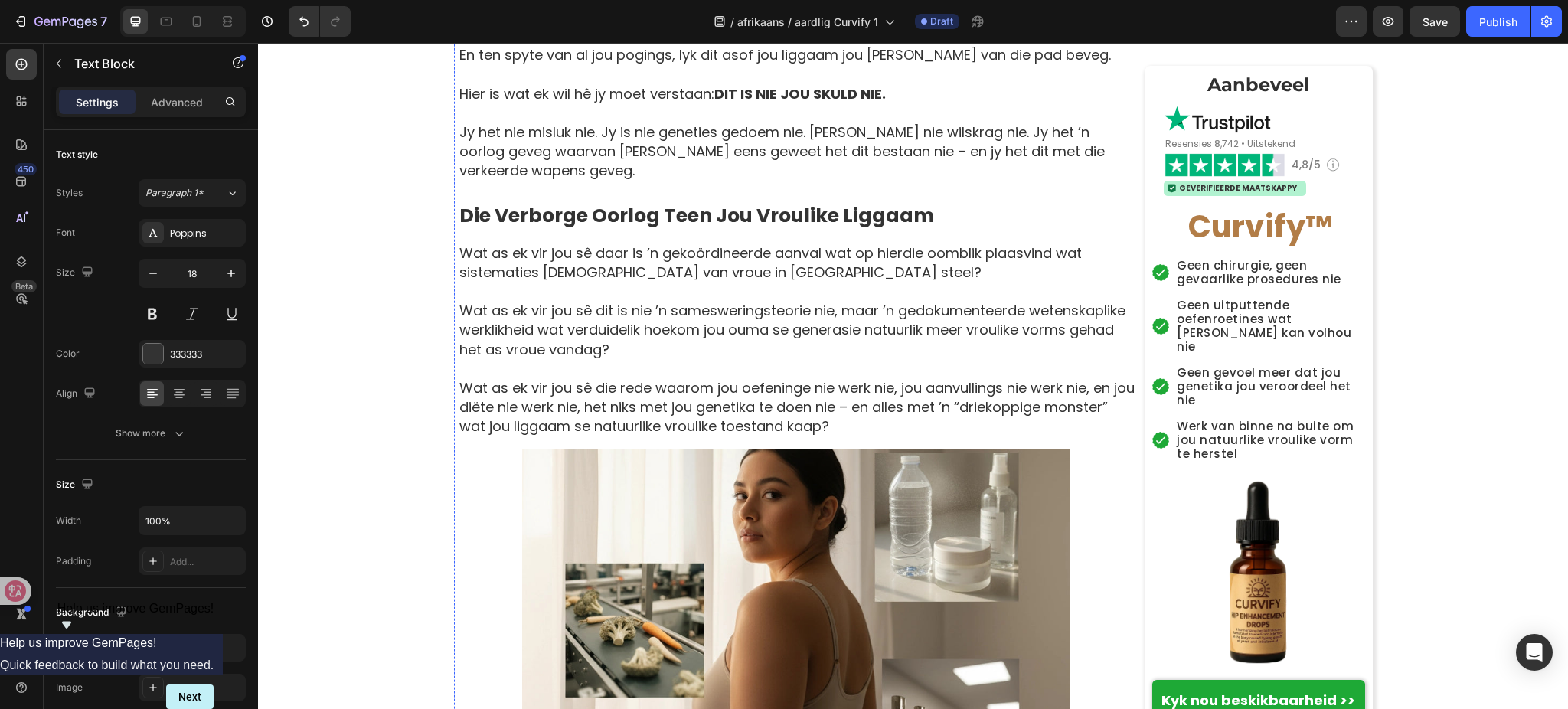
scroll to position [1634, 0]
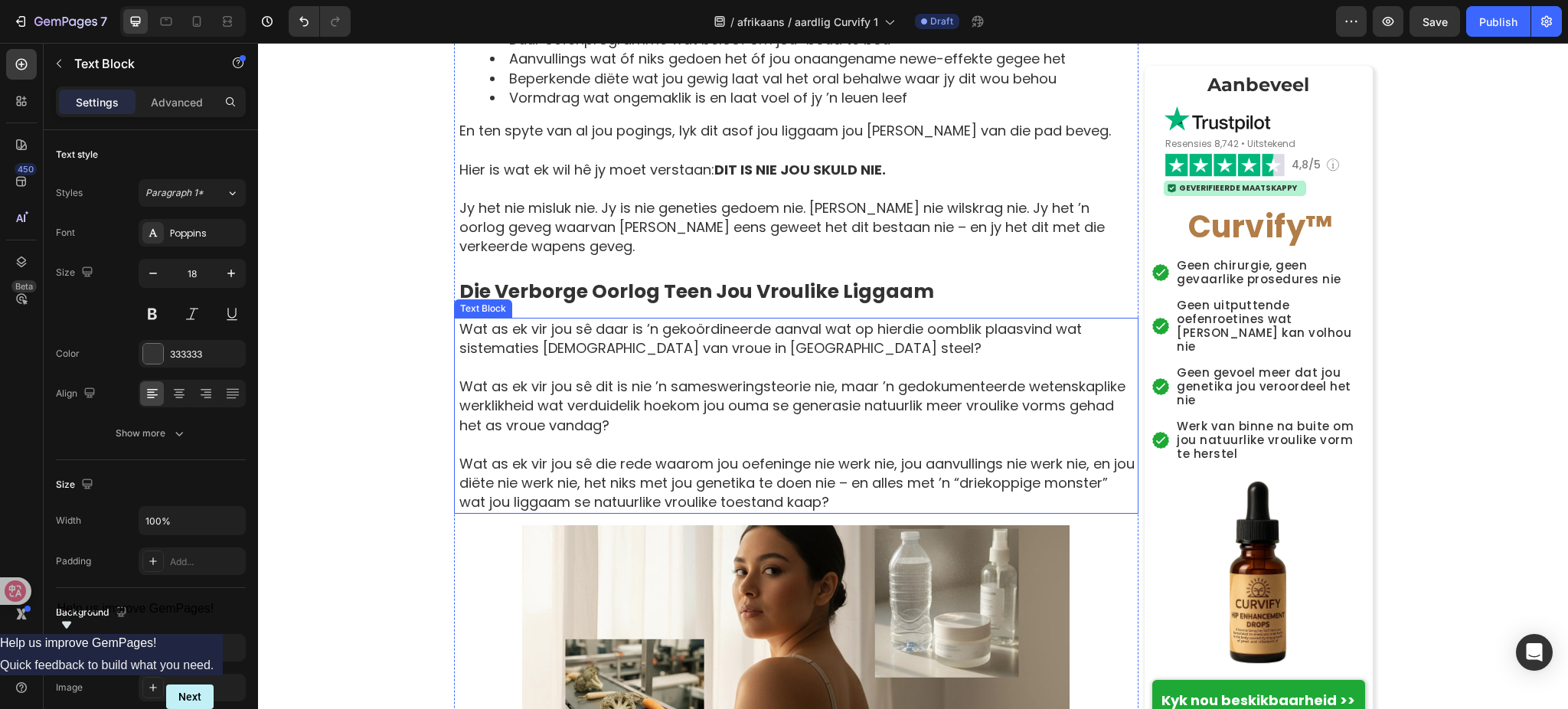
click at [965, 482] on p "Wat as ek vir jou sê die rede waarom jou oefeninge nie werk nie, jou aanvulling…" at bounding box center [798, 483] width 678 height 59
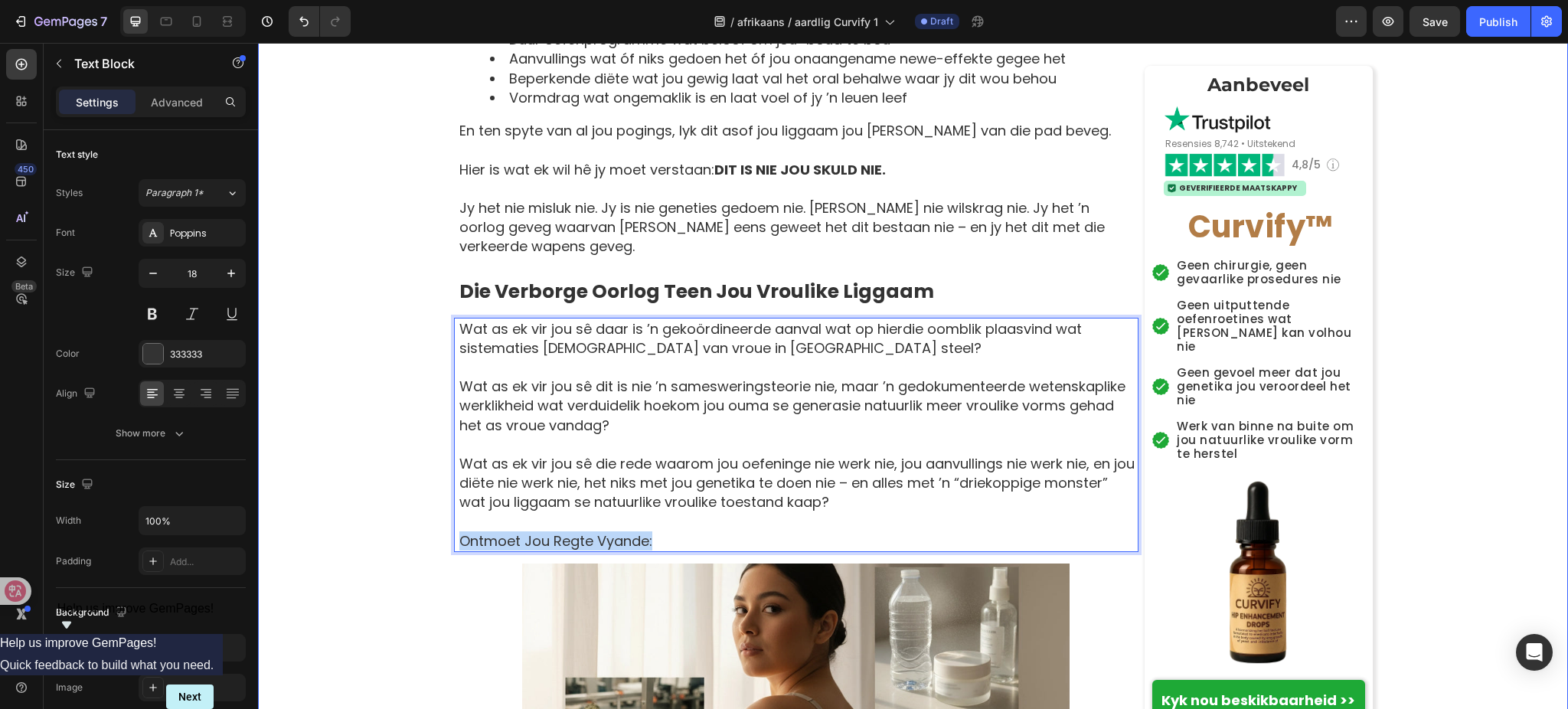
drag, startPoint x: 657, startPoint y: 518, endPoint x: 393, endPoint y: 525, distance: 264.1
click at [850, 462] on p "Wat as ek vir jou sê die rede waarom jou oefeninge nie werk nie, jou aanvulling…" at bounding box center [798, 483] width 678 height 59
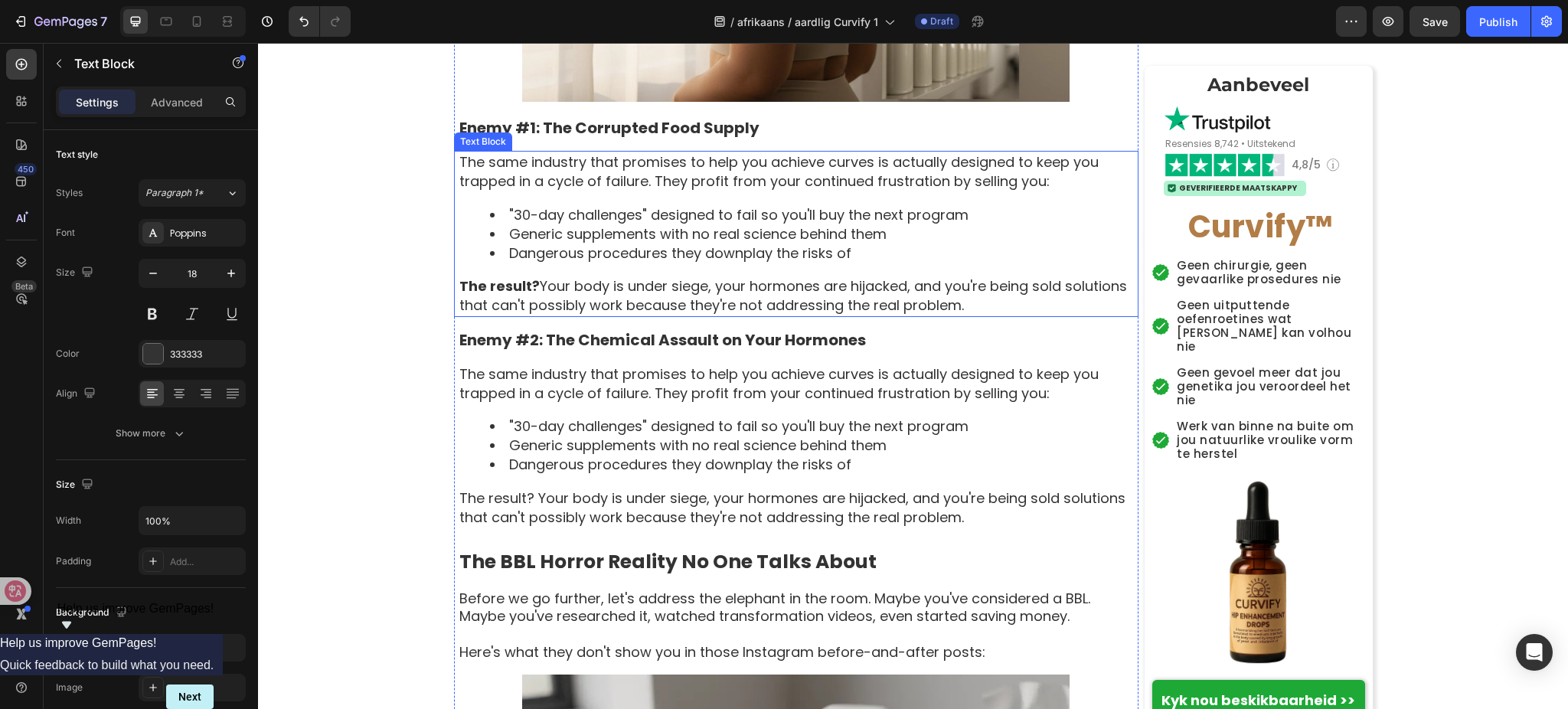
scroll to position [2451, 0]
click at [663, 119] on p "Enemy #1: The Corrupted Food Supply" at bounding box center [798, 129] width 678 height 20
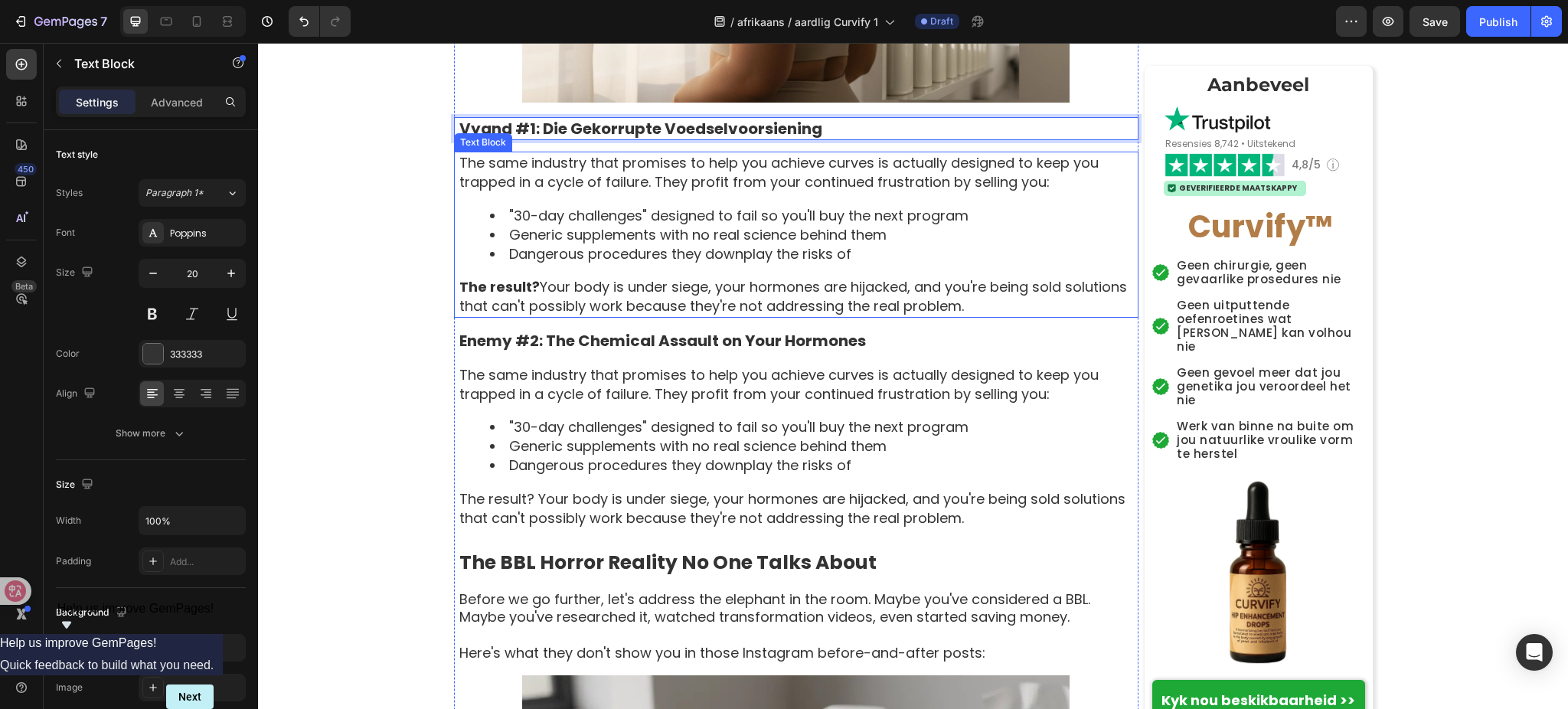
click at [672, 206] on li ""30-day challenges" designed to fail so you'll buy the next program" at bounding box center [814, 216] width 647 height 19
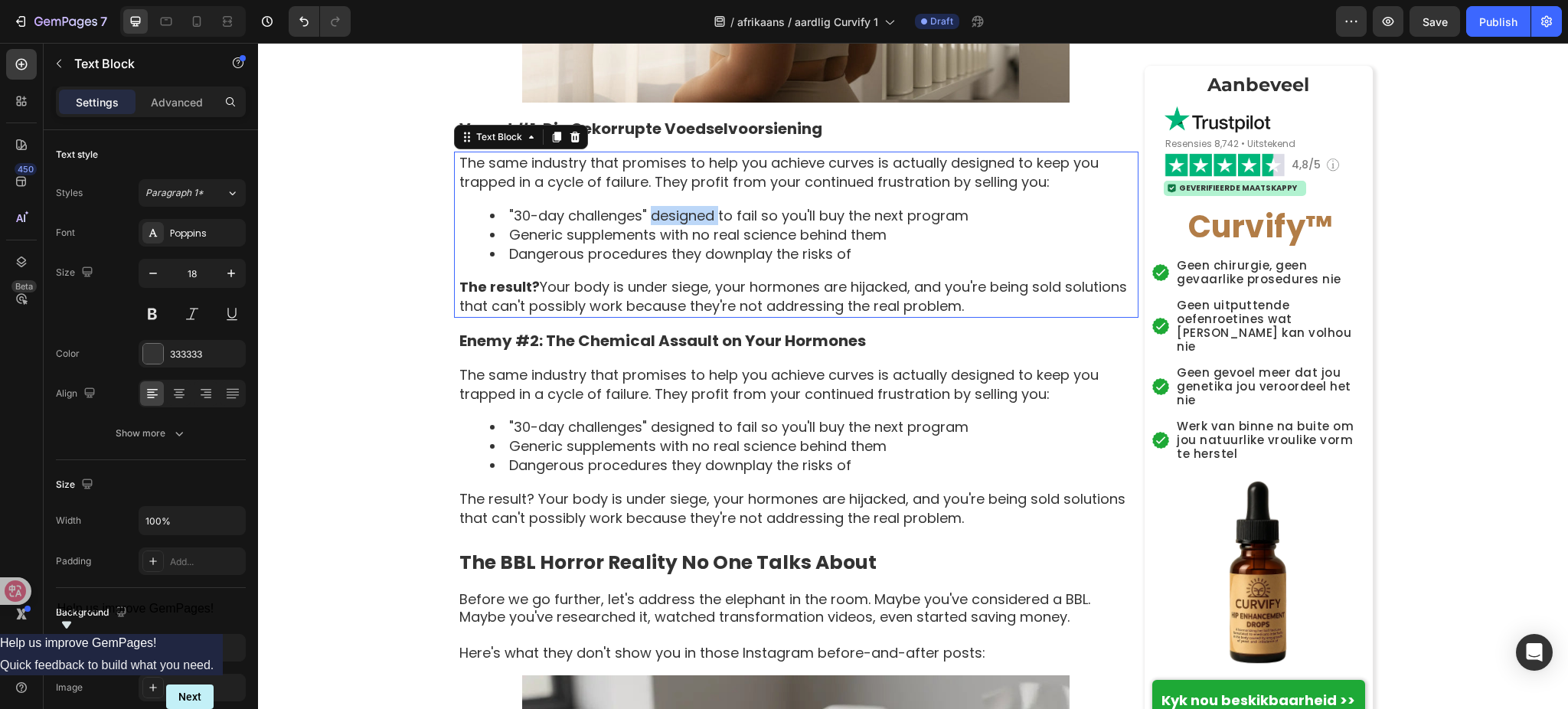
click at [672, 206] on li ""30-day challenges" designed to fail so you'll buy the next program" at bounding box center [814, 216] width 647 height 19
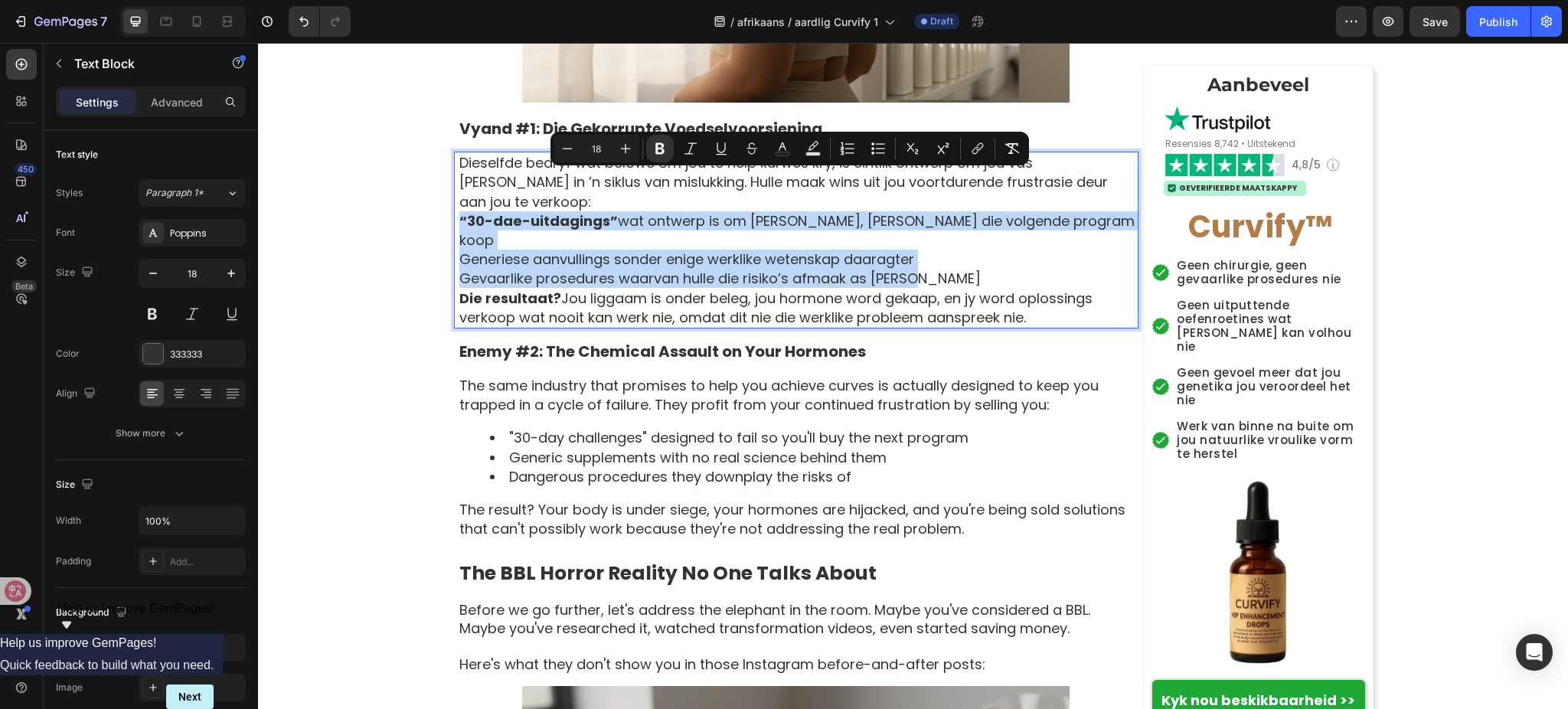
drag, startPoint x: 449, startPoint y: 172, endPoint x: 1036, endPoint y: 225, distance: 589.4
click at [1036, 225] on div "Dieselfde bedryf wat belowe om jou te help kurwes kry, is eintlik ontwerp om jo…" at bounding box center [799, 239] width 681 height 177
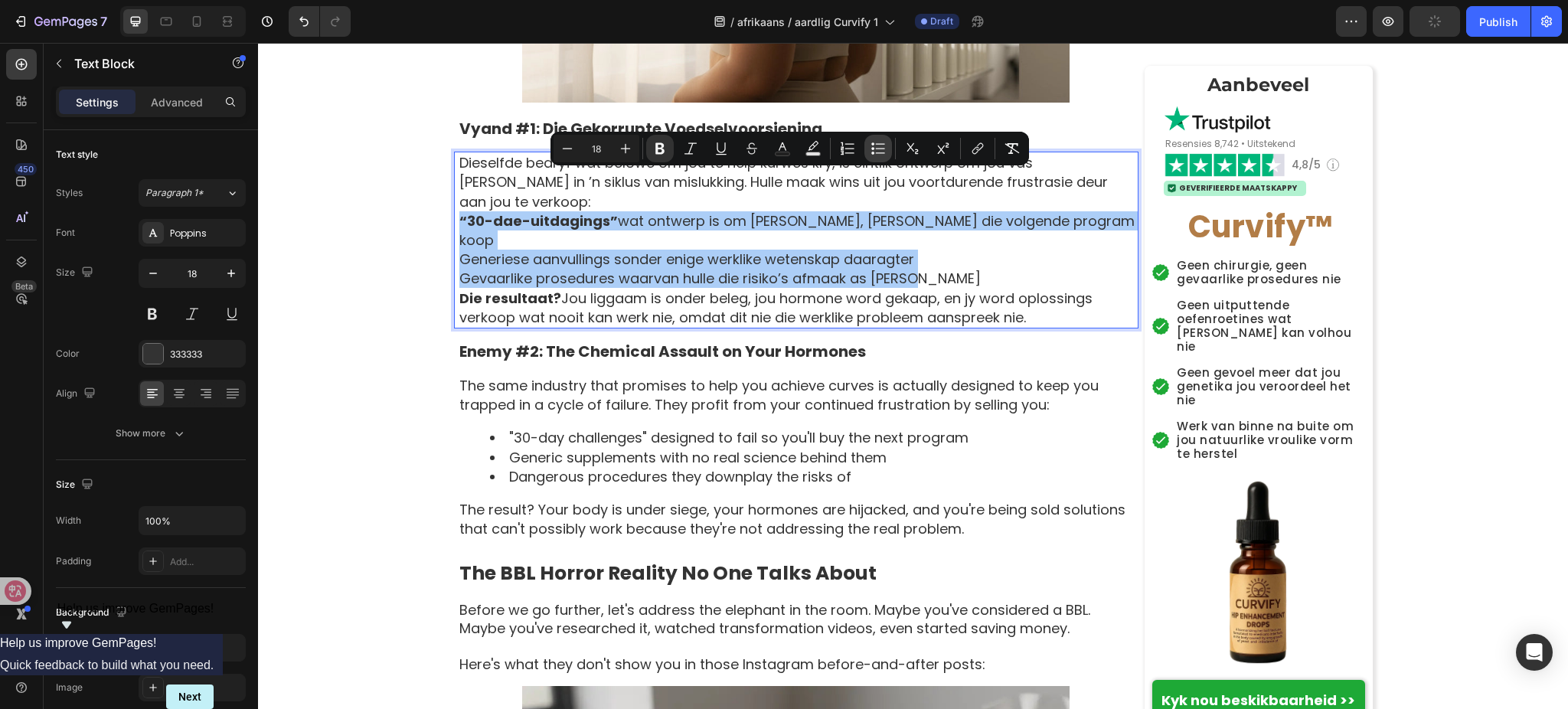
click at [870, 151] on button "Bulleted List" at bounding box center [878, 148] width 27 height 27
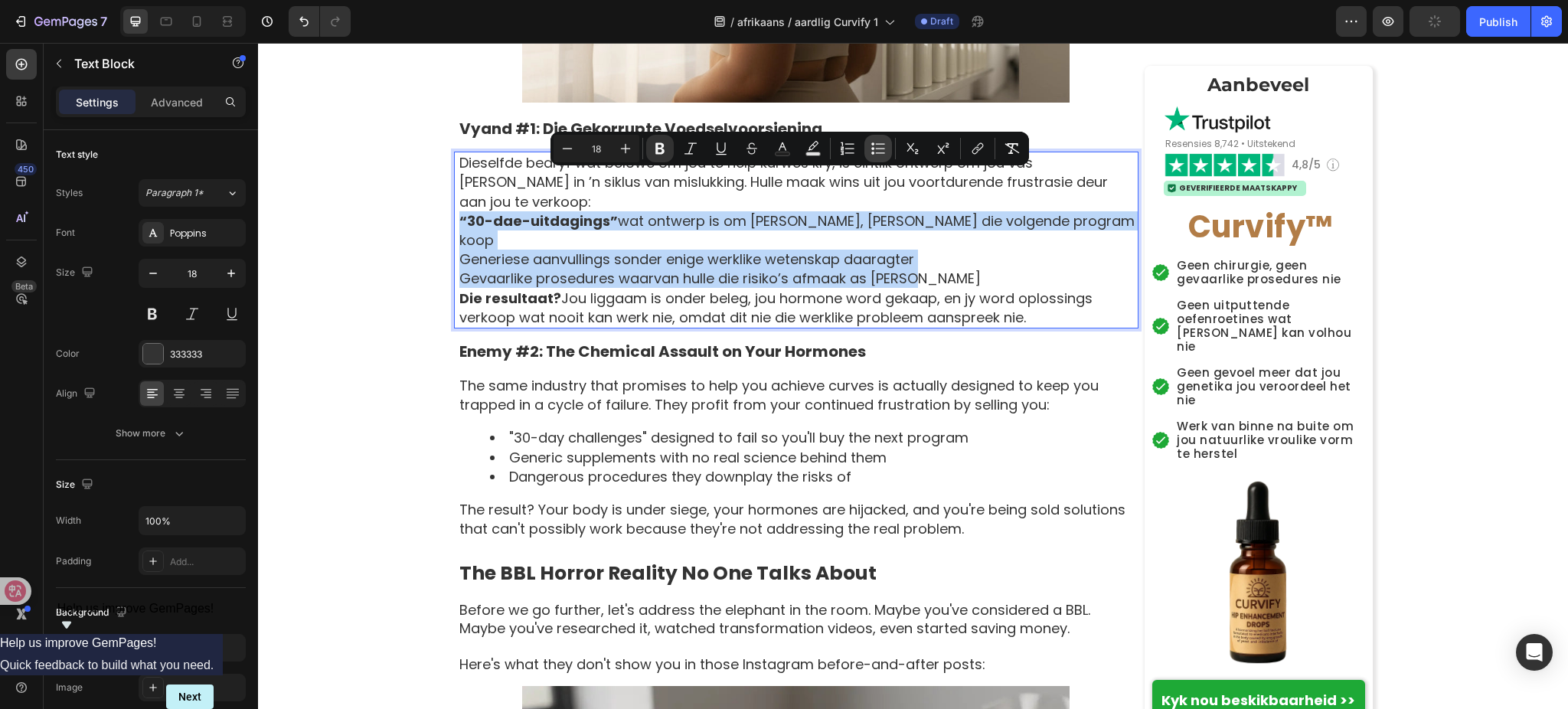
type input "18"
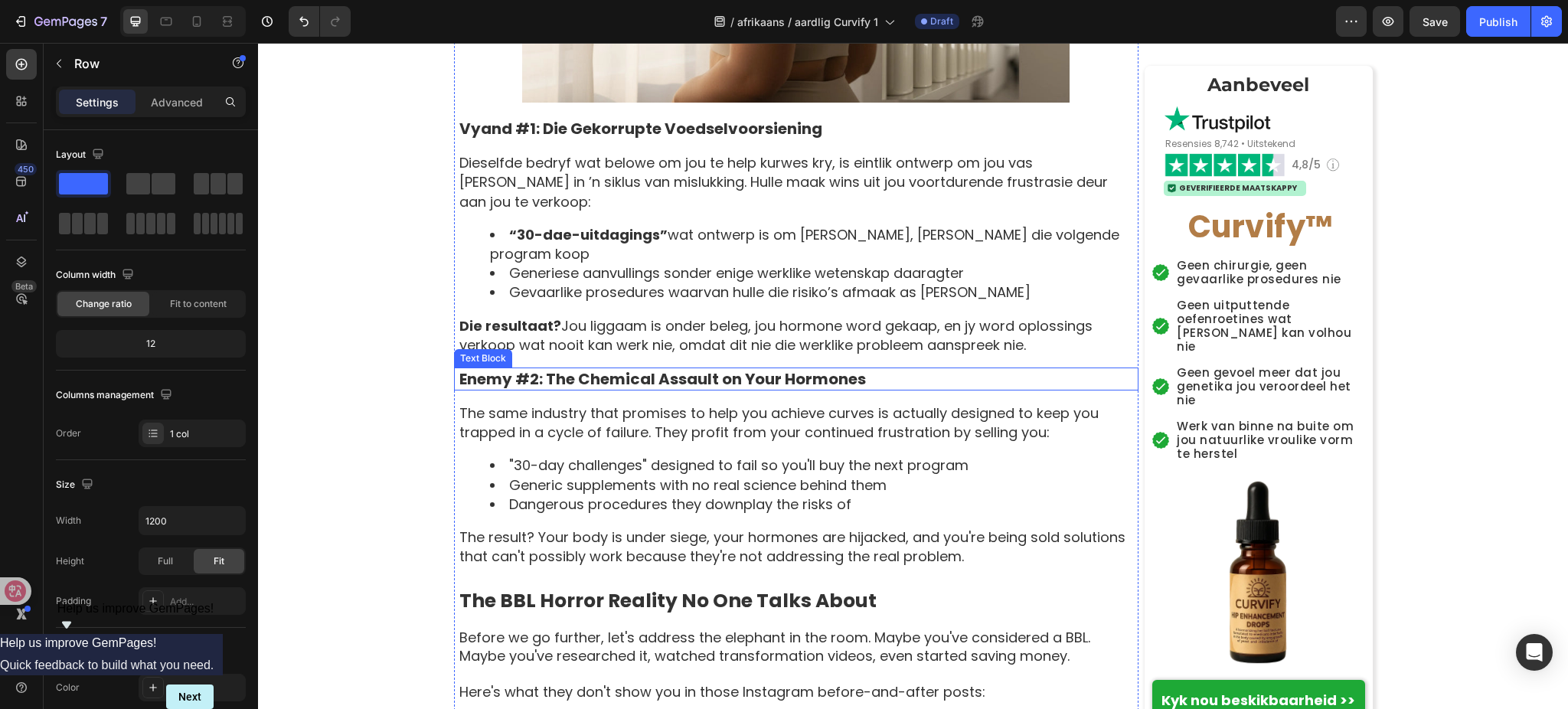
click at [650, 370] on p "Enemy #2: The Chemical Assault on Your Hormones" at bounding box center [798, 379] width 678 height 20
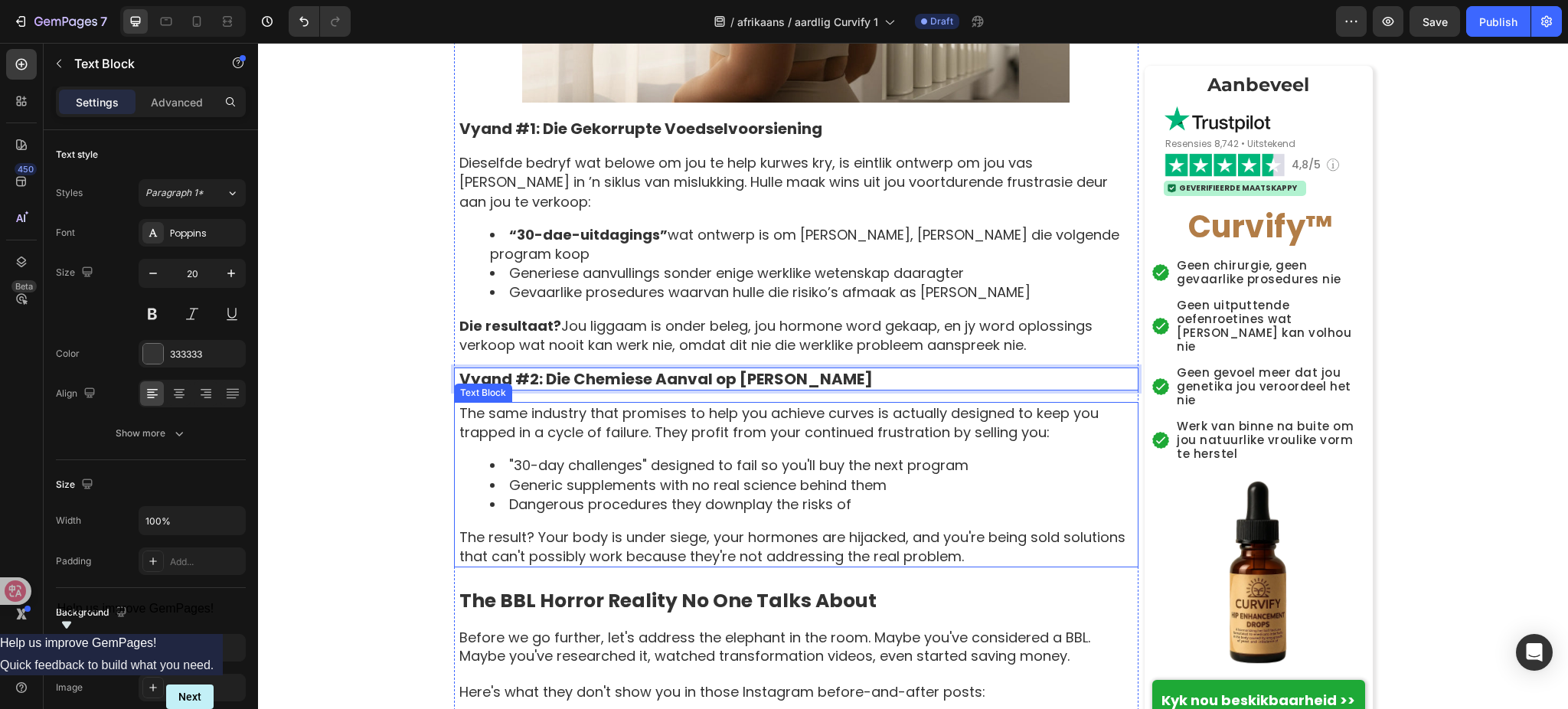
click at [684, 494] on li "Dangerous procedures they downplay the risks of" at bounding box center [814, 504] width 647 height 19
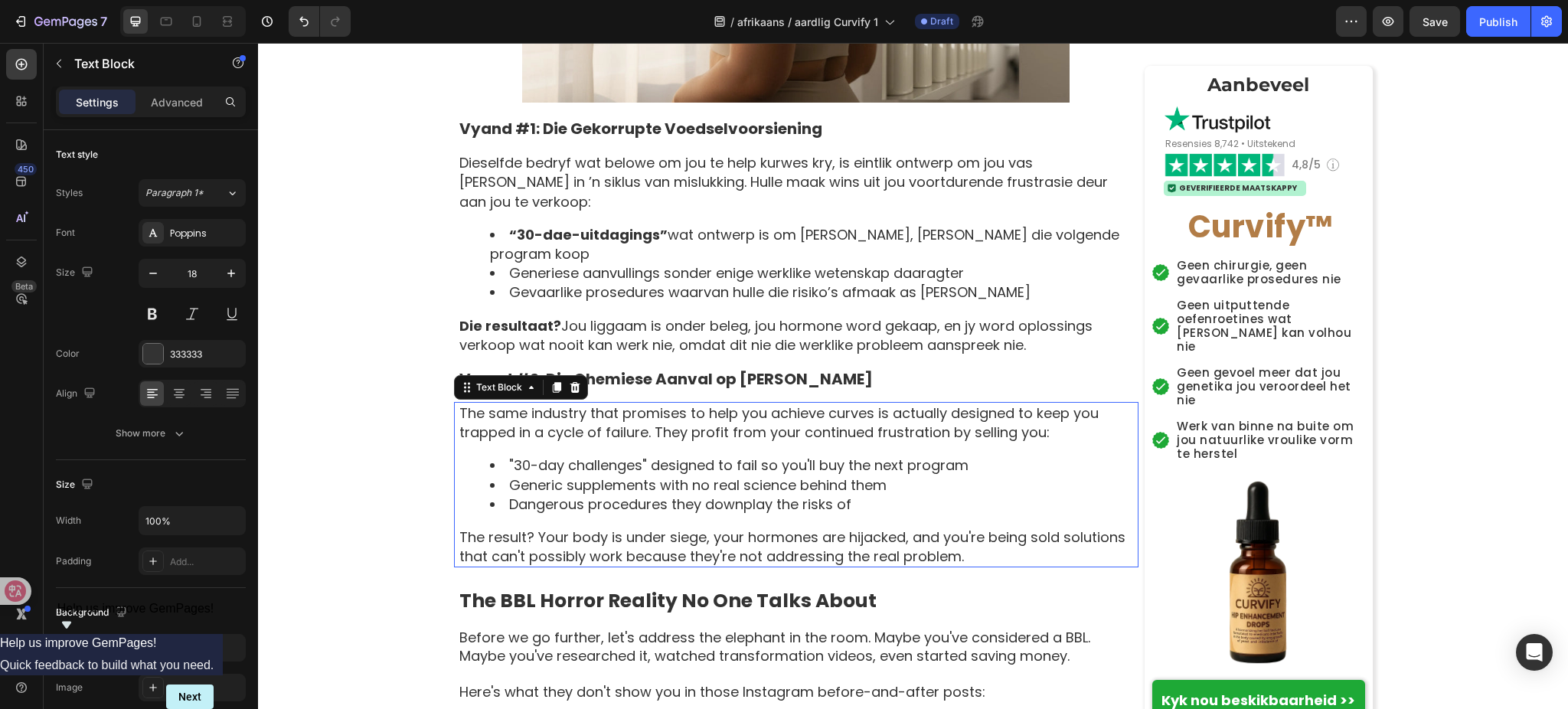
click at [686, 494] on li "Dangerous procedures they downplay the risks of" at bounding box center [814, 504] width 647 height 19
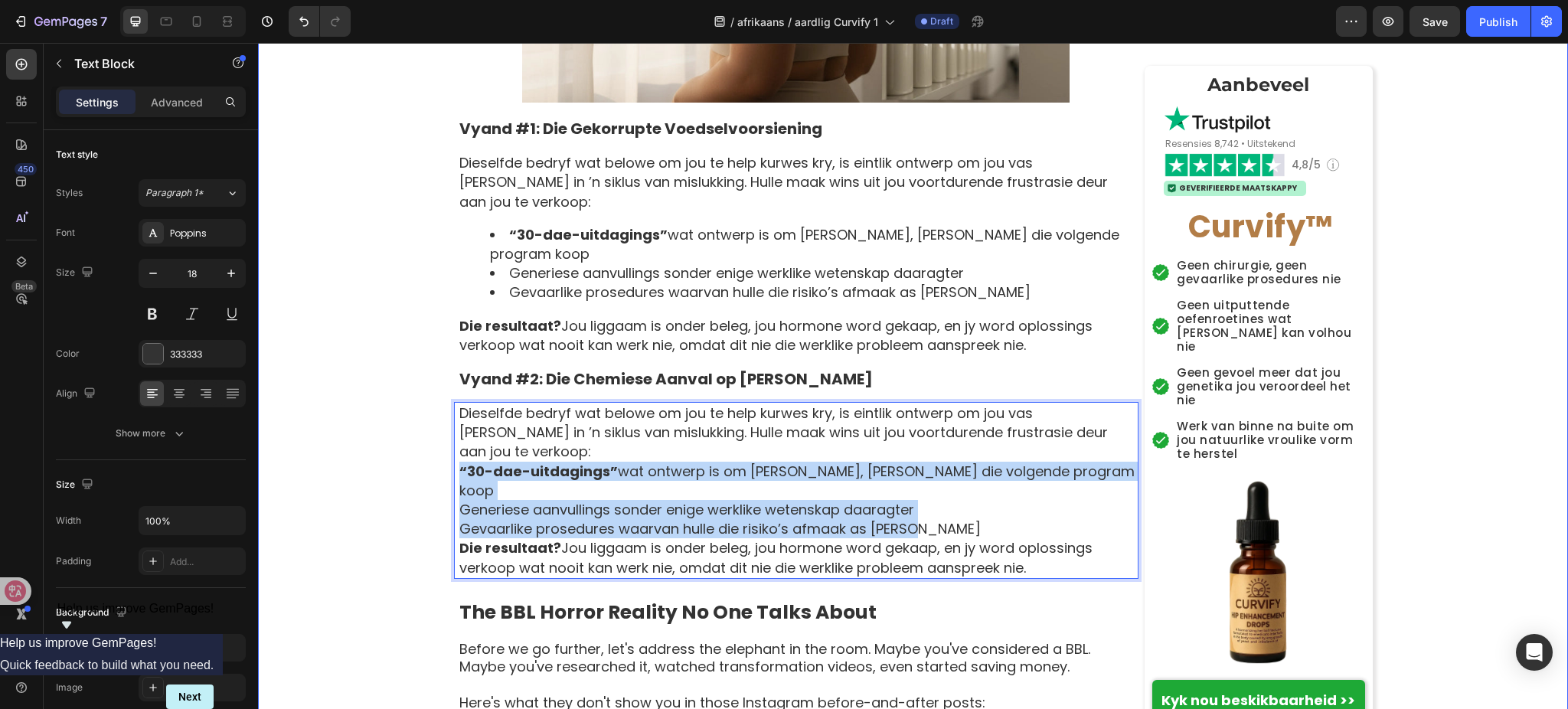
drag, startPoint x: 923, startPoint y: 426, endPoint x: 418, endPoint y: 395, distance: 506.0
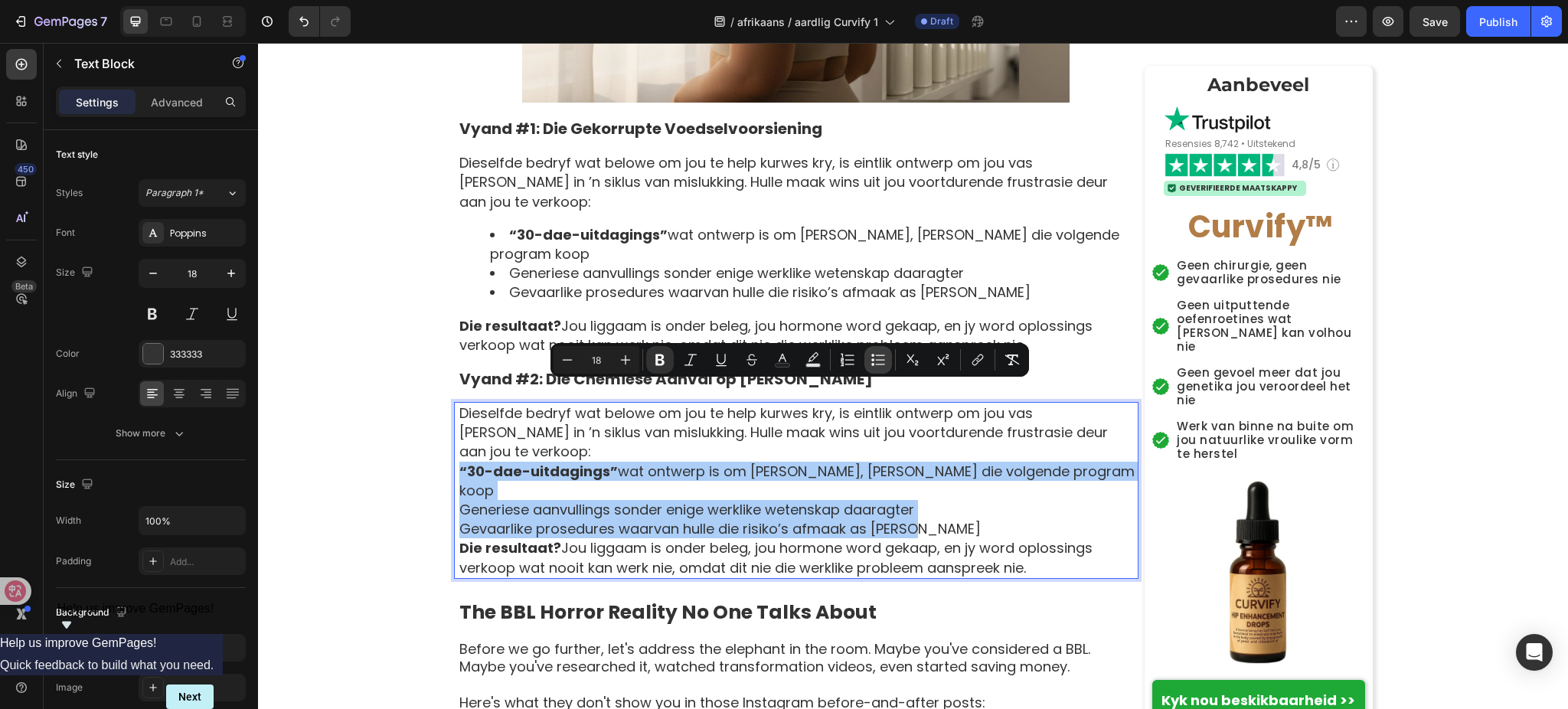
drag, startPoint x: 783, startPoint y: 364, endPoint x: 884, endPoint y: 363, distance: 101.0
click at [884, 363] on div "Minus 18 Plus Bold Italic Underline Strikethrough Text Color Text Background Co…" at bounding box center [790, 359] width 473 height 27
click at [884, 363] on icon "Editor contextual toolbar" at bounding box center [878, 360] width 15 height 15
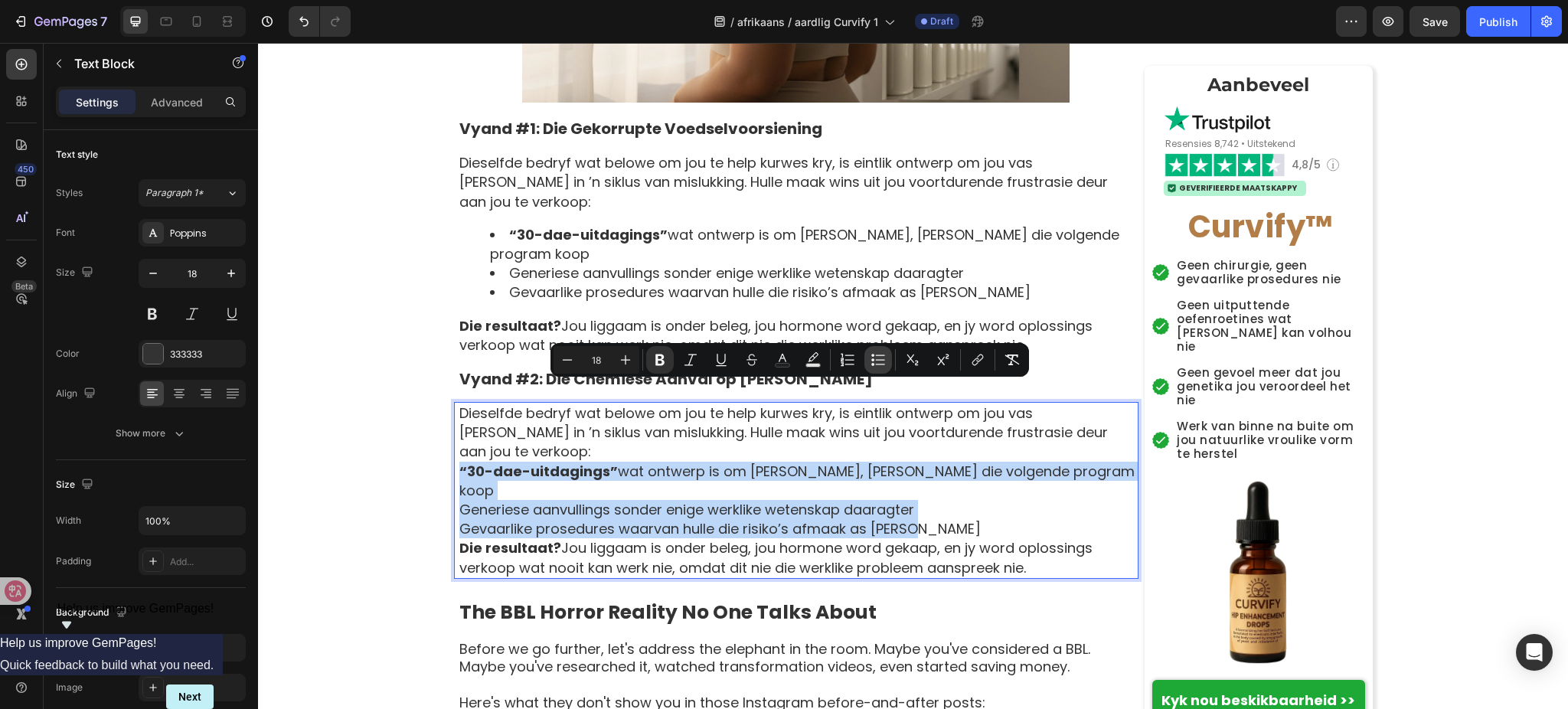
type input "18"
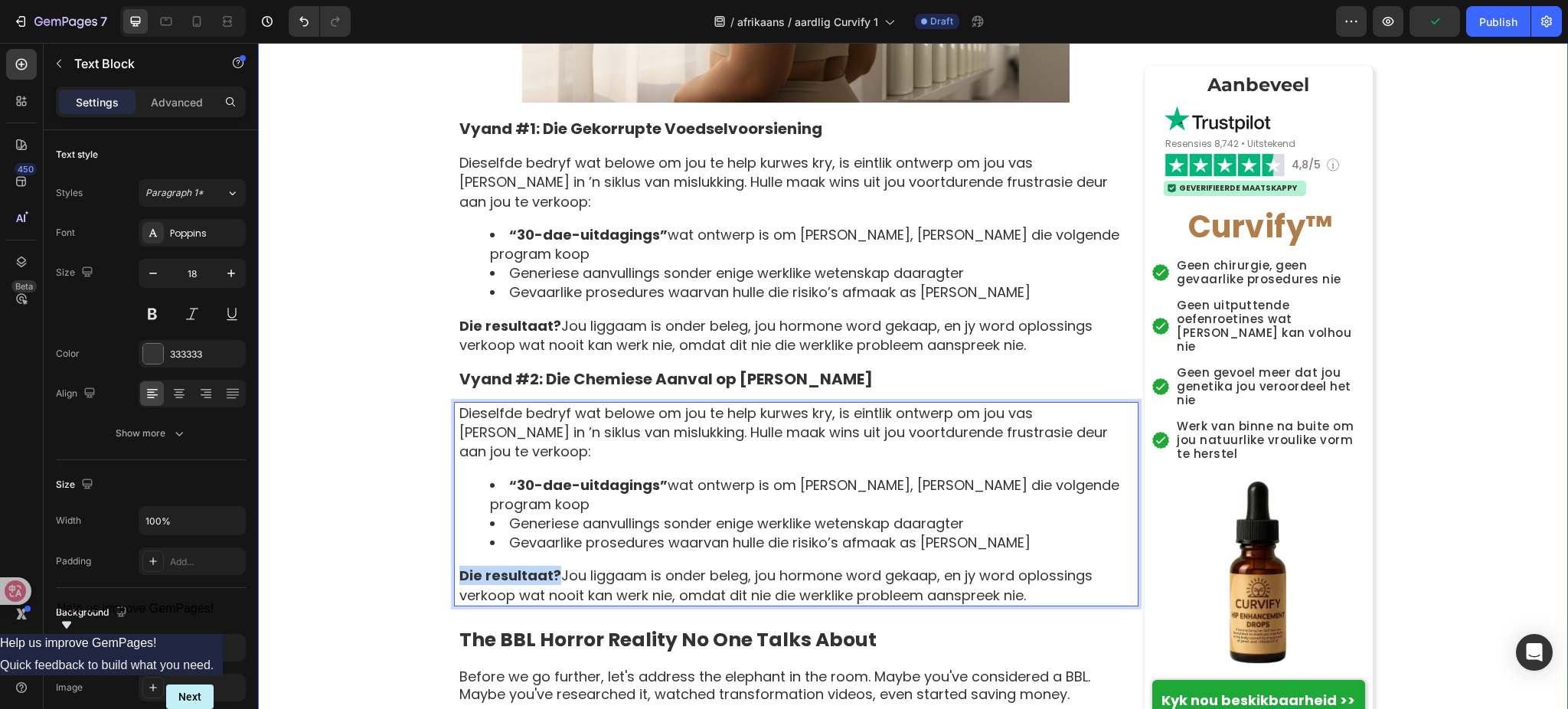
drag, startPoint x: 546, startPoint y: 475, endPoint x: 444, endPoint y: 479, distance: 102.1
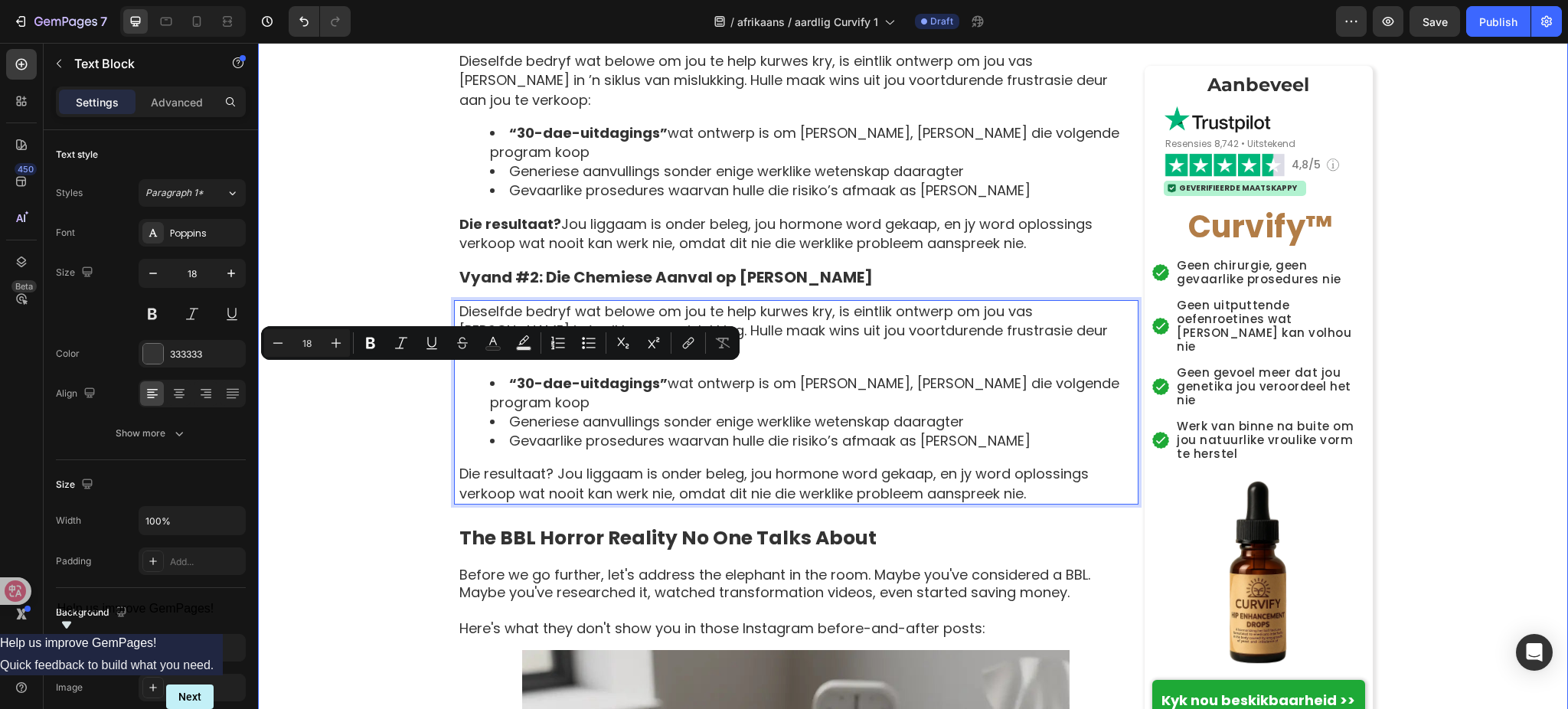
scroll to position [2654, 0]
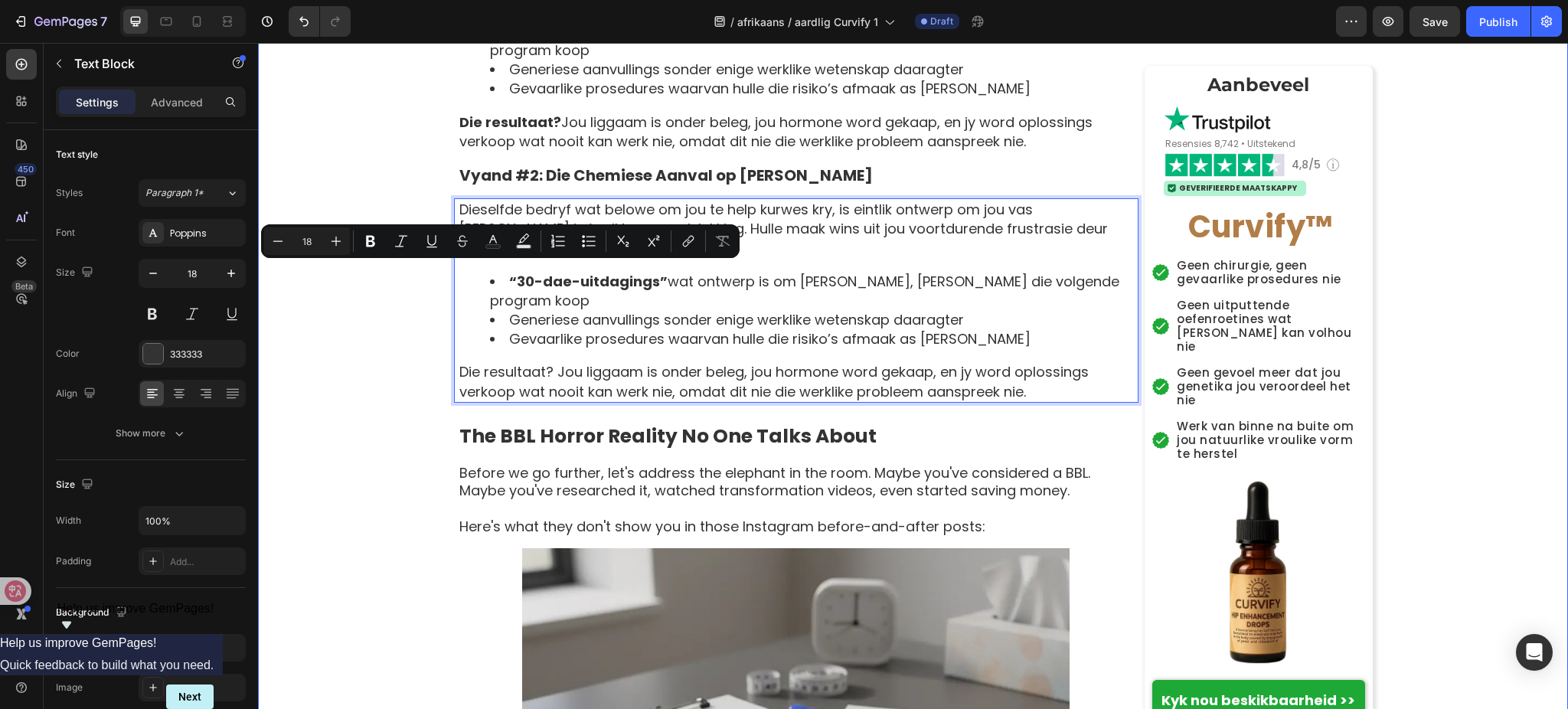
click at [426, 540] on div "Tuis › Welstand › Vrouebalans › Curvify Heading ⁠⁠⁠⁠⁠⁠⁠ Die Vroulike Kurwe Same…" at bounding box center [913, 637] width 1310 height 6340
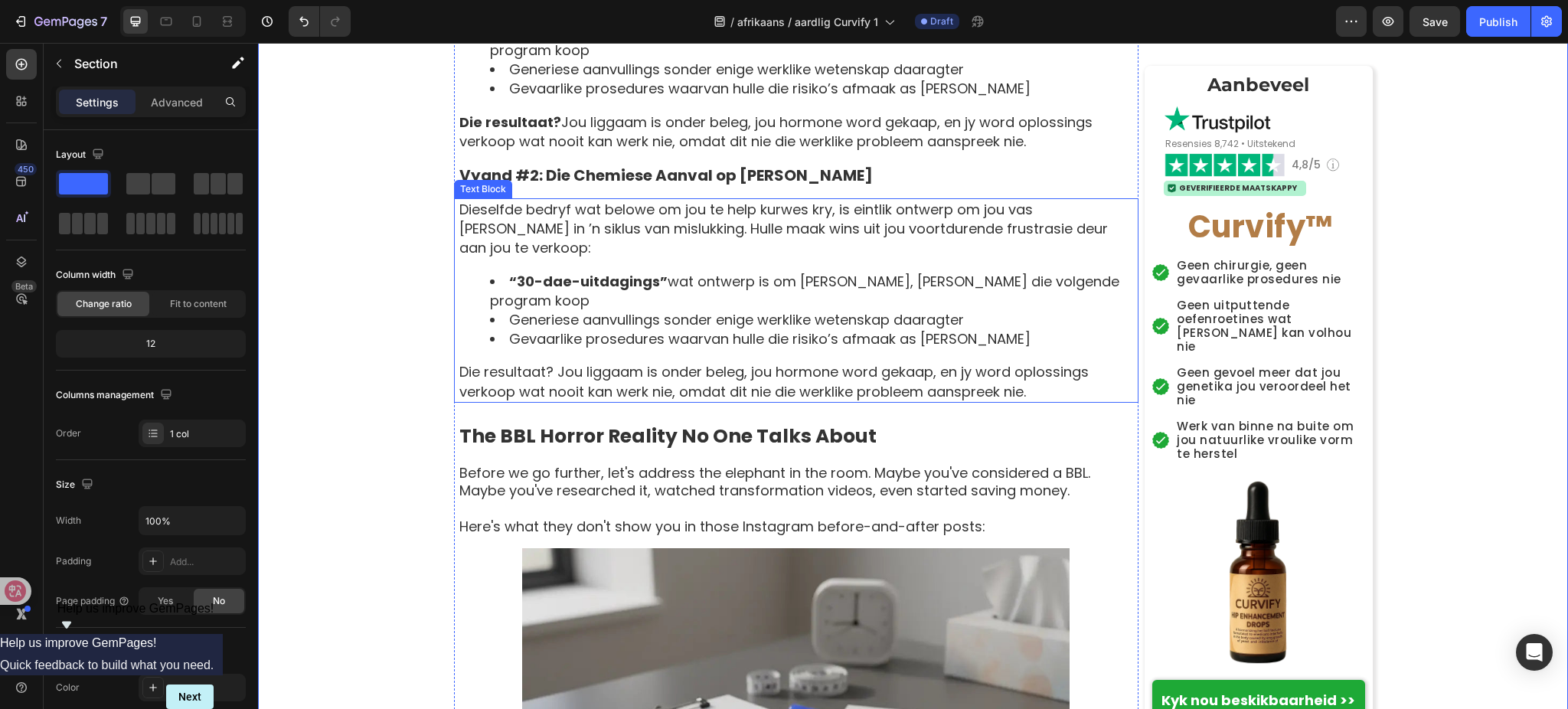
click at [583, 423] on strong "The BBL Horror Reality No One Talks About" at bounding box center [668, 436] width 418 height 26
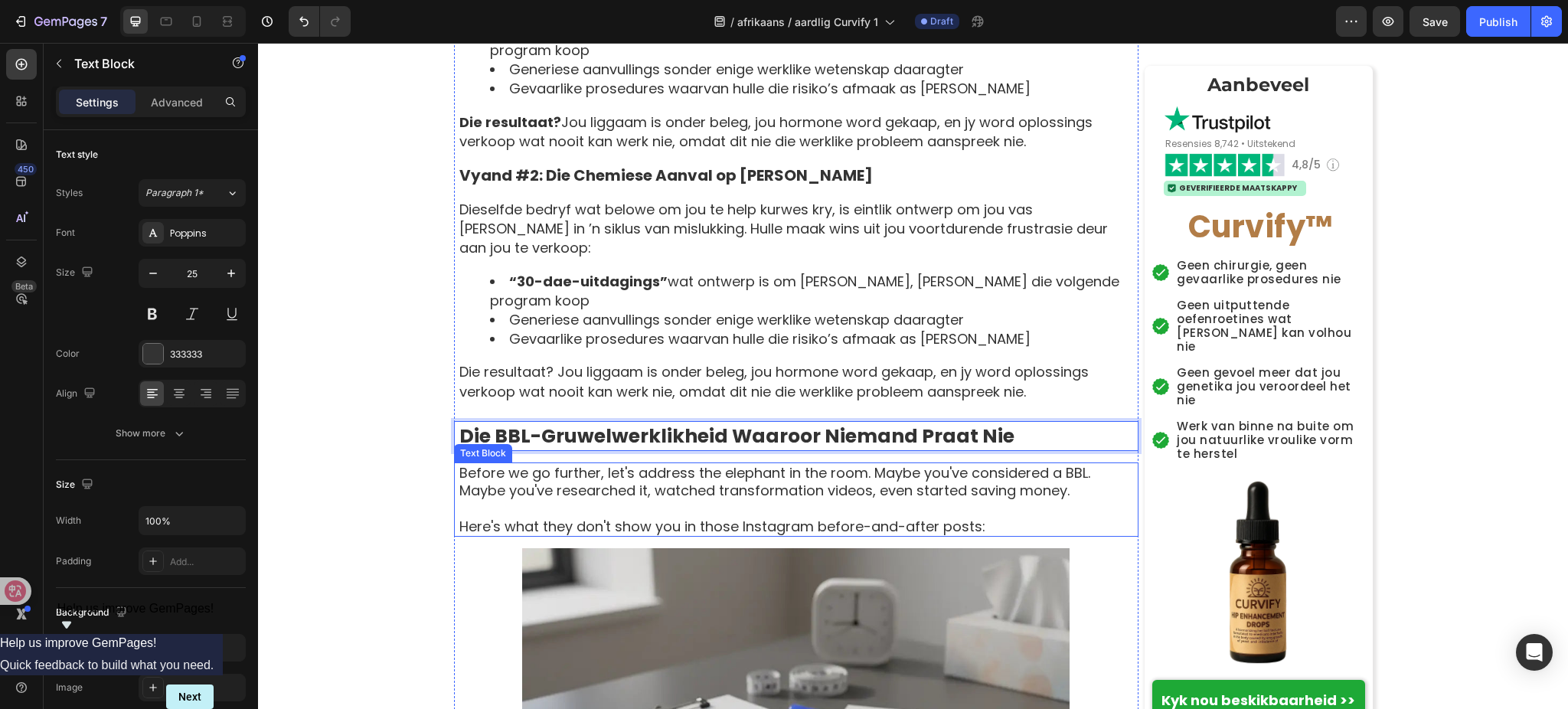
click at [774, 500] on p at bounding box center [798, 509] width 678 height 18
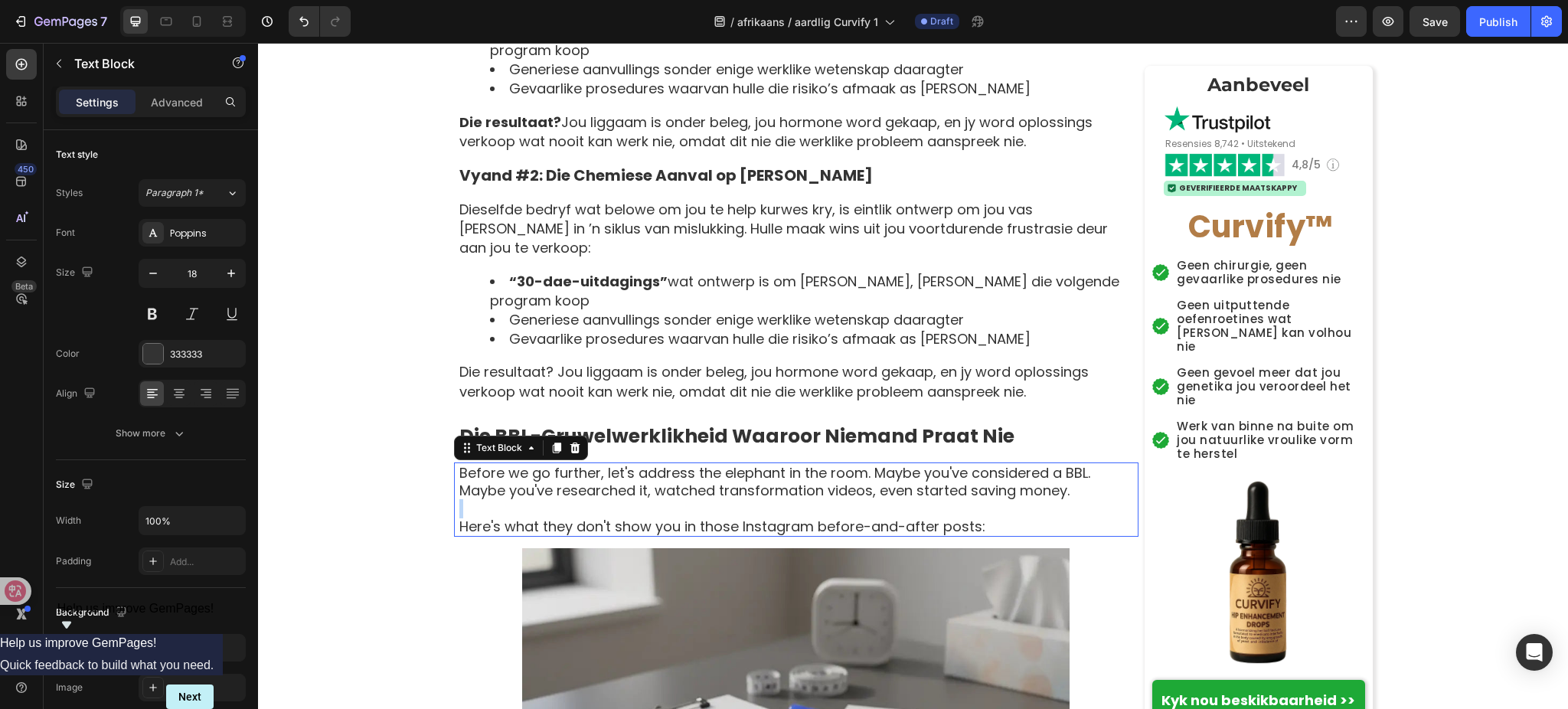
click at [774, 500] on p "Rich Text Editor. Editing area: main" at bounding box center [798, 509] width 678 height 18
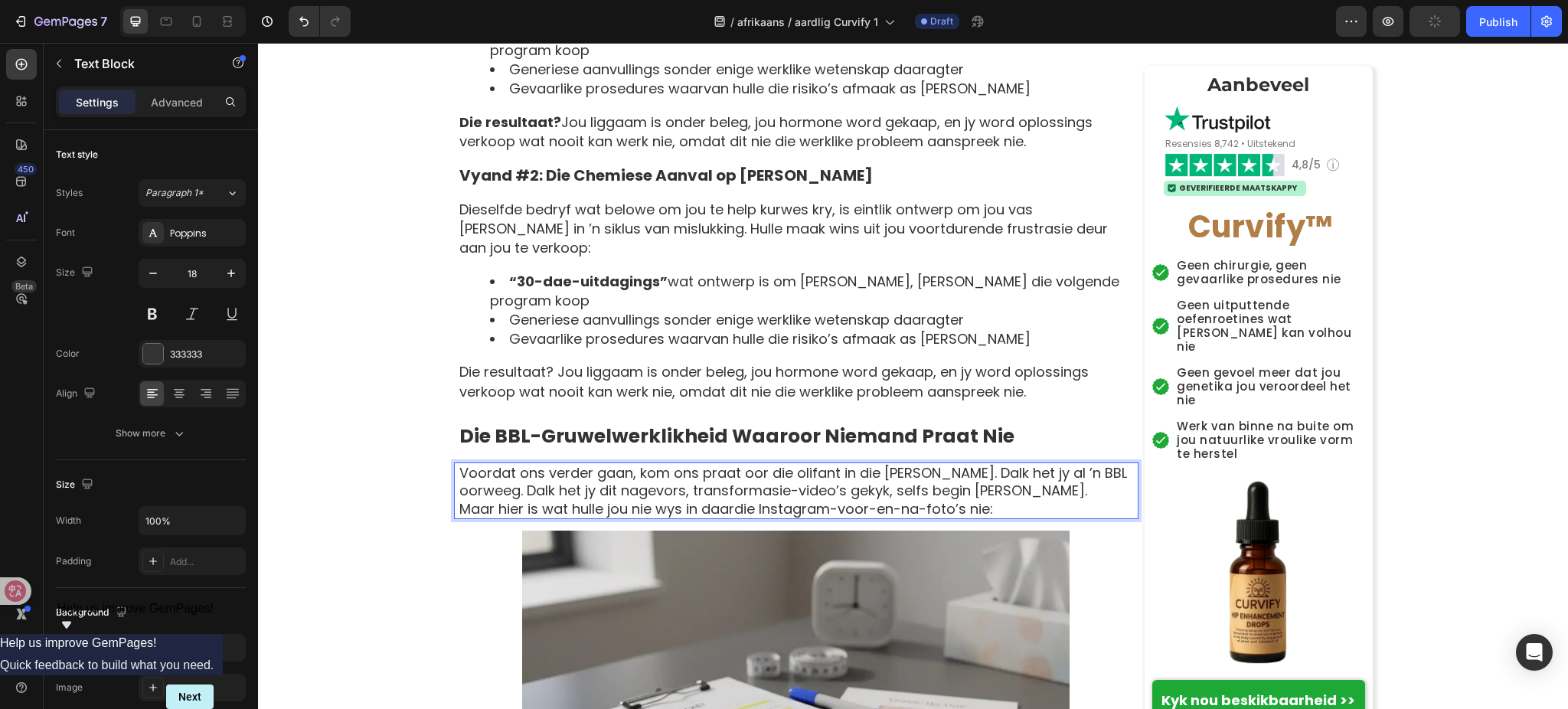
click at [1018, 464] on p "Voordat ons verder gaan, kom ons praat oor die olifant in die [PERSON_NAME]. Da…" at bounding box center [798, 482] width 678 height 36
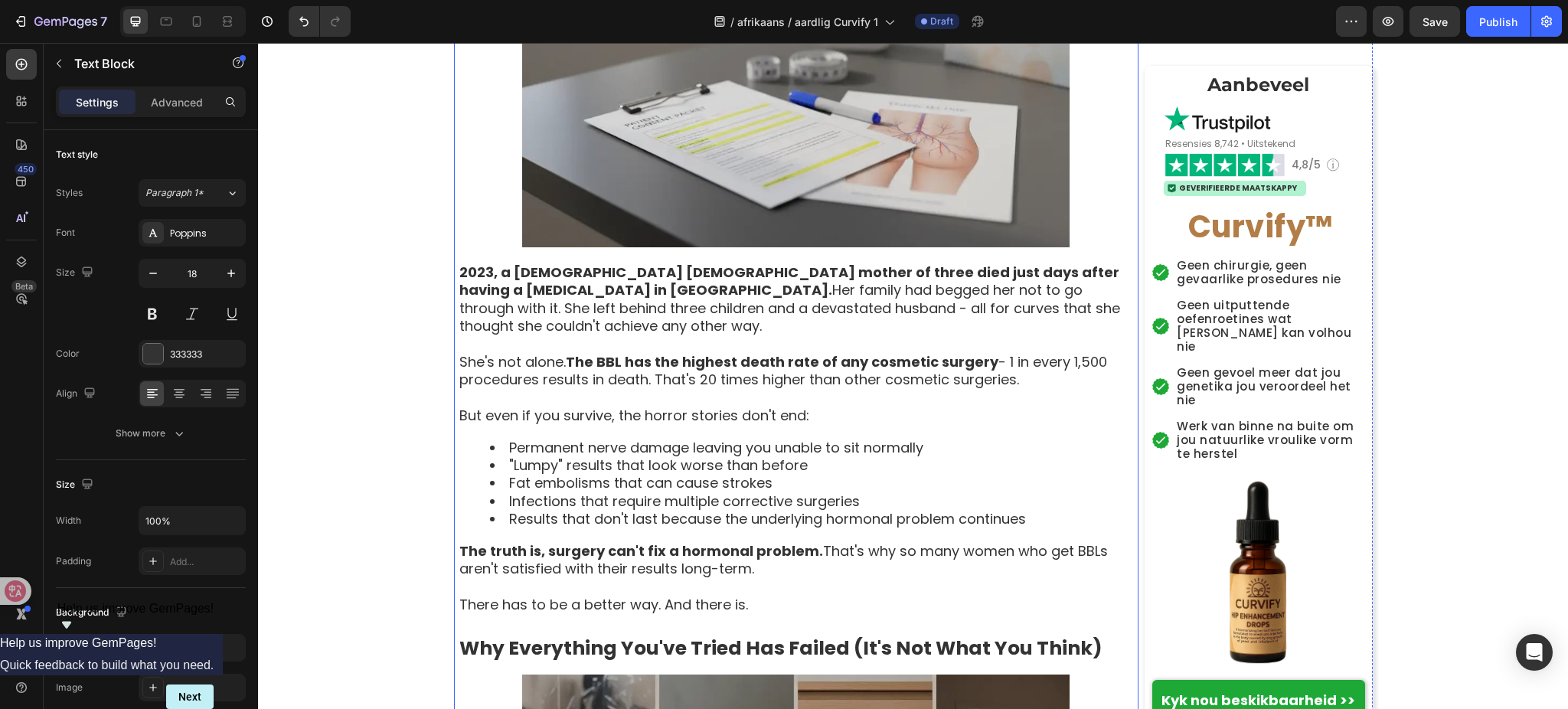
scroll to position [3268, 0]
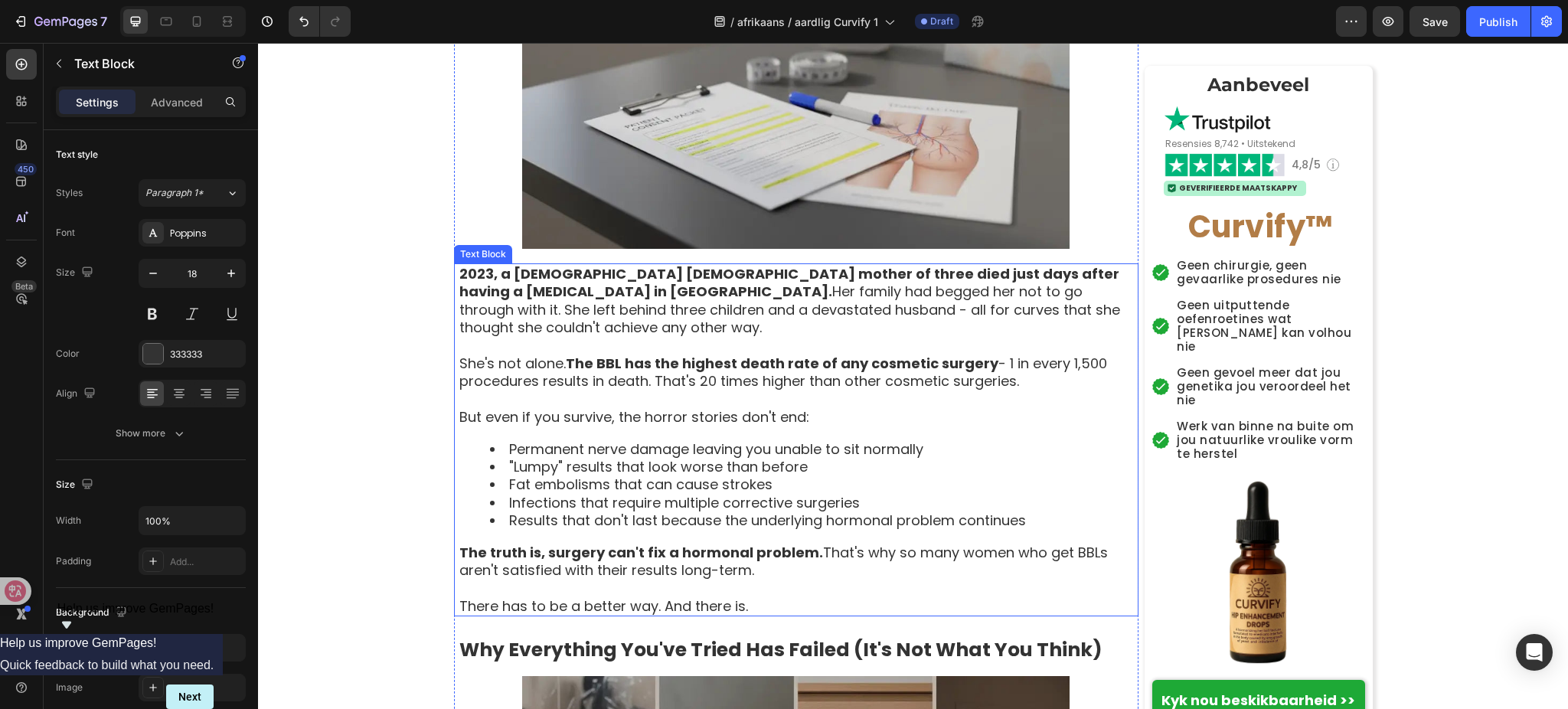
click at [674, 494] on li "Infections that require multiple corrective surgeries" at bounding box center [814, 503] width 647 height 18
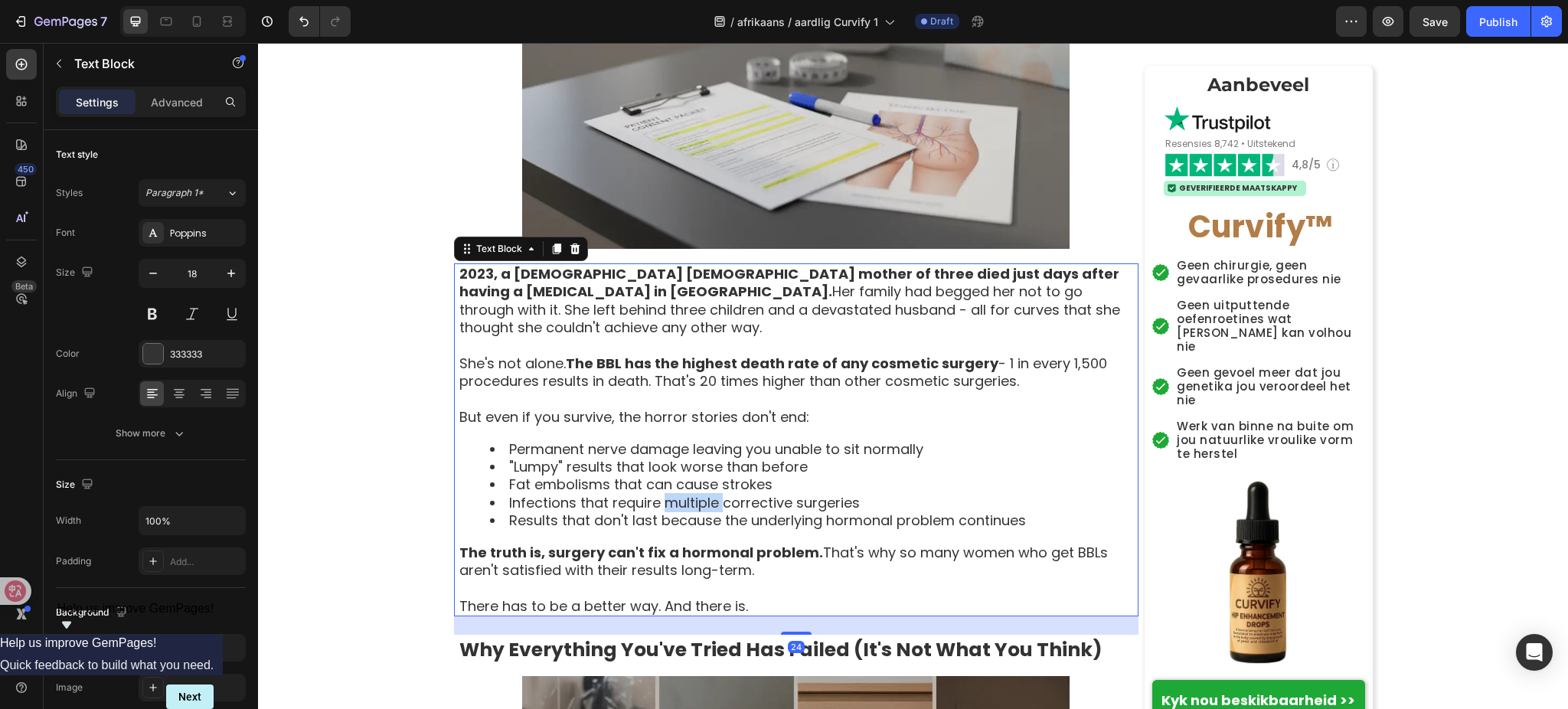
click at [674, 494] on li "Infections that require multiple corrective surgeries" at bounding box center [814, 503] width 647 height 18
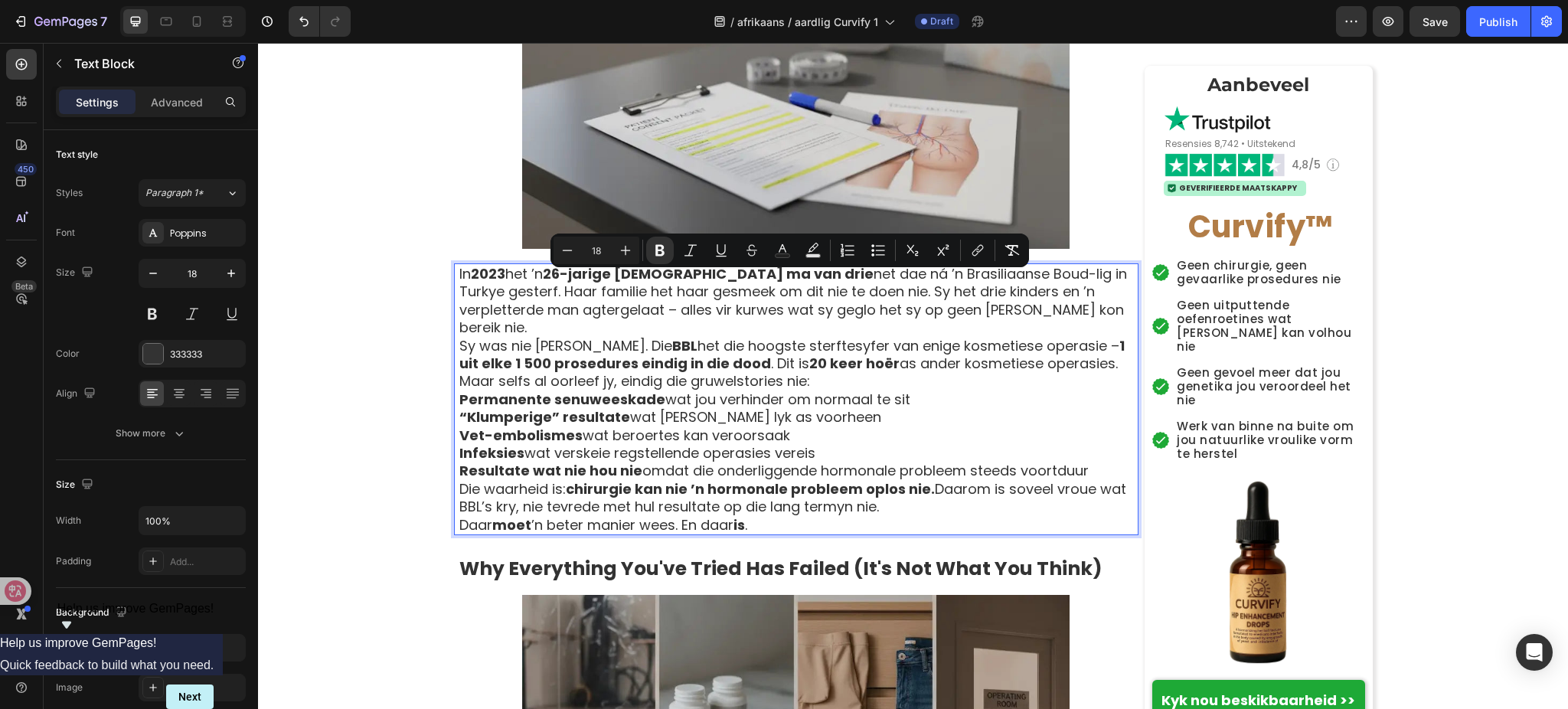
drag, startPoint x: 452, startPoint y: 282, endPoint x: 1110, endPoint y: 362, distance: 662.8
click at [878, 252] on icon "Editor contextual toolbar" at bounding box center [878, 251] width 15 height 15
type input "18"
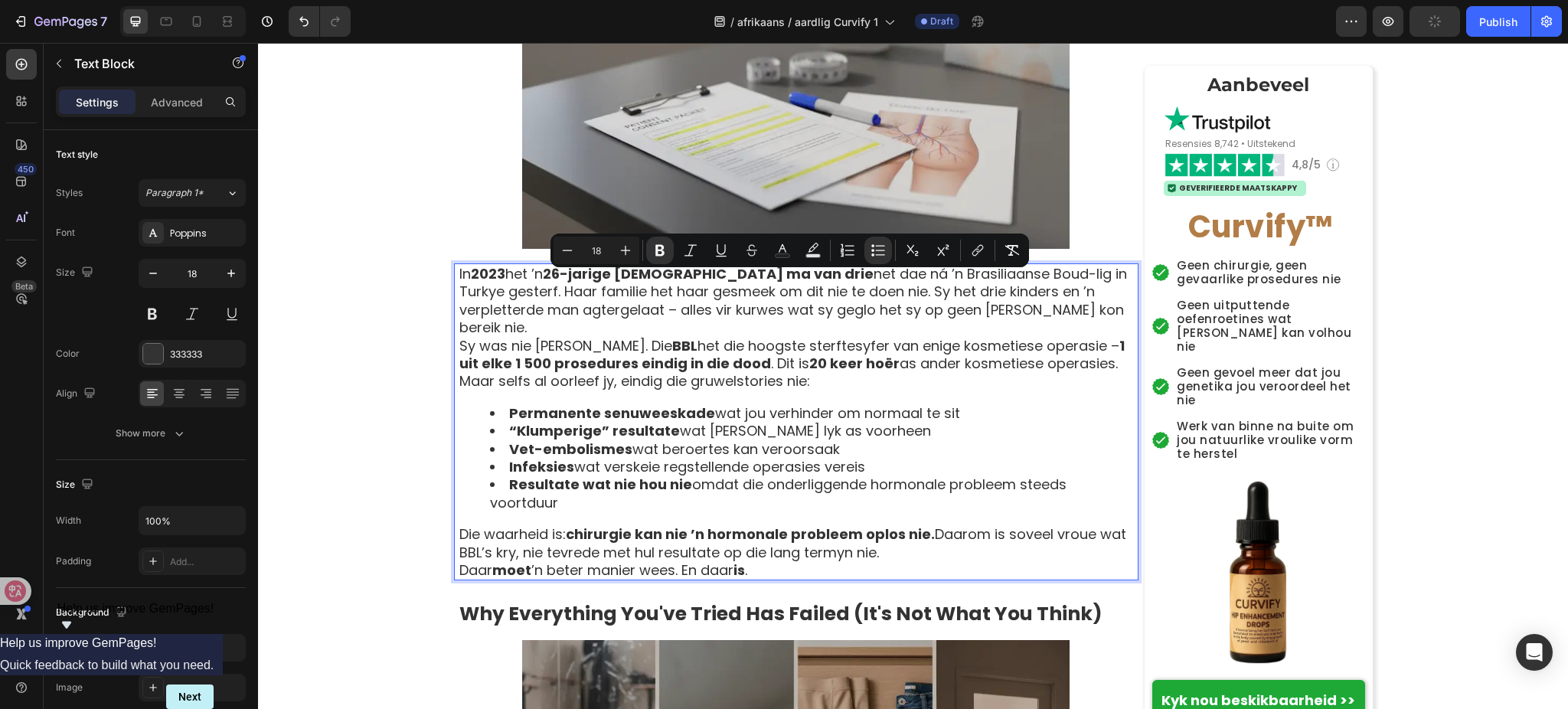
click at [915, 403] on div "In 2023 het ’n 26-jarige Britse ma van drie net dae ná ’n Brasiliaanse Boud-lig…" at bounding box center [799, 423] width 681 height 318
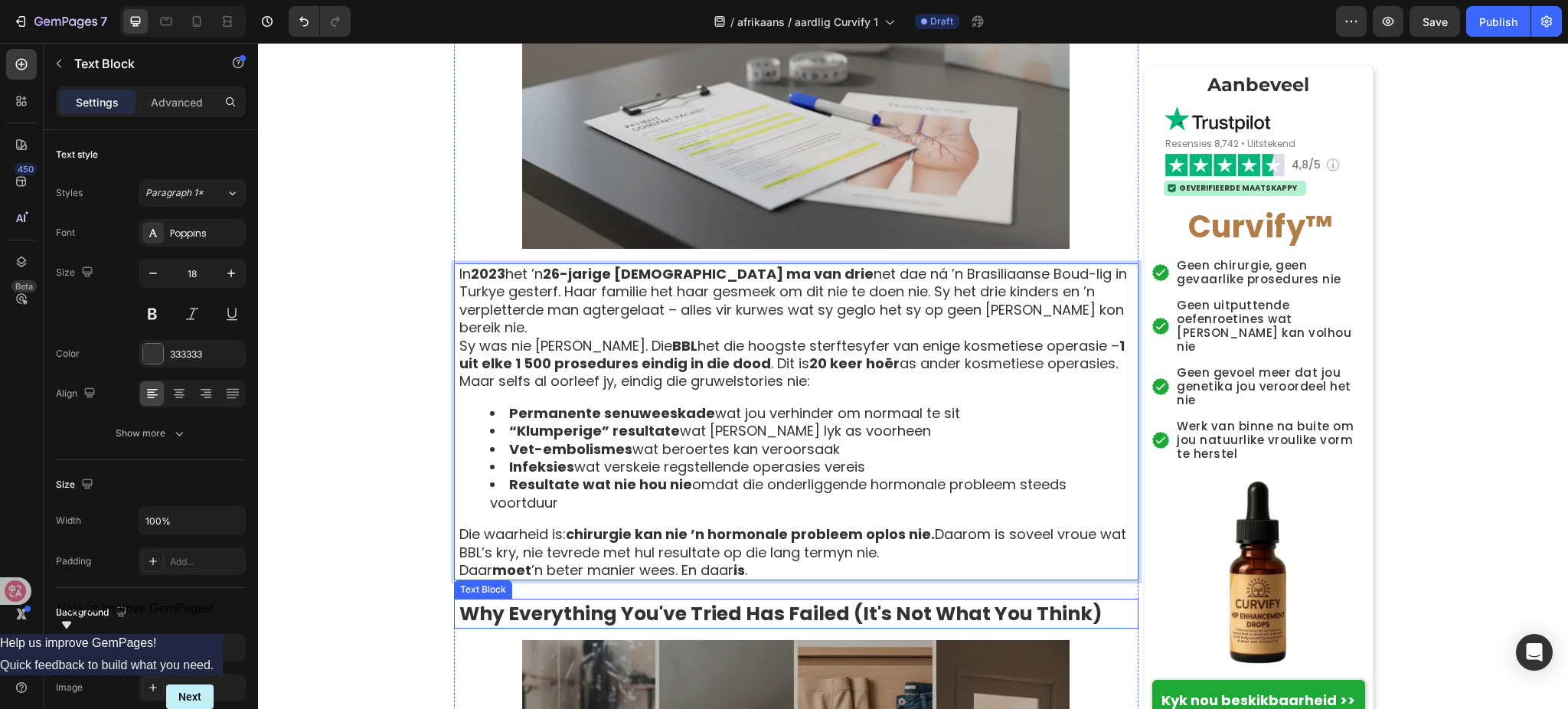
click at [652, 600] on strong "Why Everything You've Tried Has Failed (It's Not What You Think)" at bounding box center [781, 614] width 644 height 26
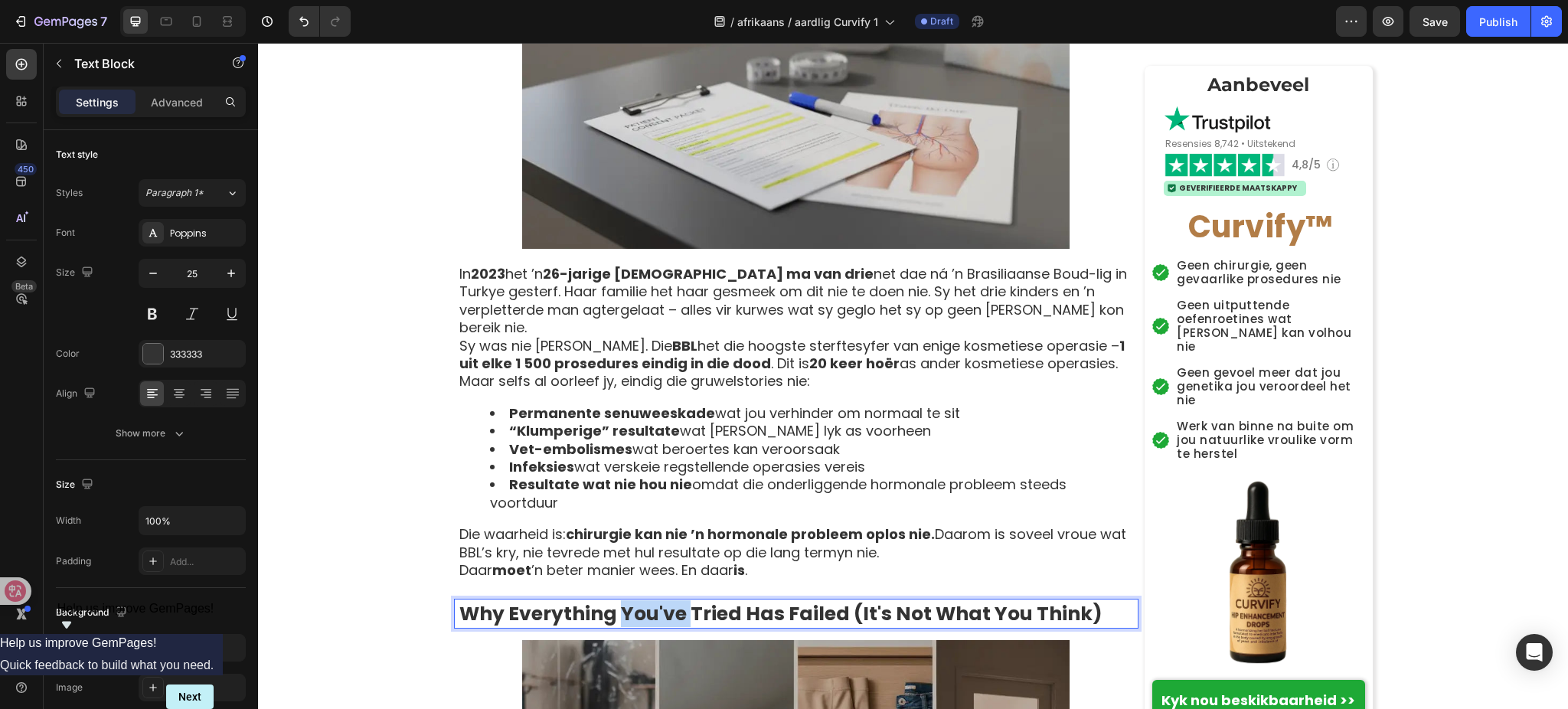
click at [652, 600] on strong "Why Everything You've Tried Has Failed (It's Not What You Think)" at bounding box center [781, 614] width 644 height 26
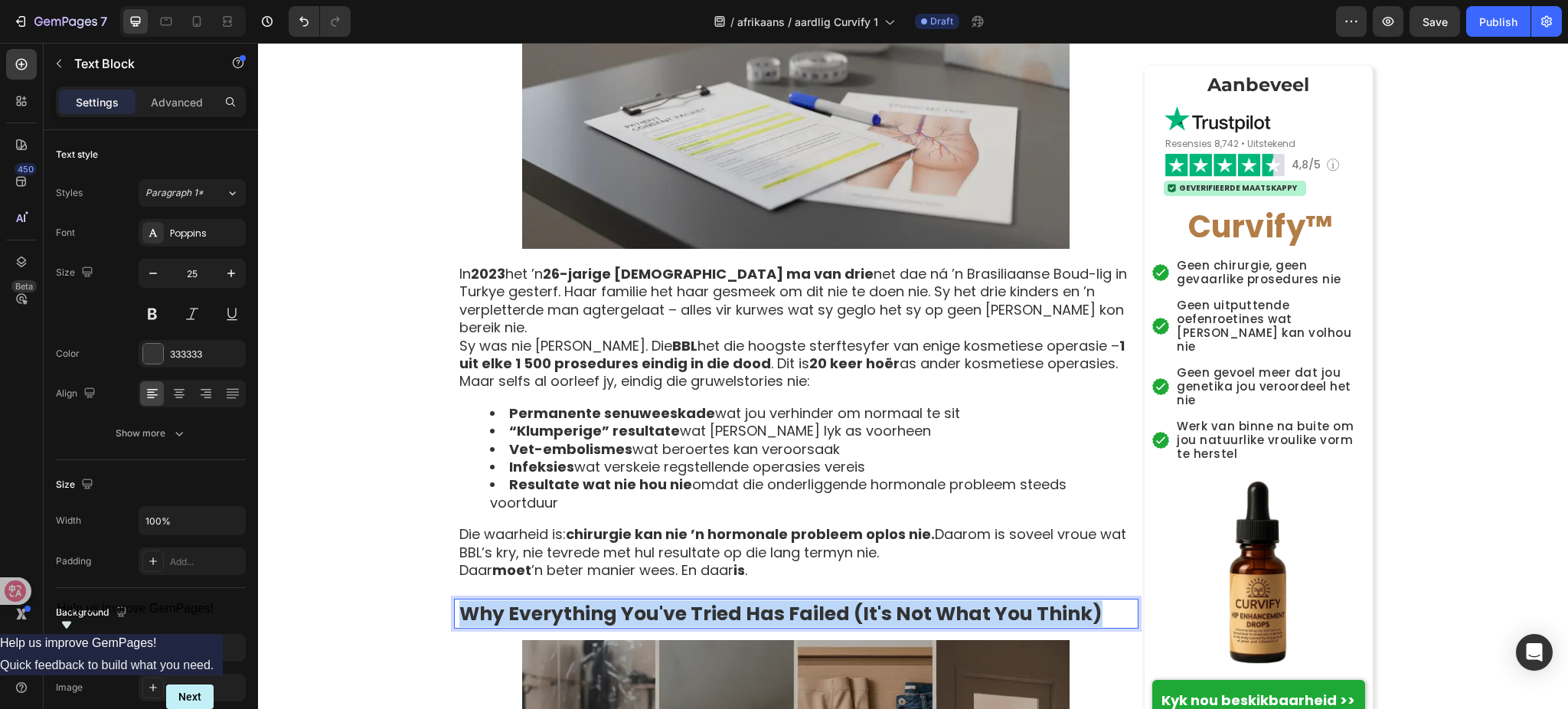
click at [652, 600] on strong "Why Everything You've Tried Has Failed (It's Not What You Think)" at bounding box center [781, 614] width 644 height 26
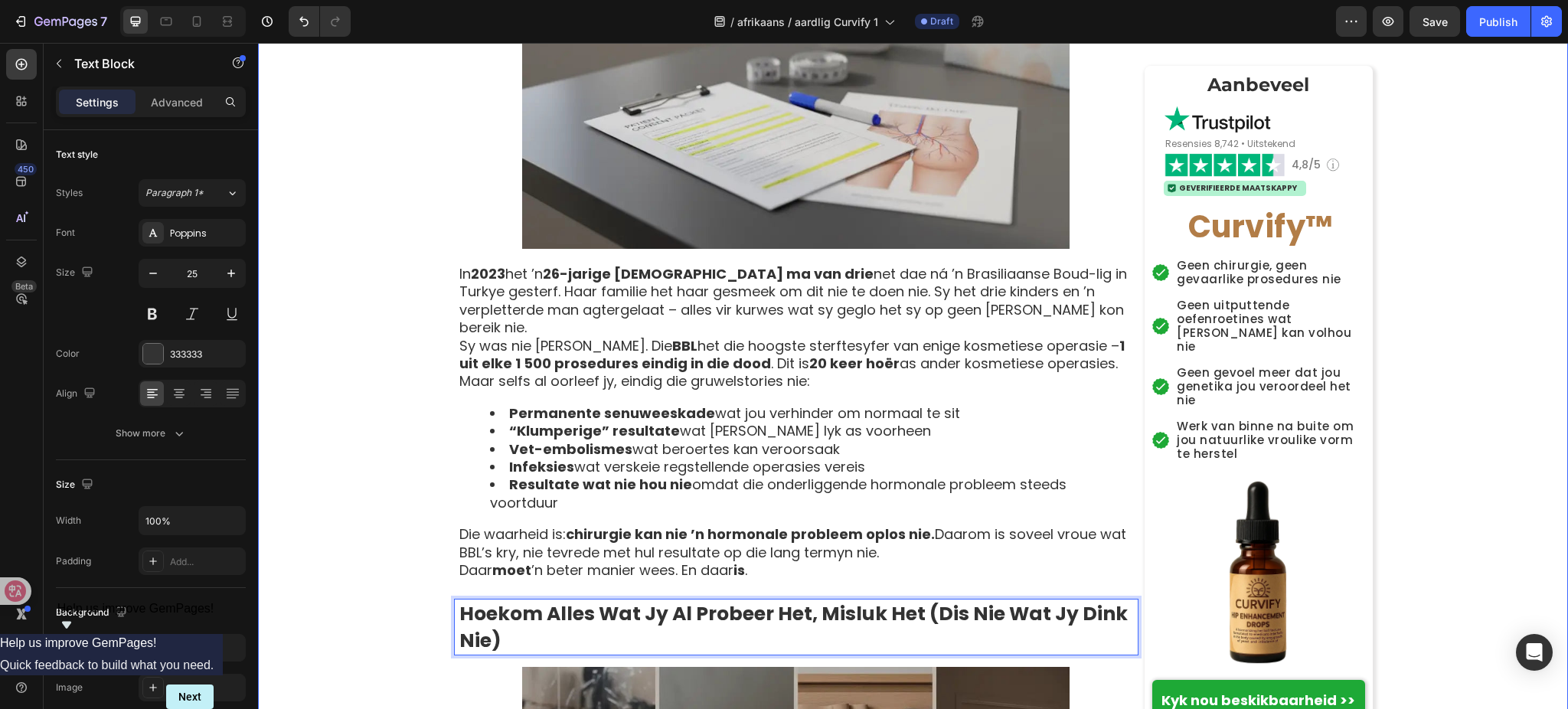
click at [346, 232] on div "Tuis › Welstand › Vrouebalans › Curvify Heading ⁠⁠⁠⁠⁠⁠⁠ Die Vroulike Kurwe Same…" at bounding box center [913, 179] width 1310 height 6648
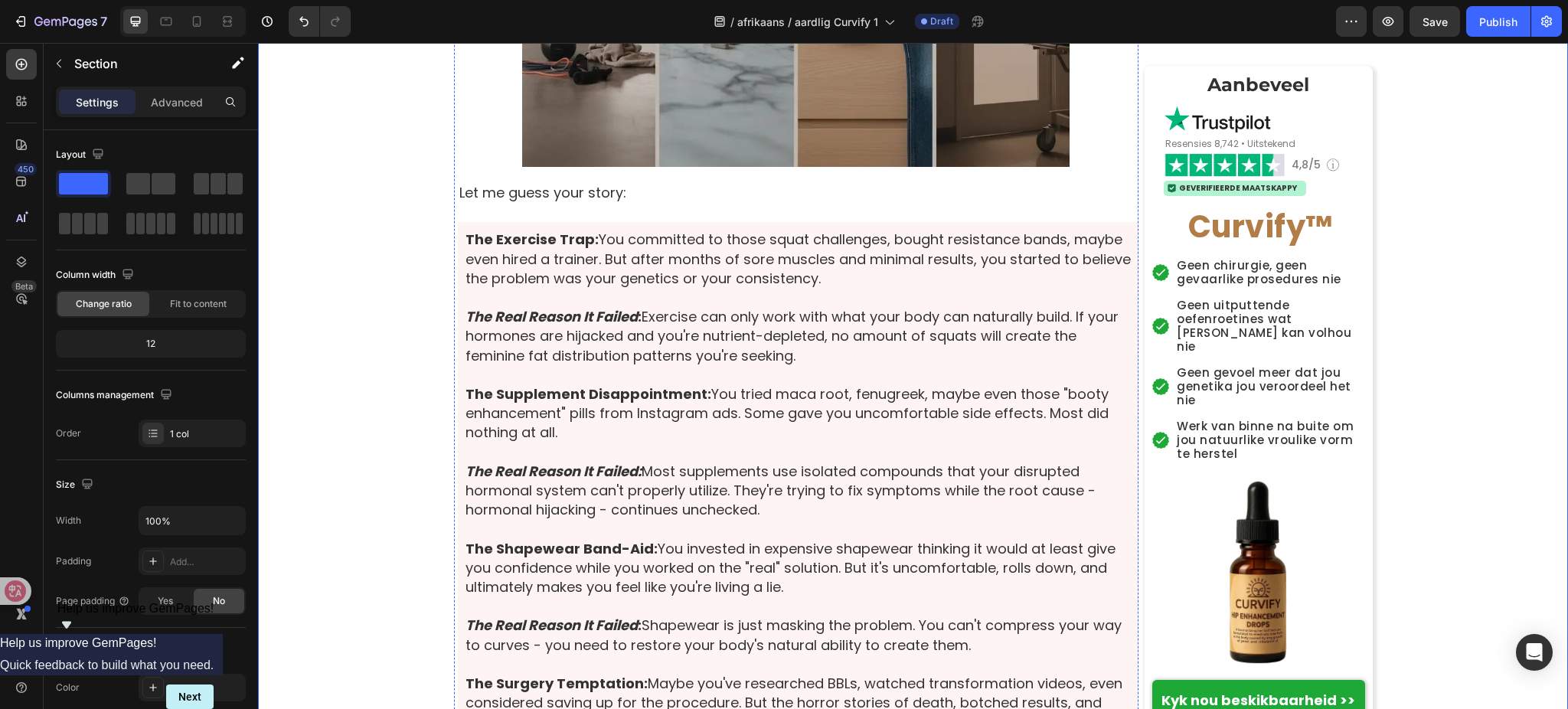
scroll to position [4085, 0]
click at [580, 182] on p "Let me guess your story:" at bounding box center [798, 192] width 678 height 19
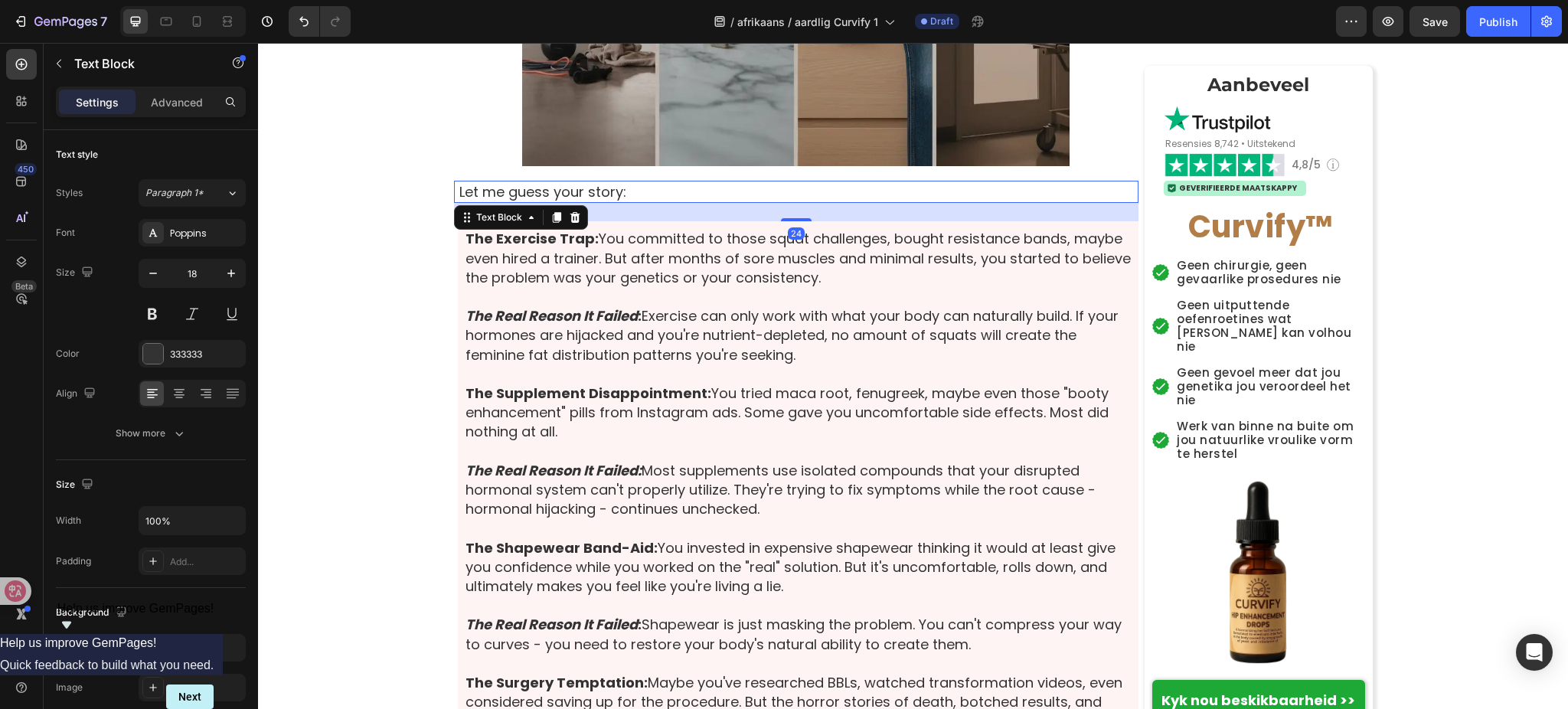
click at [580, 182] on p "Let me guess your story:" at bounding box center [798, 192] width 678 height 19
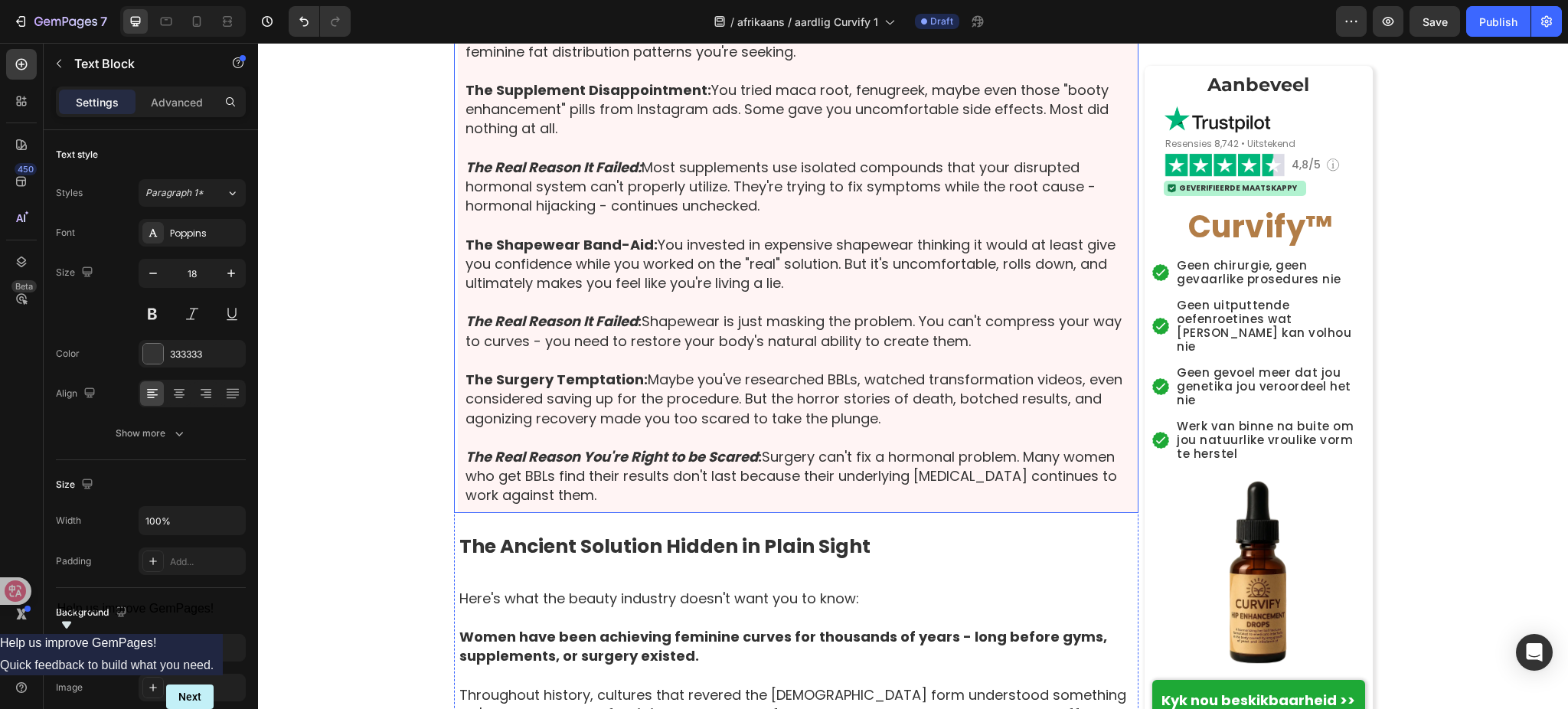
scroll to position [4391, 0]
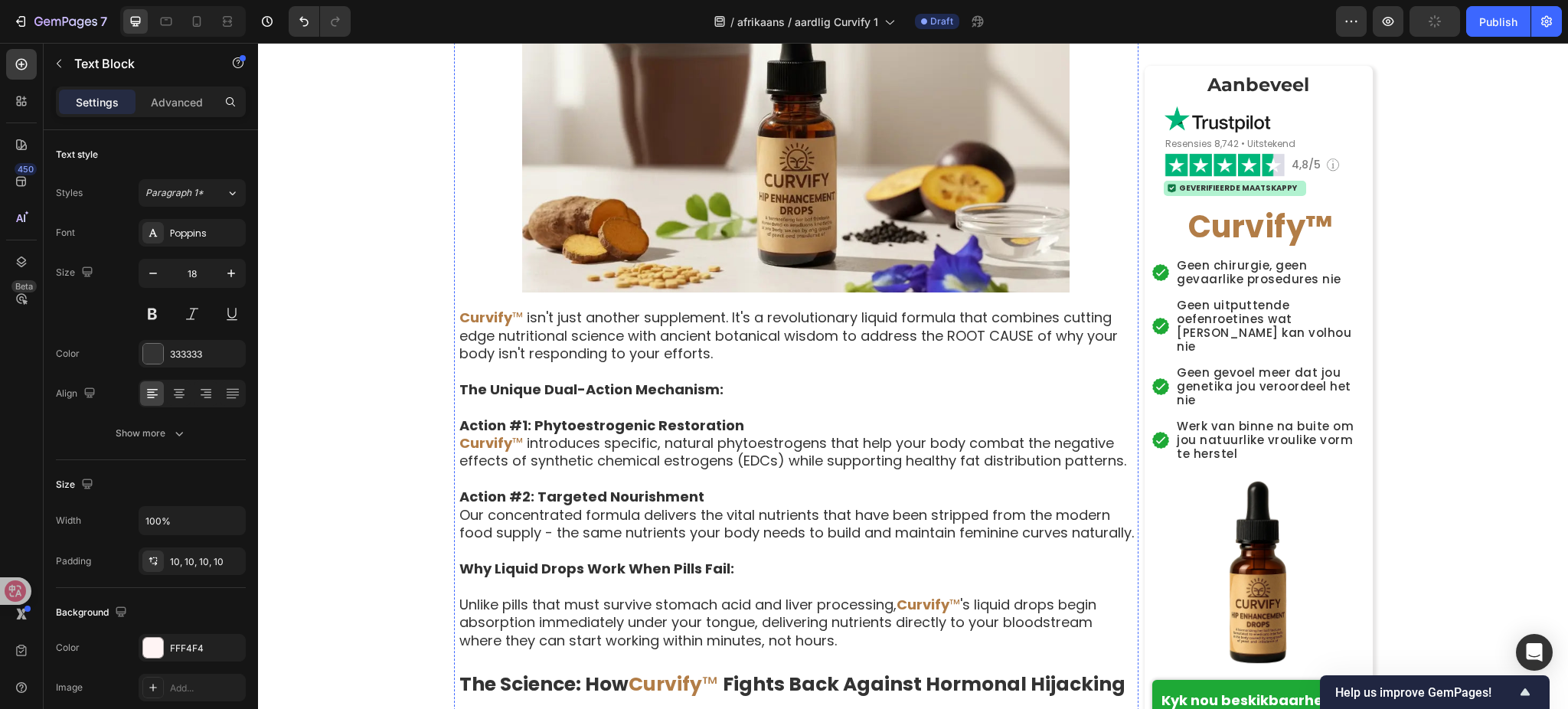
scroll to position [4085, 0]
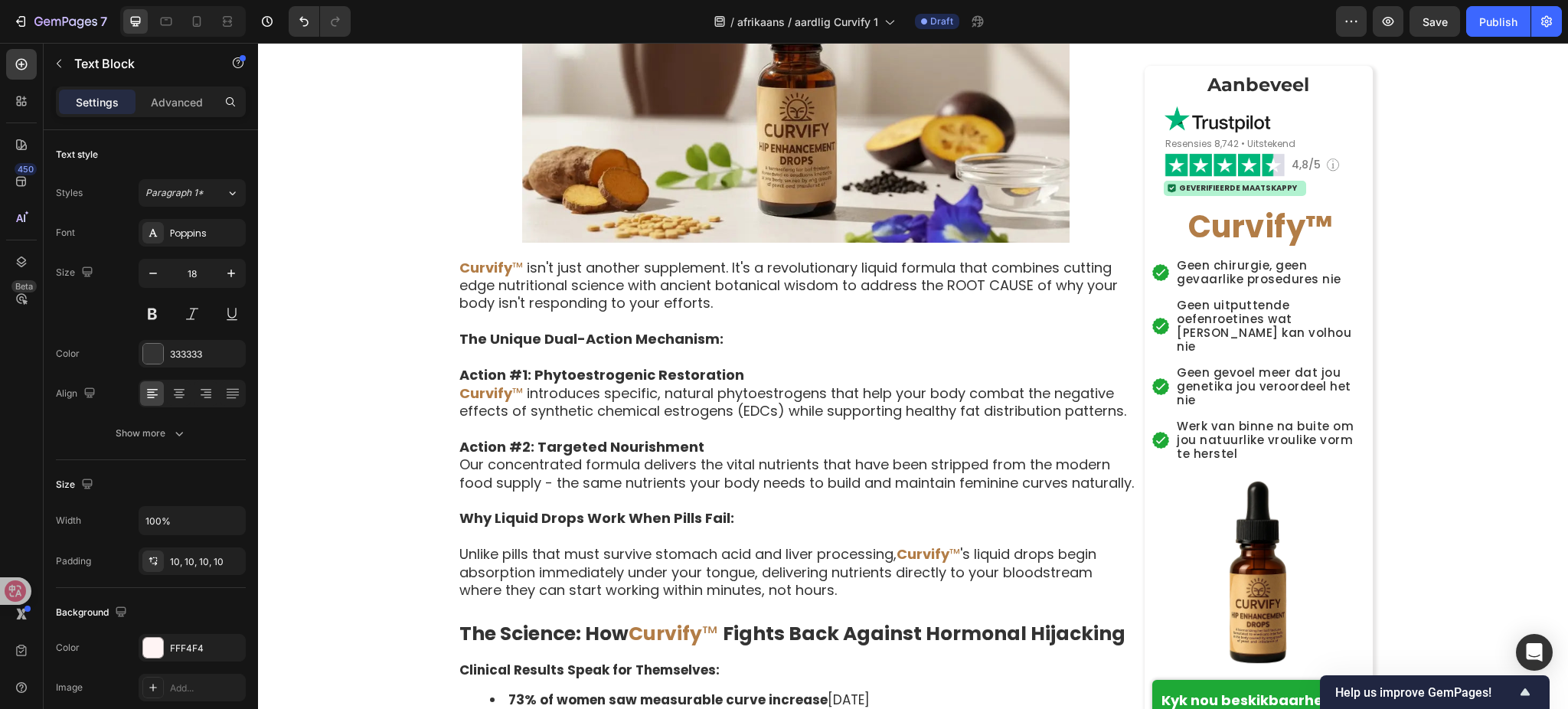
scroll to position [4290, 0]
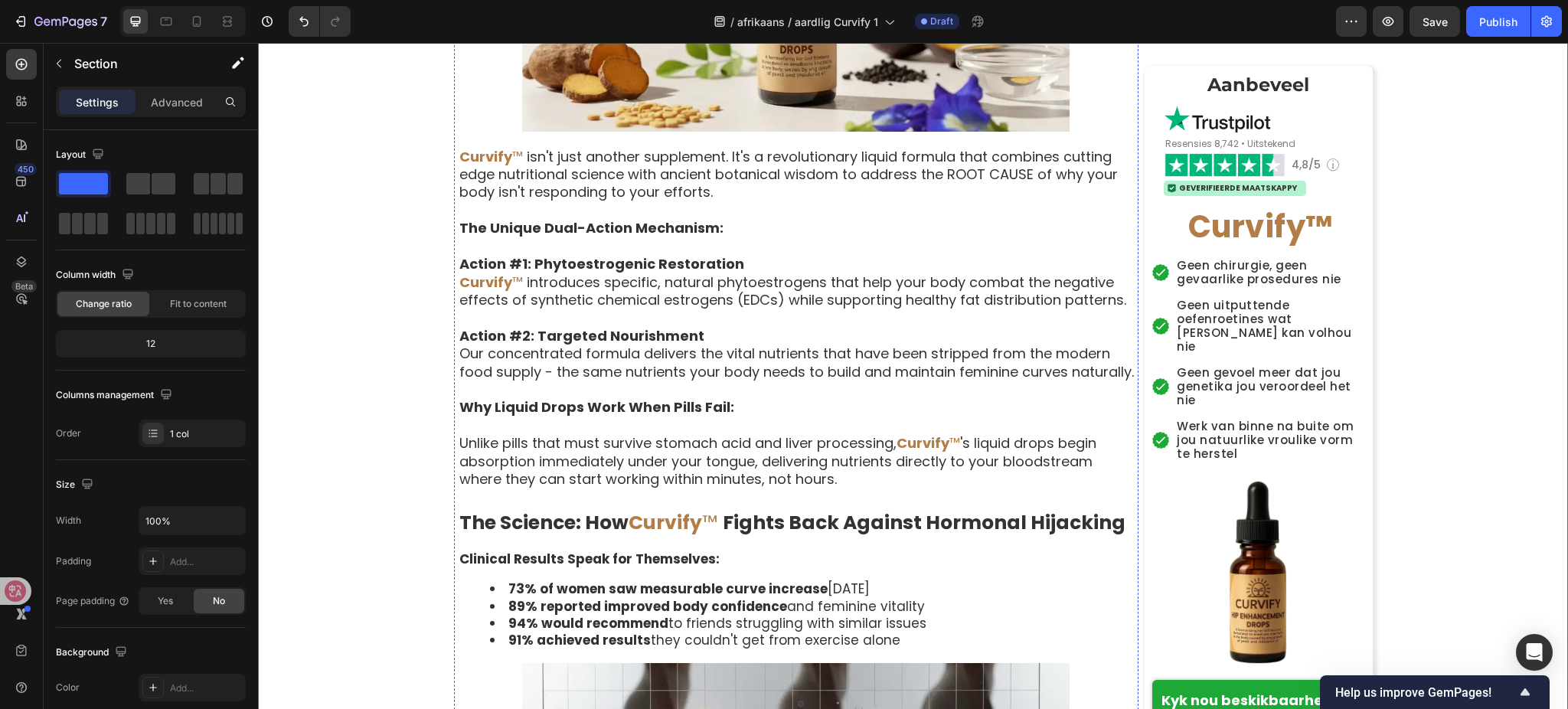
scroll to position [4391, 0]
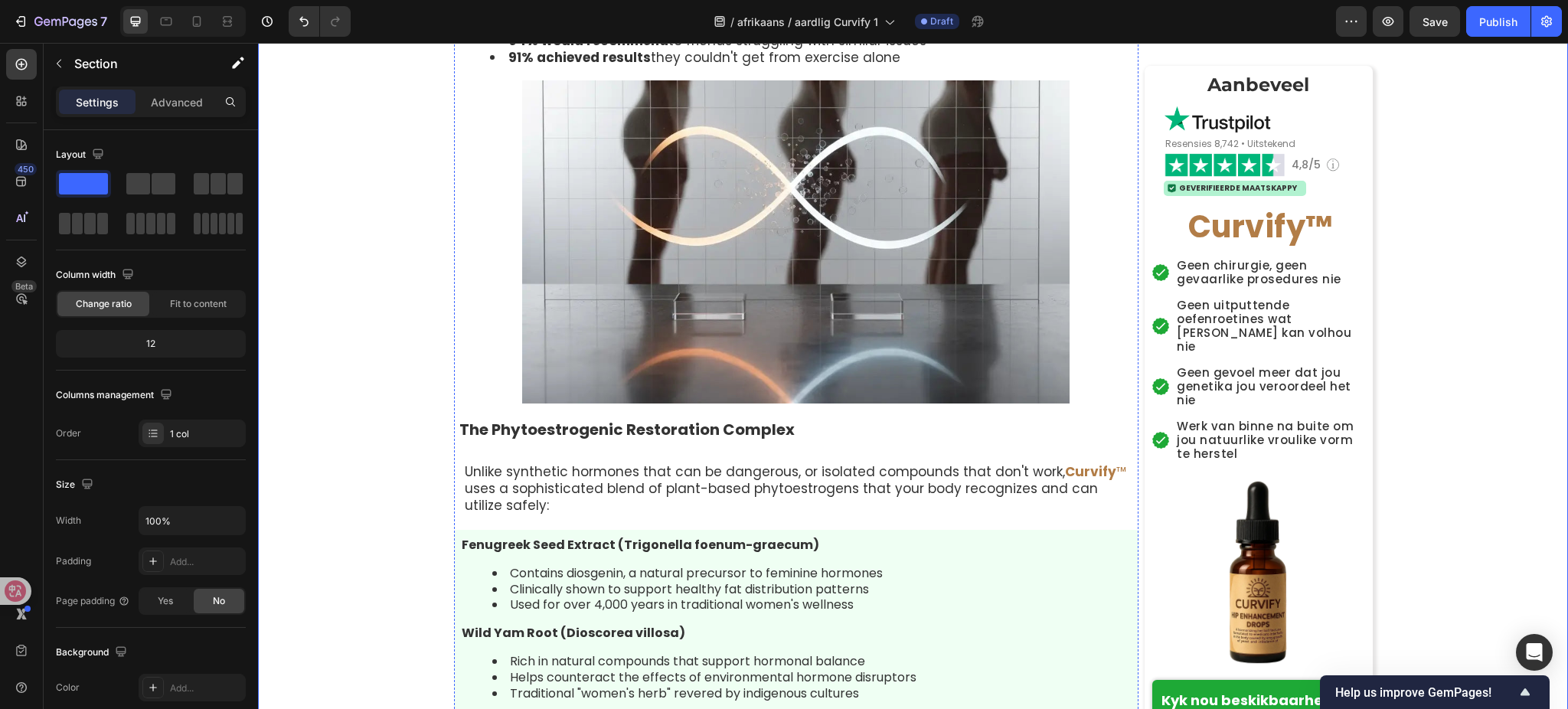
scroll to position [5106, 0]
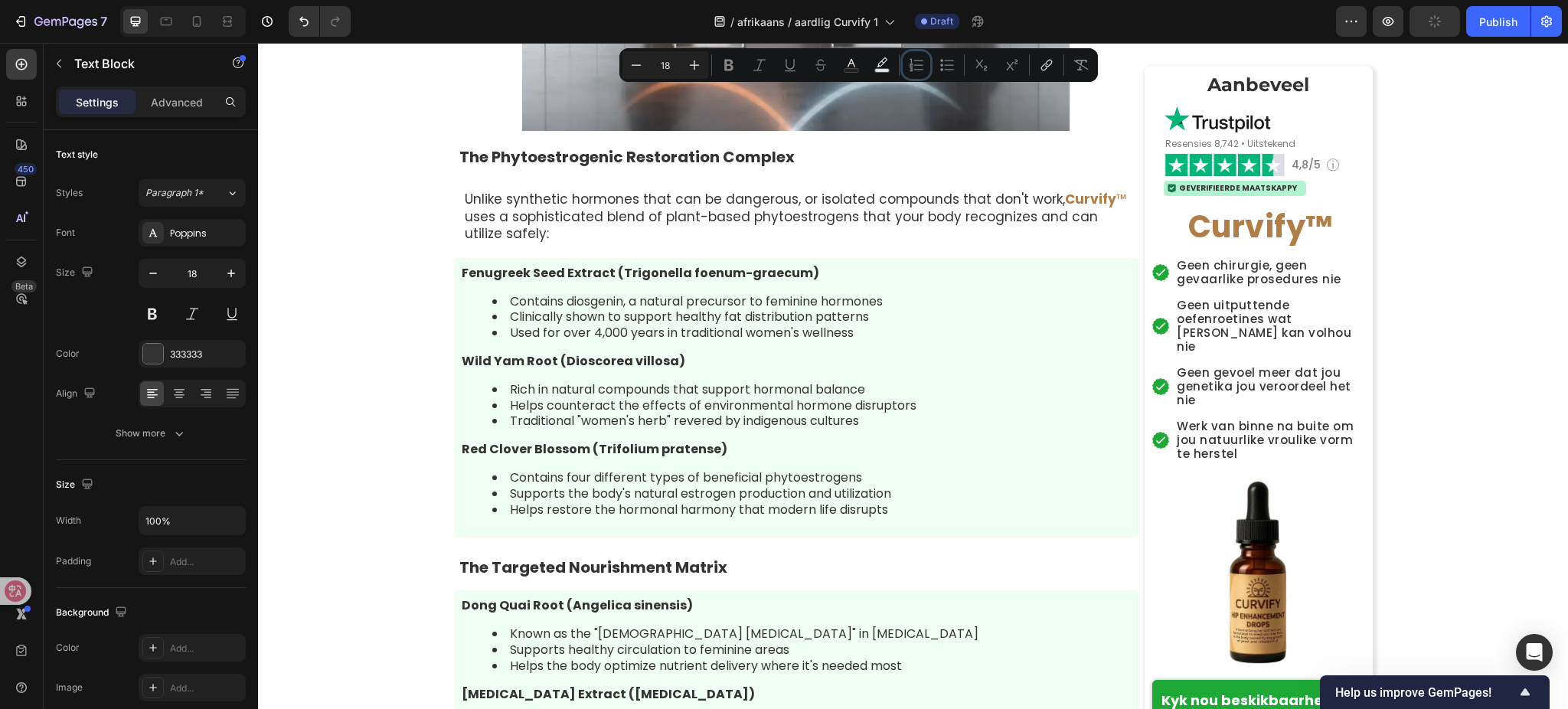
click at [908, 78] on button "Numbered List" at bounding box center [916, 64] width 27 height 27
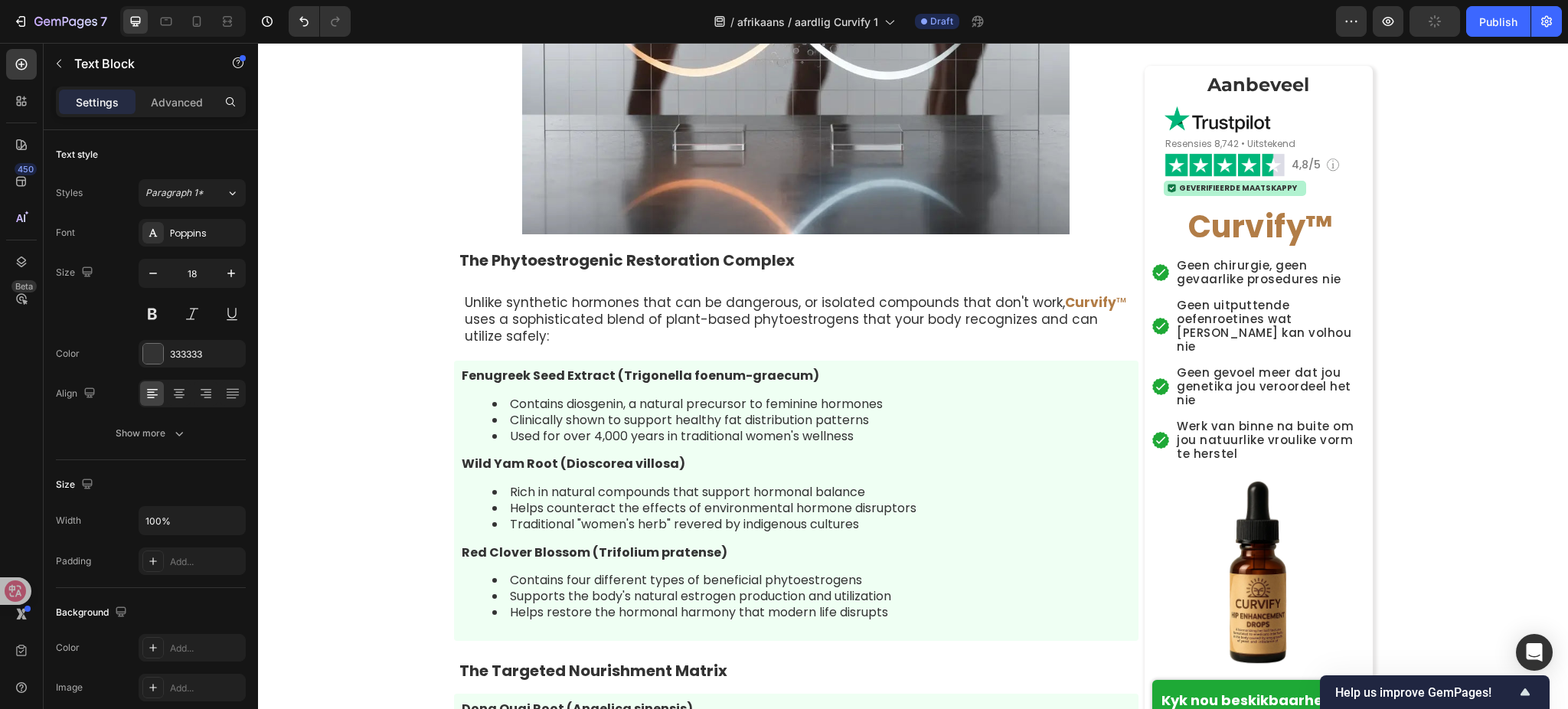
scroll to position [5209, 0]
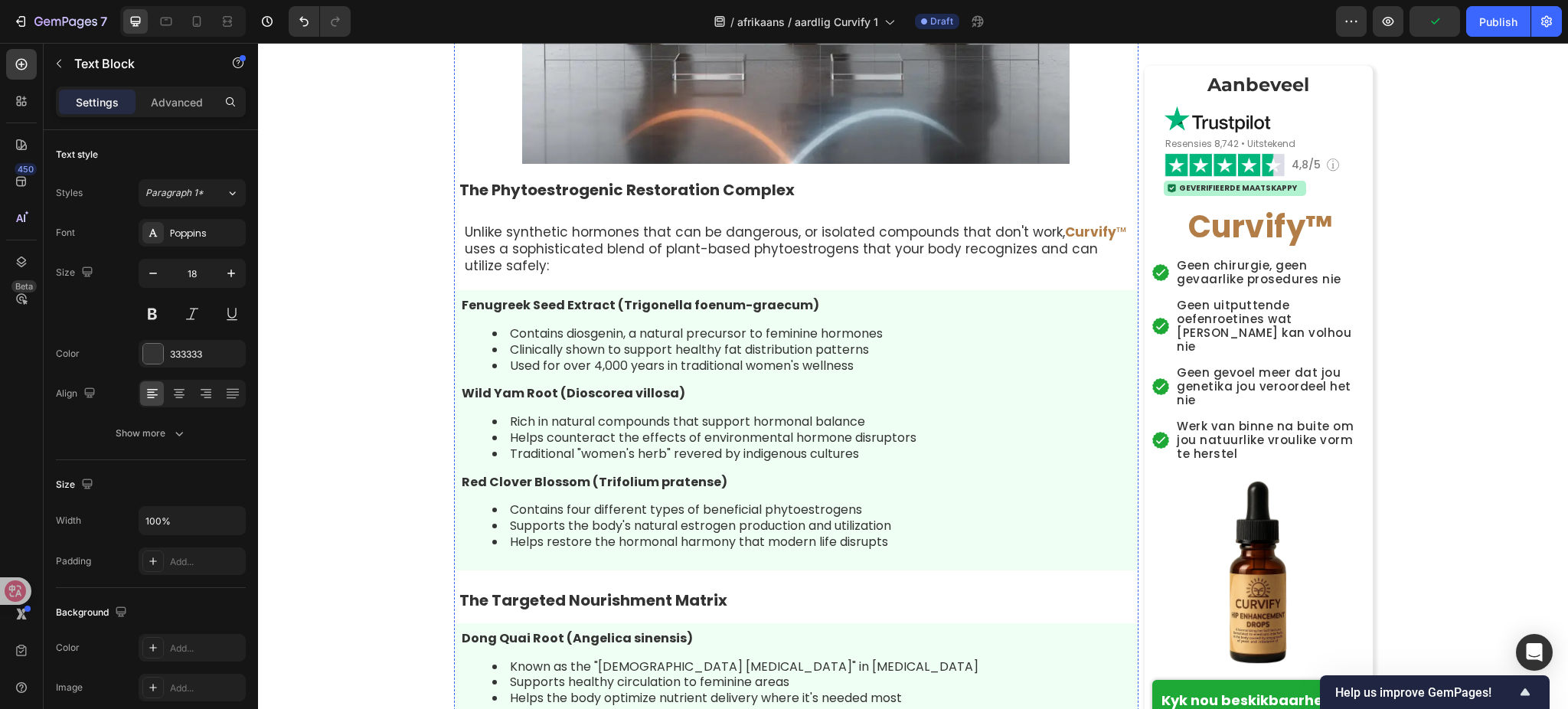
drag, startPoint x: 575, startPoint y: 446, endPoint x: 582, endPoint y: 441, distance: 8.6
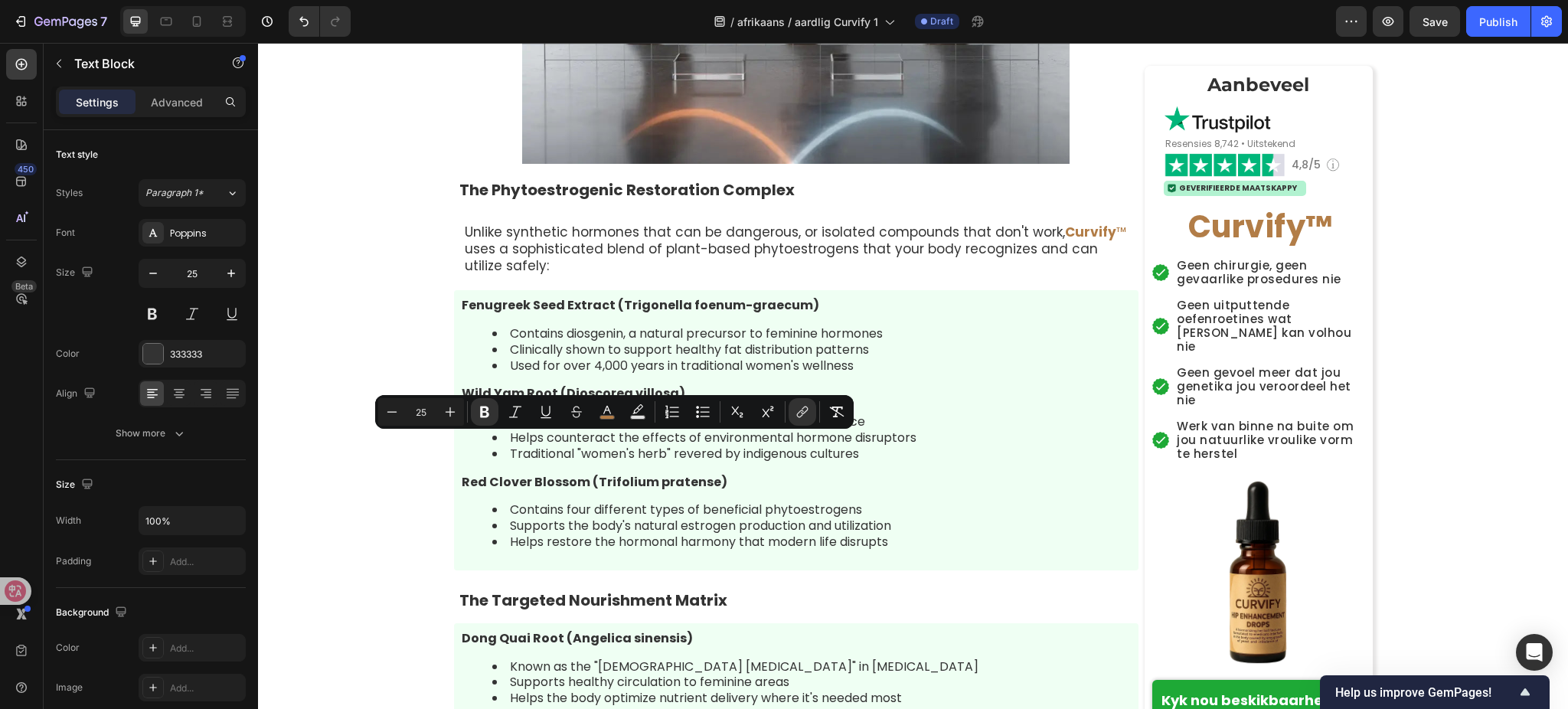
drag, startPoint x: 573, startPoint y: 448, endPoint x: 654, endPoint y: 442, distance: 81.2
copy span "Curvify ™"
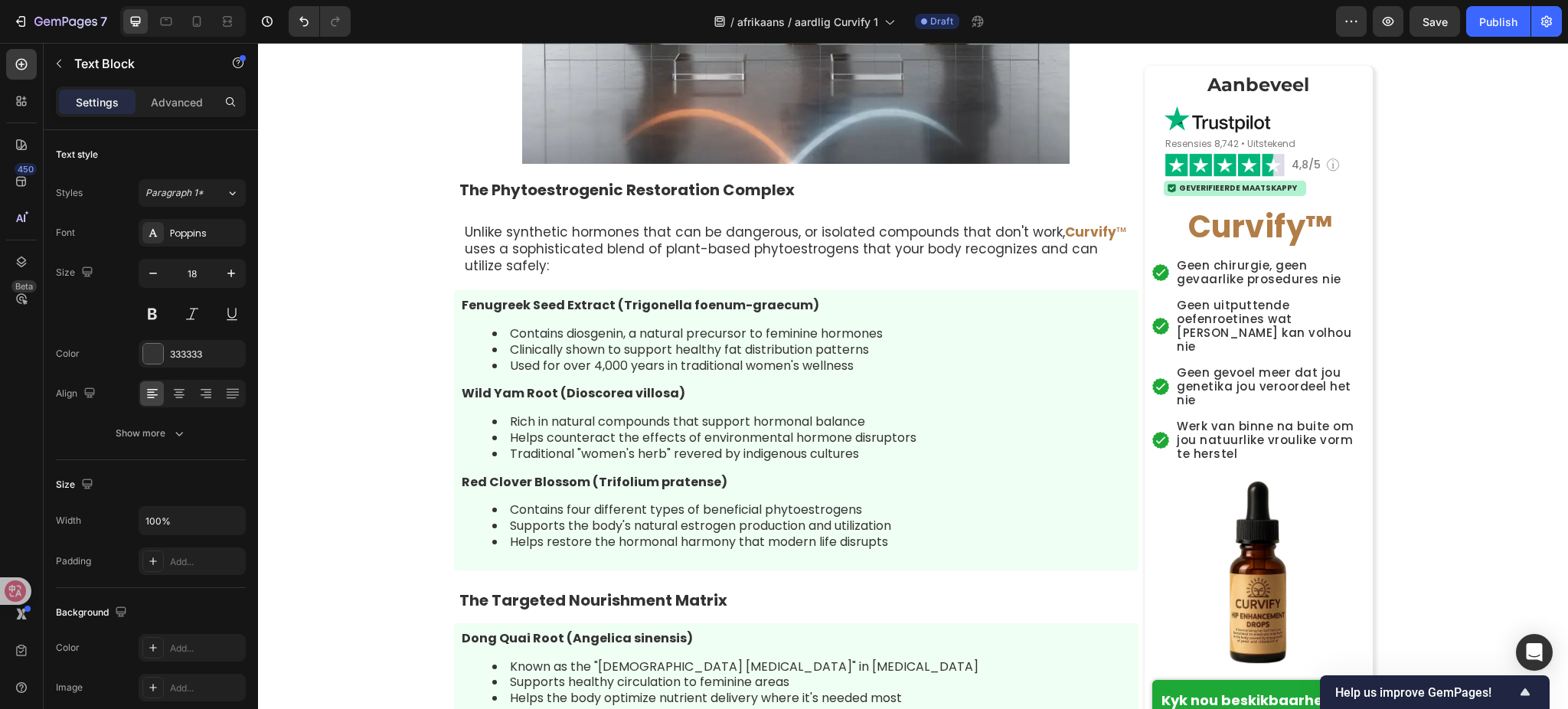
drag, startPoint x: 494, startPoint y: 403, endPoint x: 560, endPoint y: 406, distance: 66.1
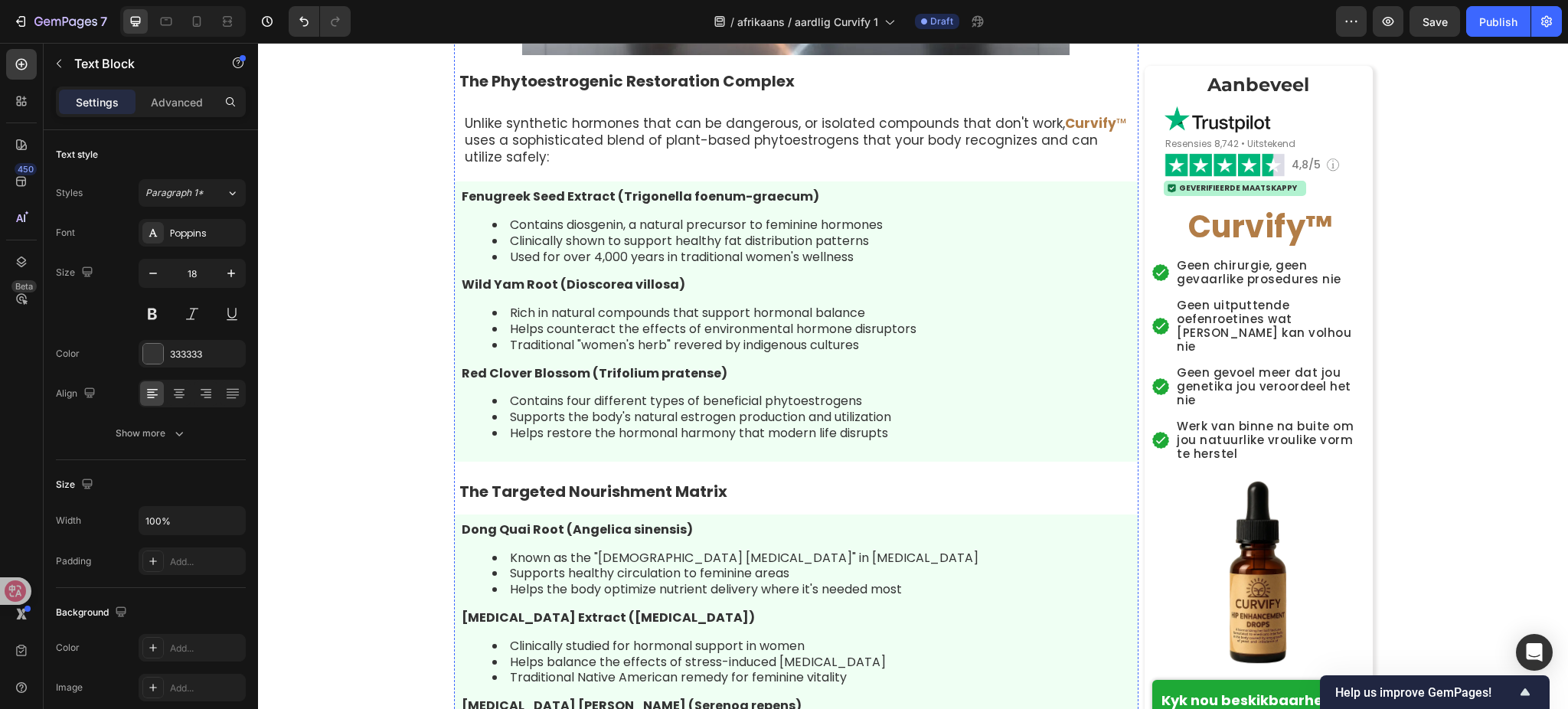
scroll to position [5322, 0]
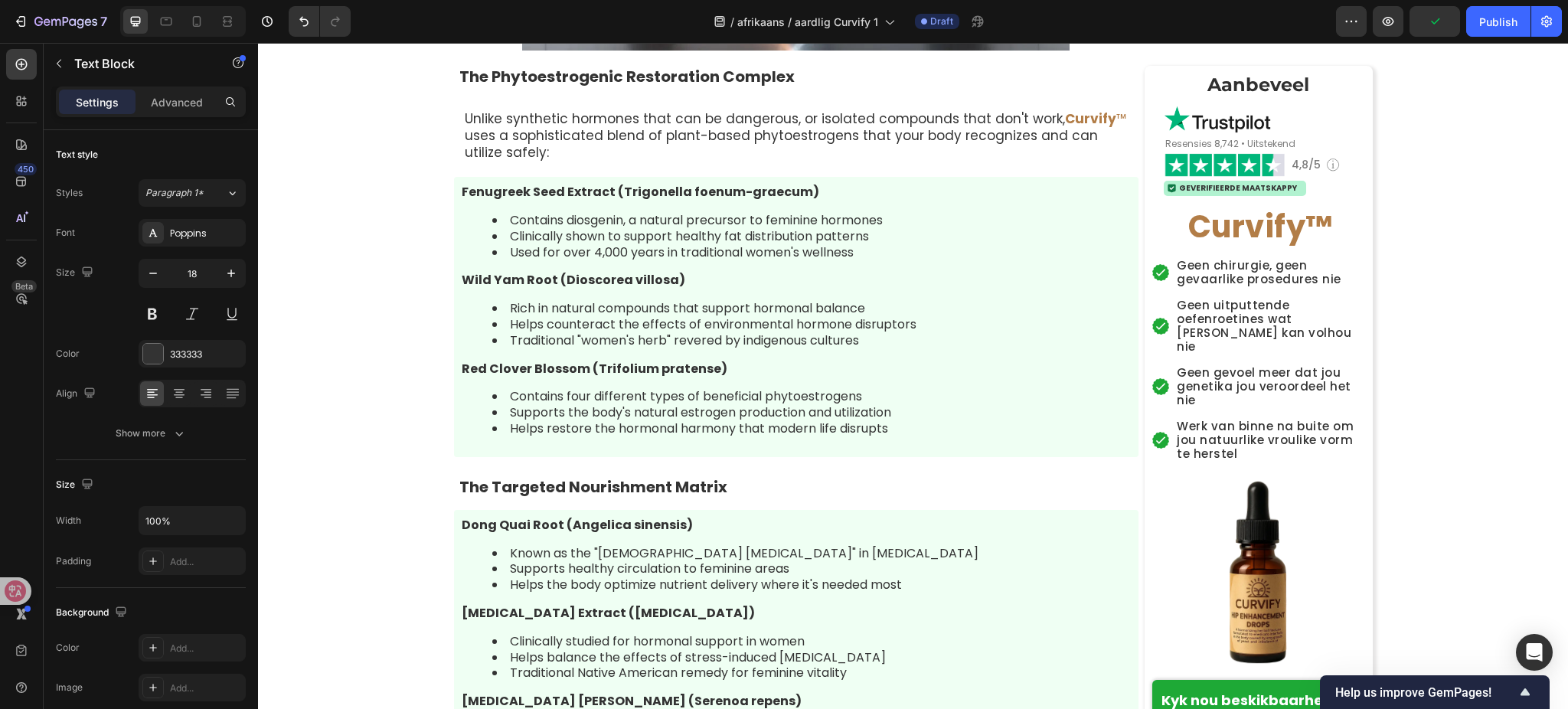
drag, startPoint x: 495, startPoint y: 287, endPoint x: 555, endPoint y: 284, distance: 60.1
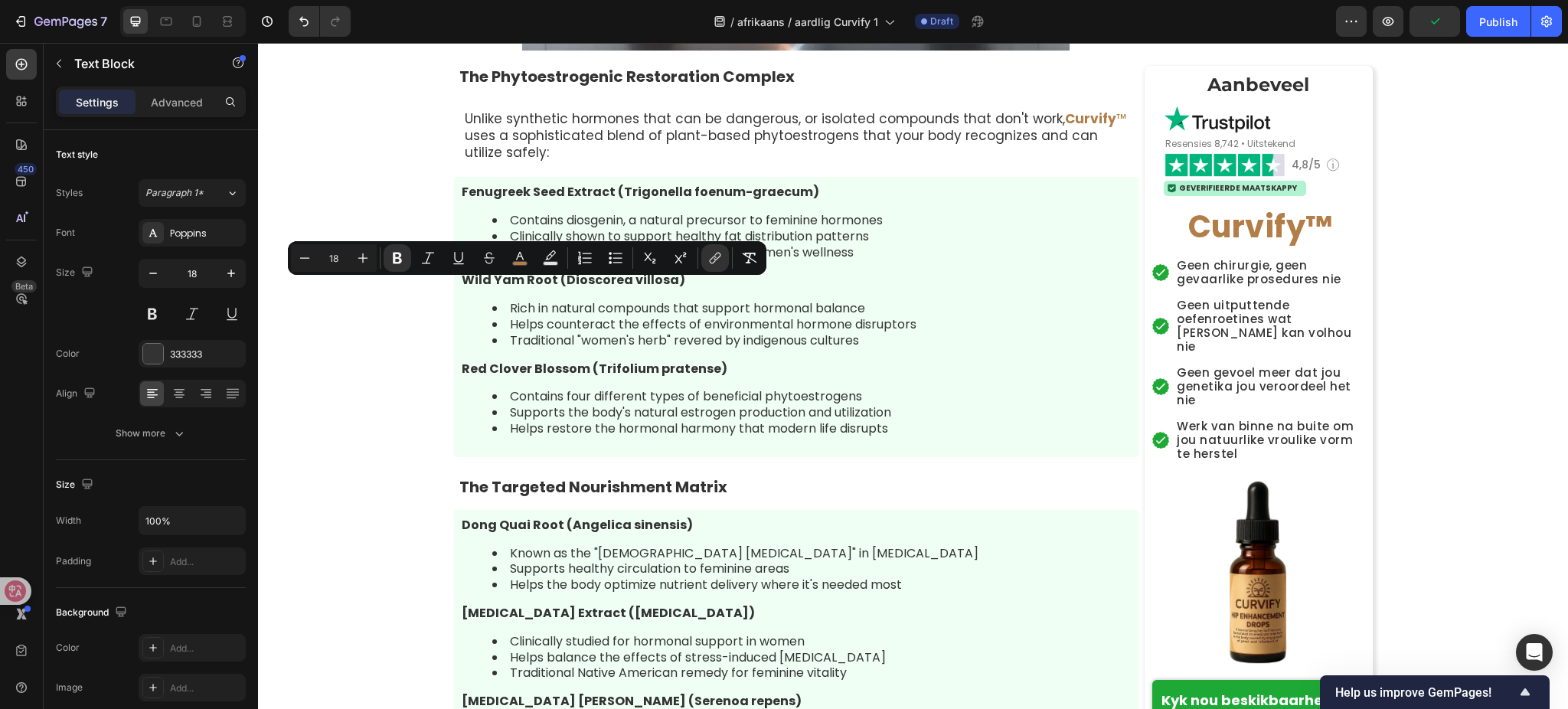
copy span "Curvify ™"
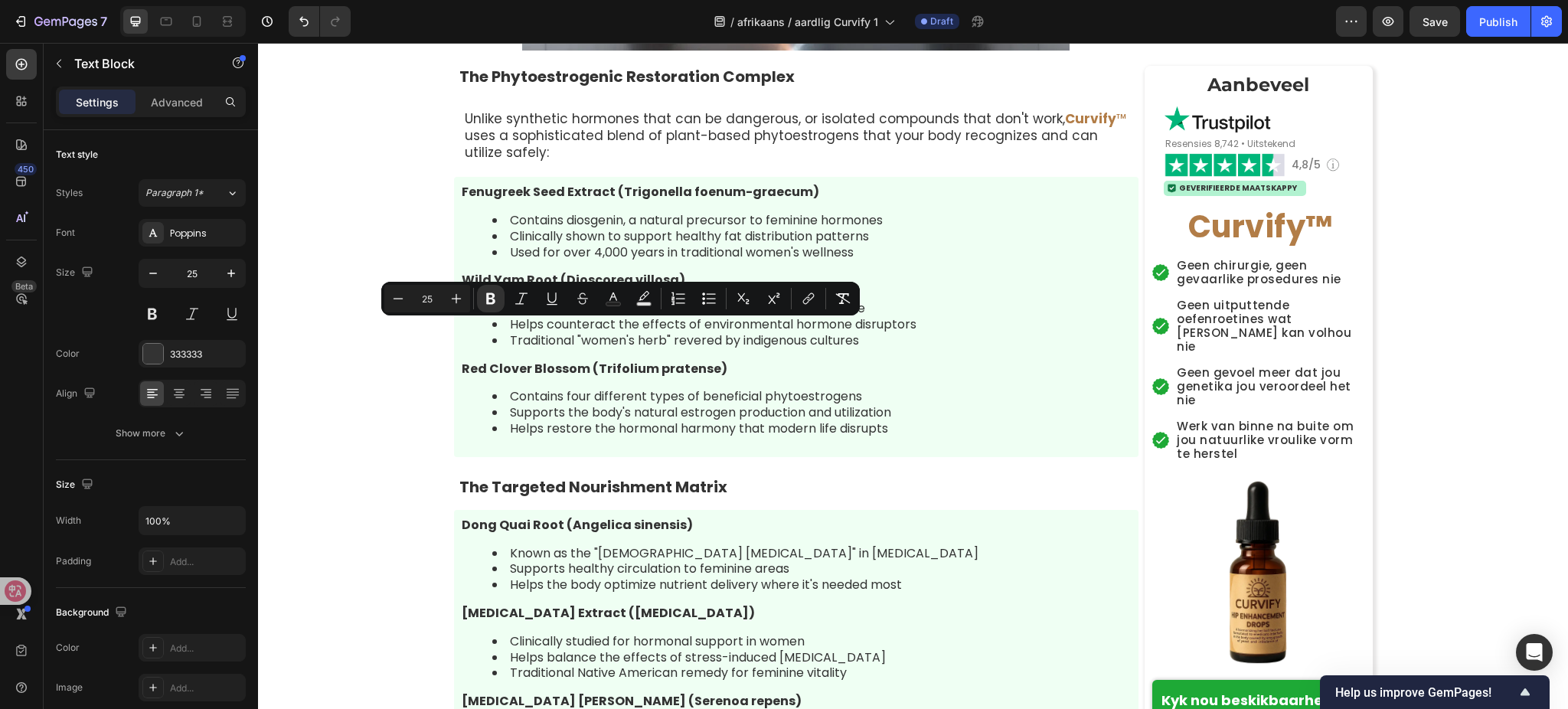
drag, startPoint x: 577, startPoint y: 333, endPoint x: 657, endPoint y: 338, distance: 80.2
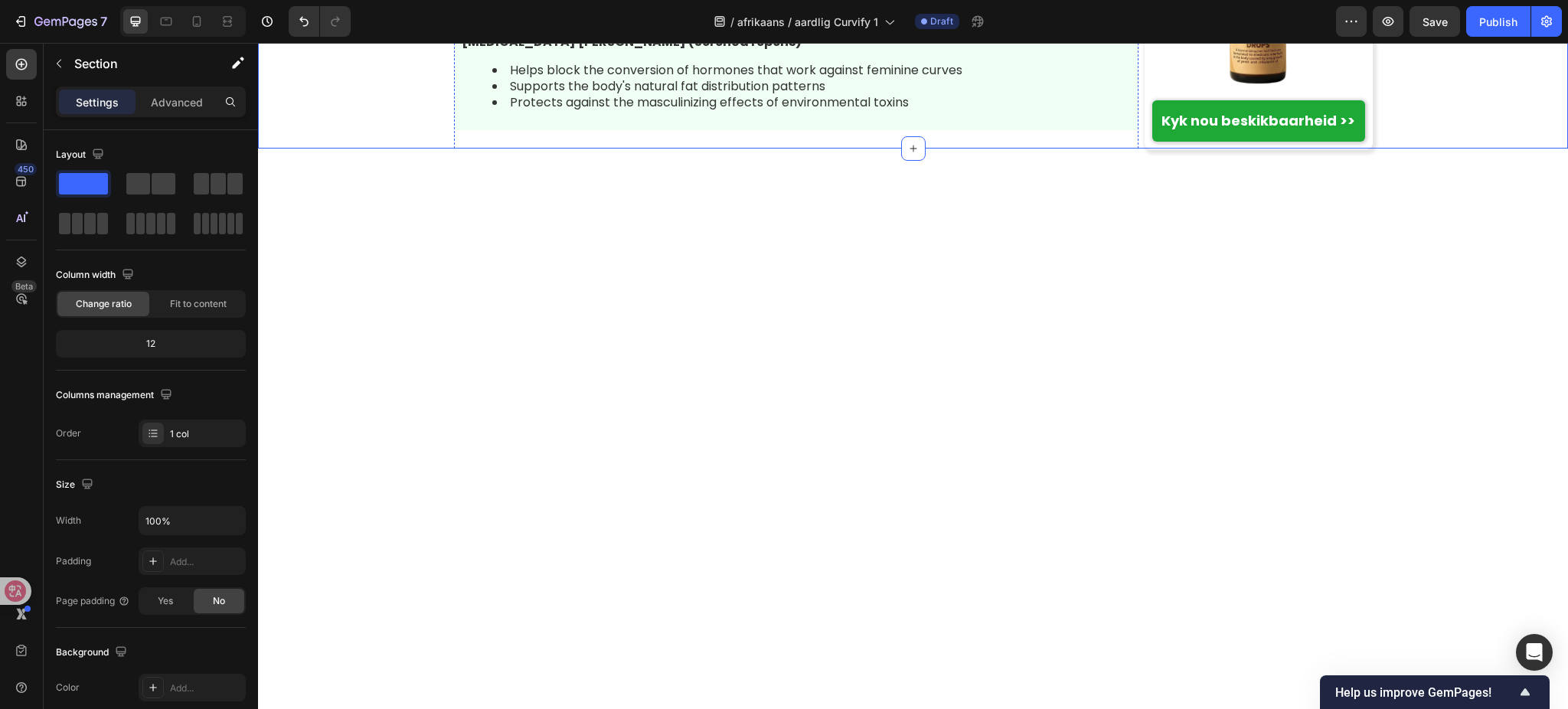
scroll to position [5935, 0]
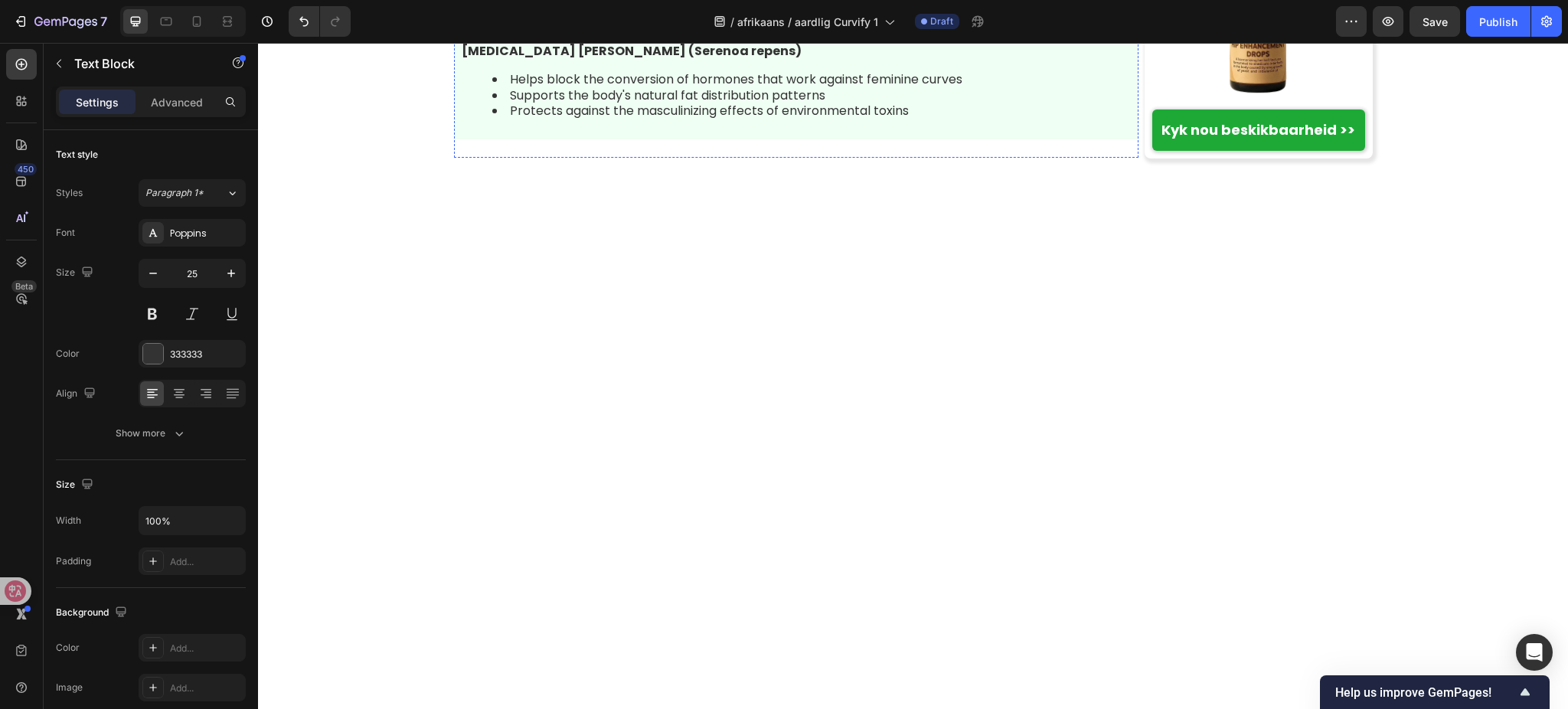
scroll to position [6139, 0]
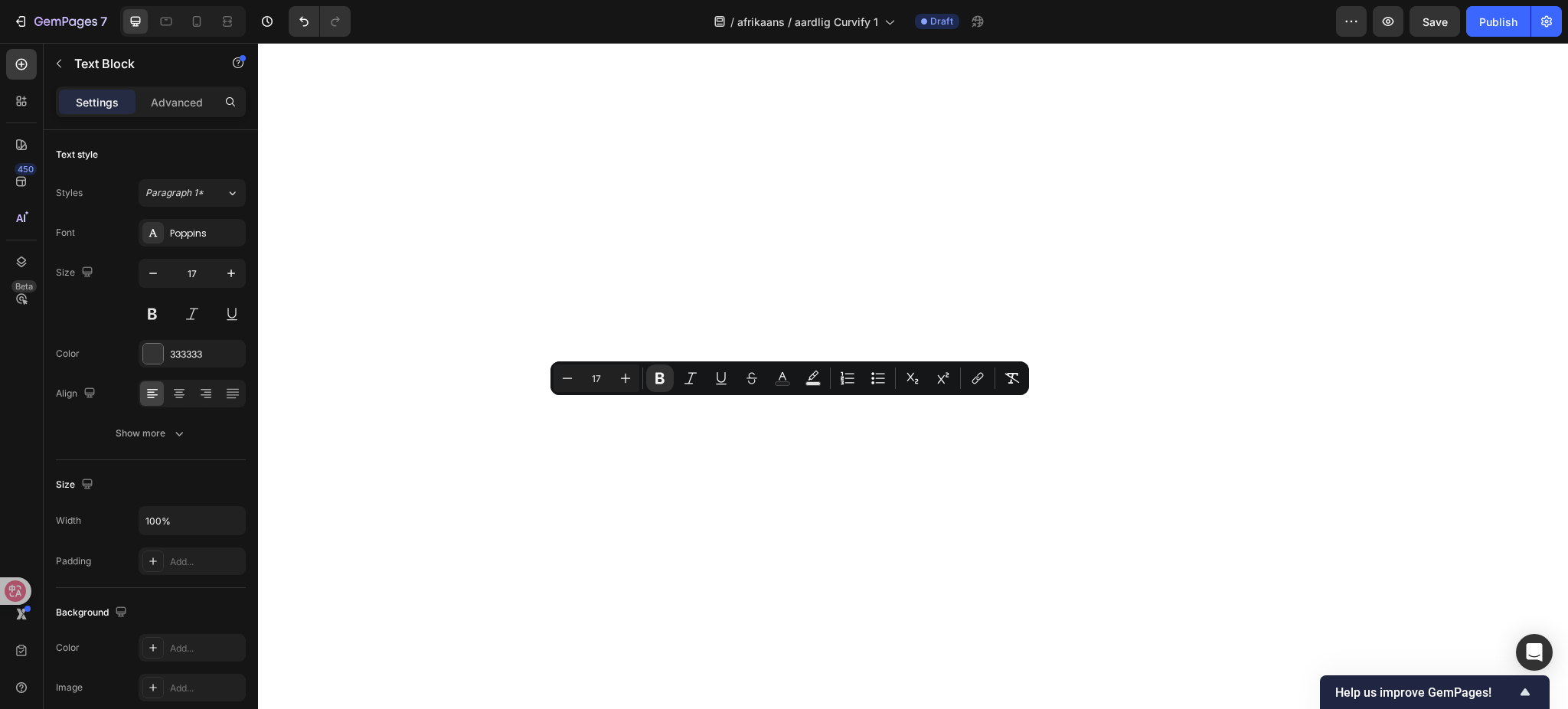
drag, startPoint x: 931, startPoint y: 458, endPoint x: 418, endPoint y: 409, distance: 515.3
click at [882, 379] on icon "Editor contextual toolbar" at bounding box center [878, 378] width 15 height 15
type input "17"
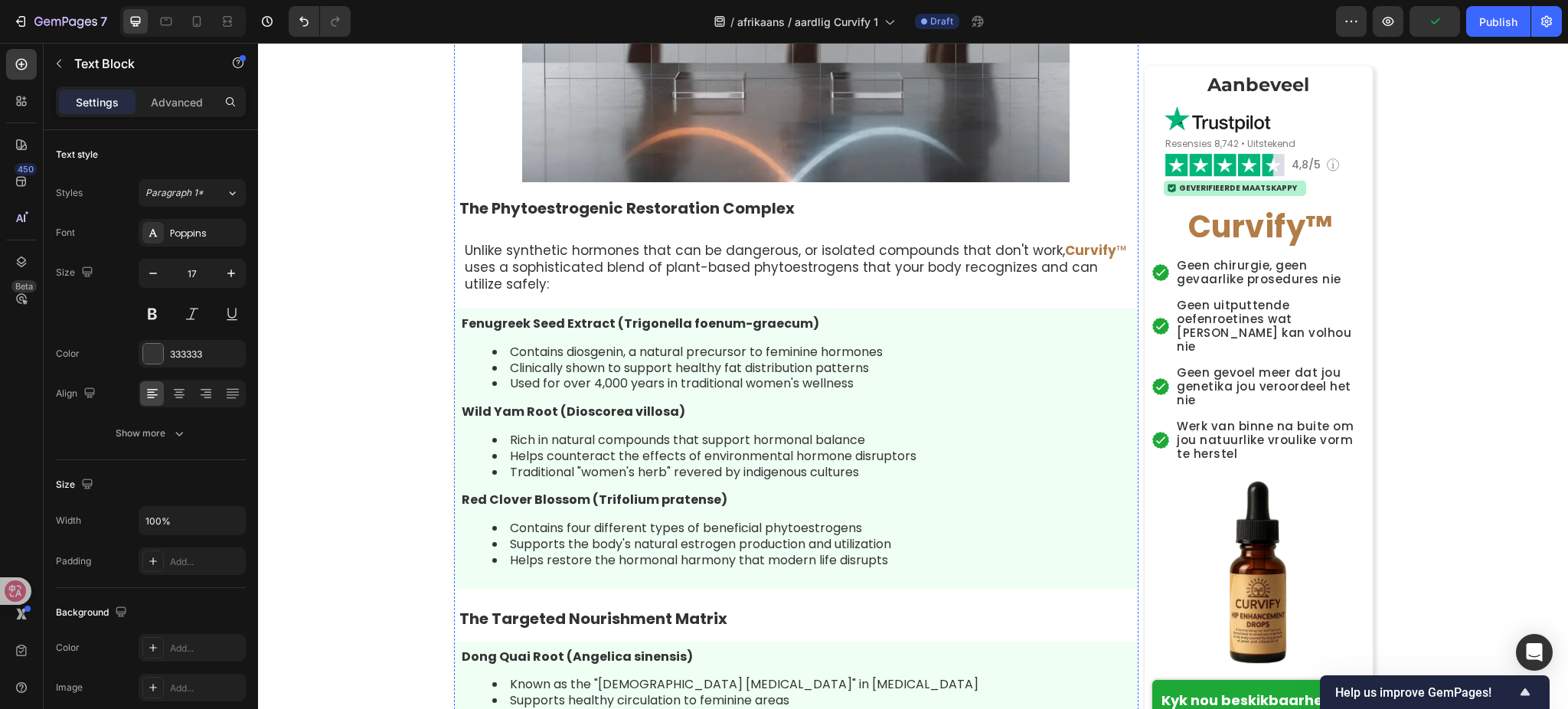
scroll to position [5219, 0]
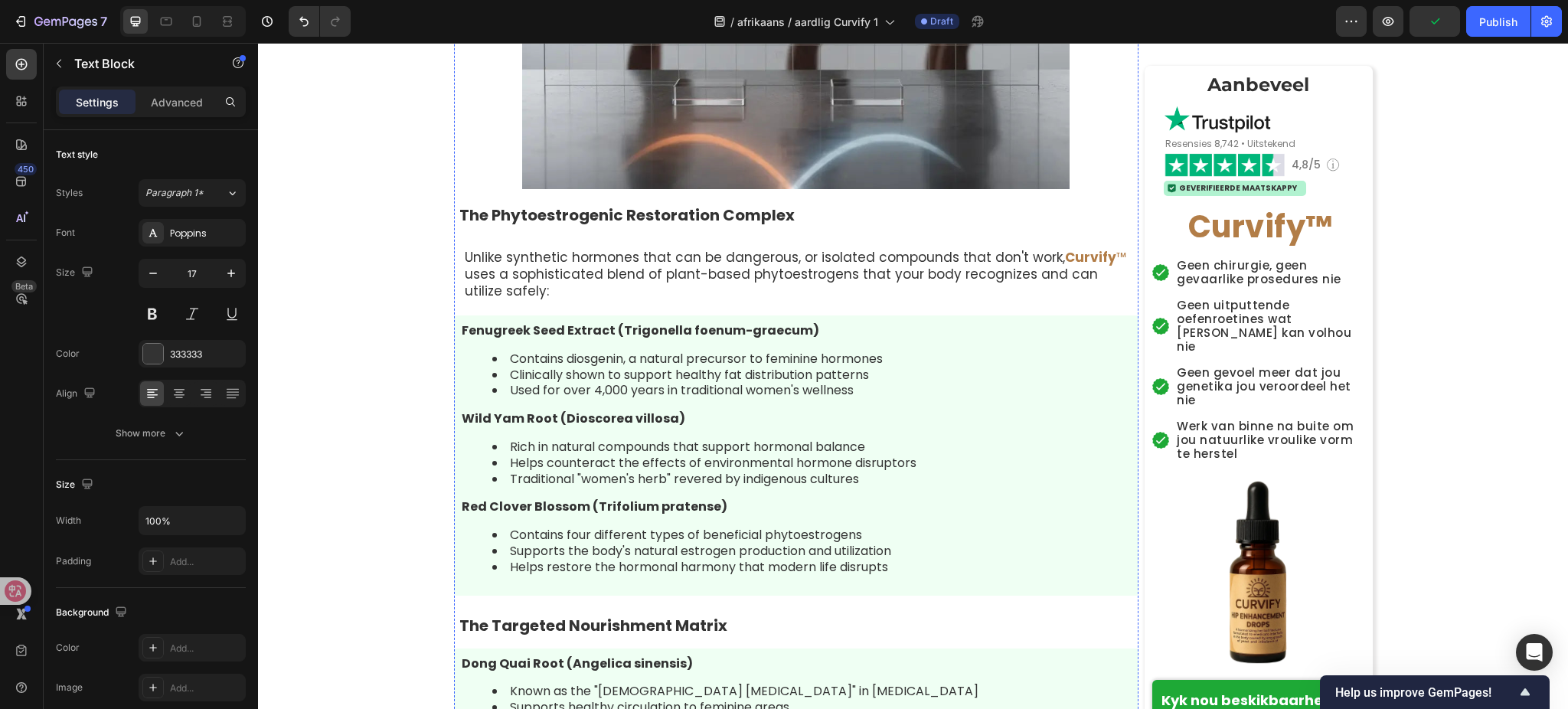
drag, startPoint x: 577, startPoint y: 430, endPoint x: 660, endPoint y: 430, distance: 83.0
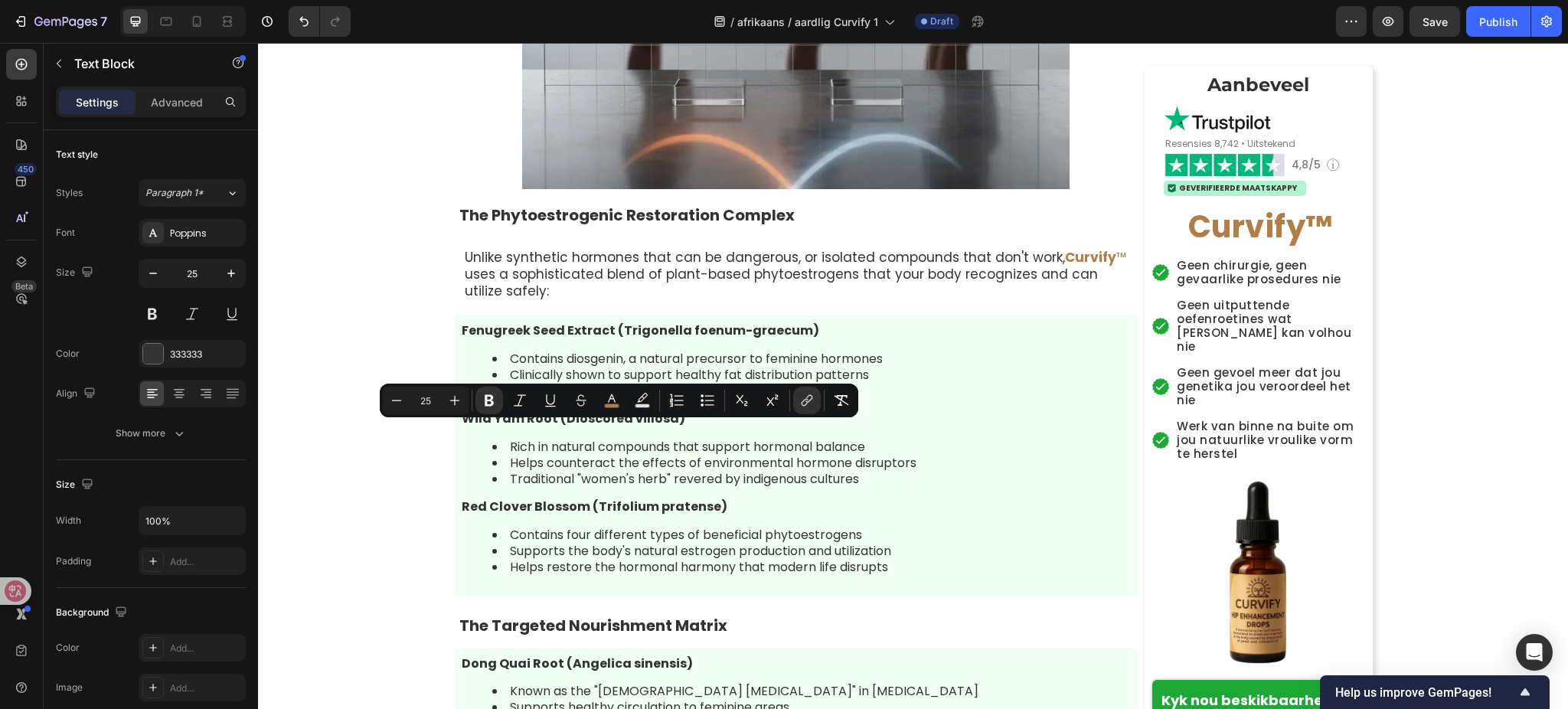
copy span "Curvify ™"
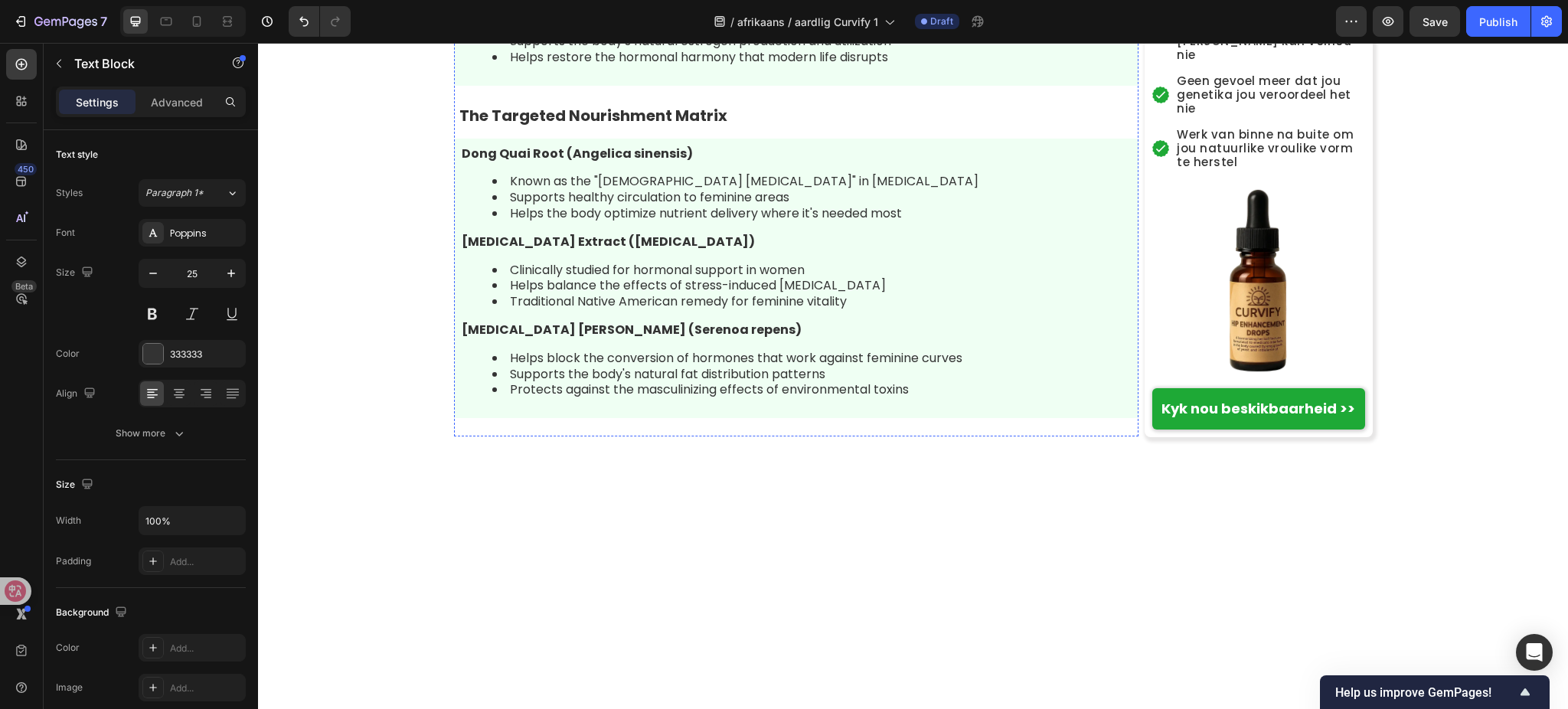
scroll to position [5731, 0]
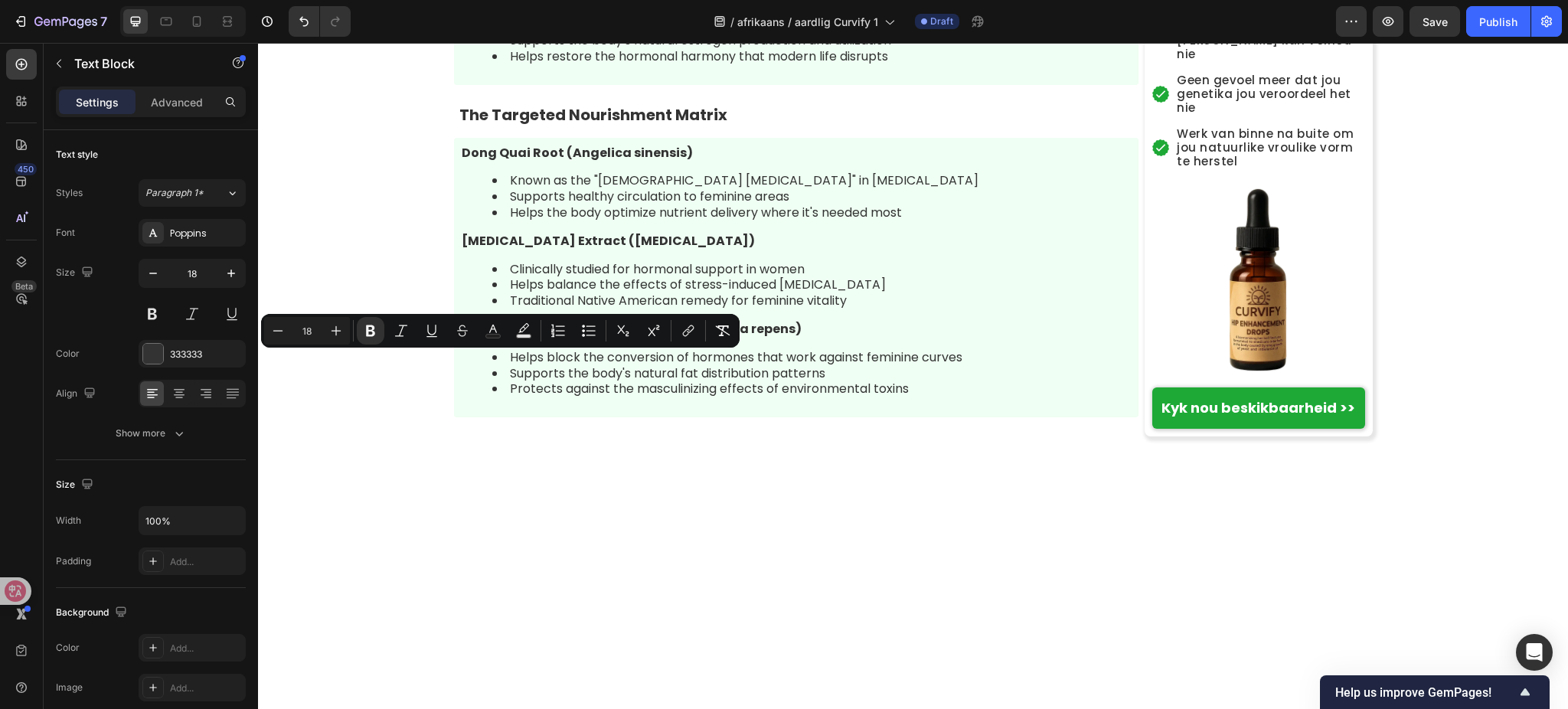
drag, startPoint x: 454, startPoint y: 363, endPoint x: 509, endPoint y: 369, distance: 55.3
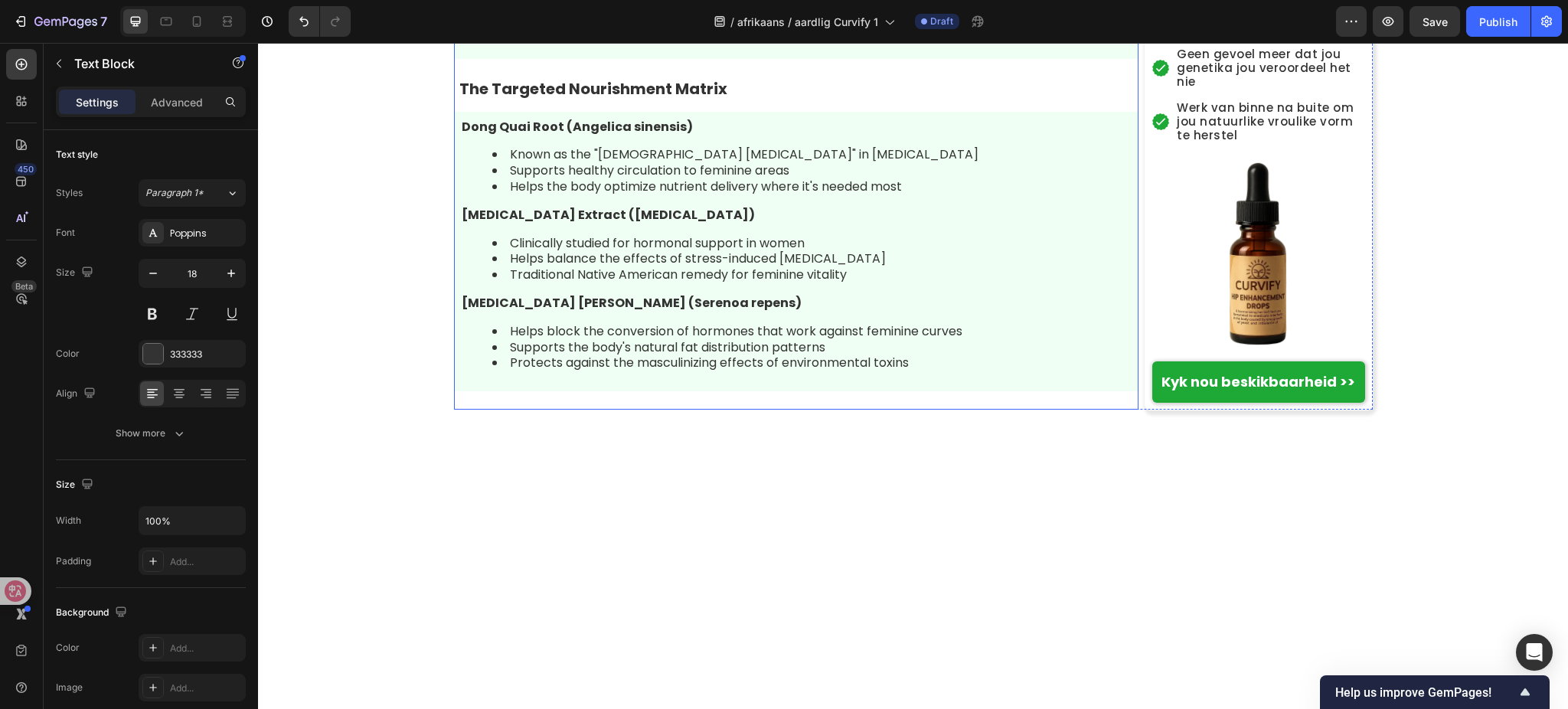
scroll to position [5832, 0]
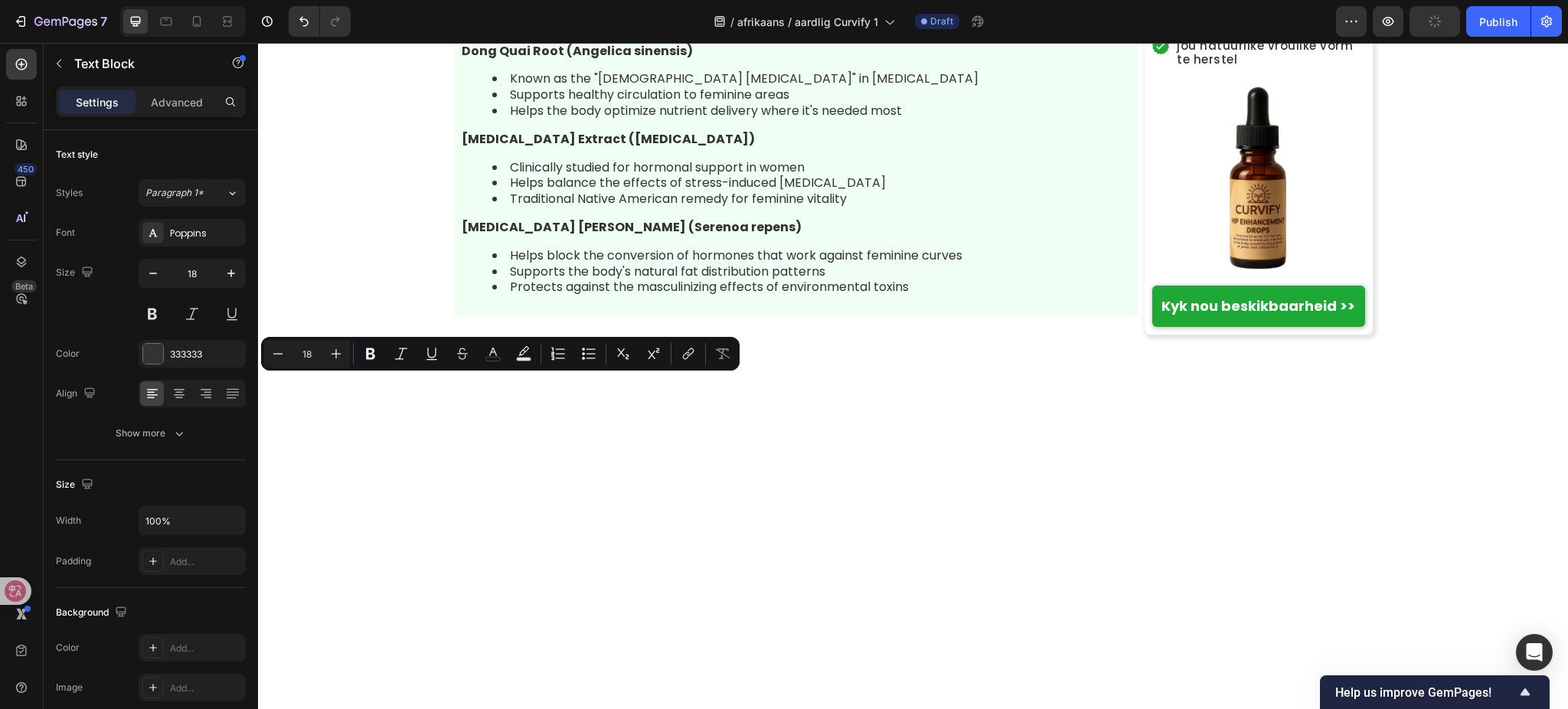
drag, startPoint x: 456, startPoint y: 385, endPoint x: 507, endPoint y: 386, distance: 51.0
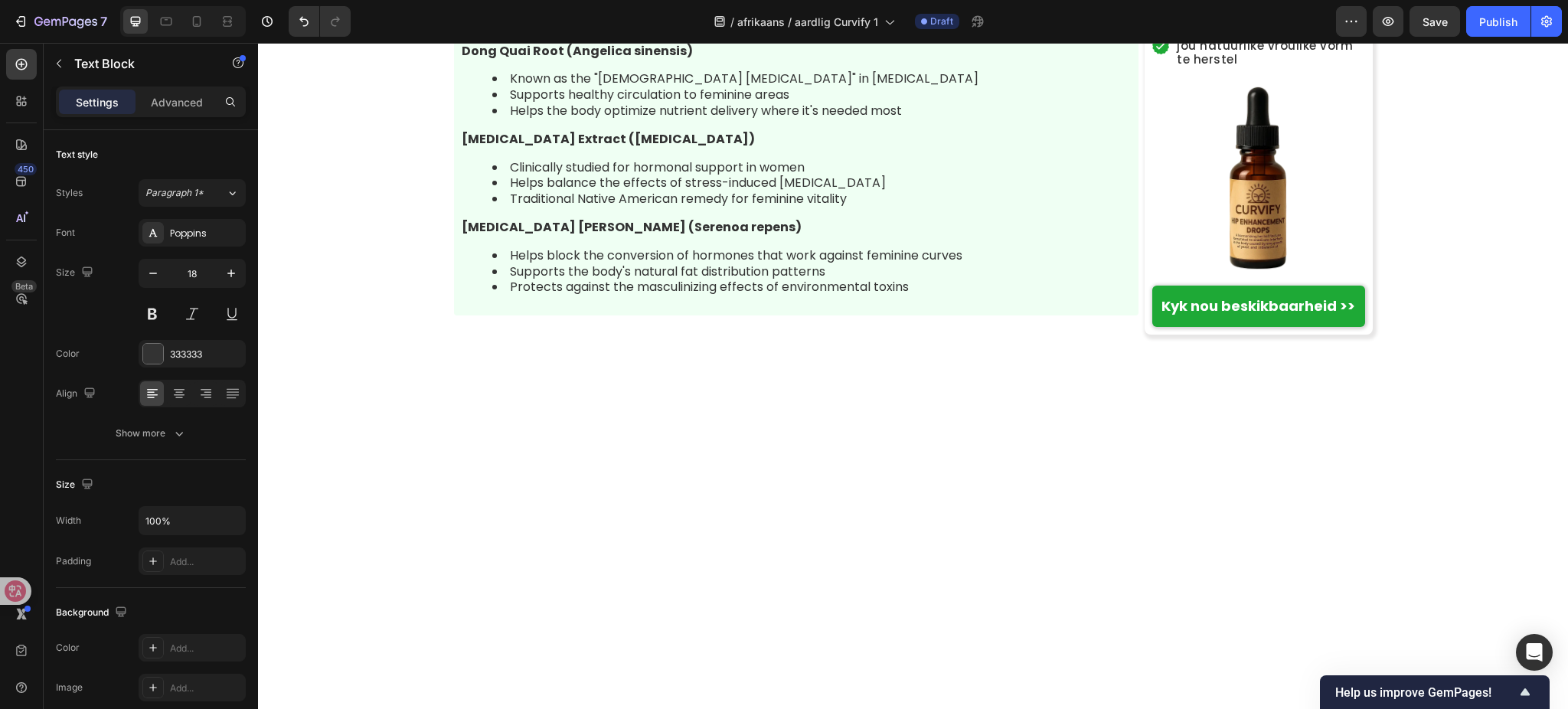
drag, startPoint x: 1014, startPoint y: 584, endPoint x: 1073, endPoint y: 584, distance: 59.0
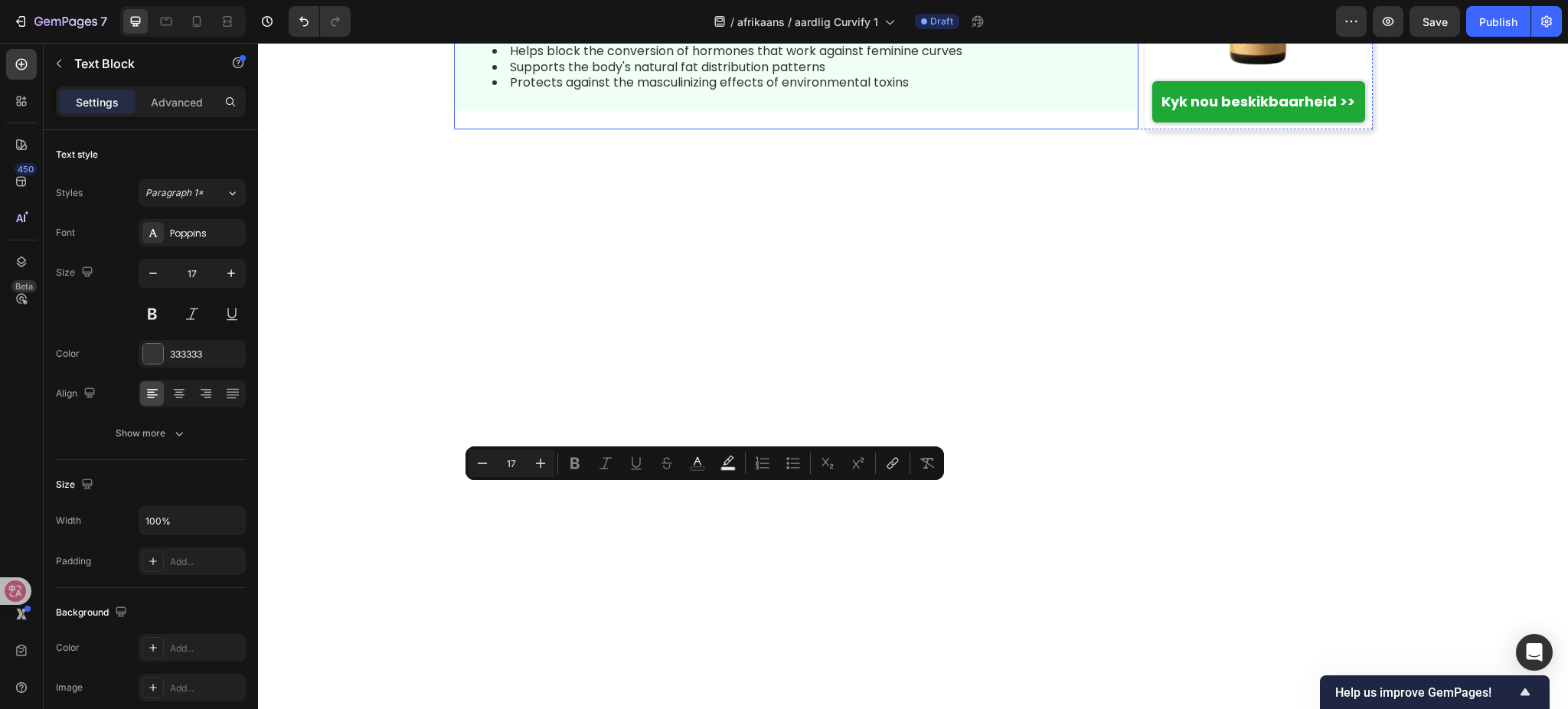
drag, startPoint x: 449, startPoint y: 453, endPoint x: 418, endPoint y: 430, distance: 38.6
click at [676, 474] on button "Strikethrough" at bounding box center [666, 463] width 27 height 27
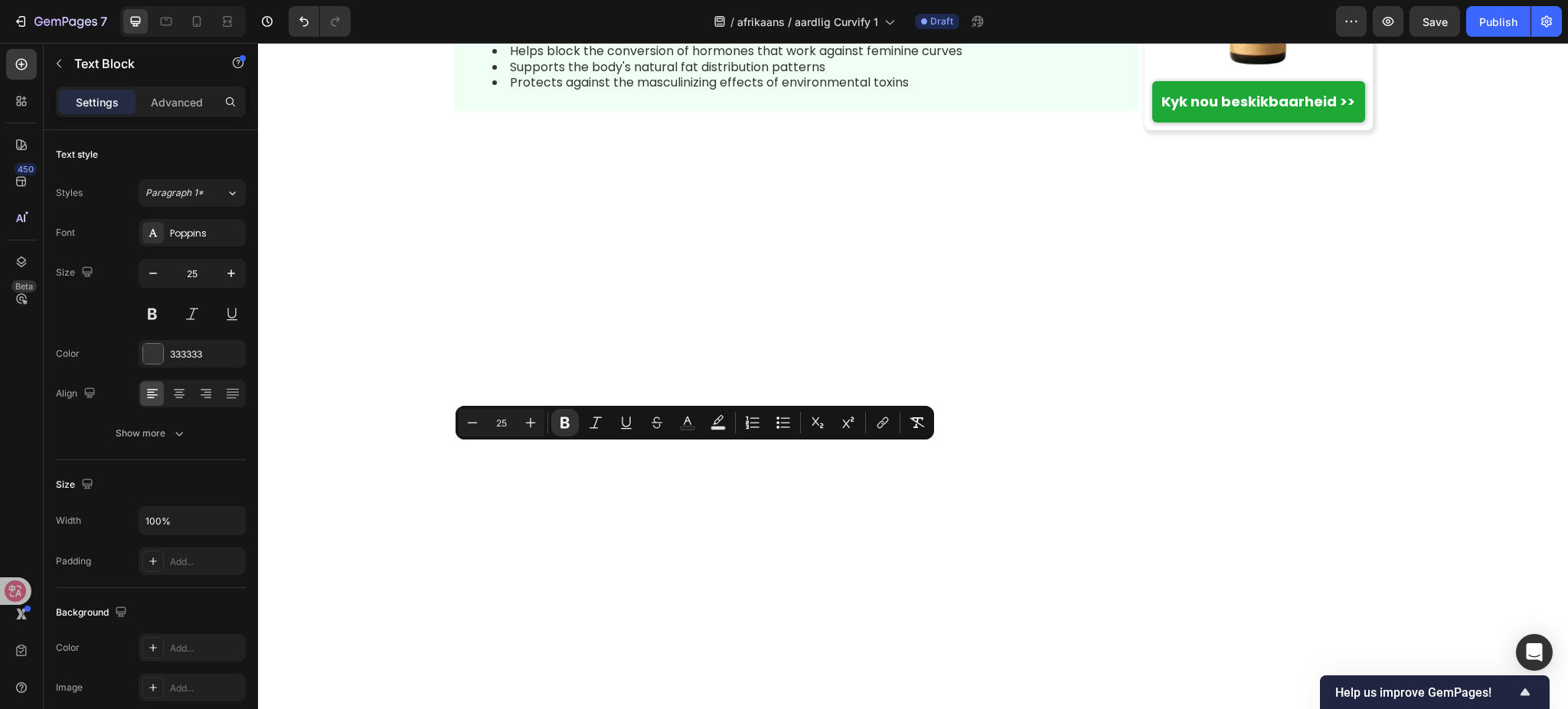
drag, startPoint x: 654, startPoint y: 458, endPoint x: 729, endPoint y: 462, distance: 75.1
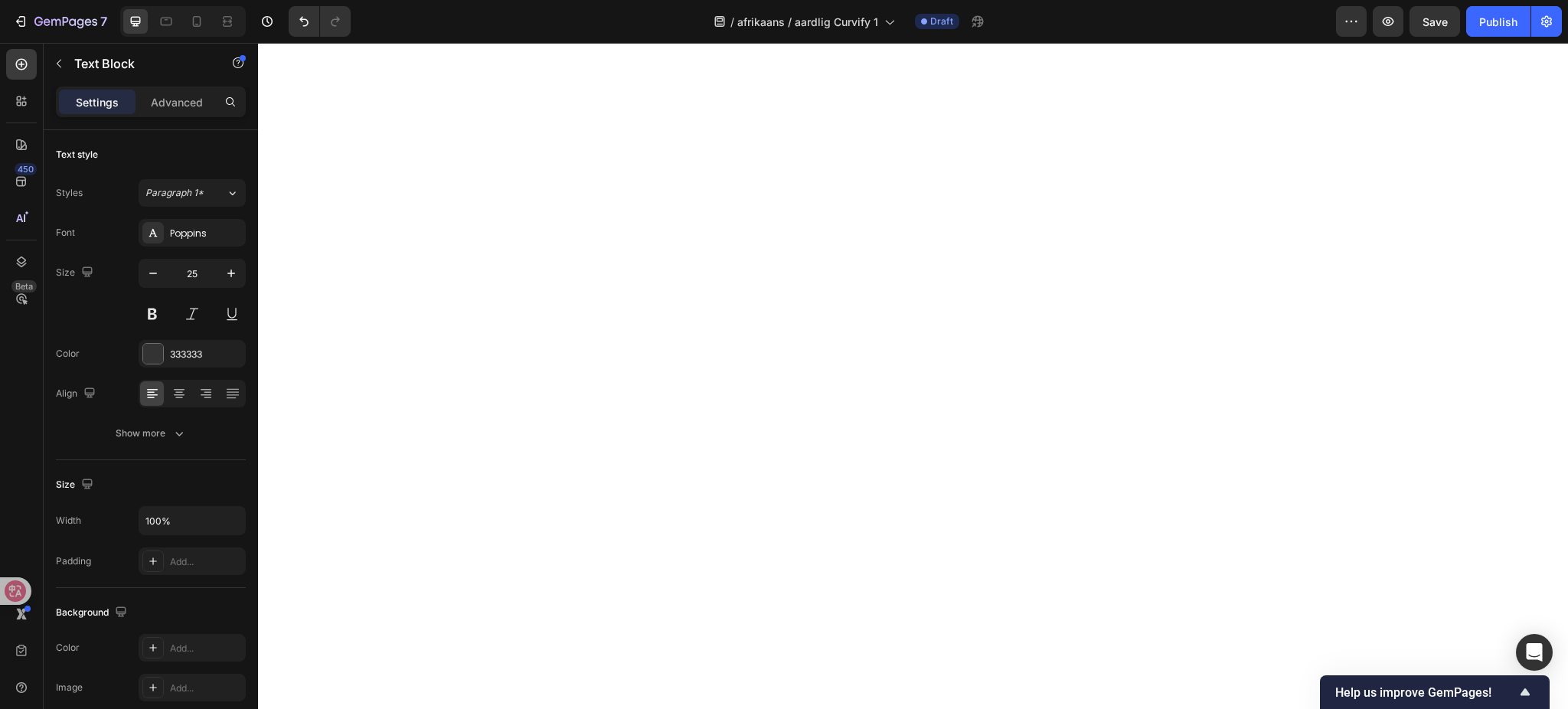
scroll to position [6854, 0]
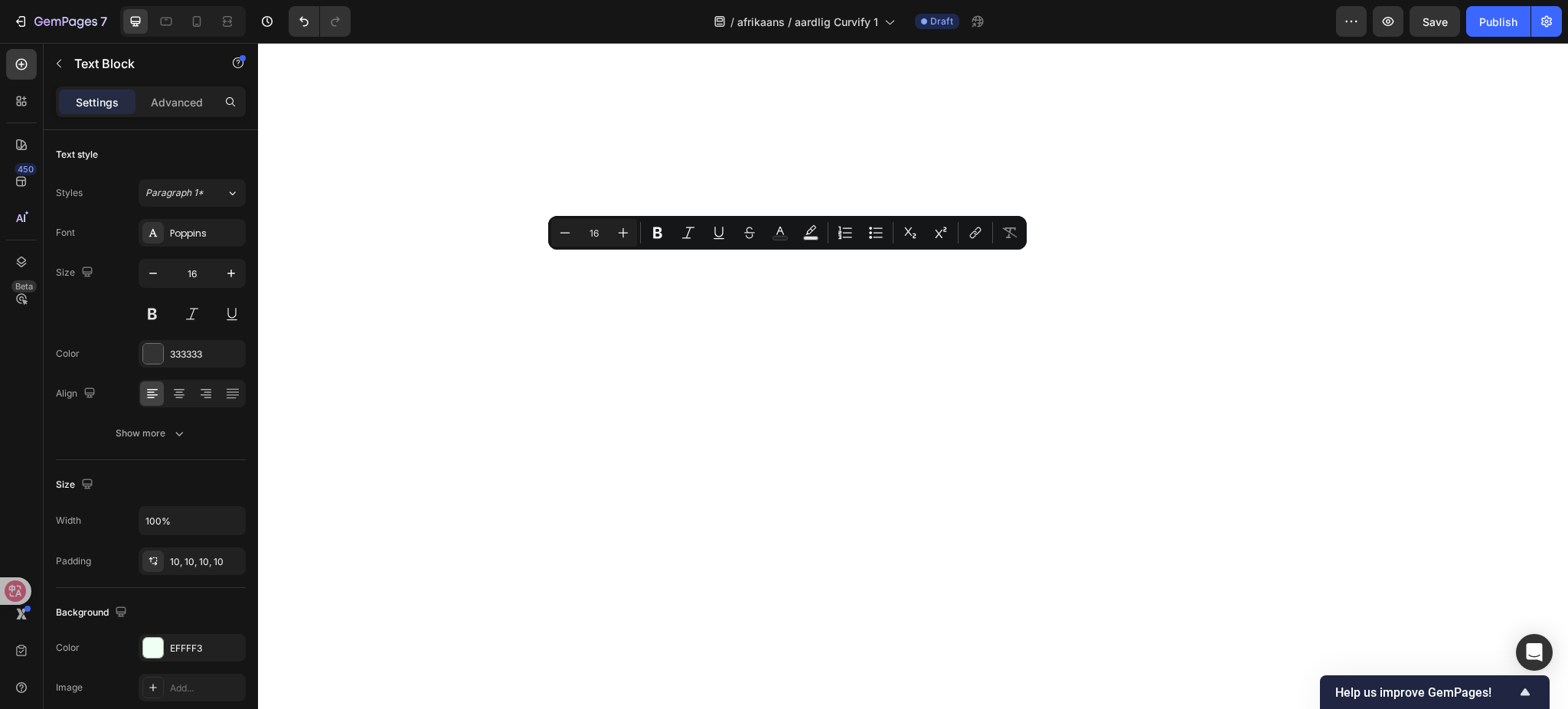
drag, startPoint x: 454, startPoint y: 265, endPoint x: 848, endPoint y: 304, distance: 395.9
click at [885, 226] on button "Bulleted List" at bounding box center [875, 233] width 27 height 27
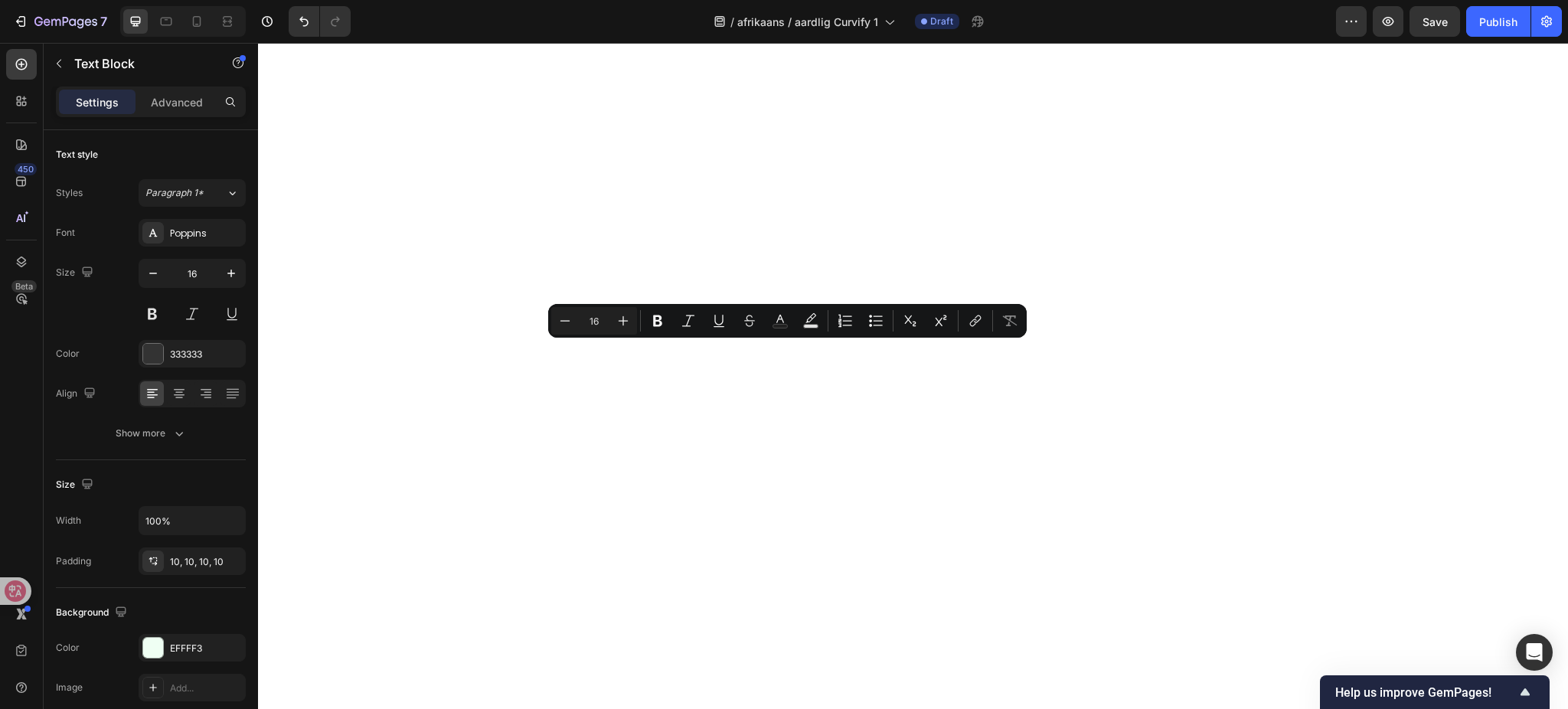
drag, startPoint x: 454, startPoint y: 350, endPoint x: 867, endPoint y: 379, distance: 414.0
click at [879, 326] on icon "Editor contextual toolbar" at bounding box center [876, 320] width 15 height 15
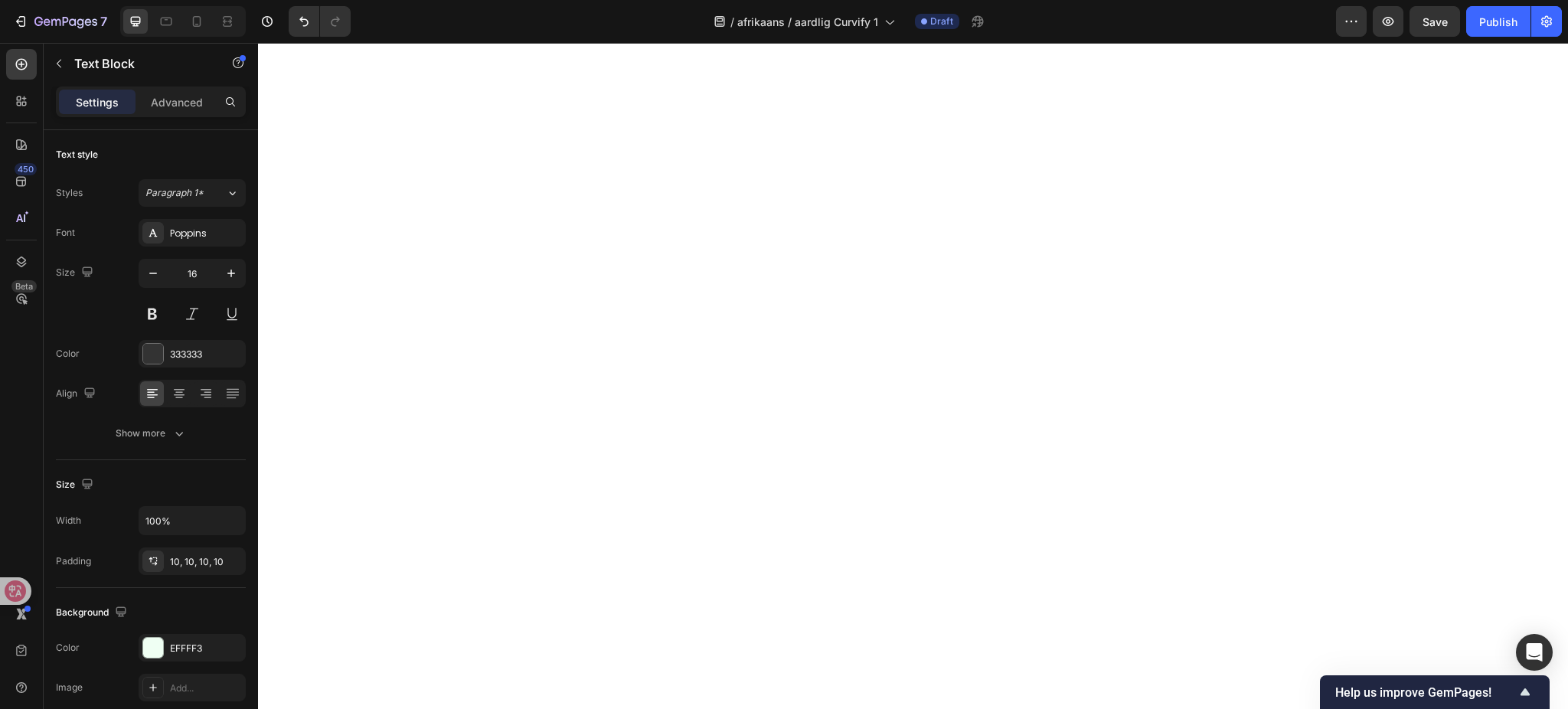
drag, startPoint x: 452, startPoint y: 444, endPoint x: 951, endPoint y: 469, distance: 499.6
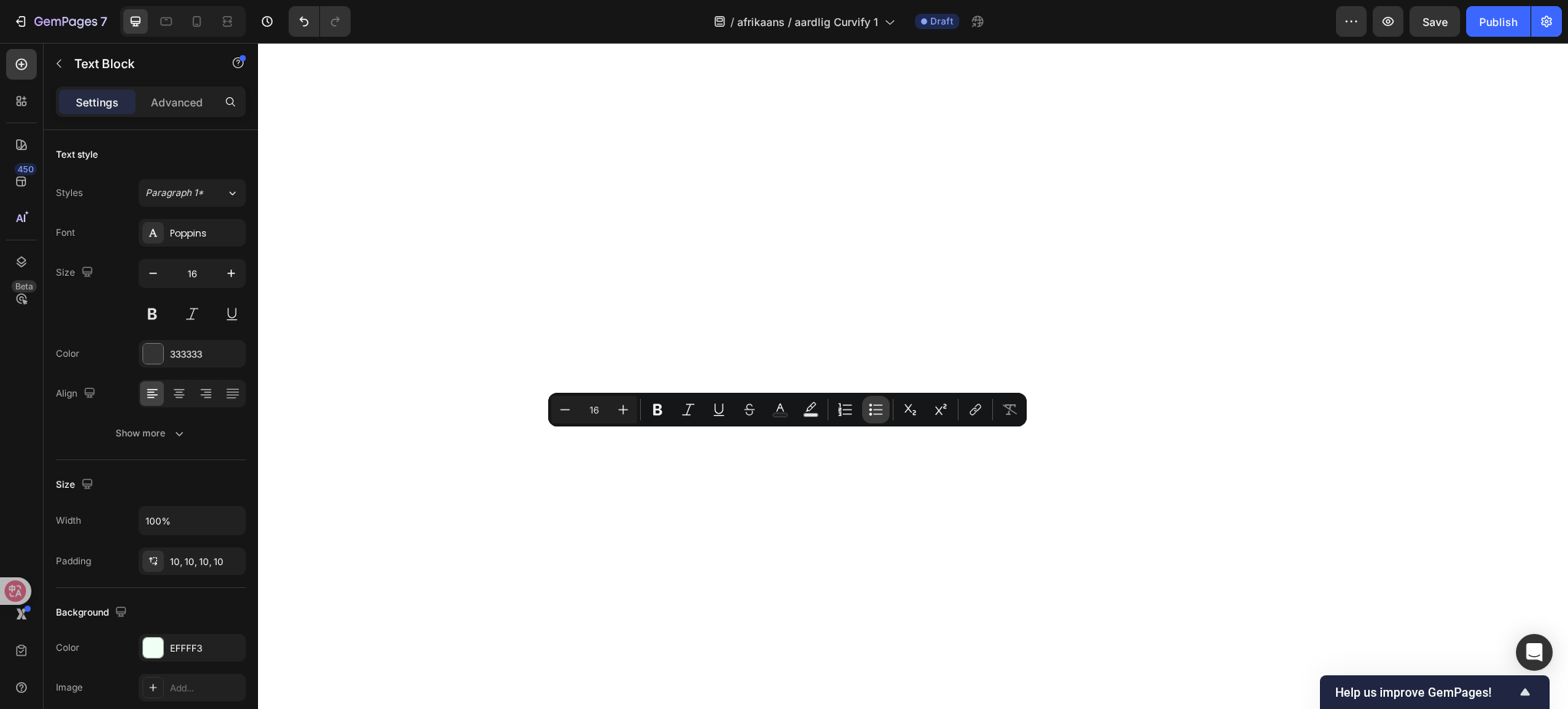
click at [874, 417] on button "Bulleted List" at bounding box center [875, 409] width 27 height 27
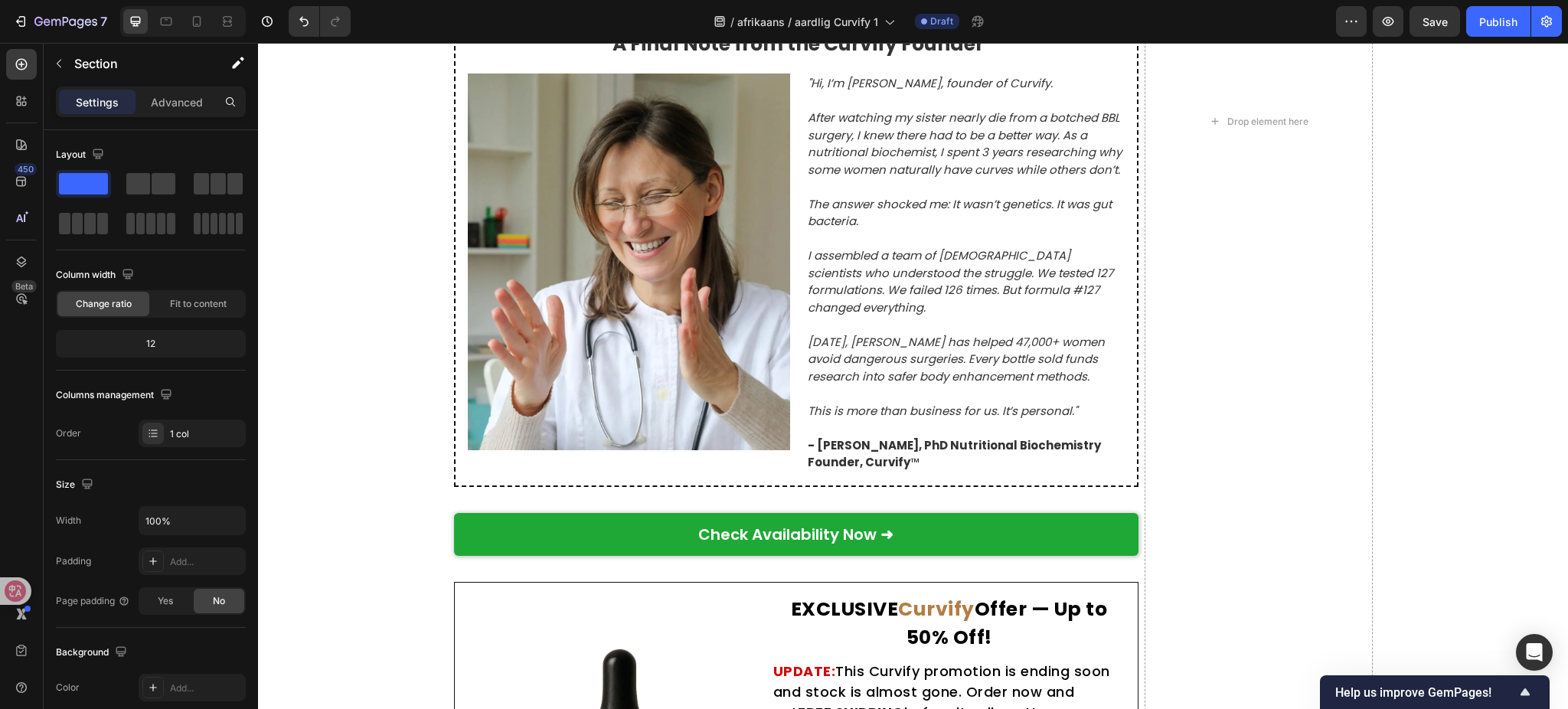
scroll to position [7160, 0]
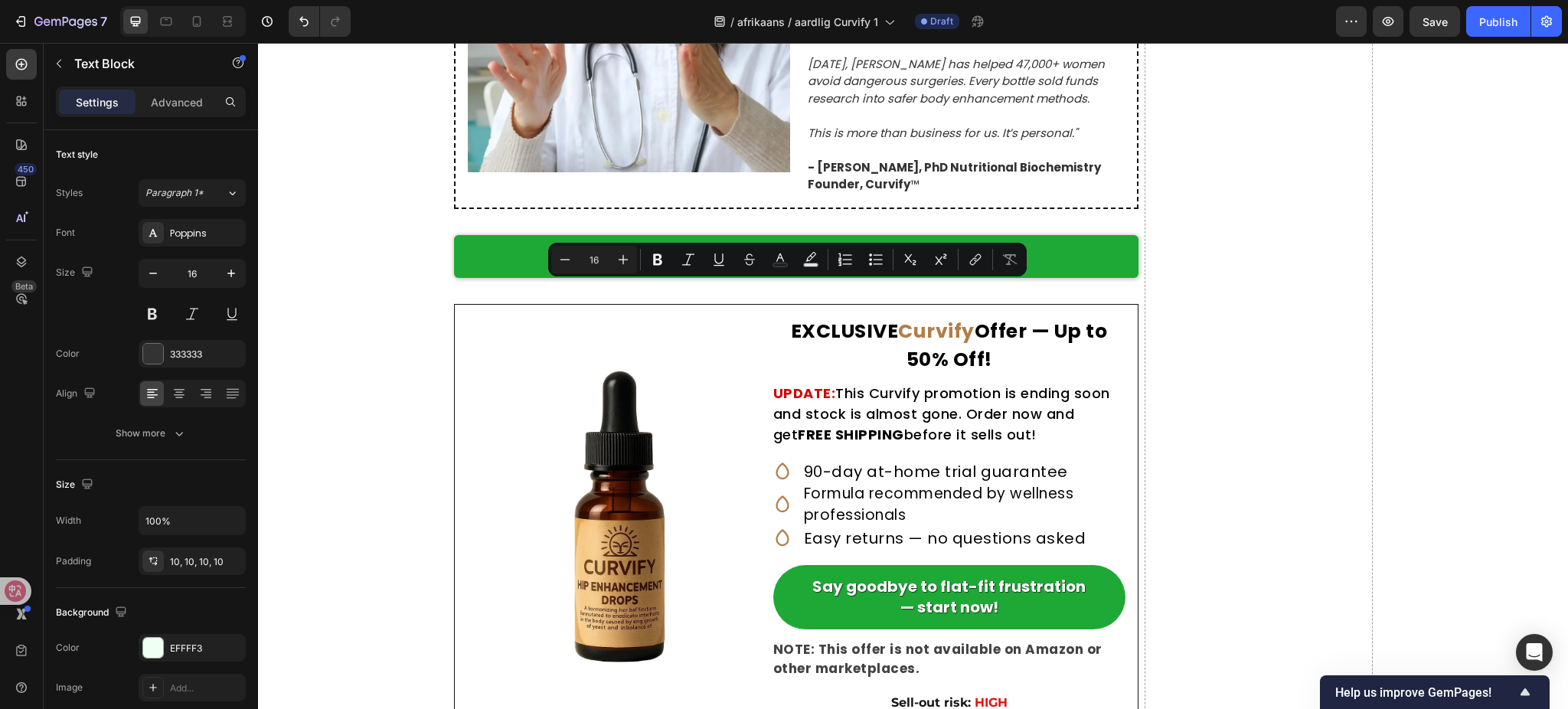
drag, startPoint x: 940, startPoint y: 325, endPoint x: 438, endPoint y: 293, distance: 503.0
click at [877, 257] on button "Bulleted List" at bounding box center [875, 259] width 27 height 27
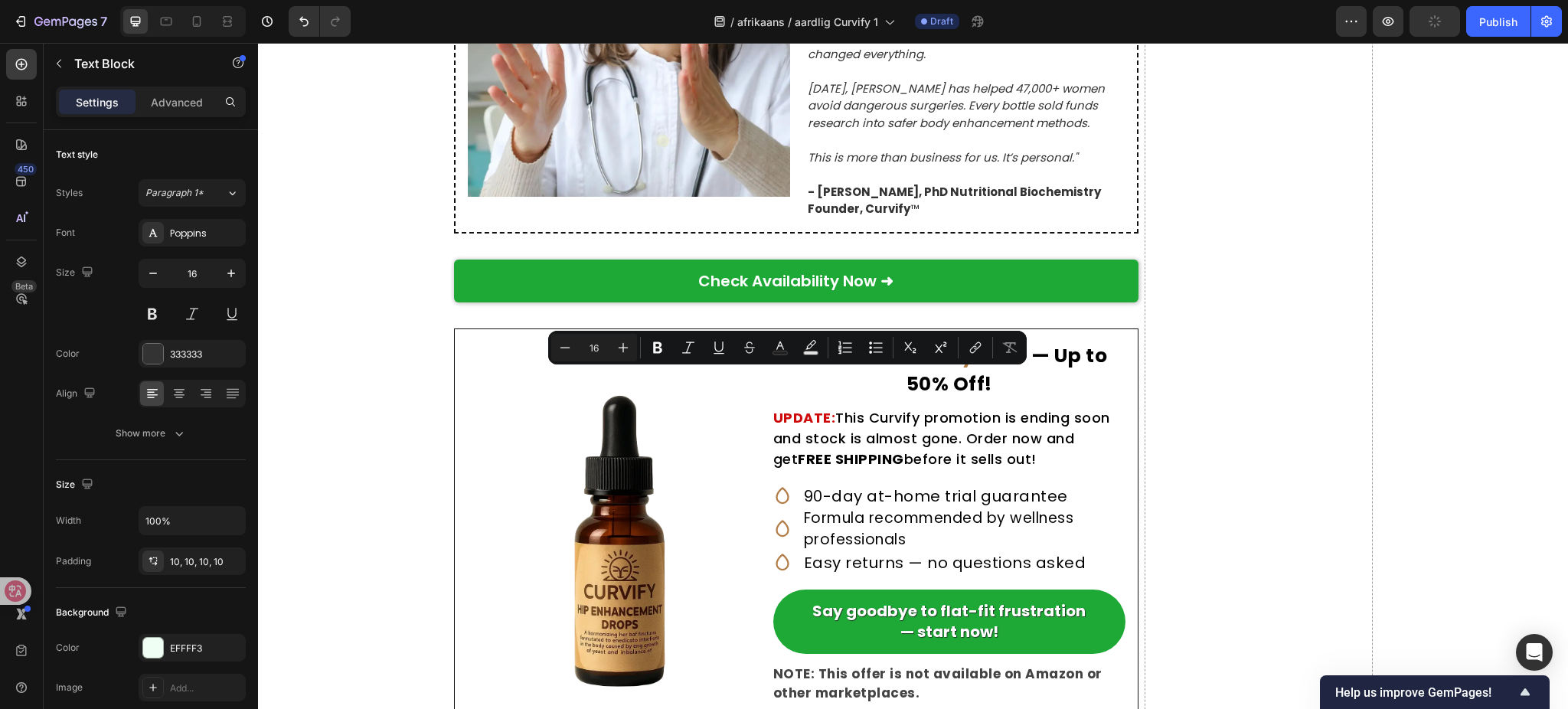
drag, startPoint x: 862, startPoint y: 415, endPoint x: 432, endPoint y: 381, distance: 431.3
click at [887, 350] on button "Bulleted List" at bounding box center [875, 347] width 27 height 27
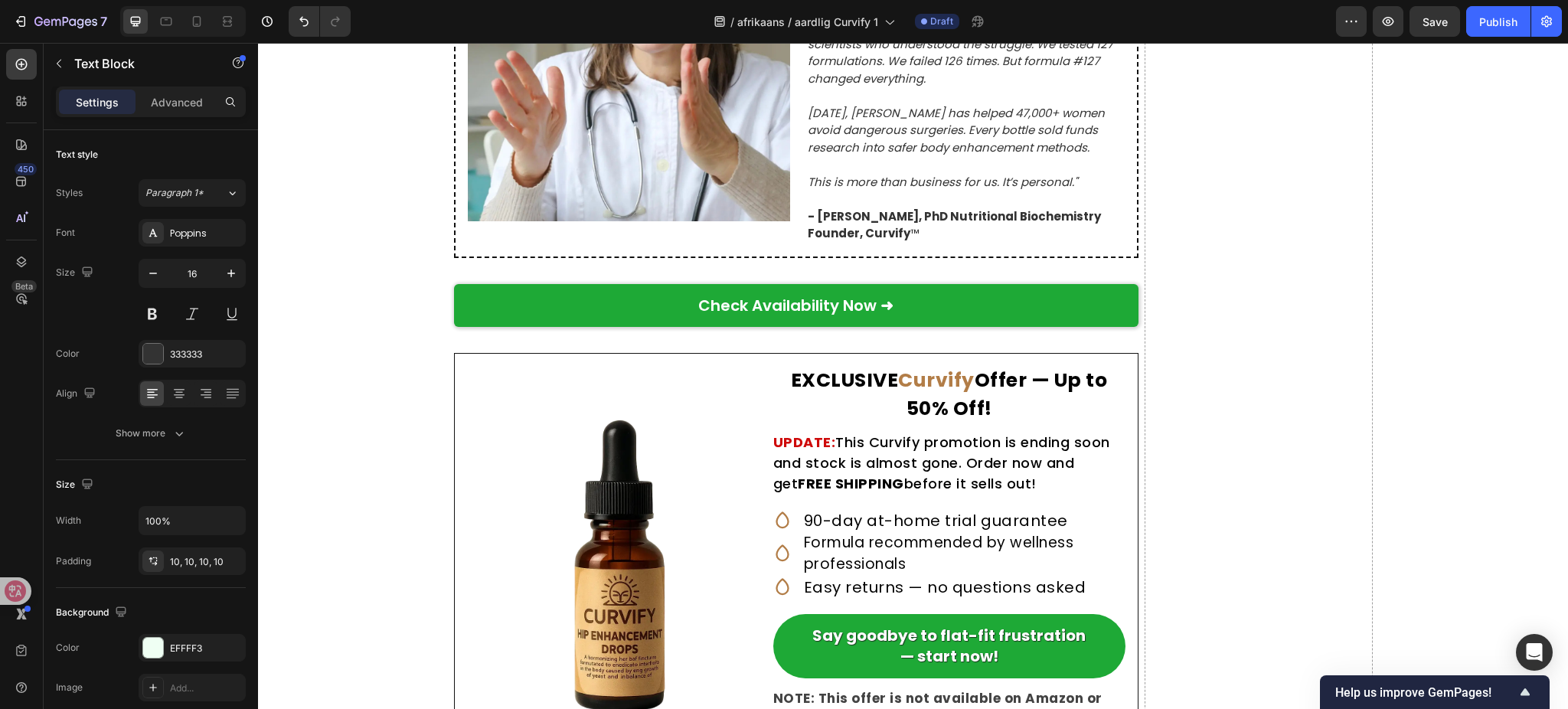
drag, startPoint x: 898, startPoint y: 496, endPoint x: 430, endPoint y: 461, distance: 469.3
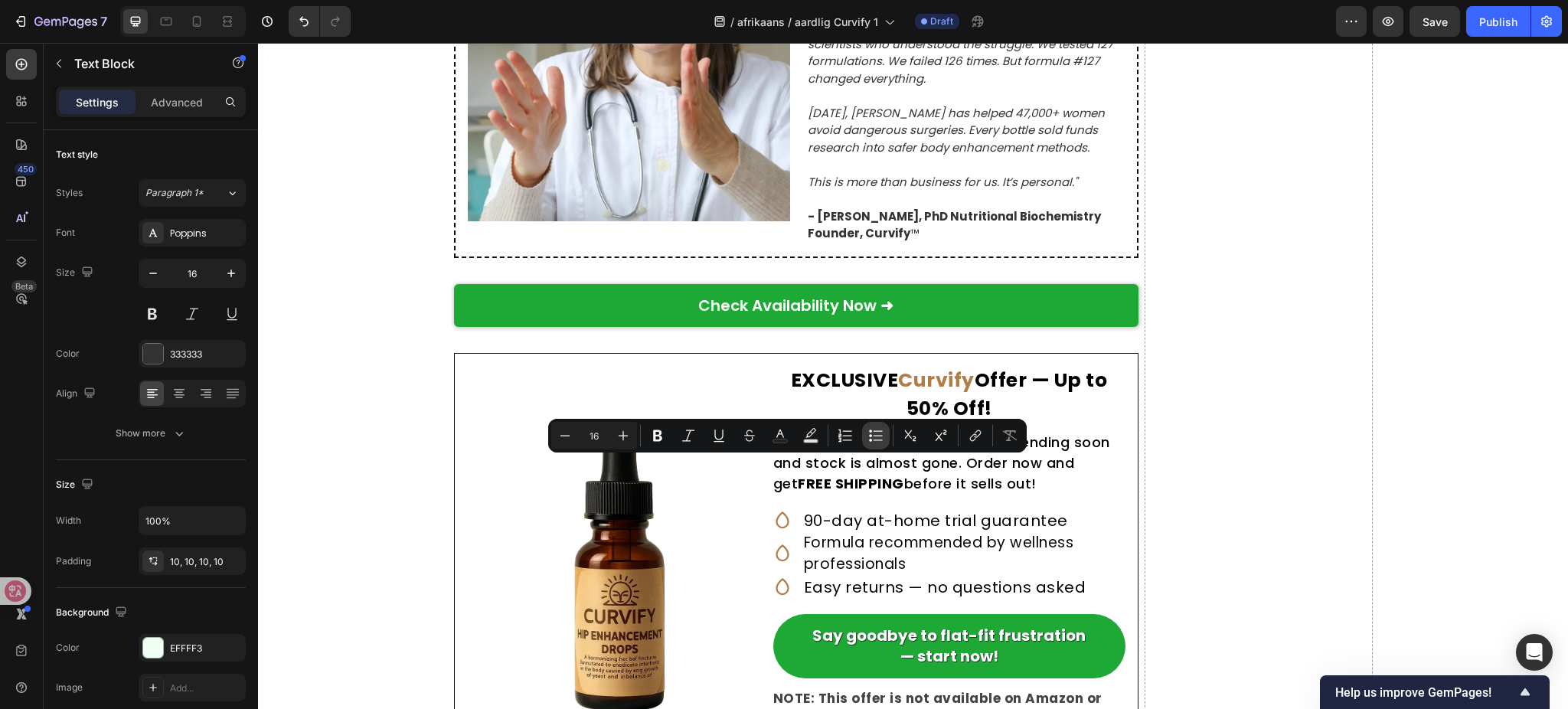
click at [866, 439] on button "Bulleted List" at bounding box center [875, 435] width 27 height 27
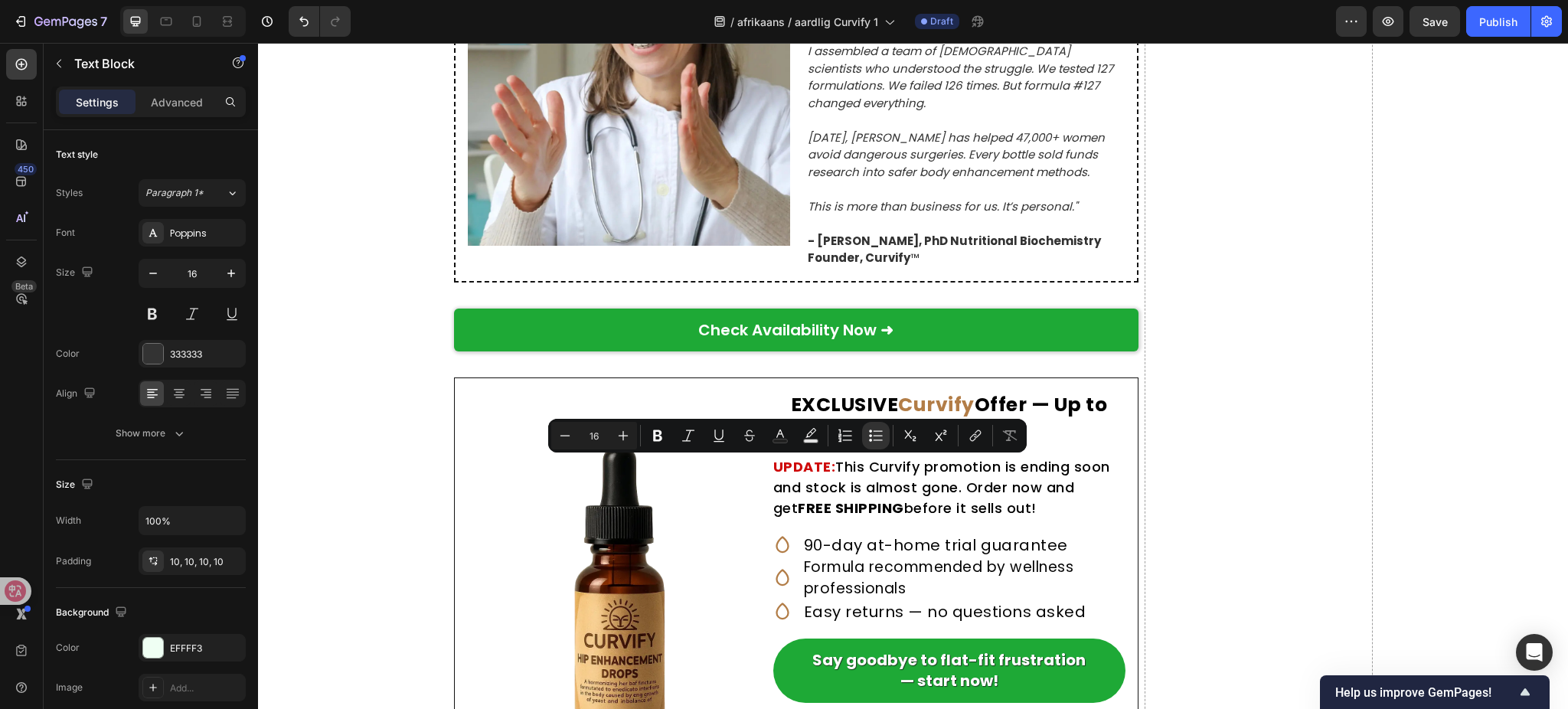
drag, startPoint x: 314, startPoint y: 461, endPoint x: 432, endPoint y: 457, distance: 118.1
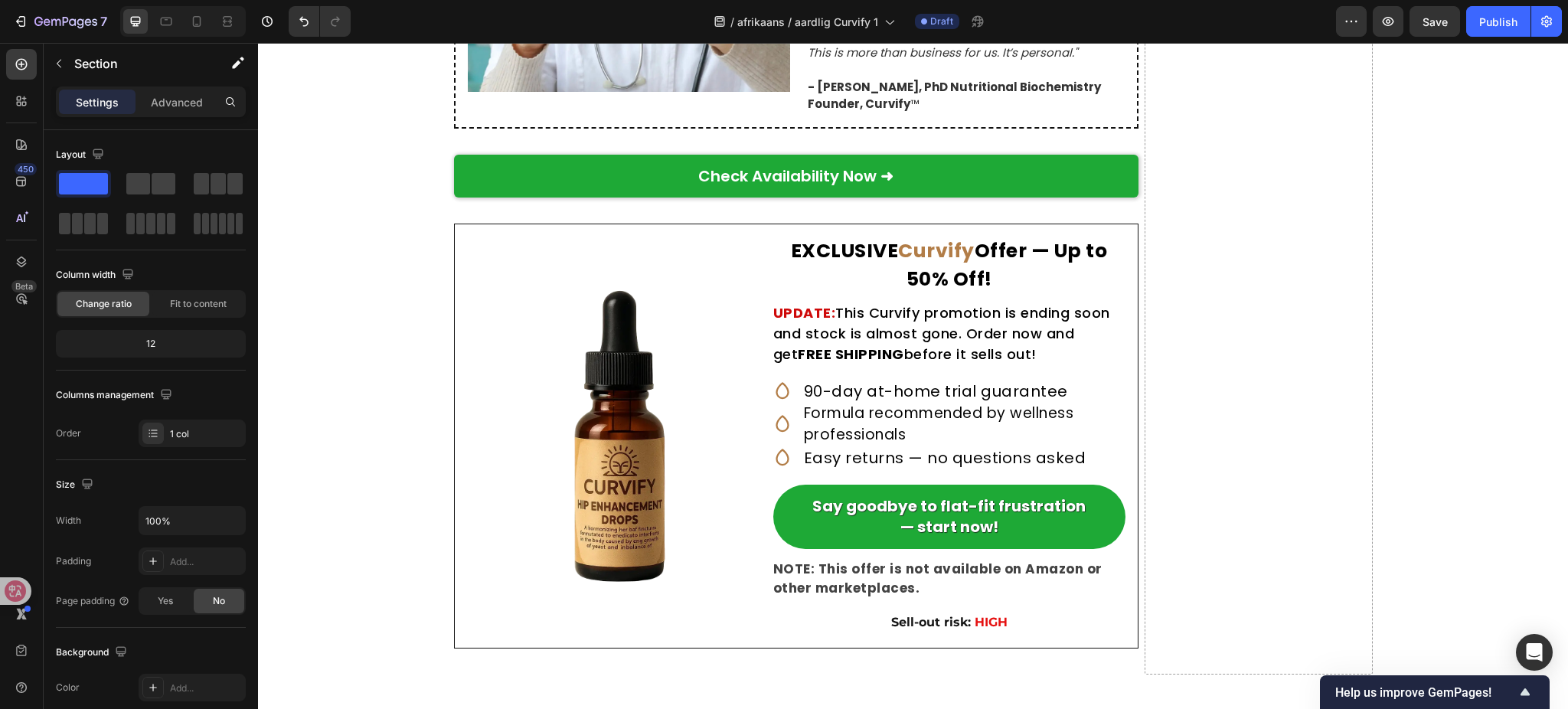
scroll to position [7467, 0]
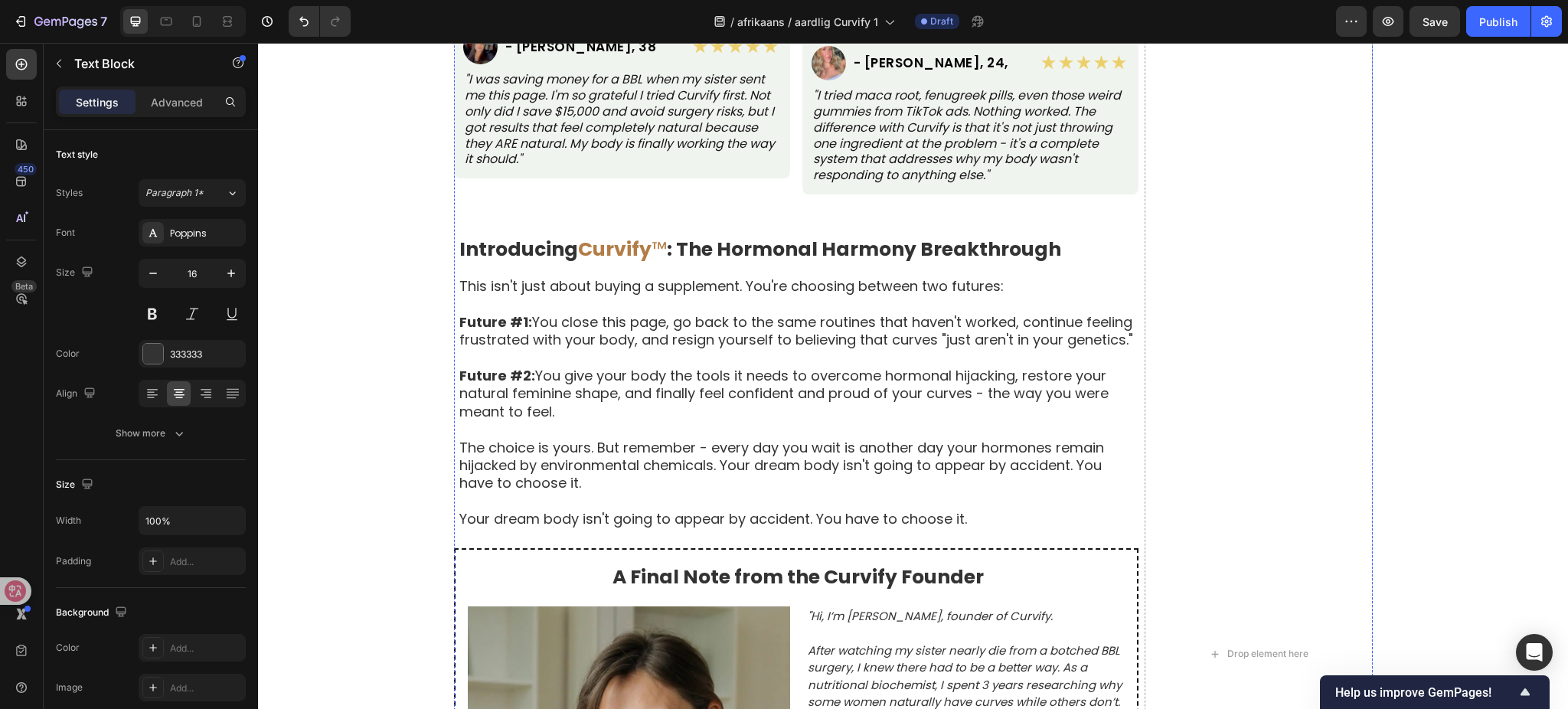
scroll to position [7977, 0]
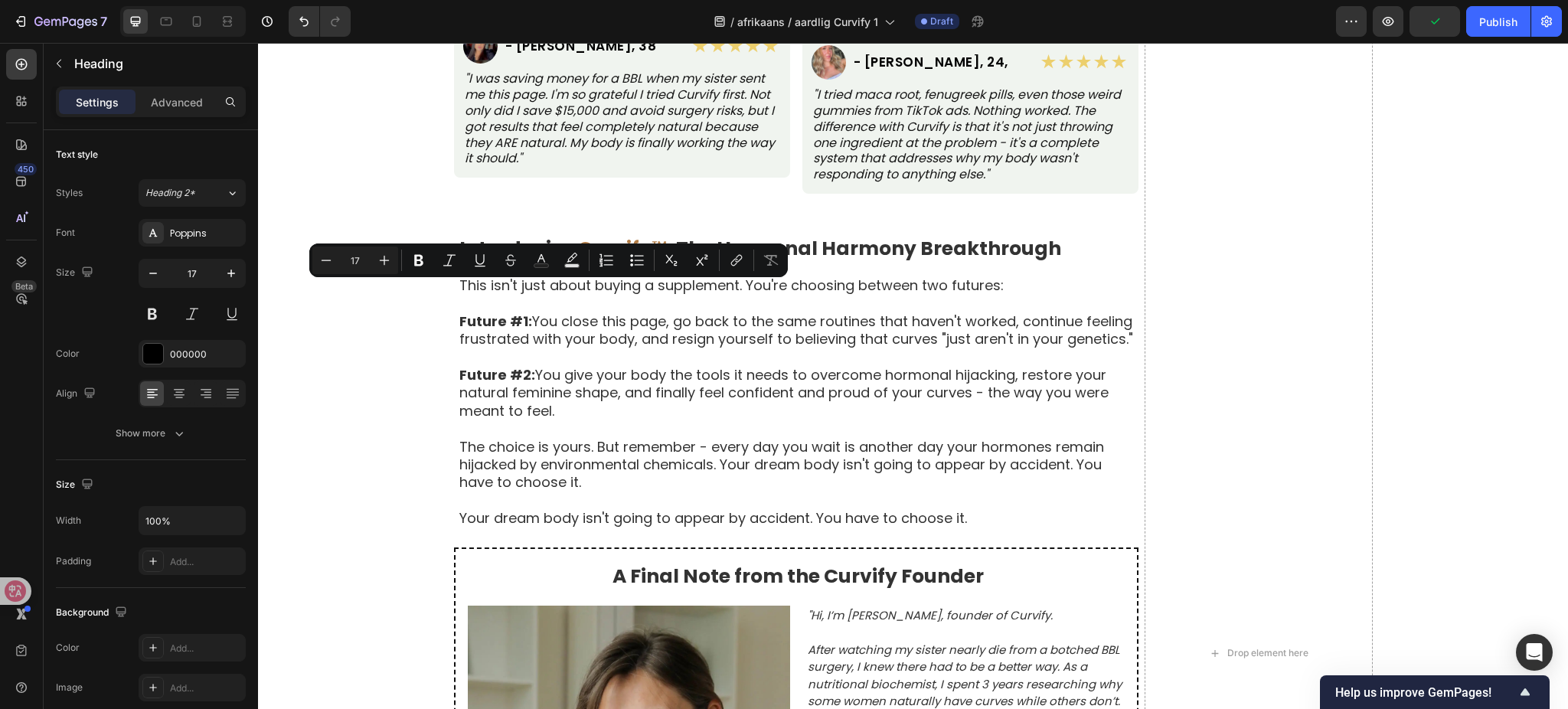
drag, startPoint x: 508, startPoint y: 290, endPoint x: 607, endPoint y: 285, distance: 99.1
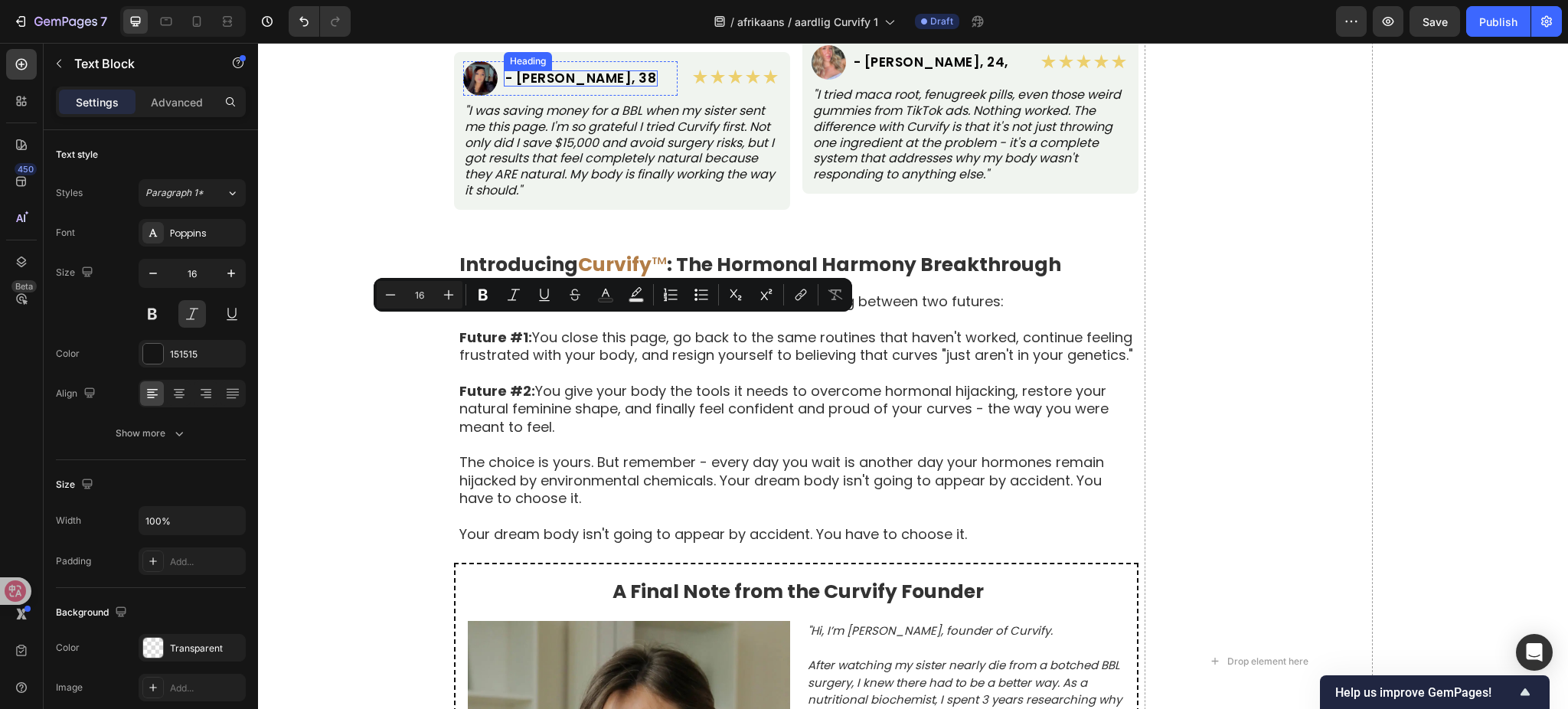
click at [533, 87] on h2 "- Michelle R., 38" at bounding box center [581, 78] width 155 height 16
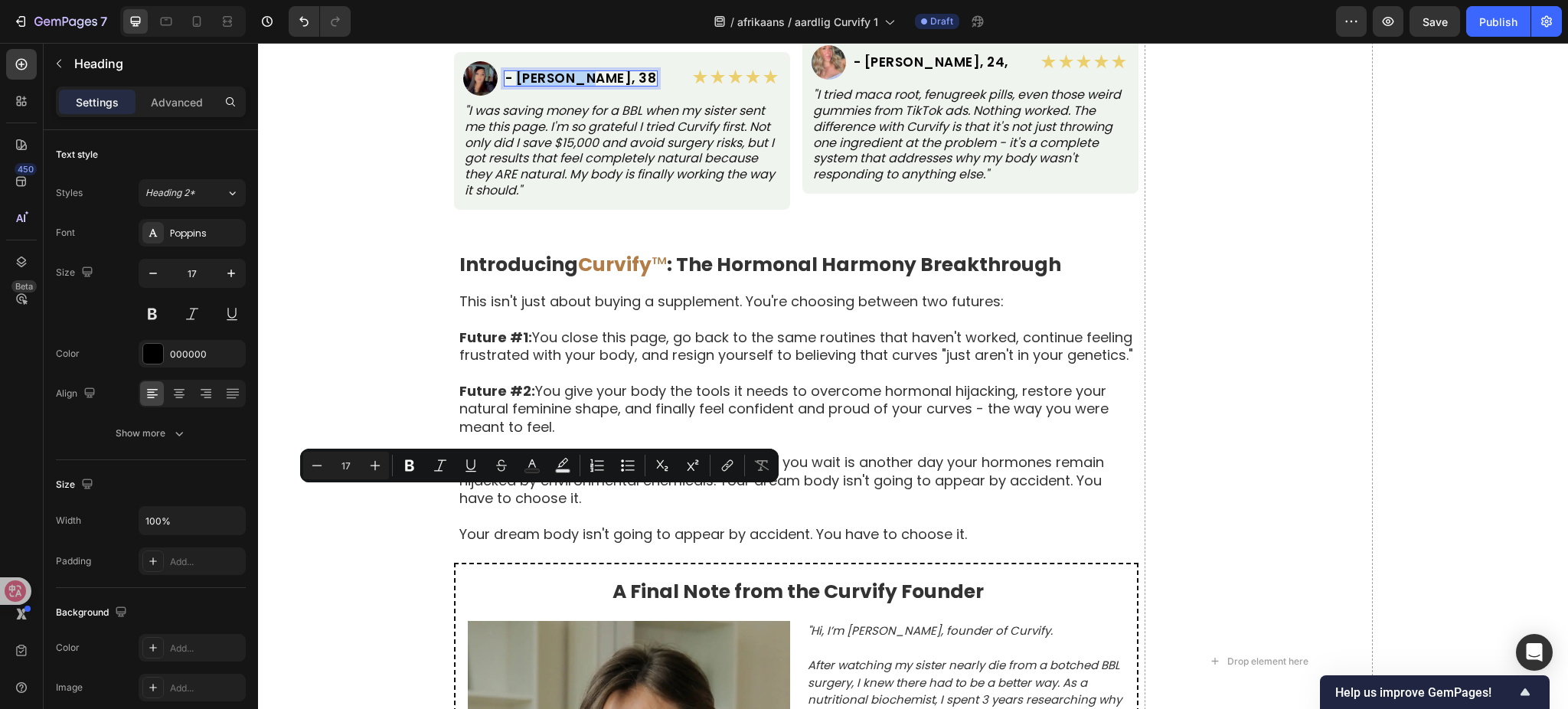
click at [510, 85] on p "- Michelle R., 38" at bounding box center [581, 78] width 151 height 13
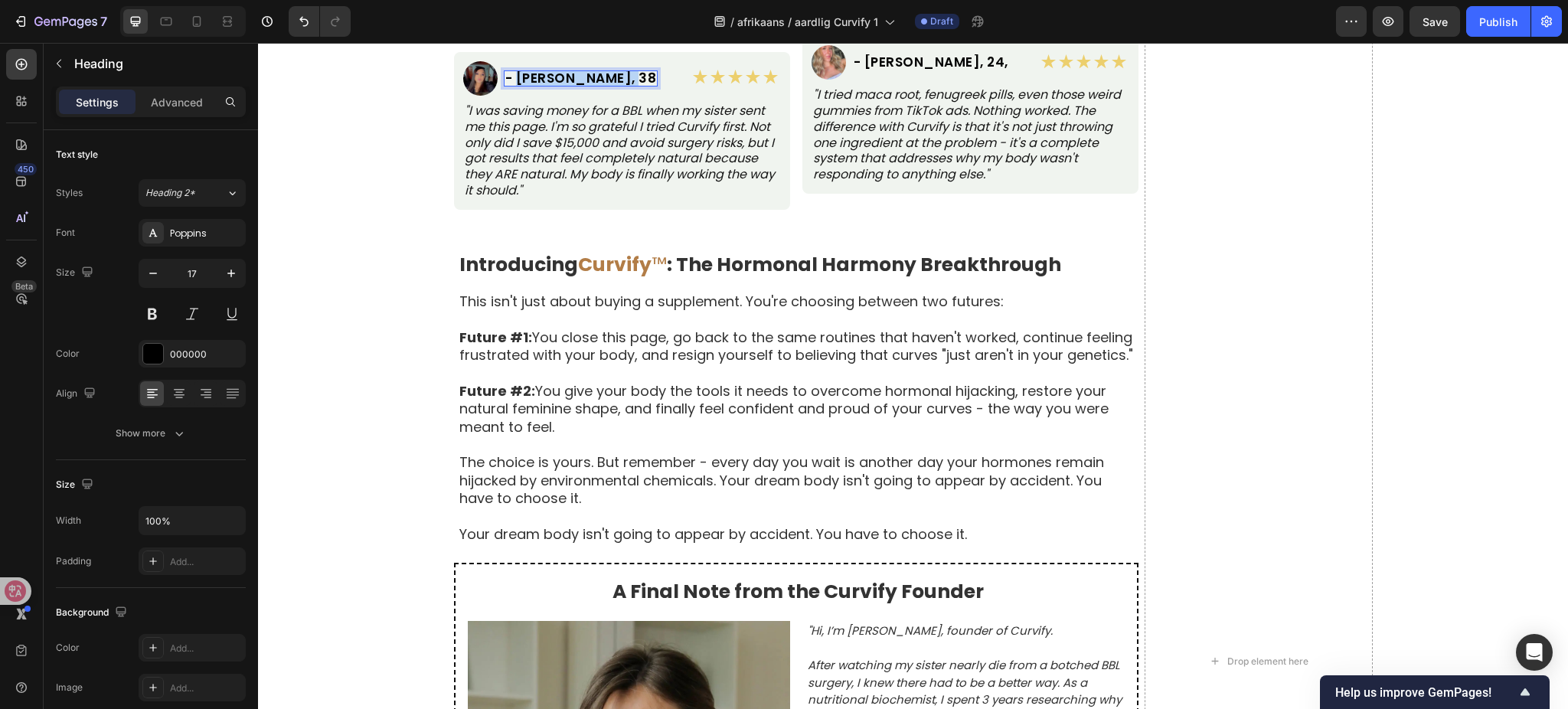
drag, startPoint x: 509, startPoint y: 498, endPoint x: 614, endPoint y: 494, distance: 105.1
click at [614, 95] on div "Image - Michelle R., 38 Heading 0 Row" at bounding box center [570, 78] width 215 height 34
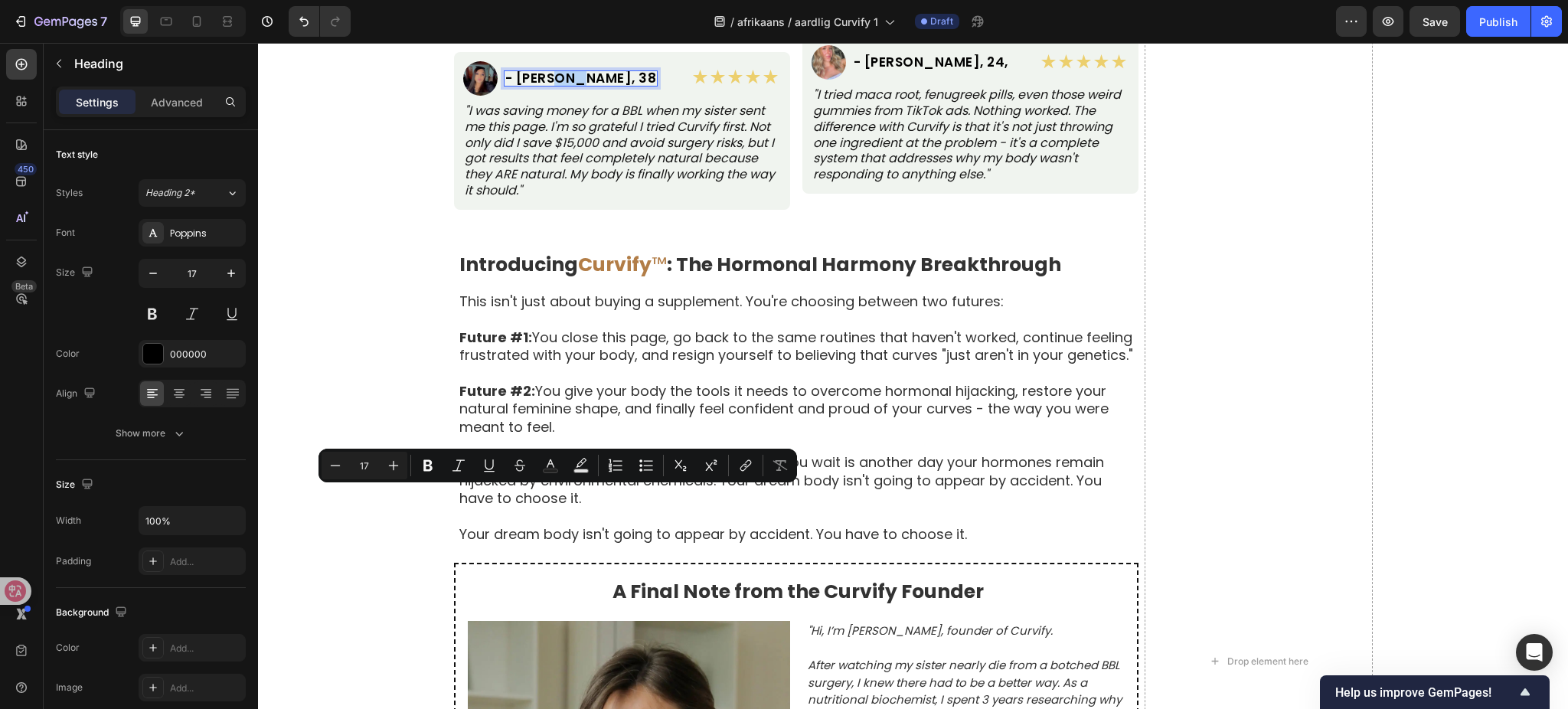
drag, startPoint x: 547, startPoint y: 499, endPoint x: 565, endPoint y: 500, distance: 18.0
click at [565, 85] on p "- Michelle R., 38" at bounding box center [581, 78] width 151 height 13
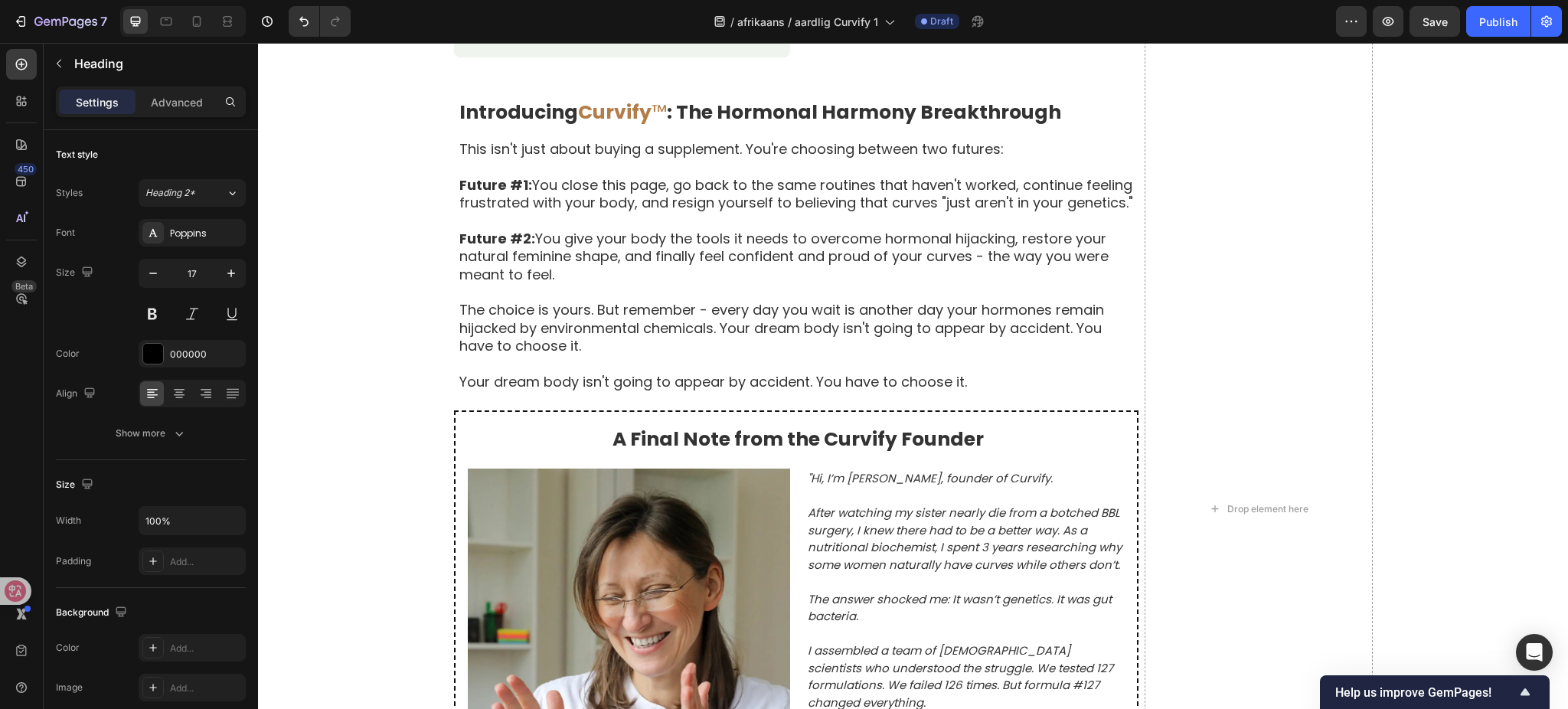
scroll to position [8182, 0]
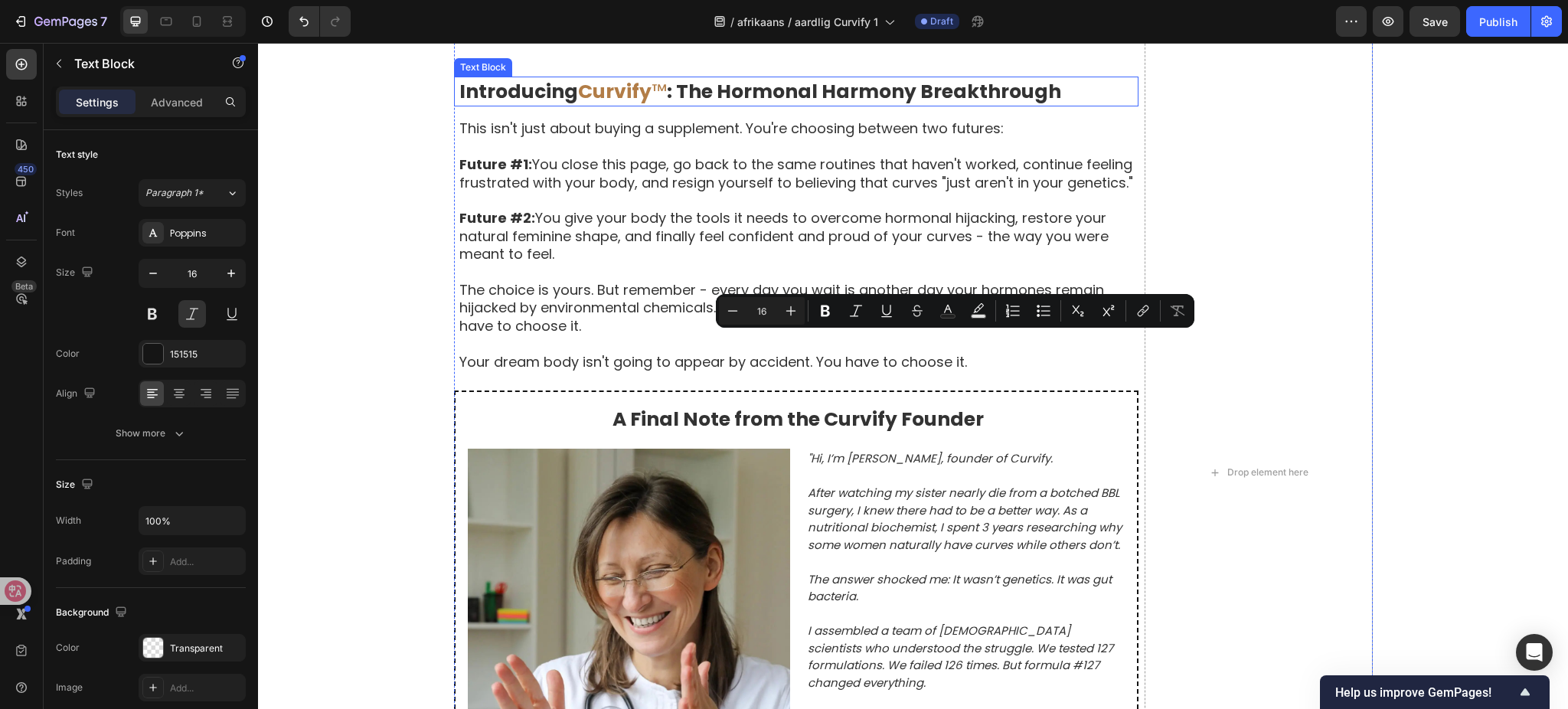
click at [729, 105] on strong ": The Hormonal Harmony Breakthrough" at bounding box center [864, 92] width 394 height 26
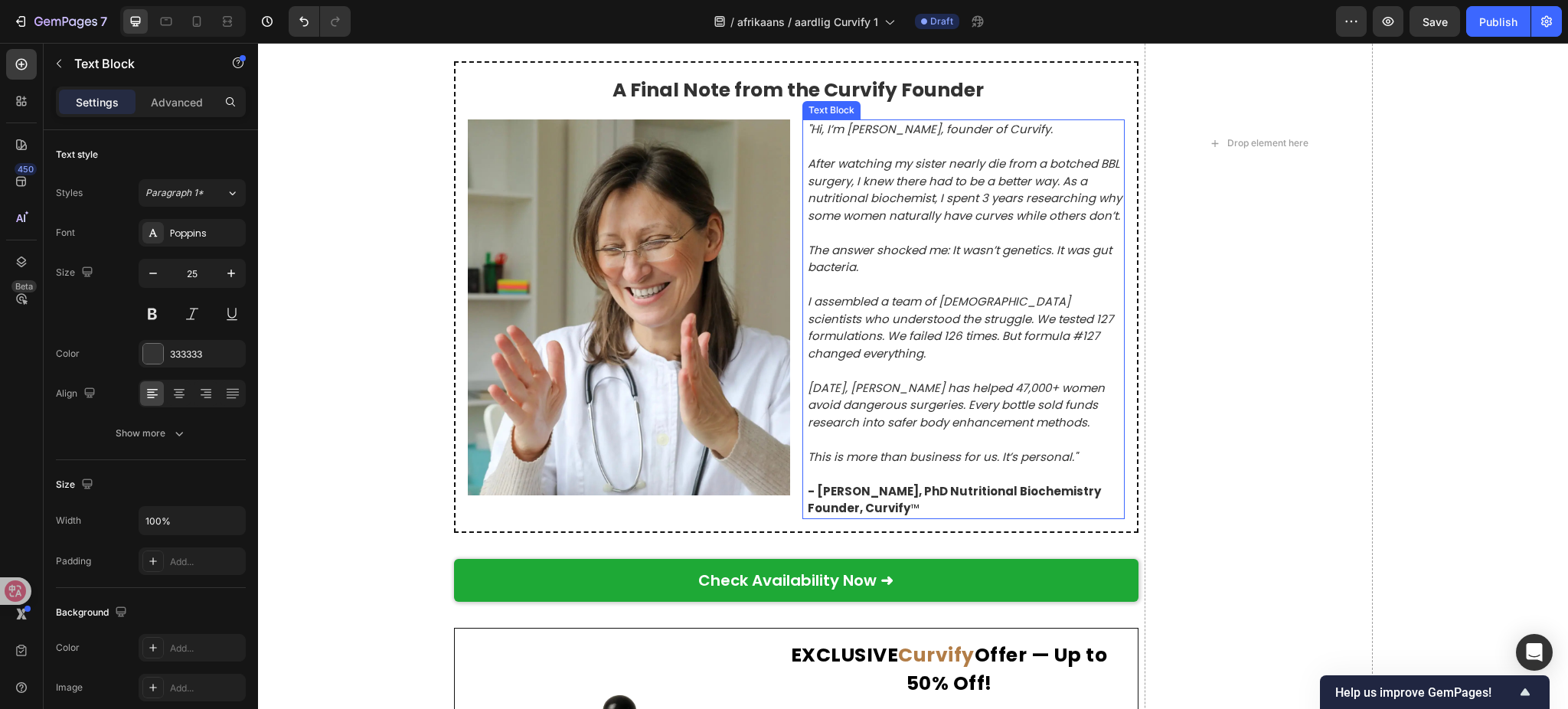
scroll to position [8488, 0]
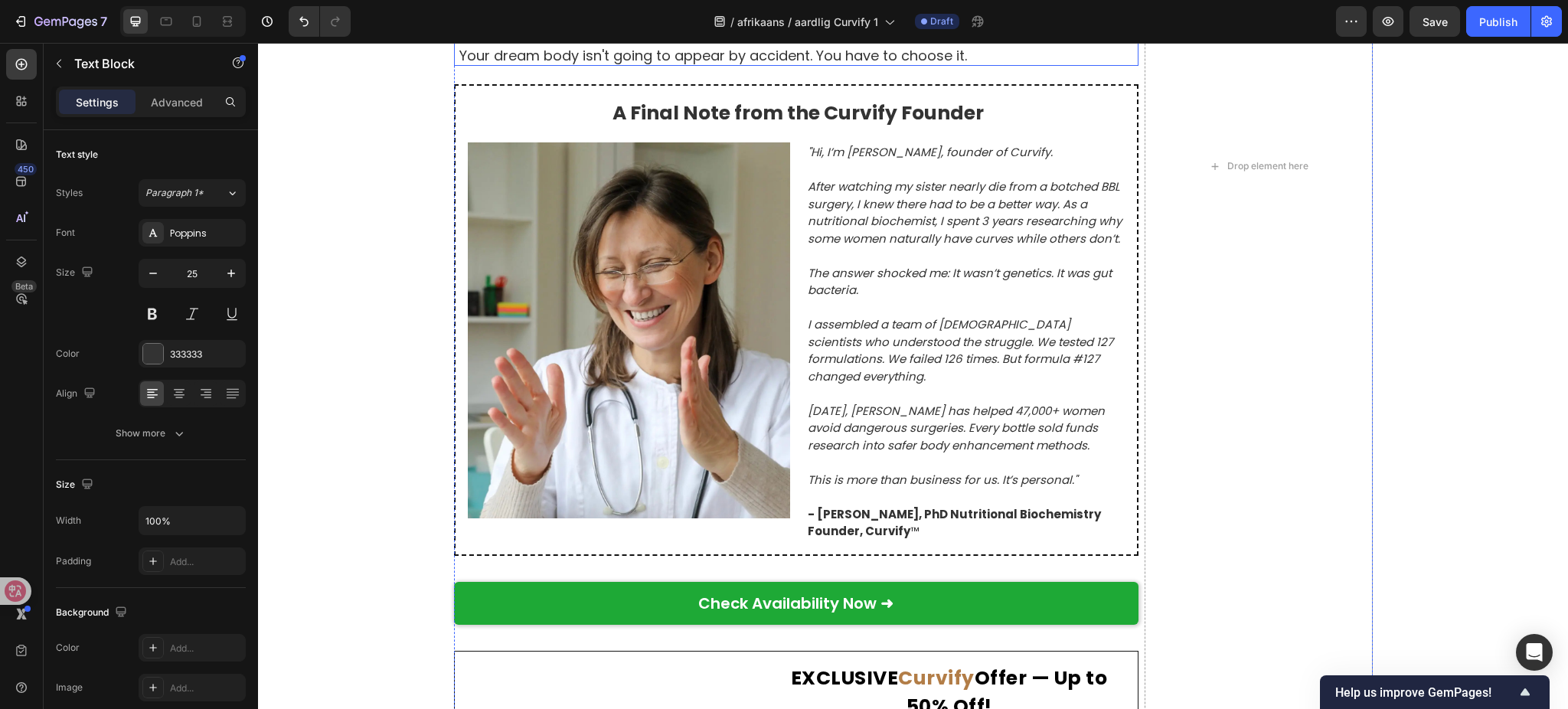
click at [798, 28] on p "The choice is yours. But remember - every day you wait is another day your horm…" at bounding box center [798, 1] width 678 height 54
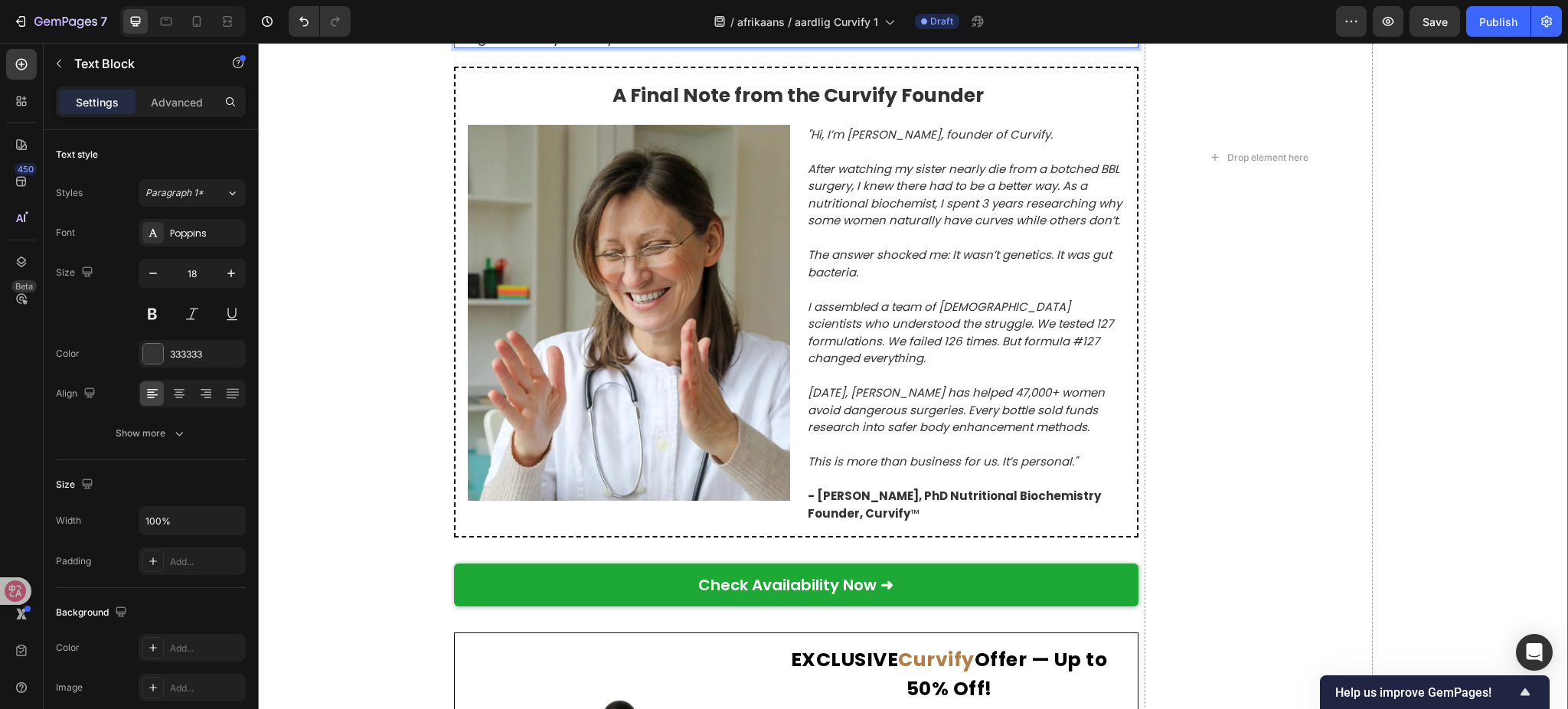
click at [373, 354] on div "Regte Vroue, Regte Transformasies Text Block Gebaseer op 8 742 Geverifieerde Kl…" at bounding box center [913, 157] width 1310 height 1853
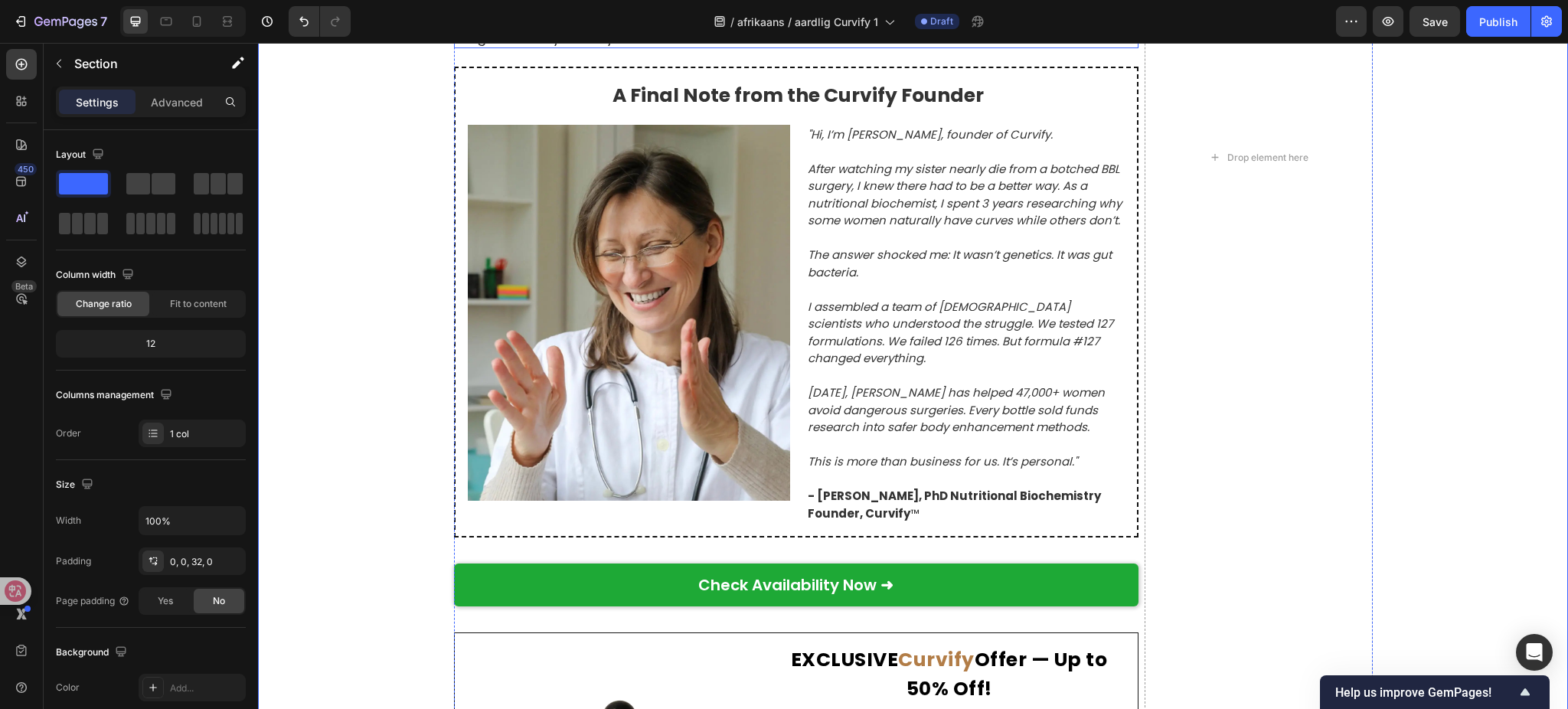
click at [506, 46] on p "Die keuse is joune. Maar onthou – elke dag wat jy wag, is nóg ’n dag wat jou ho…" at bounding box center [798, 19] width 678 height 54
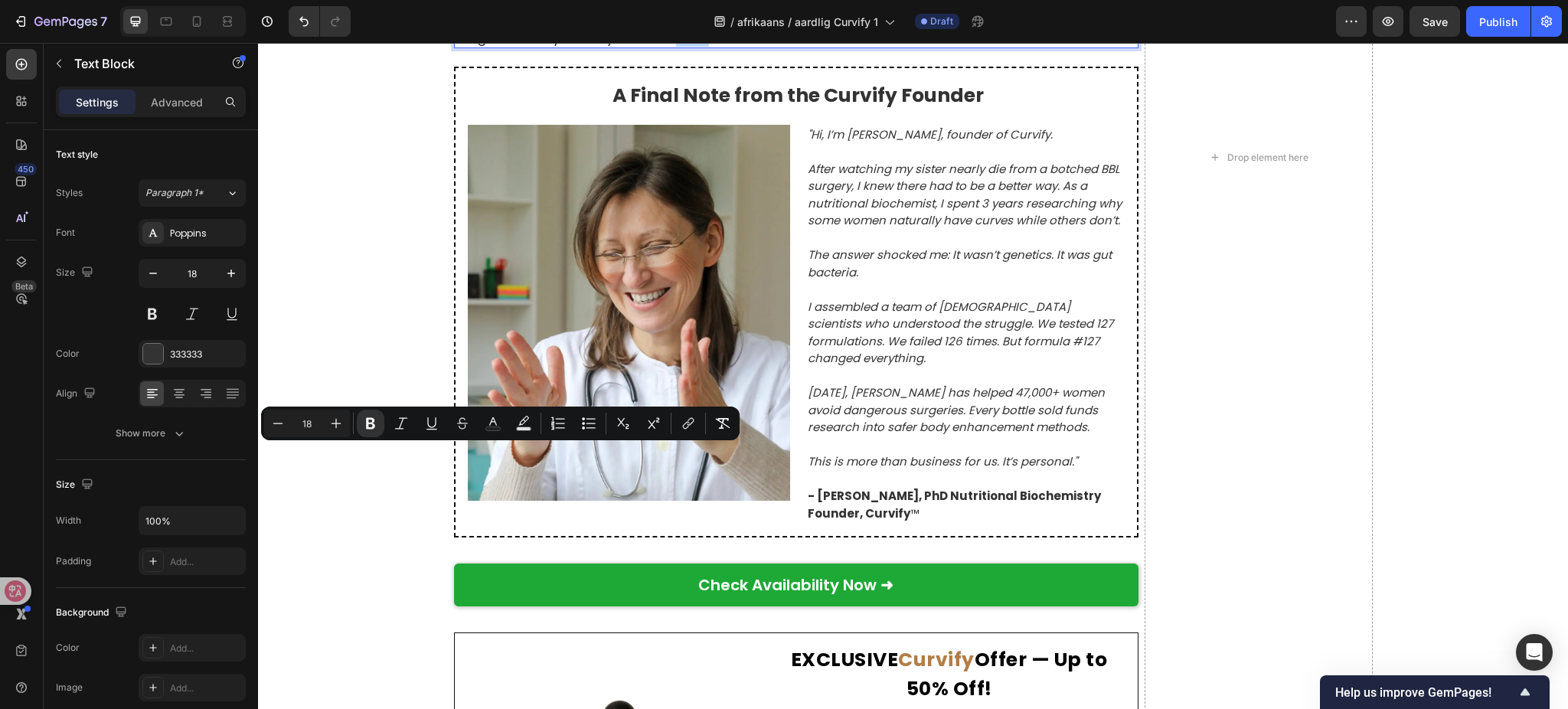
drag, startPoint x: 522, startPoint y: 454, endPoint x: 474, endPoint y: 461, distance: 48.5
click at [474, 46] on p "Die keuse is joune. Maar onthou – elke dag wat jy wag, is nóg ’n dag wat jou ho…" at bounding box center [798, 19] width 678 height 54
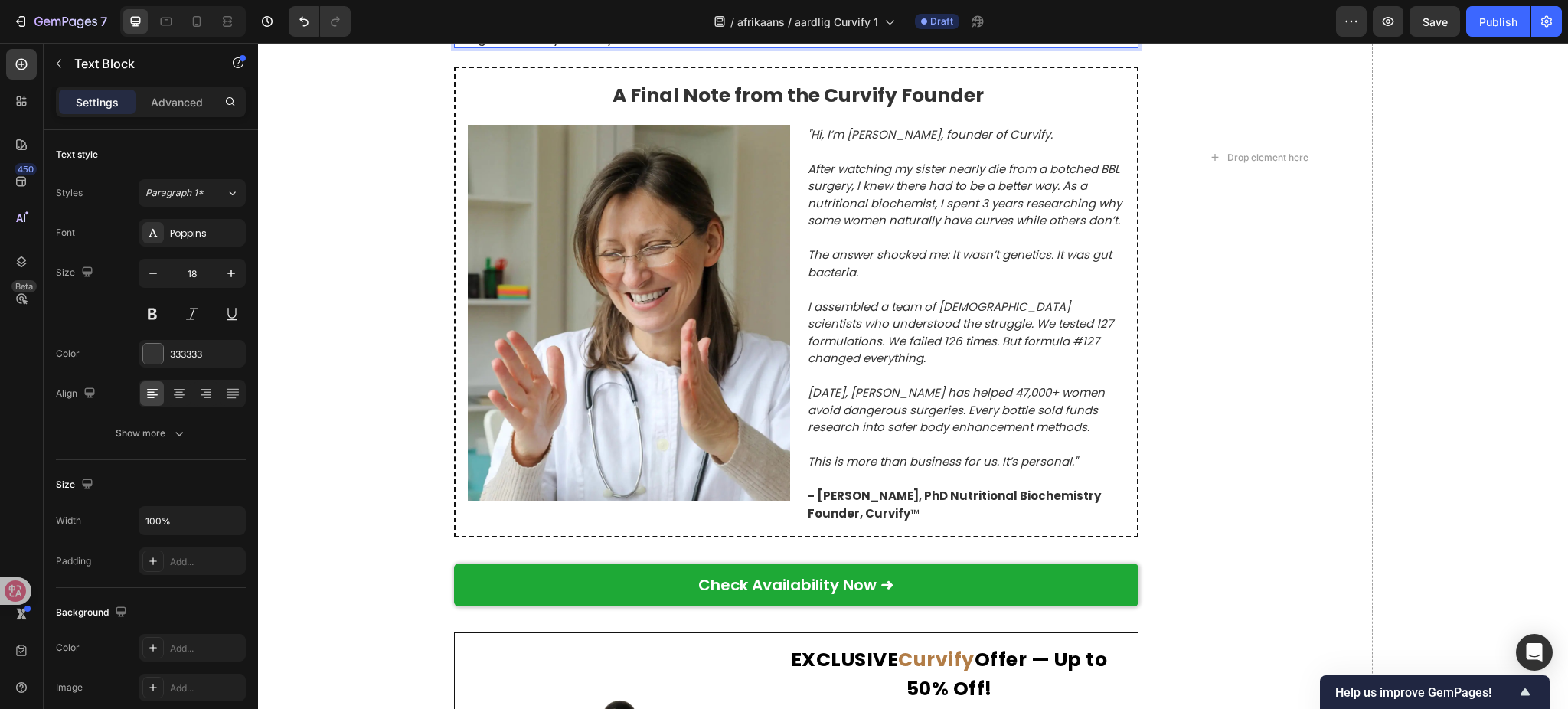
drag, startPoint x: 1072, startPoint y: 244, endPoint x: 935, endPoint y: 254, distance: 137.4
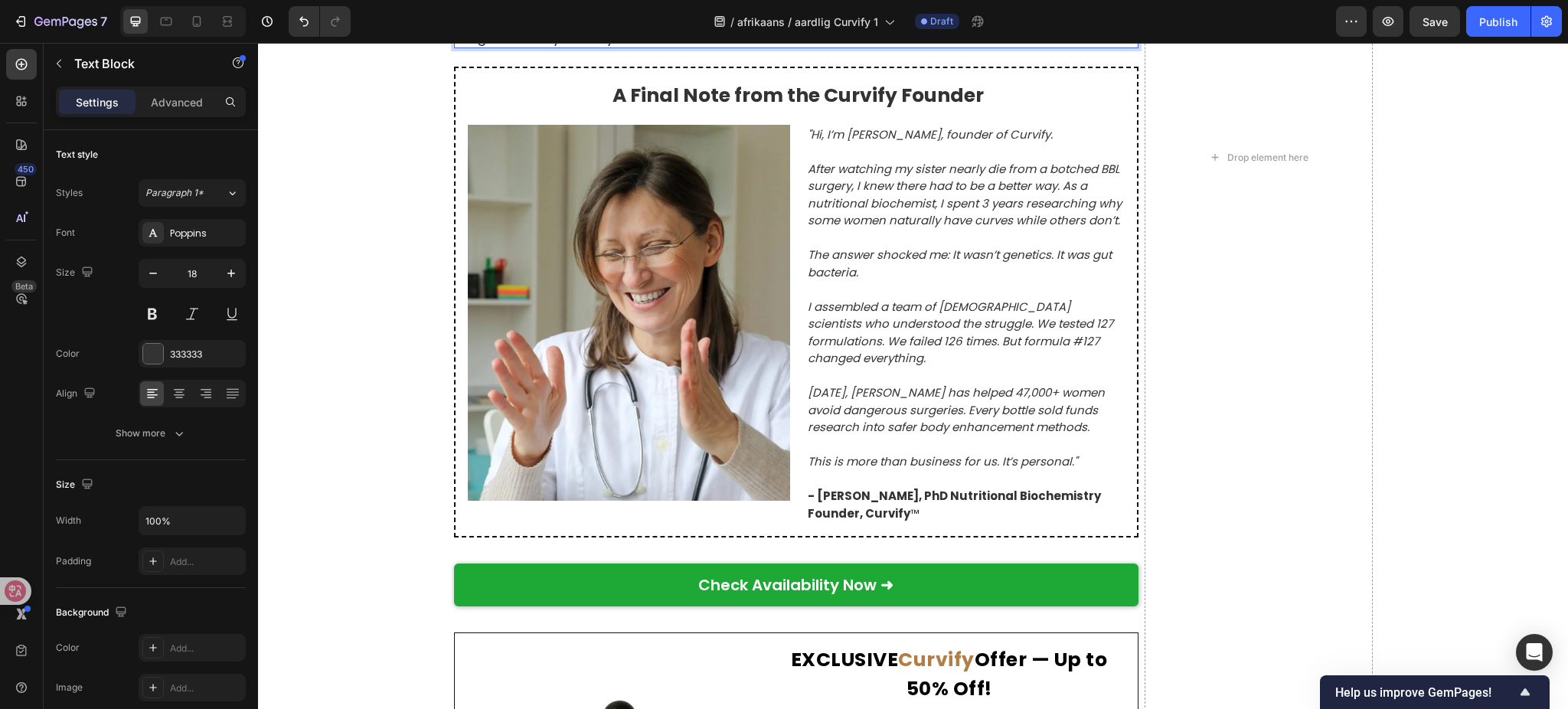
drag, startPoint x: 922, startPoint y: 244, endPoint x: 1070, endPoint y: 241, distance: 148.0
click at [349, 461] on div "Regte Vroue, Regte Transformasies Text Block Gebaseer op 8 742 Geverifieerde Kl…" at bounding box center [913, 157] width 1310 height 1853
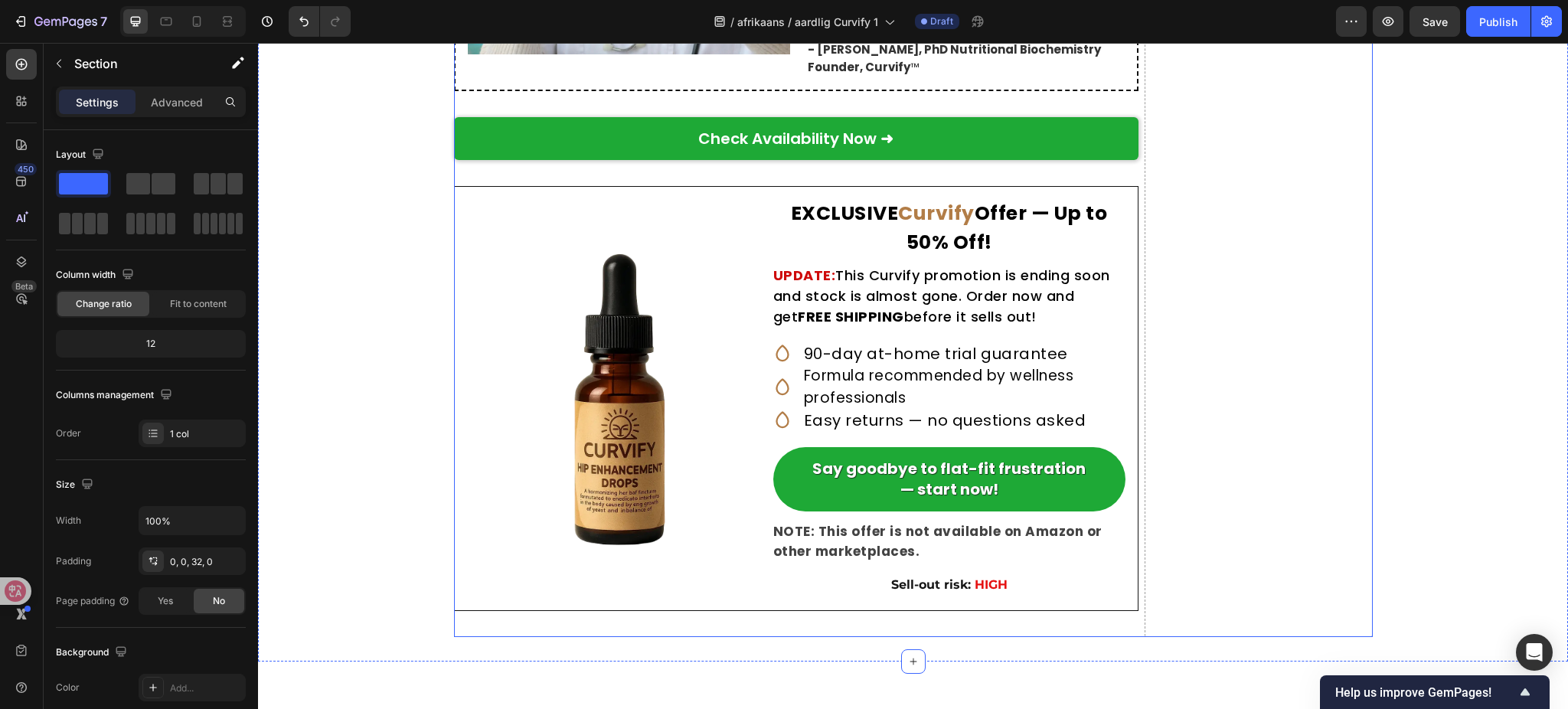
scroll to position [8897, 0]
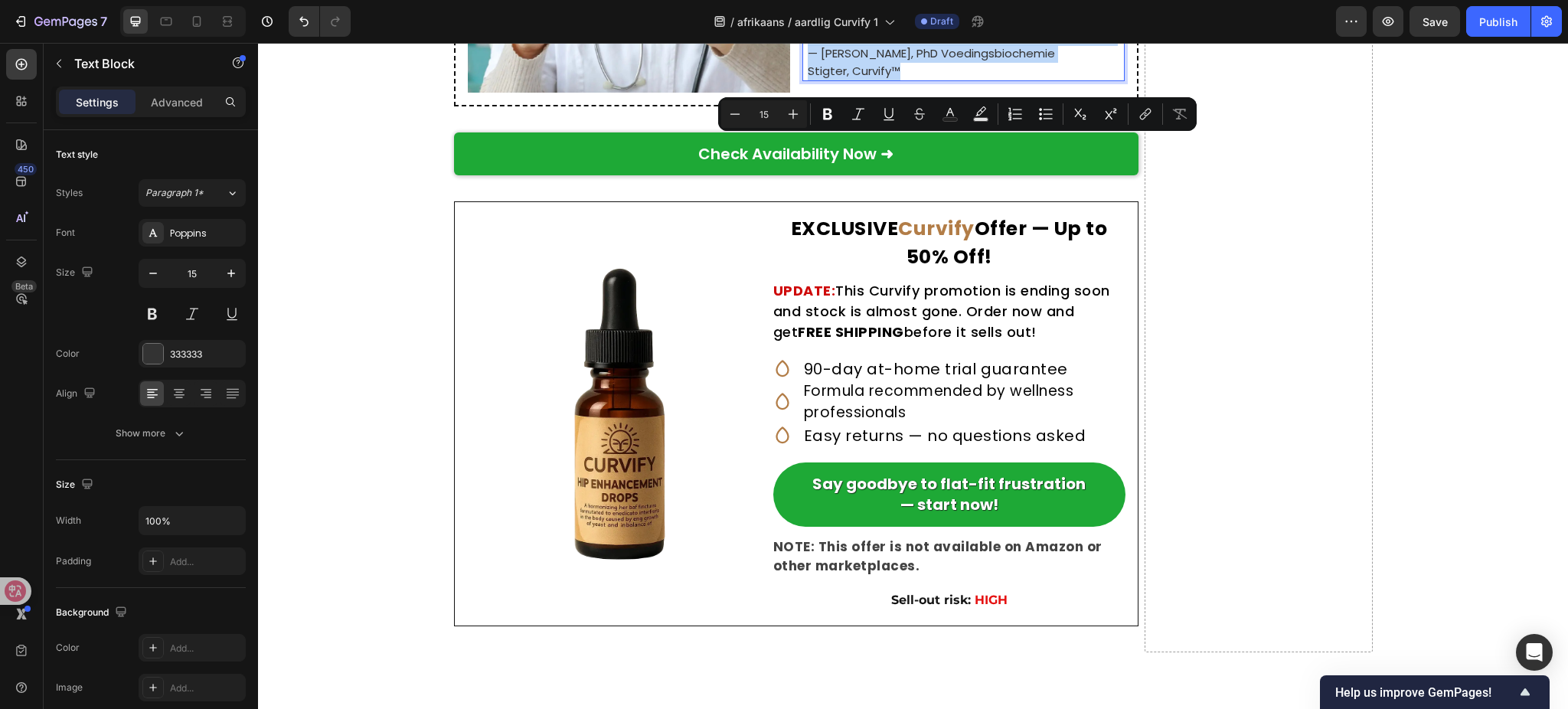
click at [923, 79] on p "— Dr. Natalie Greene, PhD Voedingsbiochemie Stigter, Curvify™" at bounding box center [966, 62] width 316 height 34
click at [915, 79] on p "— Dr. Natalie Greene, PhD Voedingsbiochemie Stigter, Curvify™" at bounding box center [966, 62] width 316 height 34
click at [914, 79] on p "— Dr. Natalie Greene, PhD Voedingsbiochemie Stigter, Curvify™" at bounding box center [966, 62] width 316 height 34
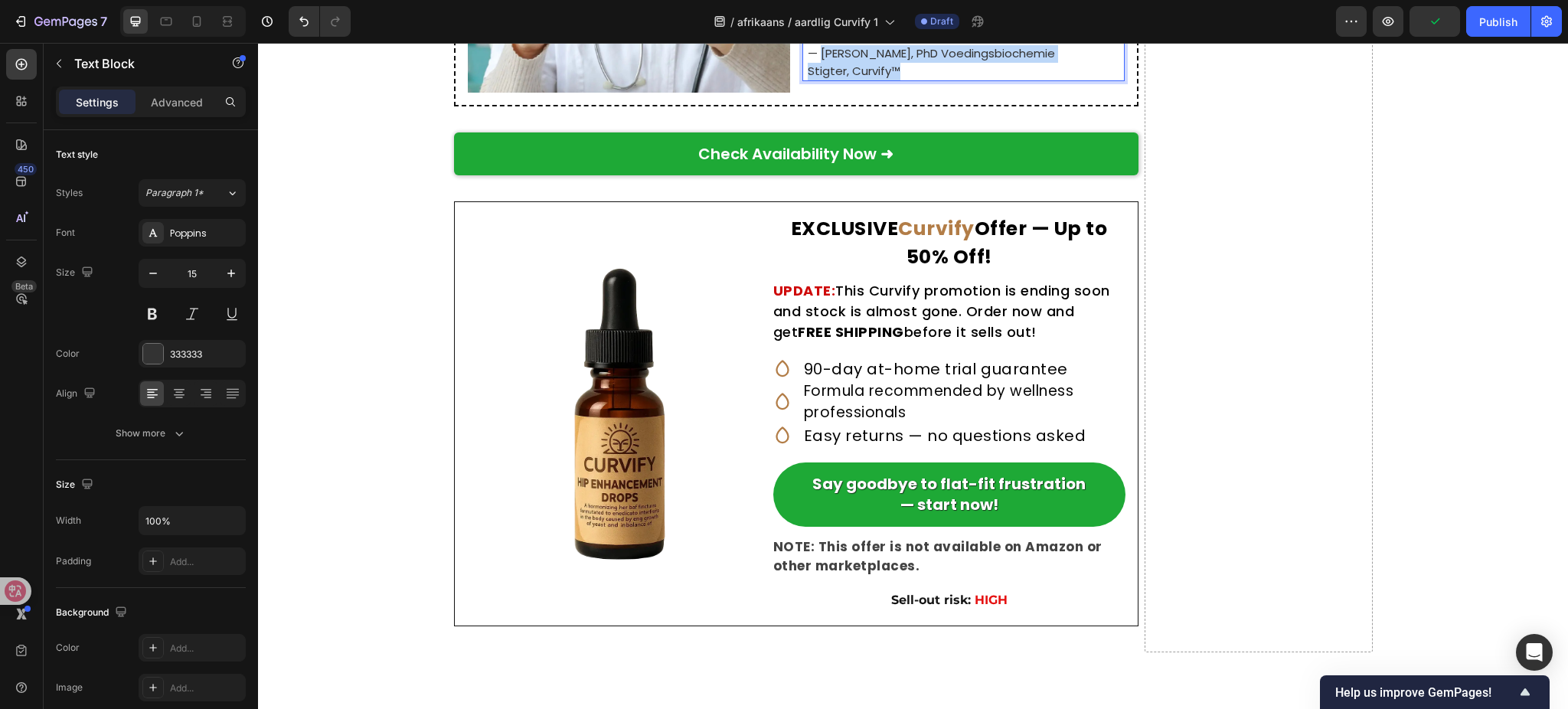
drag, startPoint x: 900, startPoint y: 474, endPoint x: 815, endPoint y: 460, distance: 86.1
click at [815, 79] on p "— Dr. Natalie Greene, PhD Voedingsbiochemie Stigter, Curvify™" at bounding box center [966, 62] width 316 height 34
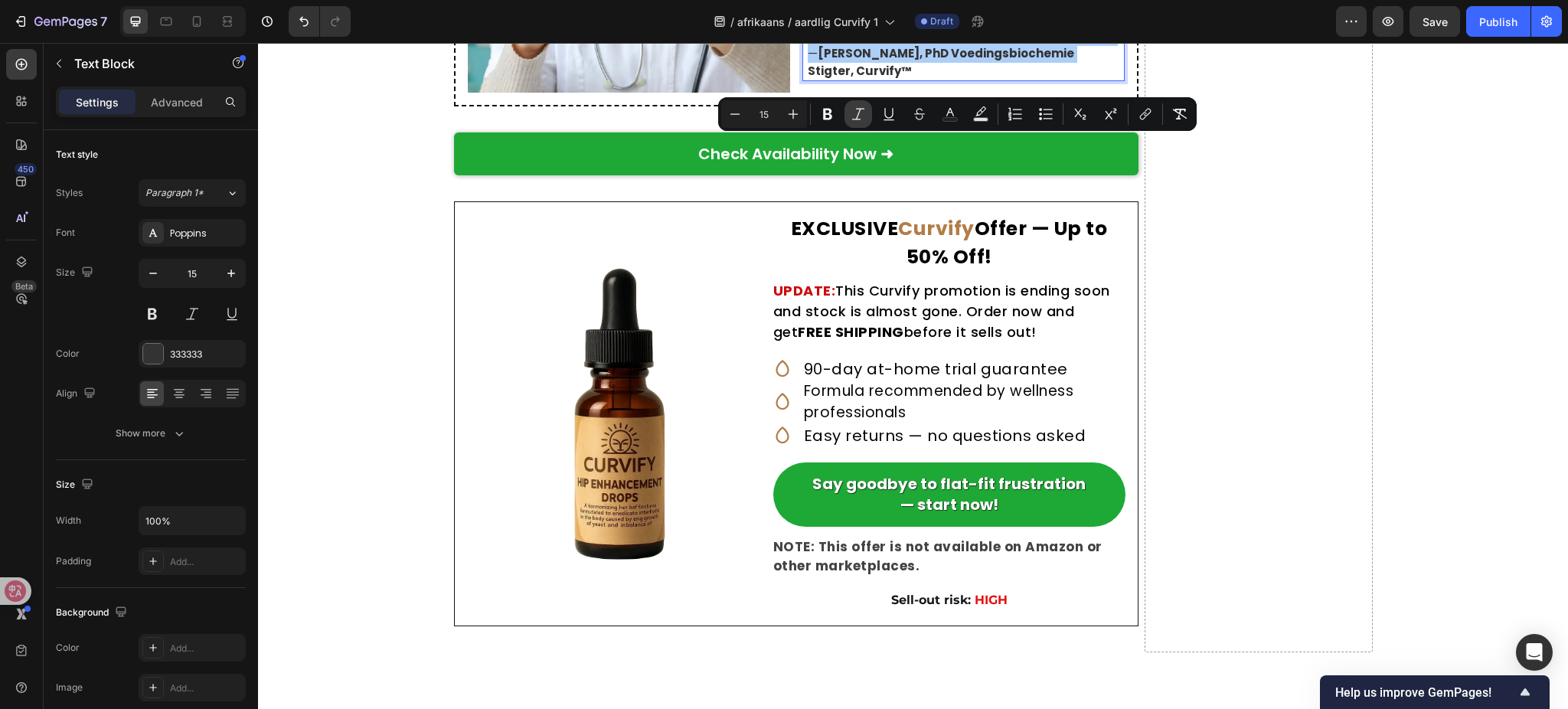
click at [866, 115] on icon "Editor contextual toolbar" at bounding box center [858, 114] width 15 height 15
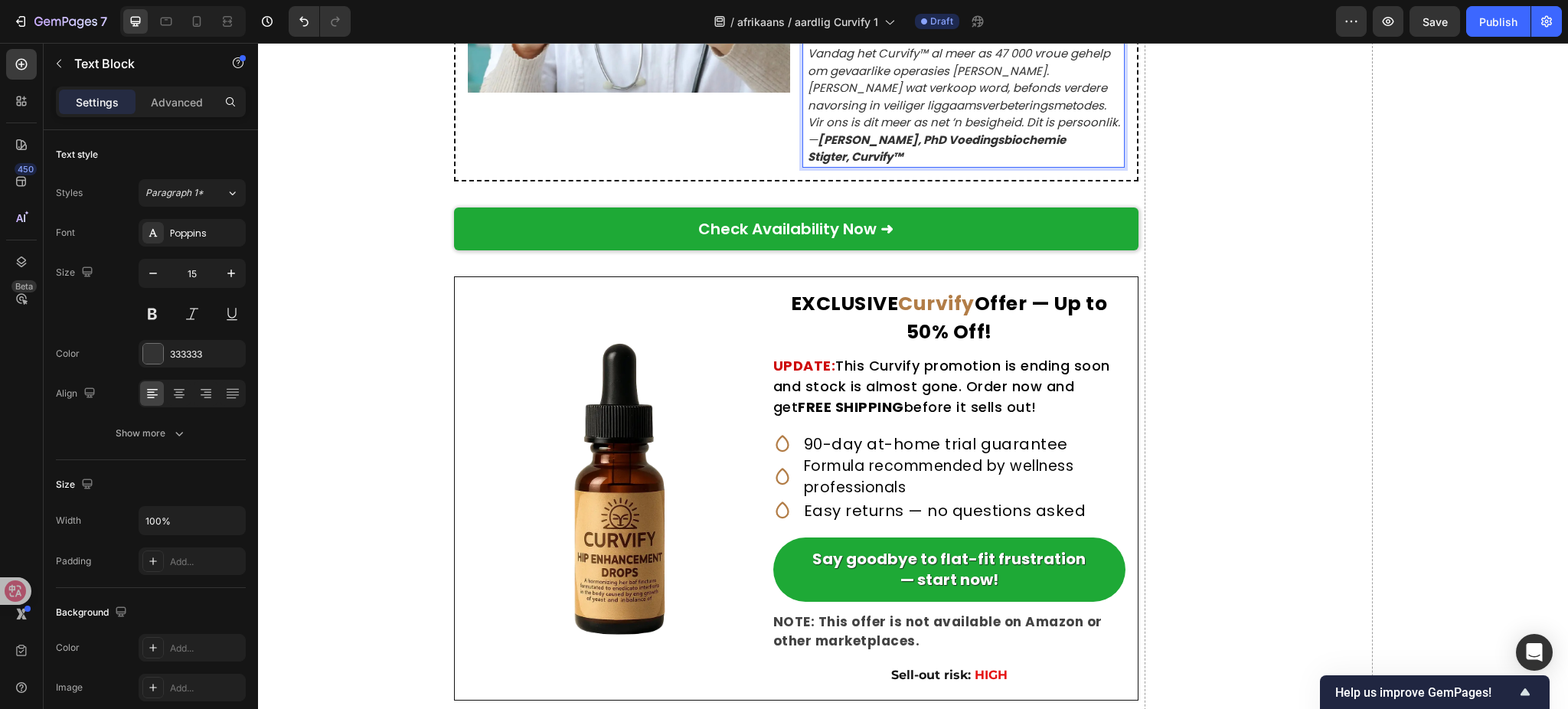
click at [1021, 114] on p "Vandag het Curvify™ al meer as 47 000 vroue gehelp om gevaarlike operasies te v…" at bounding box center [966, 79] width 316 height 69
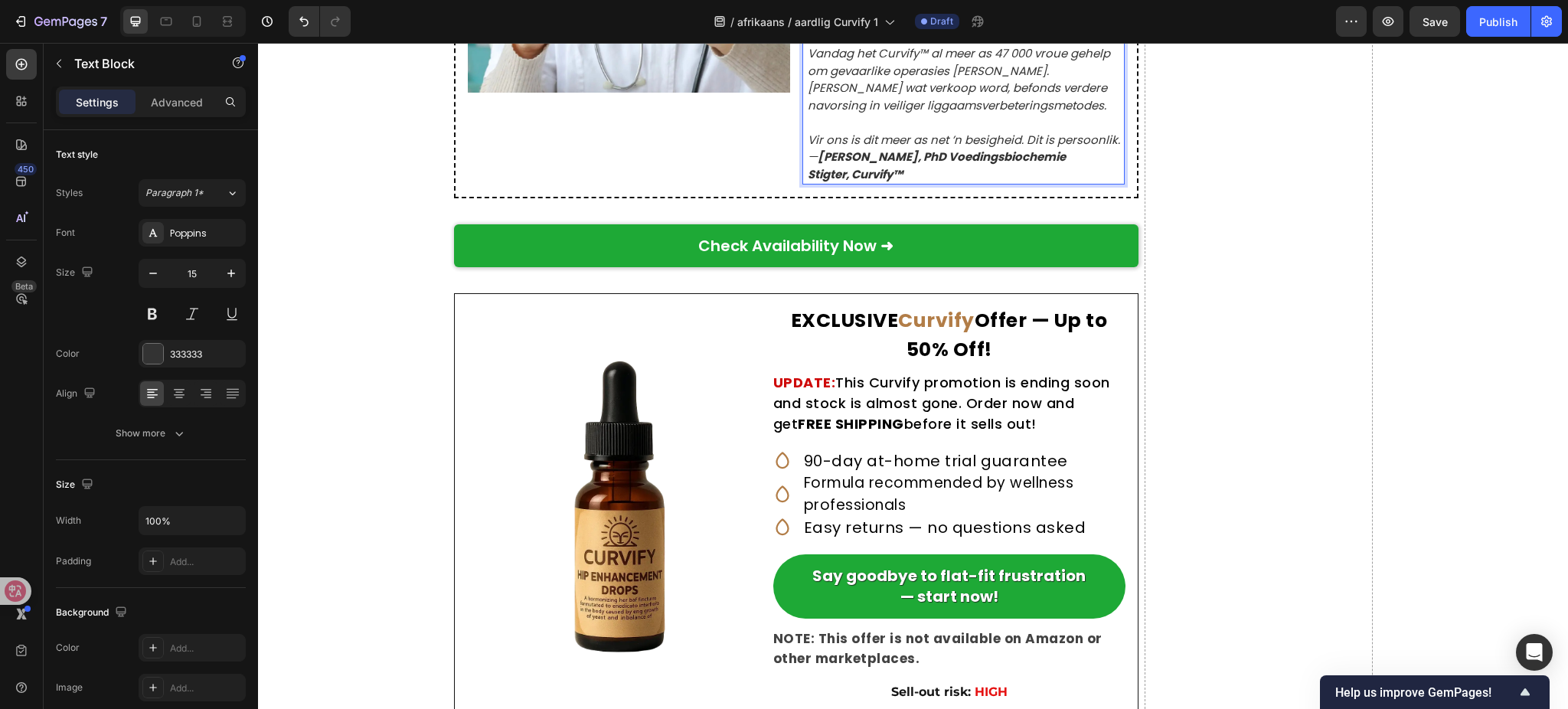
click at [1106, 147] on icon "Vir ons is dit meer as net ’n besigheid. Dit is persoonlik." at bounding box center [964, 139] width 313 height 16
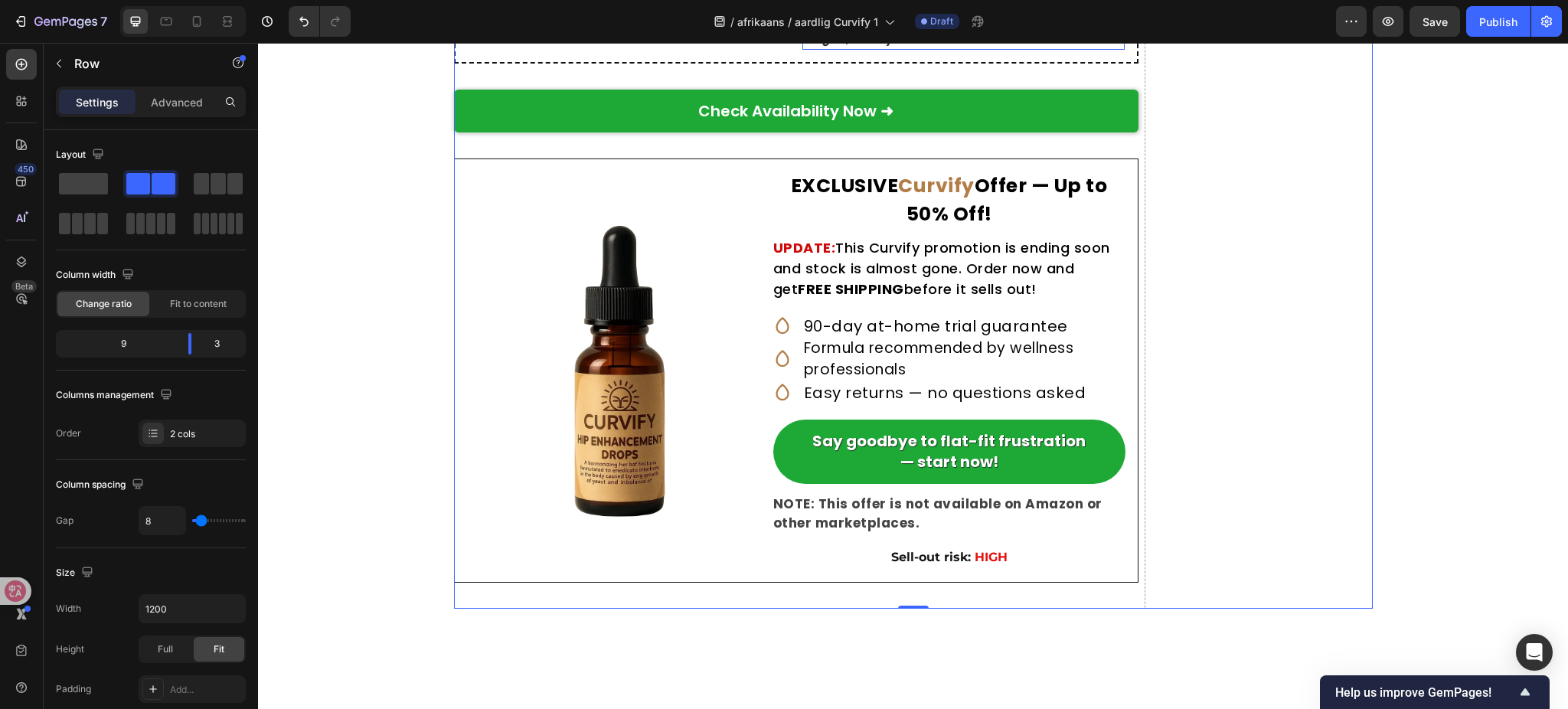
scroll to position [9101, 0]
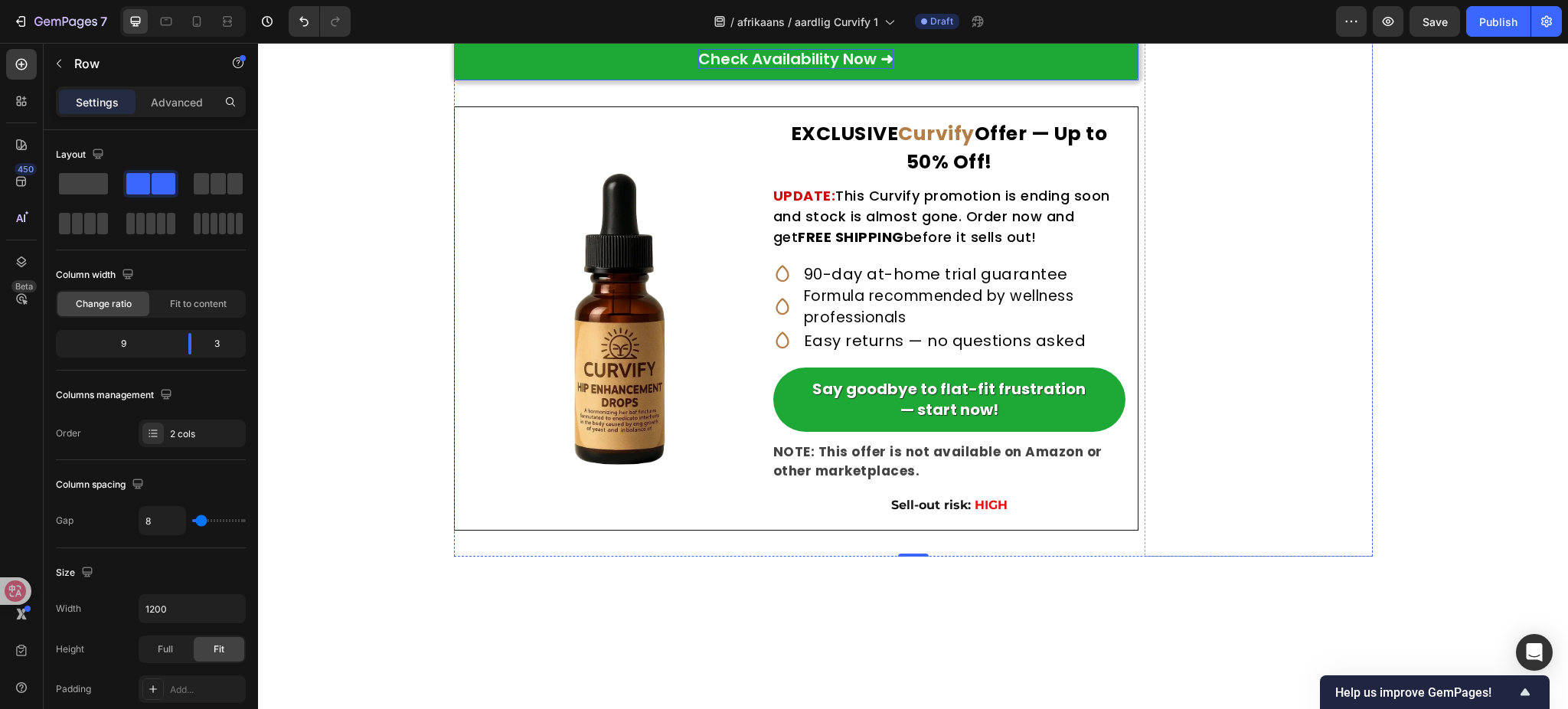
click at [801, 69] on p "Check Availability Now ➜" at bounding box center [796, 59] width 196 height 20
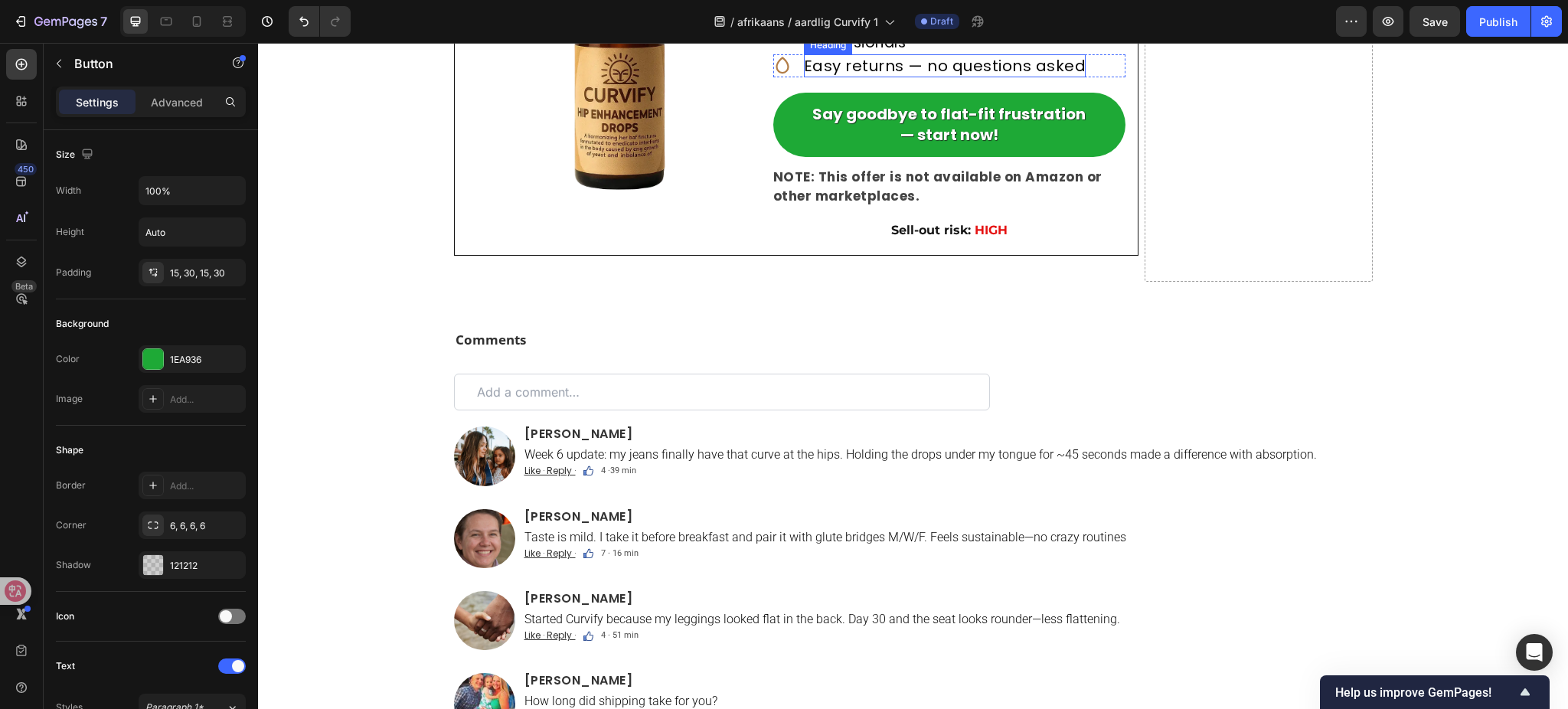
scroll to position [9509, 0]
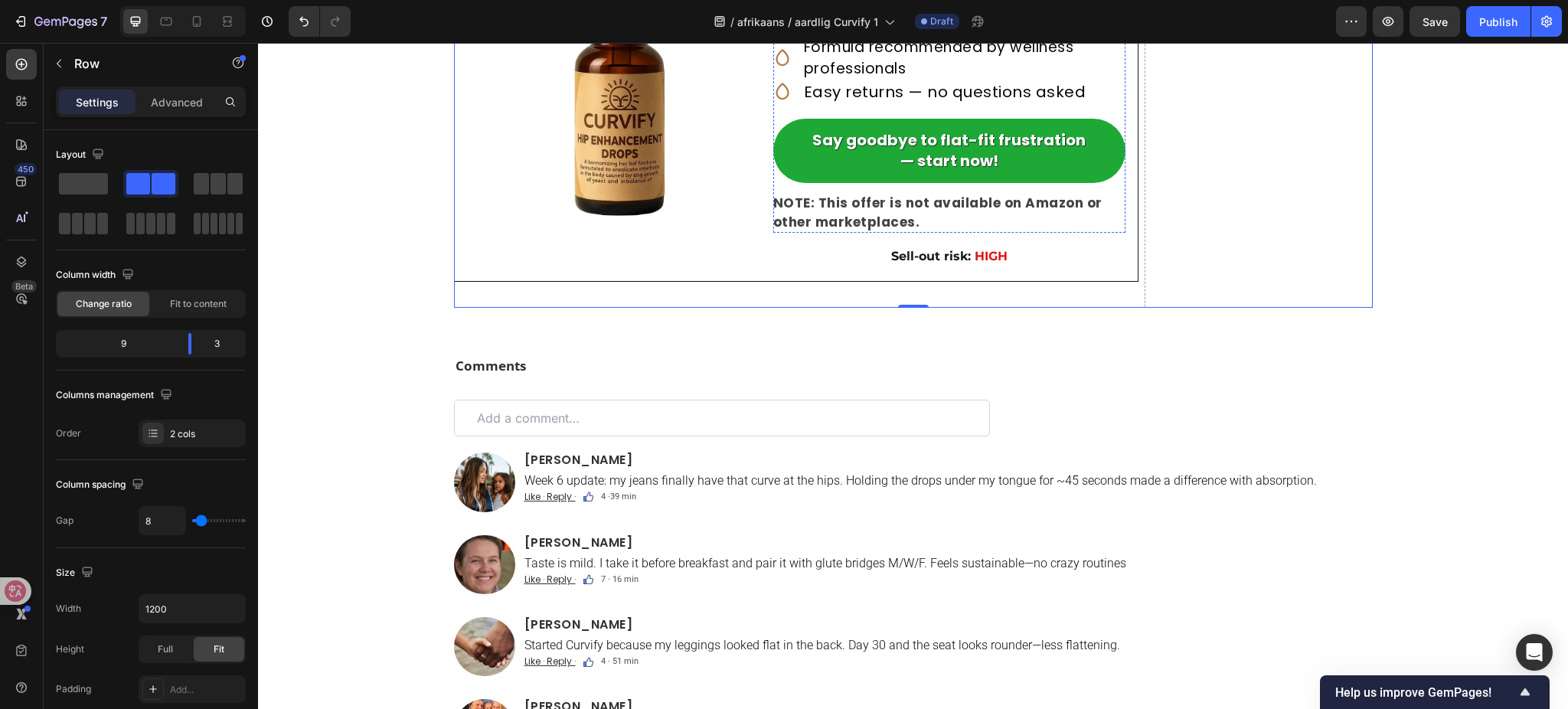
scroll to position [9407, 0]
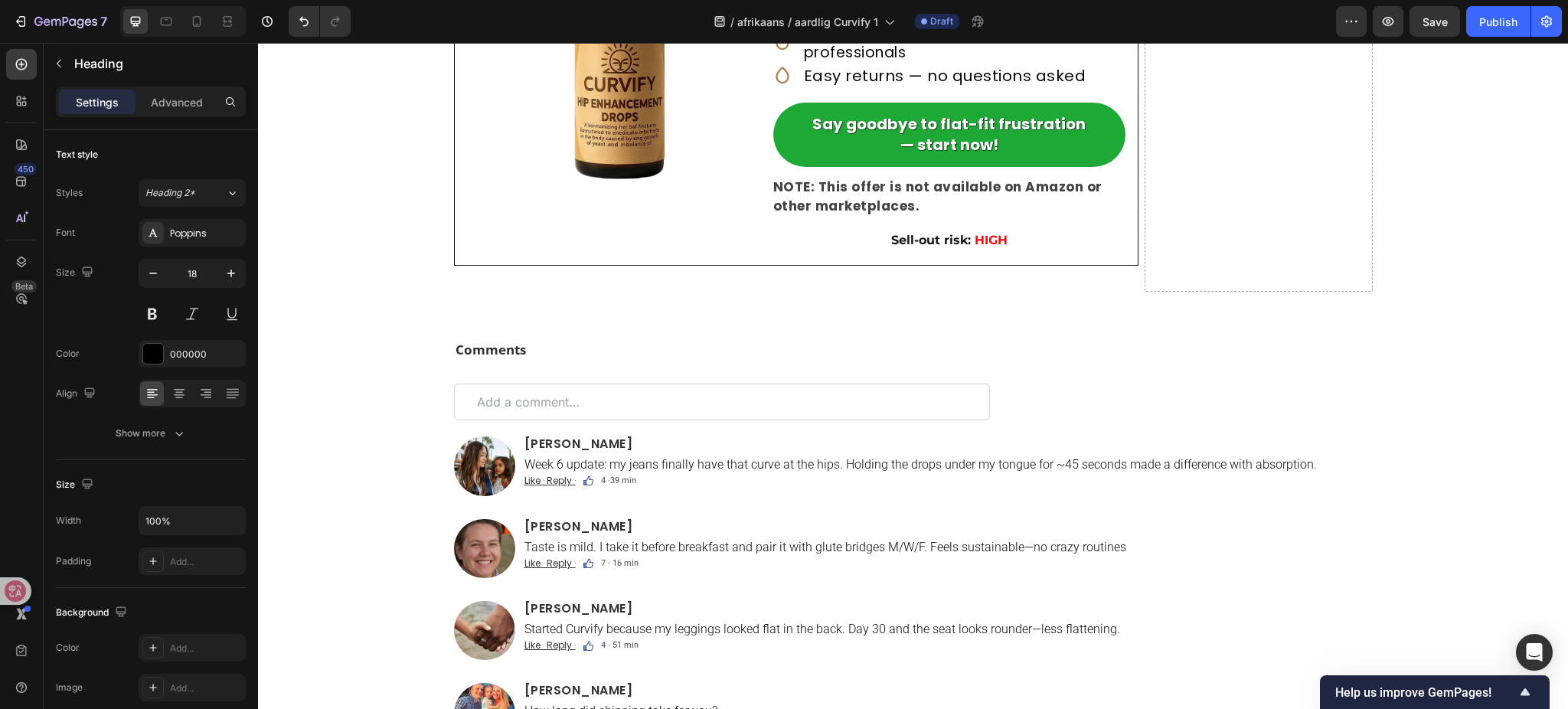
drag, startPoint x: 862, startPoint y: 288, endPoint x: 754, endPoint y: 294, distance: 108.2
click at [754, 267] on div "Image ⁠⁠⁠⁠⁠⁠⁠ EKSKLUSIEWE Curvify-aanbod — Tot 50% Afslag! Heading OPDATERING: …" at bounding box center [796, 33] width 684 height 466
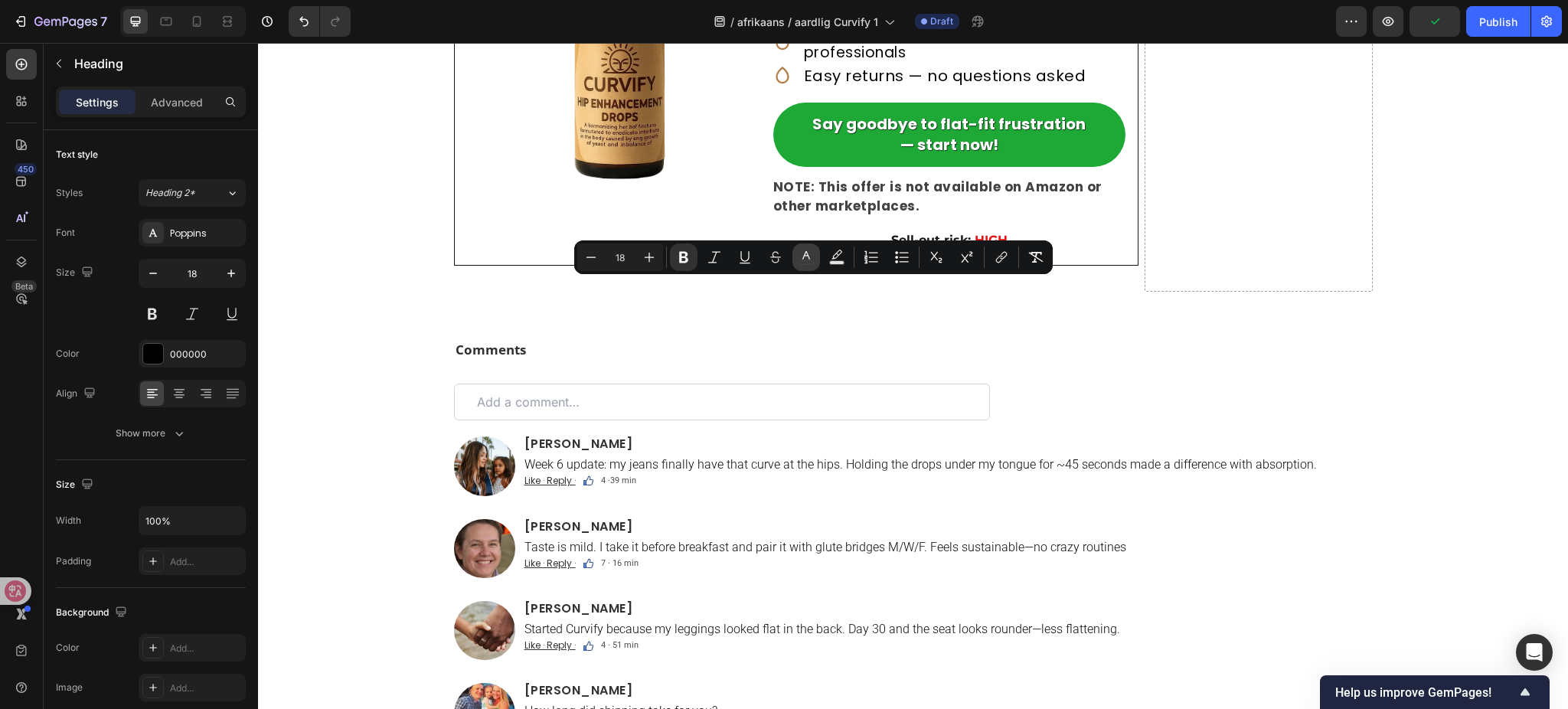
click at [804, 265] on icon "Editor contextual toolbar" at bounding box center [806, 257] width 15 height 15
type input "000000"
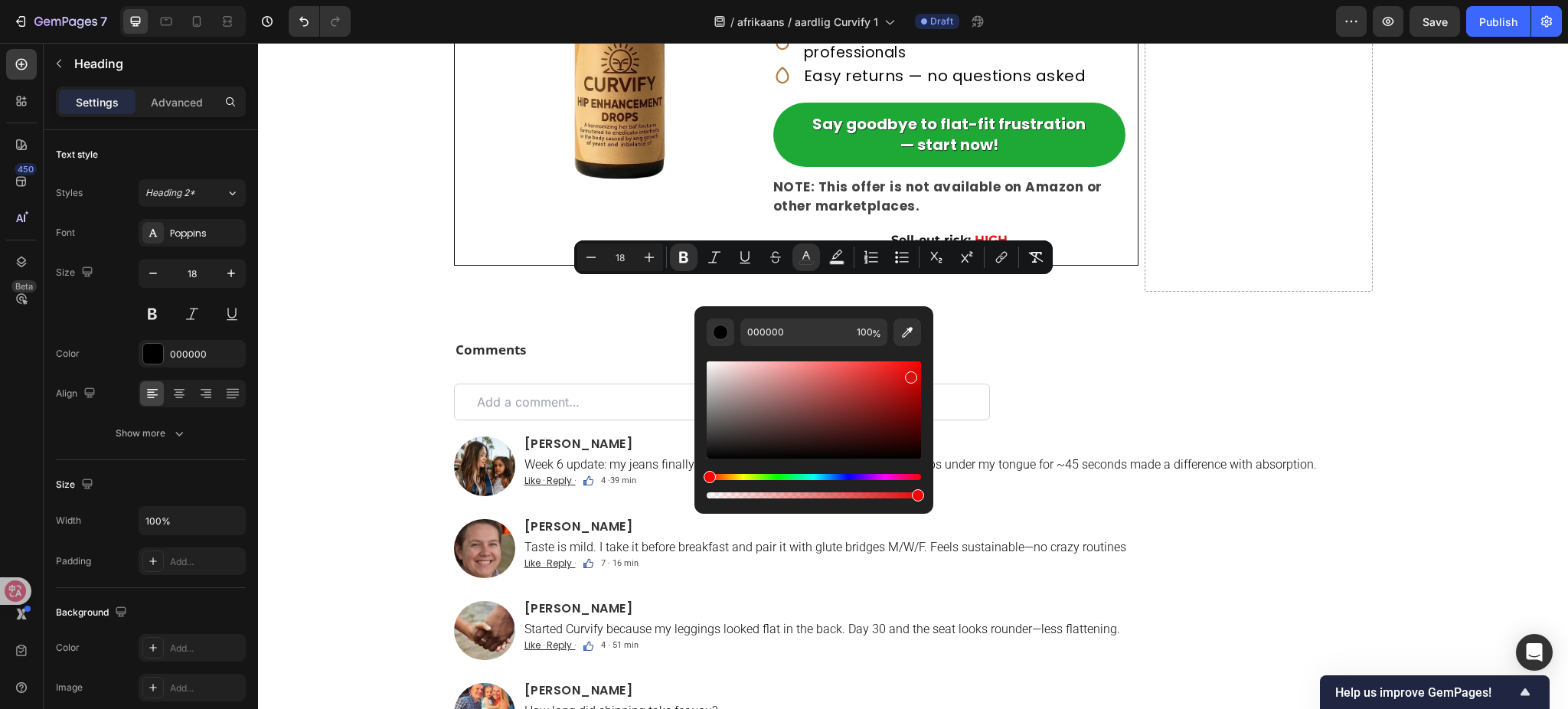
drag, startPoint x: 908, startPoint y: 374, endPoint x: 930, endPoint y: 267, distance: 109.2
click at [908, 374] on div "Editor contextual toolbar" at bounding box center [814, 409] width 215 height 97
type input "DB0D0D"
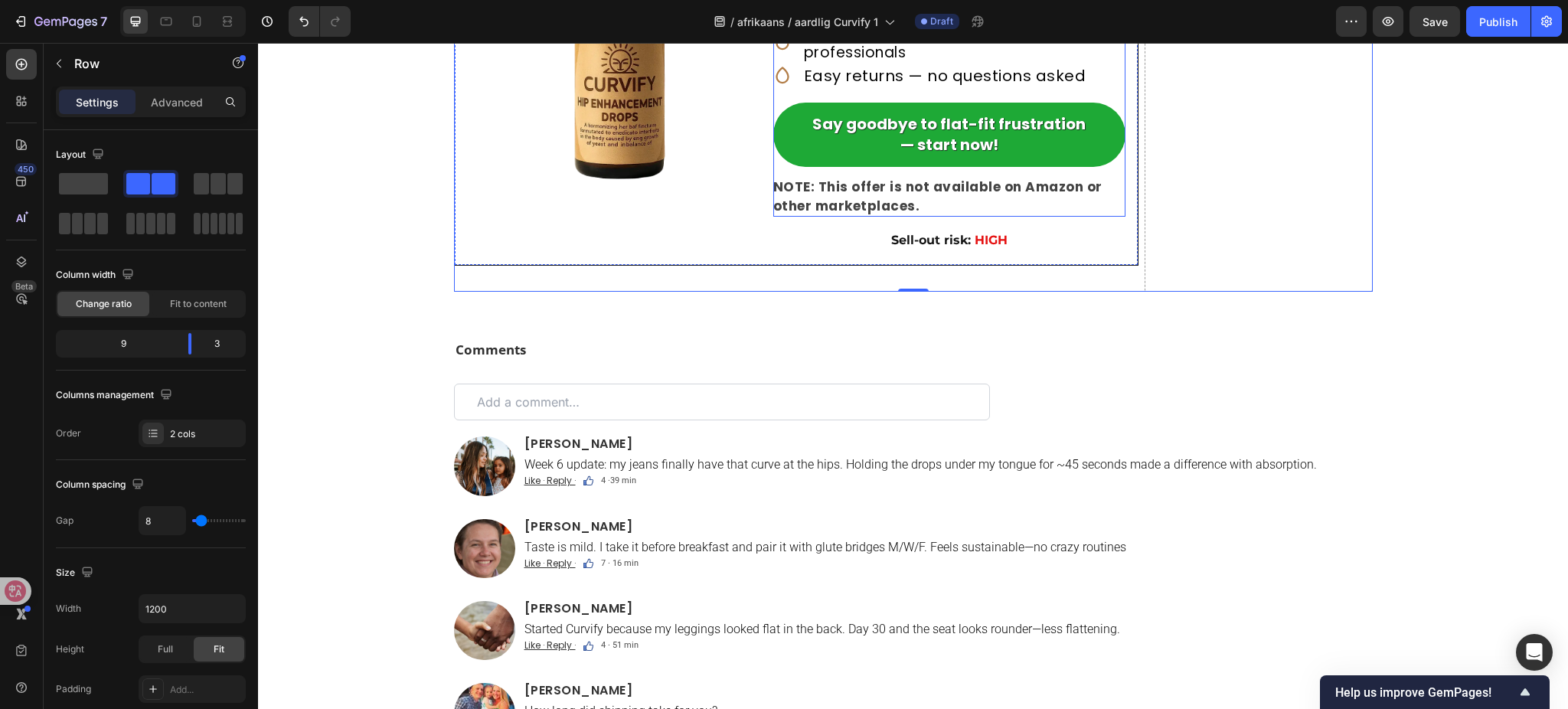
click at [979, 21] on h2 "90-day at-home trial guarantee" at bounding box center [937, 9] width 265 height 23
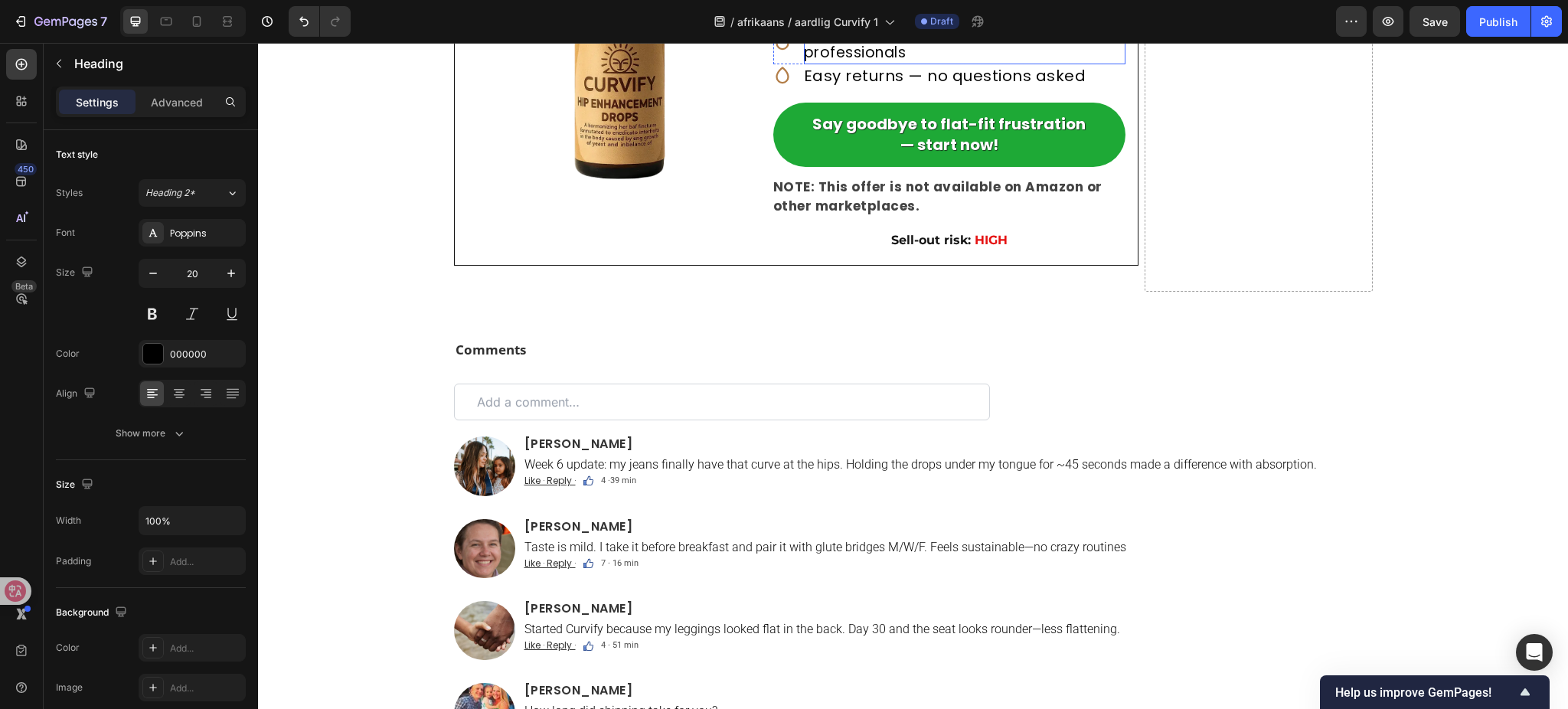
click at [915, 64] on h2 "Formula recommended by wellness professionals" at bounding box center [965, 43] width 321 height 43
click at [908, 87] on h2 "Easy returns — no questions asked" at bounding box center [945, 76] width 283 height 23
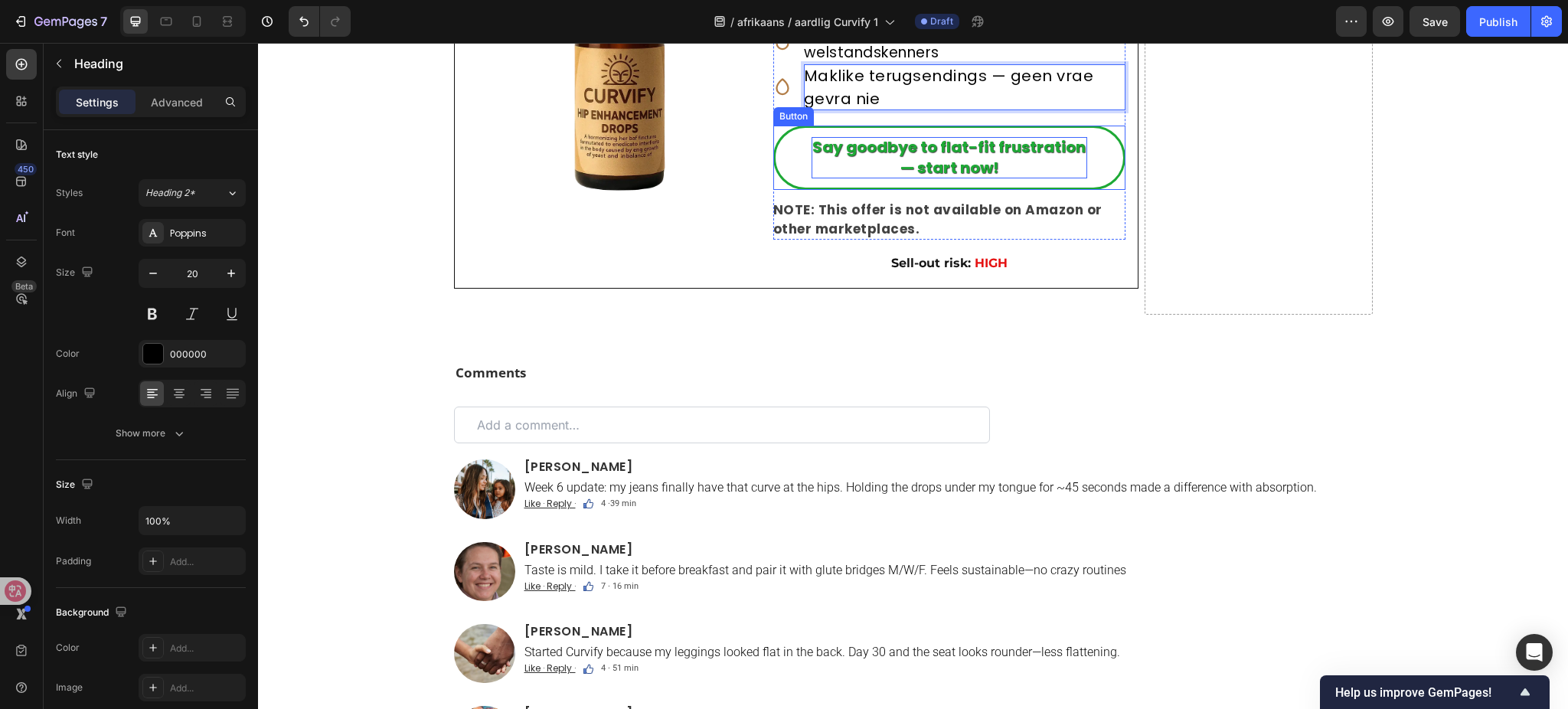
drag, startPoint x: 975, startPoint y: 541, endPoint x: 993, endPoint y: 536, distance: 18.7
click at [975, 179] on strong "Say goodbye to flat-fit frustration — start now!" at bounding box center [949, 157] width 273 height 43
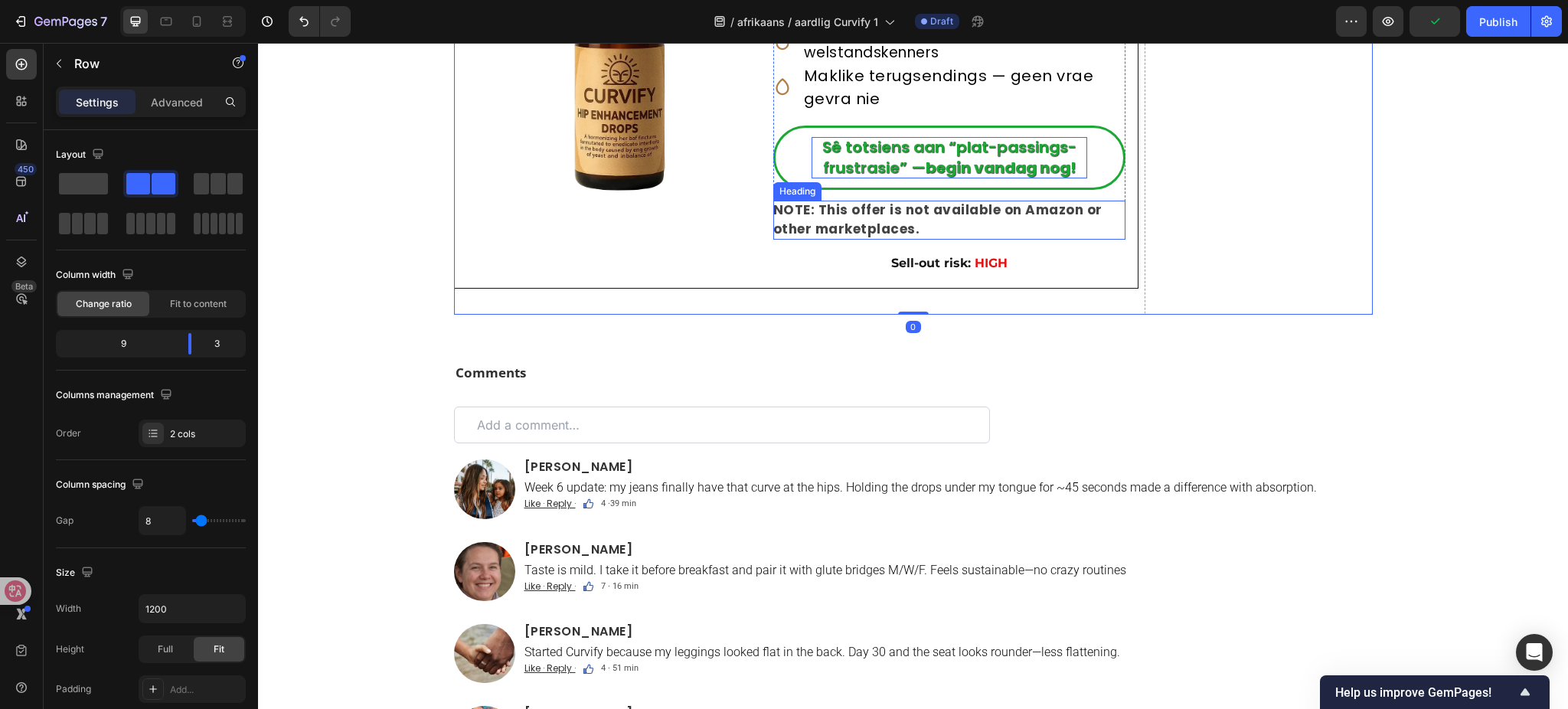
scroll to position [9509, 0]
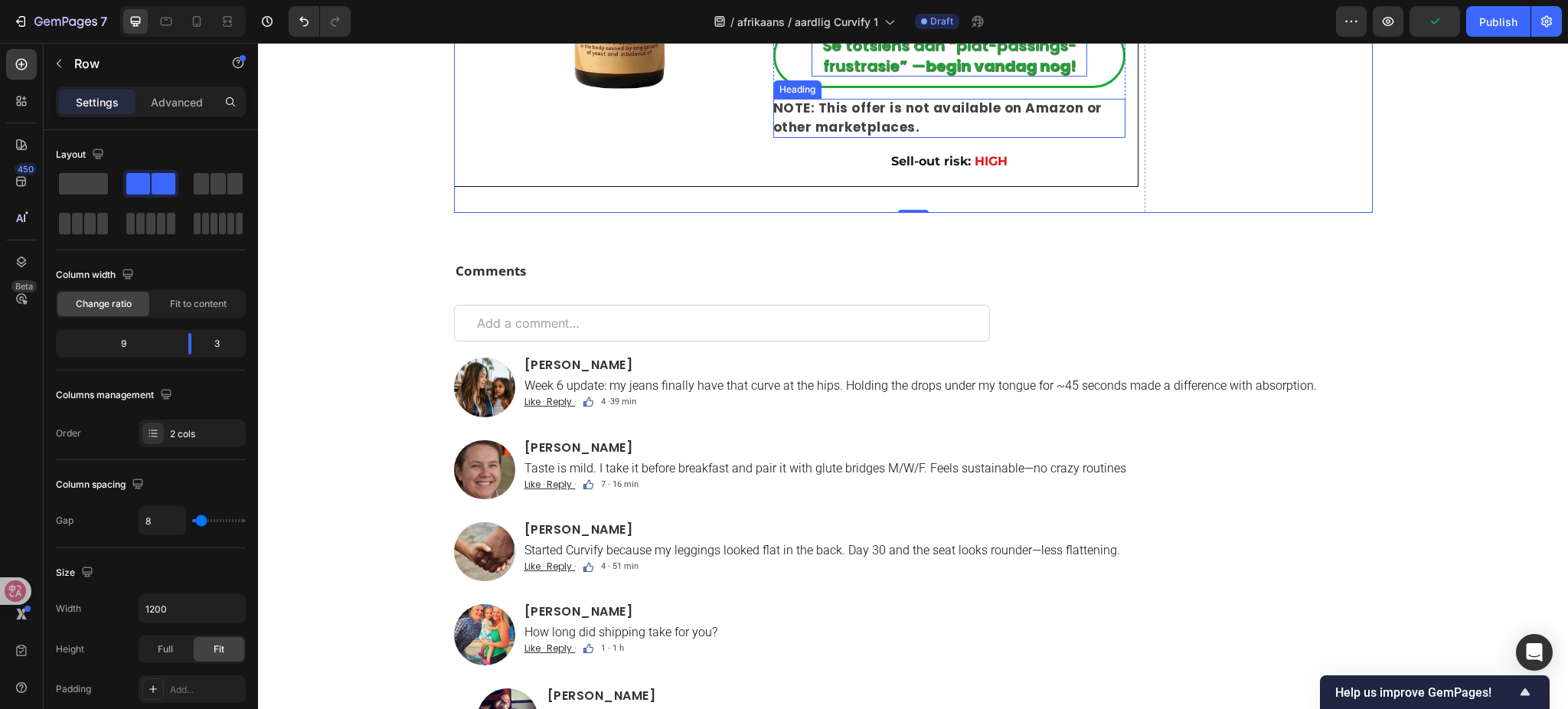
click at [907, 137] on strong "NOTE: This offer is not available on Amazon or other marketplaces." at bounding box center [938, 118] width 329 height 39
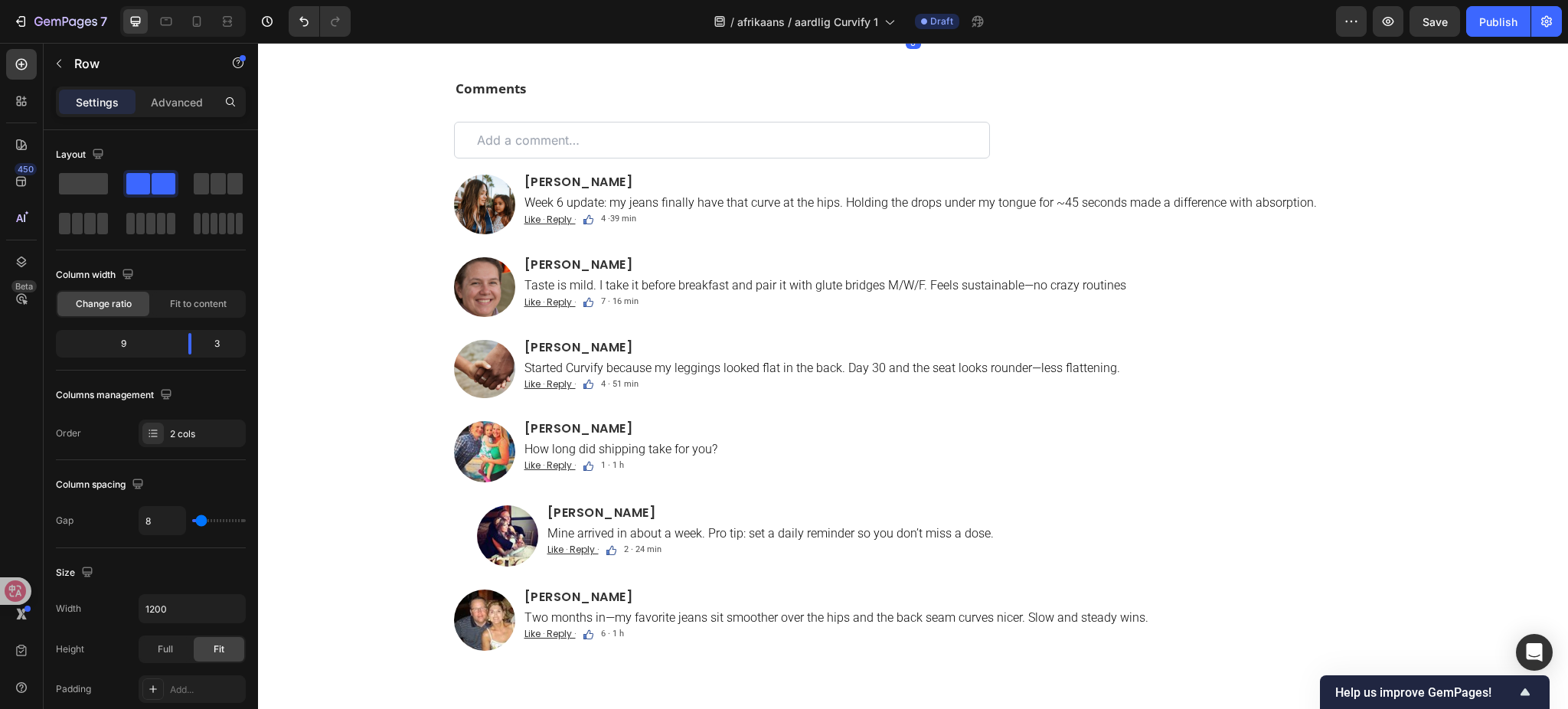
scroll to position [9713, 0]
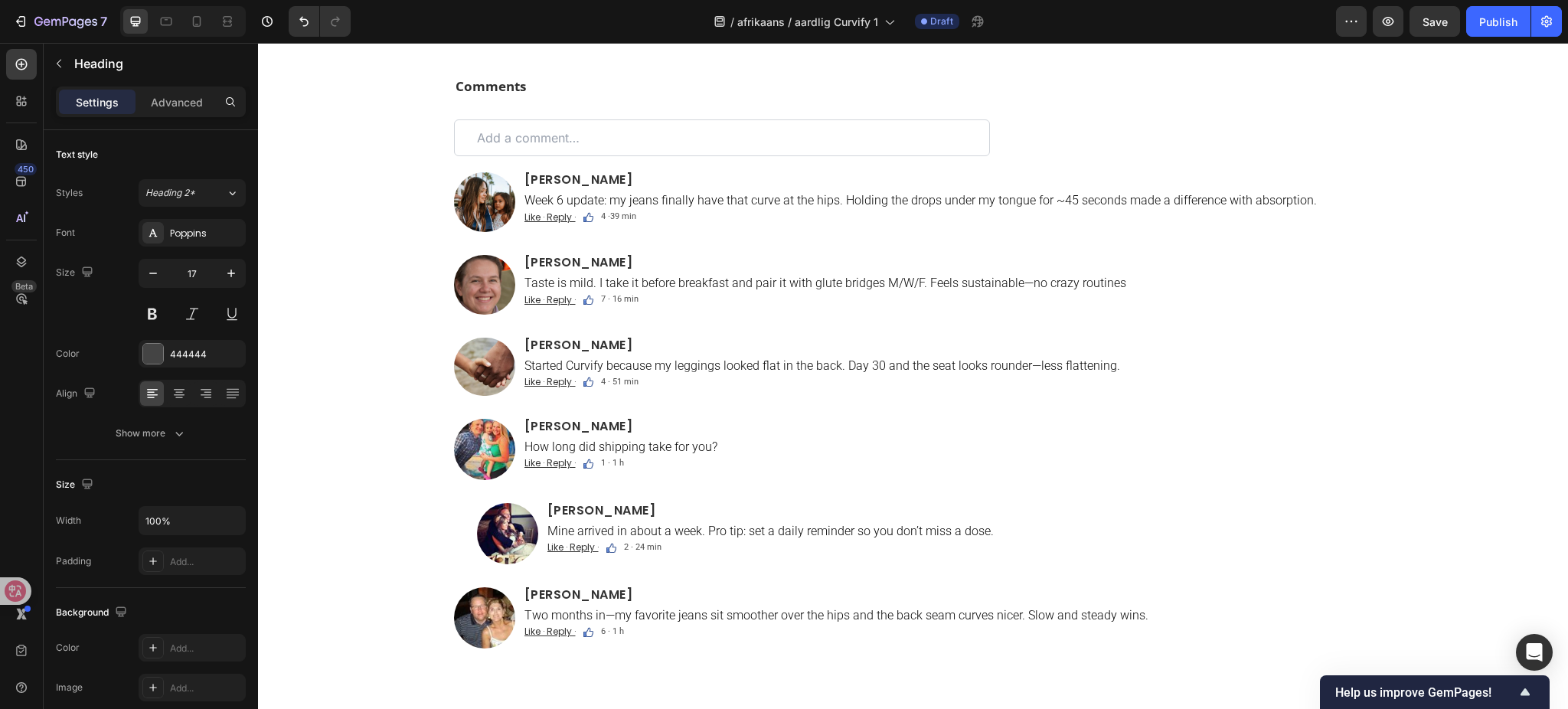
drag, startPoint x: 1003, startPoint y: 323, endPoint x: 755, endPoint y: 316, distance: 248.1
drag, startPoint x: 984, startPoint y: 319, endPoint x: 755, endPoint y: 323, distance: 229.0
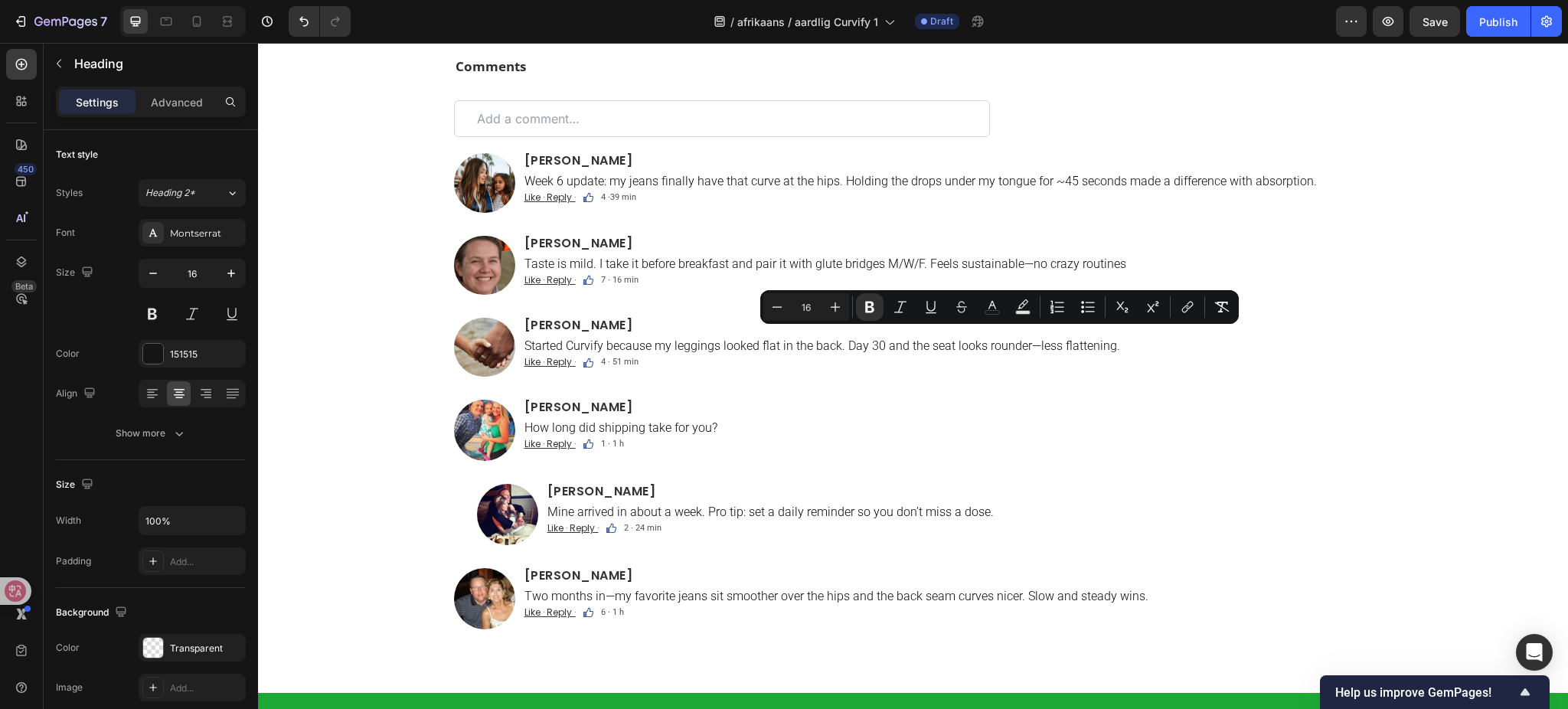
drag, startPoint x: 1042, startPoint y: 331, endPoint x: 966, endPoint y: 337, distance: 76.2
click at [983, 313] on button "color" at bounding box center [992, 306] width 27 height 27
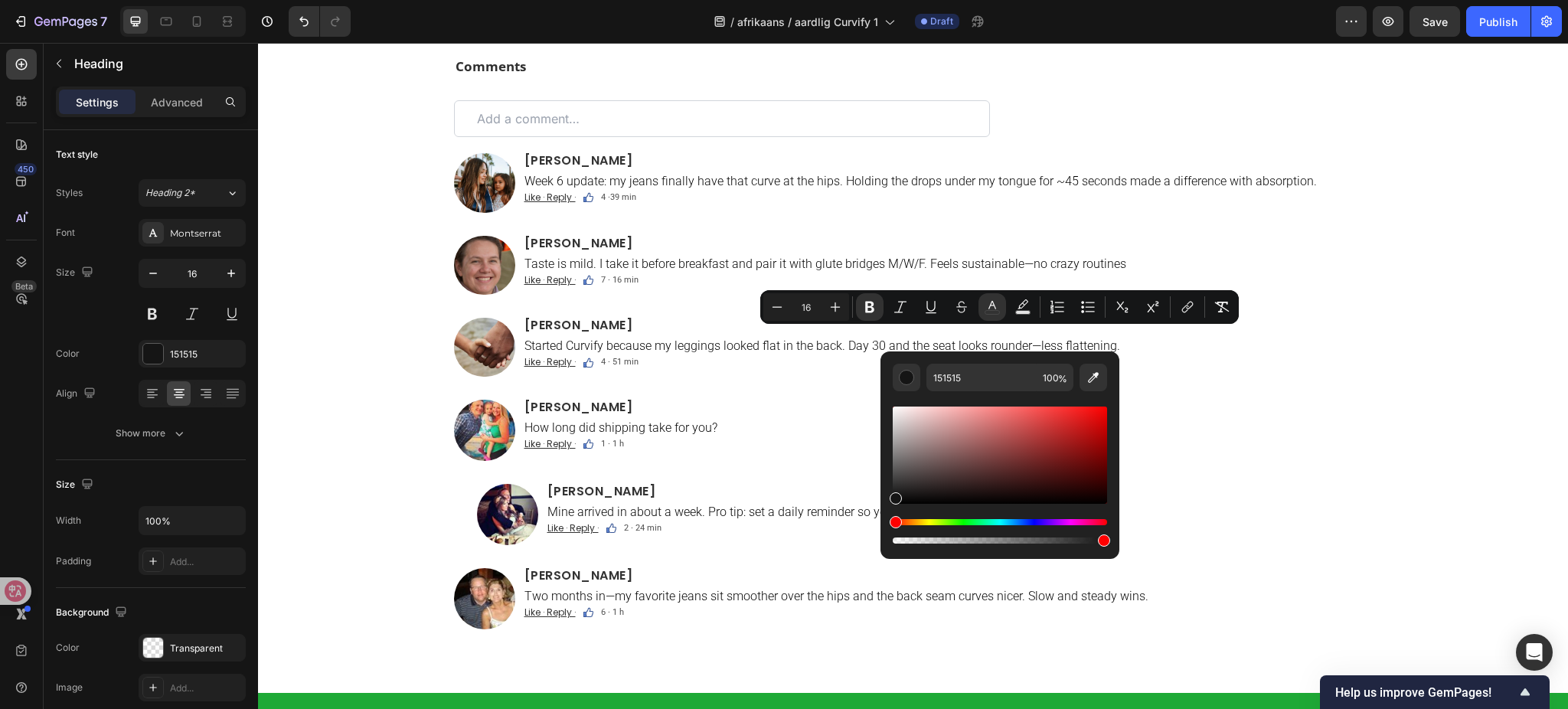
click at [1091, 420] on div "Editor contextual toolbar" at bounding box center [1000, 455] width 215 height 97
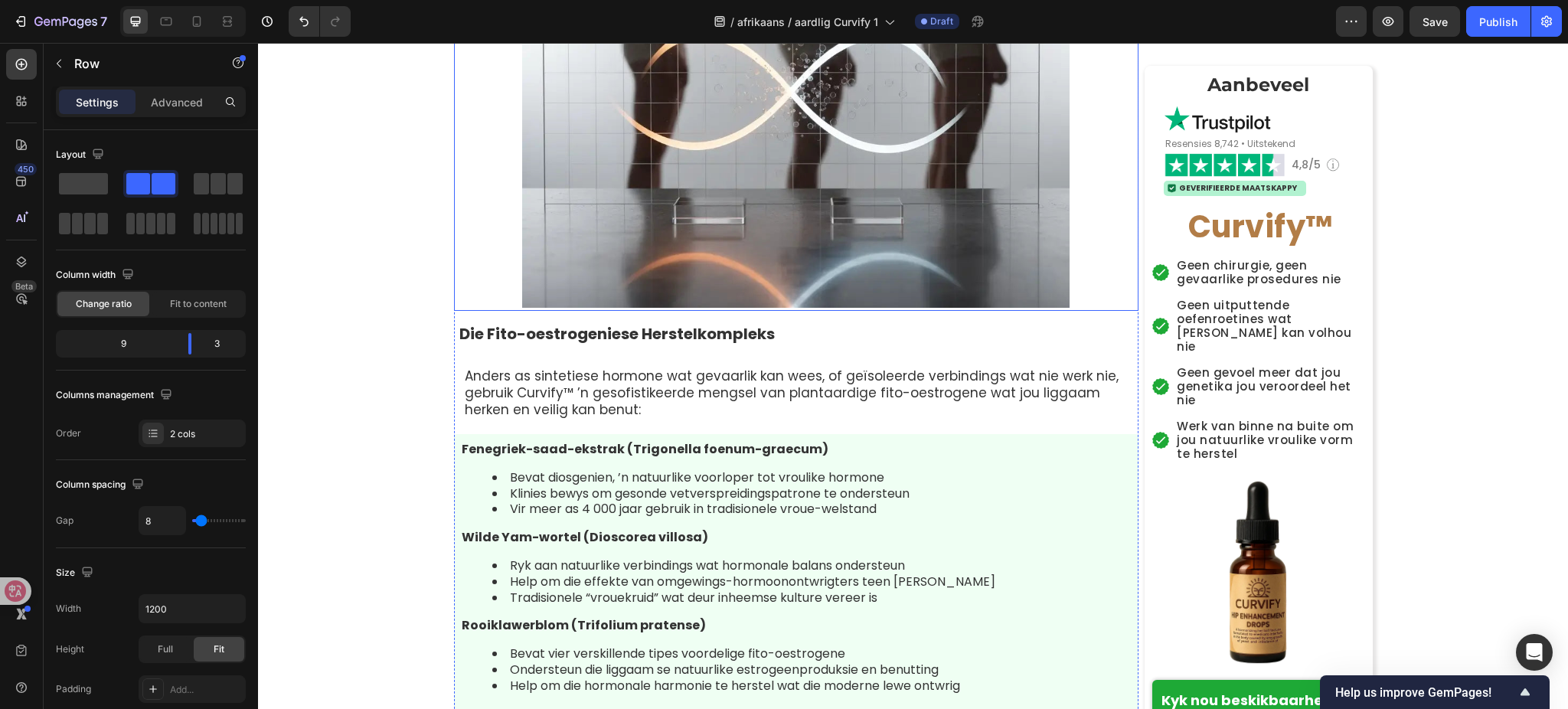
scroll to position [5016, 0]
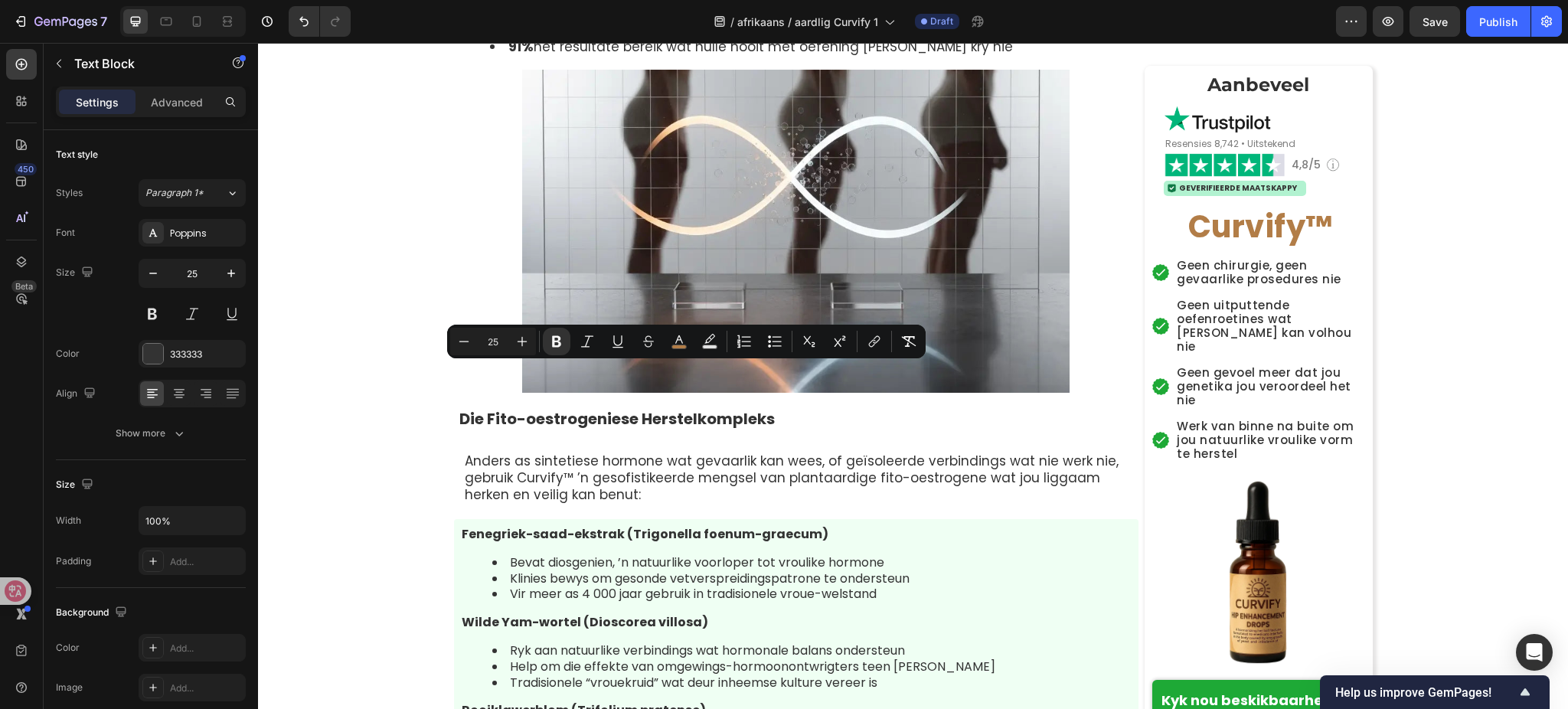
drag, startPoint x: 654, startPoint y: 375, endPoint x: 736, endPoint y: 377, distance: 82.0
copy span "Curvify ™"
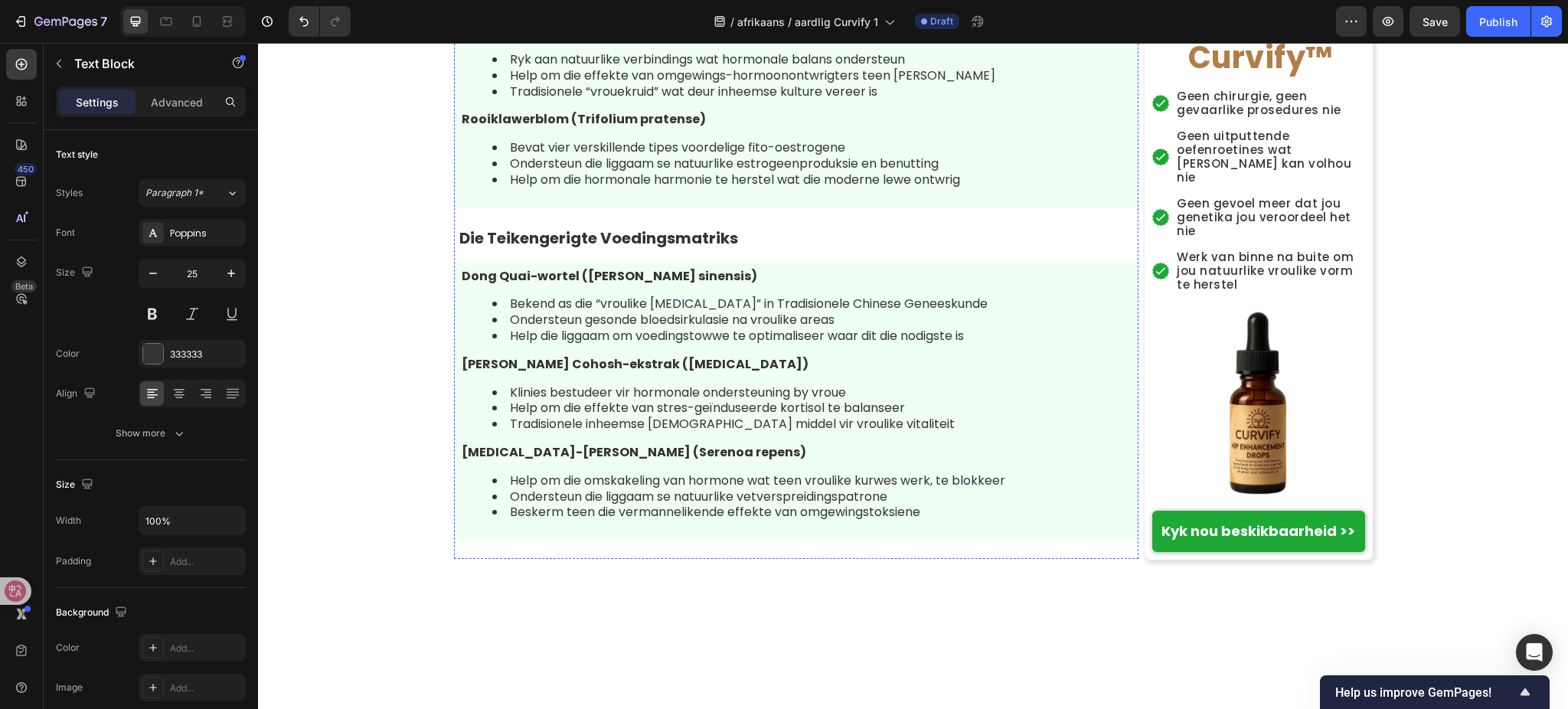
scroll to position [5731, 0]
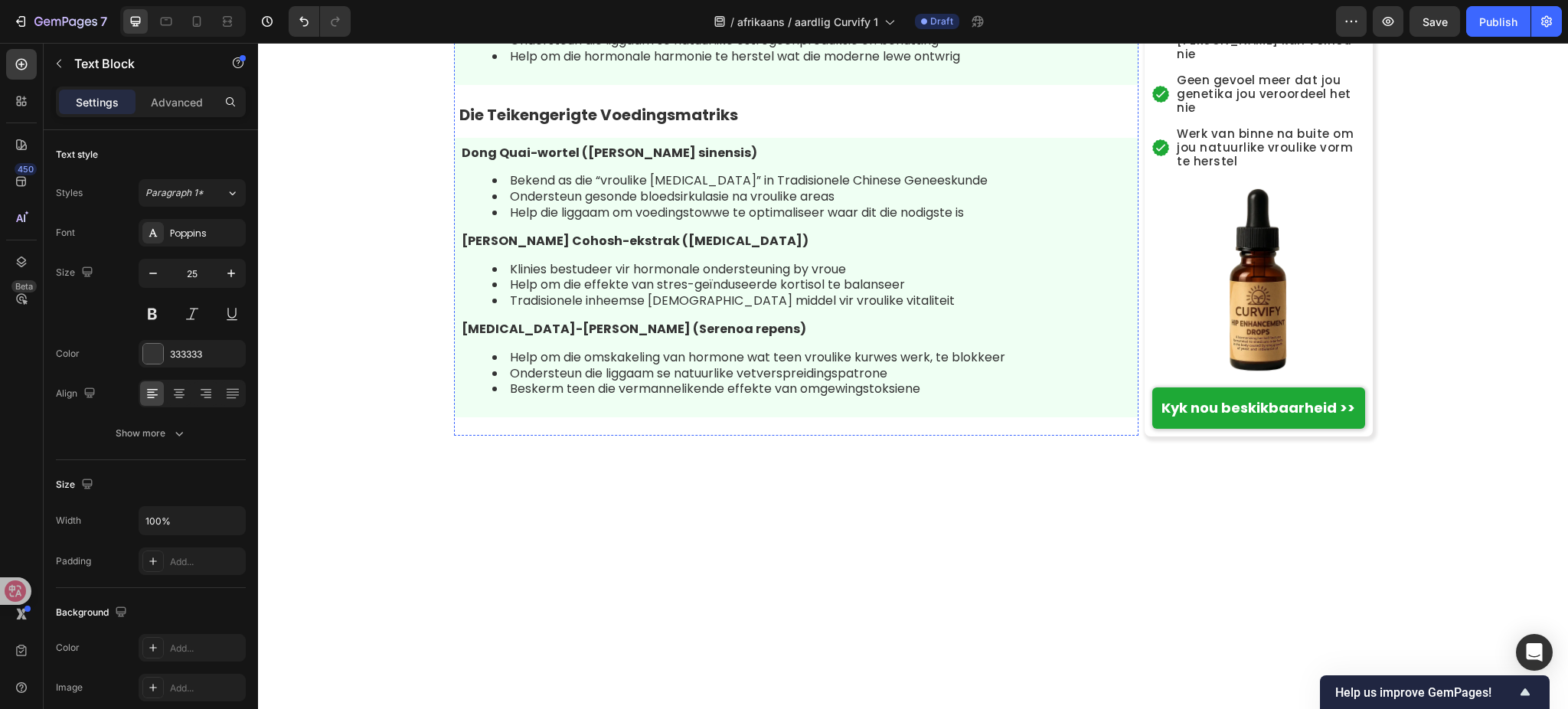
drag, startPoint x: 509, startPoint y: 208, endPoint x: 562, endPoint y: 220, distance: 54.3
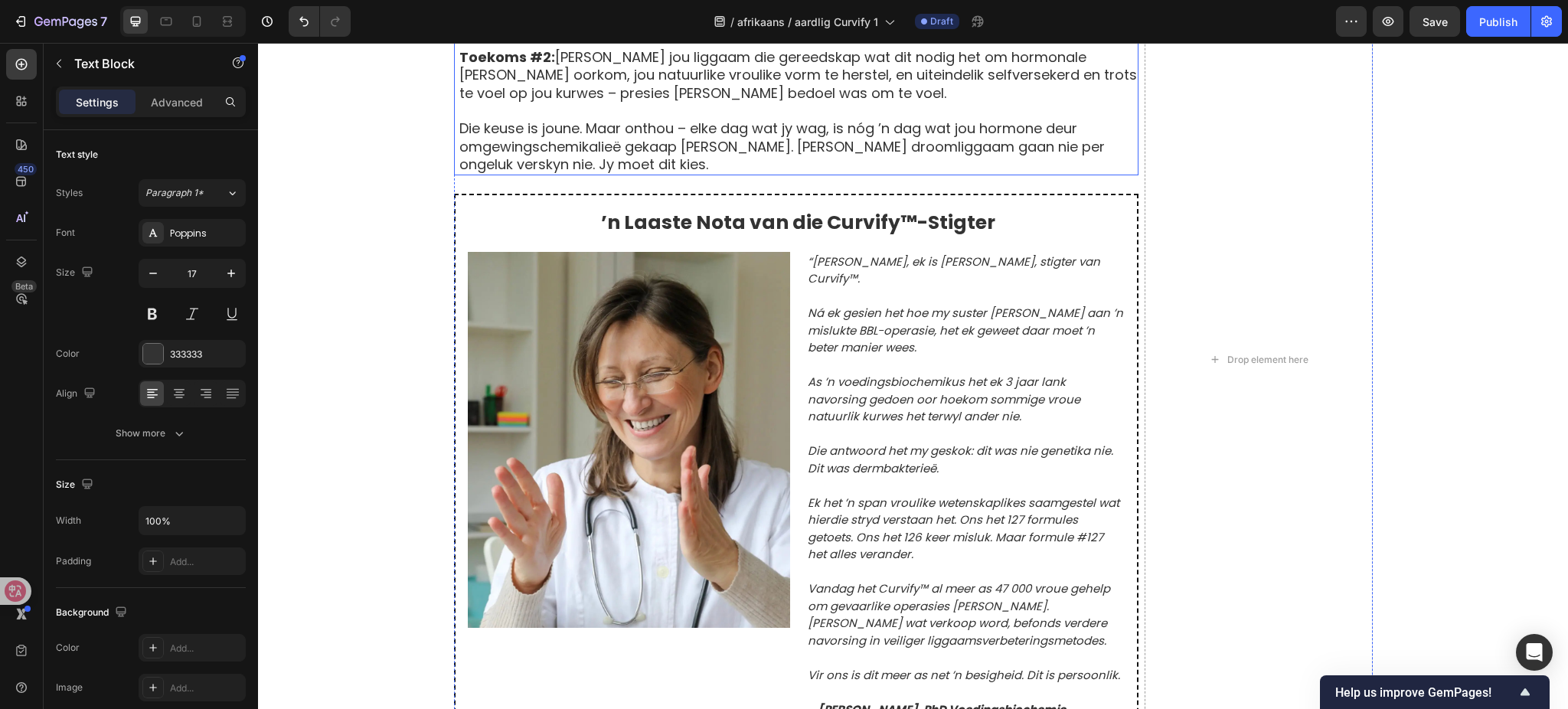
scroll to position [7262, 0]
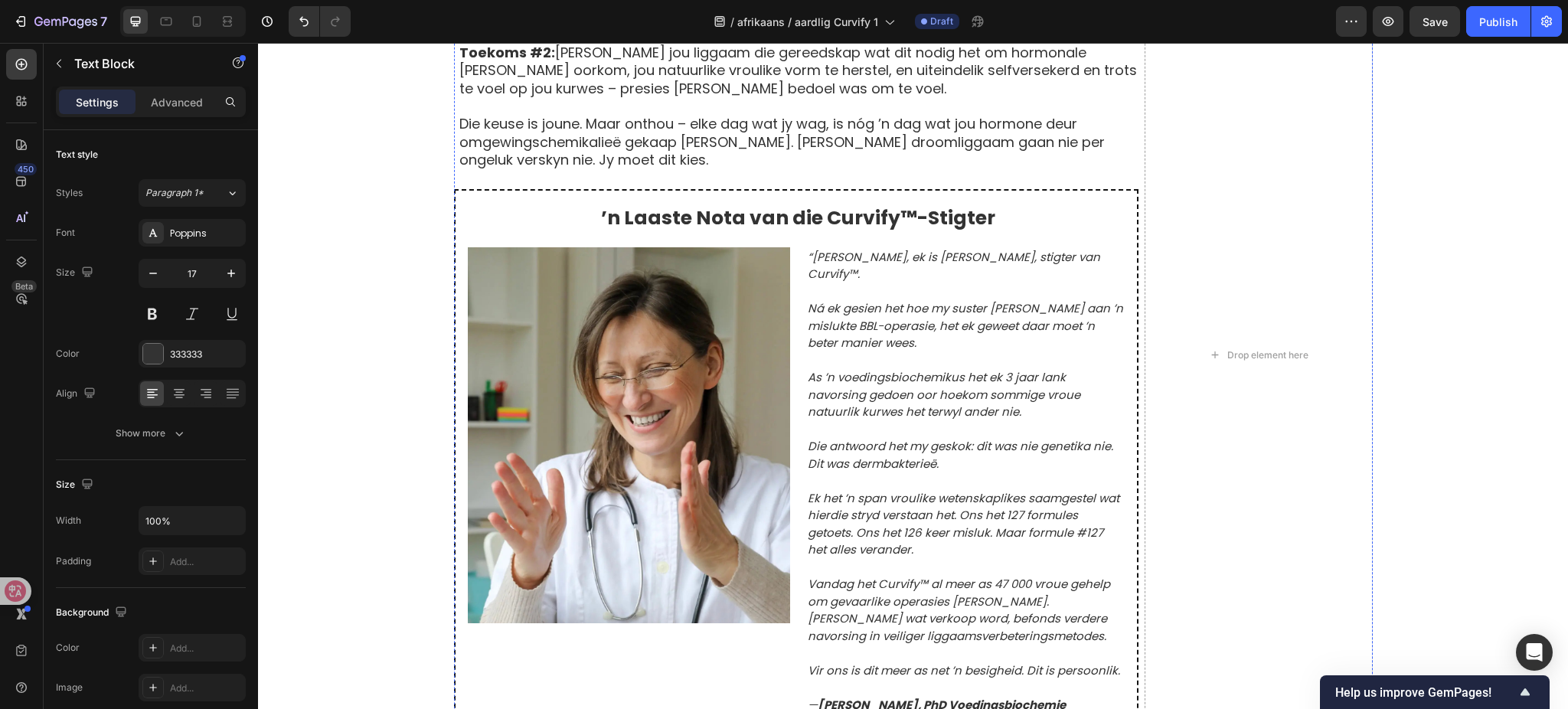
drag, startPoint x: 577, startPoint y: 329, endPoint x: 663, endPoint y: 337, distance: 86.4
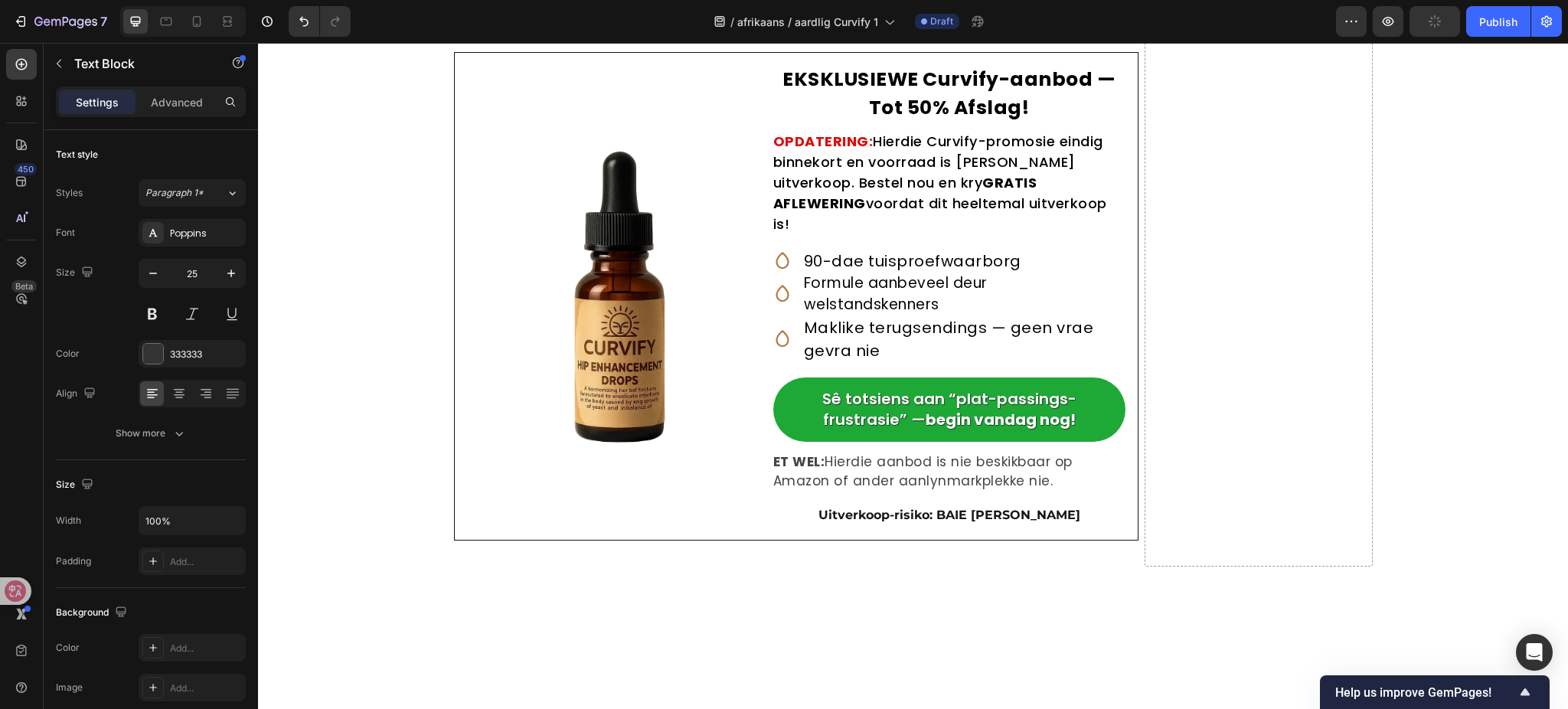
scroll to position [8182, 0]
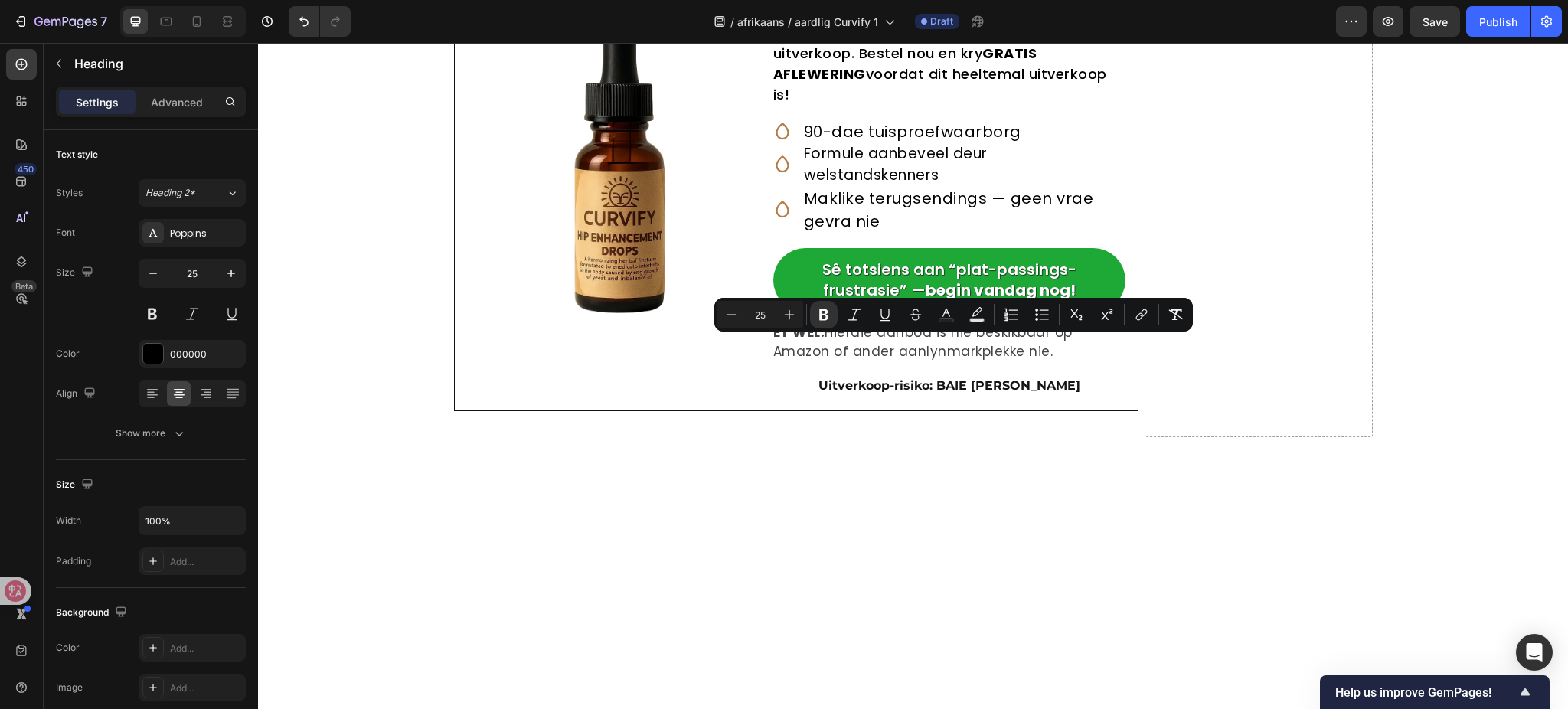
drag, startPoint x: 917, startPoint y: 351, endPoint x: 985, endPoint y: 356, distance: 68.2
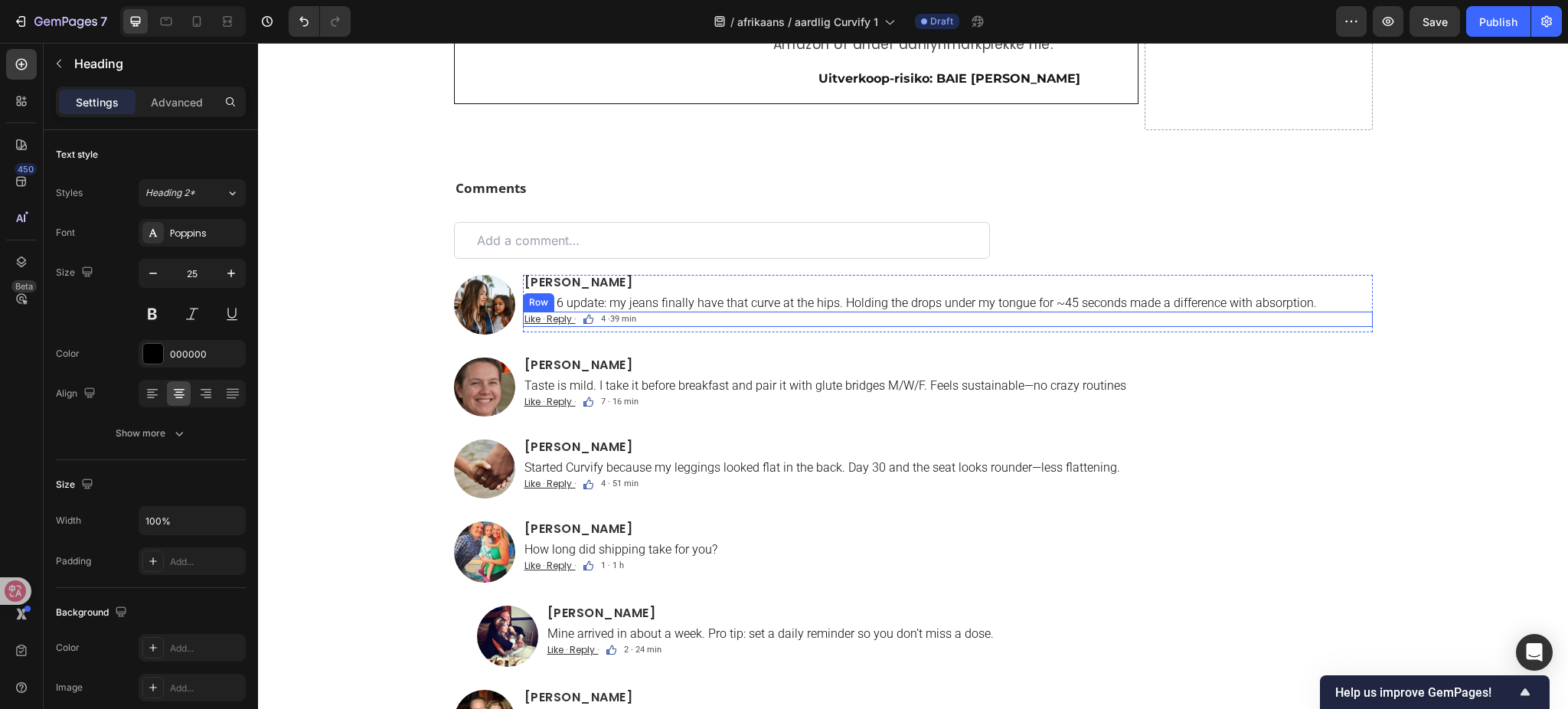
scroll to position [8488, 0]
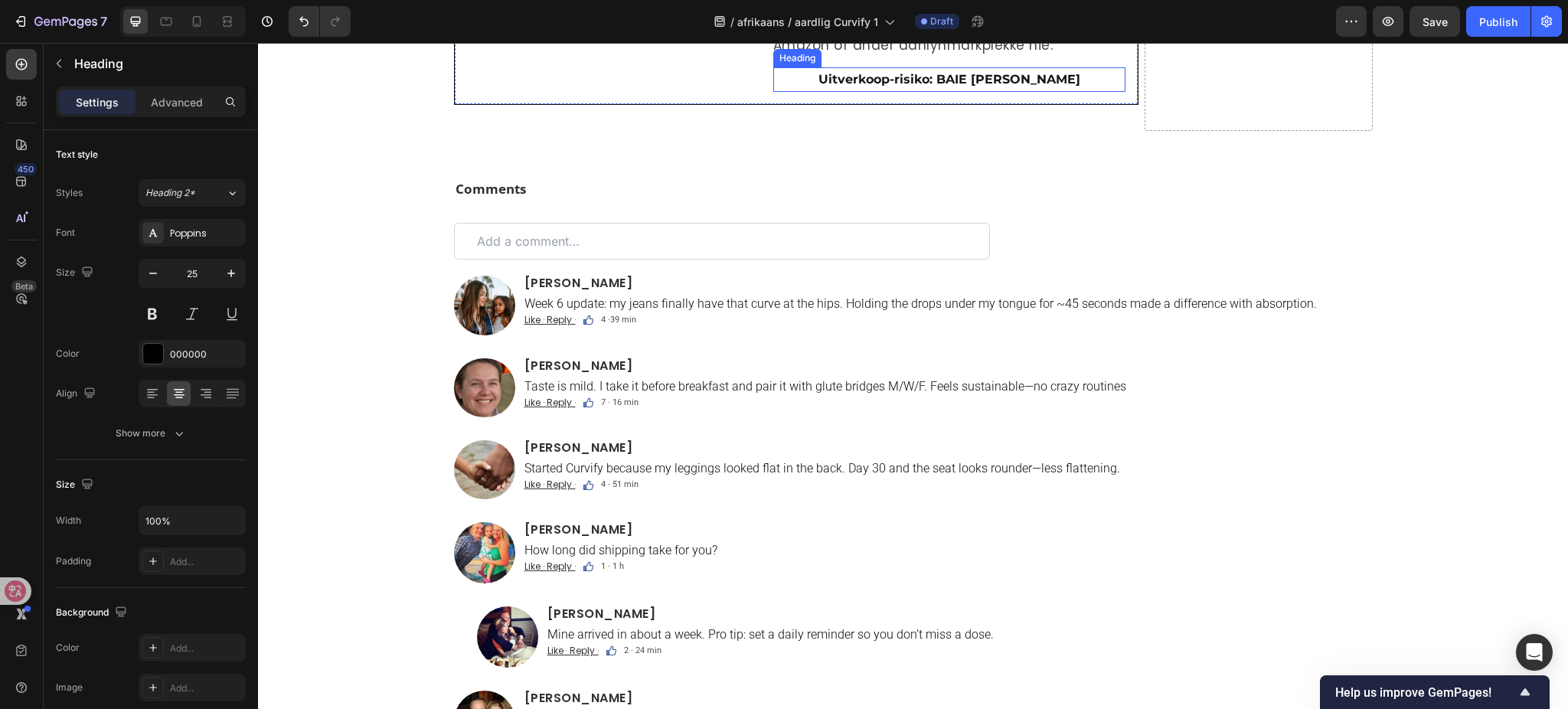
click at [1026, 87] on strong "Uitverkoop-risiko: BAIE HOOG" at bounding box center [949, 78] width 262 height 14
click at [1035, 87] on strong "Uitverkoop-risiko: BAIE HOOG" at bounding box center [949, 78] width 262 height 14
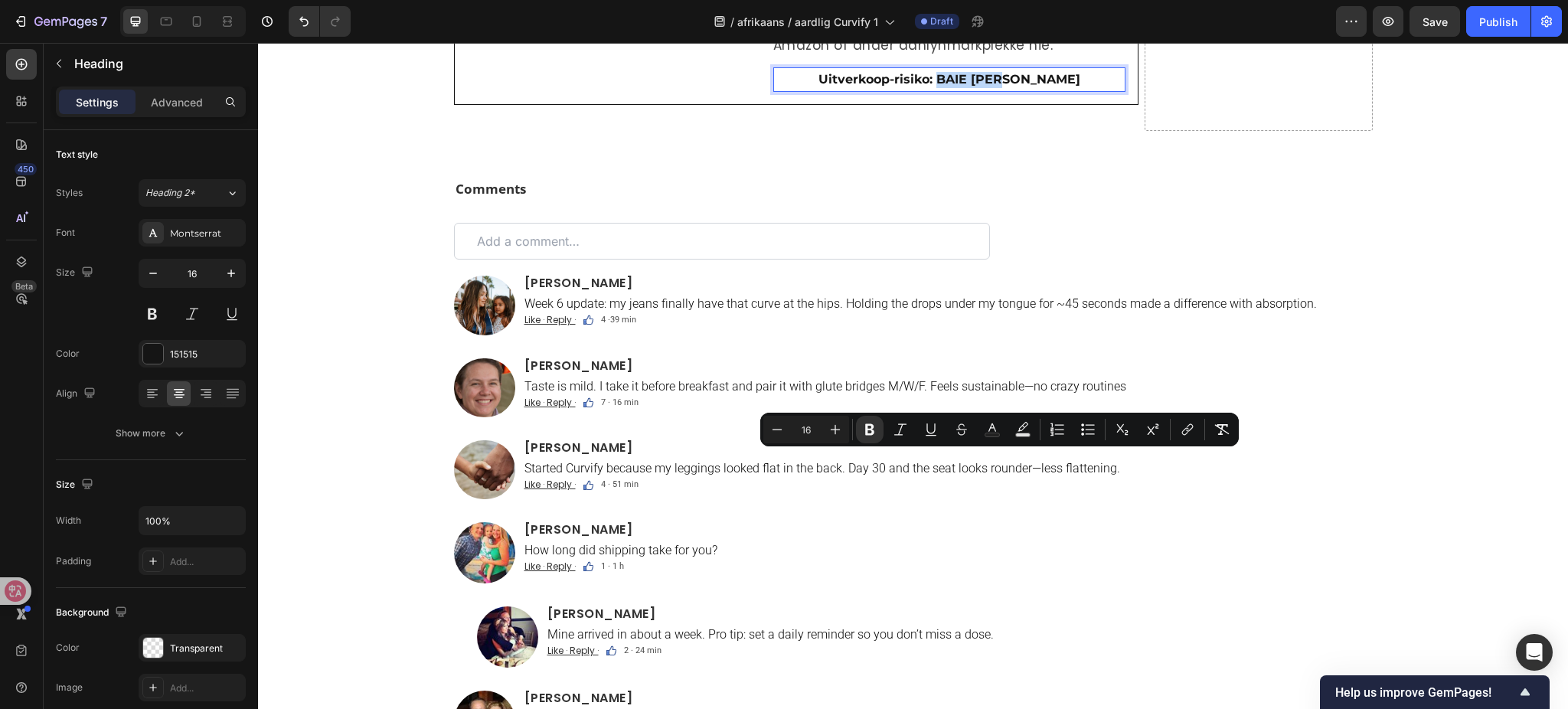
drag, startPoint x: 1049, startPoint y: 463, endPoint x: 962, endPoint y: 465, distance: 87.0
click at [962, 88] on p "Uitverkoop-risiko: BAIE HOOG" at bounding box center [949, 79] width 349 height 16
click at [987, 434] on rect "Editor contextual toolbar" at bounding box center [992, 436] width 14 height 4
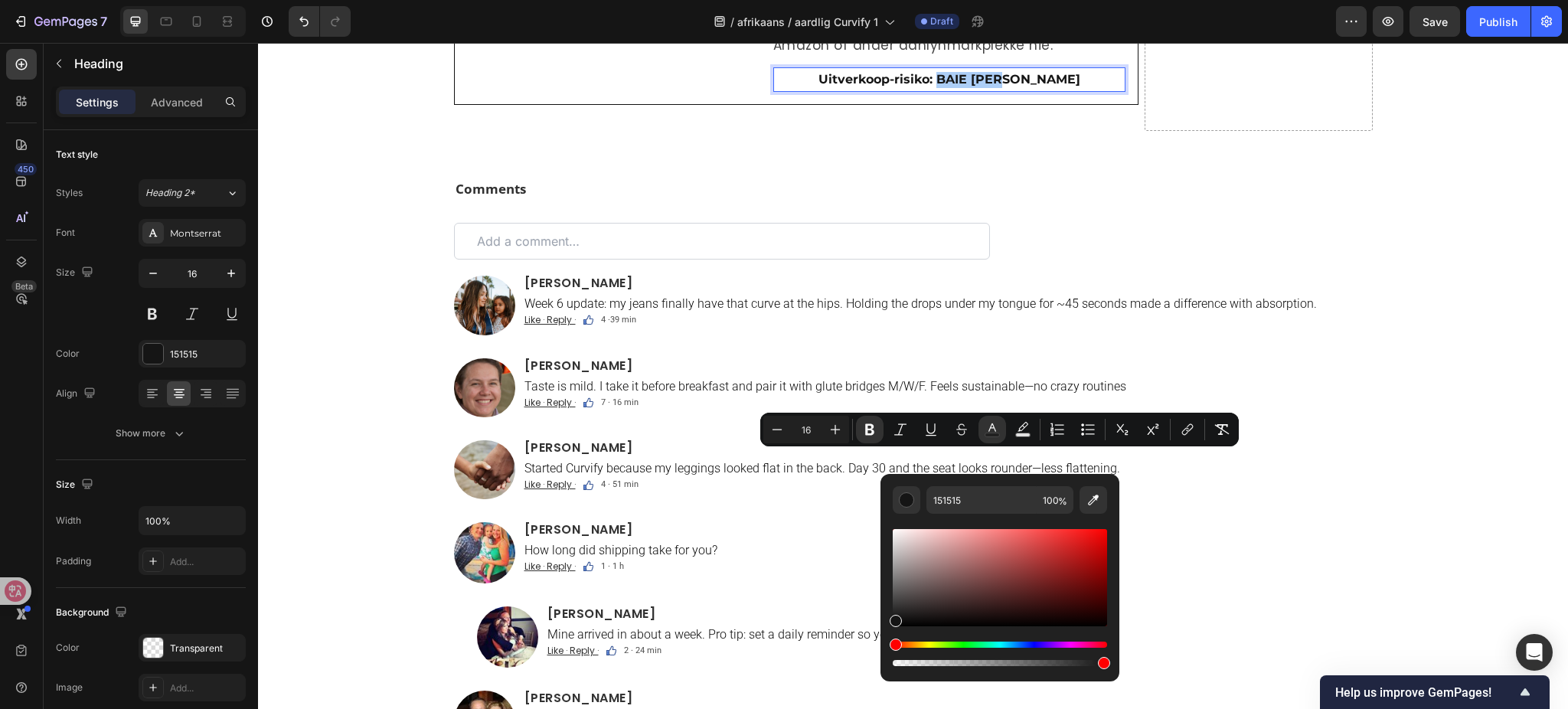
click at [1091, 543] on div "Editor contextual toolbar" at bounding box center [1000, 578] width 215 height 97
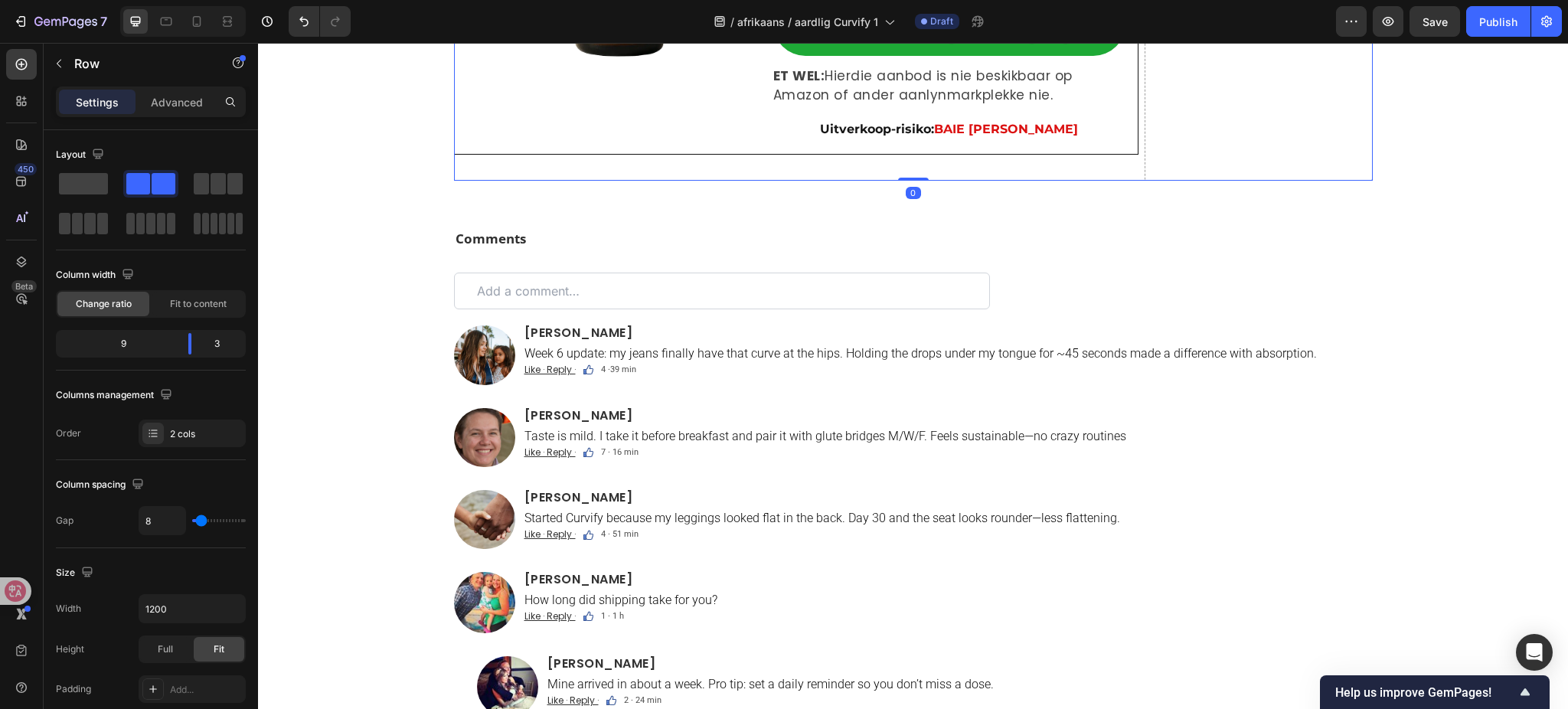
scroll to position [8386, 0]
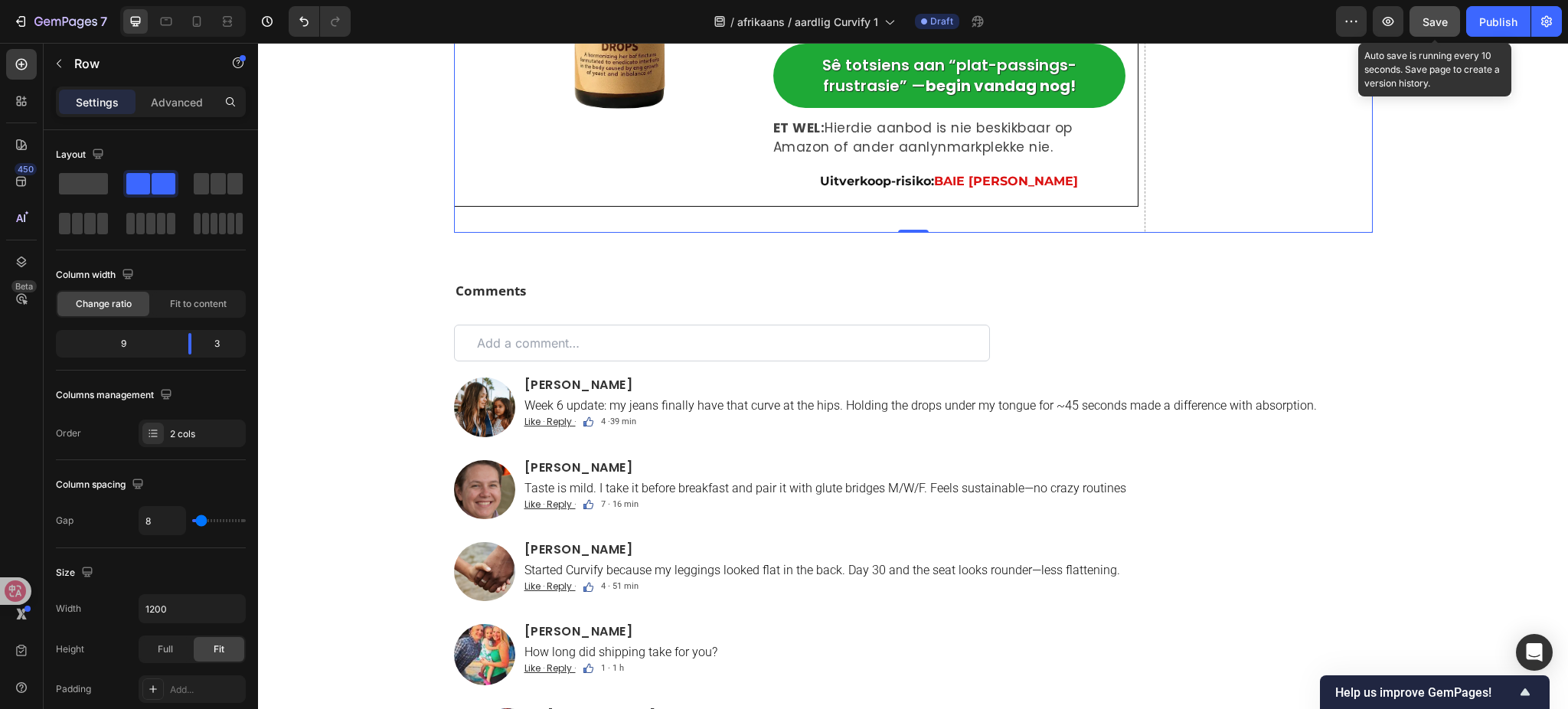
click at [1436, 27] on div "Save" at bounding box center [1435, 22] width 26 height 16
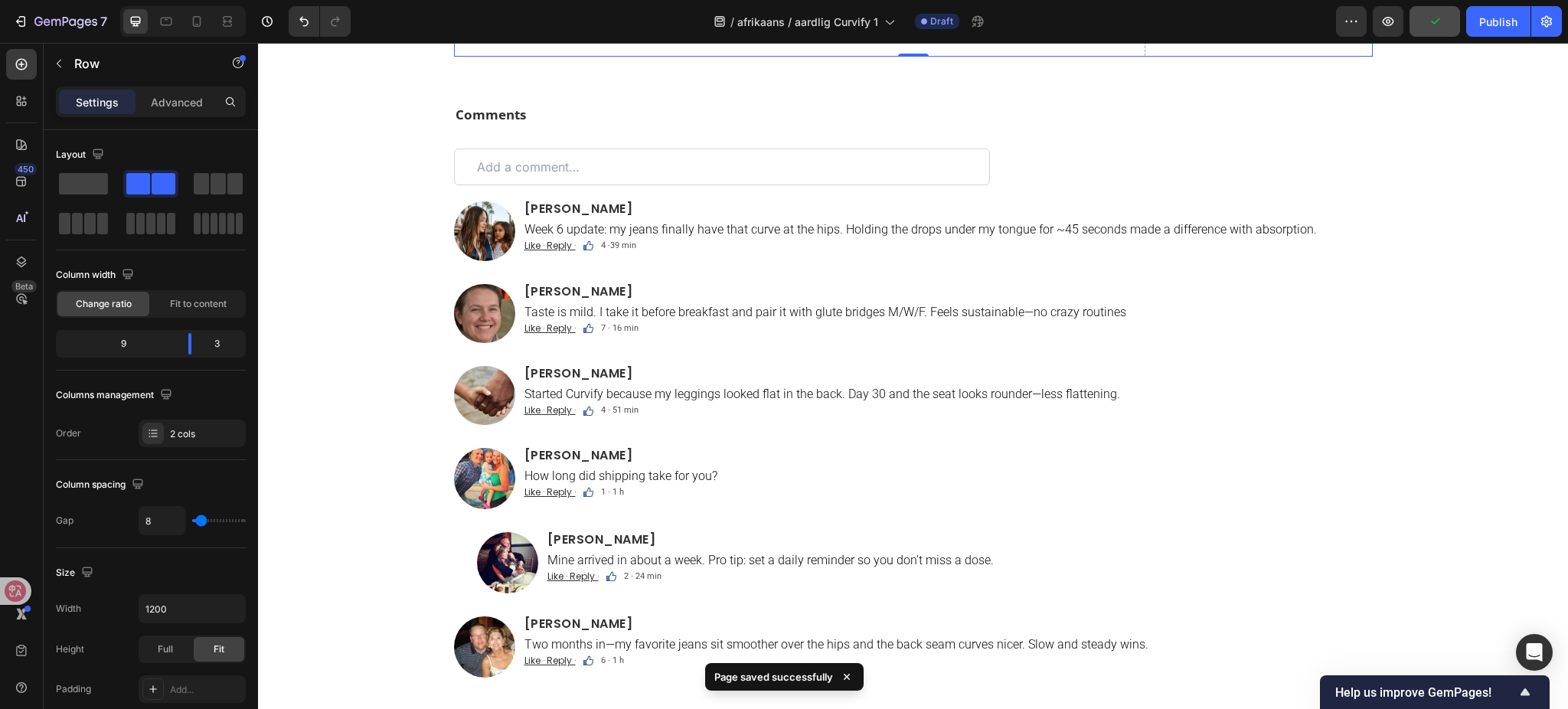
scroll to position [8692, 0]
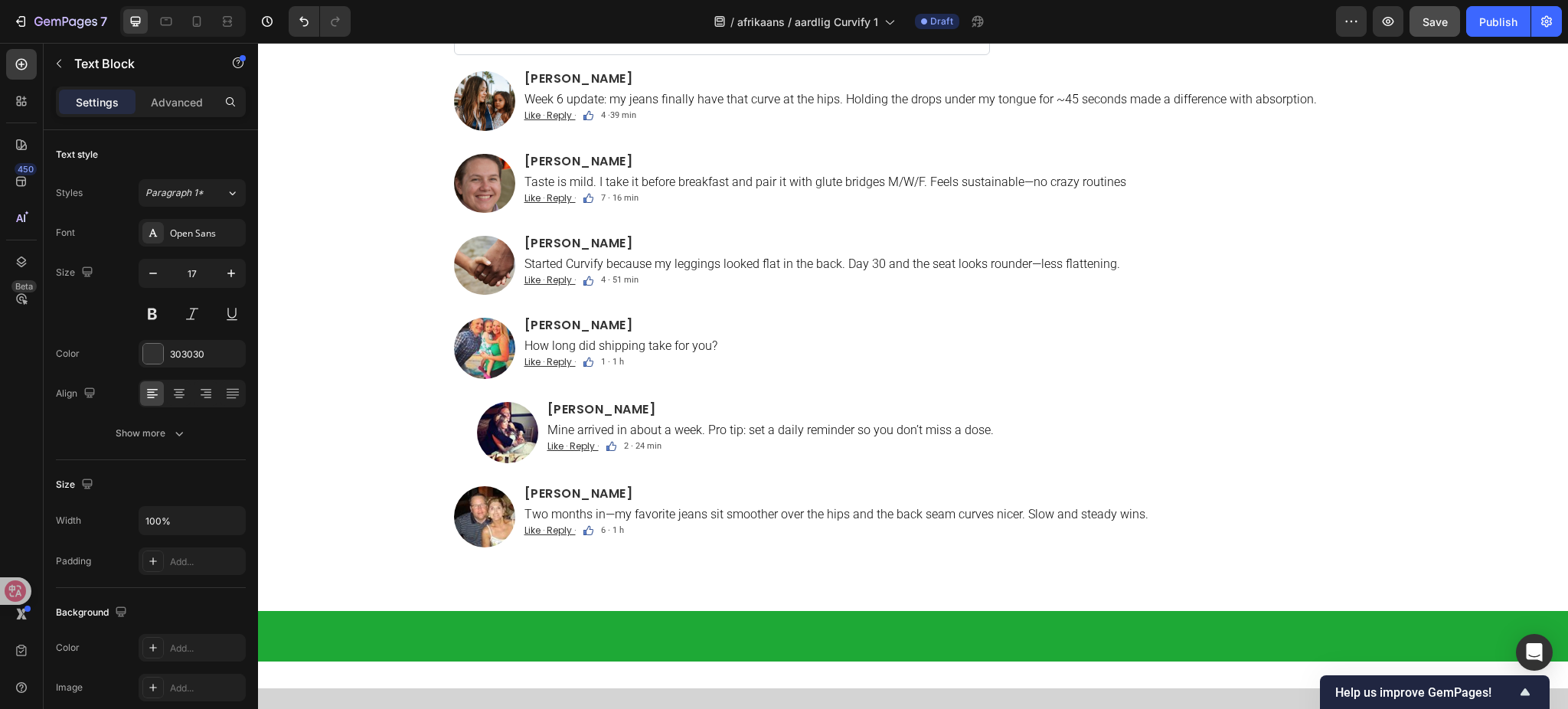
click at [547, 55] on input "text" at bounding box center [721, 36] width 536 height 37
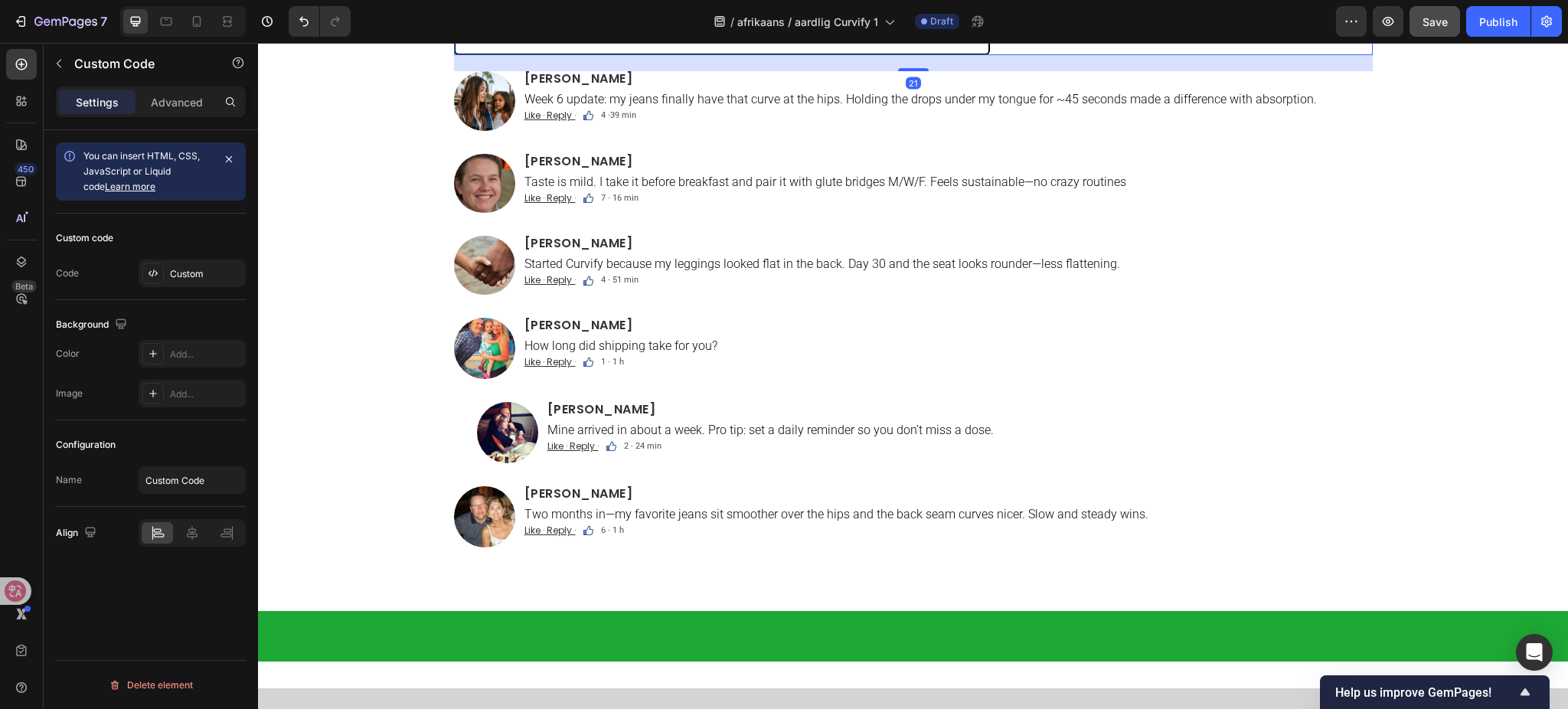
click at [547, 55] on input "text" at bounding box center [721, 36] width 536 height 37
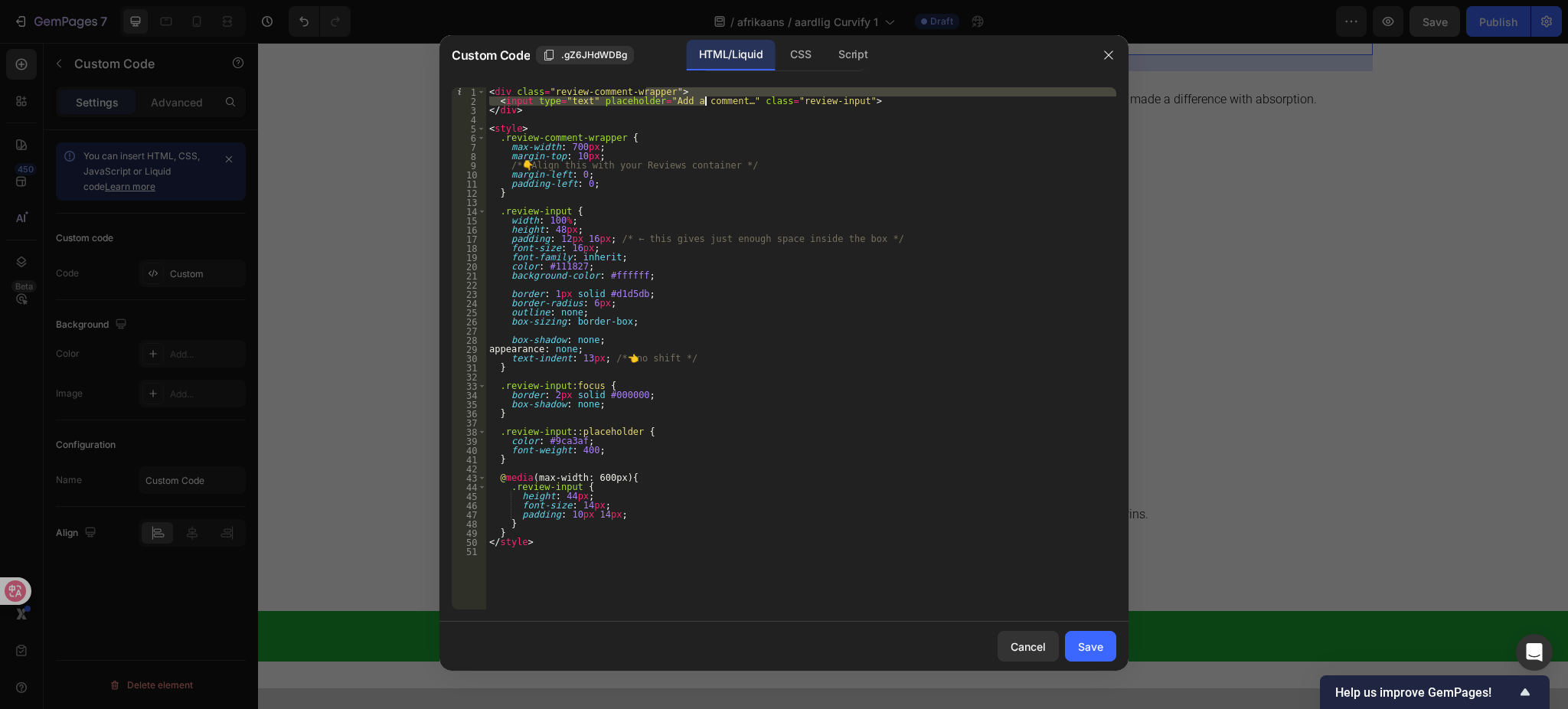
drag, startPoint x: 645, startPoint y: 96, endPoint x: 707, endPoint y: 103, distance: 62.4
click at [707, 103] on div "< div class = "review-comment-wrapper" > < input type = "text" placeholder = "A…" at bounding box center [801, 357] width 630 height 542
click at [664, 103] on div "< div class = "review-comment-wrapper" > < input type = "text" placeholder = "A…" at bounding box center [801, 348] width 630 height 523
drag, startPoint x: 645, startPoint y: 103, endPoint x: 714, endPoint y: 103, distance: 69.0
click at [714, 103] on div "< div class = "review-comment-wrapper" > < input type = "text" placeholder = "A…" at bounding box center [801, 357] width 630 height 542
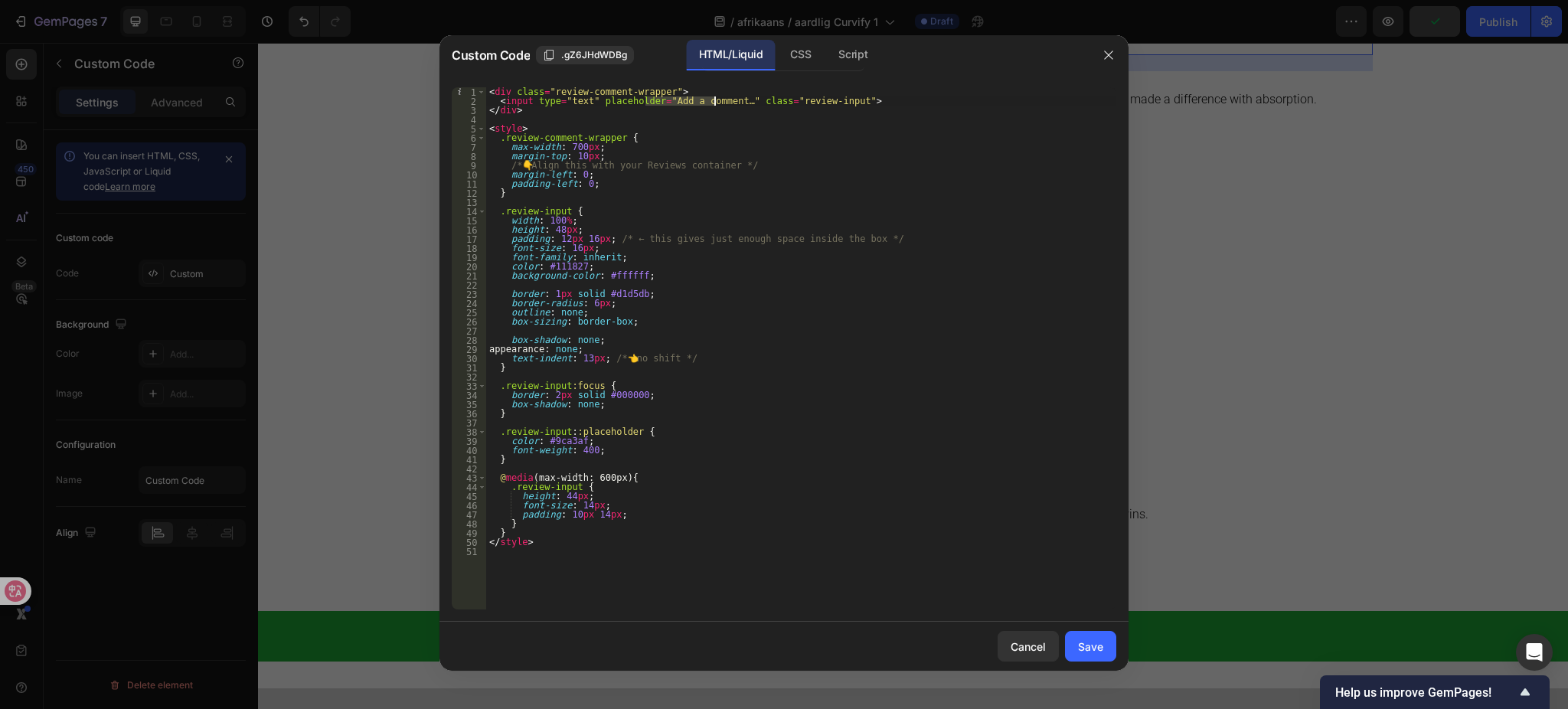
click at [665, 112] on div "< div class = "review-comment-wrapper" > < input type = "text" placeholder = "A…" at bounding box center [801, 357] width 630 height 542
drag, startPoint x: 644, startPoint y: 98, endPoint x: 711, endPoint y: 101, distance: 67.1
click at [711, 101] on div "< div class = "review-comment-wrapper" > < input type = "text" placeholder = "A…" at bounding box center [801, 357] width 630 height 542
paste textarea "Voeg ’n kommentaar by"
type textarea "<input type="text" placeholder="Voeg ’n kommentaar by…" class="review-input">"
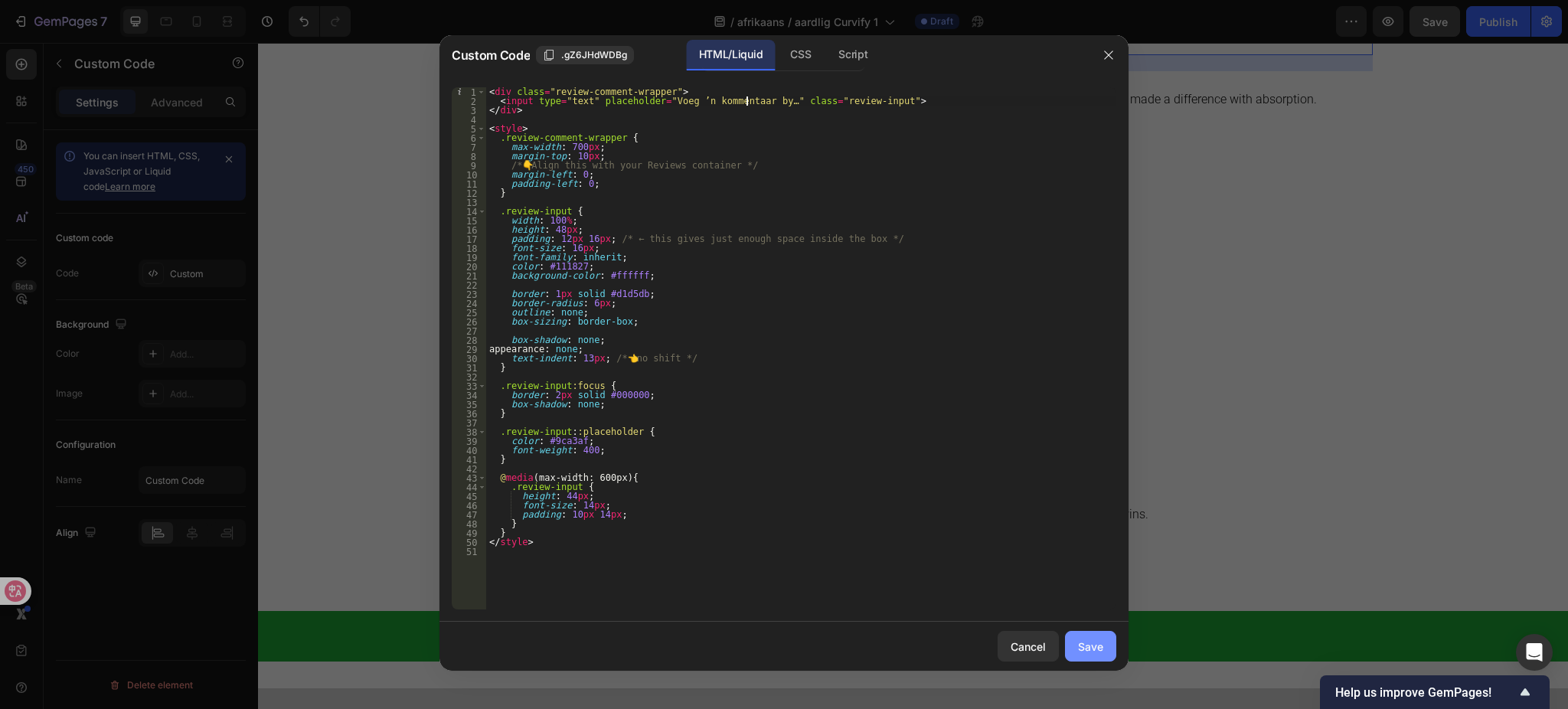
click at [1088, 649] on div "Save" at bounding box center [1091, 647] width 26 height 16
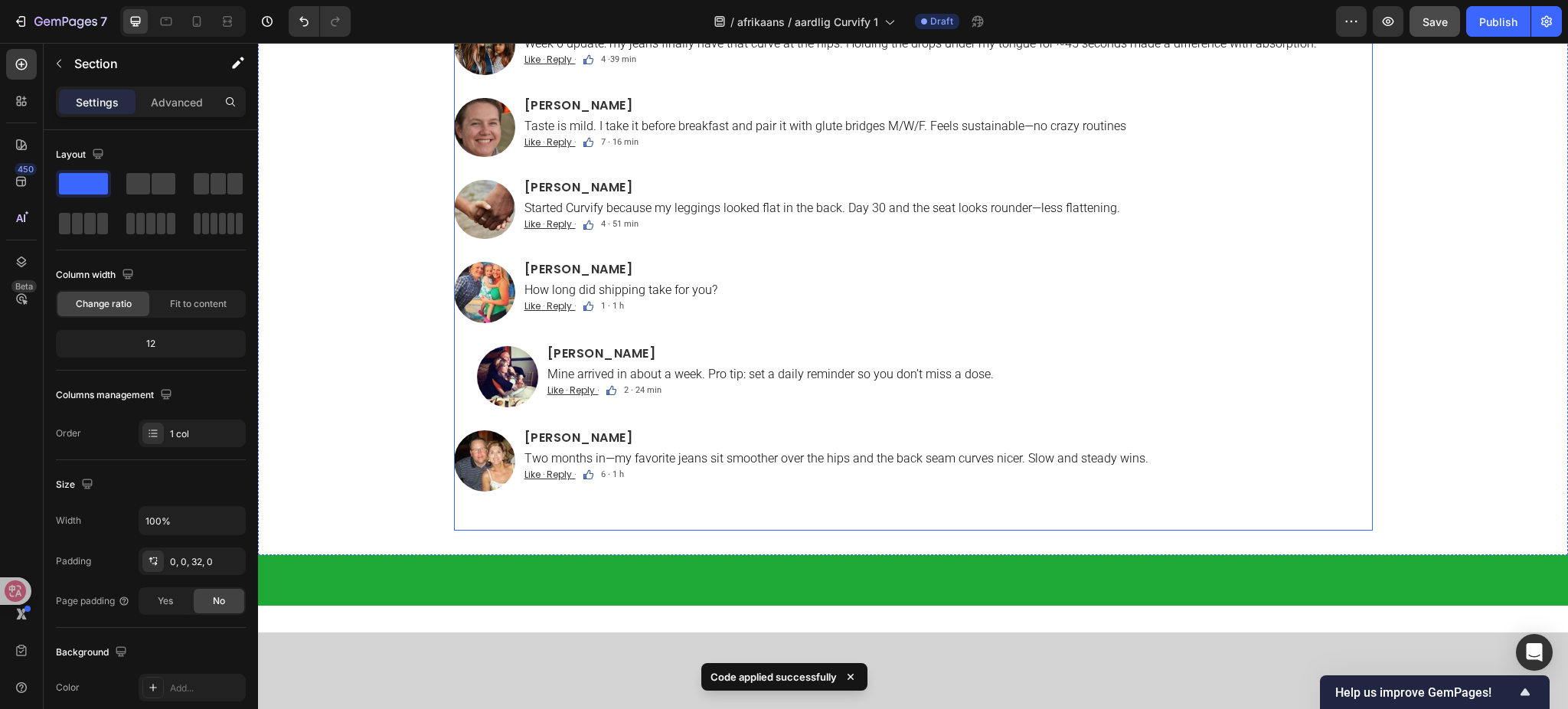
scroll to position [8794, 0]
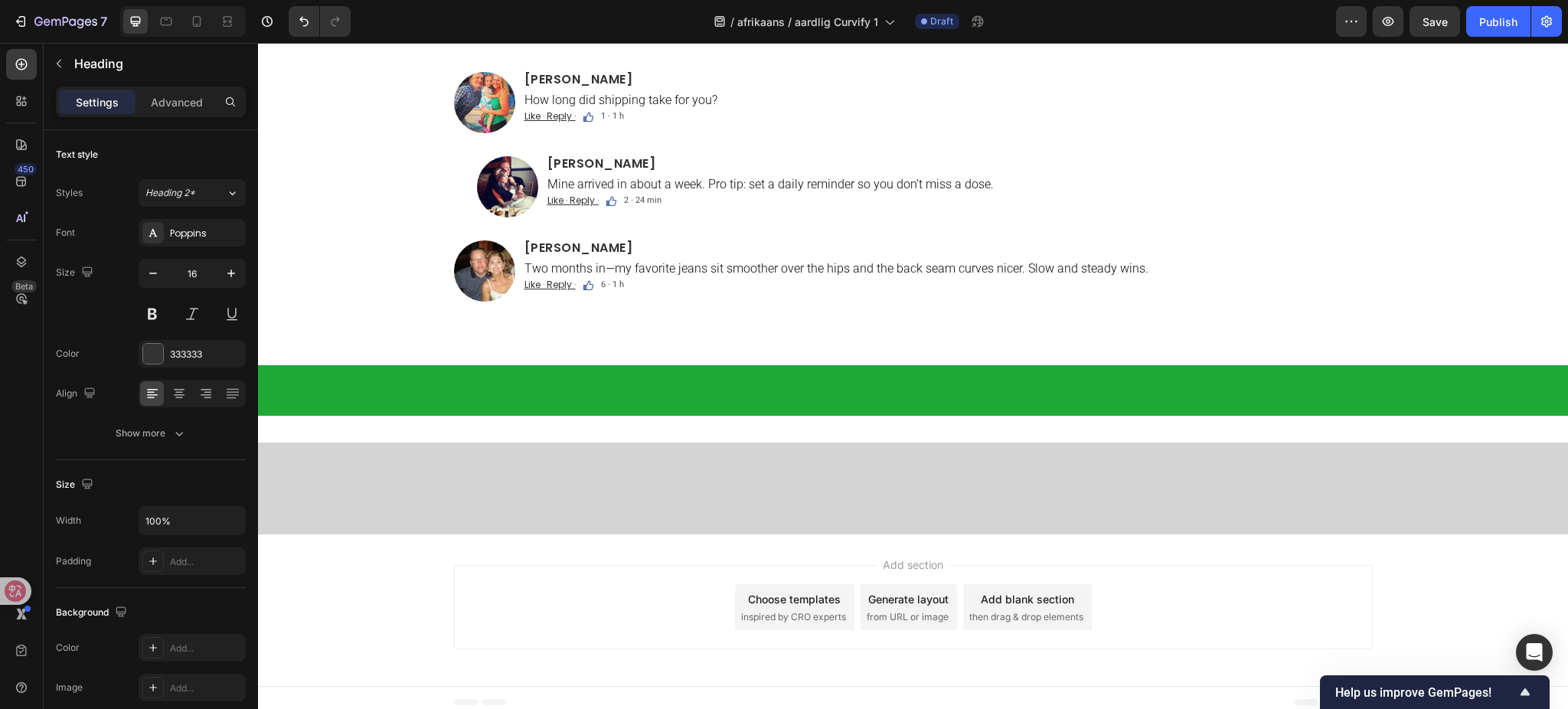
scroll to position [8794, 0]
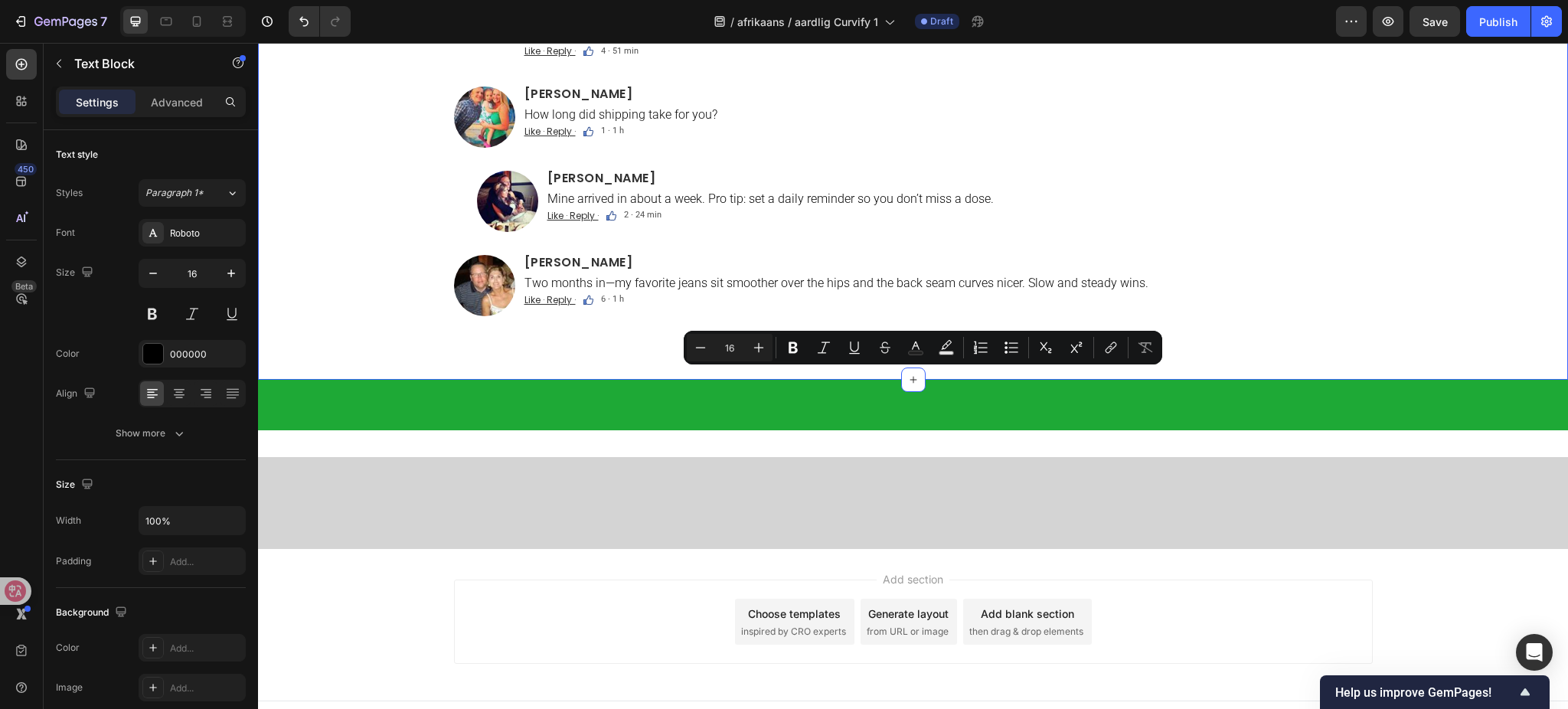
click at [310, 355] on div "Kommentaar Text Block Custom Code Image [PERSON_NAME] Heading Week 6-opdatering…" at bounding box center [913, 45] width 1310 height 620
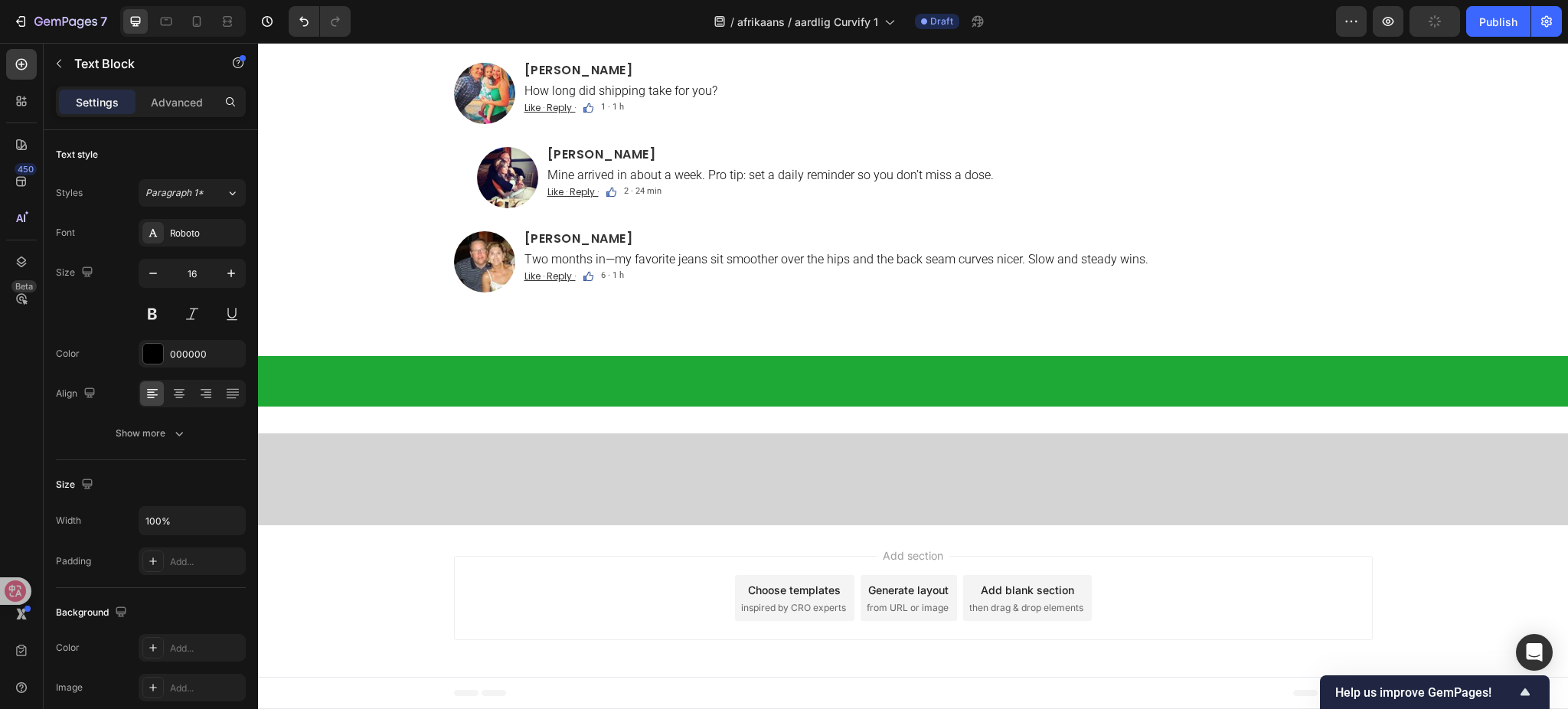
click at [637, 20] on div "Text Block" at bounding box center [629, 12] width 52 height 14
click at [720, 18] on p "Started Curvify because my leggings looked flat in the back. Day 30 and the sea…" at bounding box center [948, 10] width 847 height 14
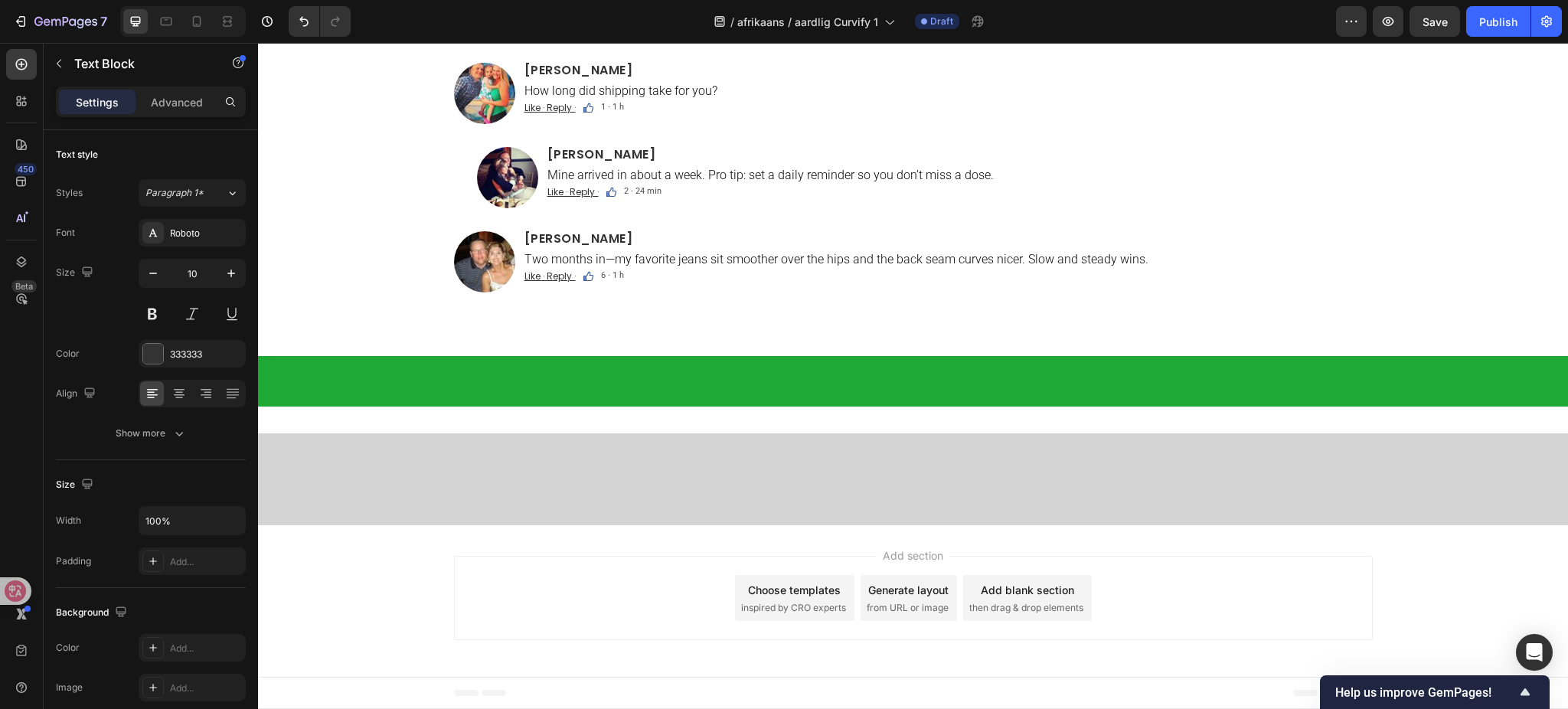
click at [720, 18] on p "Started Curvify because my leggings looked flat in the back. Day 30 and the sea…" at bounding box center [948, 10] width 847 height 14
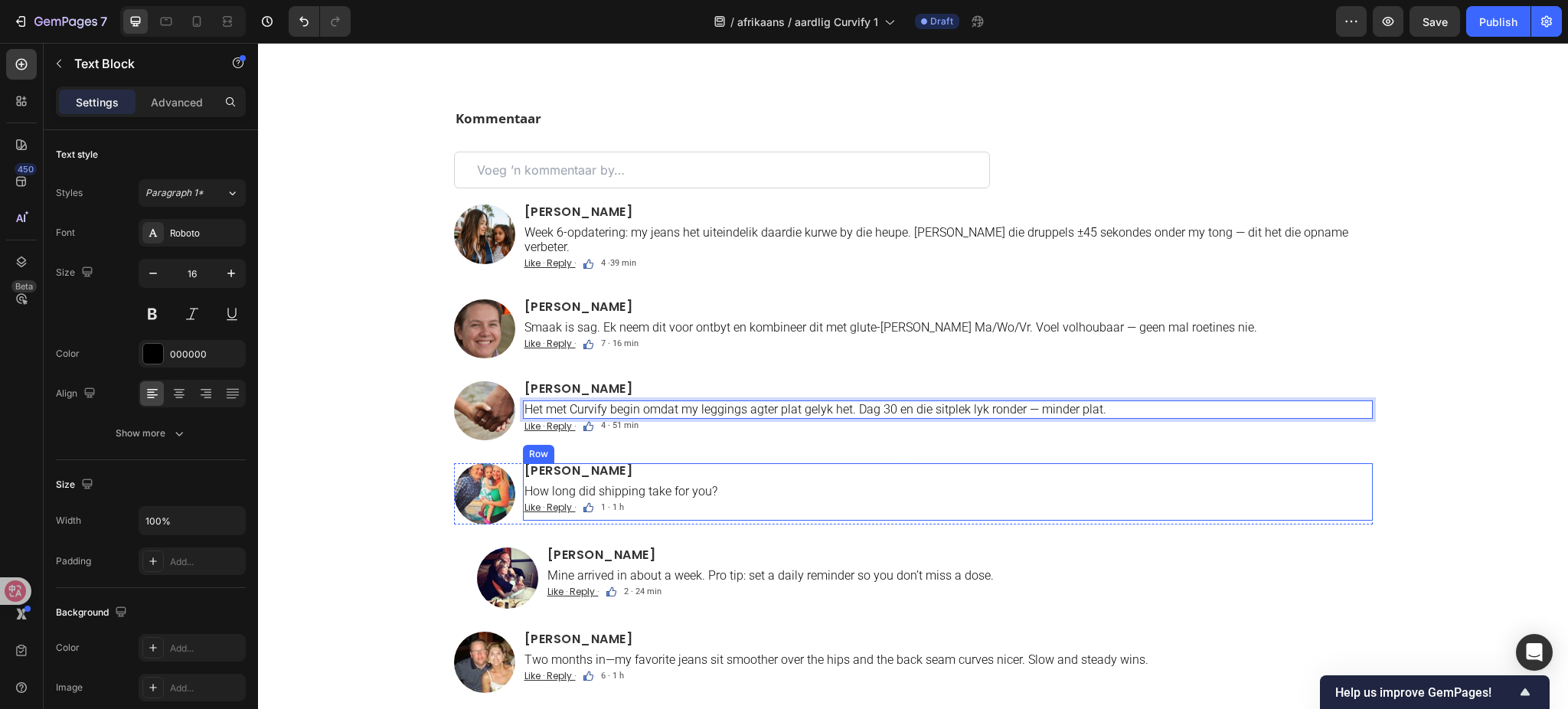
scroll to position [8999, 0]
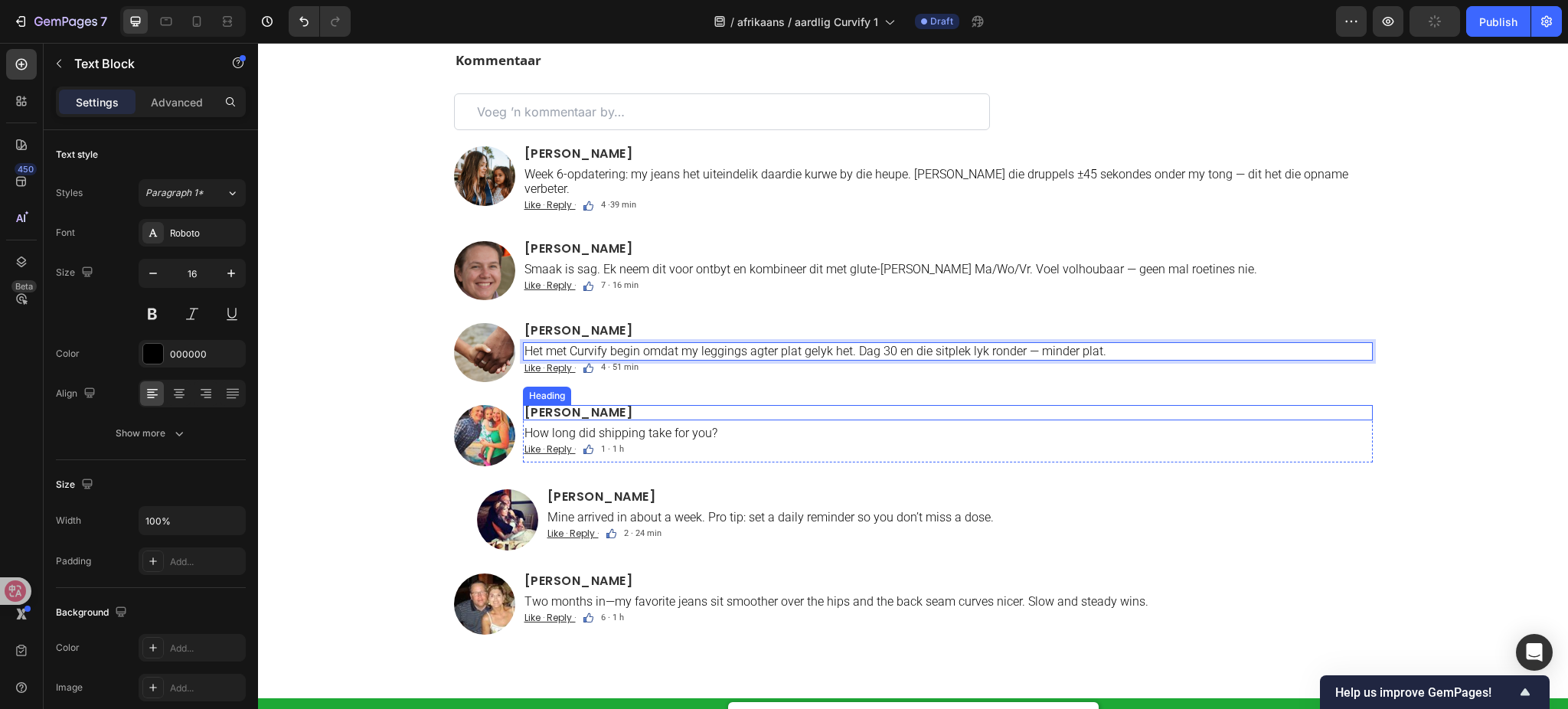
click at [615, 406] on h2 "[PERSON_NAME]" at bounding box center [947, 413] width 850 height 15
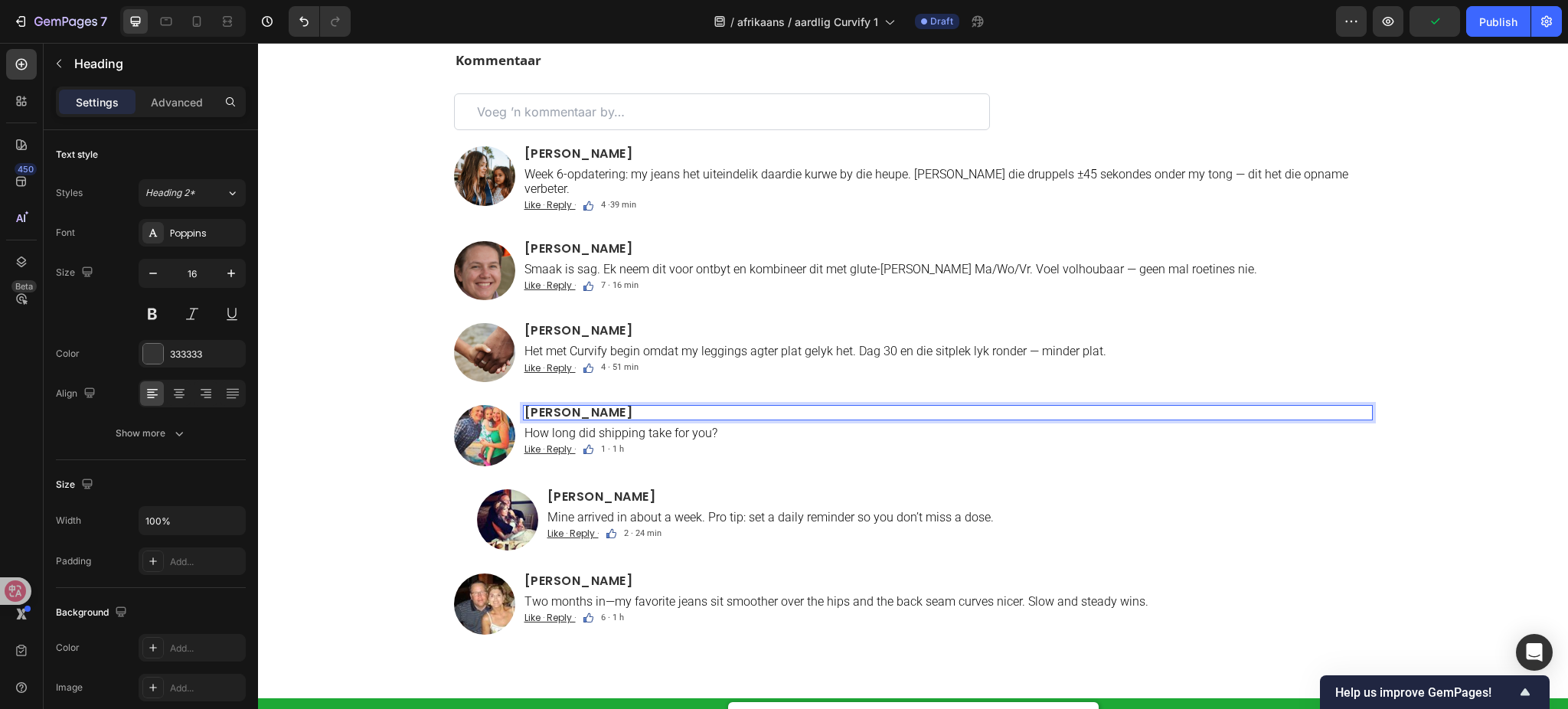
click at [574, 406] on p "[PERSON_NAME]" at bounding box center [948, 412] width 847 height 12
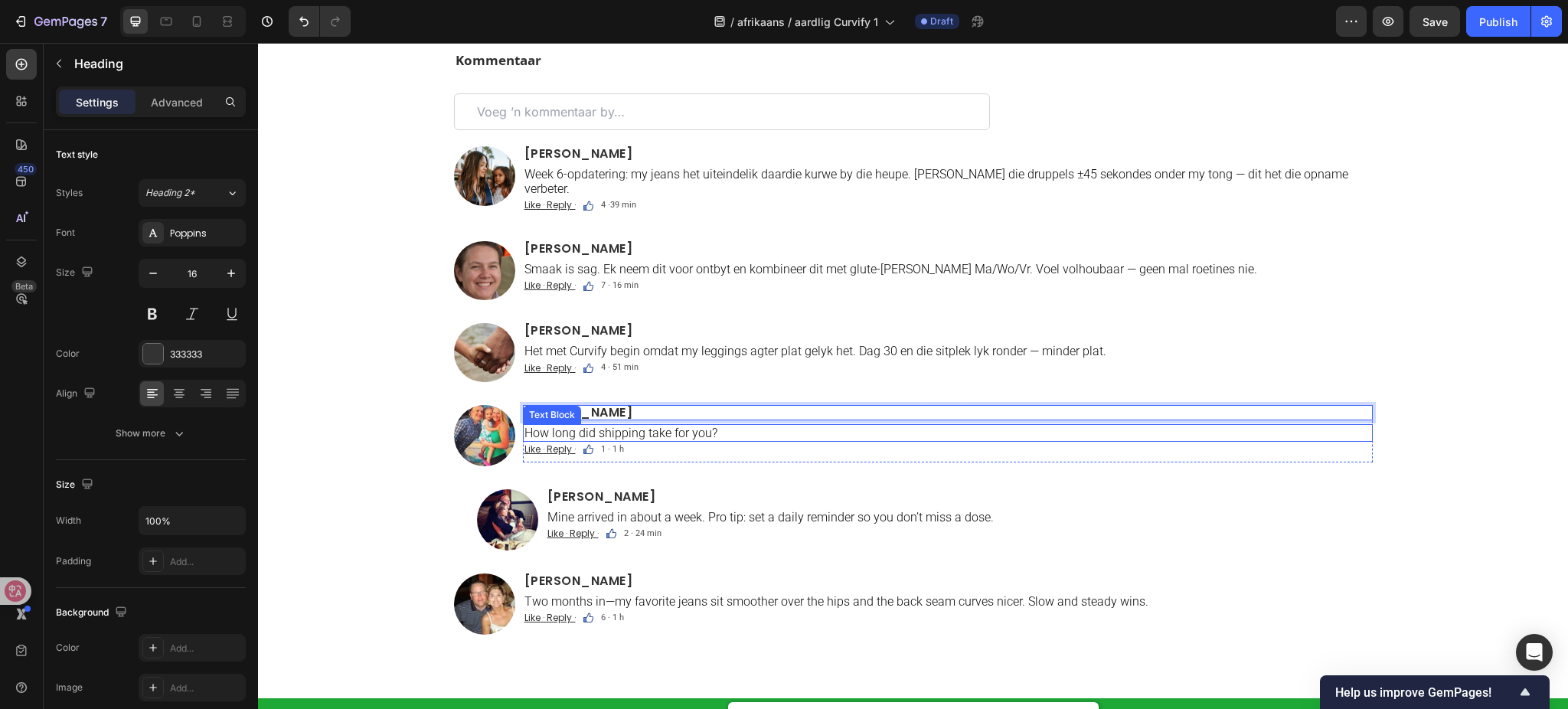
click at [645, 426] on p "How long did shipping take for you?" at bounding box center [948, 433] width 847 height 14
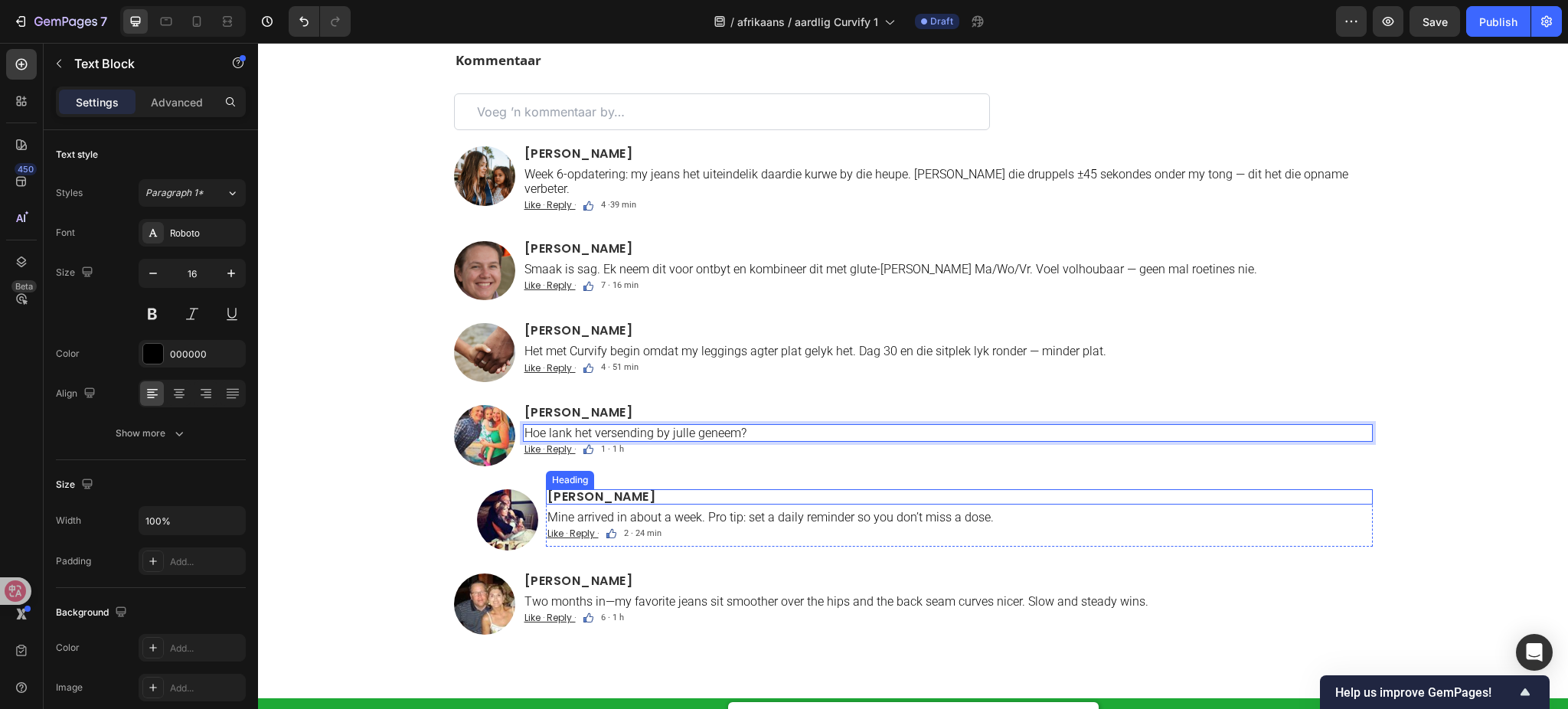
click at [567, 490] on h2 "[PERSON_NAME]" at bounding box center [959, 497] width 827 height 15
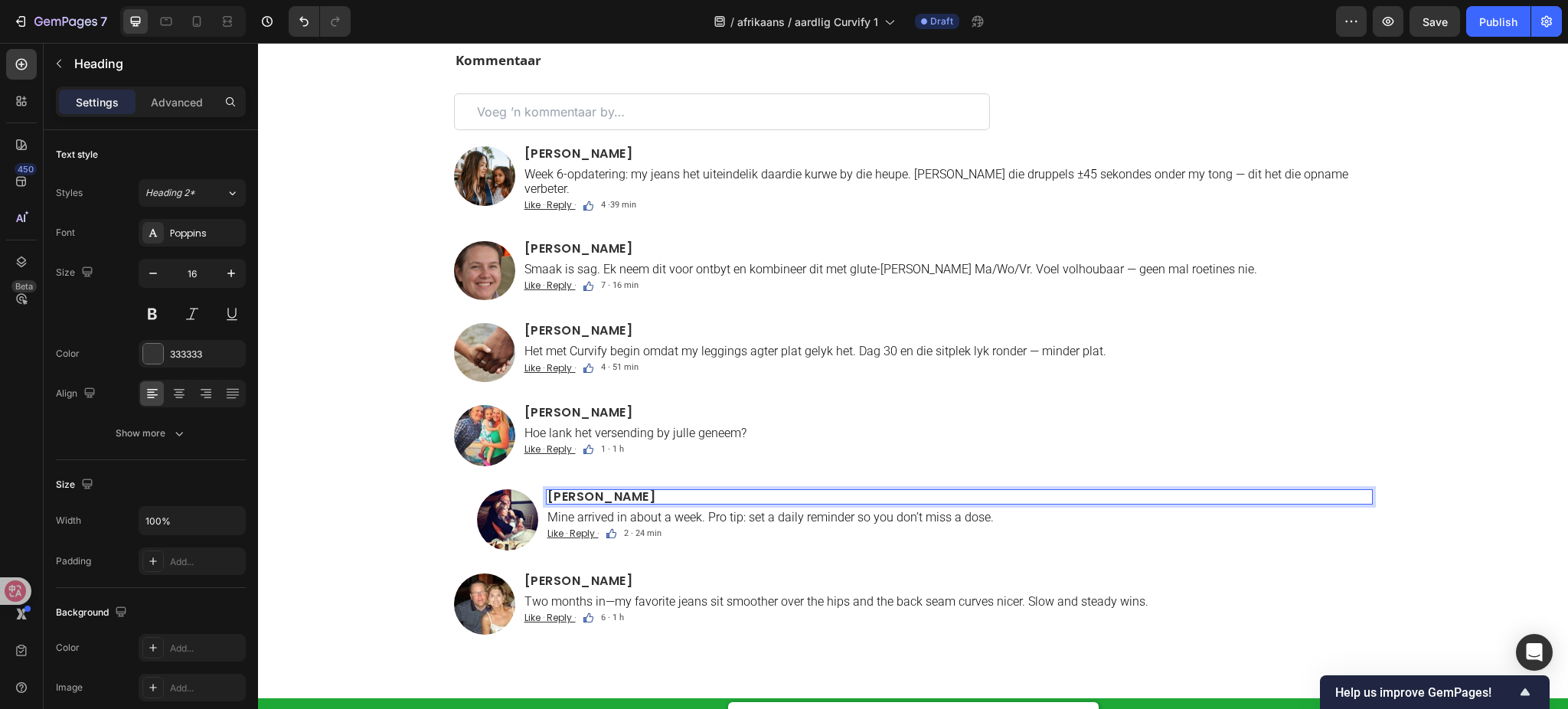
click at [563, 491] on p "[PERSON_NAME]" at bounding box center [959, 496] width 824 height 12
click at [707, 510] on p "Mine arrived in about a week. Pro tip: set a daily reminder so you don’t miss a…" at bounding box center [959, 517] width 824 height 14
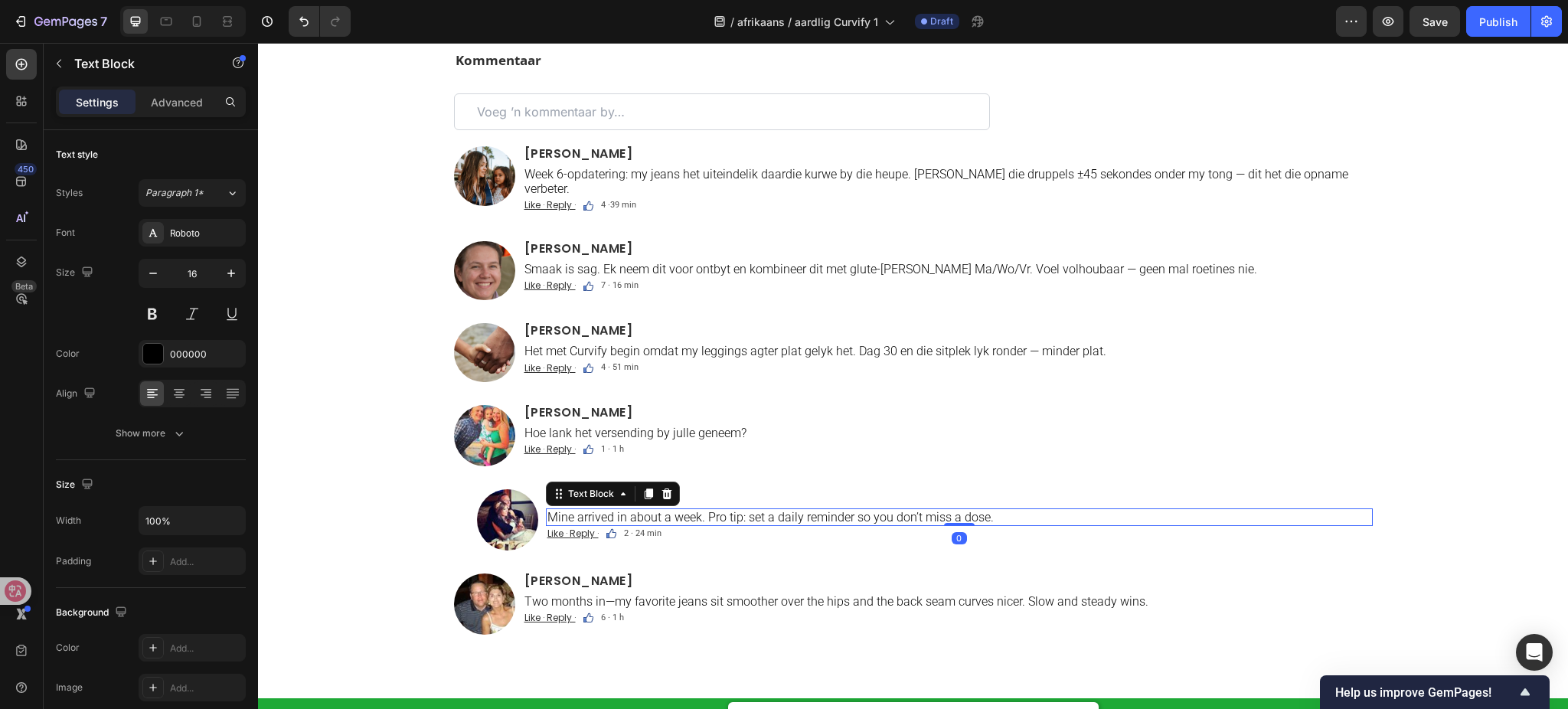
click at [707, 510] on p "Mine arrived in about a week. Pro tip: set a daily reminder so you don’t miss a…" at bounding box center [959, 517] width 824 height 14
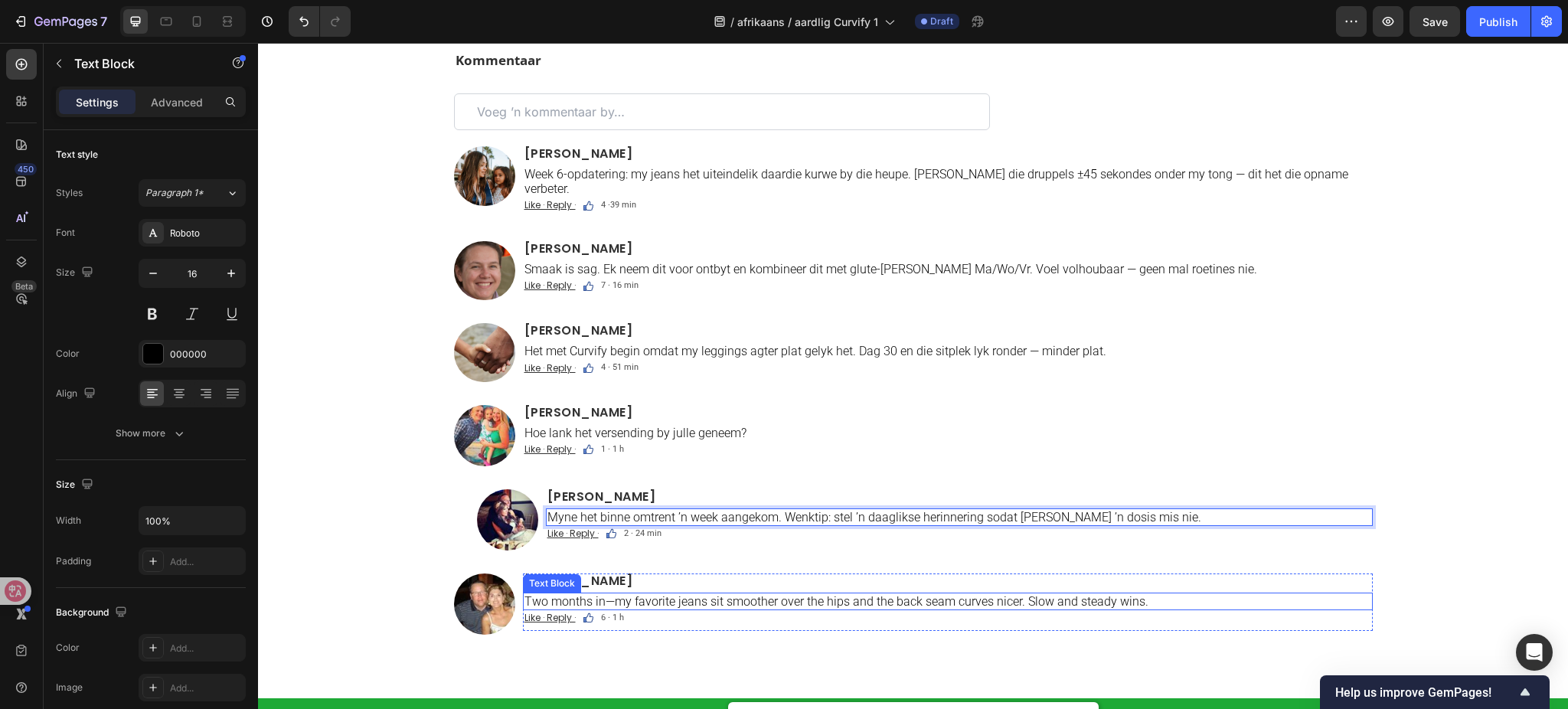
click at [624, 595] on p "Two months in—my favorite jeans sit smoother over the hips and the back seam cu…" at bounding box center [948, 601] width 847 height 14
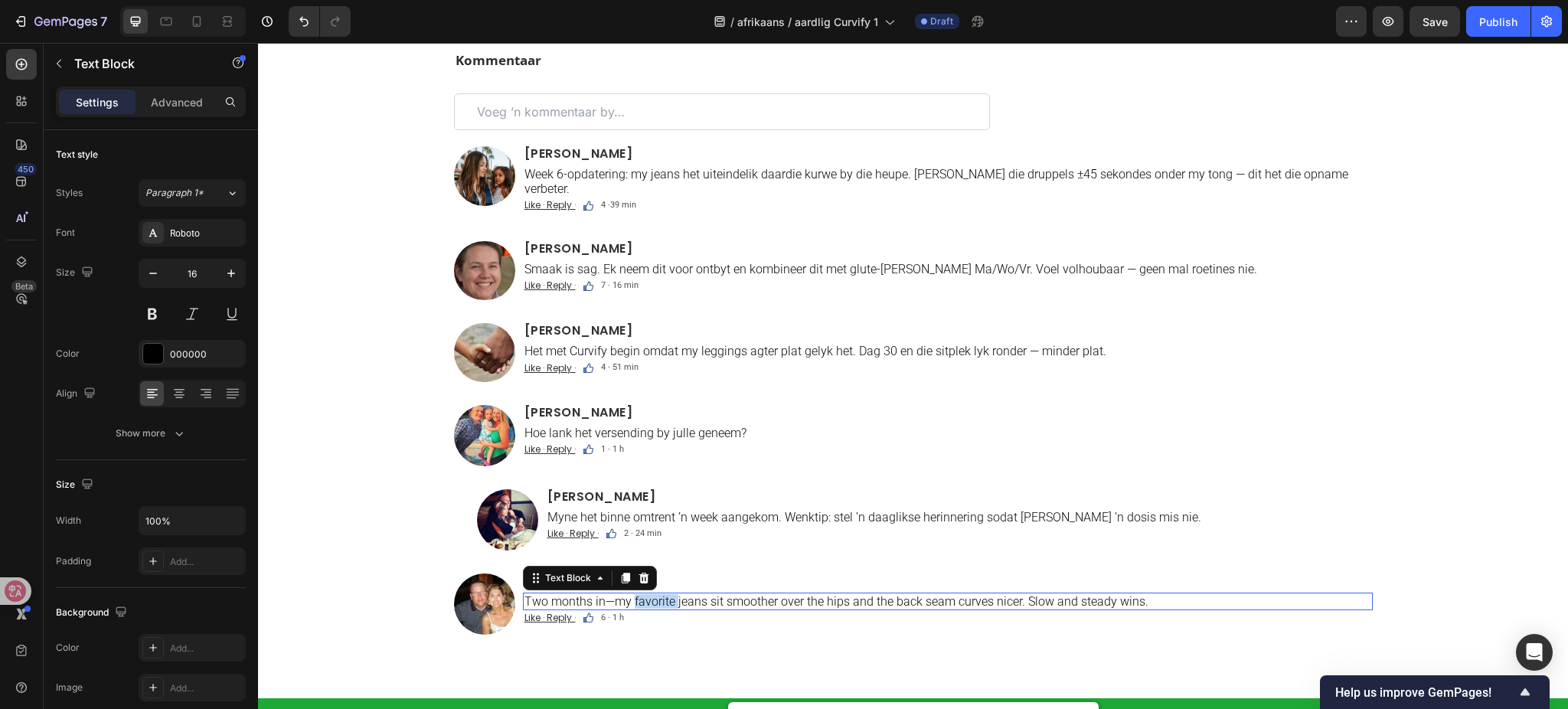
click at [624, 595] on p "Two months in—my favorite jeans sit smoother over the hips and the back seam cu…" at bounding box center [948, 601] width 847 height 14
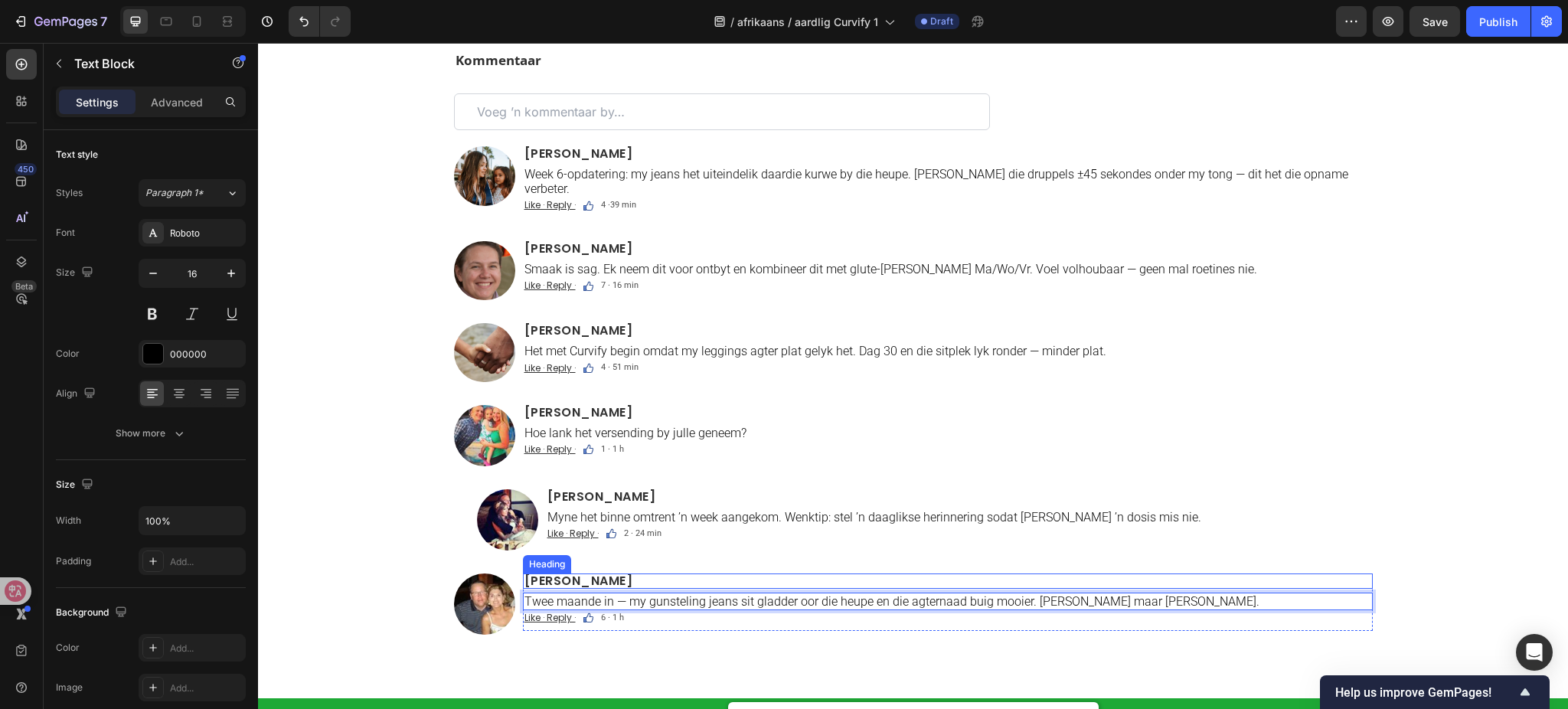
click at [536, 574] on h2 "[PERSON_NAME]" at bounding box center [947, 581] width 850 height 15
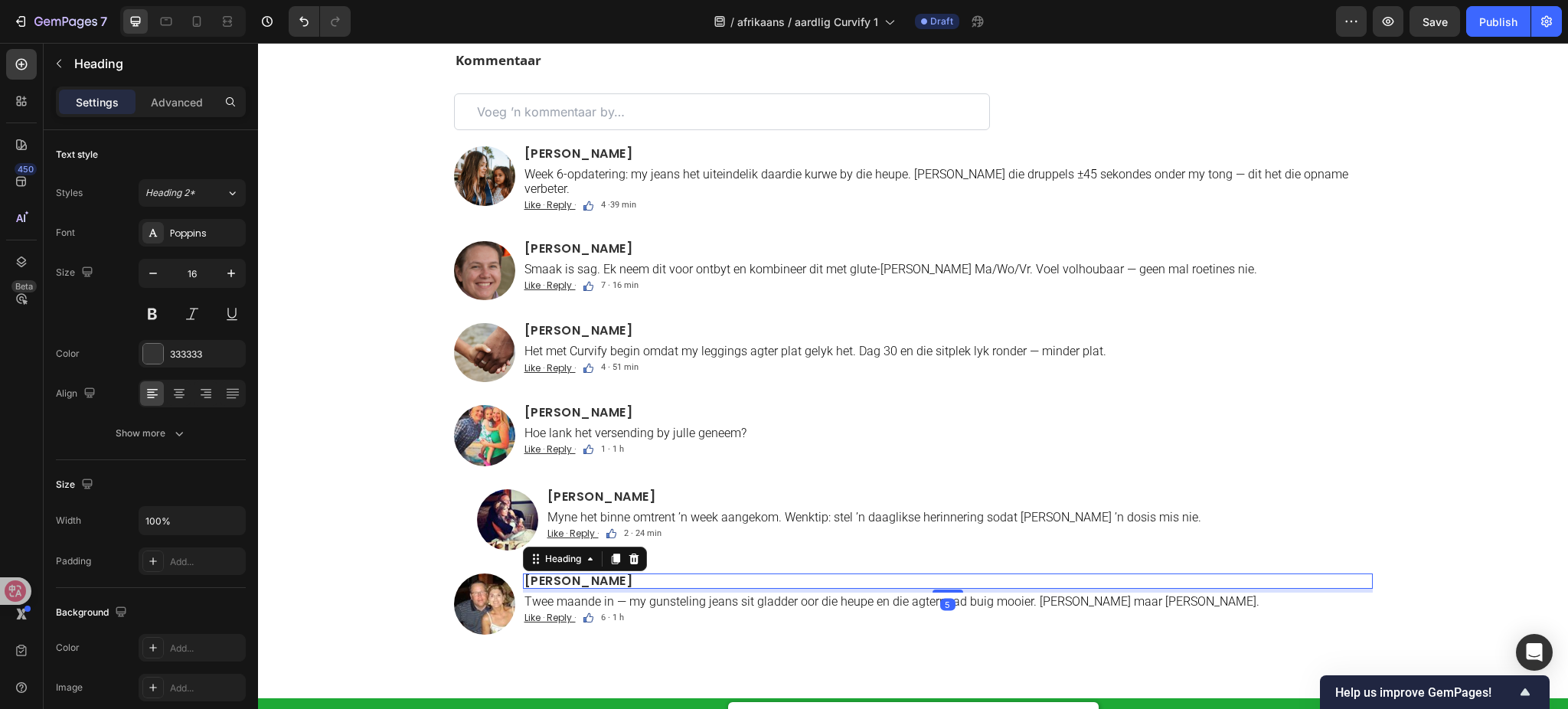
click at [541, 574] on h2 "[PERSON_NAME]" at bounding box center [947, 581] width 850 height 15
click at [525, 576] on p "[PERSON_NAME]" at bounding box center [948, 581] width 847 height 12
click at [548, 576] on p "[PERSON_NAME]" at bounding box center [948, 581] width 847 height 12
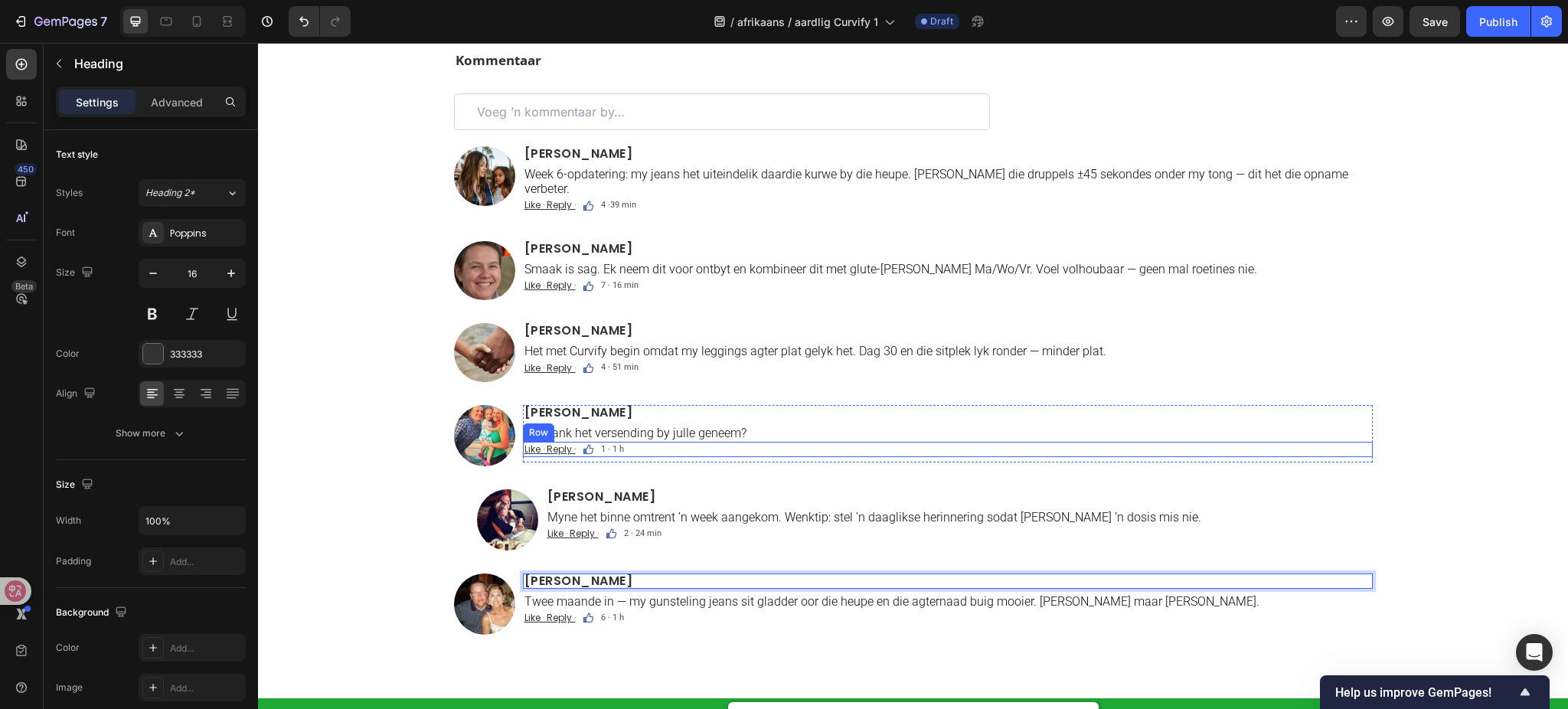
scroll to position [9329, 0]
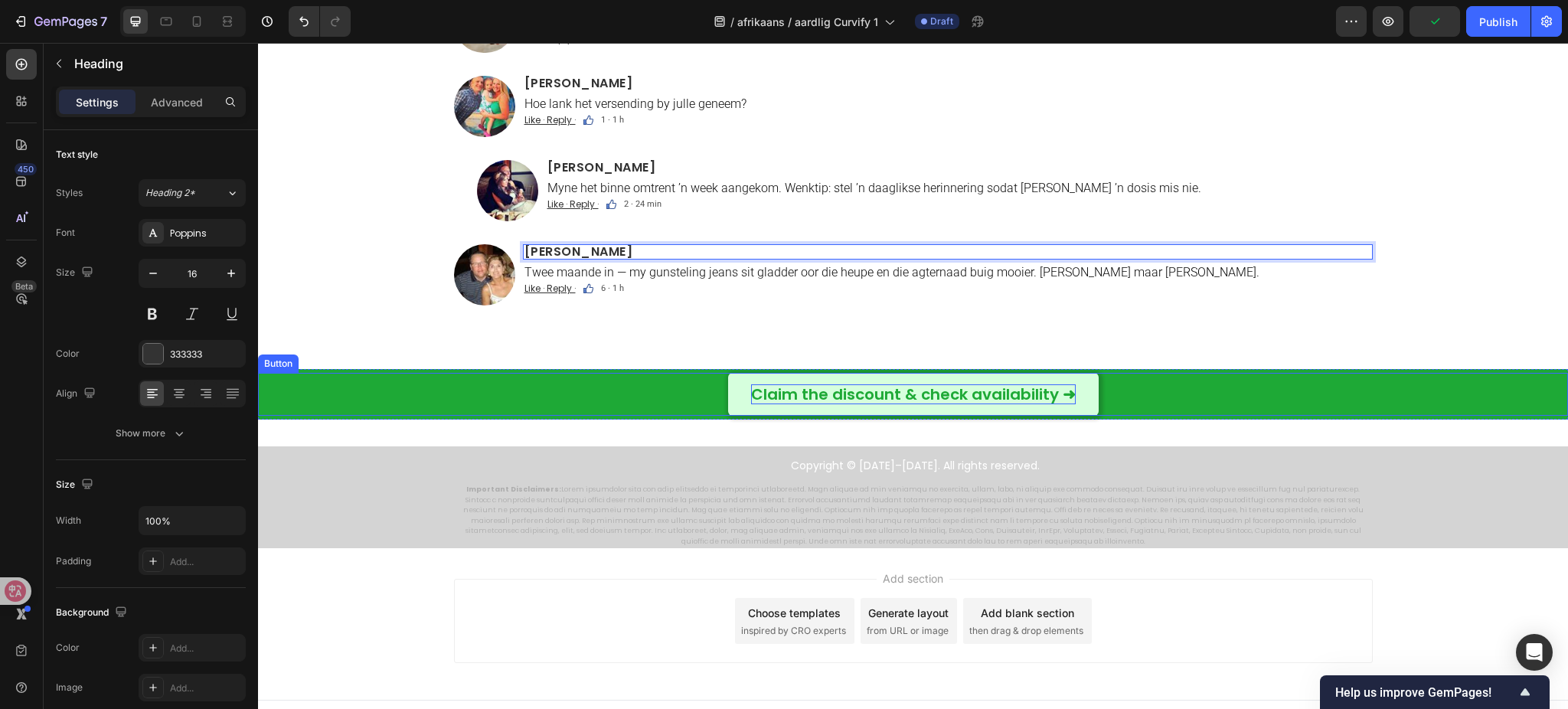
click at [882, 387] on p "Claim the discount & check availability ➜" at bounding box center [914, 394] width 325 height 20
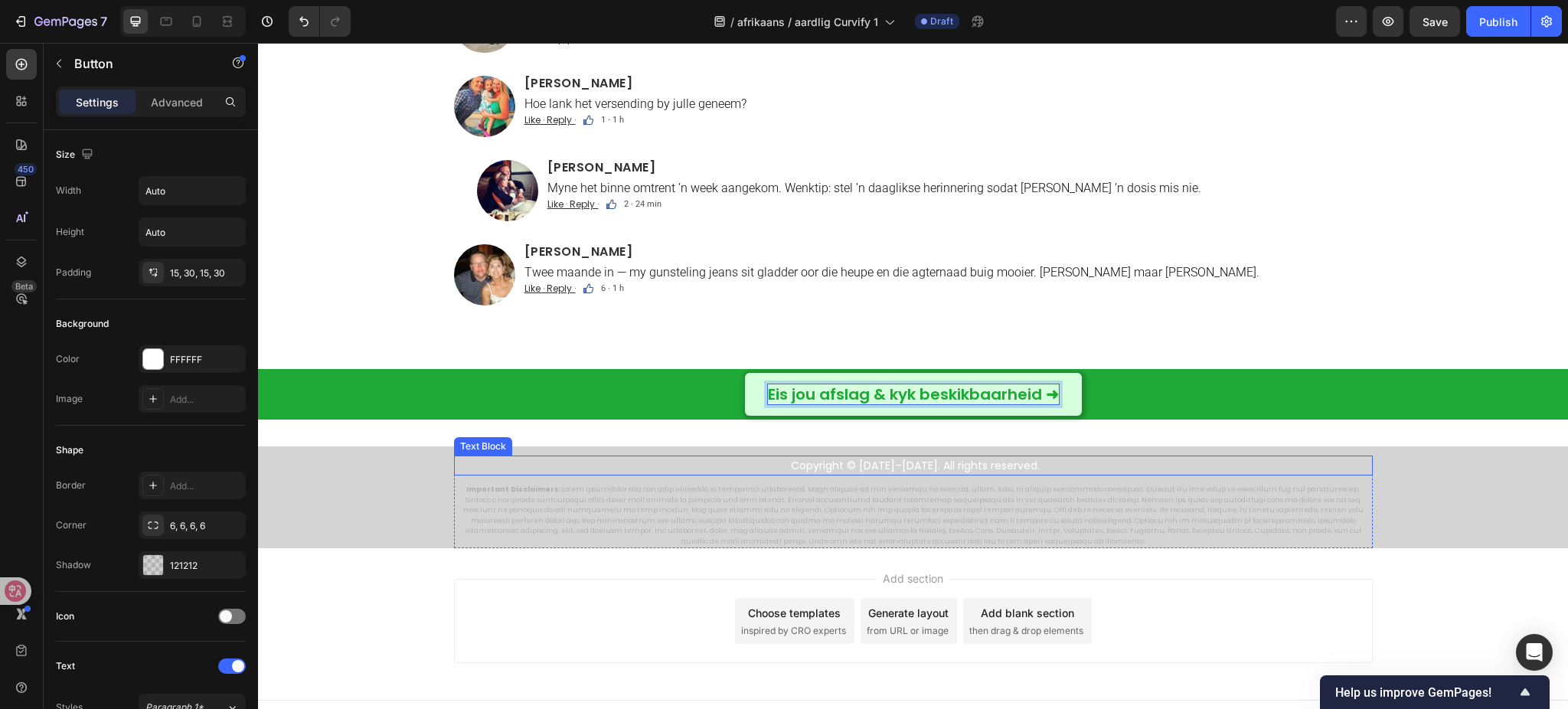
click at [746, 458] on p "Copyright © [DATE]–[DATE]. All rights reserved." at bounding box center [915, 466] width 912 height 17
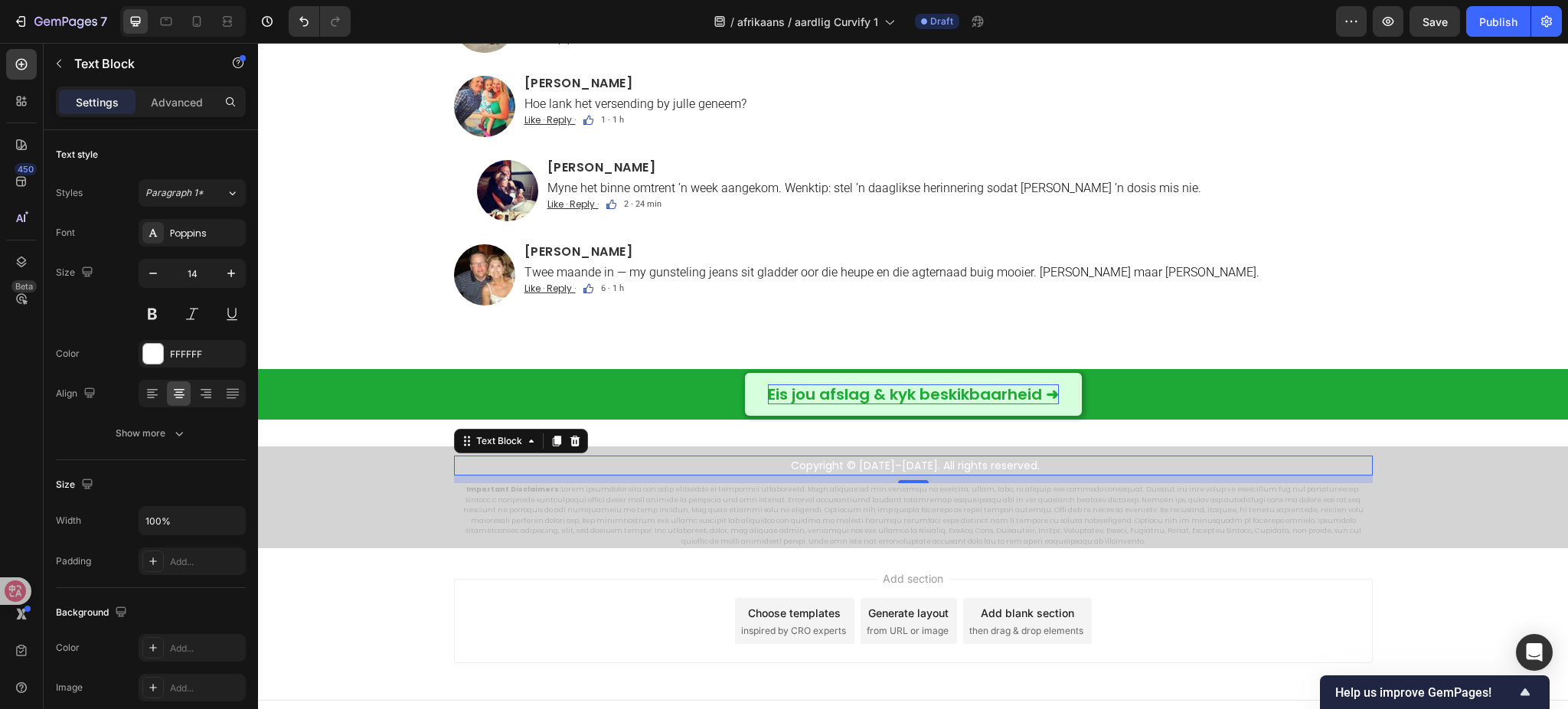
click at [870, 458] on p "Copyright © [DATE]–[DATE]. All rights reserved." at bounding box center [915, 466] width 912 height 17
click at [818, 485] on p "Important Disclaimers:" at bounding box center [913, 516] width 916 height 62
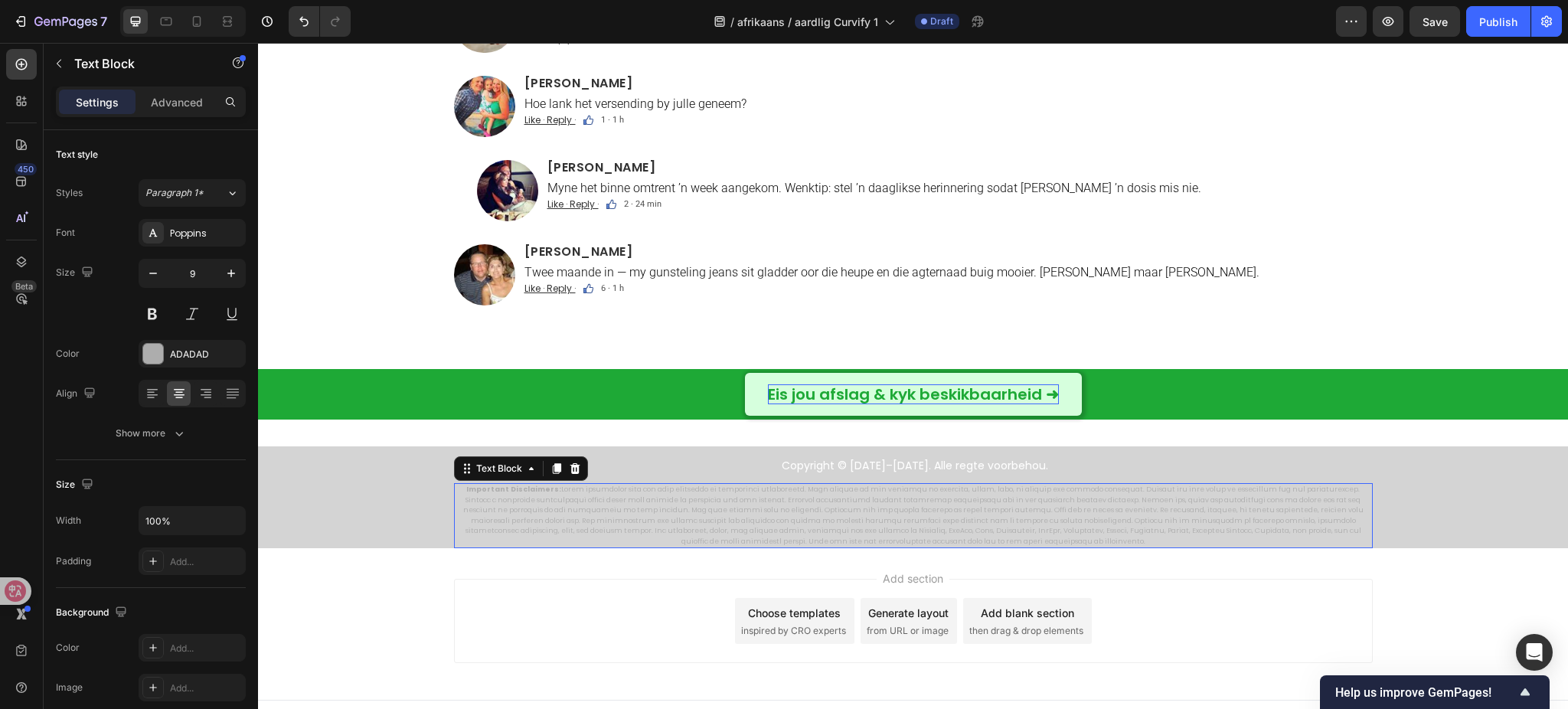
click at [818, 485] on p "Important Disclaimers:" at bounding box center [913, 516] width 916 height 62
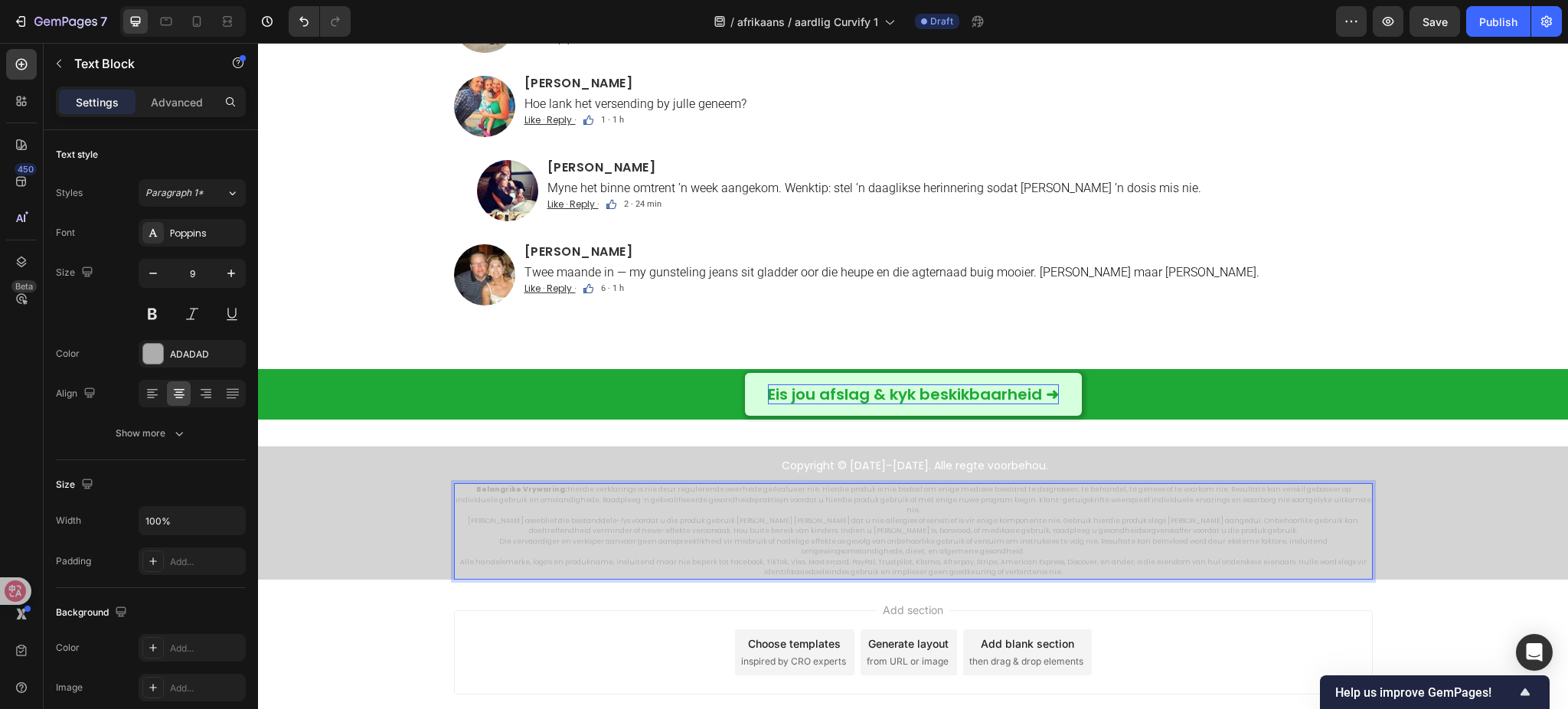
click at [456, 516] on p "[PERSON_NAME] asseblief die bestanddele-lys voordat u die produk gebruik [PERSO…" at bounding box center [913, 527] width 916 height 21
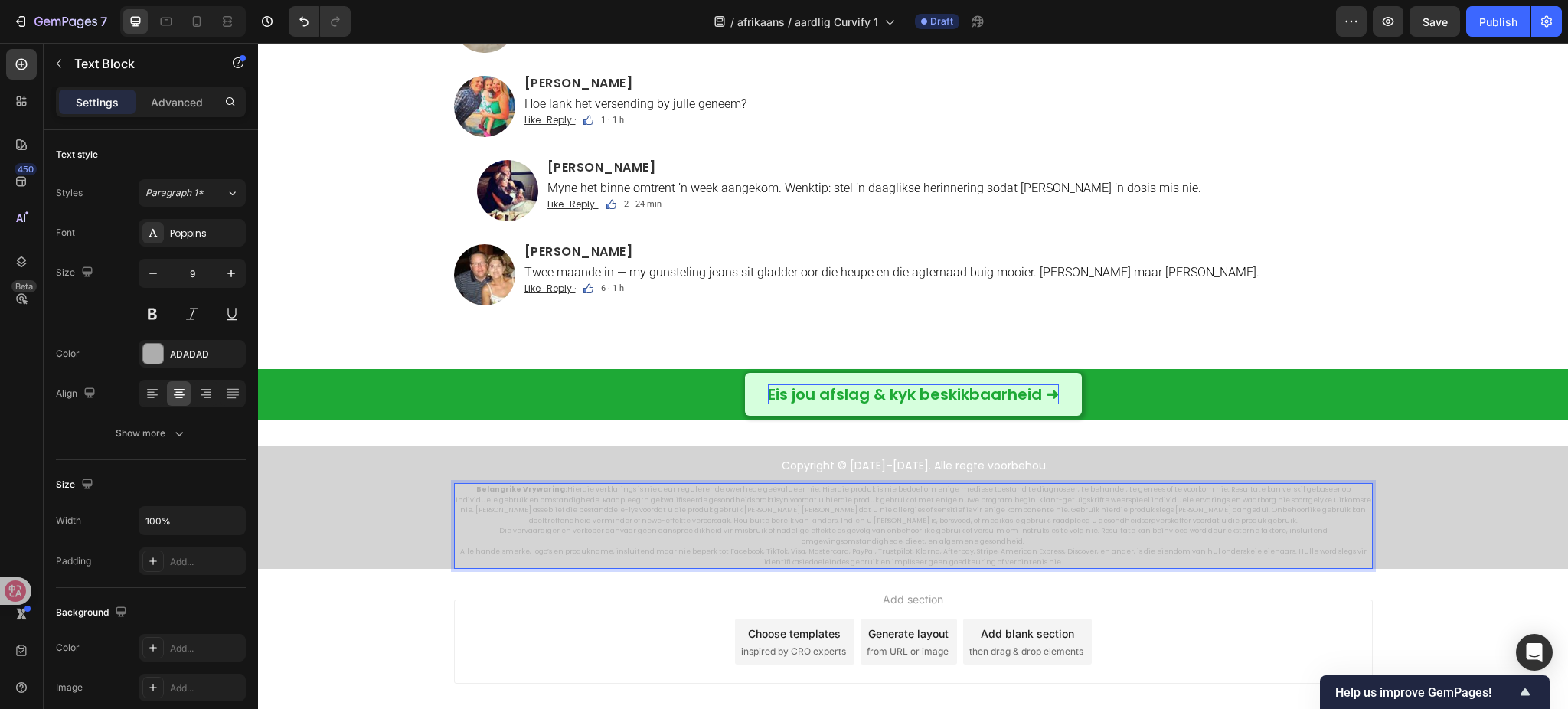
click at [456, 527] on p "Die vervaardiger en verkoper aanvaar geen aanspreeklikheid vir misbruik of nade…" at bounding box center [913, 537] width 916 height 21
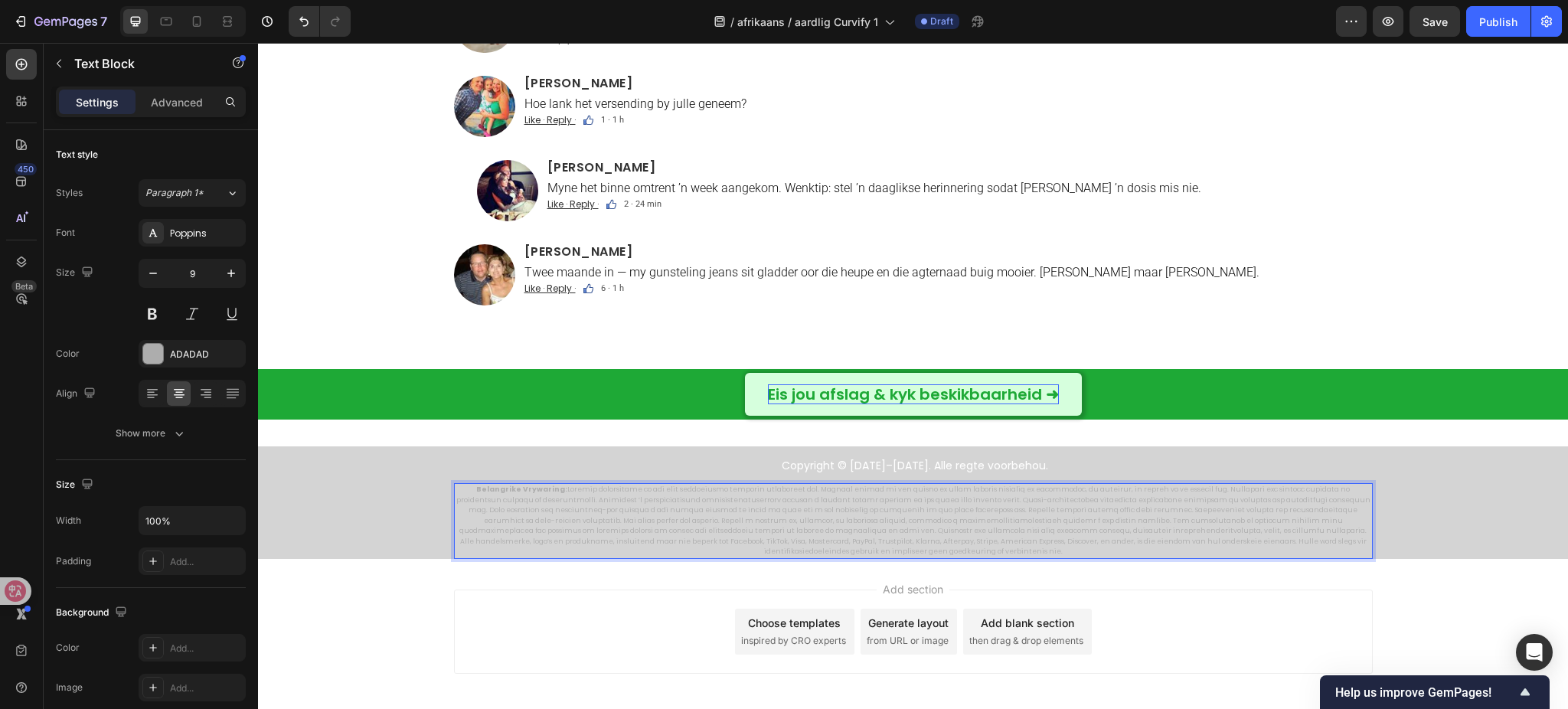
click at [471, 537] on p "Alle handelsmerke, logo’s en produkname, insluitend maar nie beperk tot Faceboo…" at bounding box center [913, 547] width 916 height 21
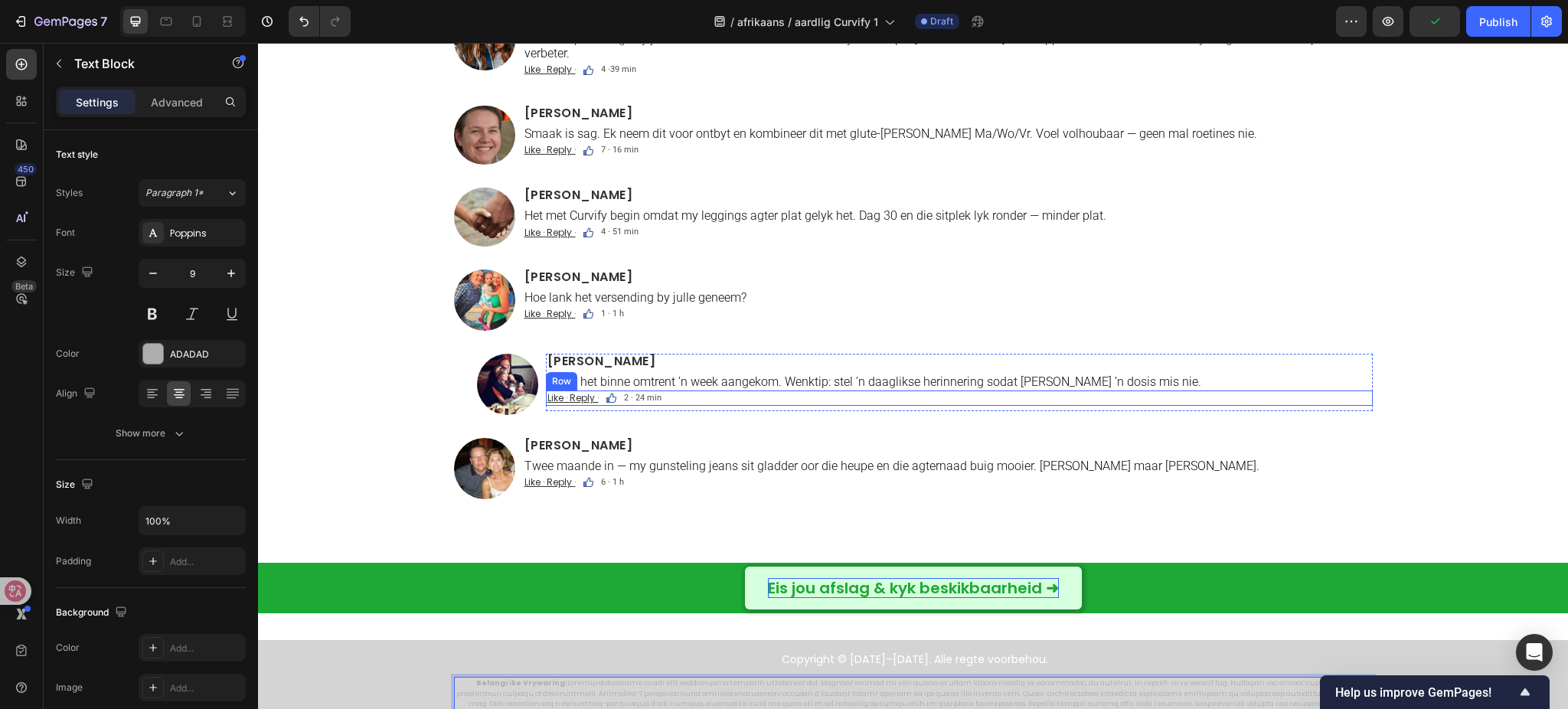
scroll to position [9123, 0]
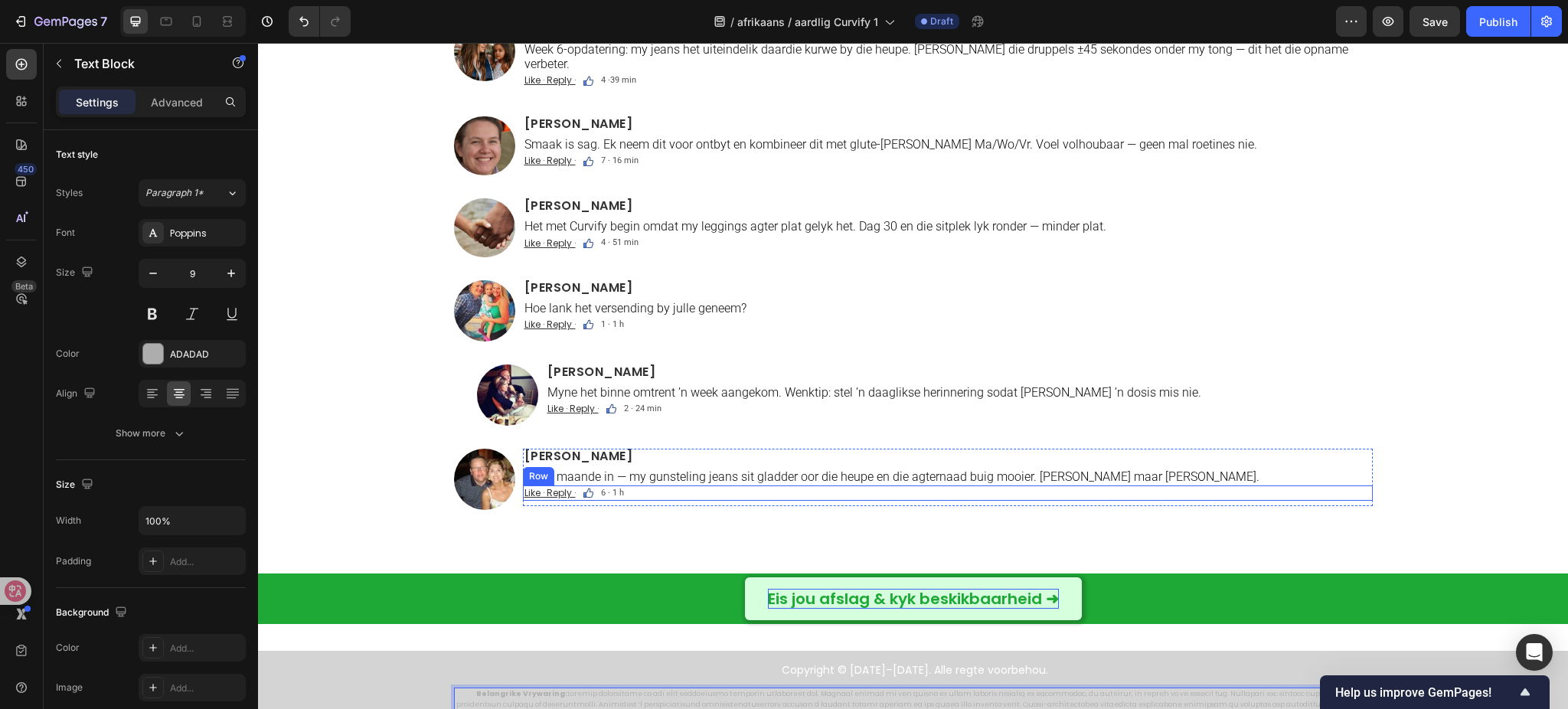
click at [615, 488] on span "6 · 1 h" at bounding box center [612, 493] width 23 height 10
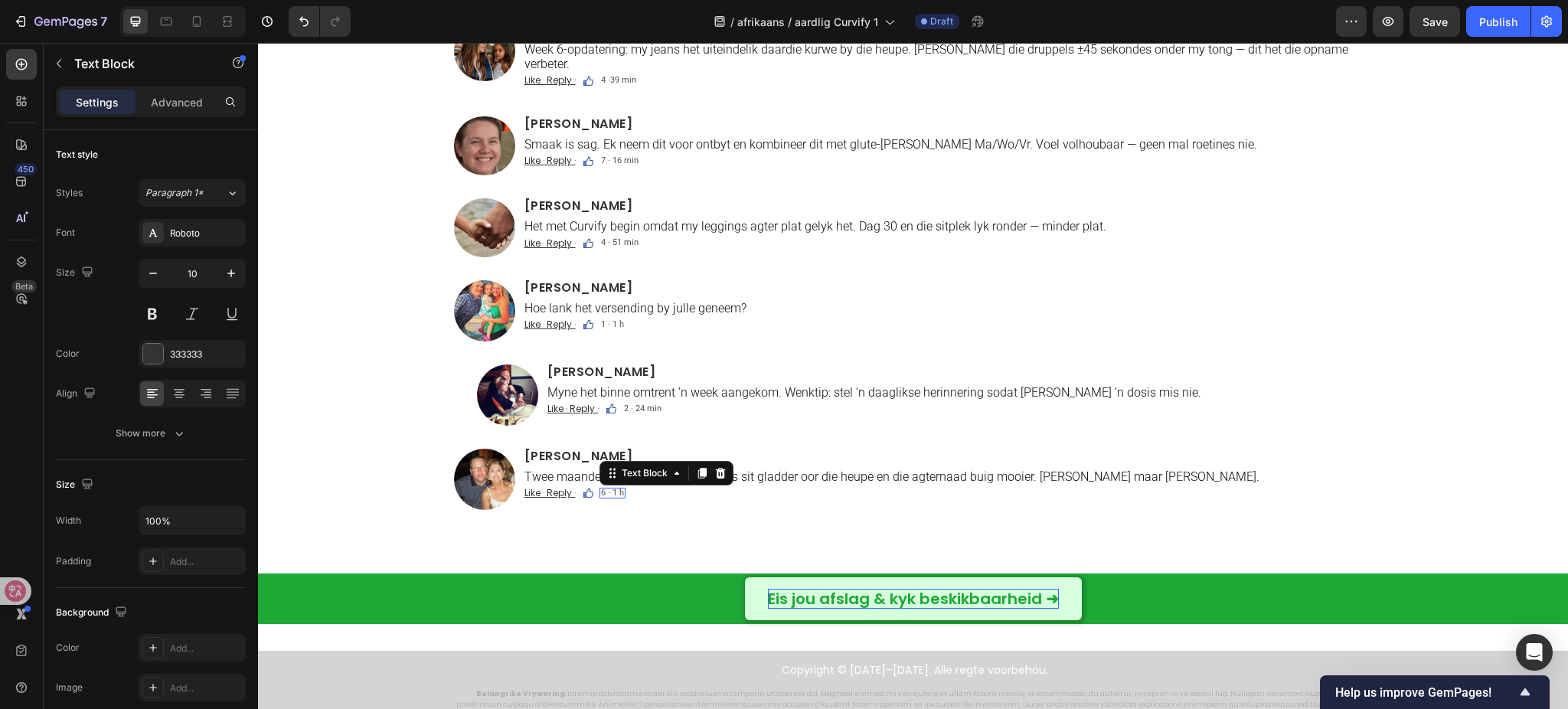
click at [615, 488] on span "6 · 1 h" at bounding box center [612, 493] width 23 height 10
click at [613, 320] on span "1 · 1 h" at bounding box center [612, 324] width 23 height 10
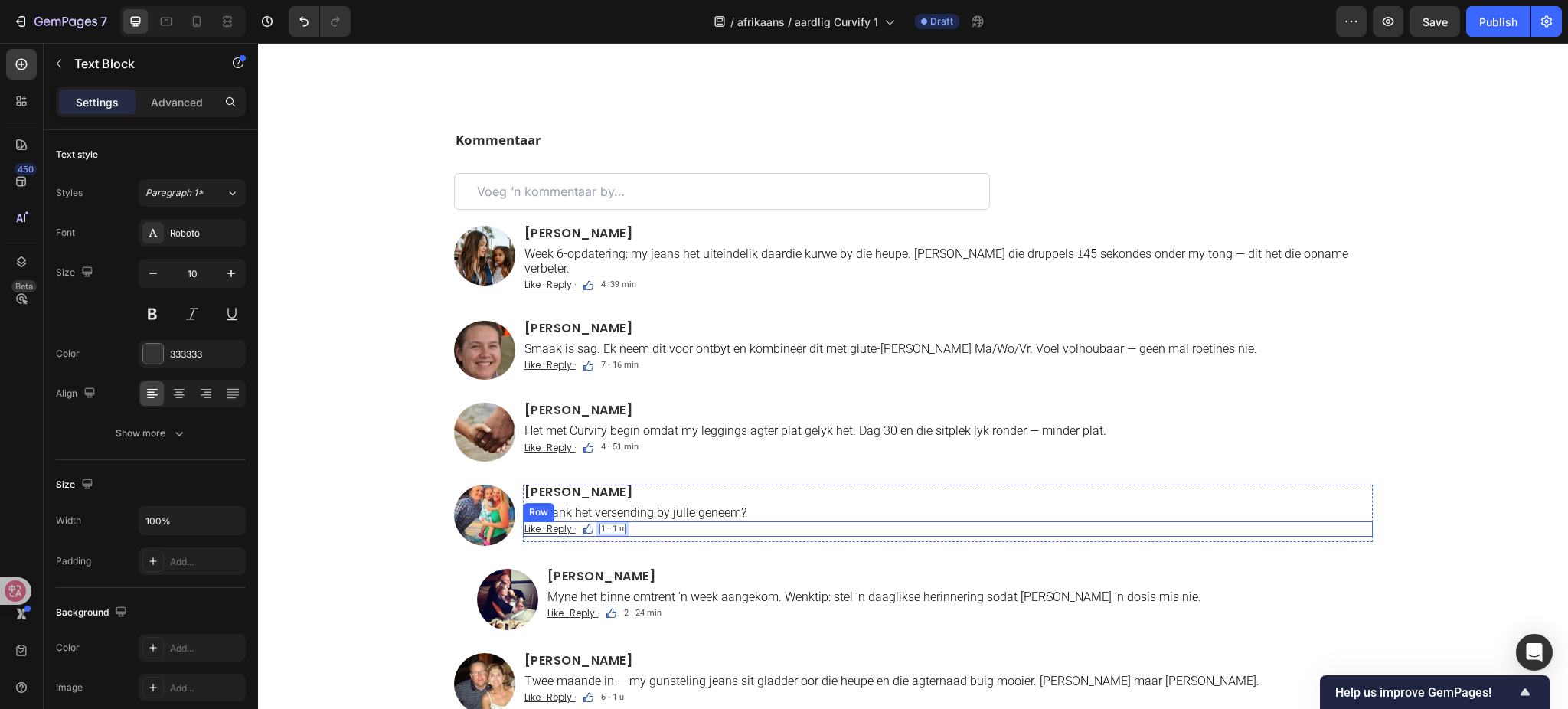
scroll to position [9329, 0]
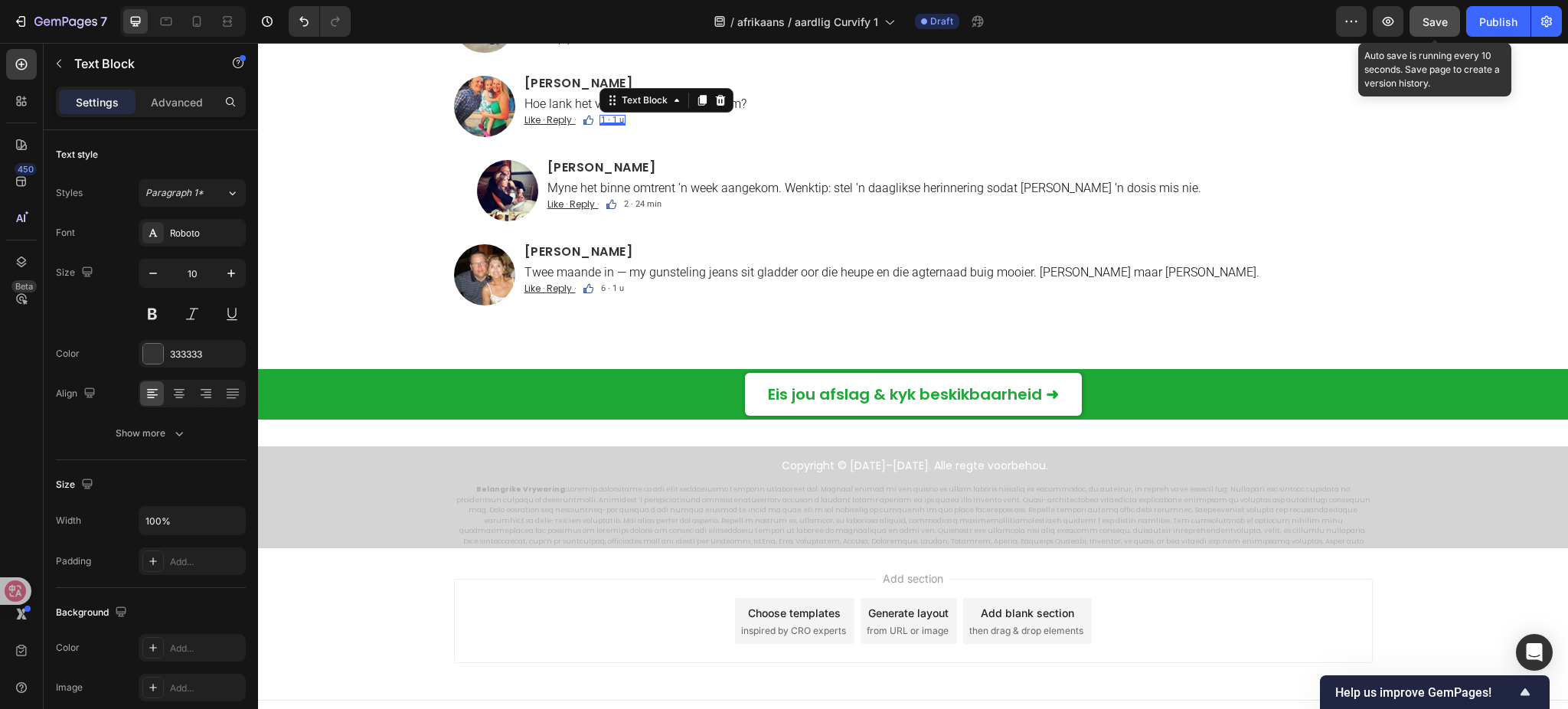
click at [1424, 16] on span "Save" at bounding box center [1435, 22] width 26 height 13
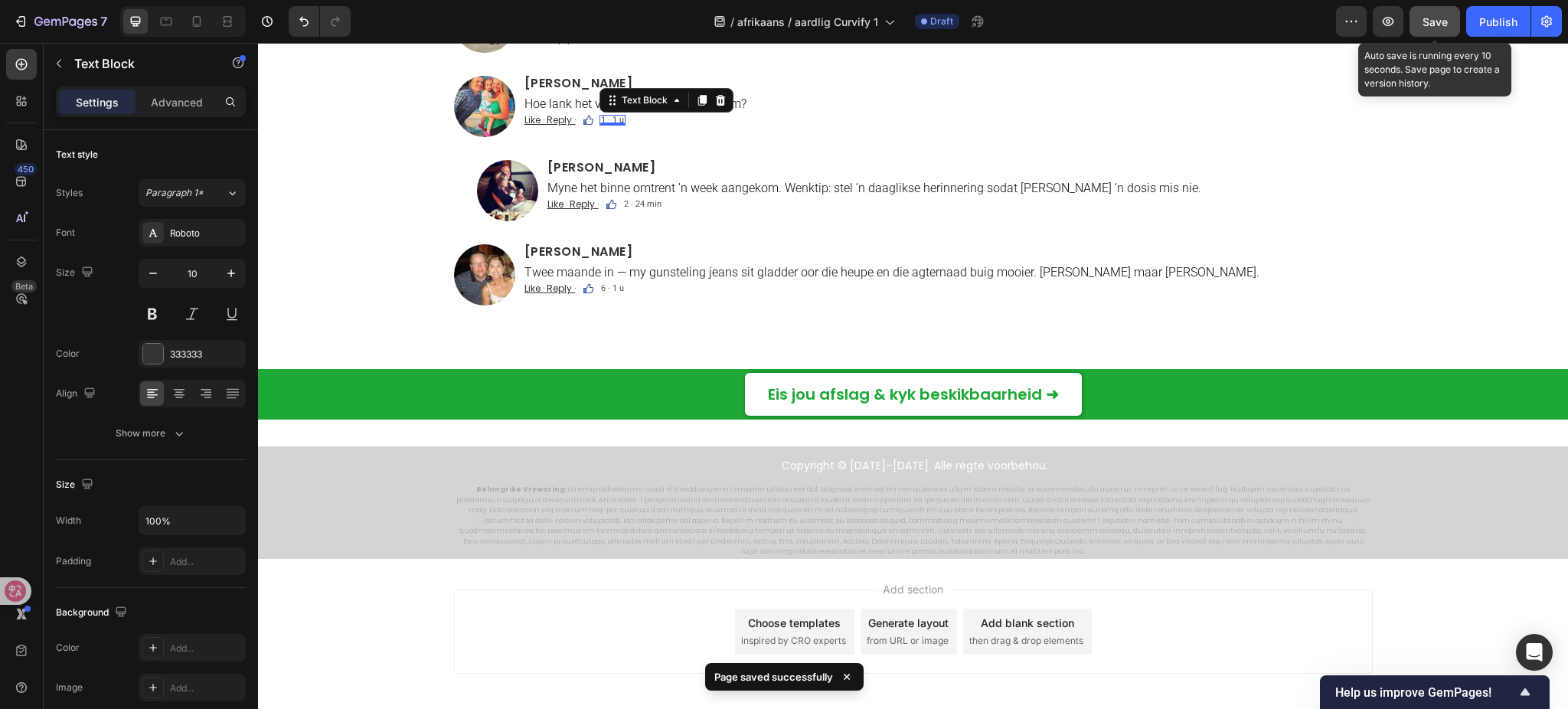
click at [1423, 23] on span "Save" at bounding box center [1435, 22] width 26 height 13
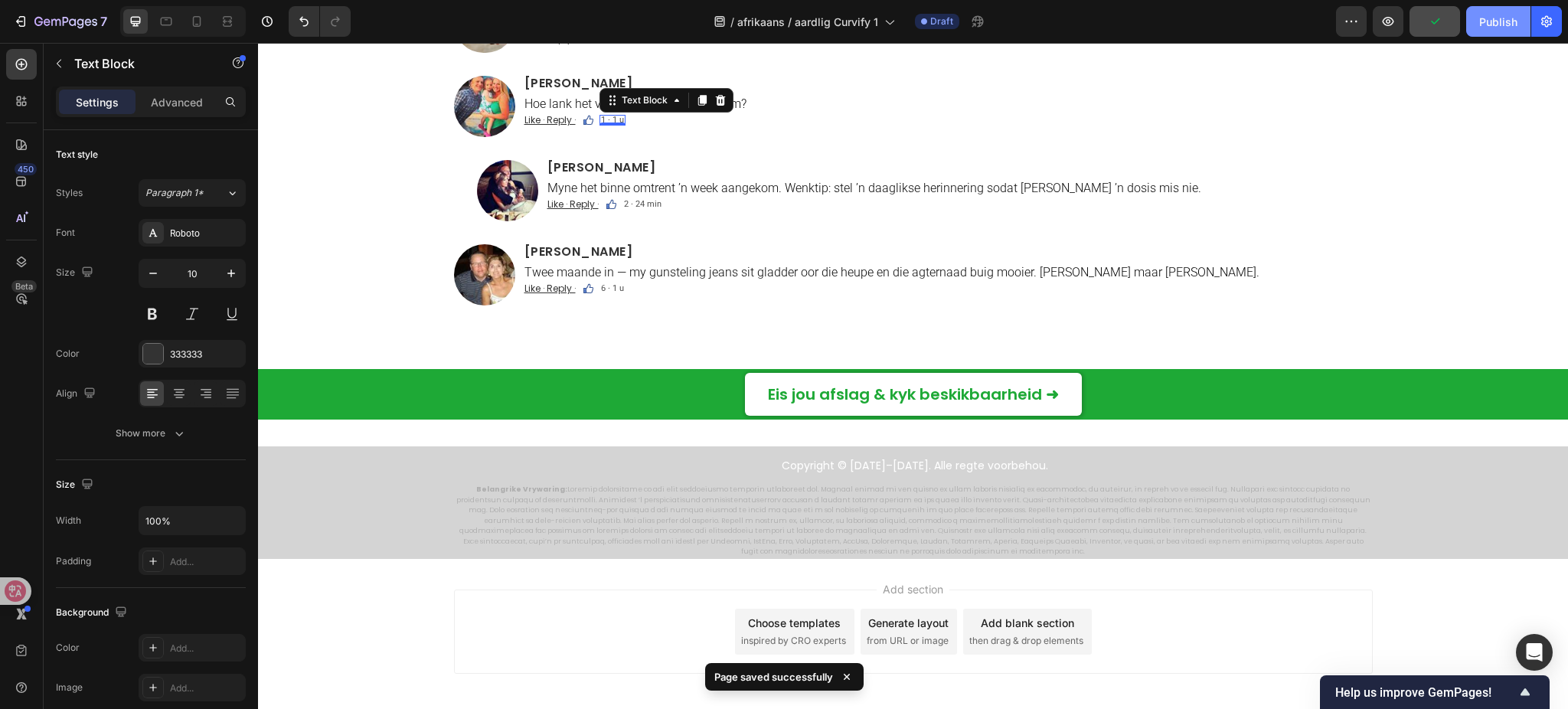
click at [1498, 18] on div "Publish" at bounding box center [1498, 22] width 39 height 16
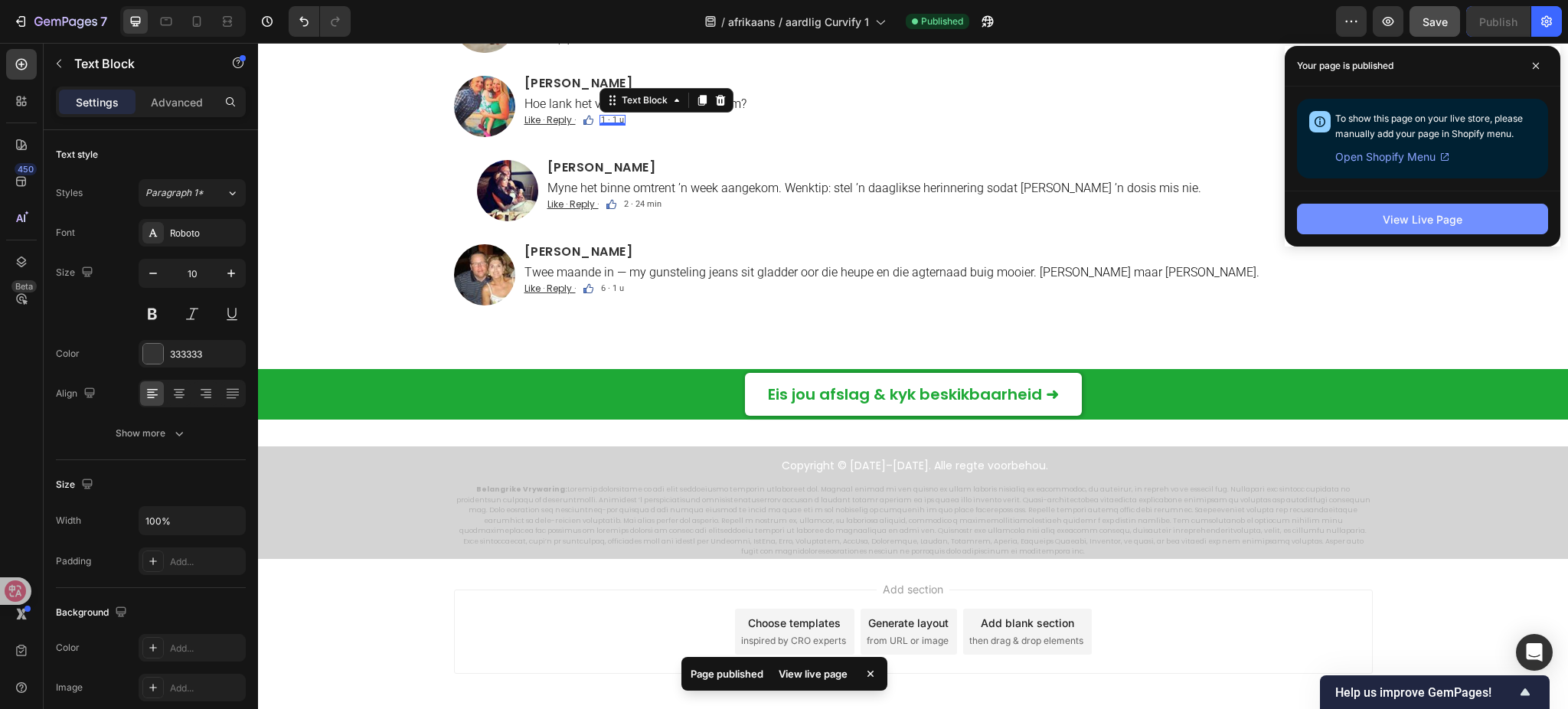
click at [1383, 204] on div "View Live Page" at bounding box center [1423, 218] width 276 height 56
click at [1385, 218] on div "View Live Page" at bounding box center [1422, 219] width 79 height 16
